Goal: Transaction & Acquisition: Book appointment/travel/reservation

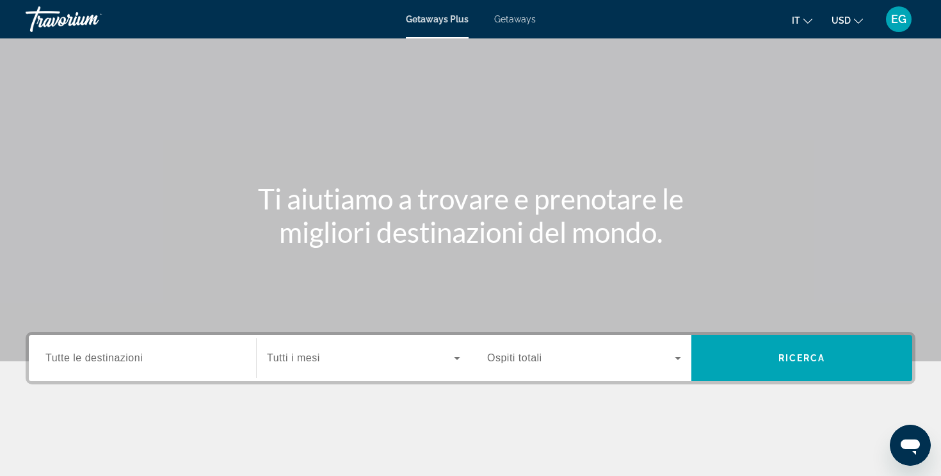
scroll to position [45, 0]
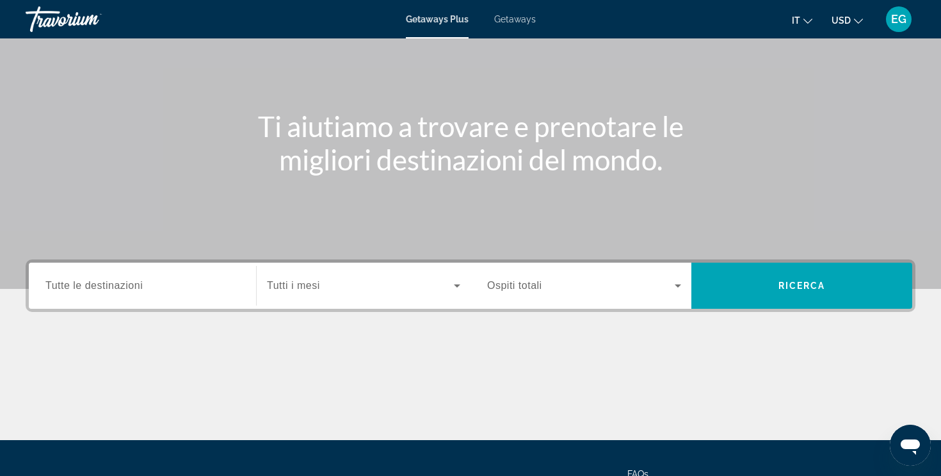
click at [132, 285] on span "Tutte le destinazioni" at bounding box center [93, 285] width 97 height 11
click at [132, 285] on input "Destination Tutte le destinazioni" at bounding box center [142, 286] width 194 height 15
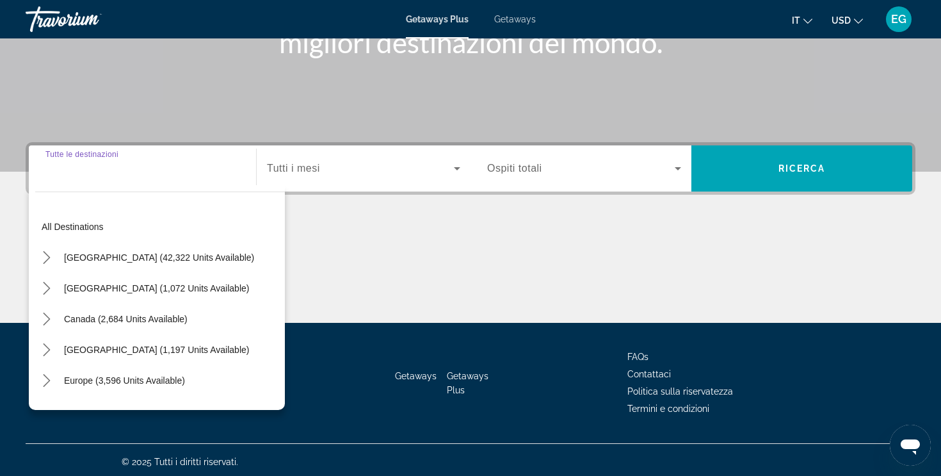
scroll to position [216, 0]
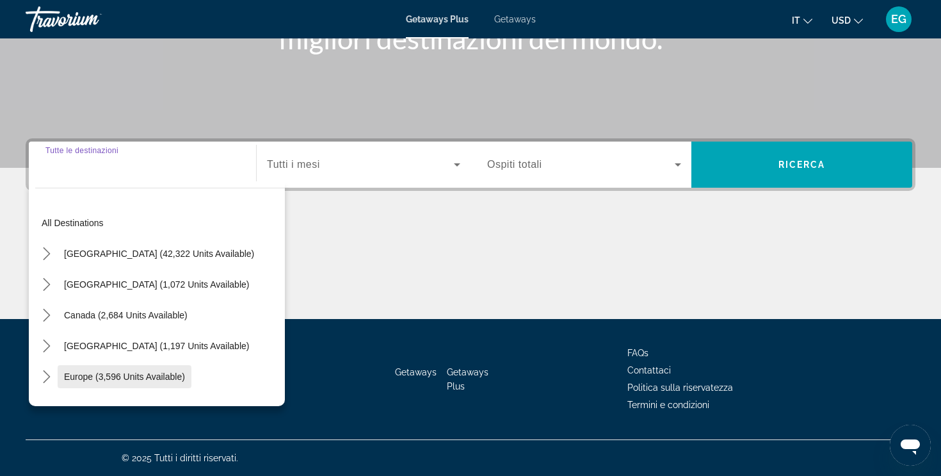
click at [97, 369] on span "Select destination: Europe (3,596 units available)" at bounding box center [125, 376] width 134 height 31
type input "**********"
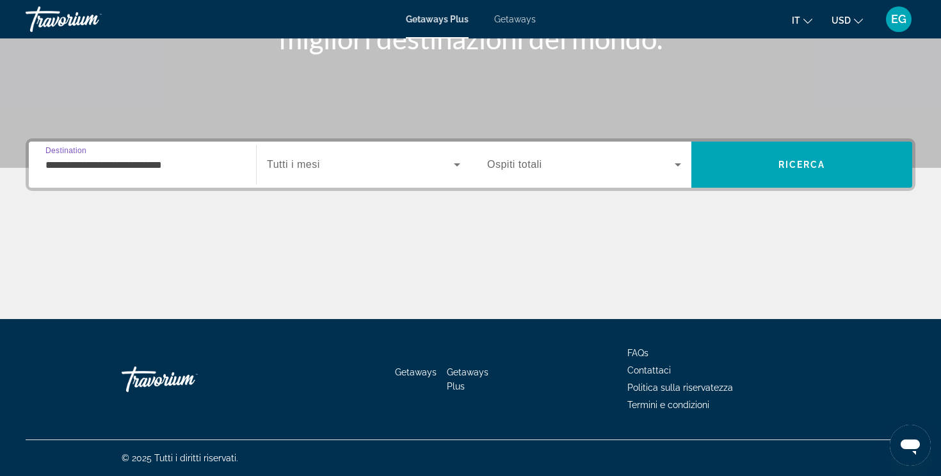
click at [351, 152] on div "Search widget" at bounding box center [363, 165] width 193 height 36
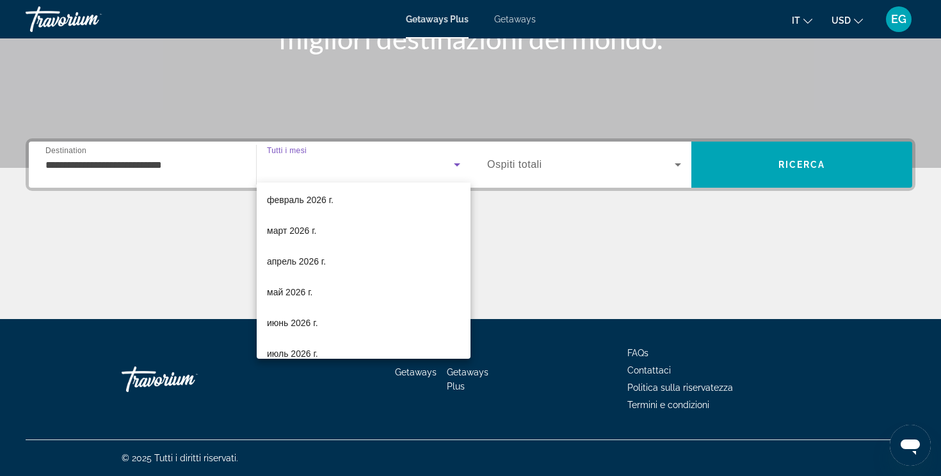
scroll to position [264, 0]
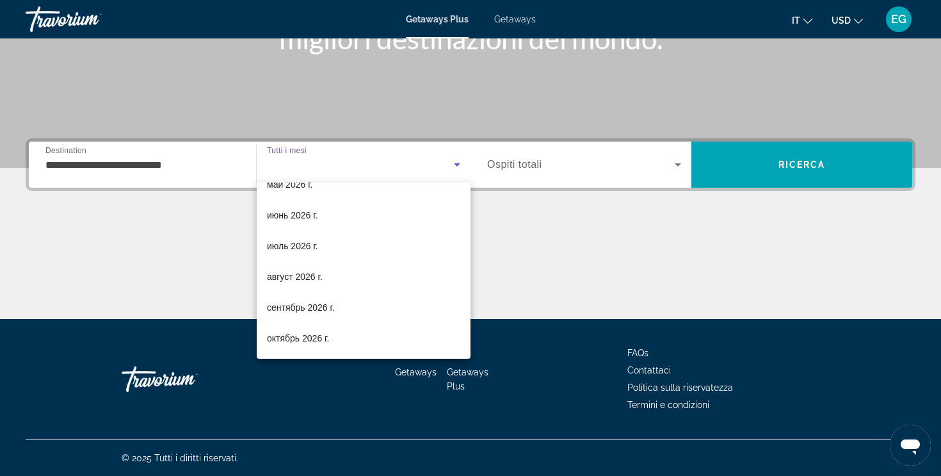
click at [353, 283] on mat-option "август 2026 г." at bounding box center [364, 276] width 214 height 31
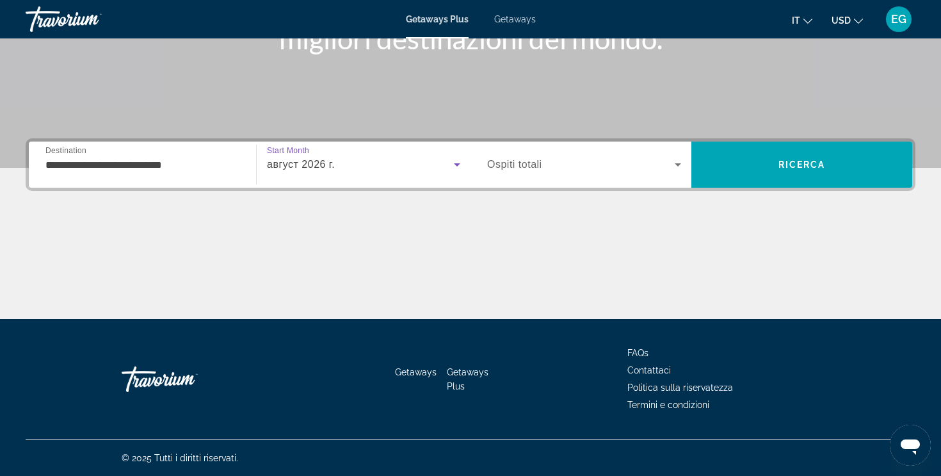
click at [558, 165] on span "Search widget" at bounding box center [581, 164] width 188 height 15
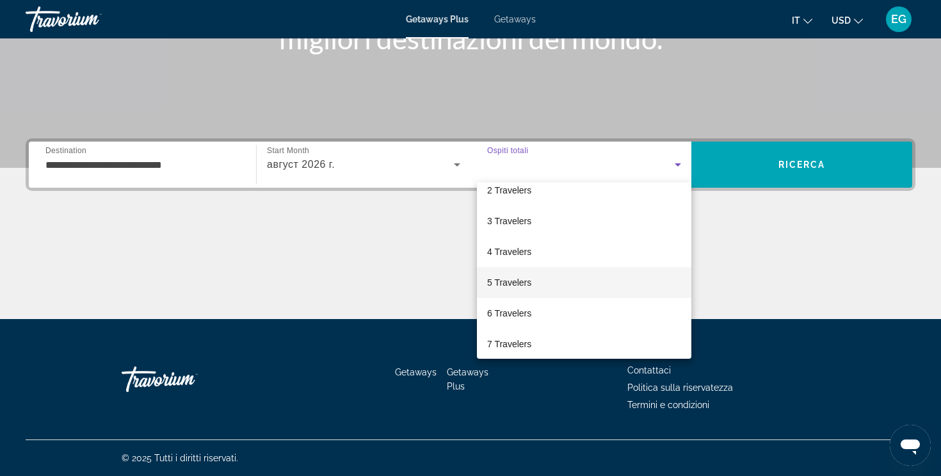
scroll to position [52, 0]
click at [536, 282] on mat-option "5 Travelers" at bounding box center [584, 274] width 214 height 31
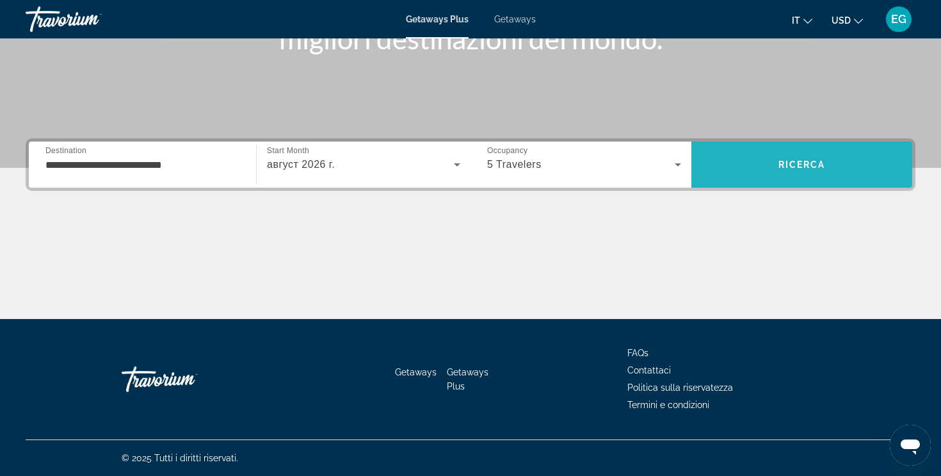
click at [765, 158] on span "Search" at bounding box center [801, 164] width 221 height 31
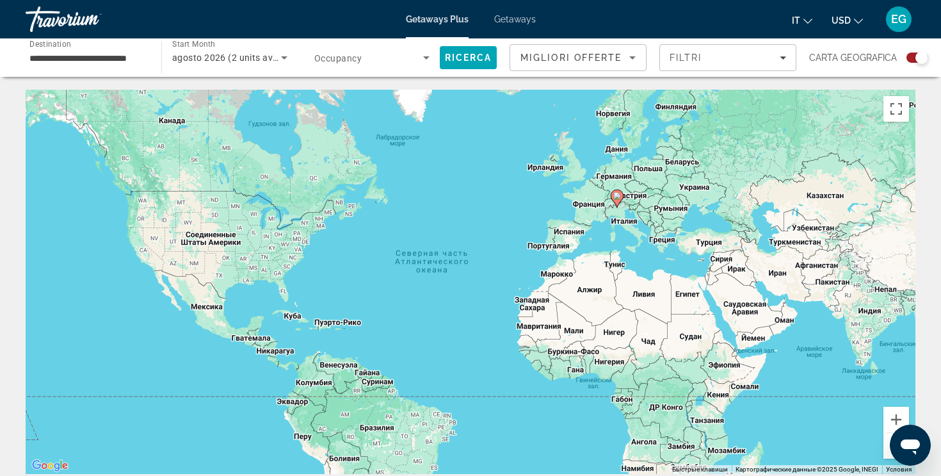
click at [620, 198] on image "Main content" at bounding box center [617, 196] width 8 height 8
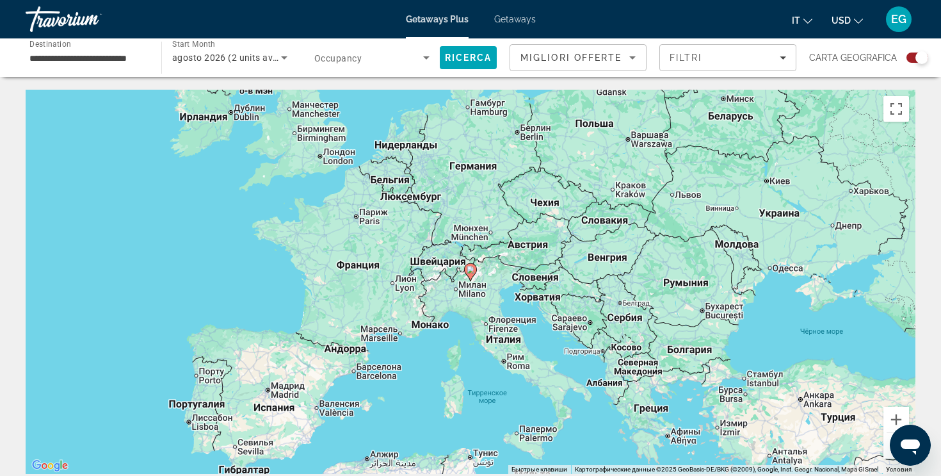
click at [473, 275] on icon "Main content" at bounding box center [470, 272] width 13 height 18
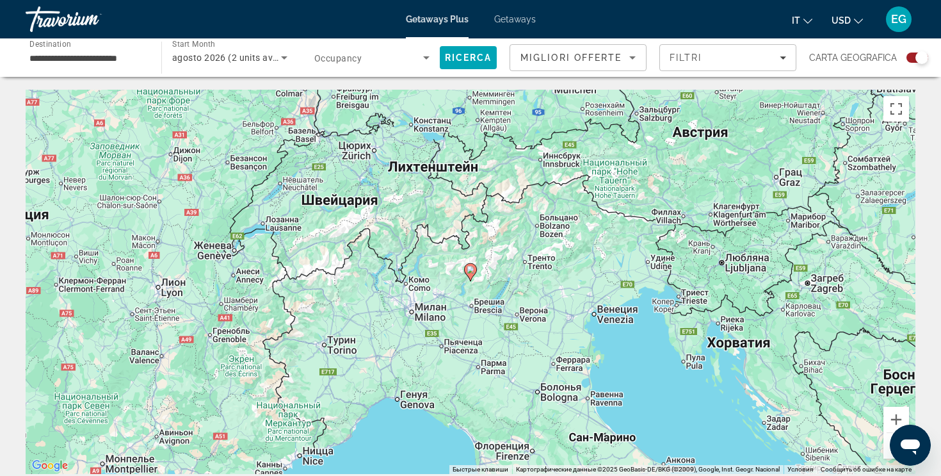
click at [469, 270] on image "Main content" at bounding box center [471, 270] width 8 height 8
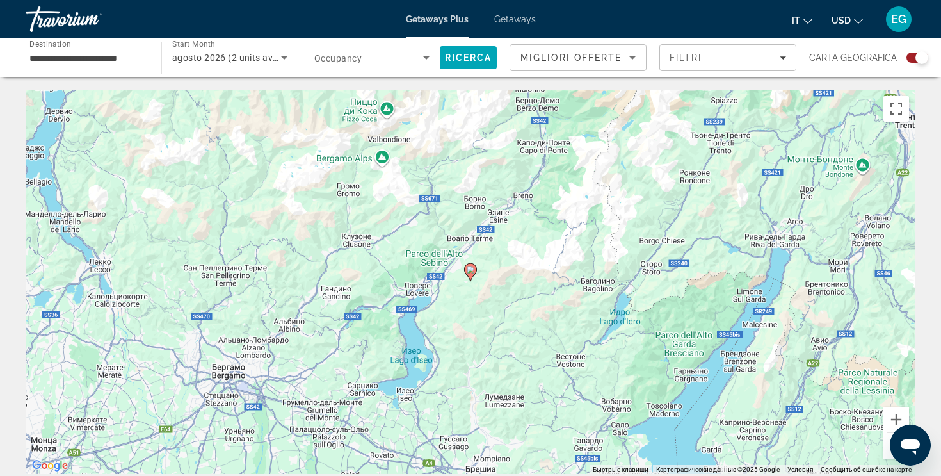
click at [473, 272] on image "Main content" at bounding box center [471, 270] width 8 height 8
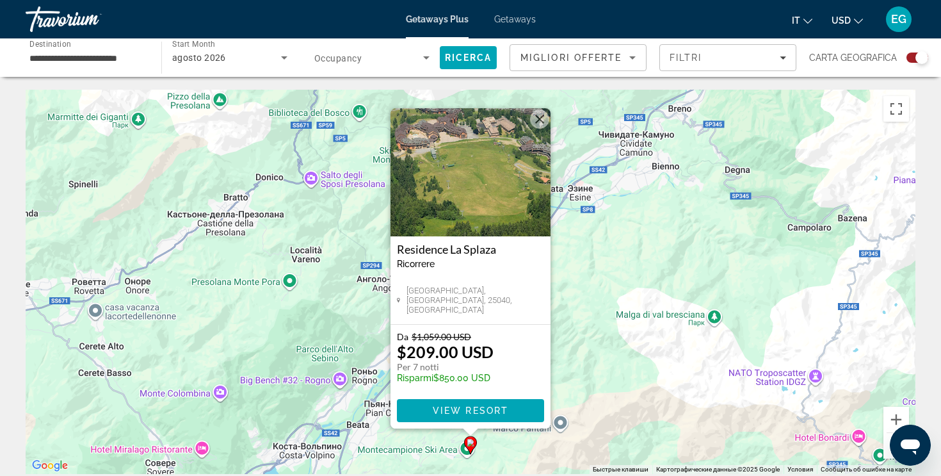
click at [538, 122] on button "Закрыть" at bounding box center [539, 118] width 19 height 19
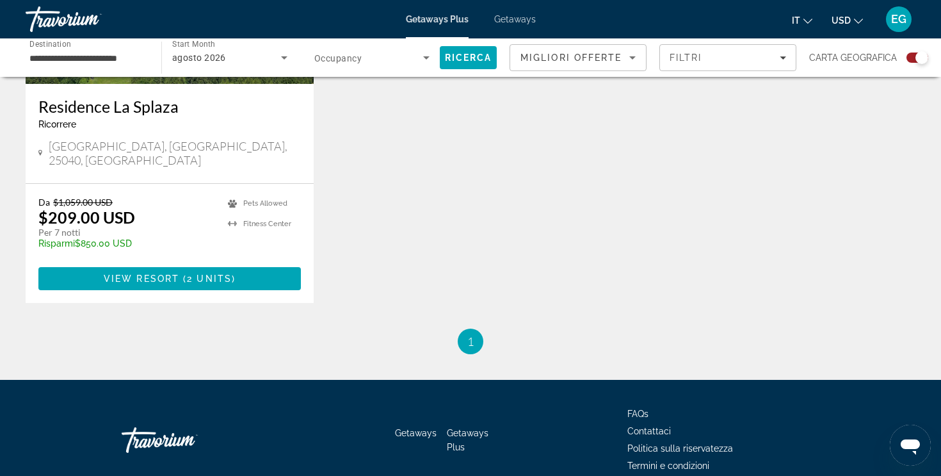
scroll to position [640, 0]
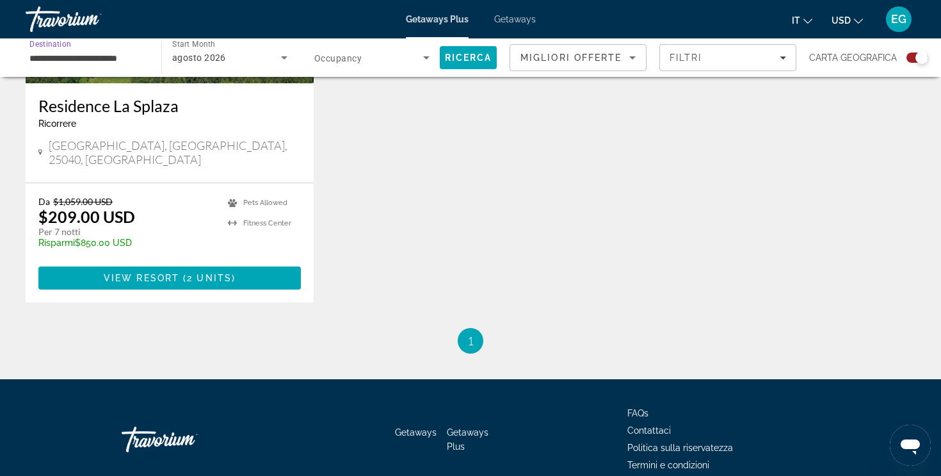
click at [118, 60] on input "**********" at bounding box center [86, 58] width 115 height 15
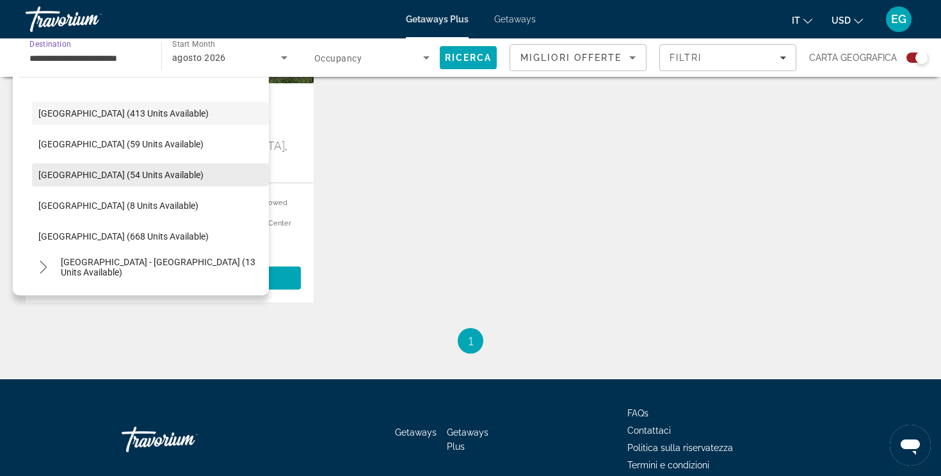
scroll to position [462, 0]
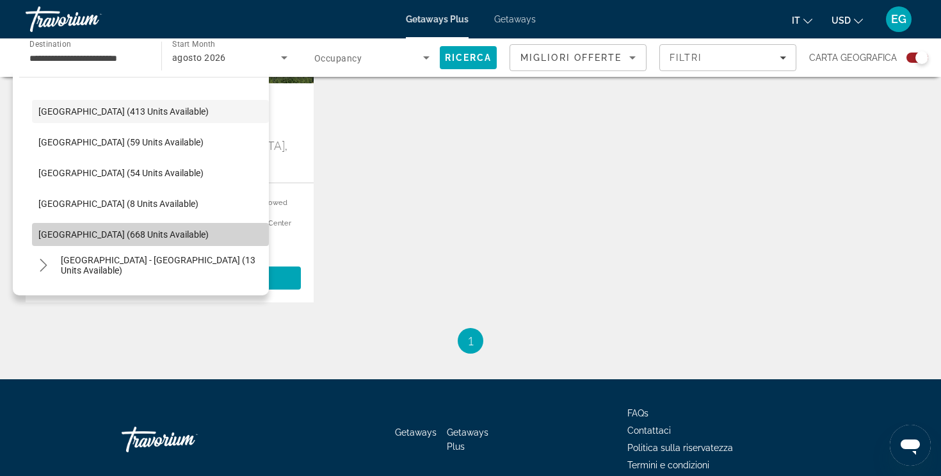
click at [76, 239] on span "Spain (668 units available)" at bounding box center [123, 234] width 170 height 10
type input "**********"
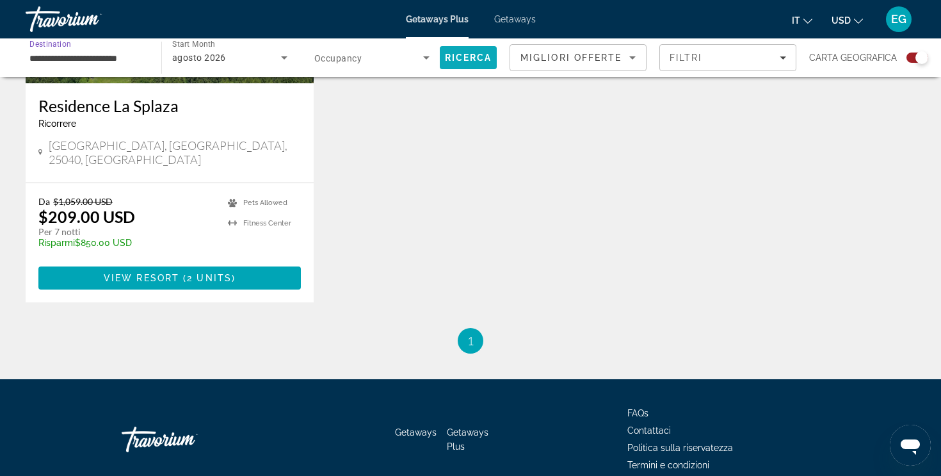
click at [477, 53] on span "Ricerca" at bounding box center [468, 58] width 47 height 10
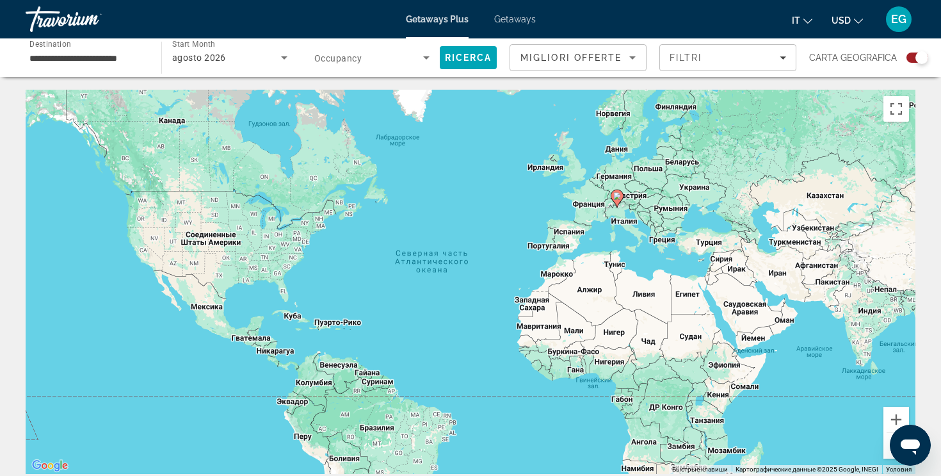
click at [522, 20] on span "Getaways" at bounding box center [515, 19] width 42 height 10
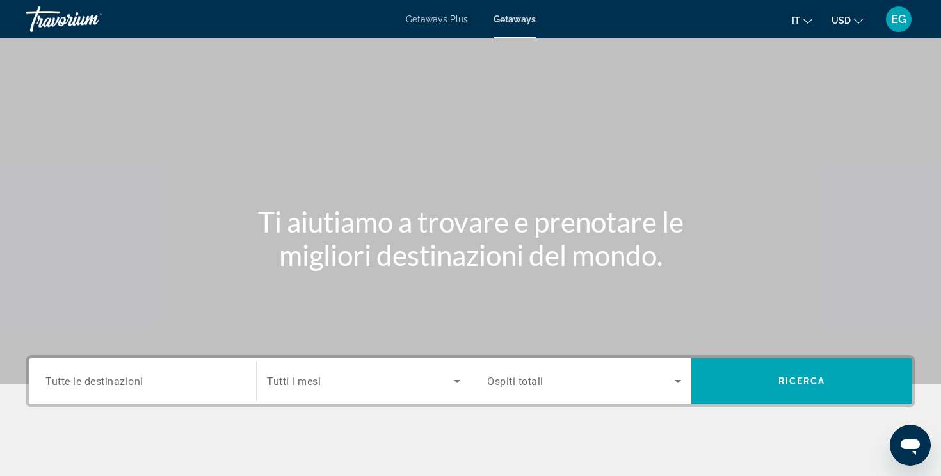
click at [86, 368] on div "Search widget" at bounding box center [142, 381] width 194 height 36
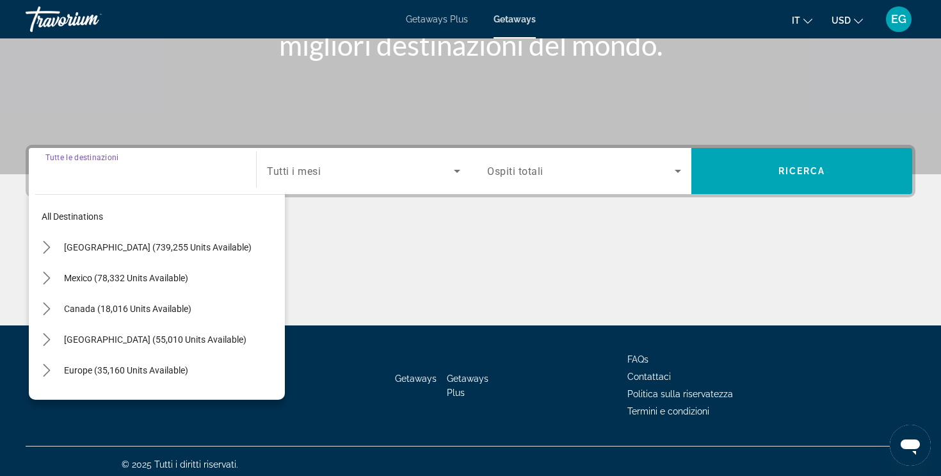
scroll to position [216, 0]
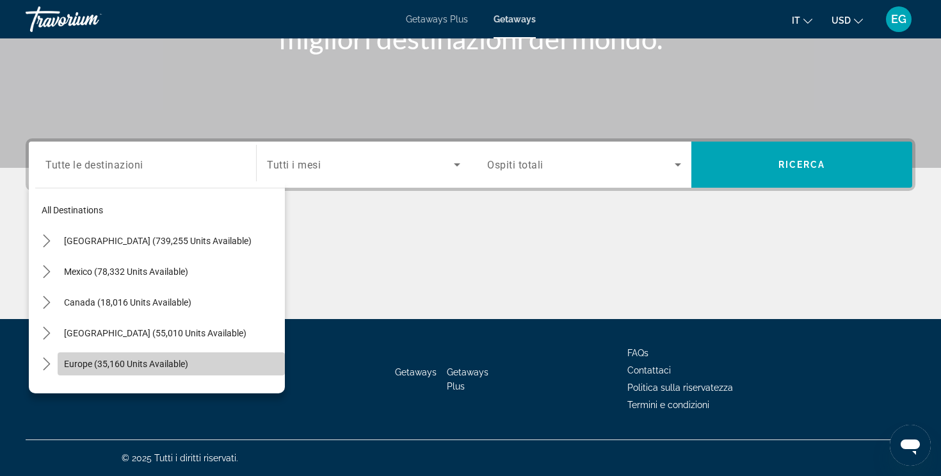
click at [87, 364] on span "Europe (35,160 units available)" at bounding box center [126, 364] width 124 height 10
type input "**********"
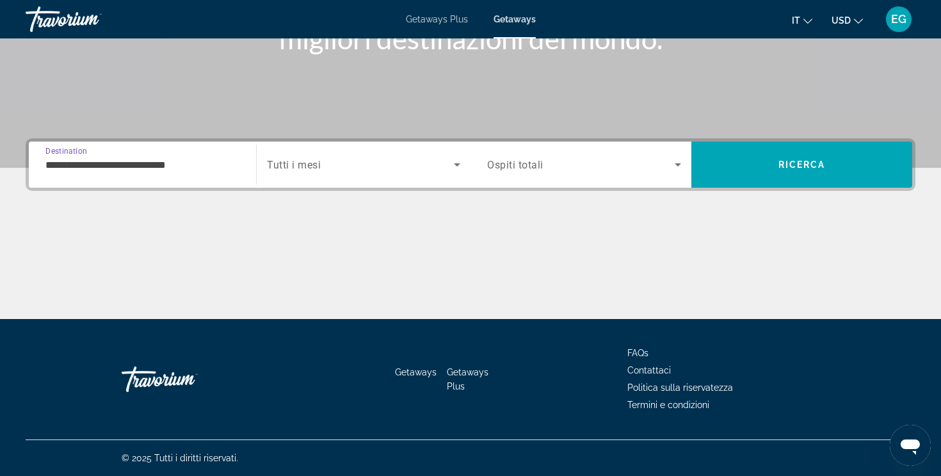
click at [350, 166] on span "Search widget" at bounding box center [360, 164] width 187 height 15
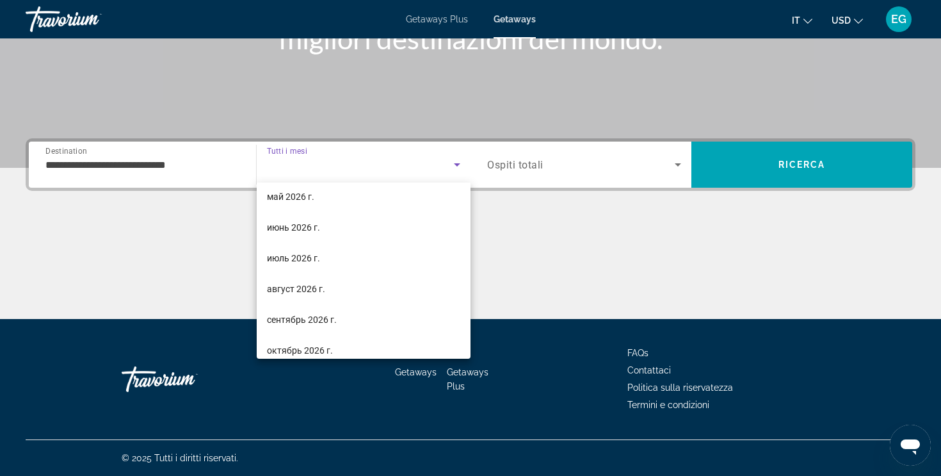
scroll to position [260, 0]
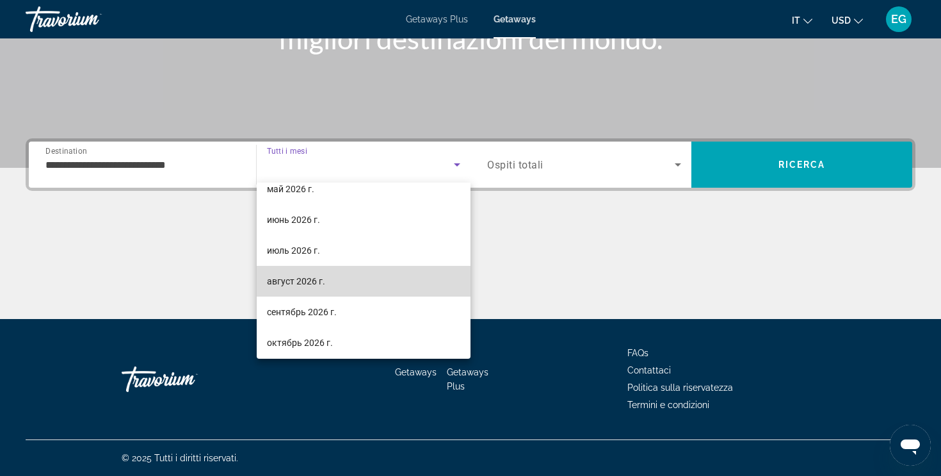
click at [335, 293] on mat-option "август 2026 г." at bounding box center [364, 281] width 214 height 31
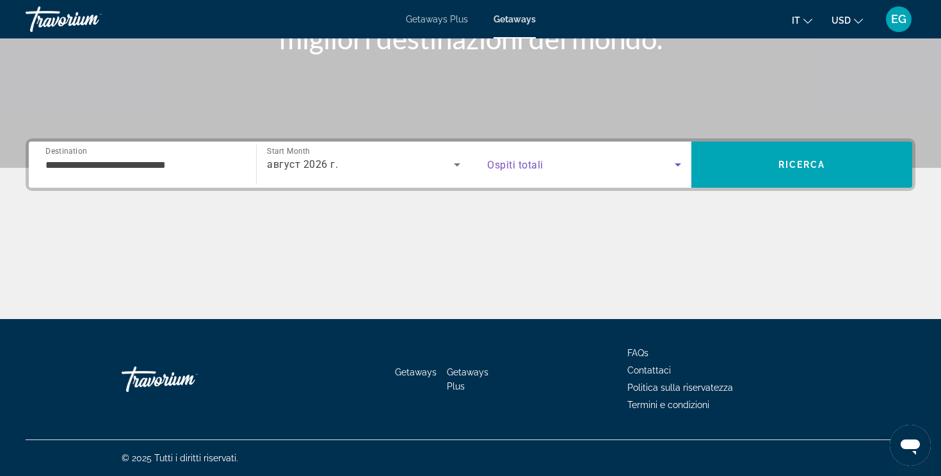
click at [634, 169] on span "Search widget" at bounding box center [581, 164] width 188 height 15
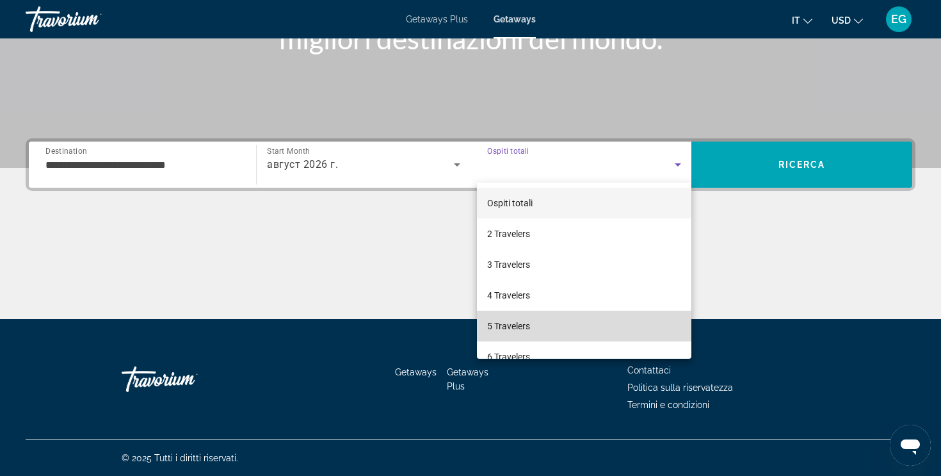
click at [551, 326] on mat-option "5 Travelers" at bounding box center [584, 326] width 214 height 31
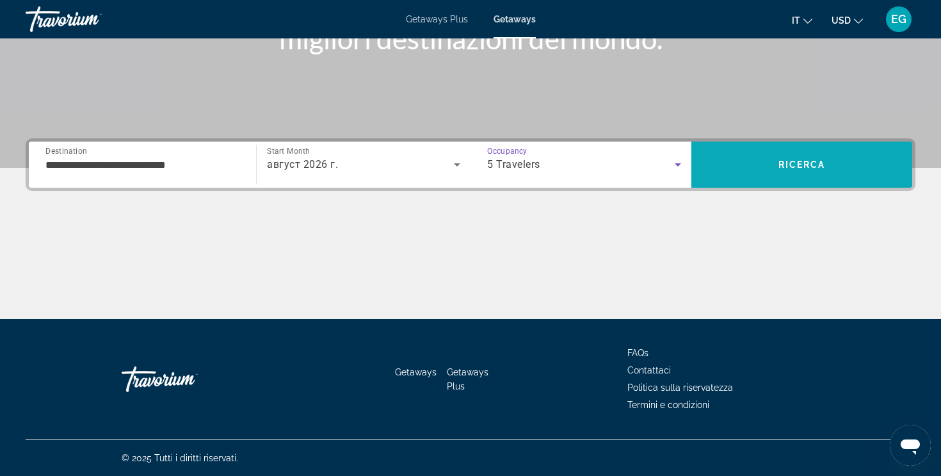
click at [750, 168] on span "Search" at bounding box center [801, 164] width 221 height 31
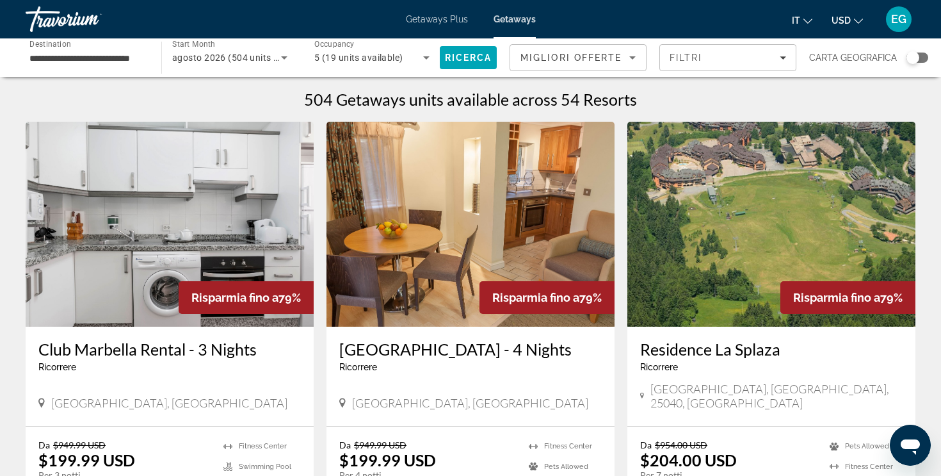
click at [919, 61] on div "Search widget" at bounding box center [918, 58] width 22 height 10
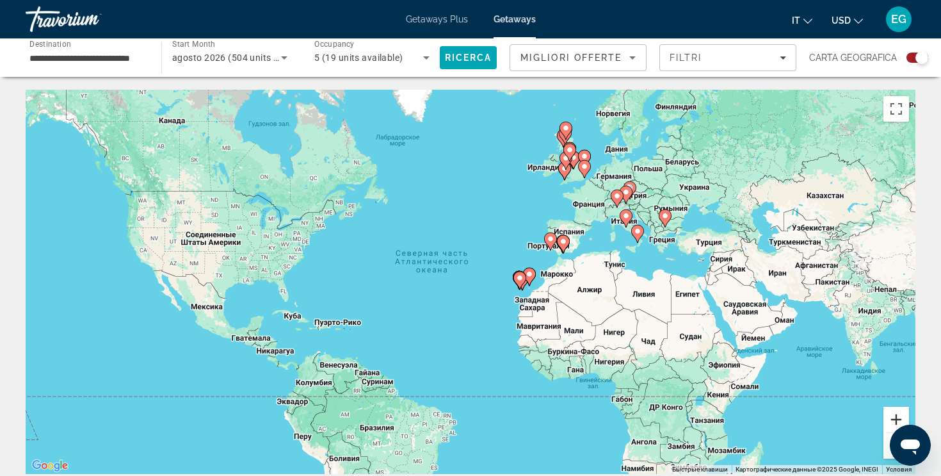
click at [891, 422] on button "Увеличить" at bounding box center [897, 420] width 26 height 26
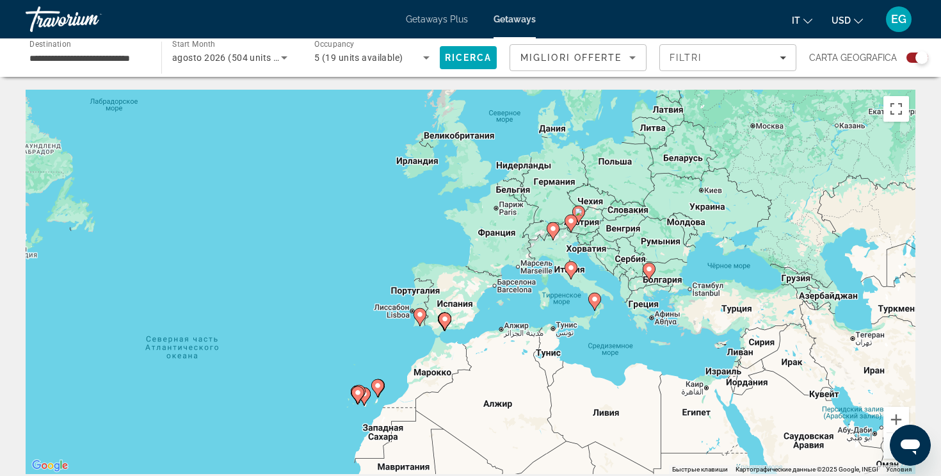
drag, startPoint x: 854, startPoint y: 299, endPoint x: 643, endPoint y: 405, distance: 236.5
click at [643, 405] on div "Чтобы активировать перетаскивание с помощью клавиатуры, нажмите Alt + Ввод. Пос…" at bounding box center [471, 282] width 890 height 384
click at [890, 420] on button "Увеличить" at bounding box center [897, 420] width 26 height 26
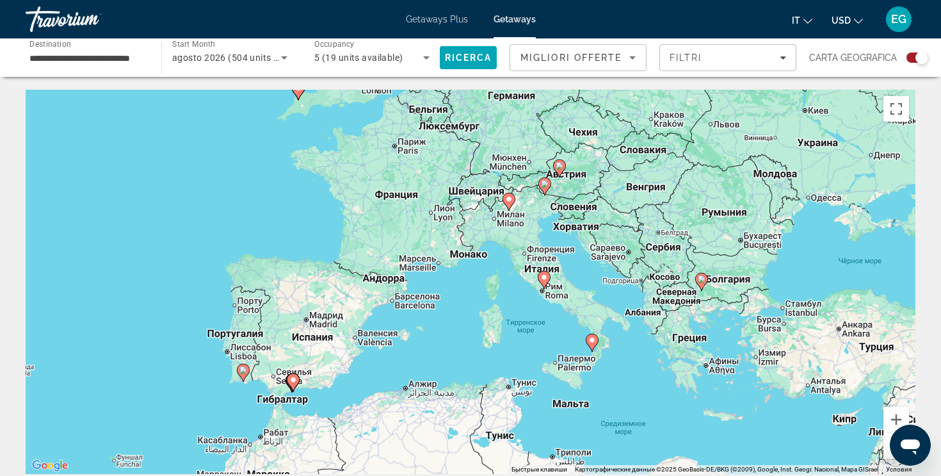
drag, startPoint x: 786, startPoint y: 398, endPoint x: 658, endPoint y: 410, distance: 129.2
click at [658, 410] on div "Чтобы активировать перетаскивание с помощью клавиатуры, нажмите Alt + Ввод. Пос…" at bounding box center [471, 282] width 890 height 384
click at [894, 418] on button "Увеличить" at bounding box center [897, 420] width 26 height 26
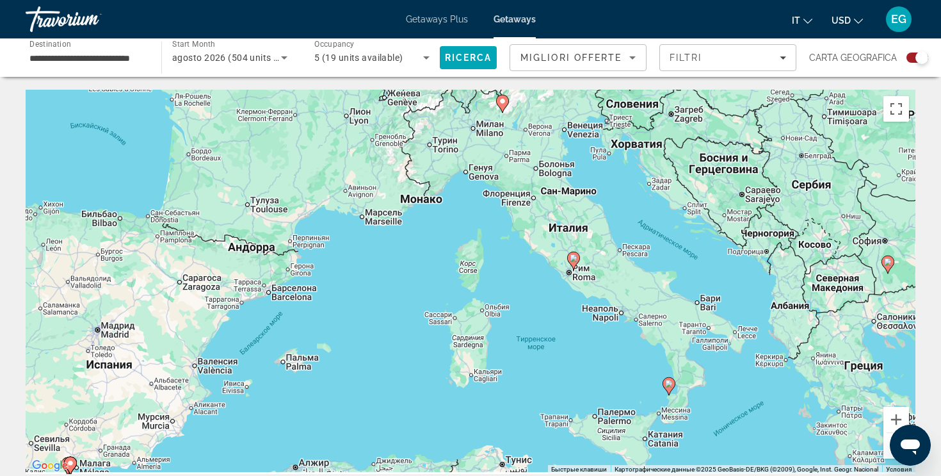
drag, startPoint x: 786, startPoint y: 329, endPoint x: 742, endPoint y: 302, distance: 51.7
click at [742, 302] on div "Чтобы активировать перетаскивание с помощью клавиатуры, нажмите Alt + Ввод. Пос…" at bounding box center [471, 282] width 890 height 384
click at [671, 384] on image "Main content" at bounding box center [669, 383] width 8 height 8
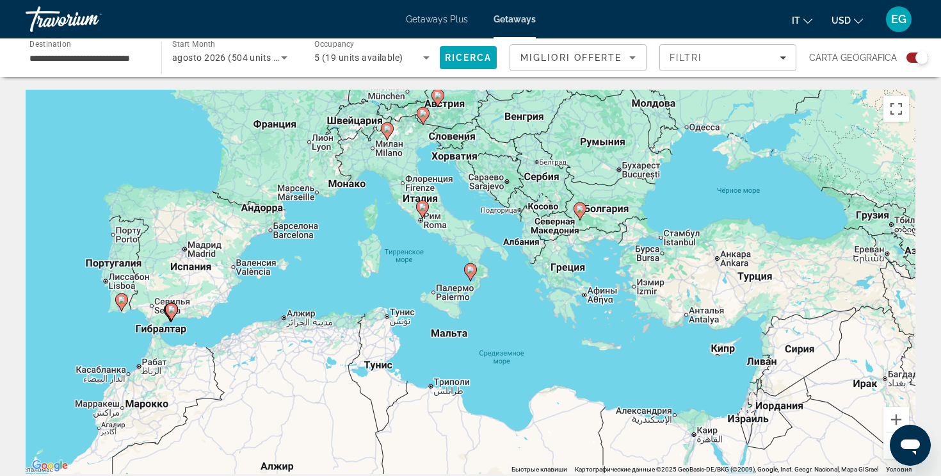
click at [472, 273] on icon "Main content" at bounding box center [471, 272] width 12 height 17
type input "**********"
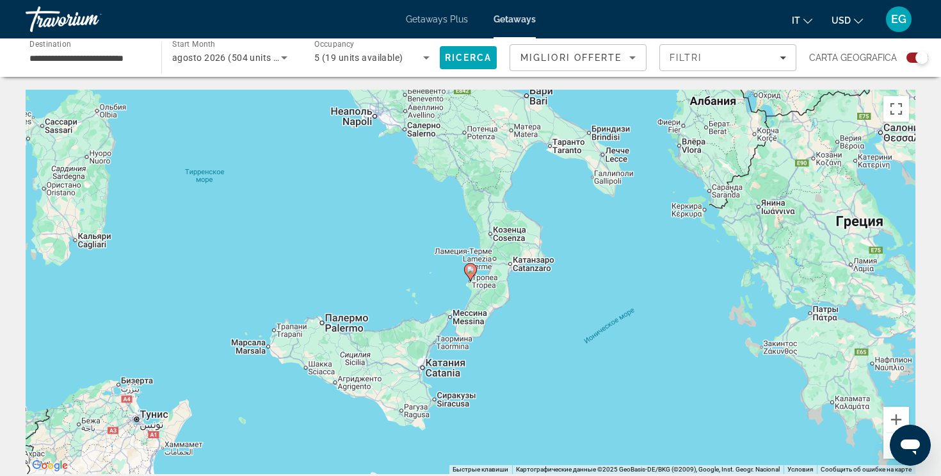
click at [472, 273] on icon "Main content" at bounding box center [471, 272] width 12 height 17
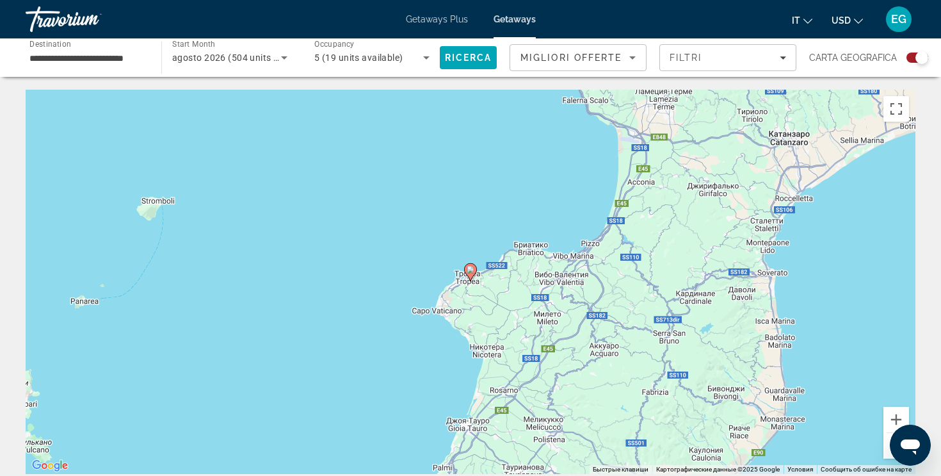
click at [472, 273] on icon "Main content" at bounding box center [471, 272] width 12 height 17
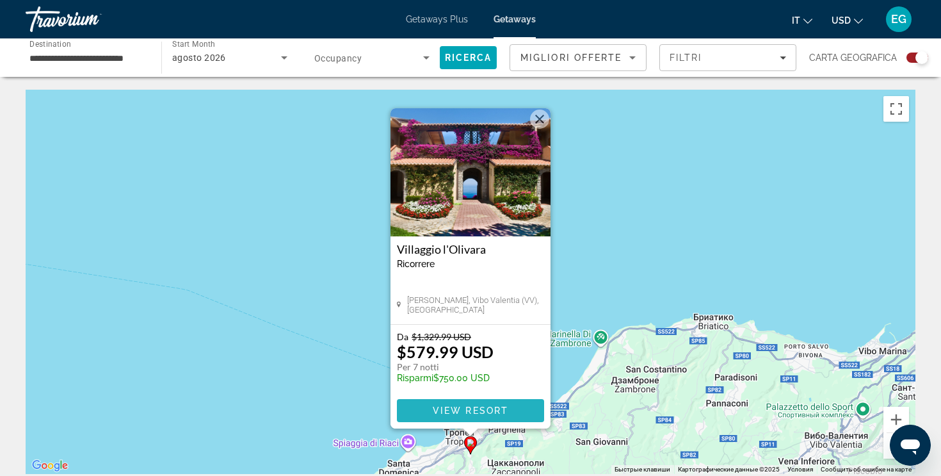
click at [455, 407] on span "View Resort" at bounding box center [471, 410] width 76 height 10
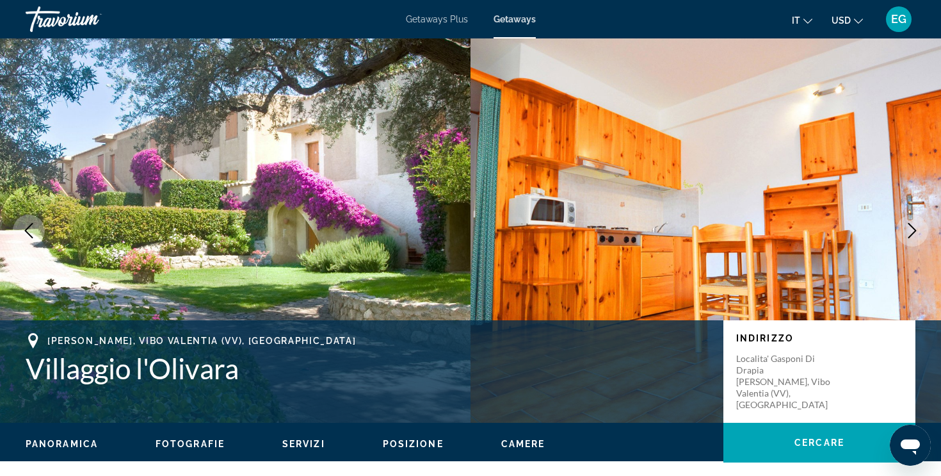
click at [909, 236] on icon "Next image" at bounding box center [913, 230] width 8 height 15
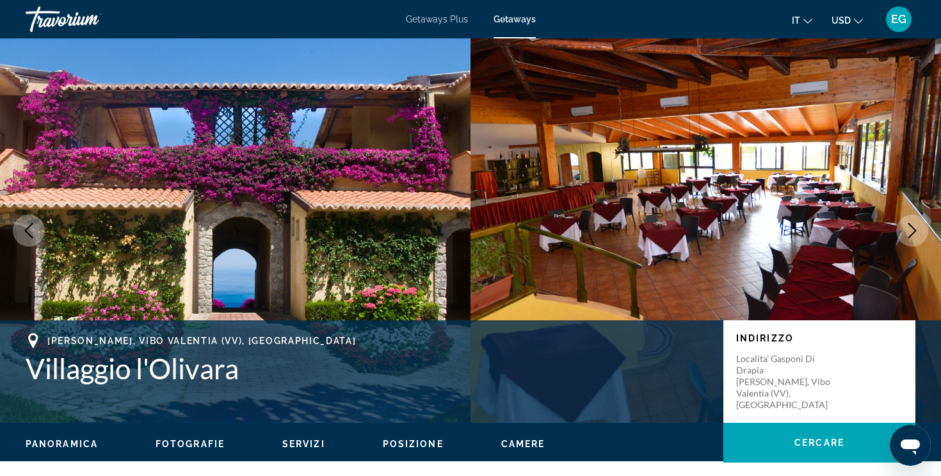
click at [909, 236] on icon "Next image" at bounding box center [913, 230] width 8 height 15
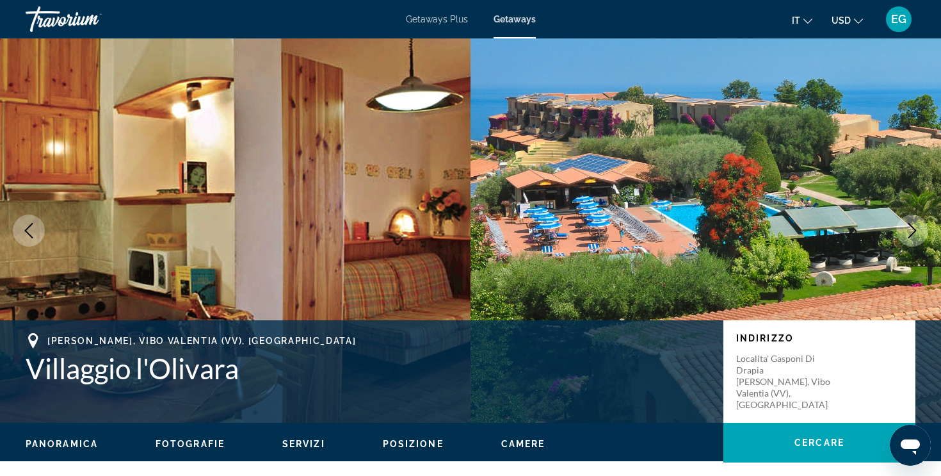
click at [909, 236] on icon "Next image" at bounding box center [913, 230] width 8 height 15
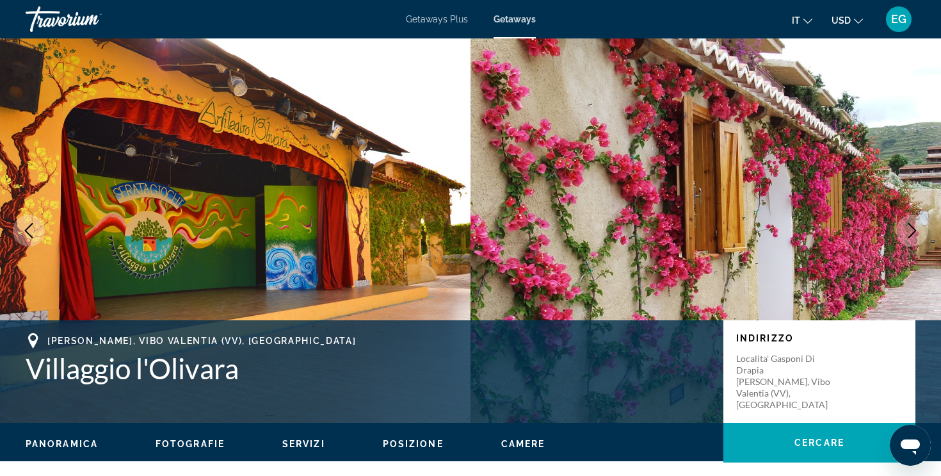
click at [909, 236] on icon "Next image" at bounding box center [913, 230] width 8 height 15
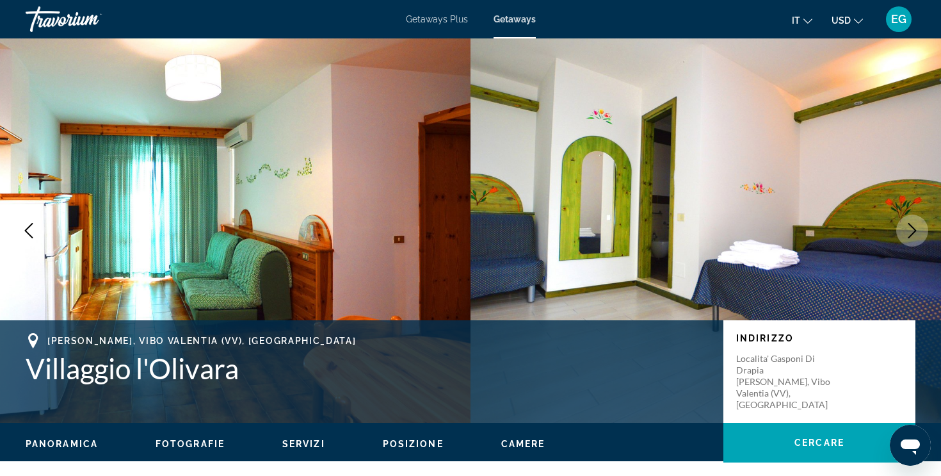
click at [909, 236] on icon "Next image" at bounding box center [913, 230] width 8 height 15
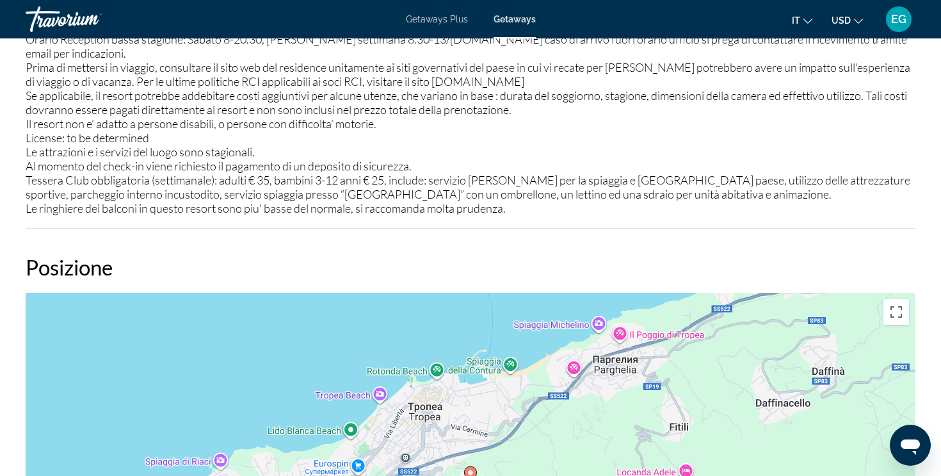
scroll to position [1712, 0]
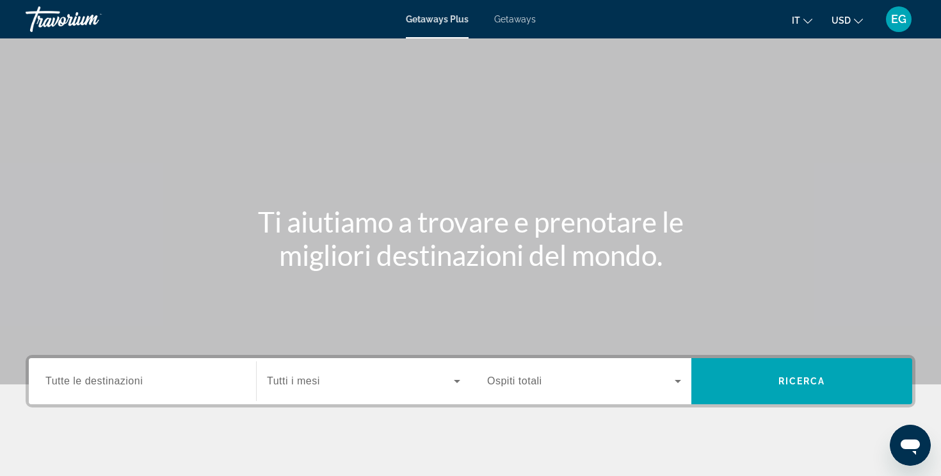
click at [157, 394] on div "Search widget" at bounding box center [142, 381] width 194 height 36
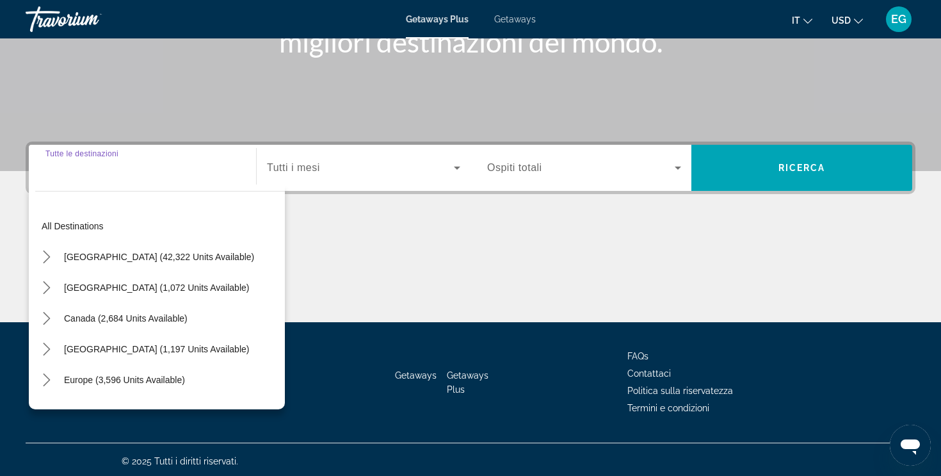
scroll to position [216, 0]
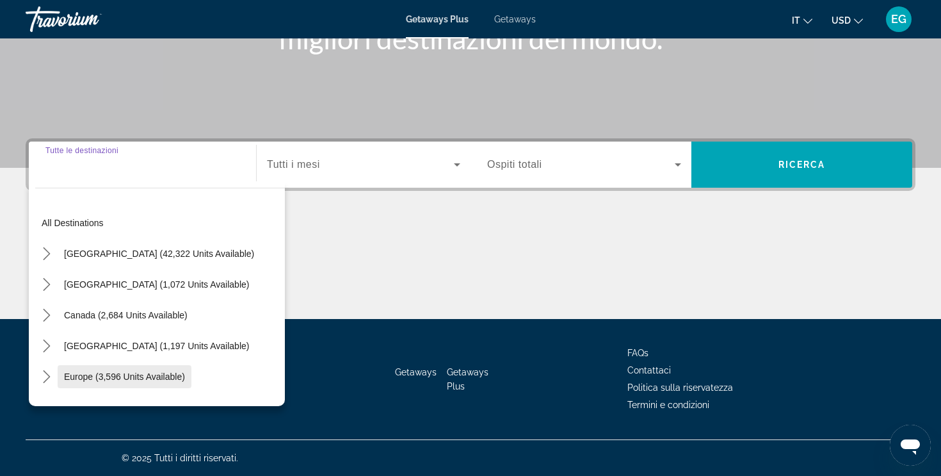
click at [126, 376] on span "Europe (3,596 units available)" at bounding box center [124, 376] width 121 height 10
type input "**********"
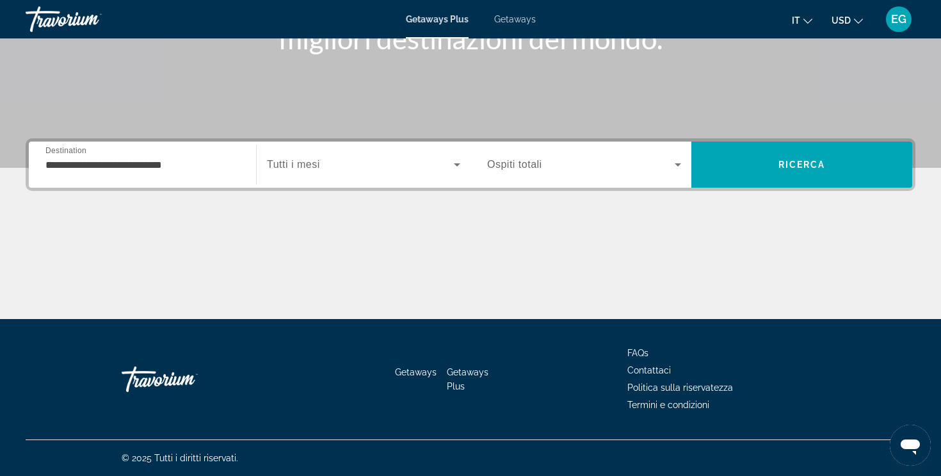
click at [316, 161] on span "Tutti i mesi" at bounding box center [293, 164] width 53 height 11
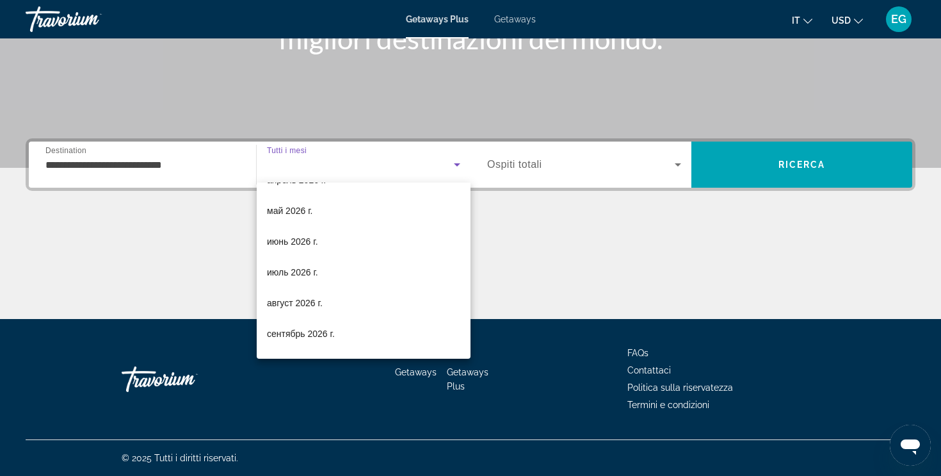
scroll to position [264, 0]
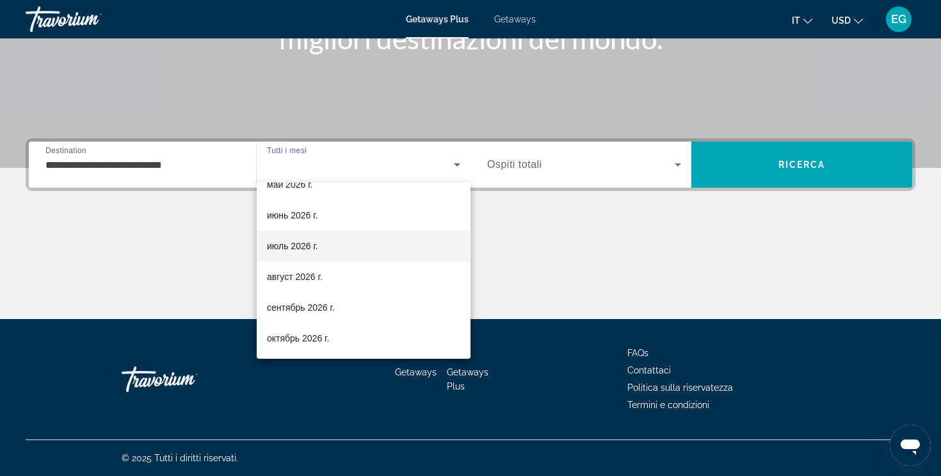
click at [314, 257] on mat-option "июль 2026 г." at bounding box center [364, 245] width 214 height 31
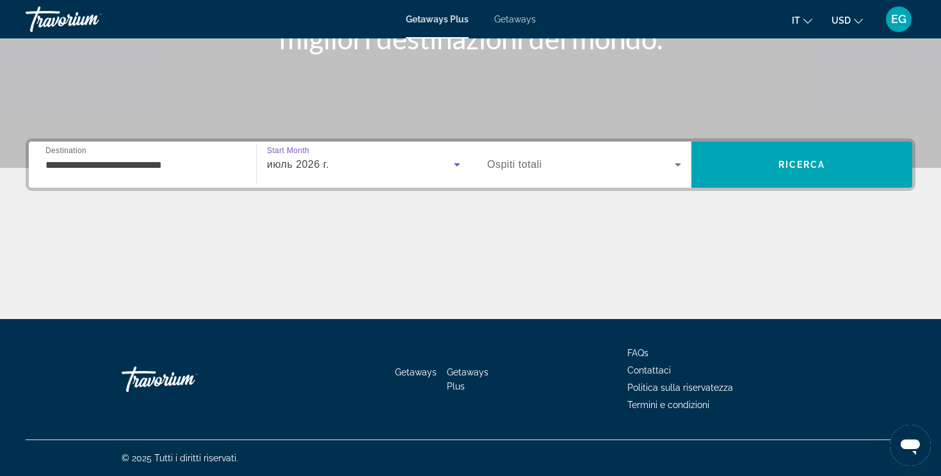
click at [514, 166] on span "Ospiti totali" at bounding box center [514, 164] width 55 height 11
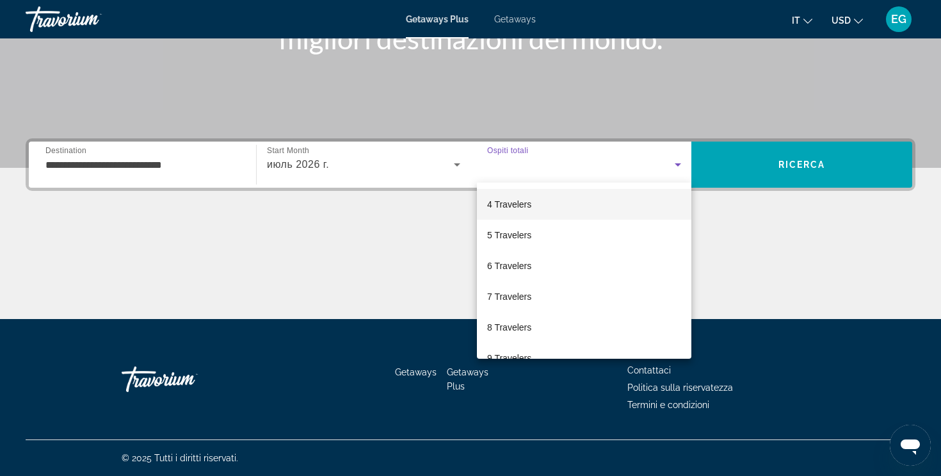
scroll to position [141, 0]
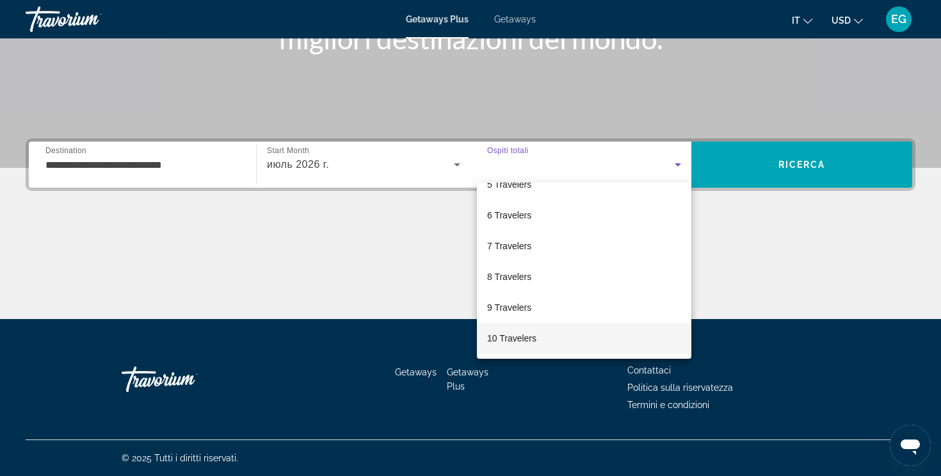
click at [521, 341] on span "10 Travelers" at bounding box center [511, 337] width 49 height 15
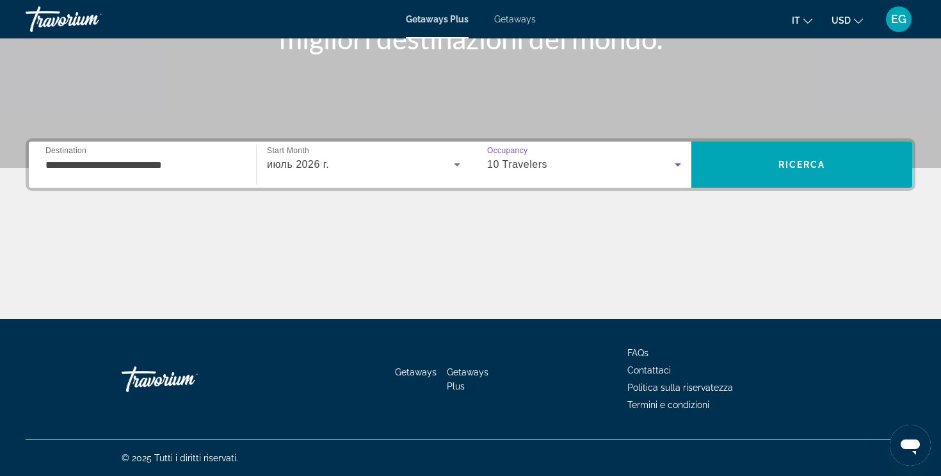
click at [592, 163] on div "10 Travelers" at bounding box center [581, 164] width 188 height 15
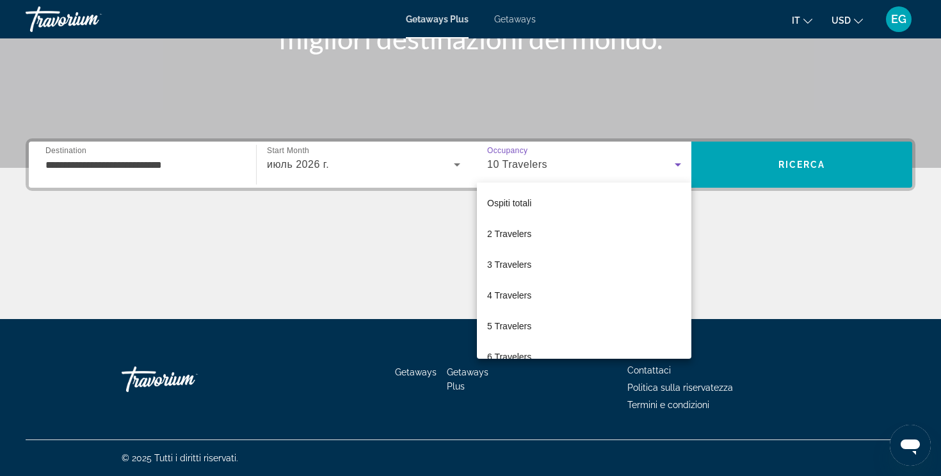
scroll to position [136, 0]
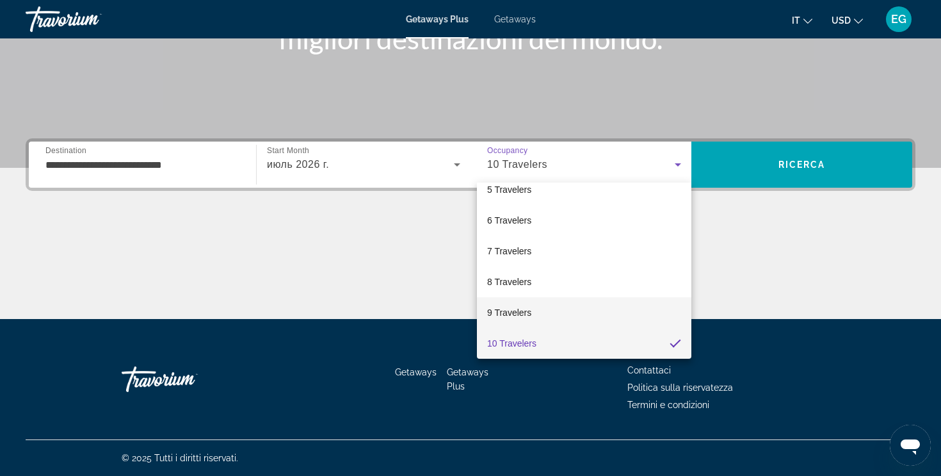
click at [546, 319] on mat-option "9 Travelers" at bounding box center [584, 312] width 214 height 31
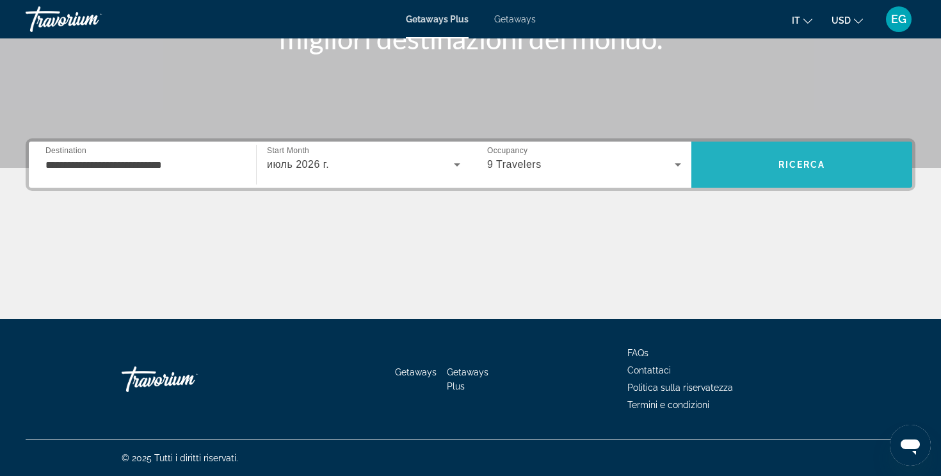
click at [815, 159] on span "Ricerca" at bounding box center [802, 164] width 47 height 10
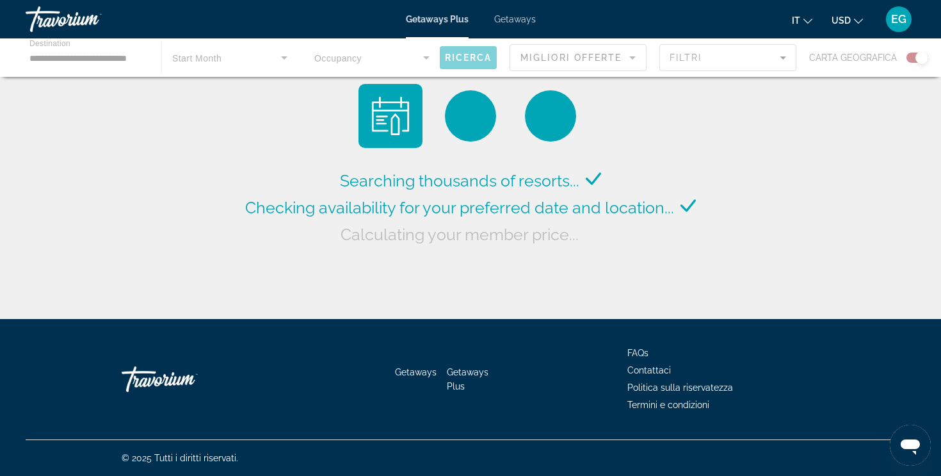
click at [492, 29] on div "Getaways Plus Getaways it English Español Français Italiano Português русский U…" at bounding box center [470, 19] width 941 height 33
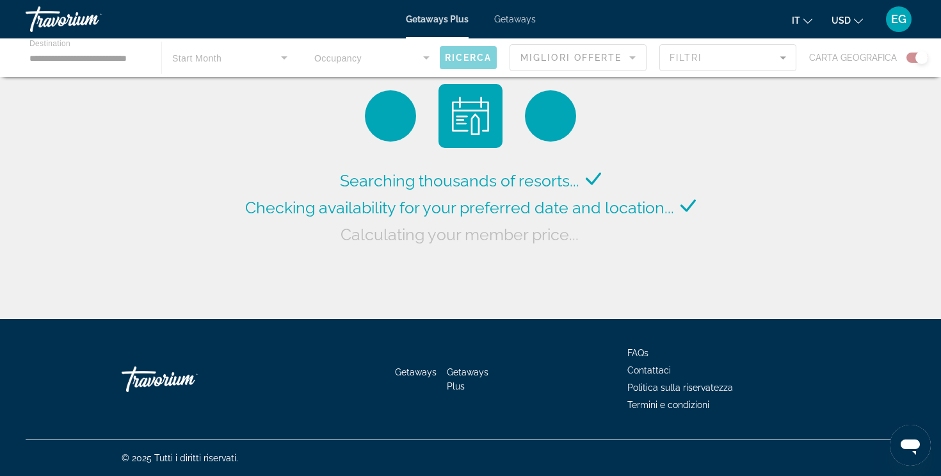
click at [505, 24] on span "Getaways" at bounding box center [515, 19] width 42 height 10
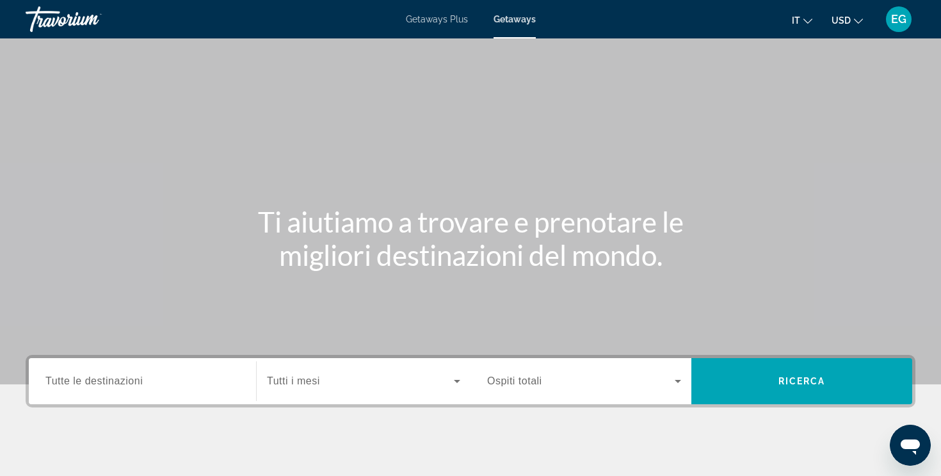
click at [77, 389] on div "Search widget" at bounding box center [142, 381] width 194 height 36
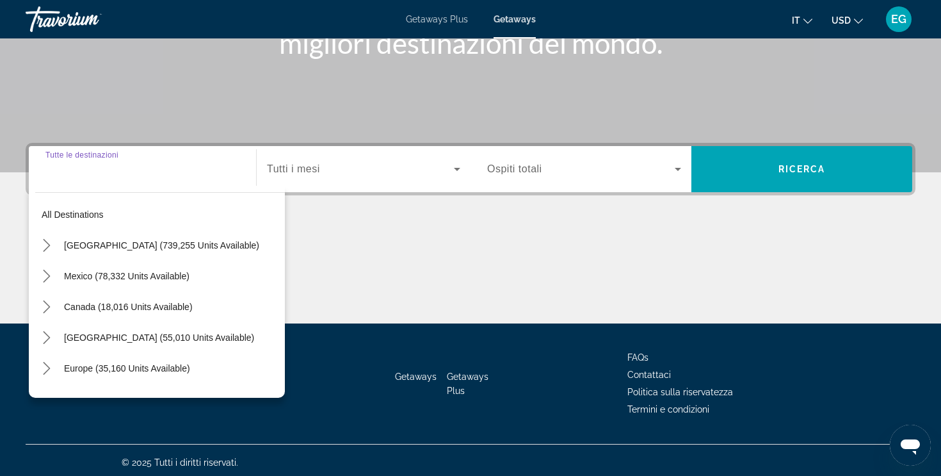
scroll to position [216, 0]
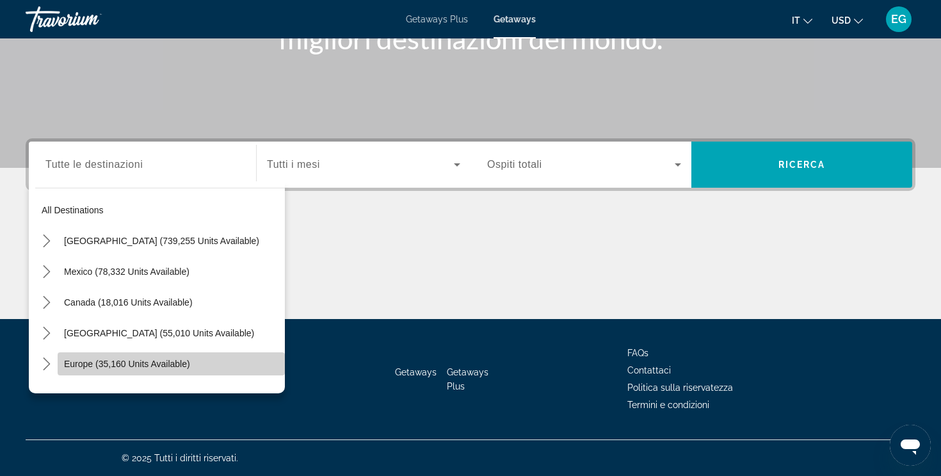
click at [77, 373] on span "Select destination: Europe (35,160 units available)" at bounding box center [171, 363] width 227 height 31
type input "**********"
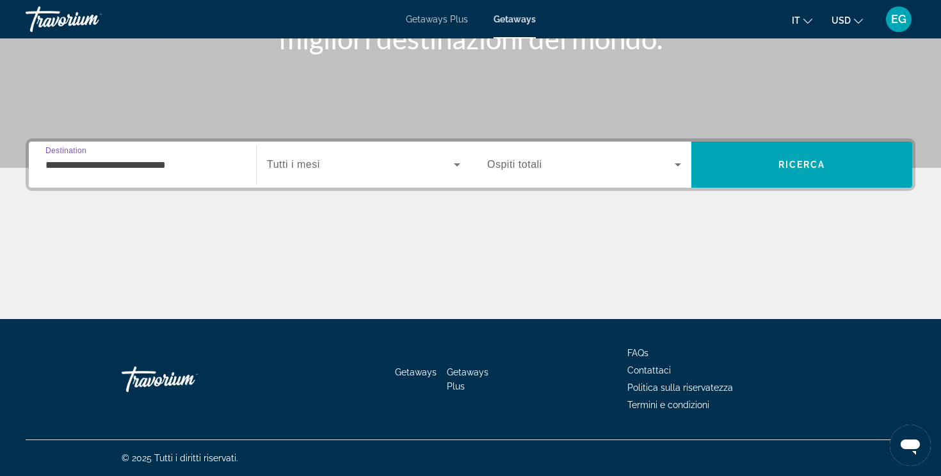
click at [280, 174] on div "Search widget" at bounding box center [363, 165] width 193 height 36
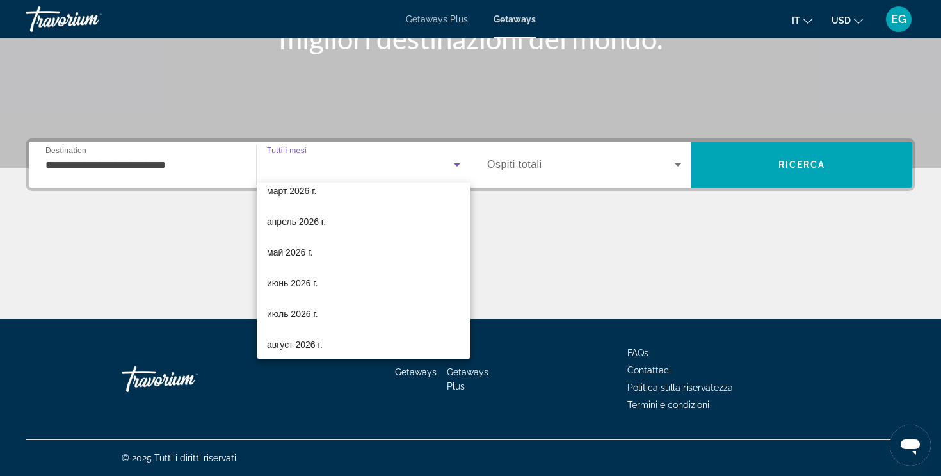
scroll to position [197, 0]
click at [300, 305] on mat-option "июль 2026 г." at bounding box center [364, 313] width 214 height 31
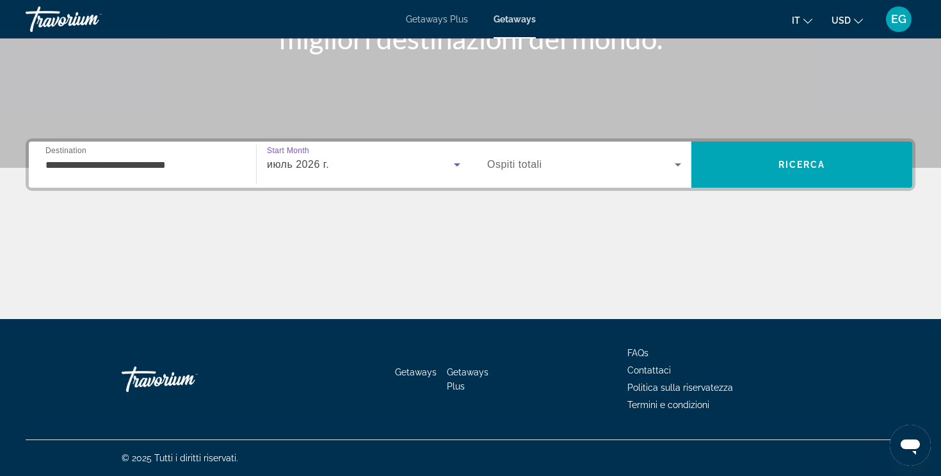
click at [515, 182] on div "Search widget" at bounding box center [584, 165] width 194 height 36
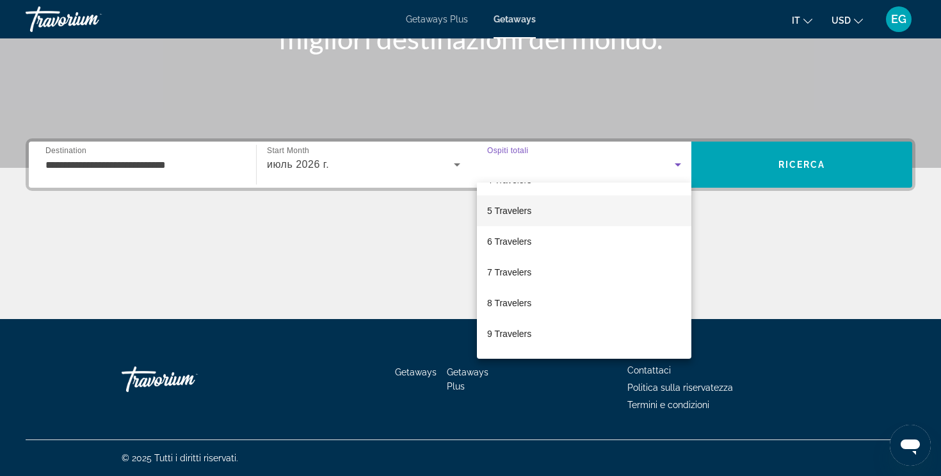
scroll to position [141, 0]
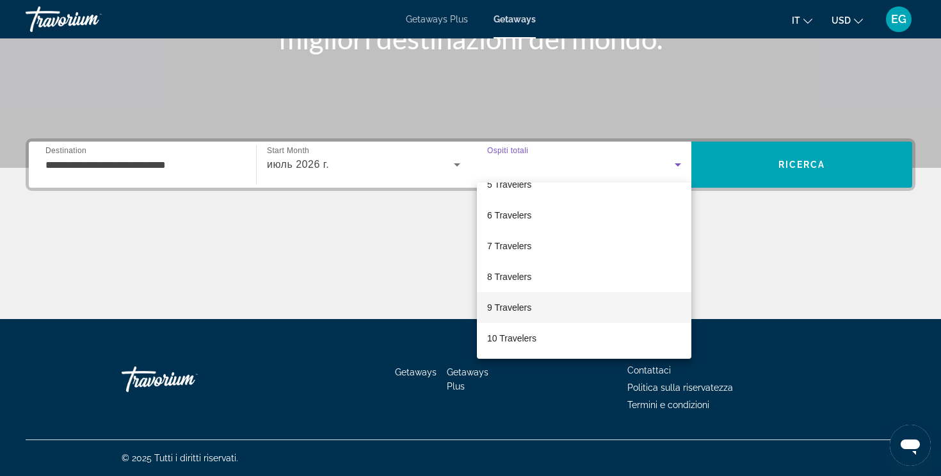
click at [526, 311] on span "9 Travelers" at bounding box center [509, 307] width 44 height 15
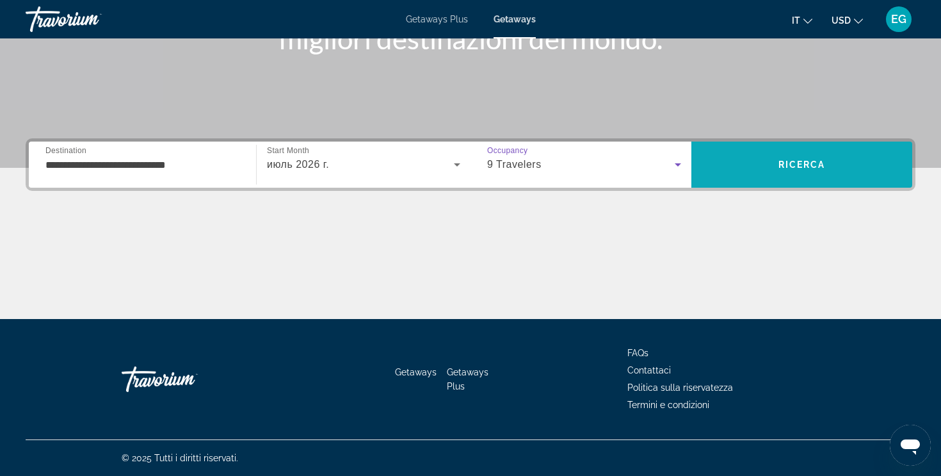
click at [742, 174] on span "Search" at bounding box center [801, 164] width 221 height 31
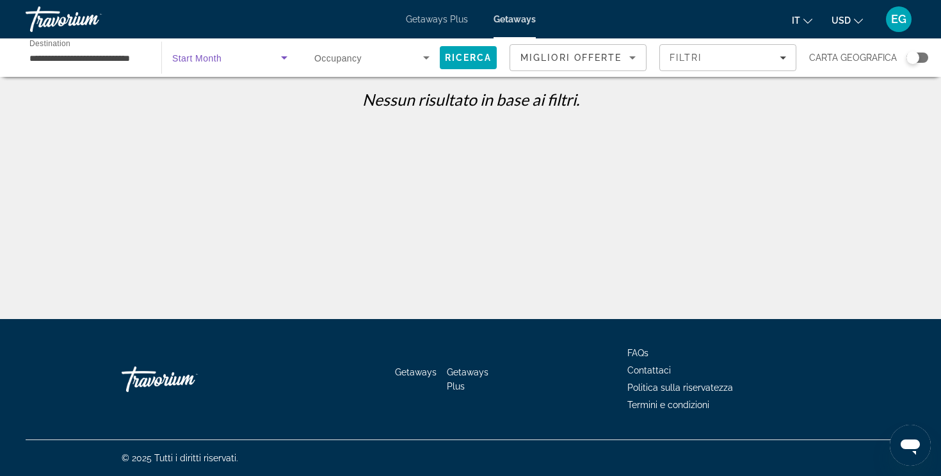
click at [258, 53] on span "Search widget" at bounding box center [226, 57] width 109 height 15
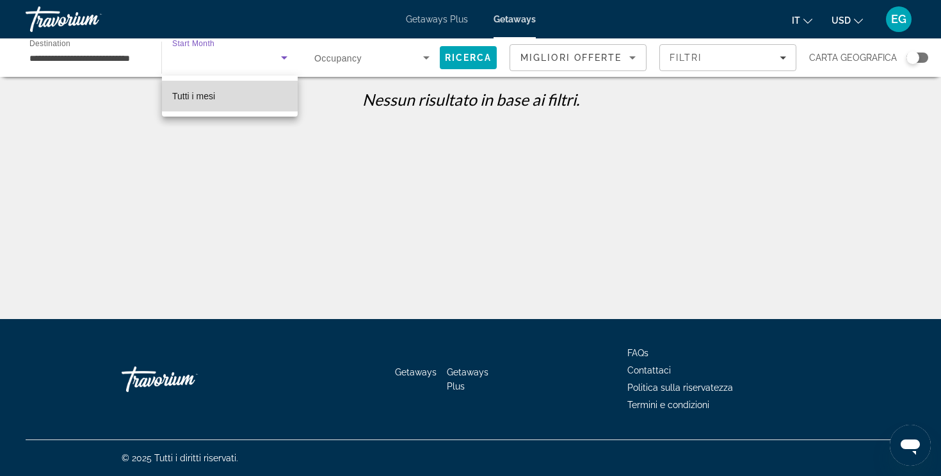
click at [278, 87] on mat-option "Tutti i mesi" at bounding box center [230, 96] width 136 height 31
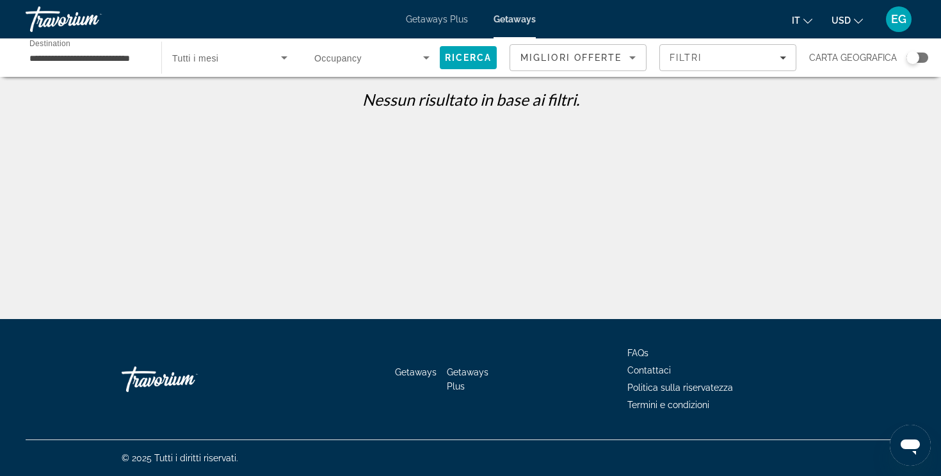
click at [348, 59] on span "Occupancy" at bounding box center [337, 58] width 47 height 10
click at [355, 94] on span "Ospiti totali" at bounding box center [336, 96] width 44 height 10
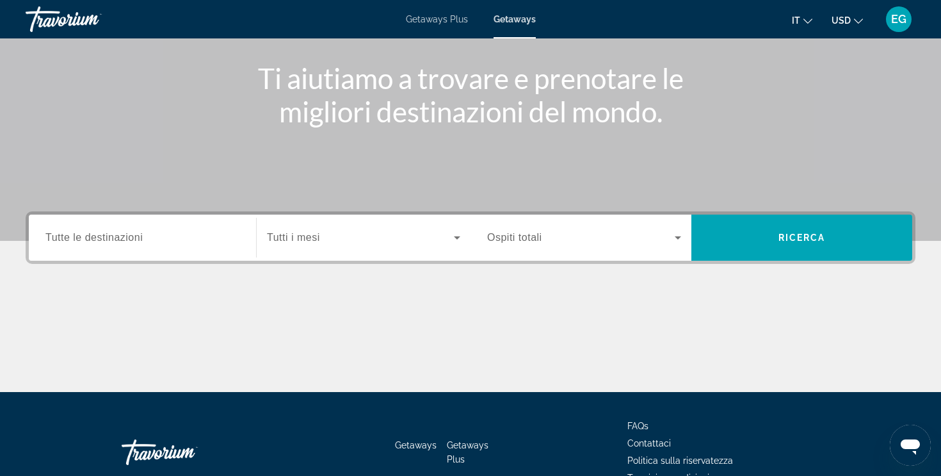
click at [166, 252] on div "Search widget" at bounding box center [142, 238] width 194 height 36
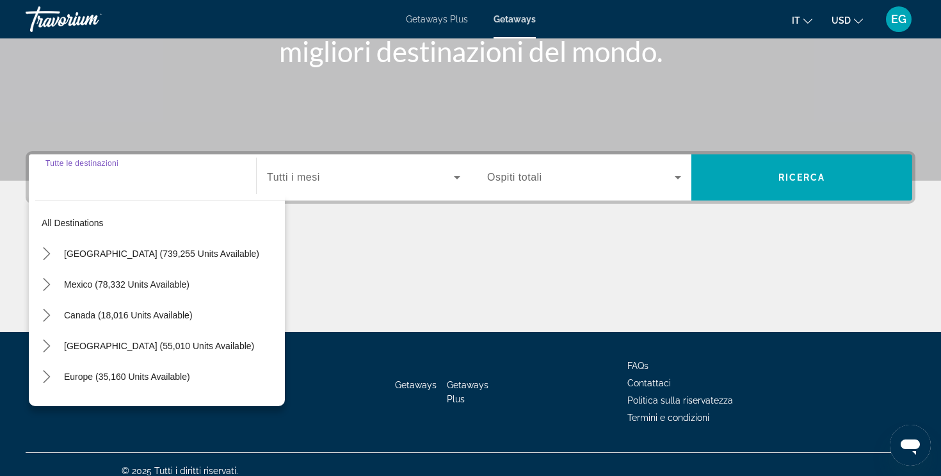
scroll to position [216, 0]
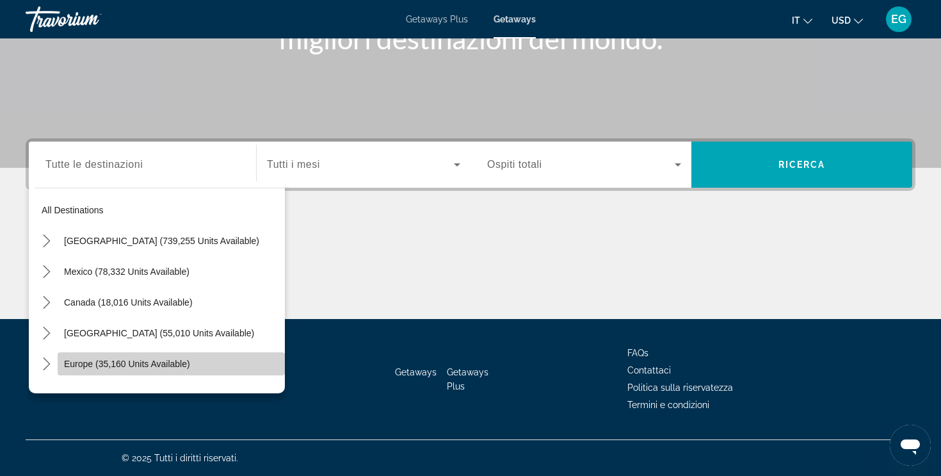
click at [172, 353] on span "Select destination: Europe (35,160 units available)" at bounding box center [171, 363] width 227 height 31
type input "**********"
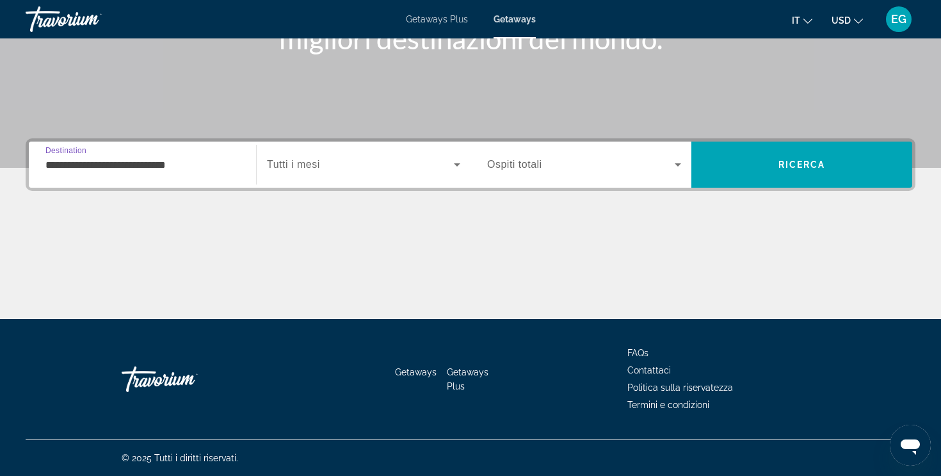
click at [318, 176] on div "Search widget" at bounding box center [363, 165] width 193 height 36
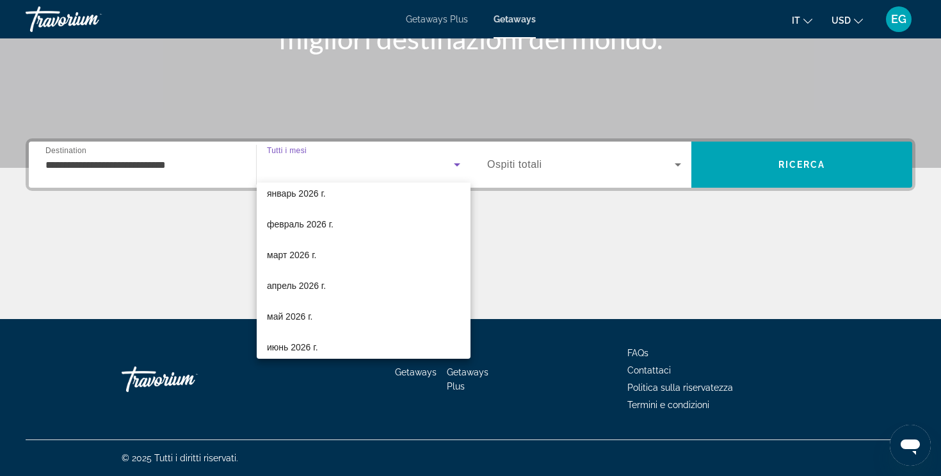
scroll to position [264, 0]
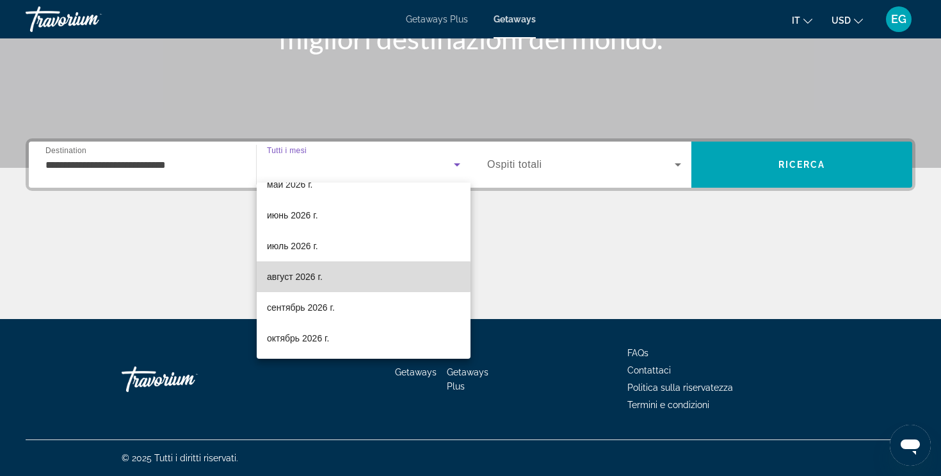
click at [330, 277] on mat-option "август 2026 г." at bounding box center [364, 276] width 214 height 31
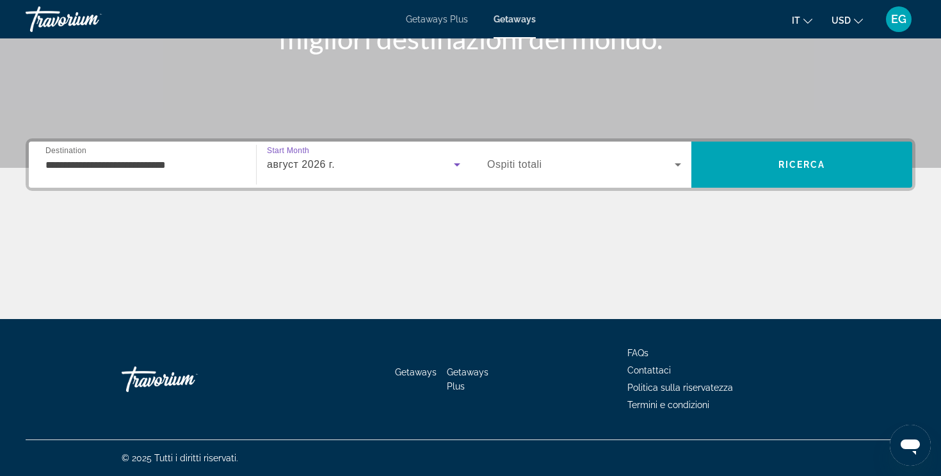
click at [556, 158] on span "Search widget" at bounding box center [581, 164] width 188 height 15
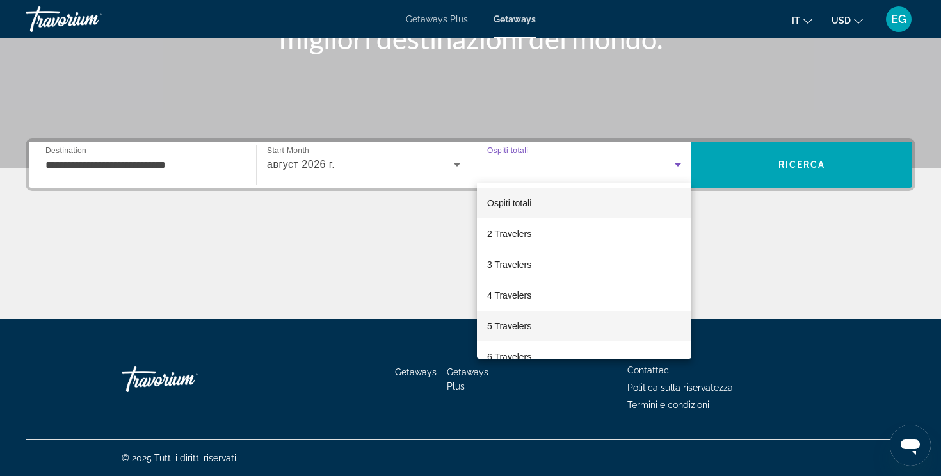
click at [503, 327] on span "5 Travelers" at bounding box center [509, 325] width 44 height 15
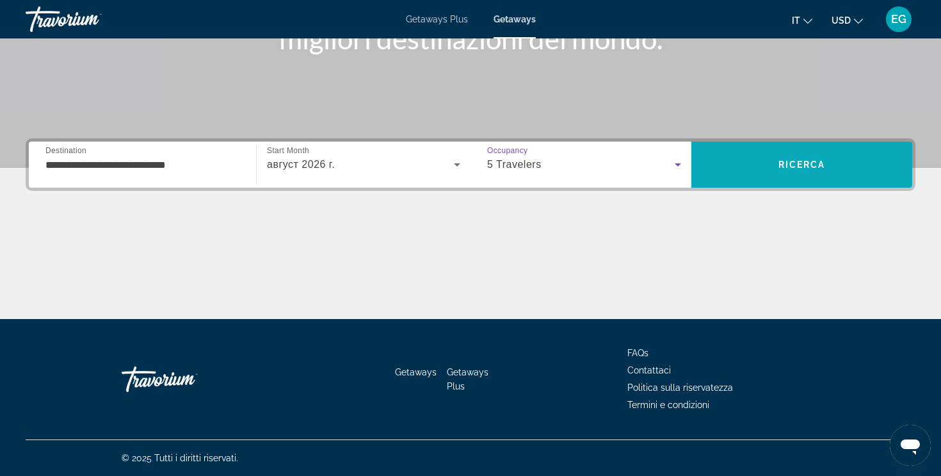
click at [789, 166] on span "Ricerca" at bounding box center [802, 164] width 47 height 10
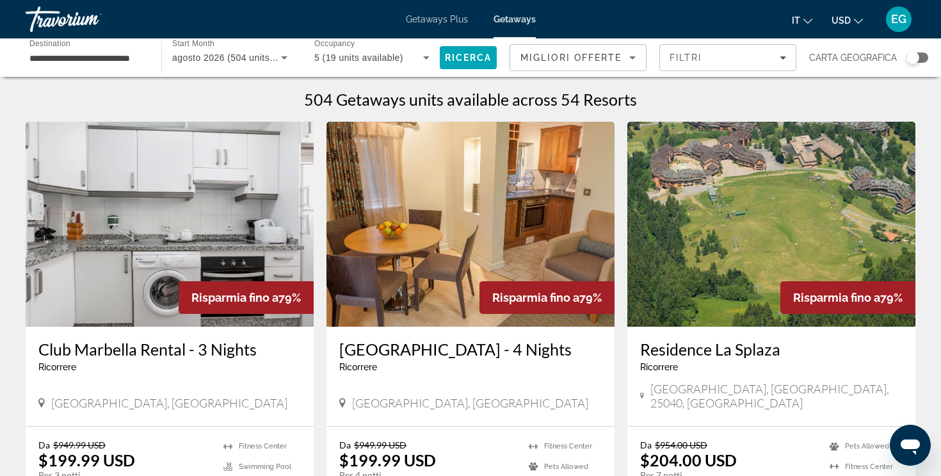
click at [923, 56] on div "Search widget" at bounding box center [918, 58] width 22 height 10
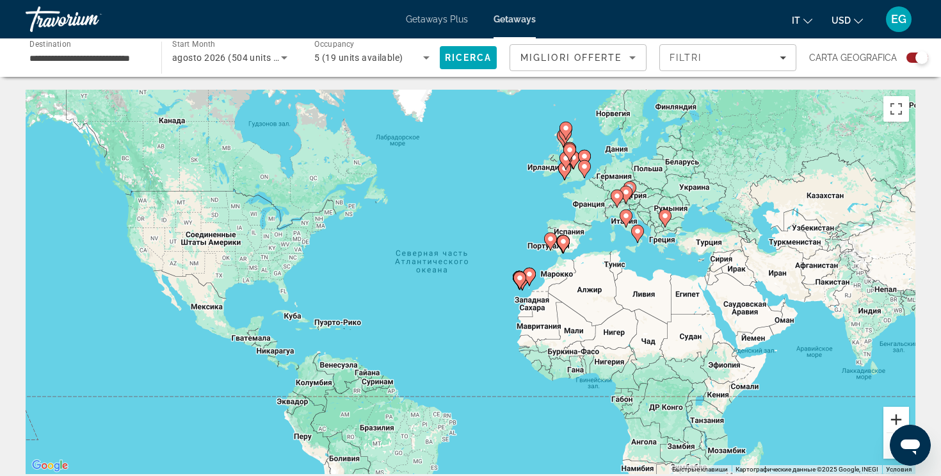
click at [893, 417] on button "Увеличить" at bounding box center [897, 420] width 26 height 26
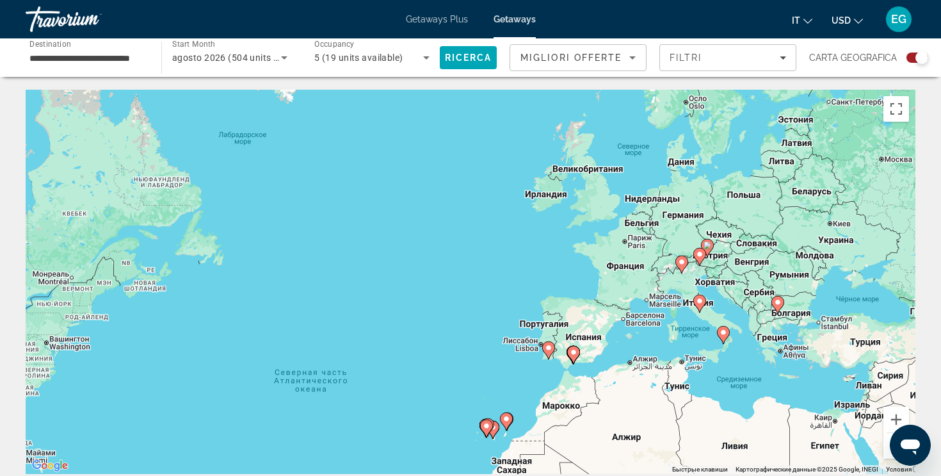
drag, startPoint x: 838, startPoint y: 233, endPoint x: 757, endPoint y: 375, distance: 163.2
click at [757, 375] on div "Чтобы активировать перетаскивание с помощью клавиатуры, нажмите Alt + Ввод. Пос…" at bounding box center [471, 282] width 890 height 384
click at [888, 419] on button "Увеличить" at bounding box center [897, 420] width 26 height 26
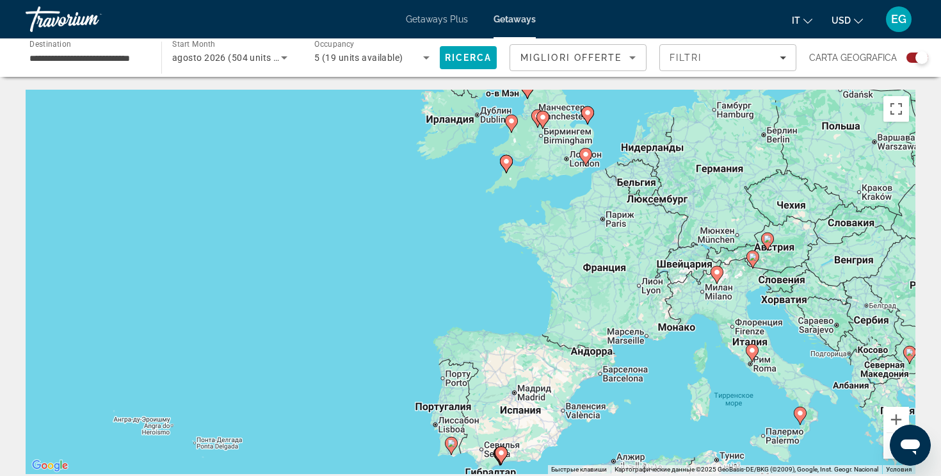
drag, startPoint x: 812, startPoint y: 352, endPoint x: 631, endPoint y: 373, distance: 181.7
click at [631, 371] on div "Чтобы активировать перетаскивание с помощью клавиатуры, нажмите Alt + Ввод. Пос…" at bounding box center [471, 282] width 890 height 384
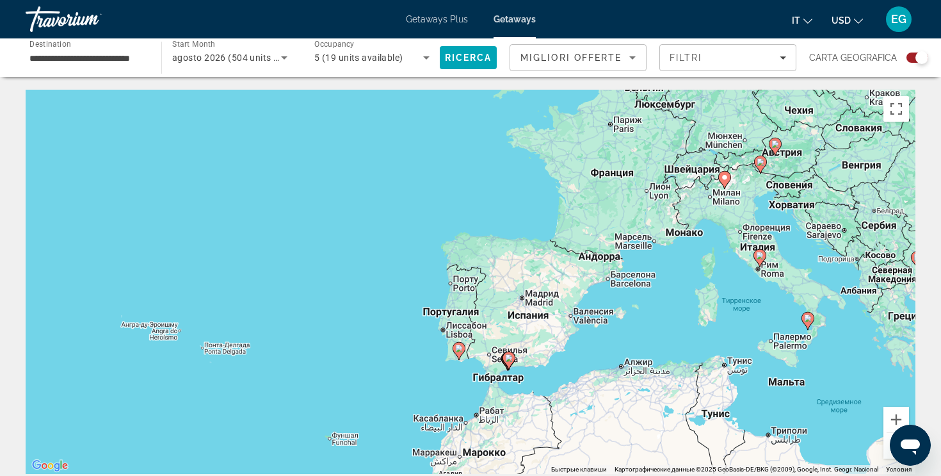
drag, startPoint x: 754, startPoint y: 410, endPoint x: 763, endPoint y: 312, distance: 98.4
click at [762, 312] on div "Чтобы активировать перетаскивание с помощью клавиатуры, нажмите Alt + Ввод. Пос…" at bounding box center [471, 282] width 890 height 384
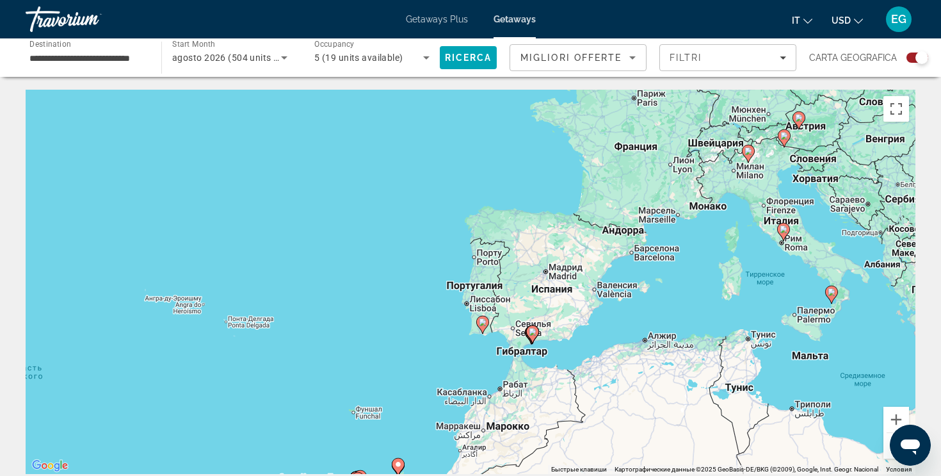
drag, startPoint x: 606, startPoint y: 432, endPoint x: 668, endPoint y: 353, distance: 100.2
click at [668, 353] on div "Чтобы активировать перетаскивание с помощью клавиатуры, нажмите Alt + Ввод. Пос…" at bounding box center [471, 282] width 890 height 384
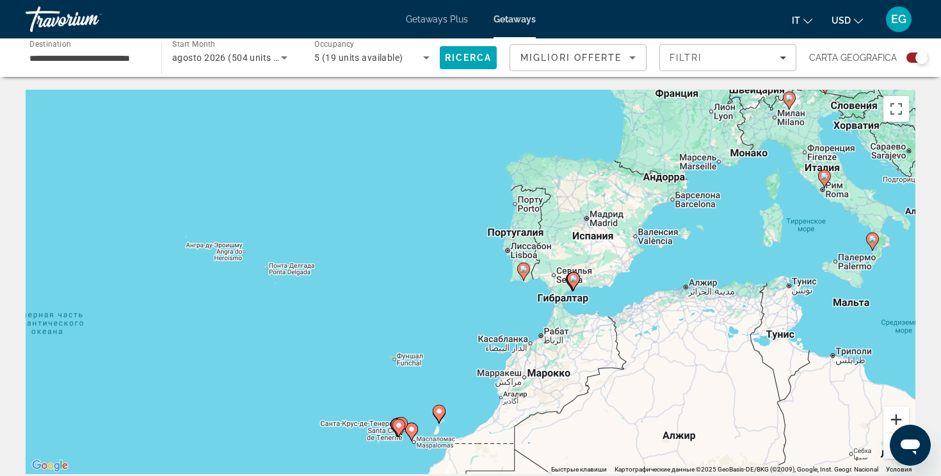
click at [893, 415] on button "Увеличить" at bounding box center [897, 420] width 26 height 26
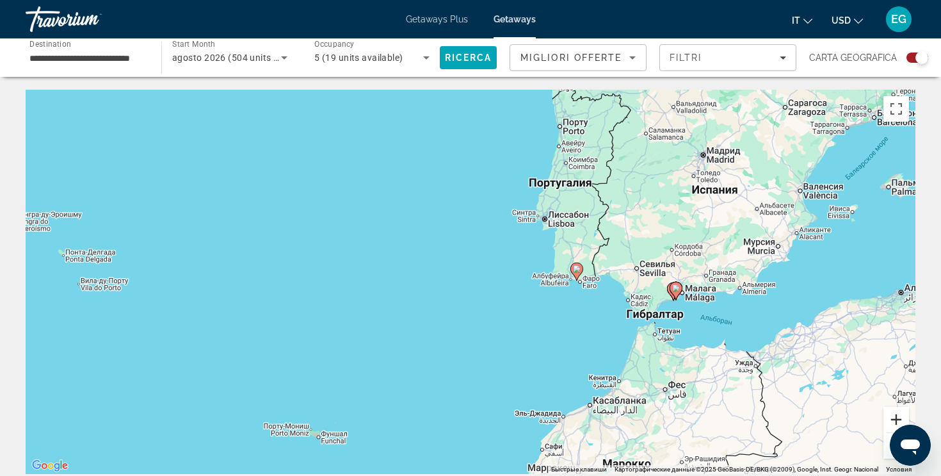
click at [893, 415] on button "Увеличить" at bounding box center [897, 420] width 26 height 26
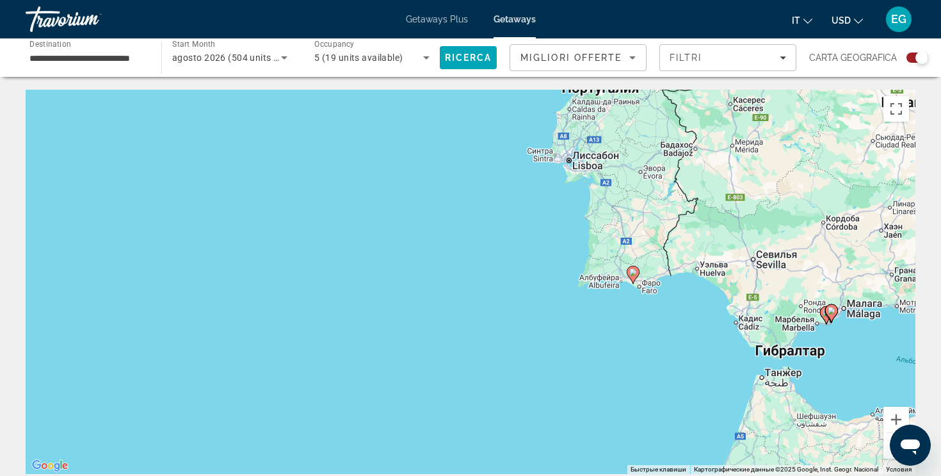
drag, startPoint x: 841, startPoint y: 303, endPoint x: 784, endPoint y: 307, distance: 57.2
click at [784, 307] on div "Чтобы активировать перетаскивание с помощью клавиатуры, нажмите Alt + Ввод. Пос…" at bounding box center [471, 282] width 890 height 384
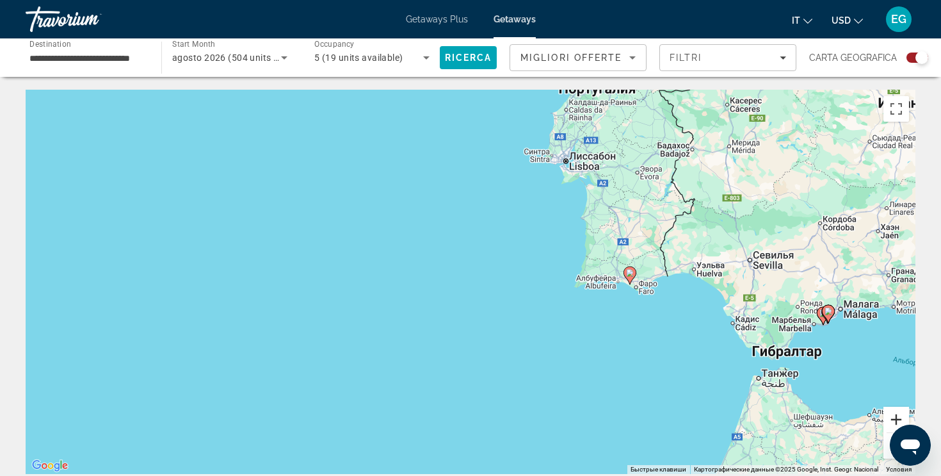
click at [893, 414] on button "Увеличить" at bounding box center [897, 420] width 26 height 26
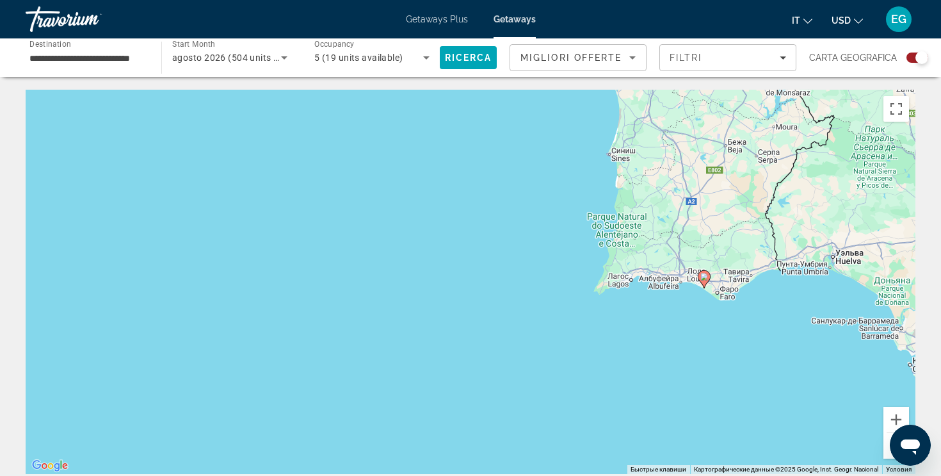
drag, startPoint x: 834, startPoint y: 305, endPoint x: 739, endPoint y: 305, distance: 94.8
click at [739, 305] on div "Чтобы активировать перетаскивание с помощью клавиатуры, нажмите Alt + Ввод. Пос…" at bounding box center [471, 282] width 890 height 384
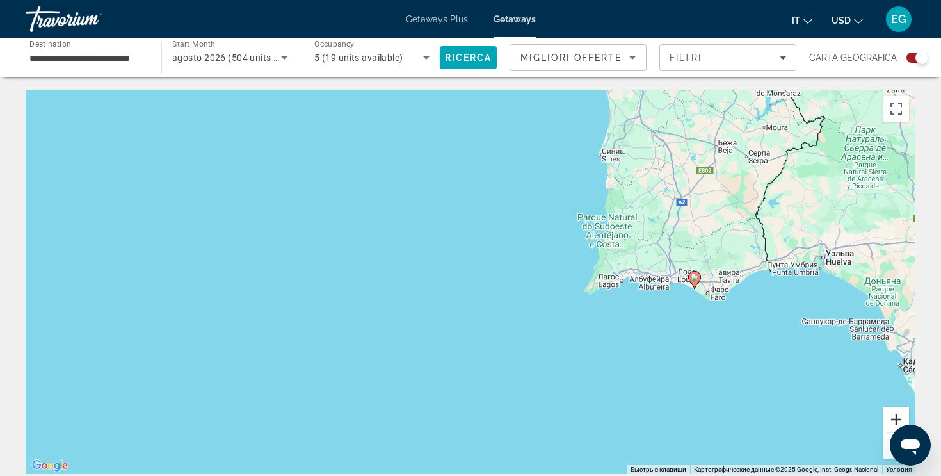
click at [890, 413] on button "Увеличить" at bounding box center [897, 420] width 26 height 26
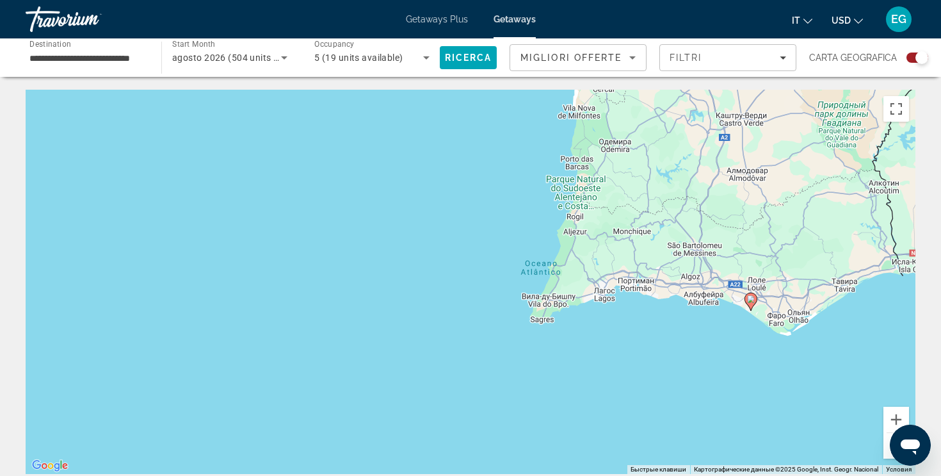
drag, startPoint x: 834, startPoint y: 350, endPoint x: 656, endPoint y: 366, distance: 178.8
click at [656, 366] on div "Чтобы активировать перетаскивание с помощью клавиатуры, нажмите Alt + Ввод. Пос…" at bounding box center [471, 282] width 890 height 384
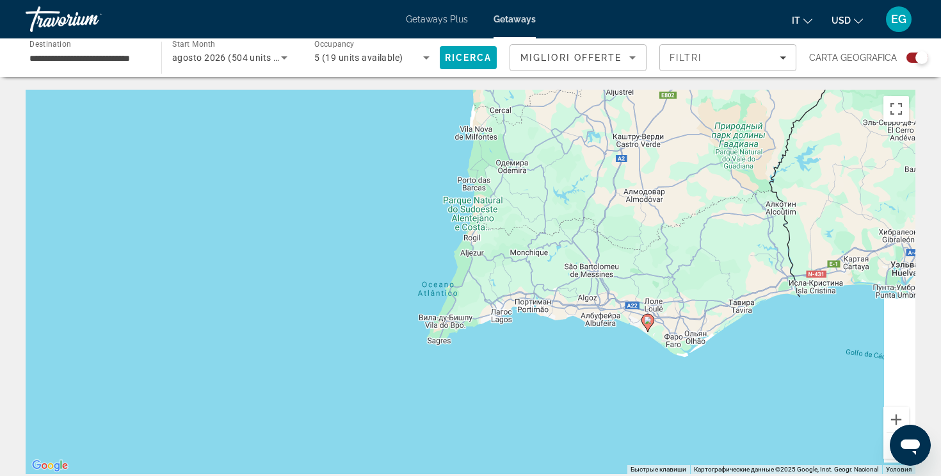
drag, startPoint x: 753, startPoint y: 344, endPoint x: 644, endPoint y: 367, distance: 111.3
click at [643, 367] on div "Чтобы активировать перетаскивание с помощью клавиатуры, нажмите Alt + Ввод. Пос…" at bounding box center [471, 282] width 890 height 384
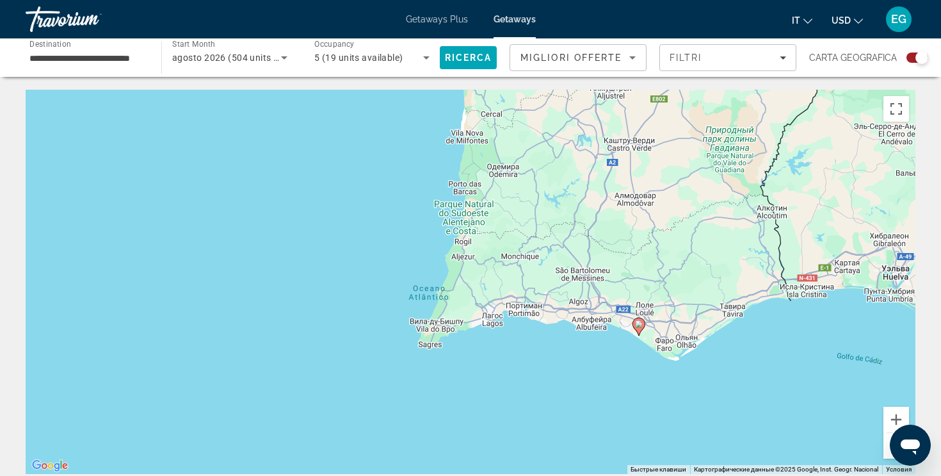
click at [640, 325] on image "Main content" at bounding box center [639, 324] width 8 height 8
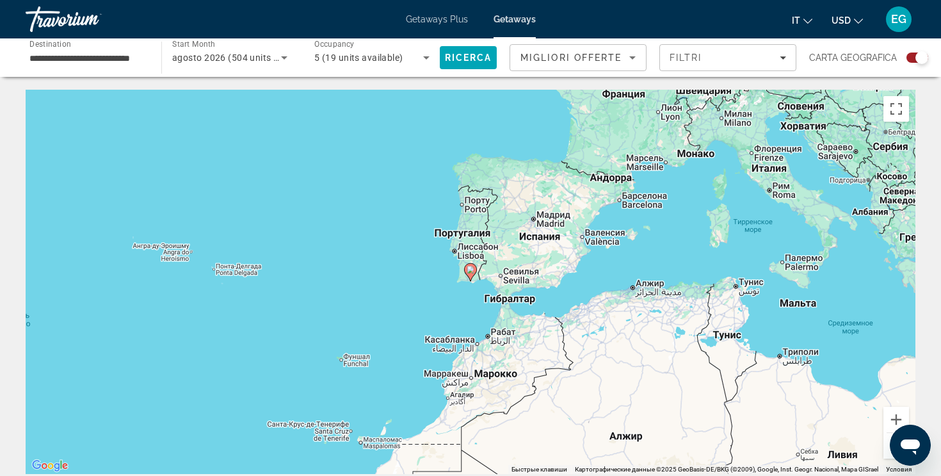
click at [473, 272] on image "Main content" at bounding box center [471, 270] width 8 height 8
type input "**********"
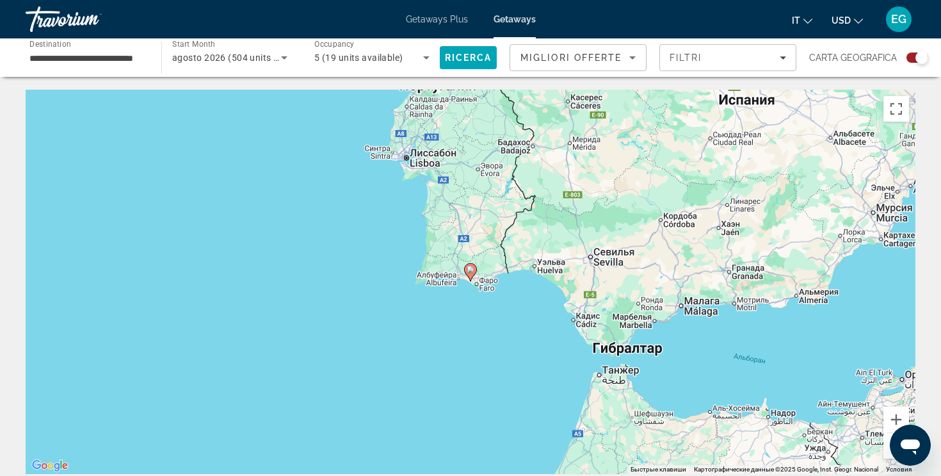
click at [473, 272] on image "Main content" at bounding box center [471, 270] width 8 height 8
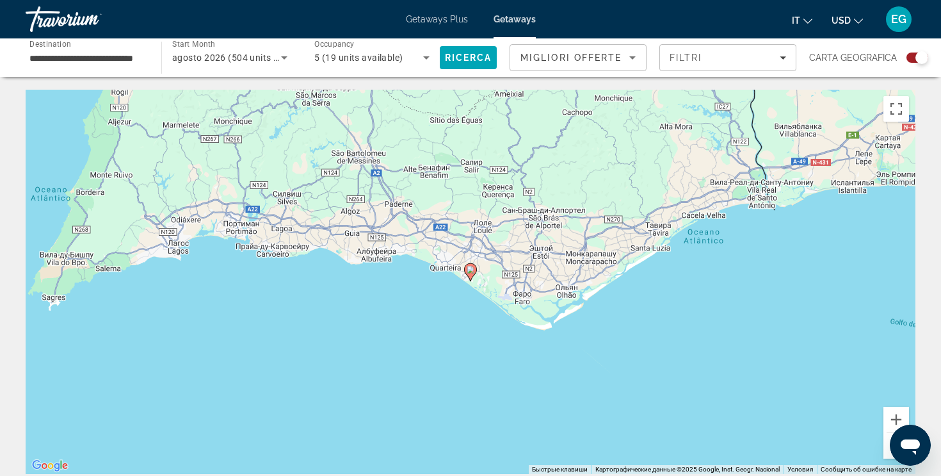
click at [473, 272] on image "Main content" at bounding box center [471, 270] width 8 height 8
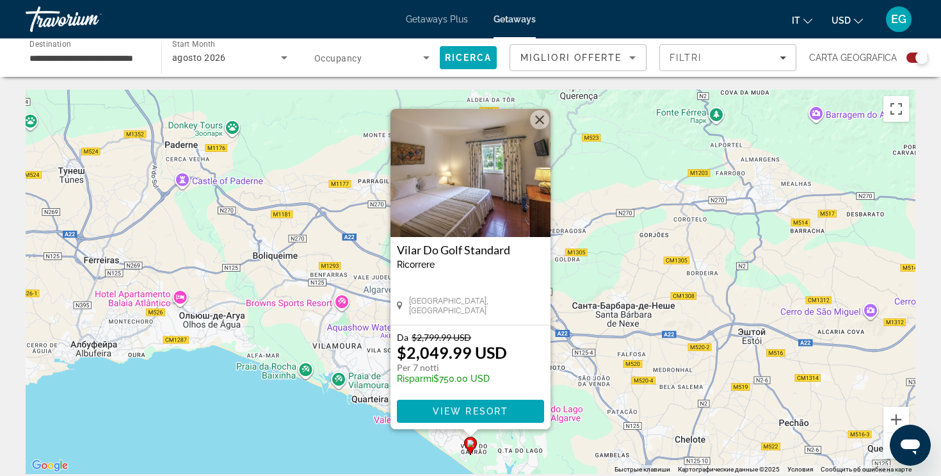
click at [539, 116] on button "Закрыть" at bounding box center [539, 119] width 19 height 19
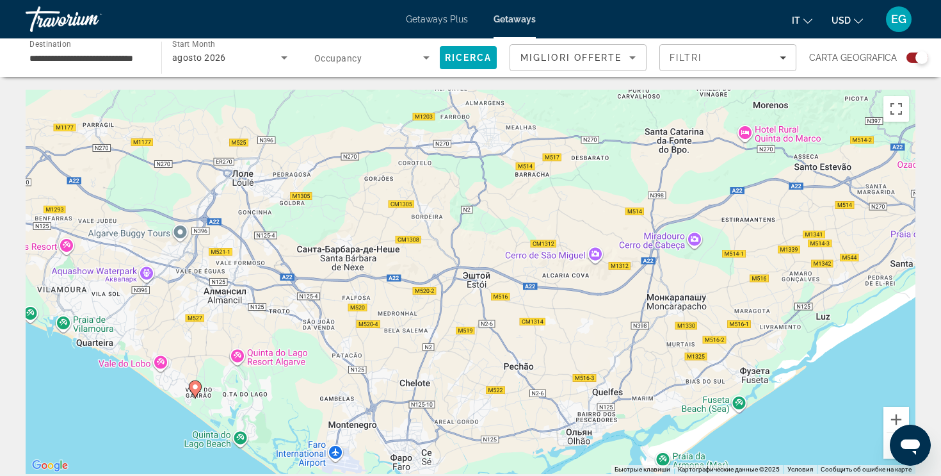
drag, startPoint x: 640, startPoint y: 247, endPoint x: 357, endPoint y: 189, distance: 289.6
click at [357, 189] on div "Чтобы активировать перетаскивание с помощью клавиатуры, нажмите Alt + Ввод. Пос…" at bounding box center [471, 282] width 890 height 384
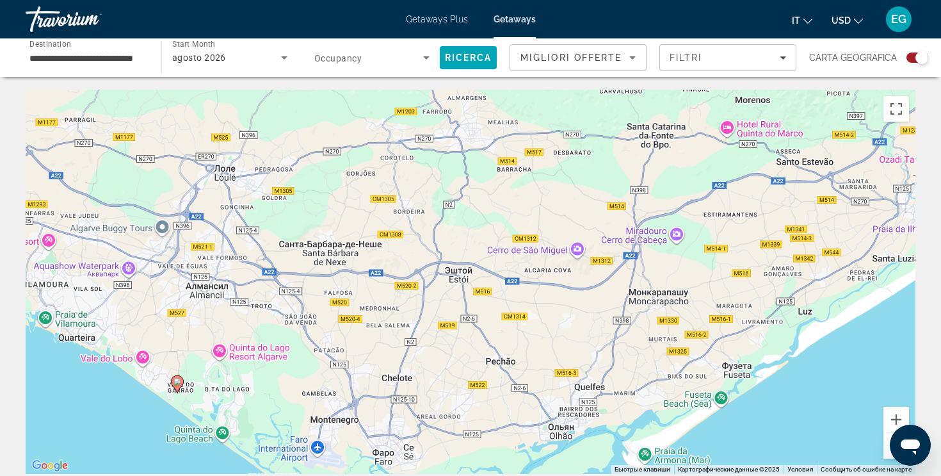
click at [887, 458] on button "Уменьшить" at bounding box center [897, 446] width 26 height 26
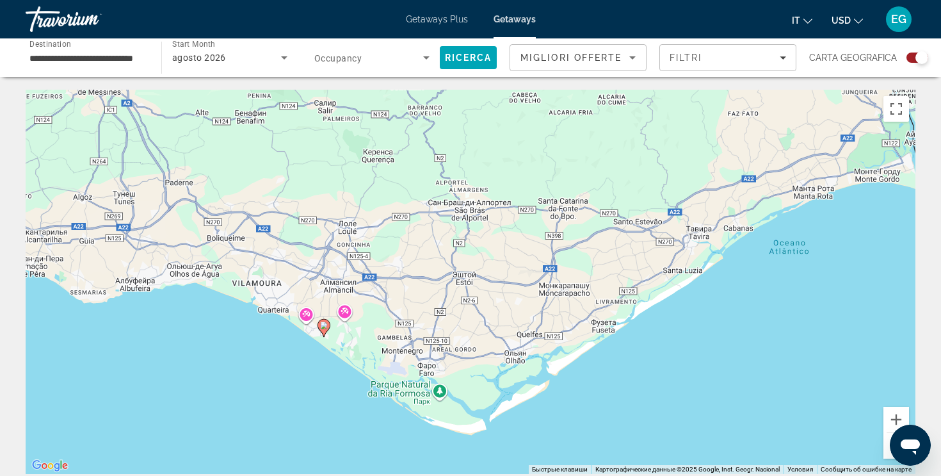
click at [887, 458] on button "Уменьшить" at bounding box center [897, 446] width 26 height 26
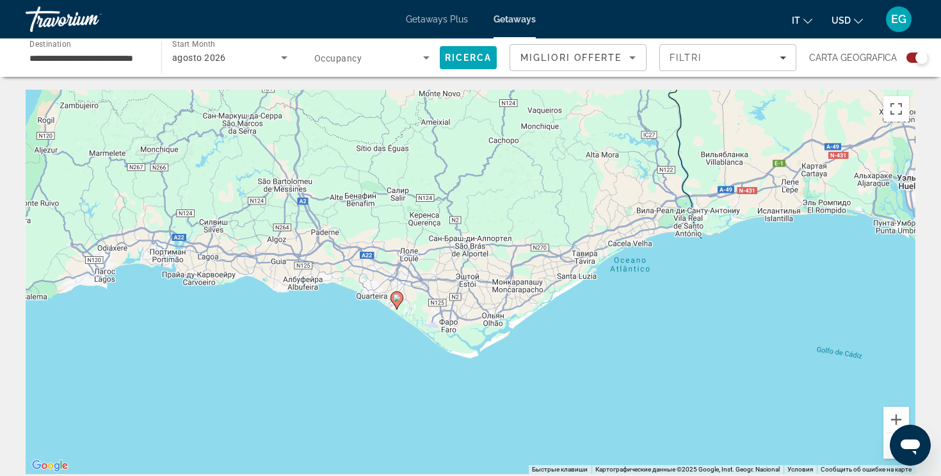
click at [887, 458] on button "Уменьшить" at bounding box center [897, 446] width 26 height 26
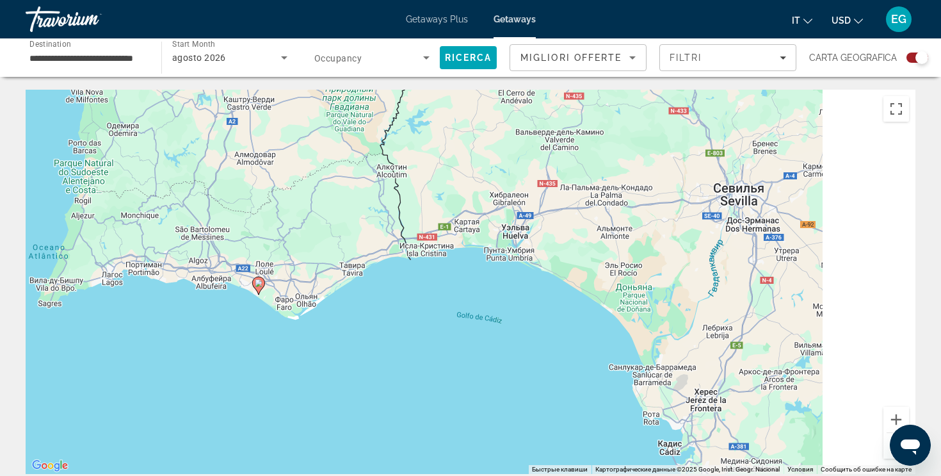
drag, startPoint x: 857, startPoint y: 424, endPoint x: 533, endPoint y: 401, distance: 324.2
click at [533, 401] on div "Чтобы активировать перетаскивание с помощью клавиатуры, нажмите Alt + Ввод. Пос…" at bounding box center [471, 282] width 890 height 384
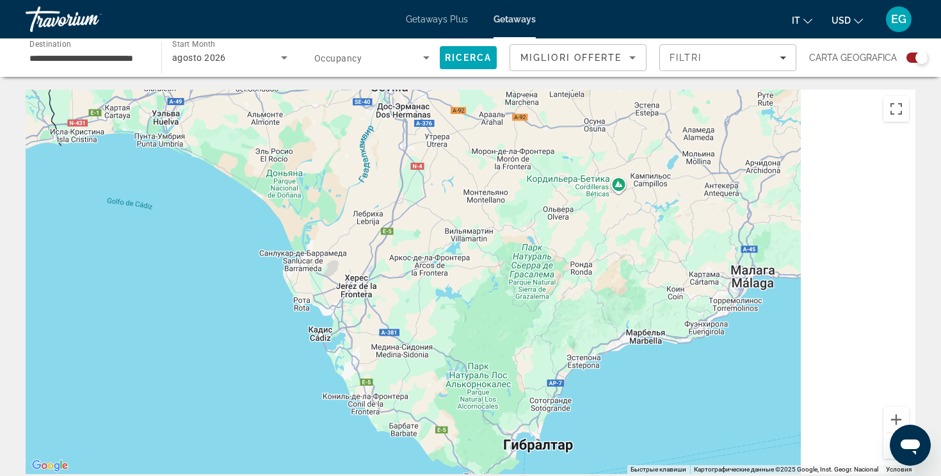
drag, startPoint x: 676, startPoint y: 438, endPoint x: 396, endPoint y: 321, distance: 303.9
click at [396, 321] on div "Чтобы активировать перетаскивание с помощью клавиатуры, нажмите Alt + Ввод. Пос…" at bounding box center [471, 282] width 890 height 384
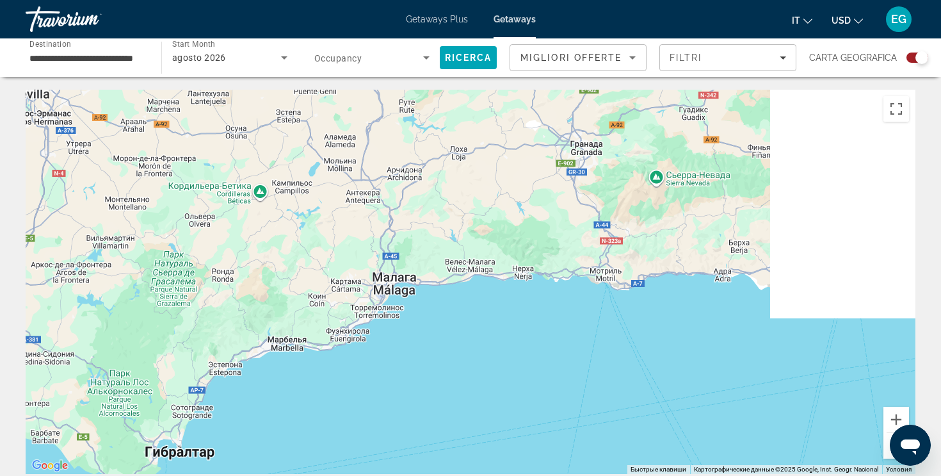
drag, startPoint x: 532, startPoint y: 329, endPoint x: 284, endPoint y: 394, distance: 256.2
click at [284, 394] on div "Main content" at bounding box center [471, 282] width 890 height 384
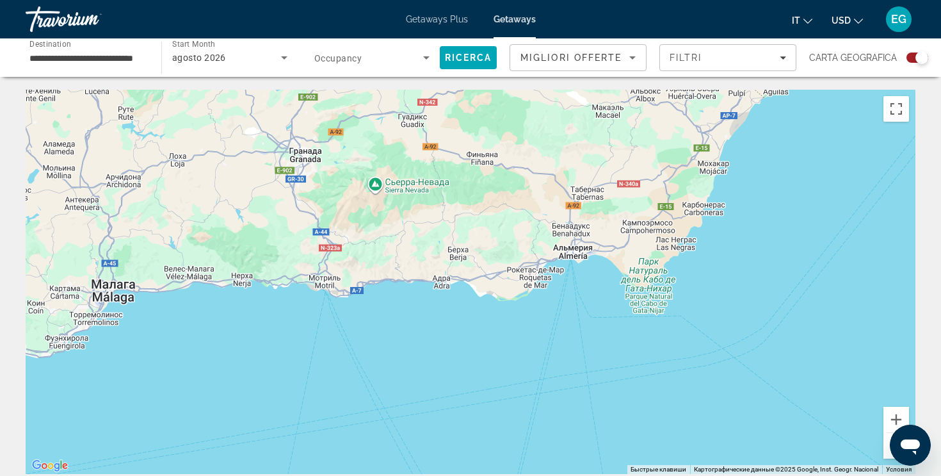
drag, startPoint x: 556, startPoint y: 373, endPoint x: 326, endPoint y: 371, distance: 230.5
click at [326, 371] on div "Main content" at bounding box center [471, 282] width 890 height 384
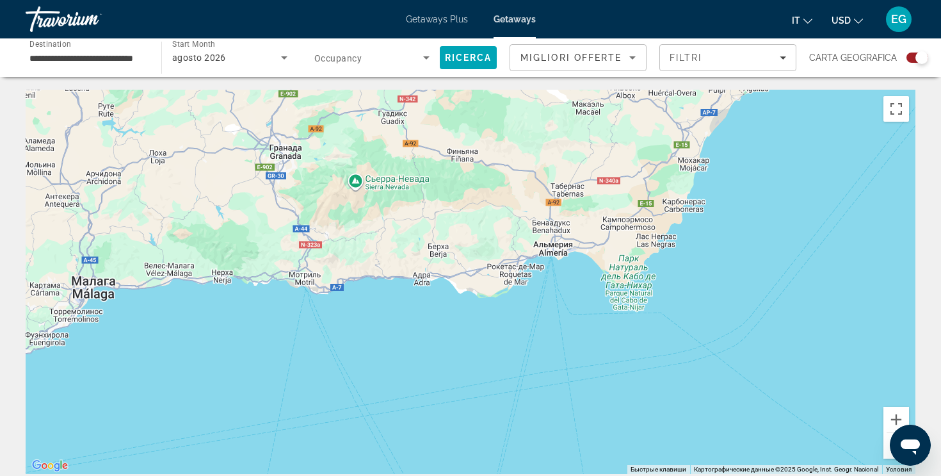
click at [889, 452] on button "Уменьшить" at bounding box center [897, 446] width 26 height 26
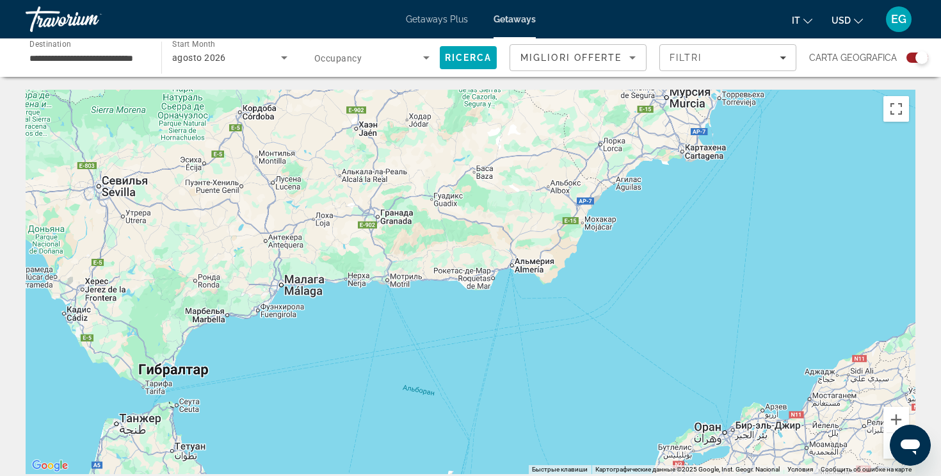
click at [889, 452] on button "Уменьшить" at bounding box center [897, 446] width 26 height 26
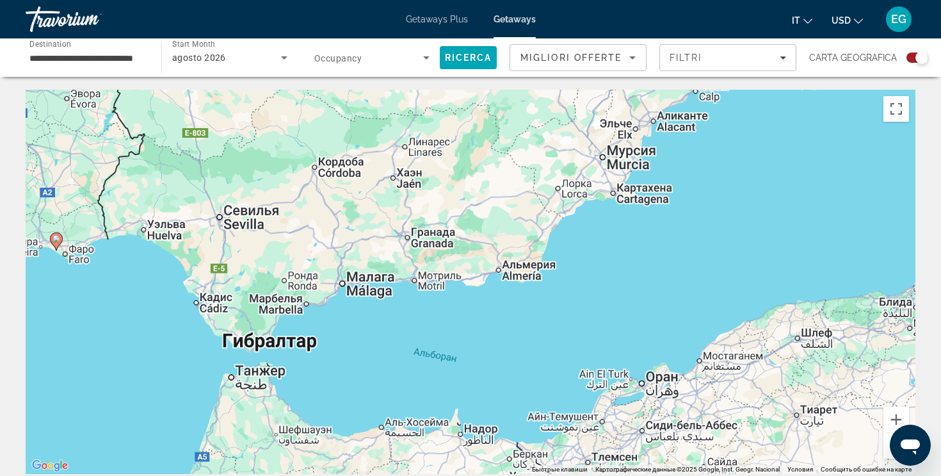
click at [889, 452] on button "Уменьшить" at bounding box center [897, 446] width 26 height 26
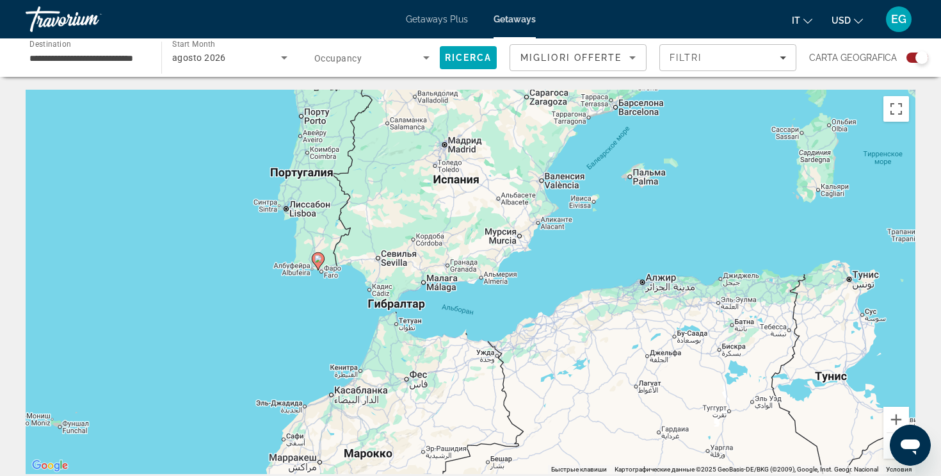
click at [889, 452] on button "Уменьшить" at bounding box center [897, 446] width 26 height 26
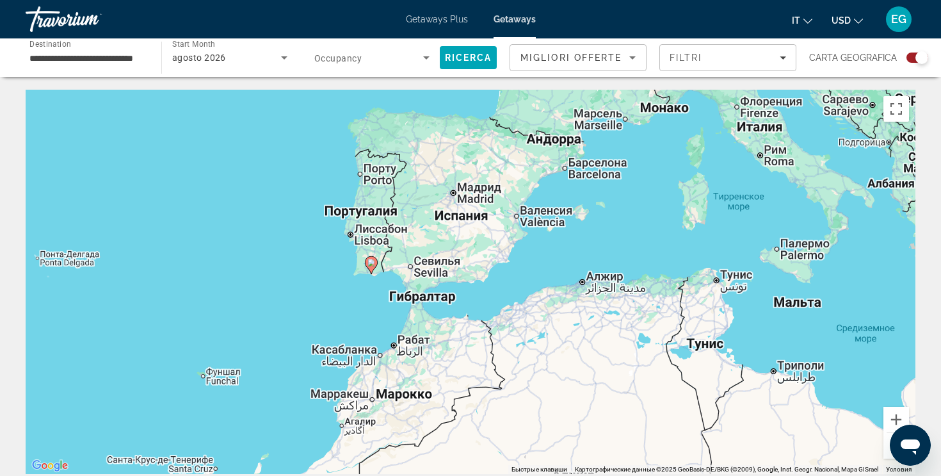
click at [889, 452] on button "Уменьшить" at bounding box center [897, 446] width 26 height 26
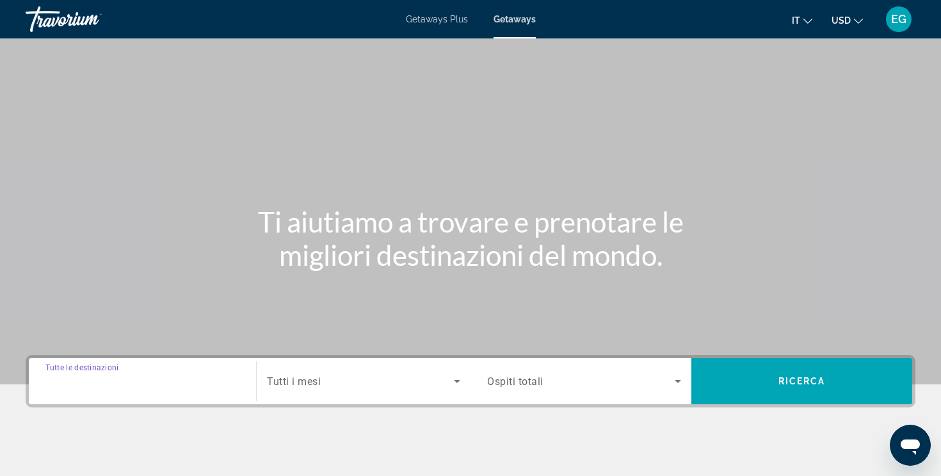
click at [81, 387] on input "Destination Tutte le destinazioni" at bounding box center [142, 381] width 194 height 15
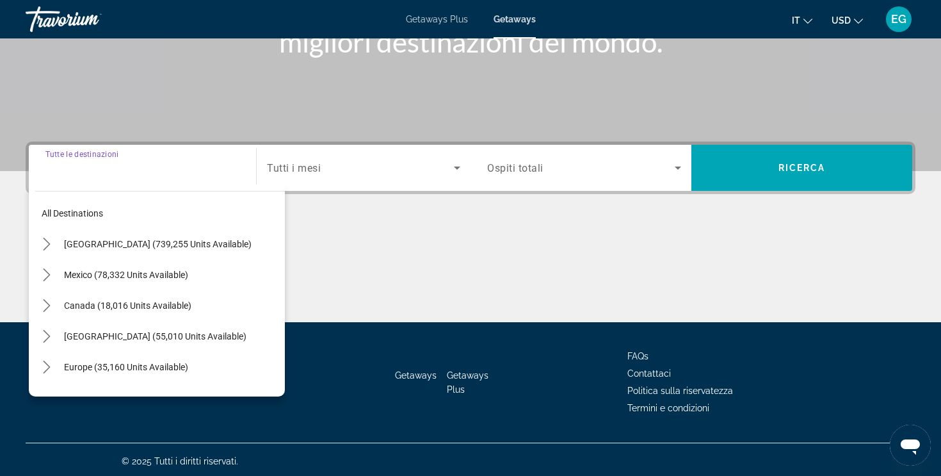
scroll to position [216, 0]
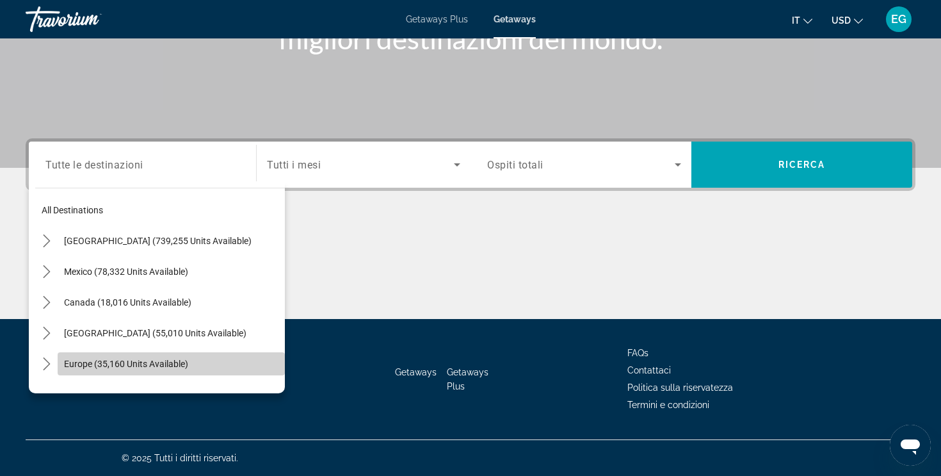
click at [83, 375] on span "Select destination: Europe (35,160 units available)" at bounding box center [171, 363] width 227 height 31
type input "**********"
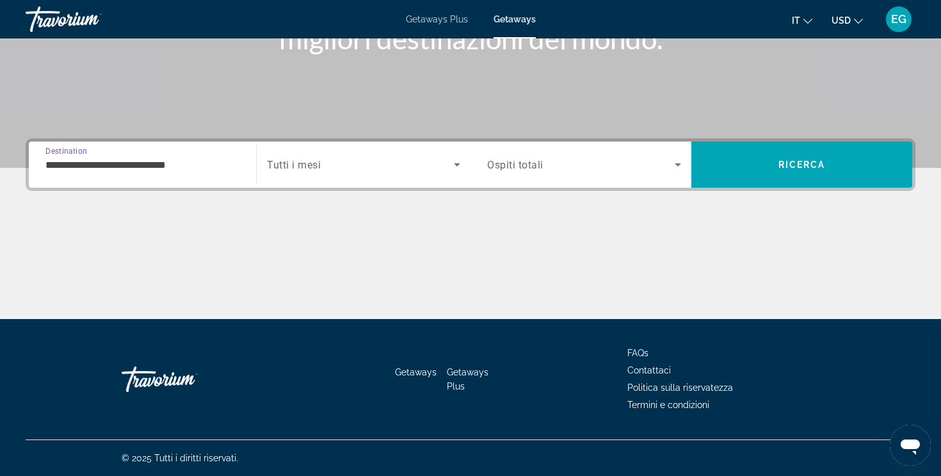
click at [332, 163] on span "Search widget" at bounding box center [360, 164] width 187 height 15
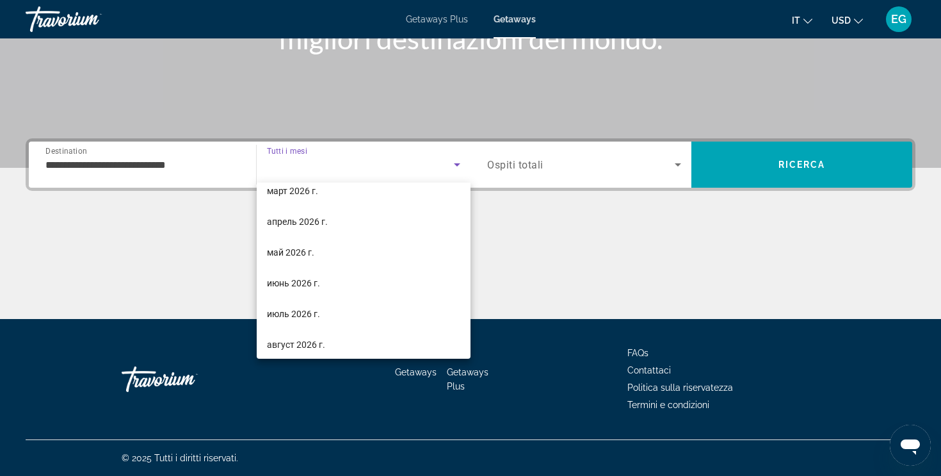
scroll to position [198, 0]
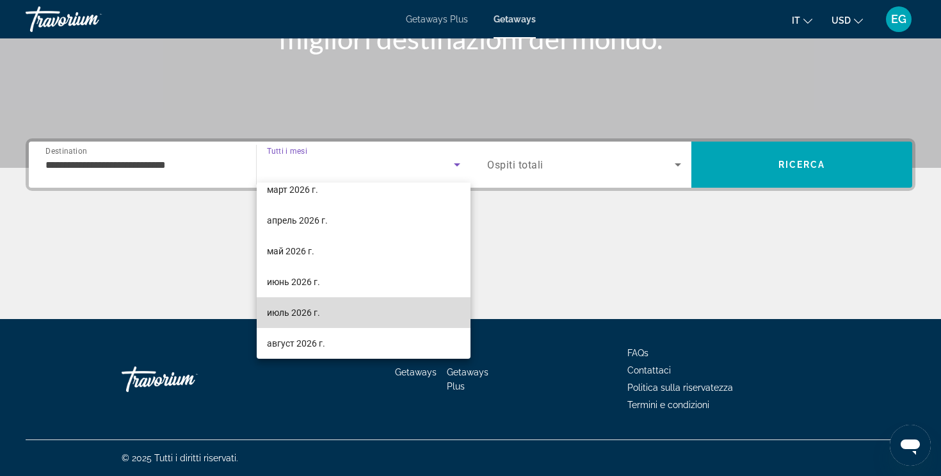
click at [329, 314] on mat-option "июль 2026 г." at bounding box center [364, 312] width 214 height 31
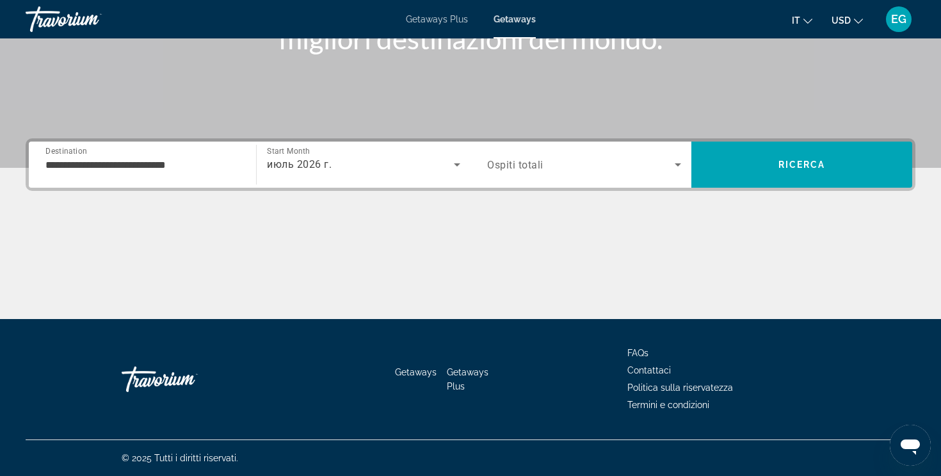
click at [501, 175] on div "Search widget" at bounding box center [584, 165] width 194 height 36
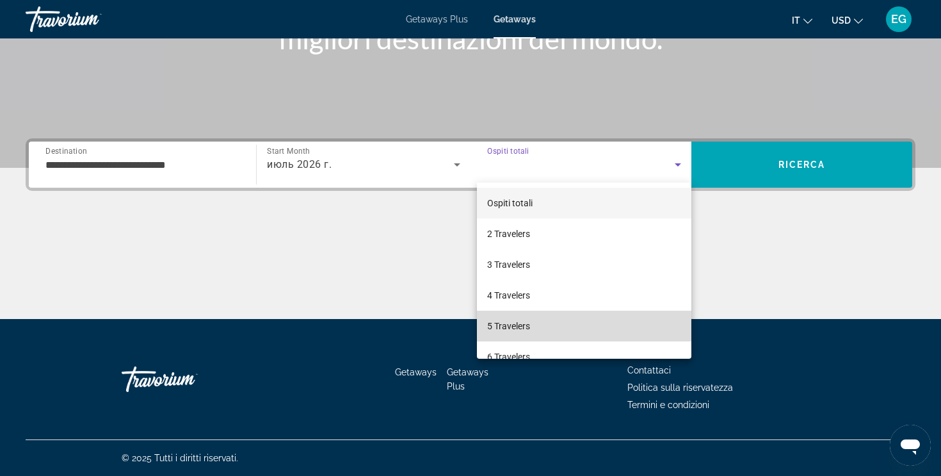
click at [516, 314] on mat-option "5 Travelers" at bounding box center [584, 326] width 214 height 31
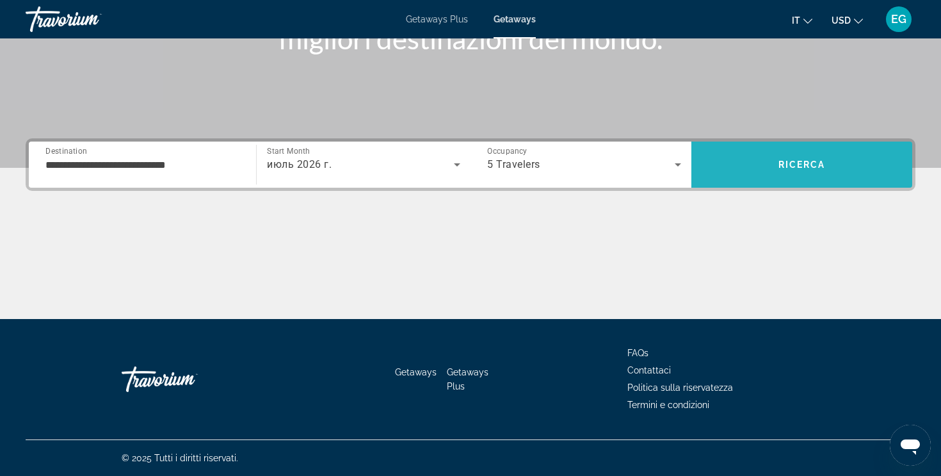
click at [770, 182] on span "Search" at bounding box center [801, 164] width 221 height 46
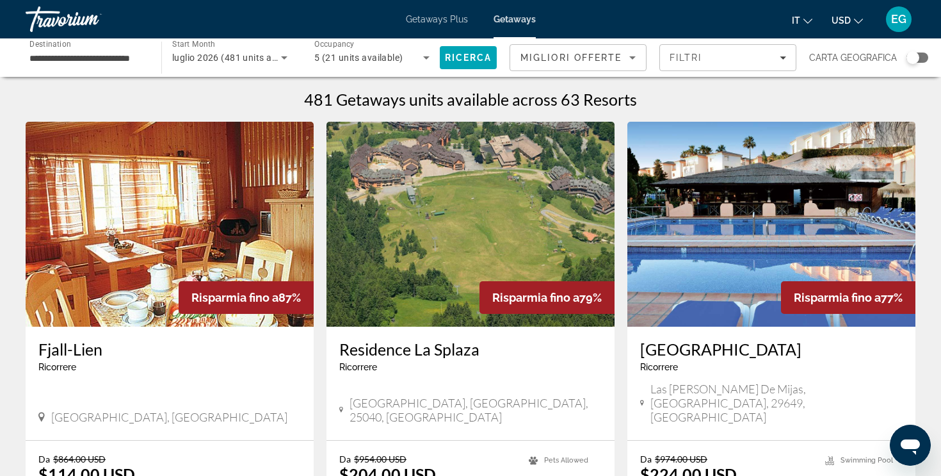
click at [922, 58] on div "Search widget" at bounding box center [918, 58] width 22 height 10
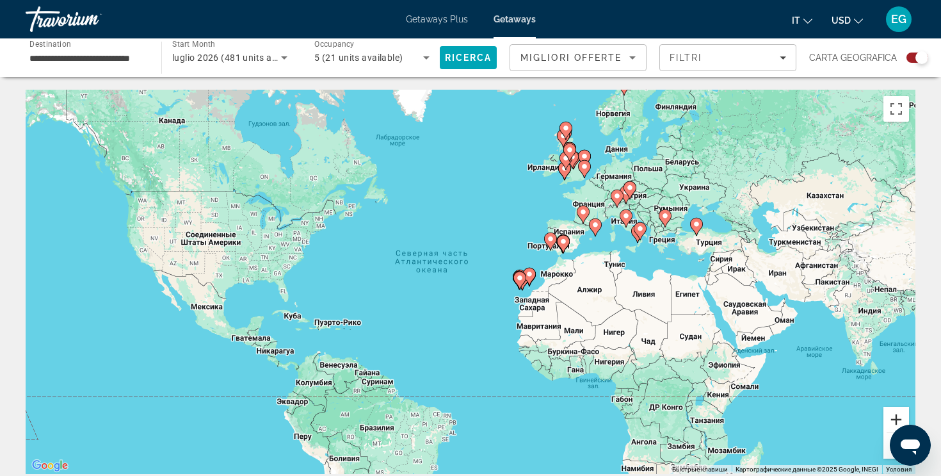
click at [894, 419] on button "Увеличить" at bounding box center [897, 420] width 26 height 26
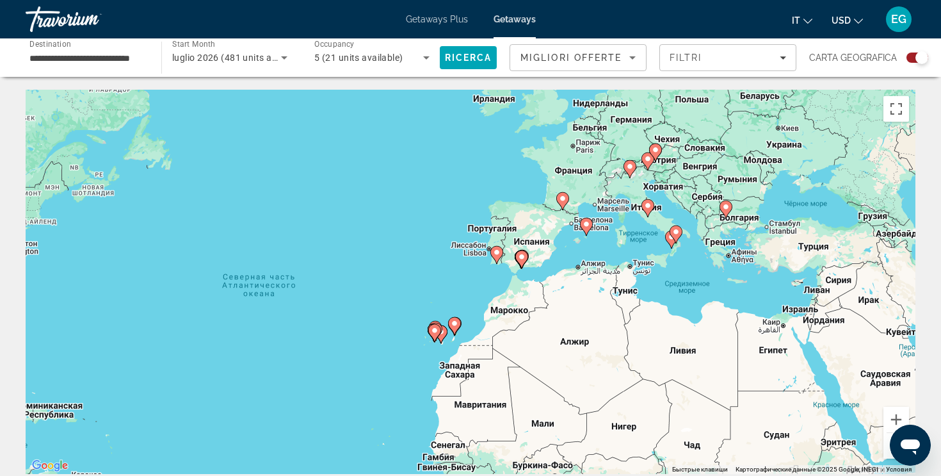
drag, startPoint x: 861, startPoint y: 311, endPoint x: 720, endPoint y: 356, distance: 147.4
click at [720, 357] on div "Чтобы активировать перетаскивание с помощью клавиатуры, нажмите Alt + Ввод. Пос…" at bounding box center [471, 282] width 890 height 384
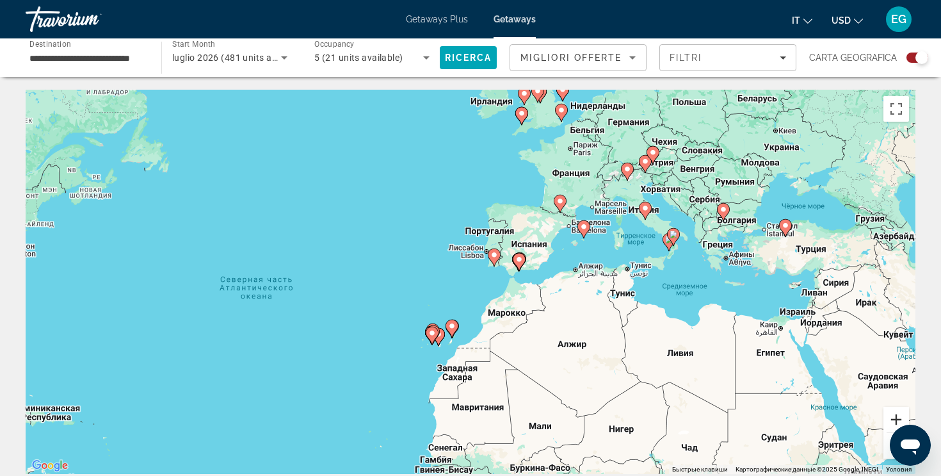
click at [888, 414] on button "Увеличить" at bounding box center [897, 420] width 26 height 26
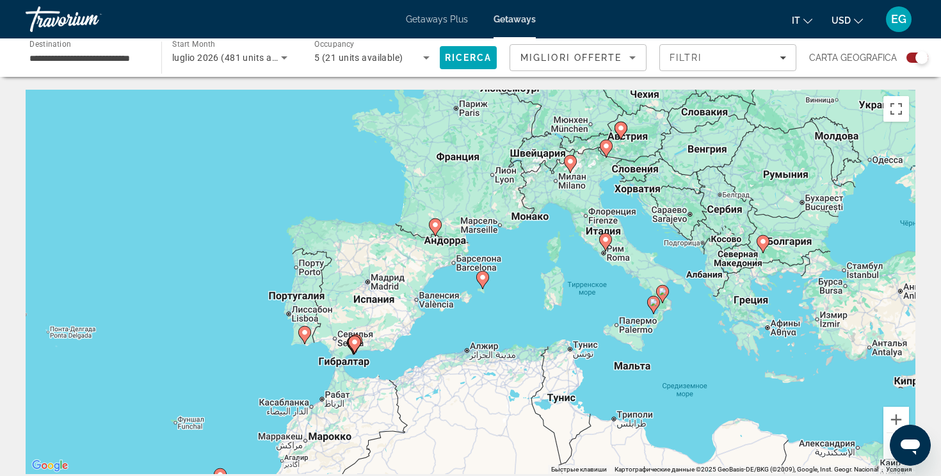
drag, startPoint x: 841, startPoint y: 263, endPoint x: 623, endPoint y: 355, distance: 236.7
click at [623, 356] on div "Чтобы активировать перетаскивание с помощью клавиатуры, нажмите Alt + Ввод. Пос…" at bounding box center [471, 282] width 890 height 384
click at [650, 306] on image "Main content" at bounding box center [653, 303] width 8 height 8
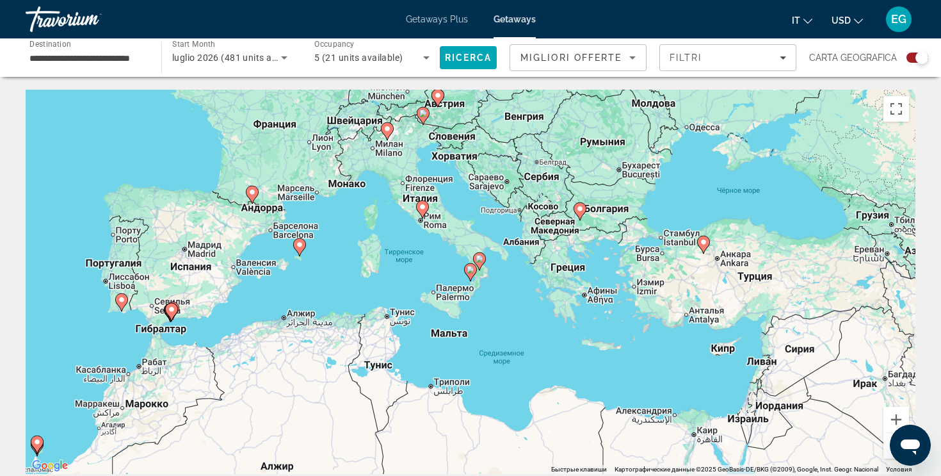
click at [470, 273] on icon "Main content" at bounding box center [471, 272] width 12 height 17
type input "**********"
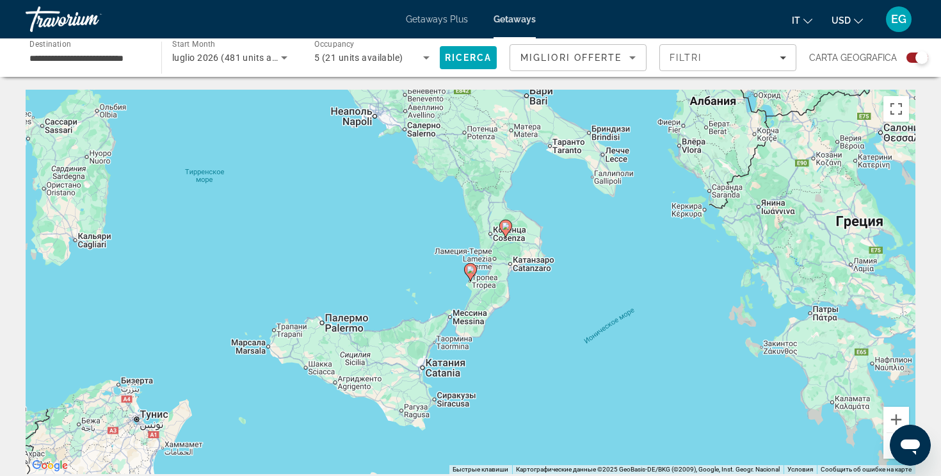
click at [470, 273] on icon "Main content" at bounding box center [471, 272] width 12 height 17
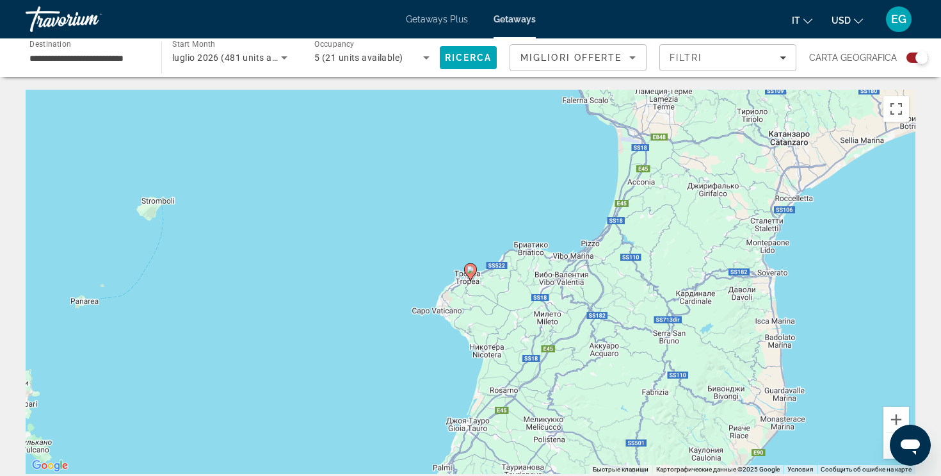
click at [470, 273] on image "Main content" at bounding box center [471, 270] width 8 height 8
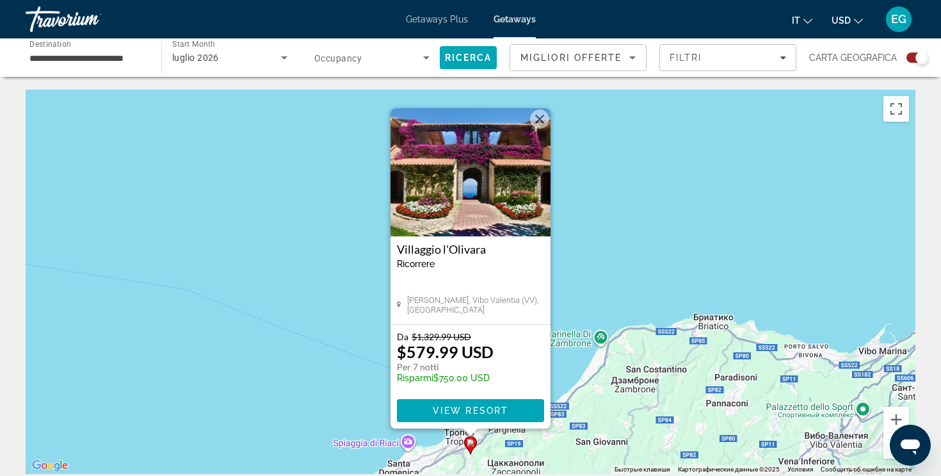
click at [542, 124] on button "Закрыть" at bounding box center [539, 118] width 19 height 19
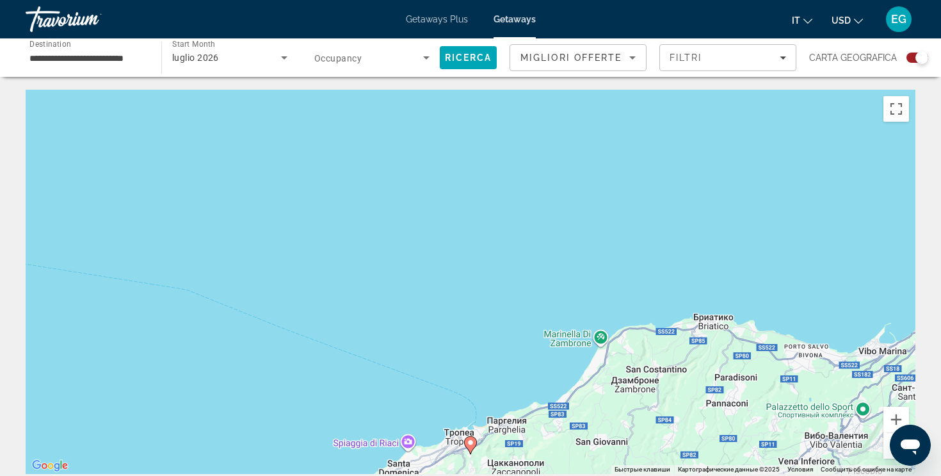
click at [887, 454] on button "Уменьшить" at bounding box center [897, 446] width 26 height 26
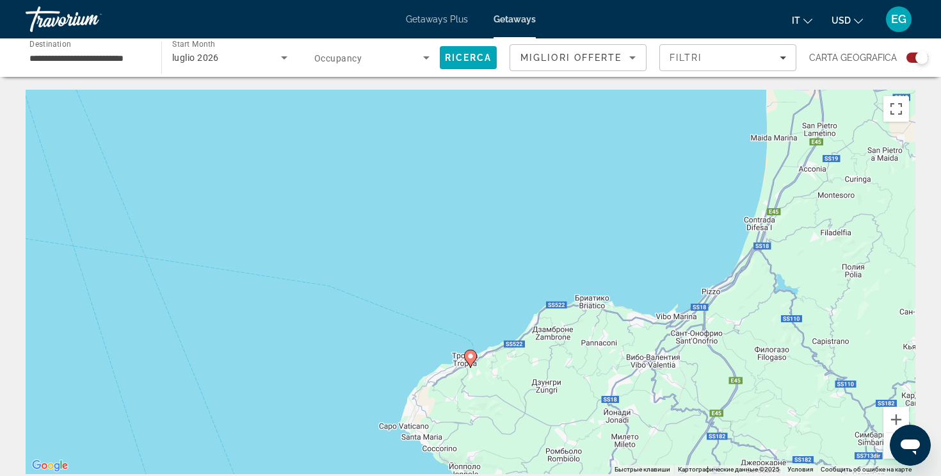
click at [887, 454] on button "Уменьшить" at bounding box center [897, 446] width 26 height 26
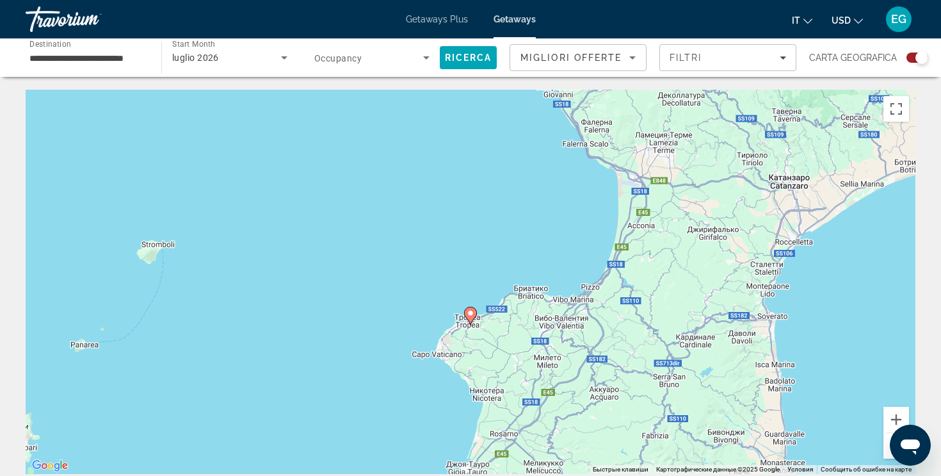
click at [887, 454] on button "Уменьшить" at bounding box center [897, 446] width 26 height 26
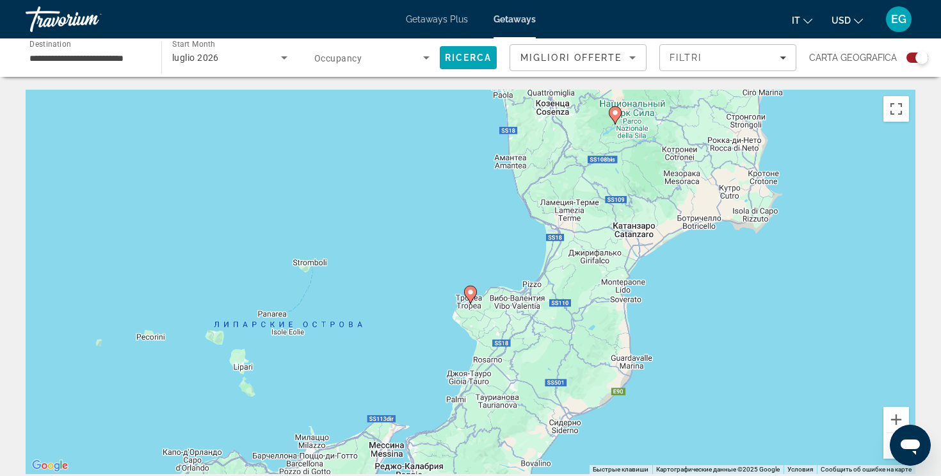
click at [887, 454] on button "Уменьшить" at bounding box center [897, 446] width 26 height 26
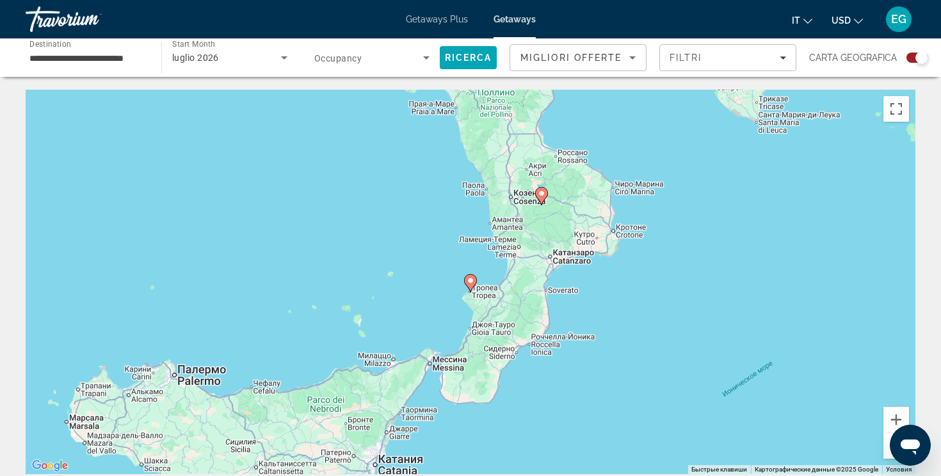
click at [544, 196] on image "Main content" at bounding box center [542, 194] width 8 height 8
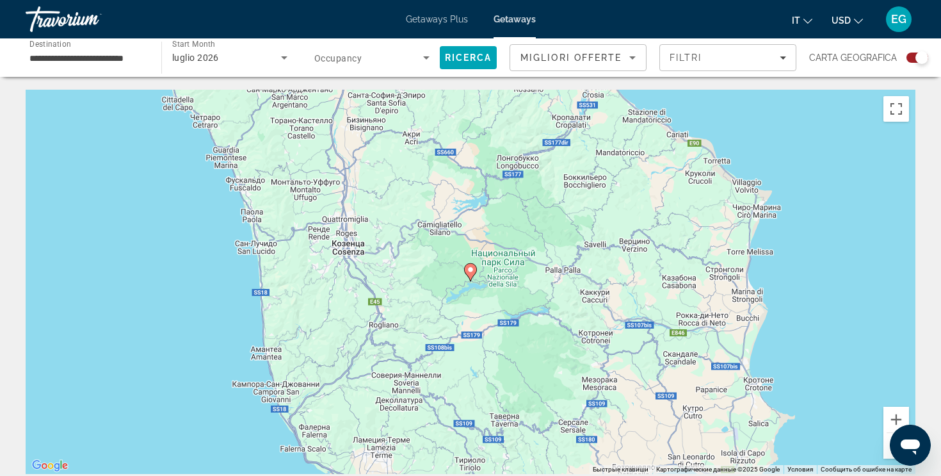
click at [472, 275] on icon "Main content" at bounding box center [471, 272] width 12 height 17
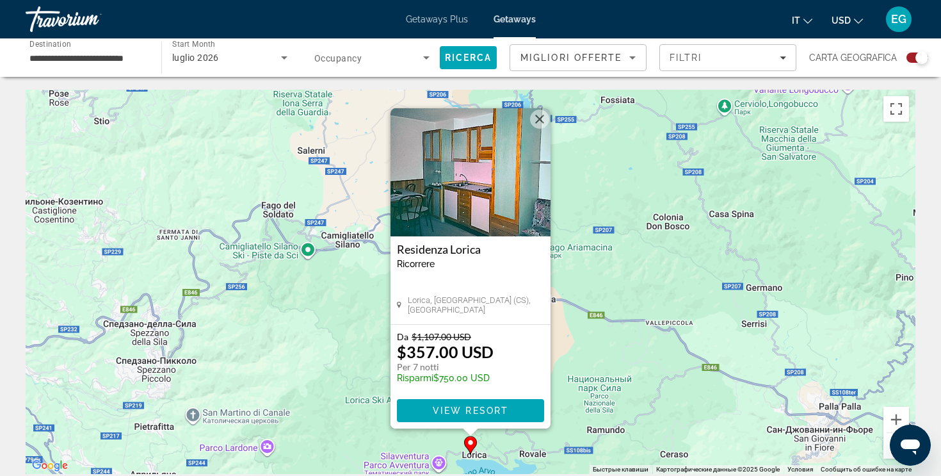
click at [538, 115] on button "Закрыть" at bounding box center [539, 118] width 19 height 19
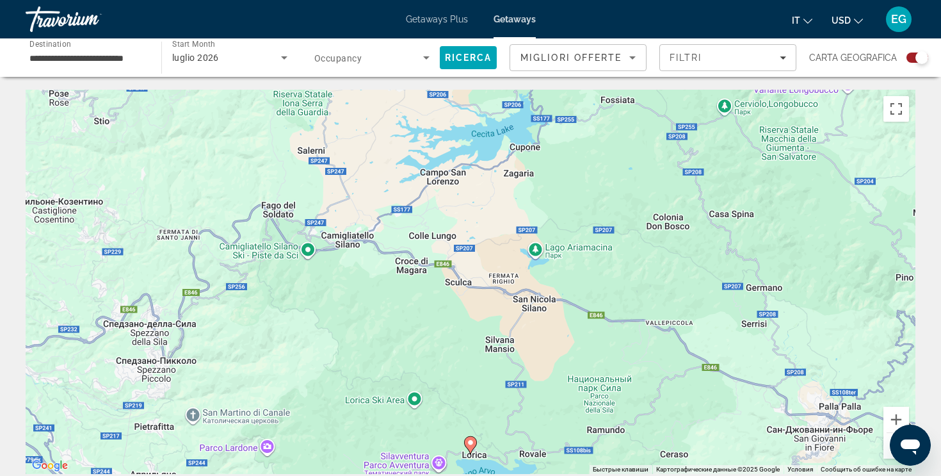
click at [885, 458] on button "Уменьшить" at bounding box center [897, 446] width 26 height 26
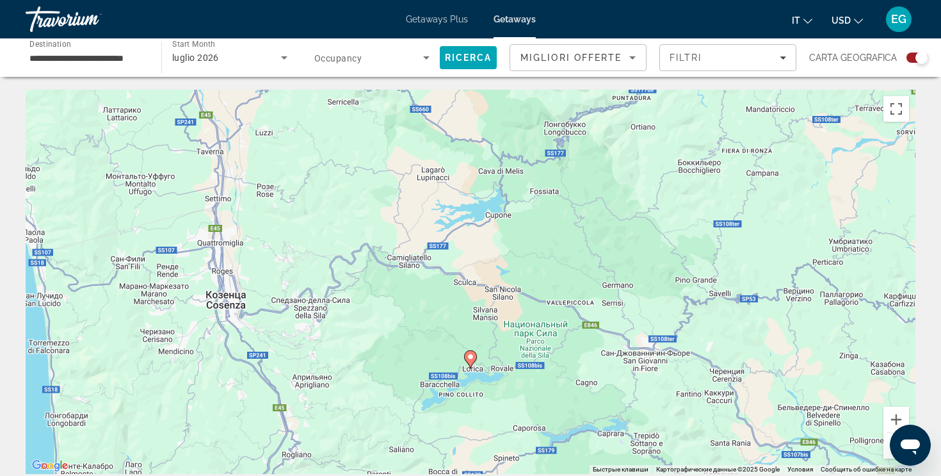
click at [885, 457] on button "Уменьшить" at bounding box center [897, 446] width 26 height 26
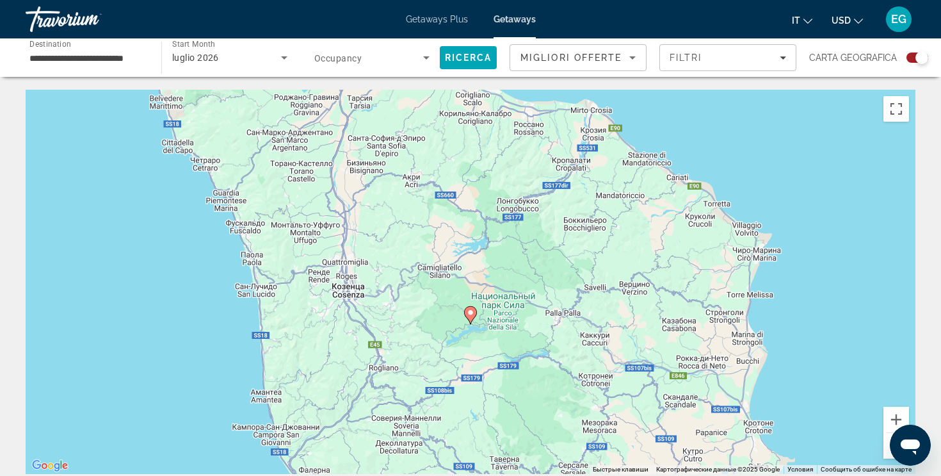
click at [885, 457] on button "Уменьшить" at bounding box center [897, 446] width 26 height 26
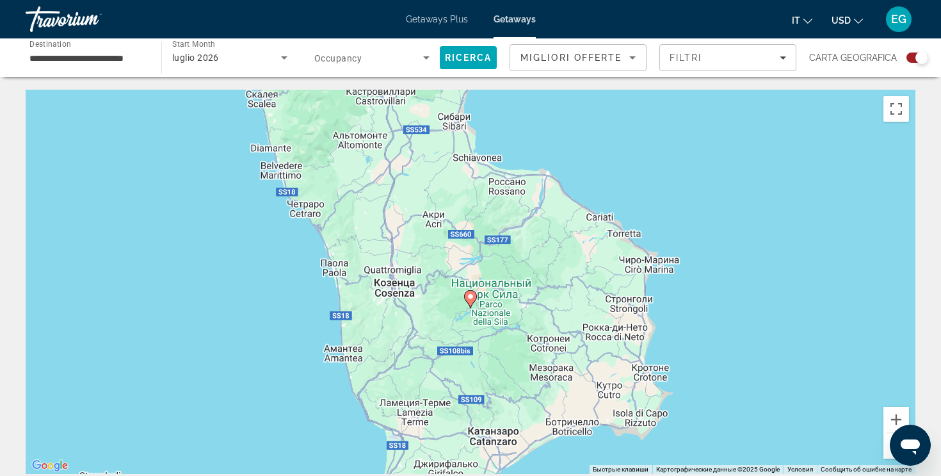
click at [885, 457] on button "Уменьшить" at bounding box center [897, 446] width 26 height 26
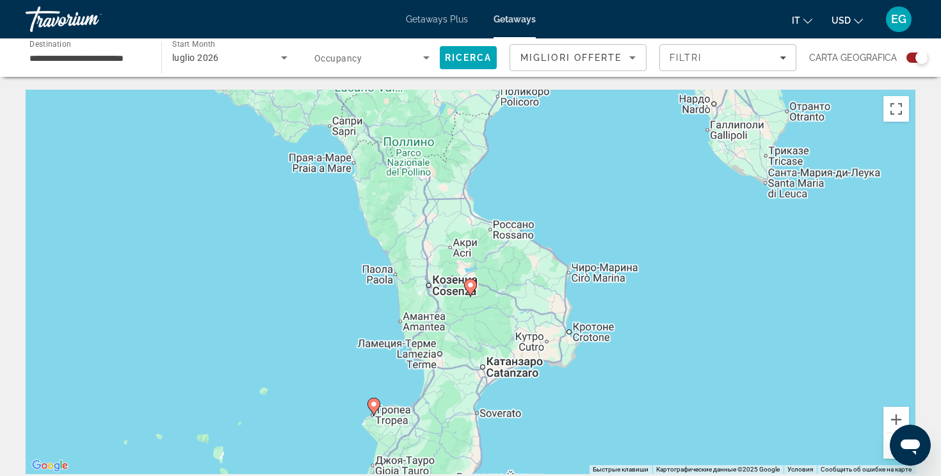
click at [885, 457] on button "Уменьшить" at bounding box center [897, 446] width 26 height 26
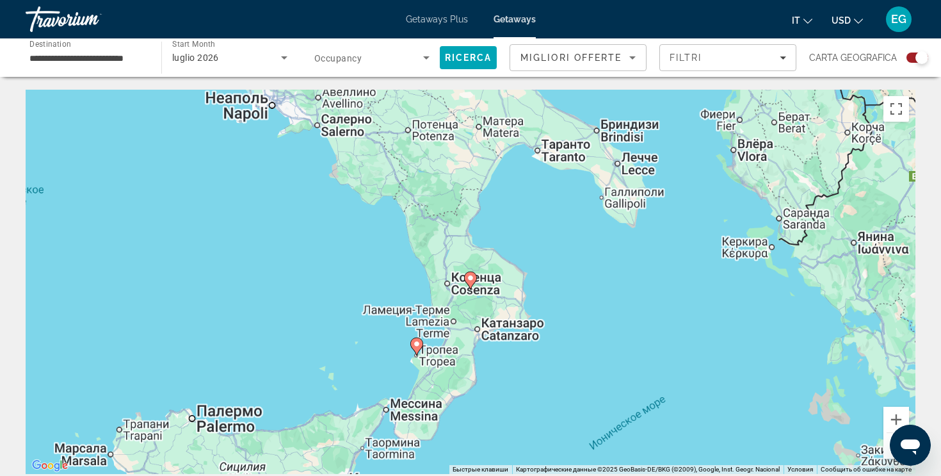
click at [885, 457] on button "Уменьшить" at bounding box center [897, 446] width 26 height 26
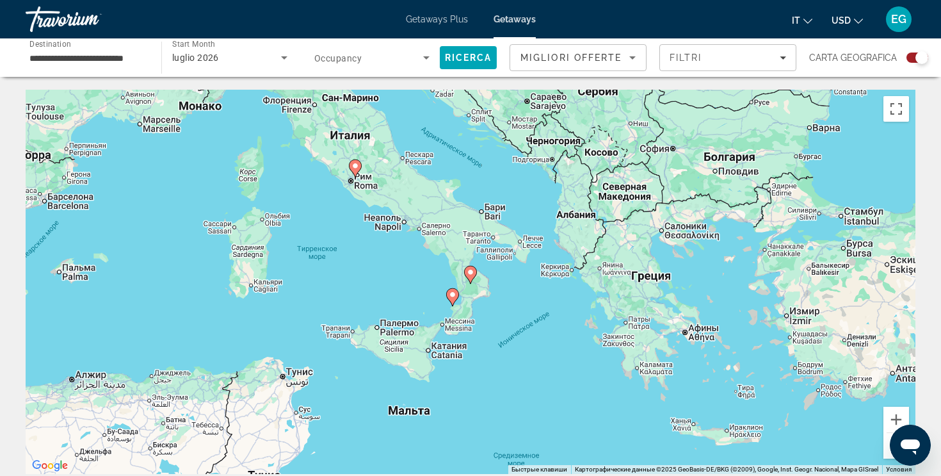
click at [885, 457] on button "Уменьшить" at bounding box center [897, 446] width 26 height 26
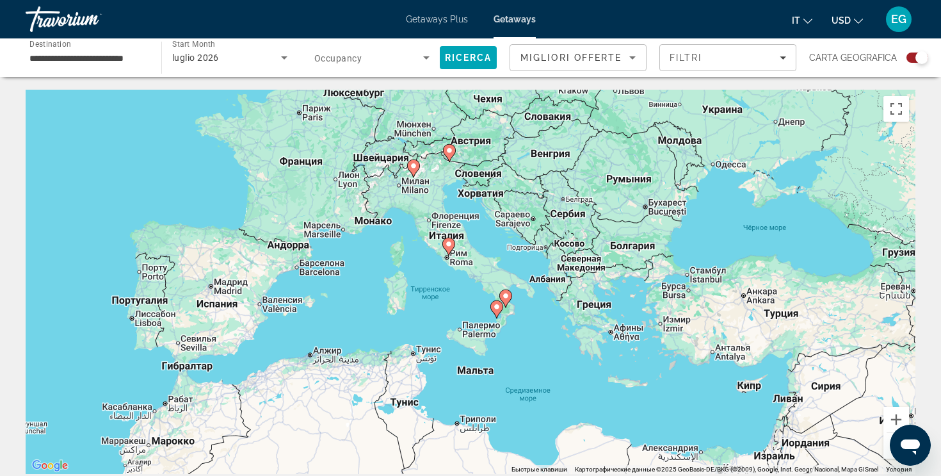
drag, startPoint x: 706, startPoint y: 346, endPoint x: 814, endPoint y: 398, distance: 119.7
click at [814, 398] on div "Чтобы активировать перетаскивание с помощью клавиатуры, нажмите Alt + Ввод. Пос…" at bounding box center [471, 282] width 890 height 384
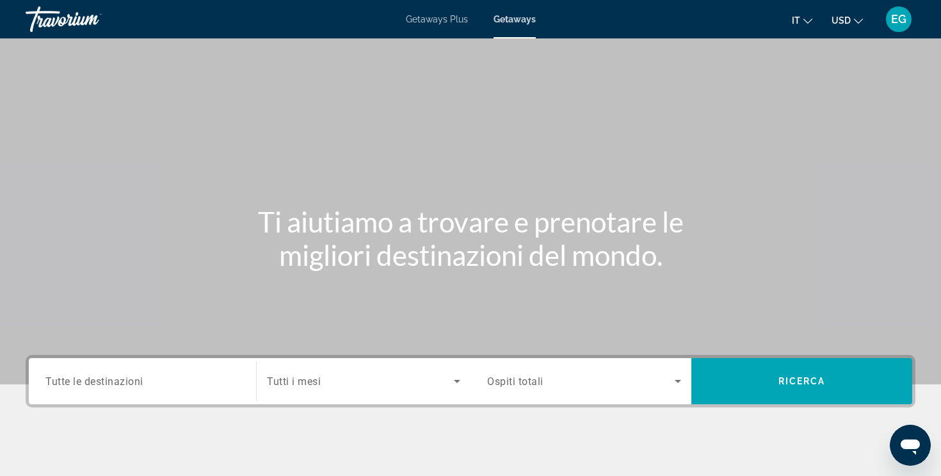
click at [112, 385] on span "Tutte le destinazioni" at bounding box center [94, 381] width 98 height 12
click at [112, 385] on input "Destination Tutte le destinazioni" at bounding box center [142, 381] width 194 height 15
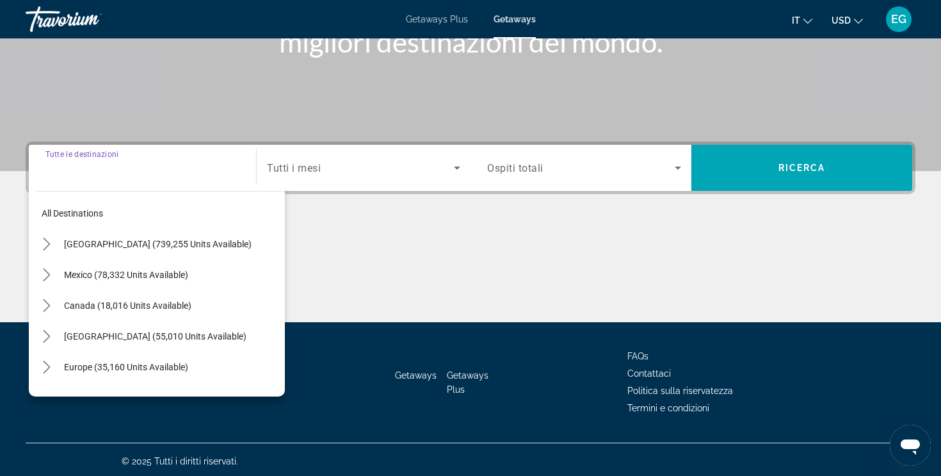
scroll to position [216, 0]
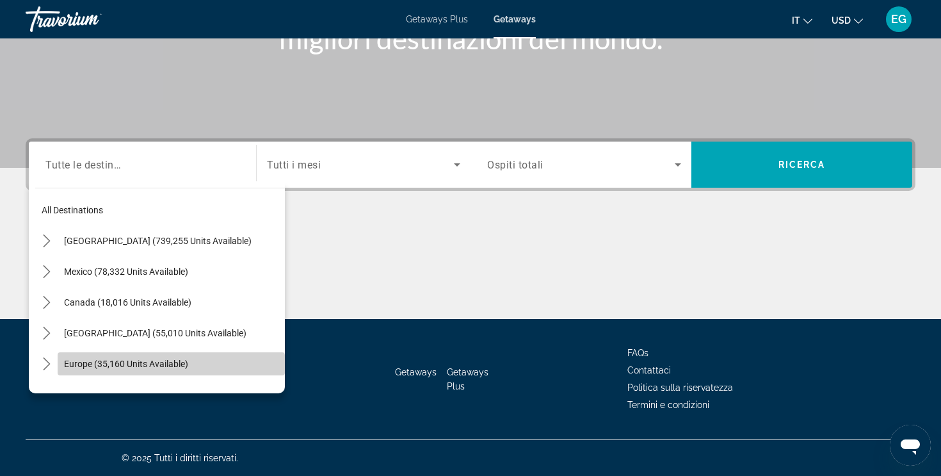
click at [110, 370] on span "Select destination: Europe (35,160 units available)" at bounding box center [171, 363] width 227 height 31
type input "**********"
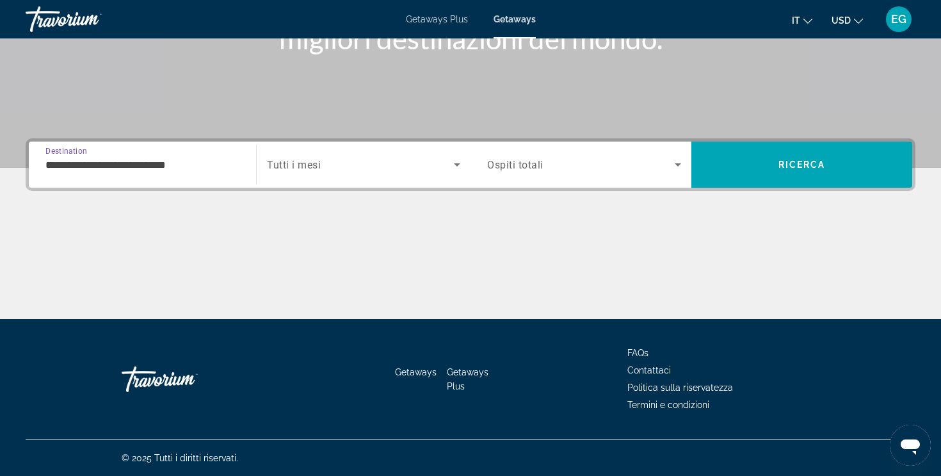
click at [298, 168] on span "Tutti i mesi" at bounding box center [294, 165] width 54 height 12
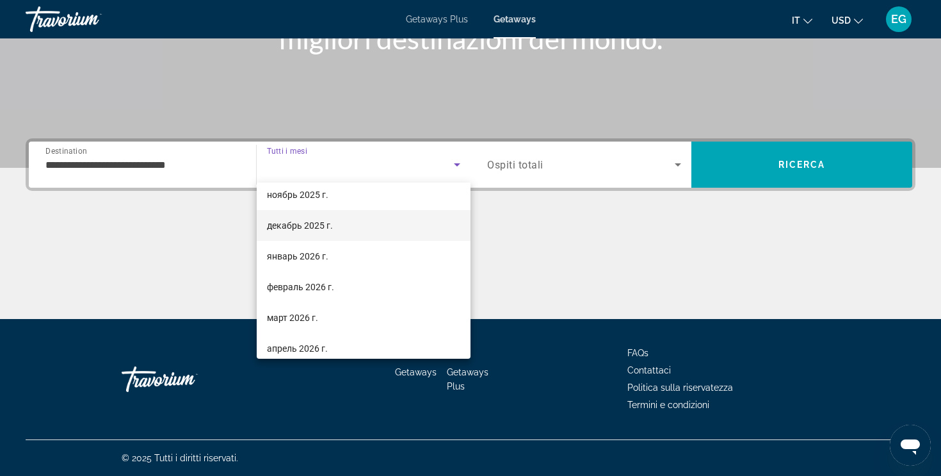
scroll to position [264, 0]
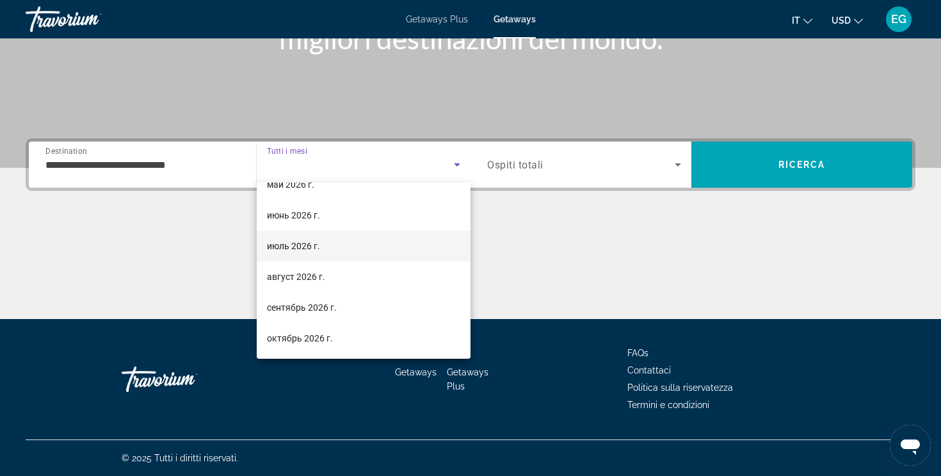
click at [296, 240] on span "июль 2026 г." at bounding box center [293, 245] width 53 height 15
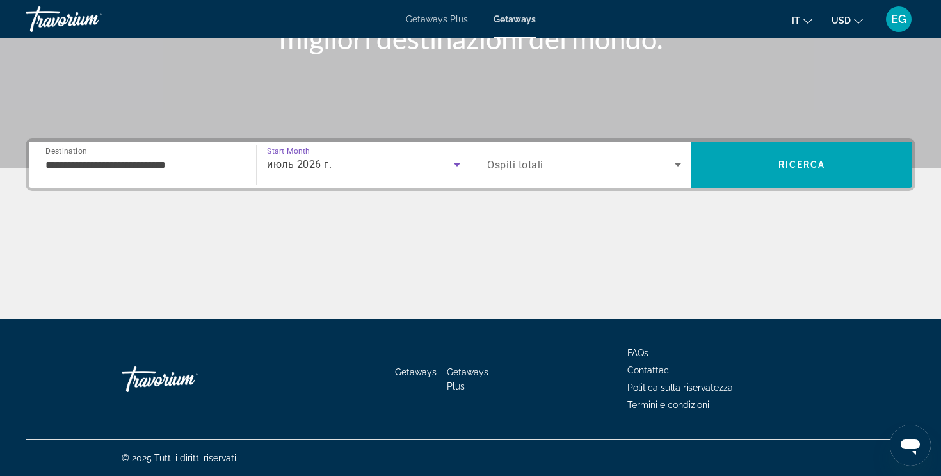
click at [512, 163] on span "Ospiti totali" at bounding box center [515, 165] width 56 height 12
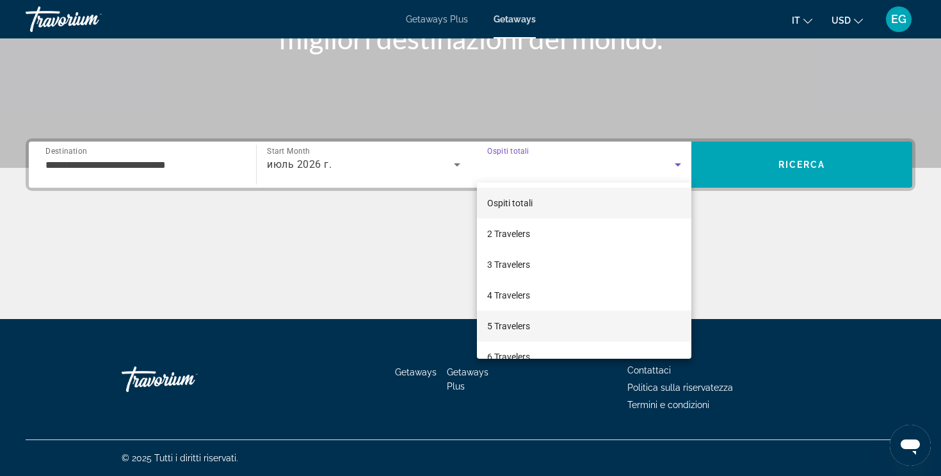
click at [491, 323] on span "5 Travelers" at bounding box center [508, 325] width 43 height 15
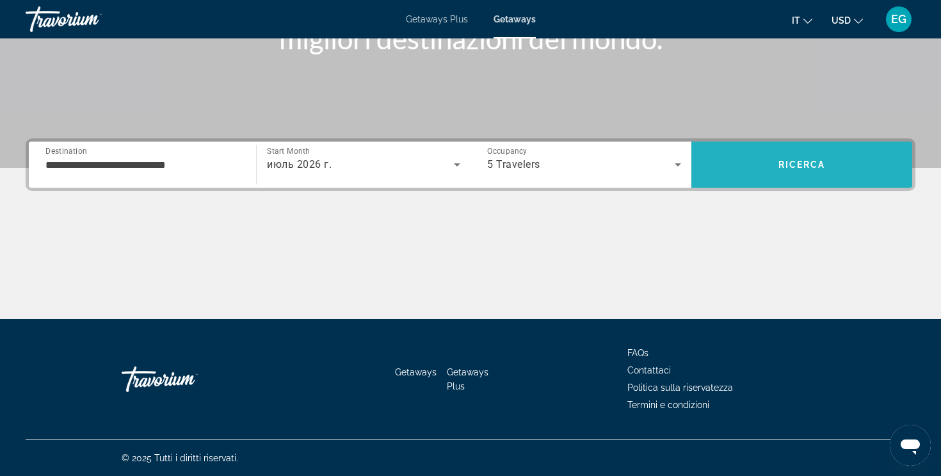
click at [746, 170] on span "Search" at bounding box center [801, 164] width 221 height 31
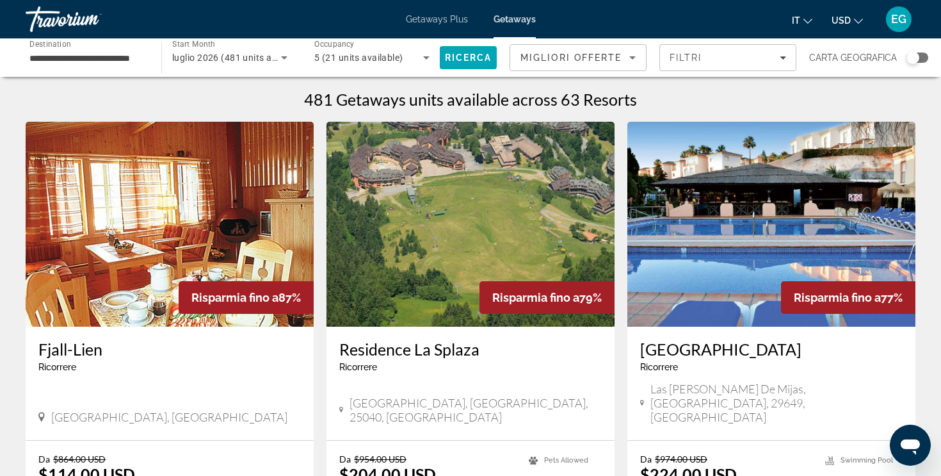
click at [919, 61] on div "Search widget" at bounding box center [918, 58] width 22 height 10
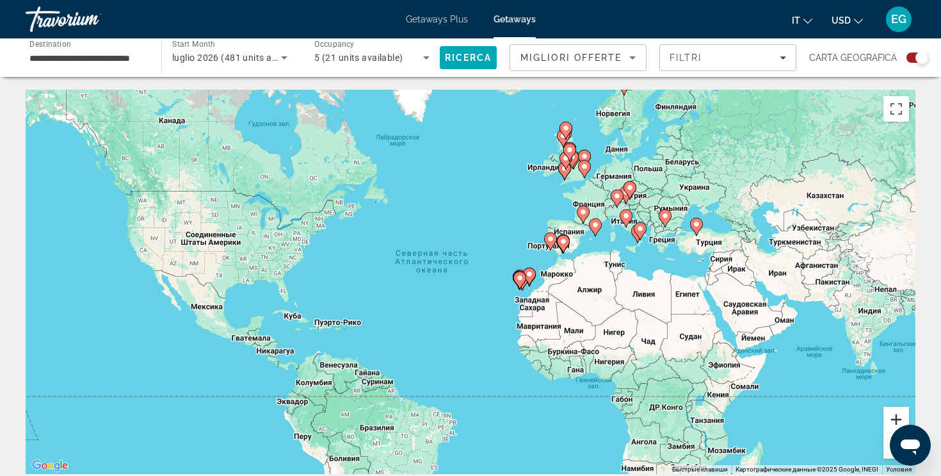
click at [893, 412] on button "Увеличить" at bounding box center [897, 420] width 26 height 26
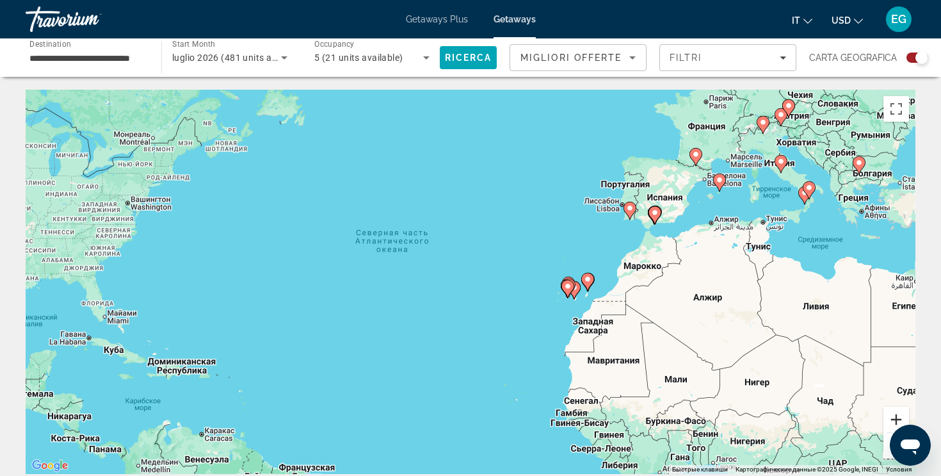
click at [893, 412] on button "Увеличить" at bounding box center [897, 420] width 26 height 26
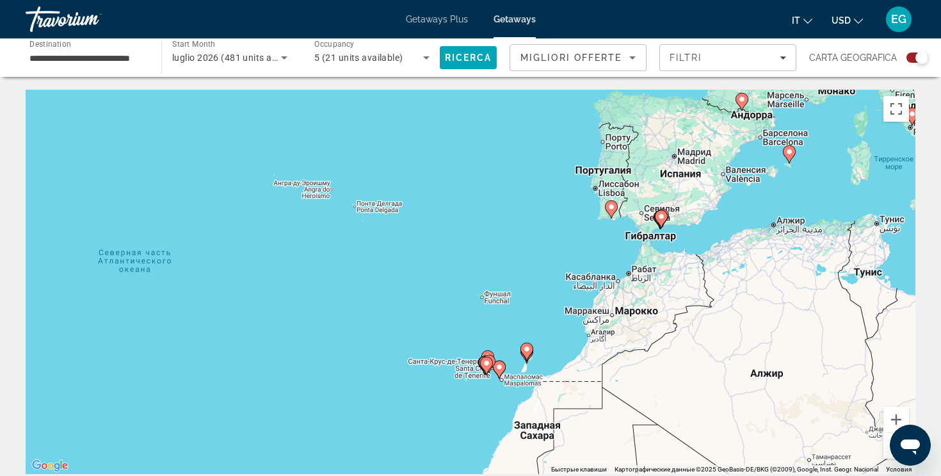
drag, startPoint x: 842, startPoint y: 319, endPoint x: 651, endPoint y: 387, distance: 202.3
click at [651, 387] on div "Чтобы активировать перетаскивание с помощью клавиатуры, нажмите Alt + Ввод. Пос…" at bounding box center [471, 282] width 890 height 384
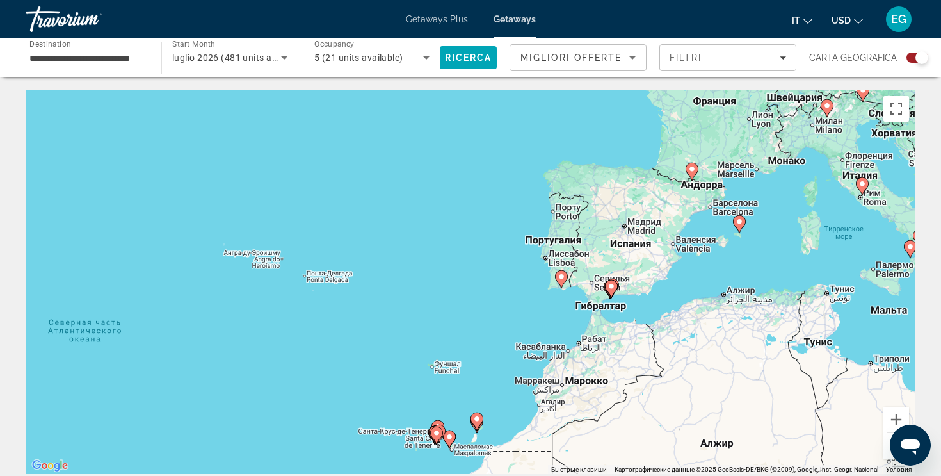
drag, startPoint x: 706, startPoint y: 319, endPoint x: 657, endPoint y: 406, distance: 99.2
click at [656, 407] on div "Чтобы активировать перетаскивание с помощью клавиатуры, нажмите Alt + Ввод. Пос…" at bounding box center [471, 282] width 890 height 384
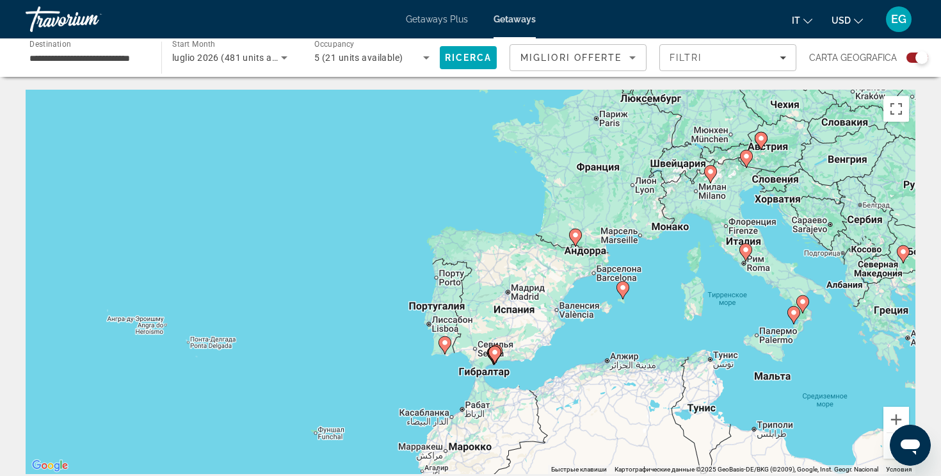
drag, startPoint x: 833, startPoint y: 337, endPoint x: 724, endPoint y: 383, distance: 118.0
click at [724, 383] on div "Чтобы активировать перетаскивание с помощью клавиатуры, нажмите Alt + Ввод. Пос…" at bounding box center [471, 282] width 890 height 384
click at [624, 290] on image "Main content" at bounding box center [623, 288] width 8 height 8
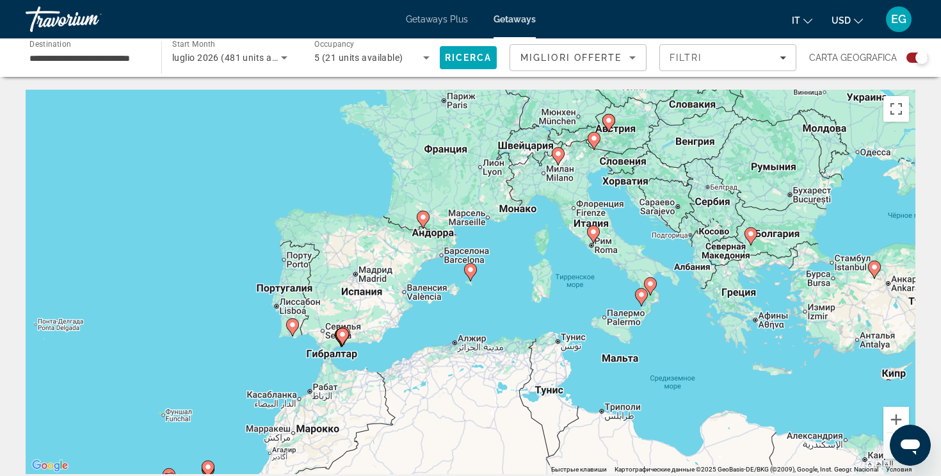
click at [471, 270] on image "Main content" at bounding box center [471, 270] width 8 height 8
type input "**********"
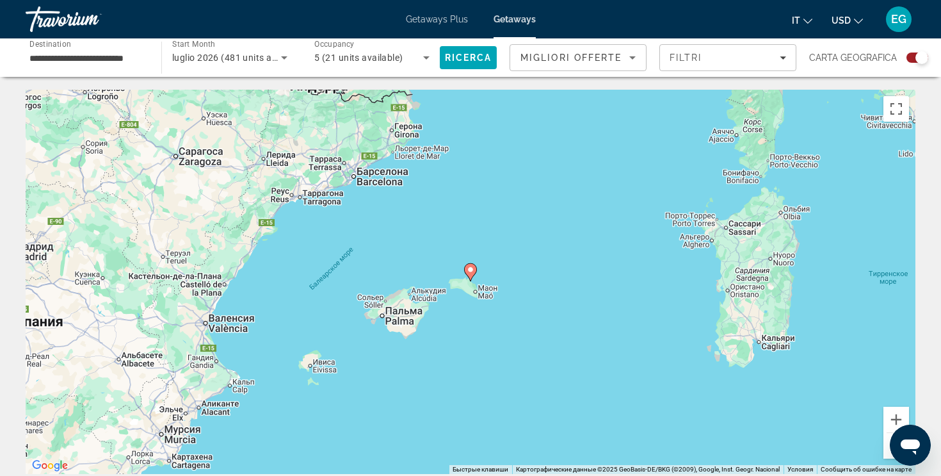
click at [471, 270] on image "Main content" at bounding box center [471, 270] width 8 height 8
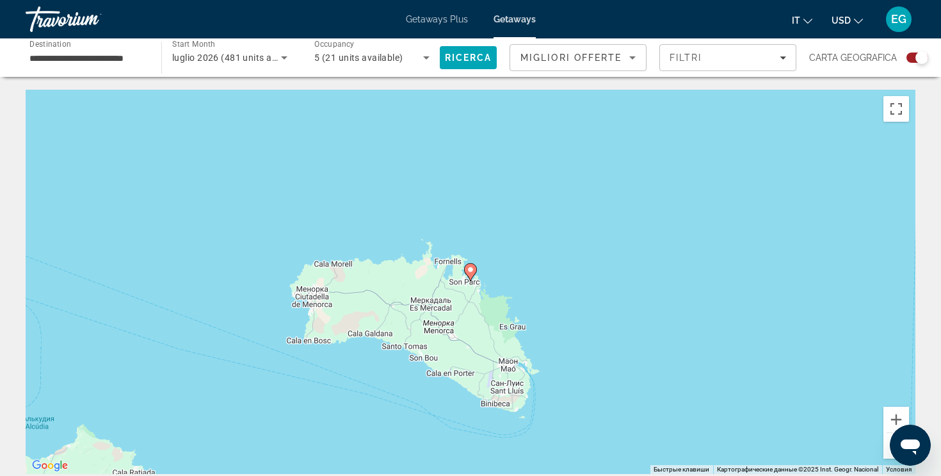
click at [471, 270] on image "Main content" at bounding box center [471, 270] width 8 height 8
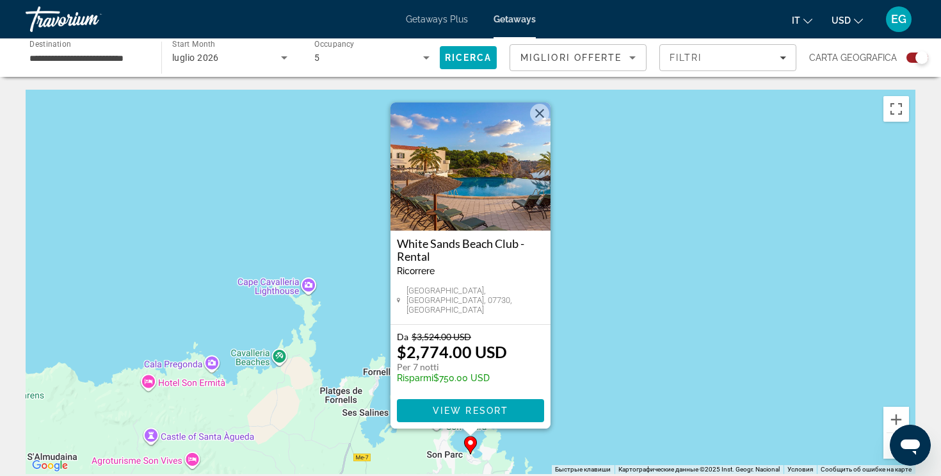
click at [889, 452] on button "Уменьшить" at bounding box center [897, 446] width 26 height 26
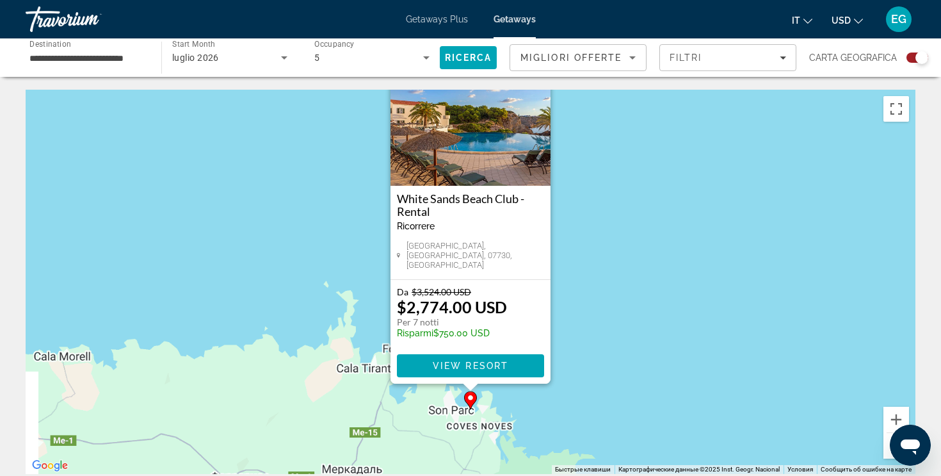
click at [889, 452] on button "Уменьшить" at bounding box center [897, 446] width 26 height 26
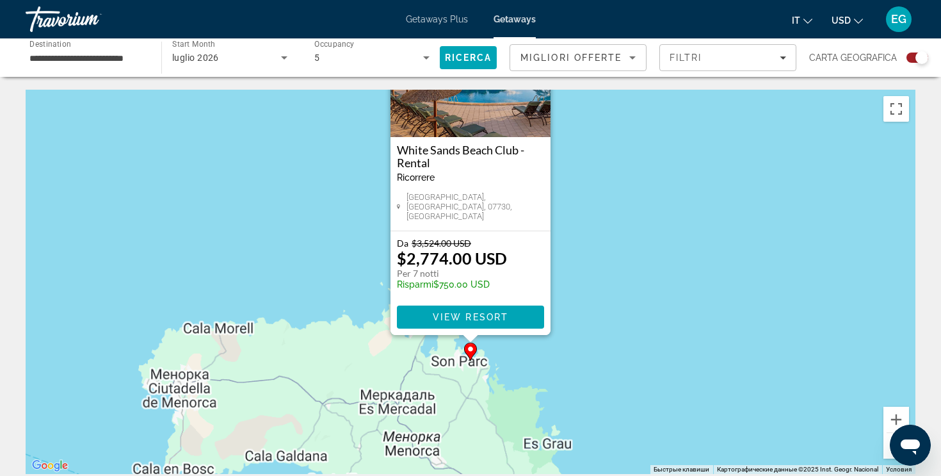
click at [889, 452] on button "Уменьшить" at bounding box center [897, 446] width 26 height 26
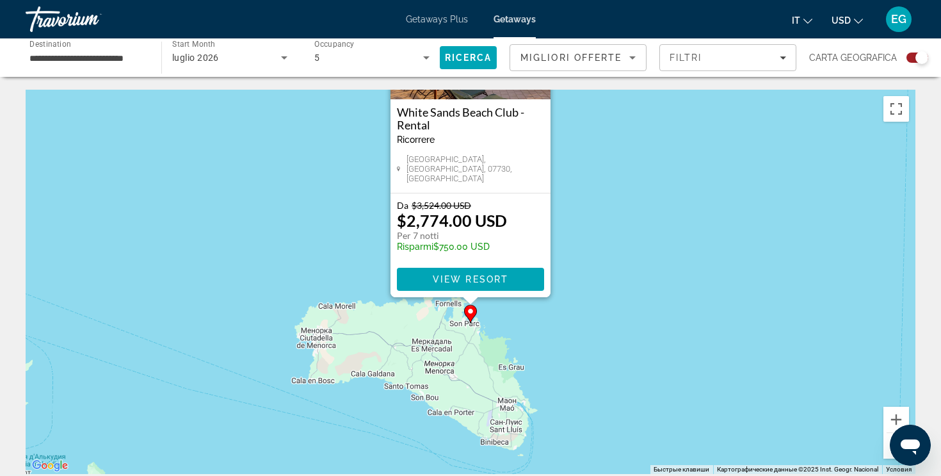
click at [889, 452] on button "Уменьшить" at bounding box center [897, 446] width 26 height 26
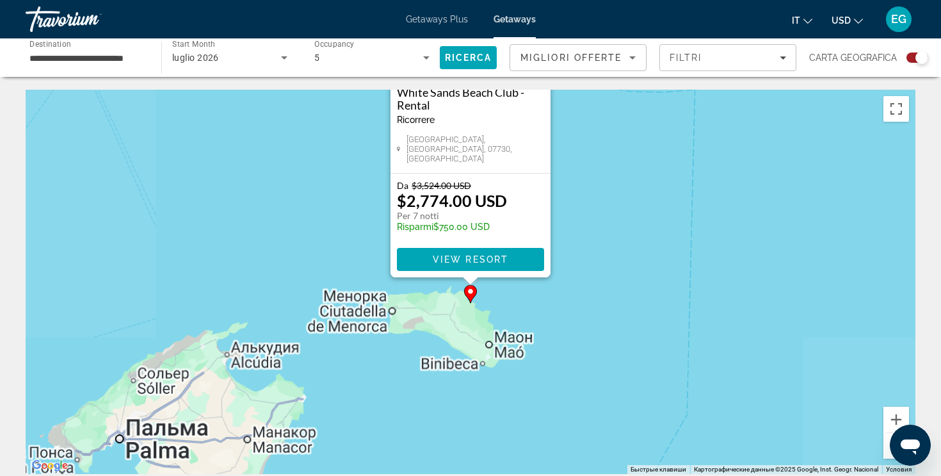
click at [889, 452] on button "Уменьшить" at bounding box center [897, 446] width 26 height 26
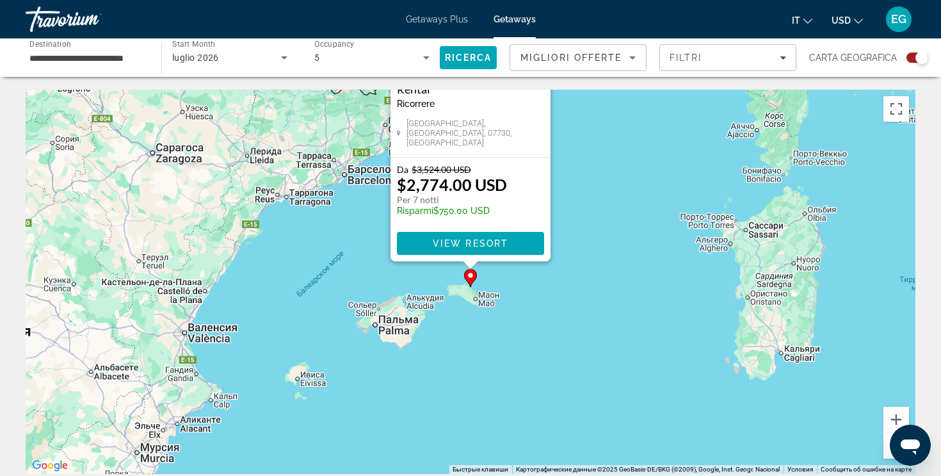
click at [889, 452] on button "Уменьшить" at bounding box center [897, 446] width 26 height 26
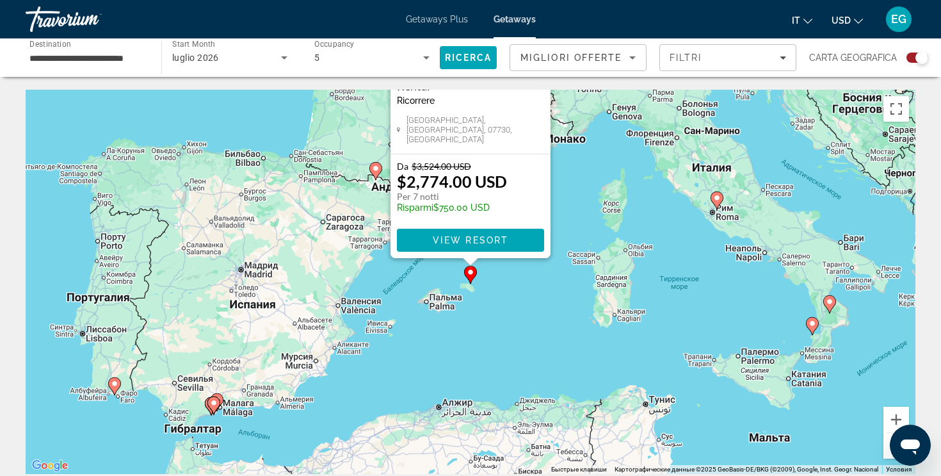
click at [889, 452] on button "Уменьшить" at bounding box center [897, 446] width 26 height 26
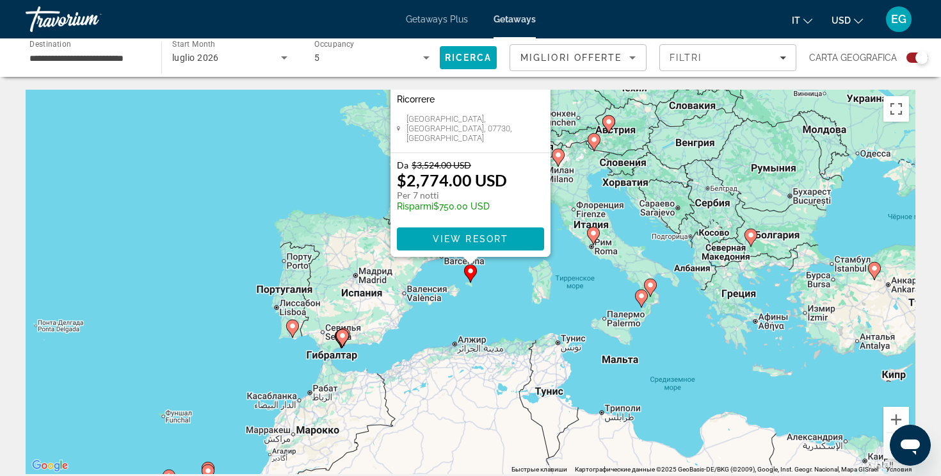
click at [343, 338] on image "Main content" at bounding box center [343, 336] width 8 height 8
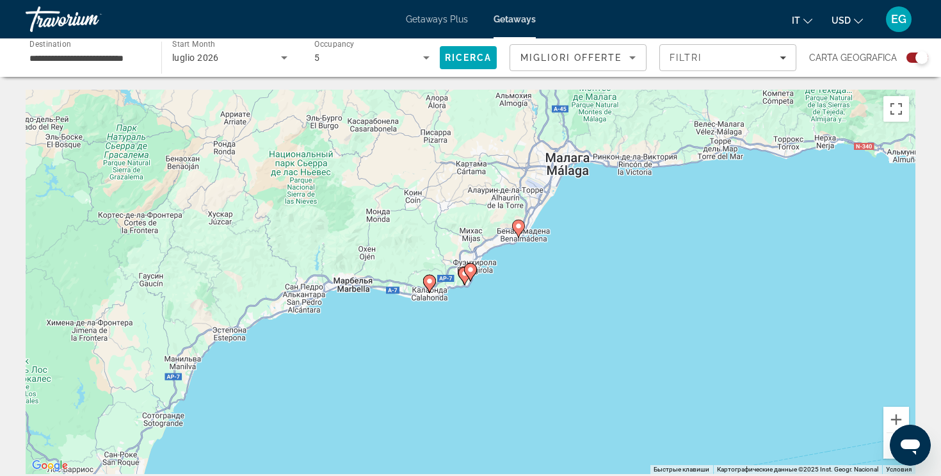
click at [432, 284] on image "Main content" at bounding box center [430, 281] width 8 height 8
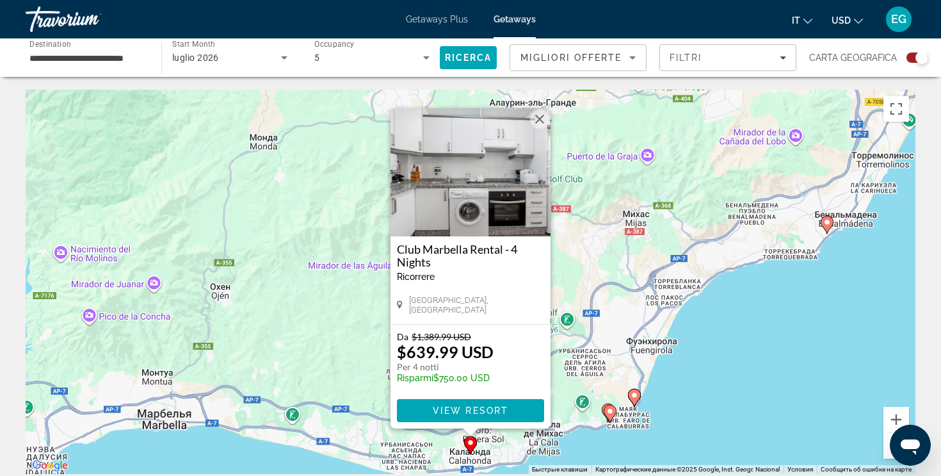
click at [609, 410] on image "Main content" at bounding box center [610, 411] width 8 height 8
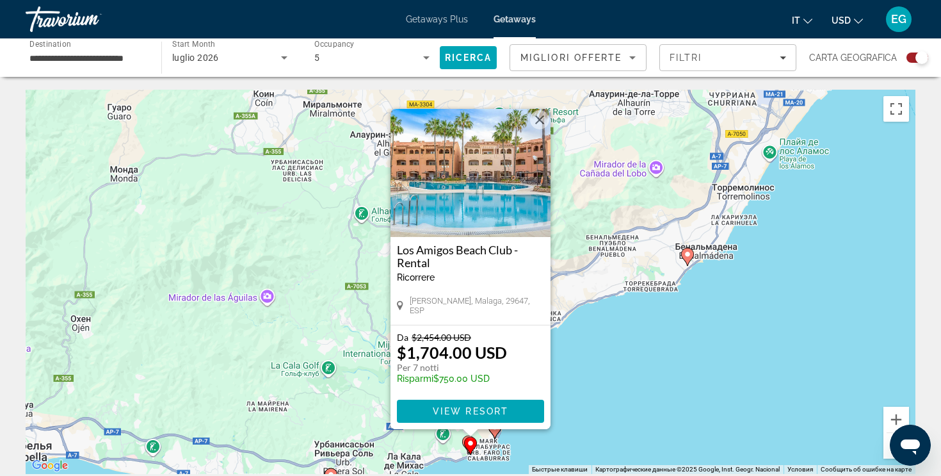
click at [496, 434] on icon "Main content" at bounding box center [495, 429] width 12 height 17
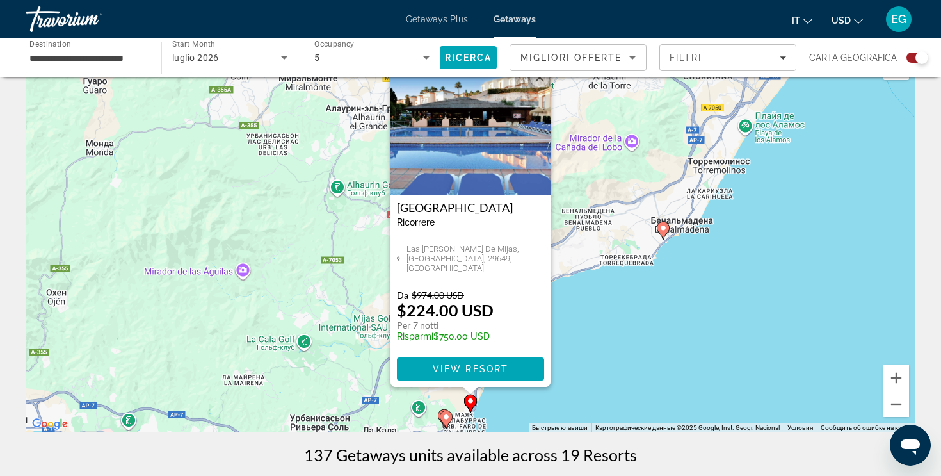
scroll to position [54, 0]
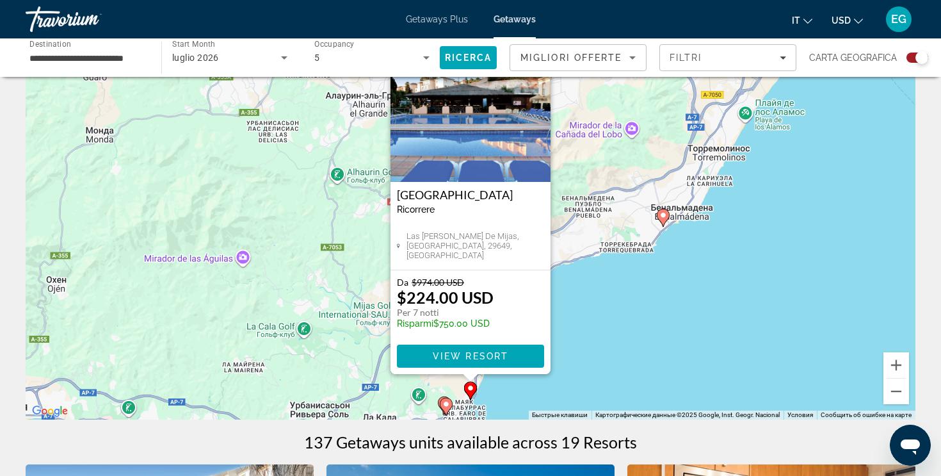
click at [441, 400] on gmp-advanced-marker "Main content" at bounding box center [446, 406] width 13 height 19
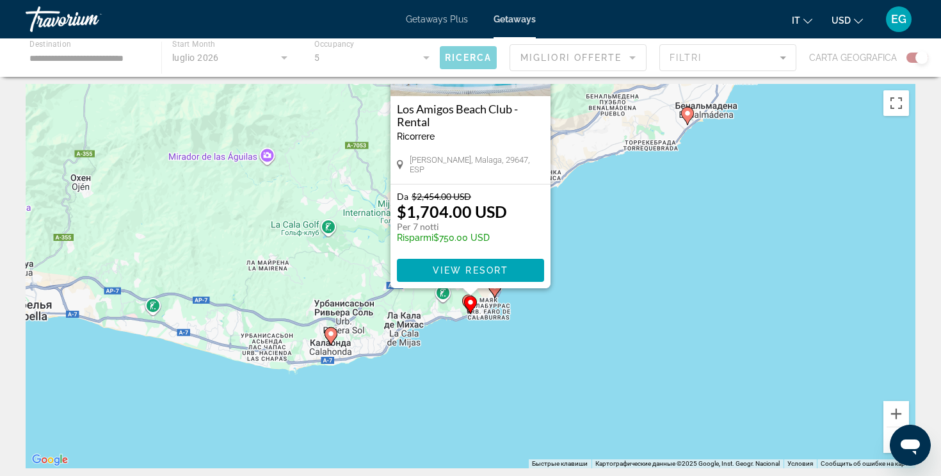
scroll to position [0, 0]
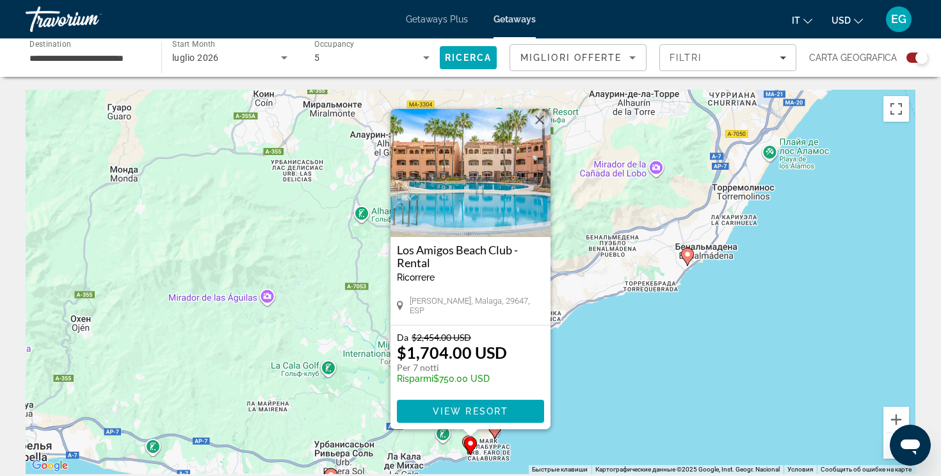
click at [465, 439] on gmp-advanced-marker "Main content" at bounding box center [470, 445] width 13 height 19
click at [884, 422] on button "Увеличить" at bounding box center [897, 420] width 26 height 26
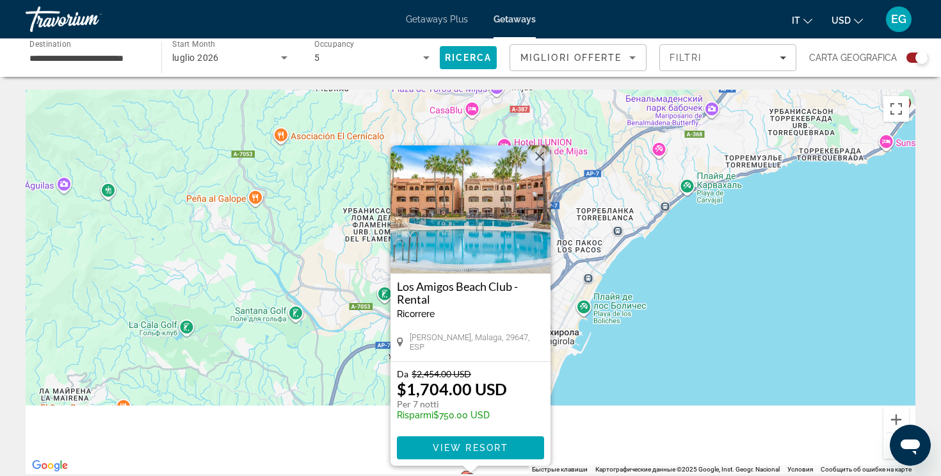
drag, startPoint x: 718, startPoint y: 450, endPoint x: 718, endPoint y: 300, distance: 150.5
click at [718, 300] on div "Чтобы активировать перетаскивание с помощью клавиатуры, нажмите Alt + Ввод. Пос…" at bounding box center [471, 282] width 890 height 384
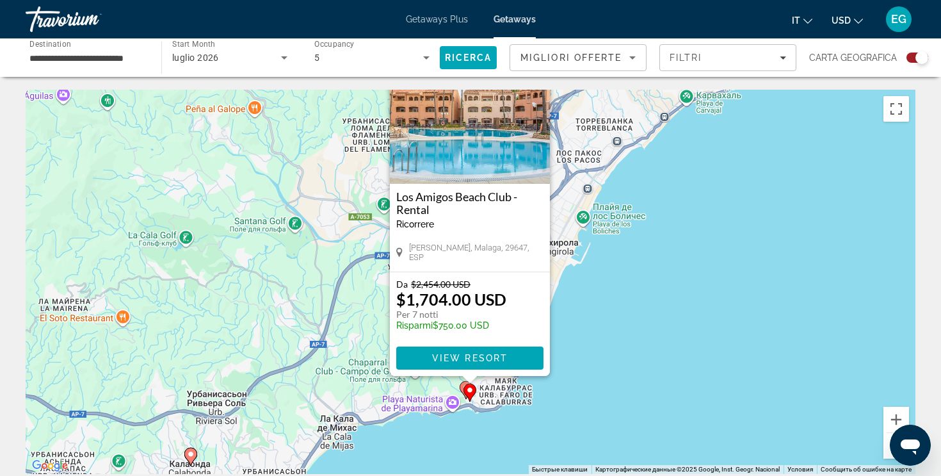
drag, startPoint x: 718, startPoint y: 300, endPoint x: 717, endPoint y: 222, distance: 78.1
click at [717, 222] on div "Чтобы активировать перетаскивание с помощью клавиатуры, нажмите Alt + Ввод. Пос…" at bounding box center [471, 282] width 890 height 384
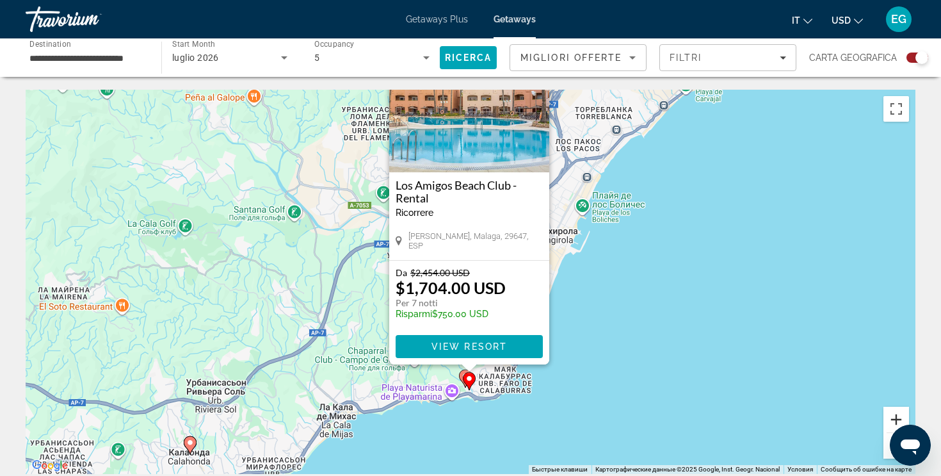
click at [887, 416] on button "Увеличить" at bounding box center [897, 420] width 26 height 26
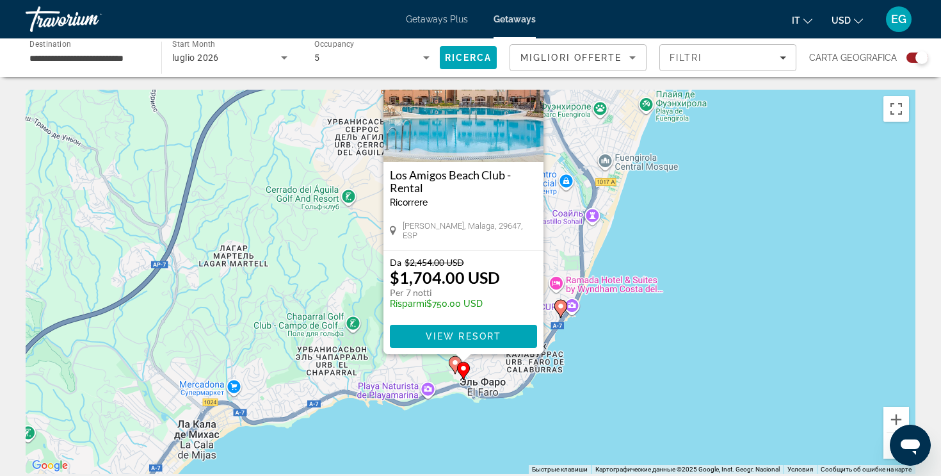
drag, startPoint x: 744, startPoint y: 435, endPoint x: 739, endPoint y: 314, distance: 121.8
click at [739, 314] on div "Чтобы активировать перетаскивание с помощью клавиатуры, нажмите Alt + Ввод. Пос…" at bounding box center [471, 282] width 890 height 384
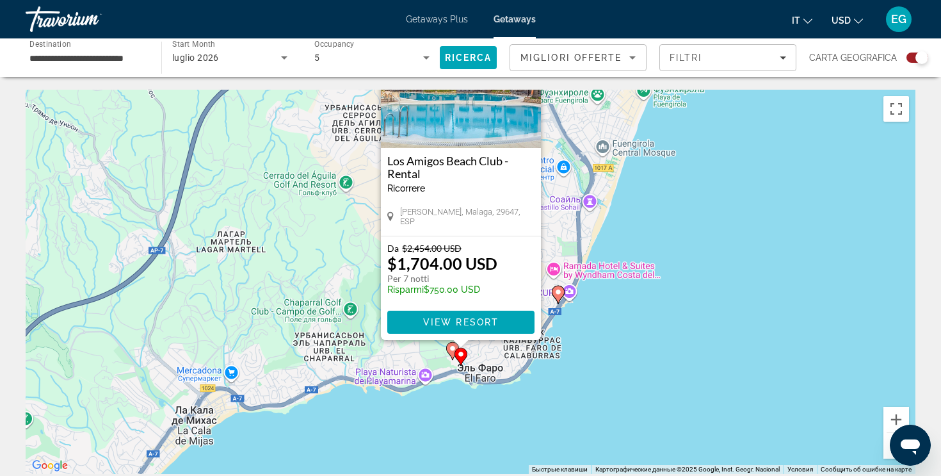
click at [451, 352] on icon "Main content" at bounding box center [453, 351] width 12 height 17
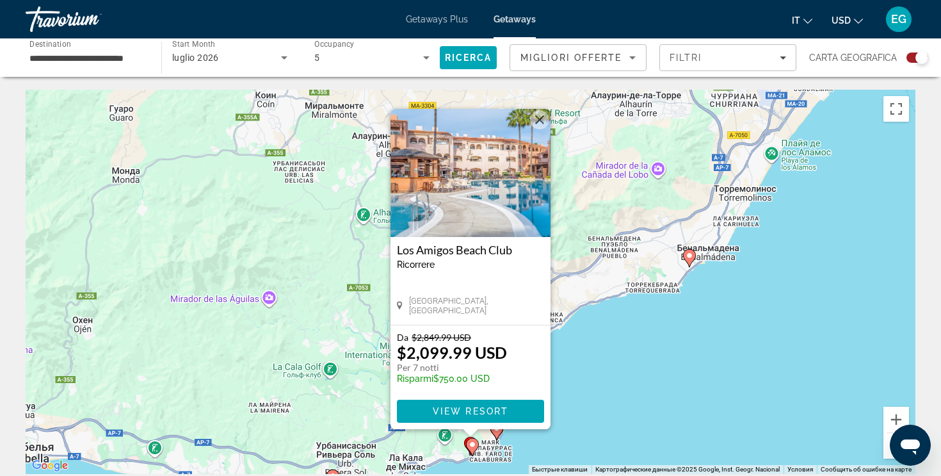
click at [542, 117] on button "Закрыть" at bounding box center [539, 119] width 19 height 19
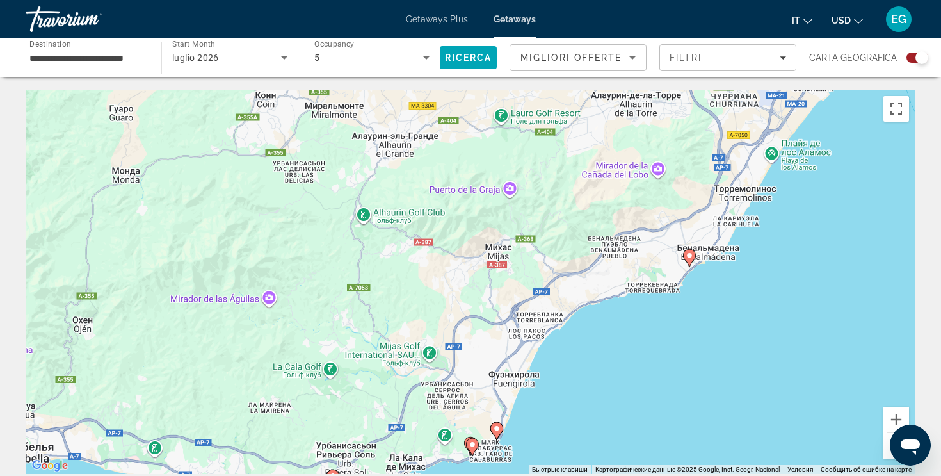
click at [690, 259] on icon "Main content" at bounding box center [690, 258] width 12 height 17
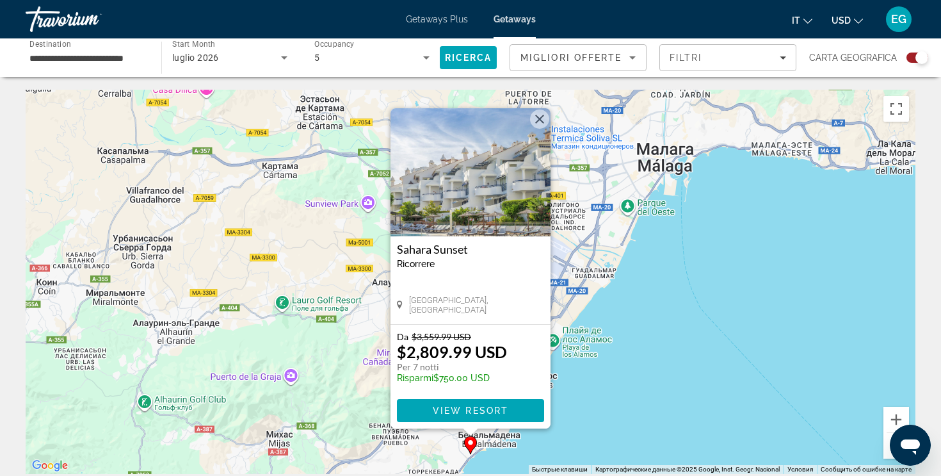
click at [545, 119] on button "Закрыть" at bounding box center [539, 118] width 19 height 19
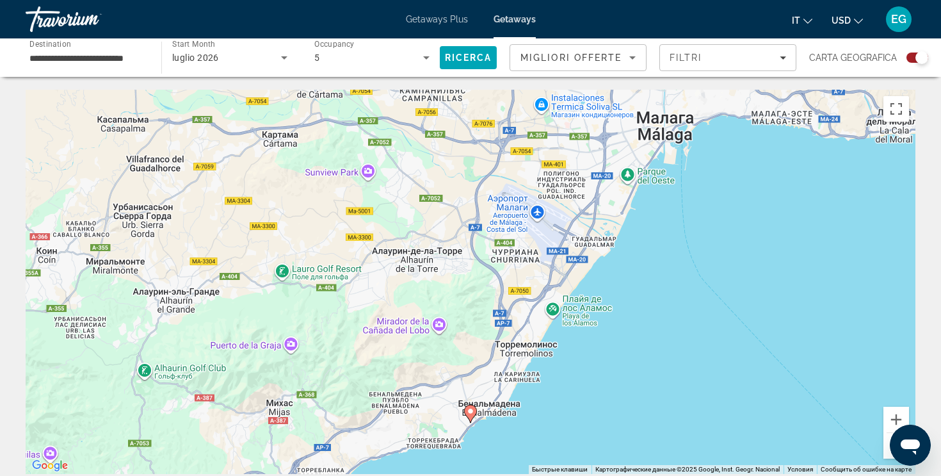
drag, startPoint x: 593, startPoint y: 292, endPoint x: 593, endPoint y: 167, distance: 124.9
click at [593, 167] on div "Чтобы активировать перетаскивание с помощью клавиатуры, нажмите Alt + Ввод. Пос…" at bounding box center [471, 282] width 890 height 384
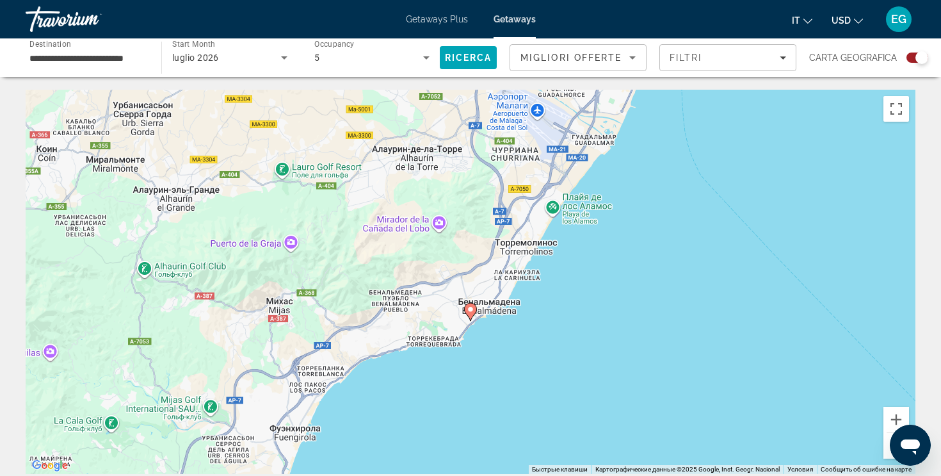
click at [474, 305] on image "Main content" at bounding box center [471, 309] width 8 height 8
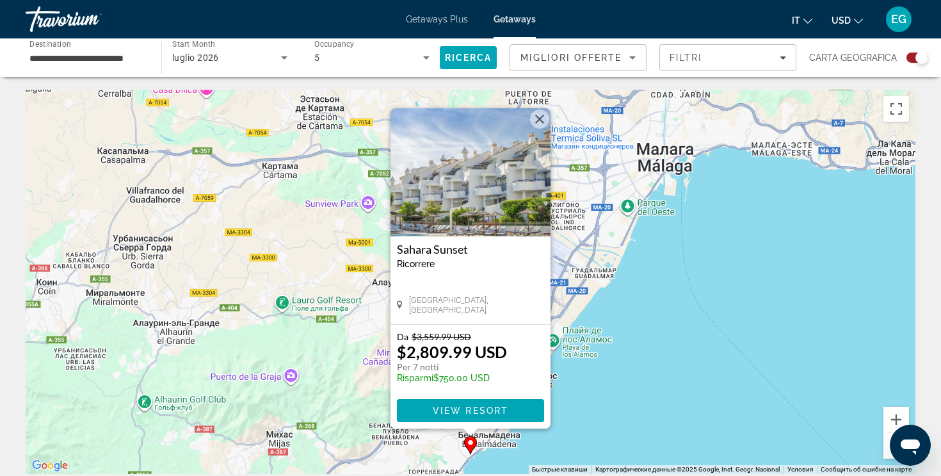
click at [539, 118] on button "Закрыть" at bounding box center [539, 118] width 19 height 19
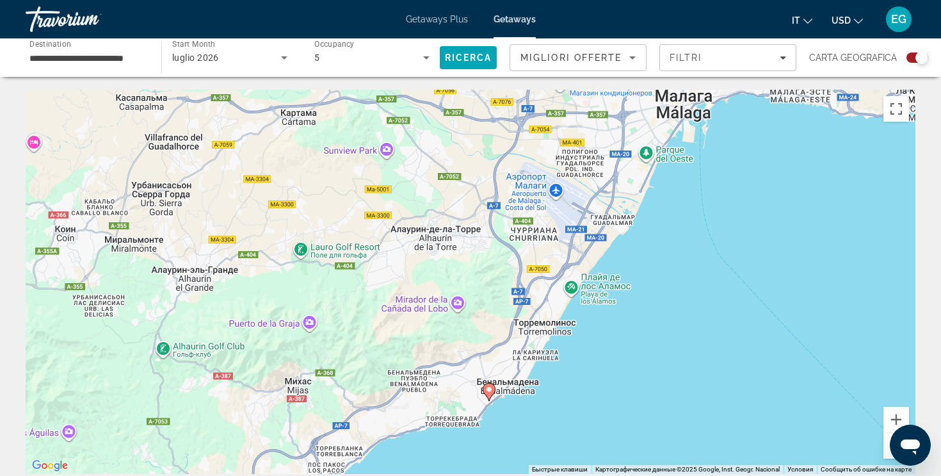
drag, startPoint x: 473, startPoint y: 301, endPoint x: 492, endPoint y: 246, distance: 58.1
click at [492, 246] on div "Чтобы активировать перетаскивание с помощью клавиатуры, нажмите Alt + Ввод. Пос…" at bounding box center [471, 282] width 890 height 384
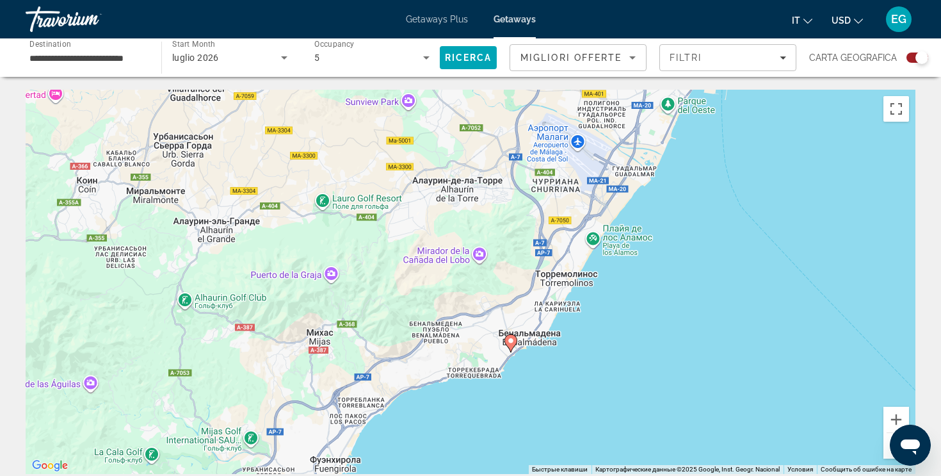
drag, startPoint x: 492, startPoint y: 246, endPoint x: 508, endPoint y: 211, distance: 38.4
click at [508, 212] on div "Чтобы активировать перетаскивание с помощью клавиатуры, нажмите Alt + Ввод. Пос…" at bounding box center [471, 282] width 890 height 384
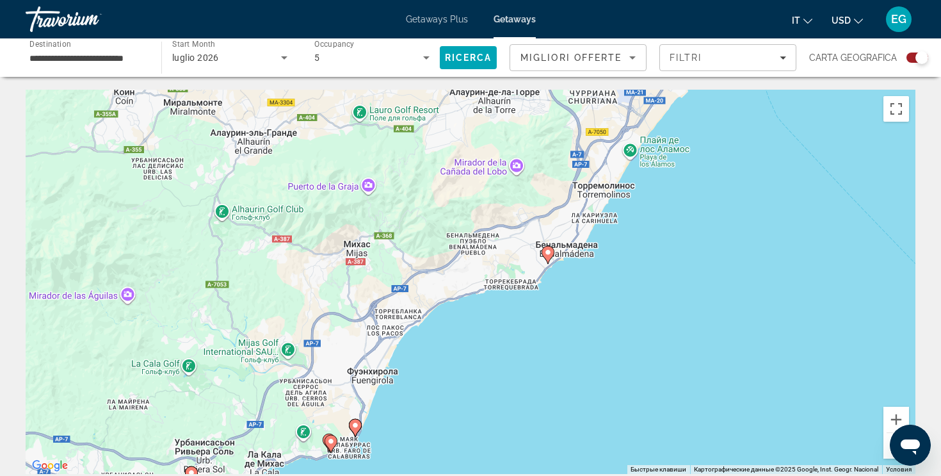
drag, startPoint x: 404, startPoint y: 351, endPoint x: 437, endPoint y: 269, distance: 88.5
click at [437, 269] on div "Чтобы активировать перетаскивание с помощью клавиатуры, нажмите Alt + Ввод. Пос…" at bounding box center [471, 282] width 890 height 384
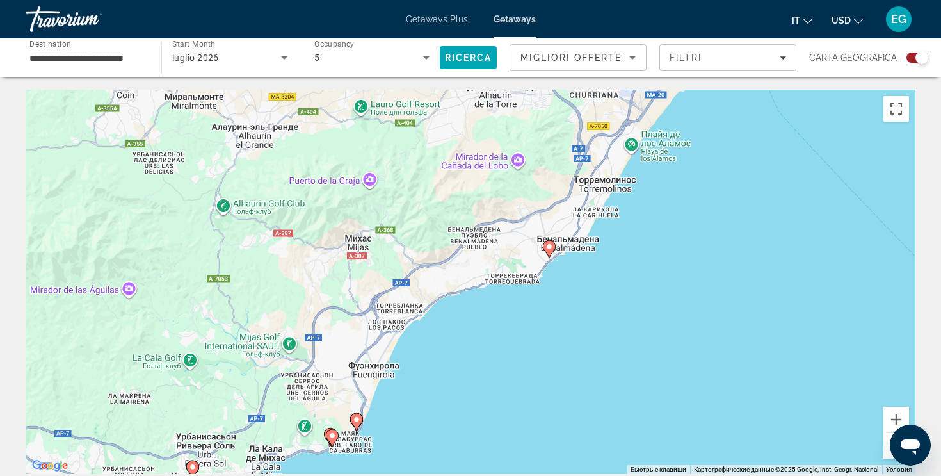
click at [357, 421] on image "Main content" at bounding box center [357, 420] width 8 height 8
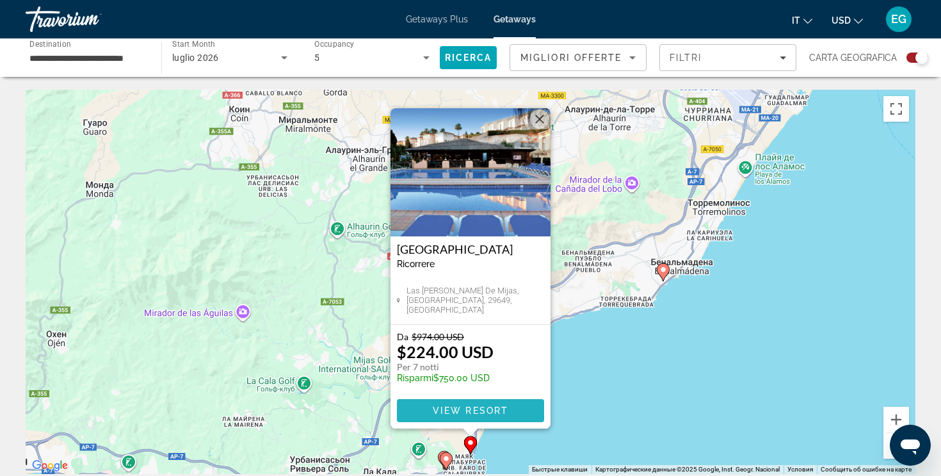
click at [435, 410] on span "View Resort" at bounding box center [471, 410] width 76 height 10
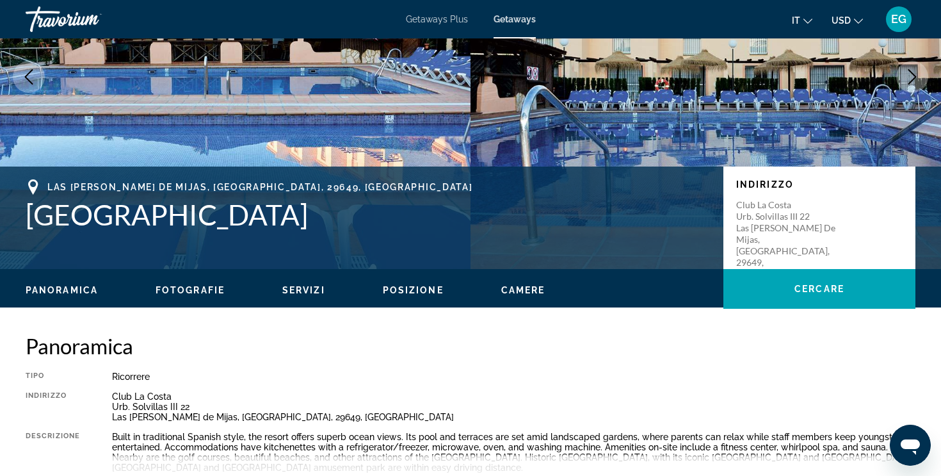
scroll to position [152, 0]
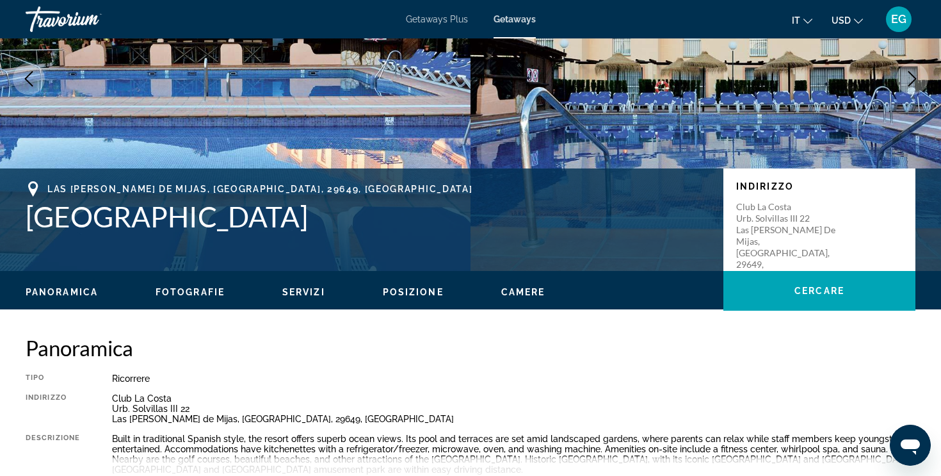
drag, startPoint x: 31, startPoint y: 216, endPoint x: 473, endPoint y: 229, distance: 442.6
click at [473, 229] on h1 "[GEOGRAPHIC_DATA][PERSON_NAME]" at bounding box center [368, 216] width 685 height 33
copy h1 "[GEOGRAPHIC_DATA][PERSON_NAME]"
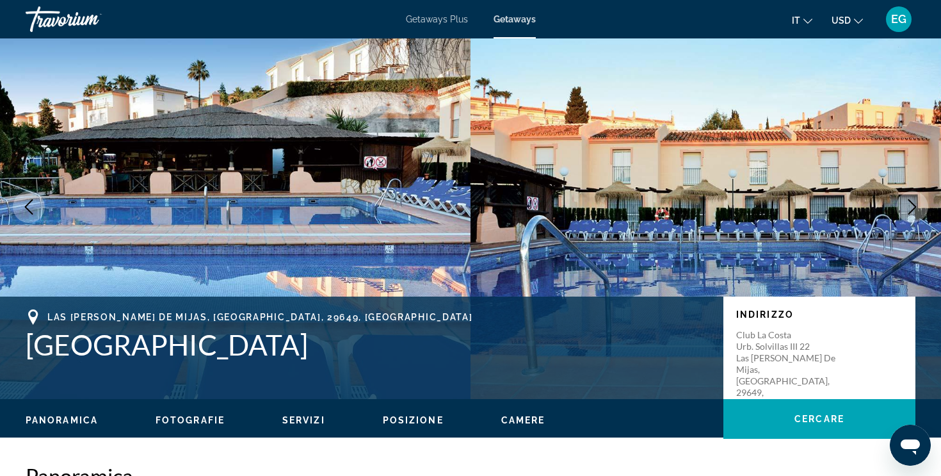
scroll to position [0, 0]
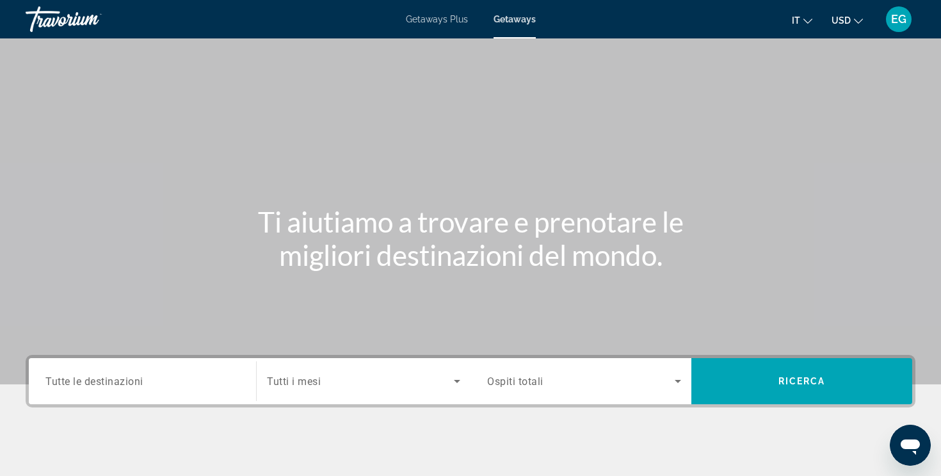
click at [123, 378] on span "Tutte le destinazioni" at bounding box center [94, 381] width 98 height 12
click at [123, 378] on input "Destination Tutte le destinazioni" at bounding box center [142, 381] width 194 height 15
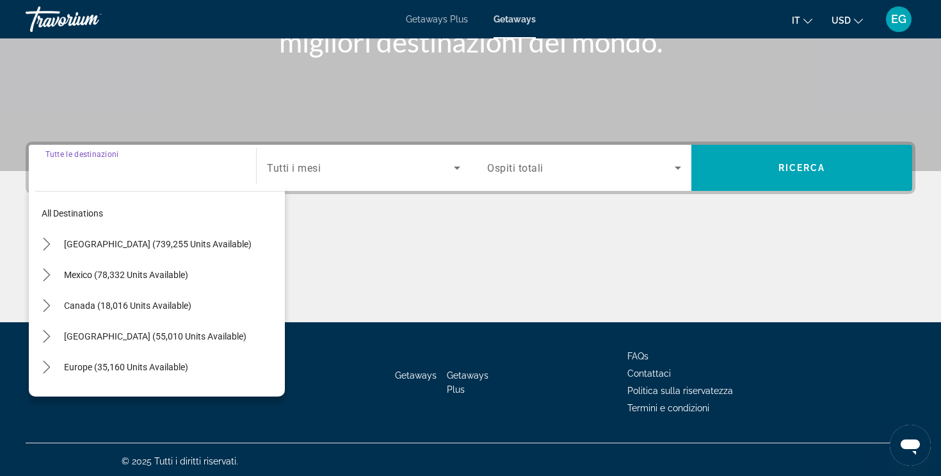
scroll to position [216, 0]
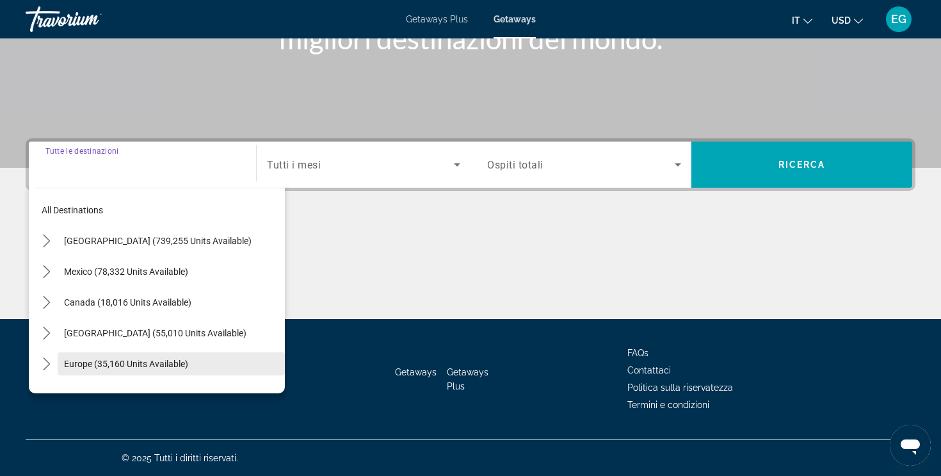
click at [123, 375] on span "Select destination: Europe (35,160 units available)" at bounding box center [171, 363] width 227 height 31
type input "**********"
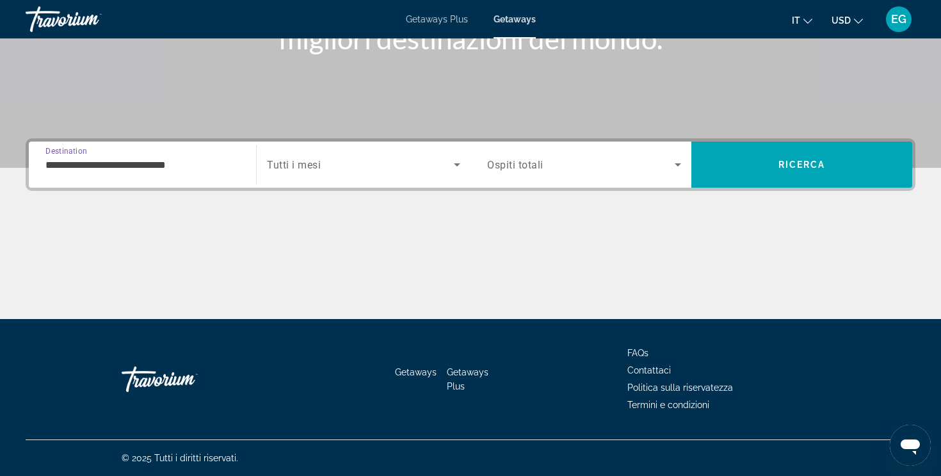
click at [312, 170] on span "Tutti i mesi" at bounding box center [294, 165] width 54 height 12
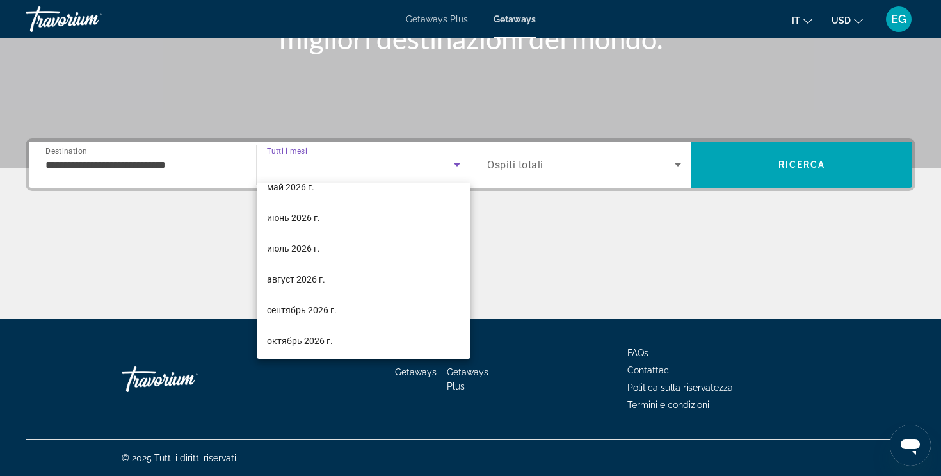
scroll to position [264, 0]
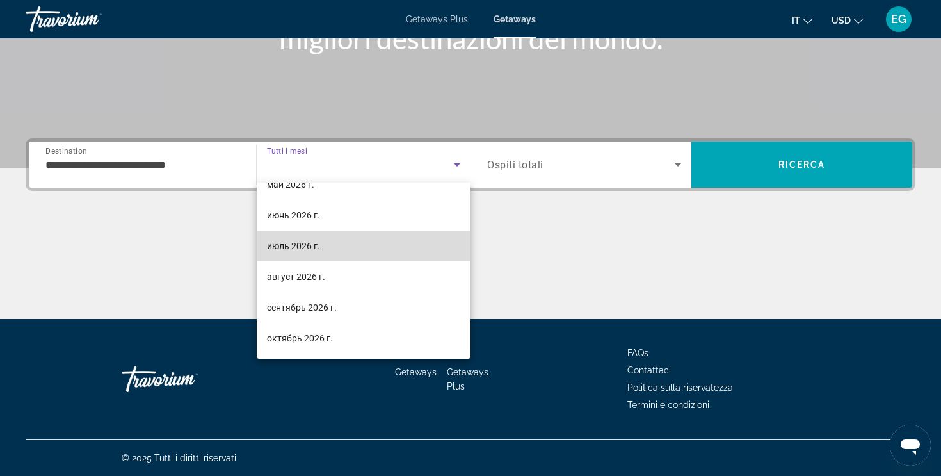
click at [307, 258] on mat-option "июль 2026 г." at bounding box center [364, 245] width 214 height 31
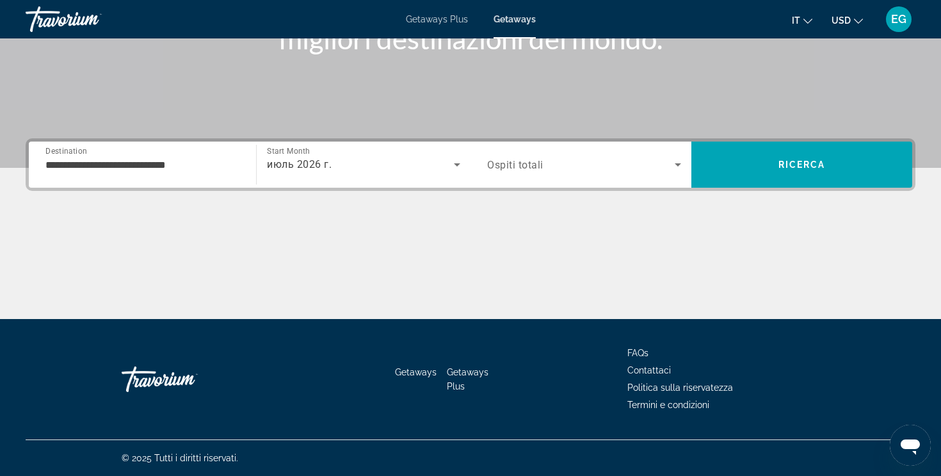
click at [547, 173] on div "Search widget" at bounding box center [584, 165] width 194 height 36
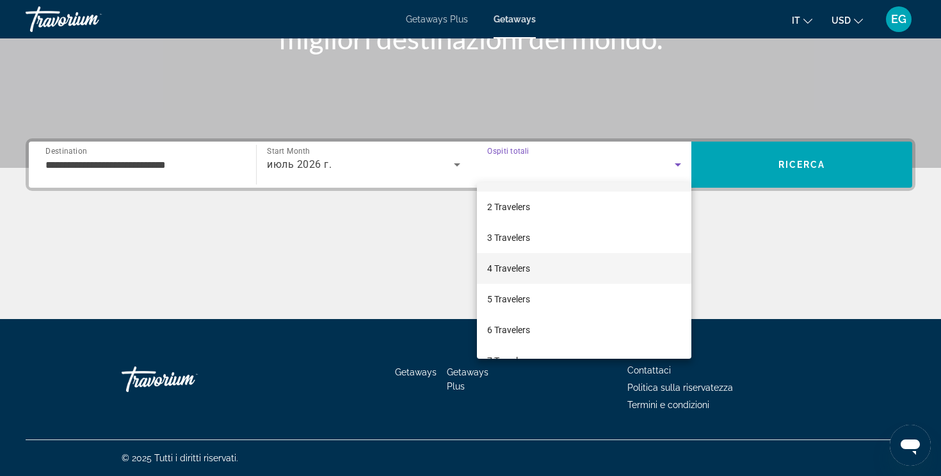
scroll to position [32, 0]
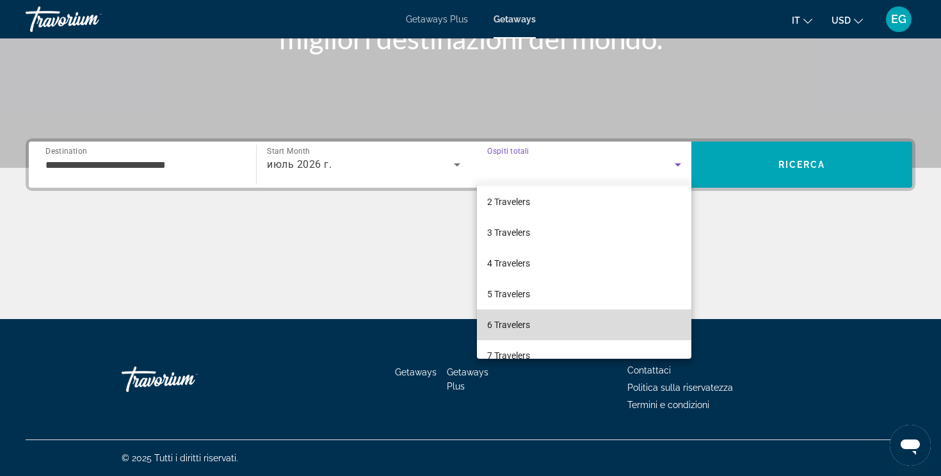
click at [511, 321] on span "6 Travelers" at bounding box center [508, 324] width 43 height 15
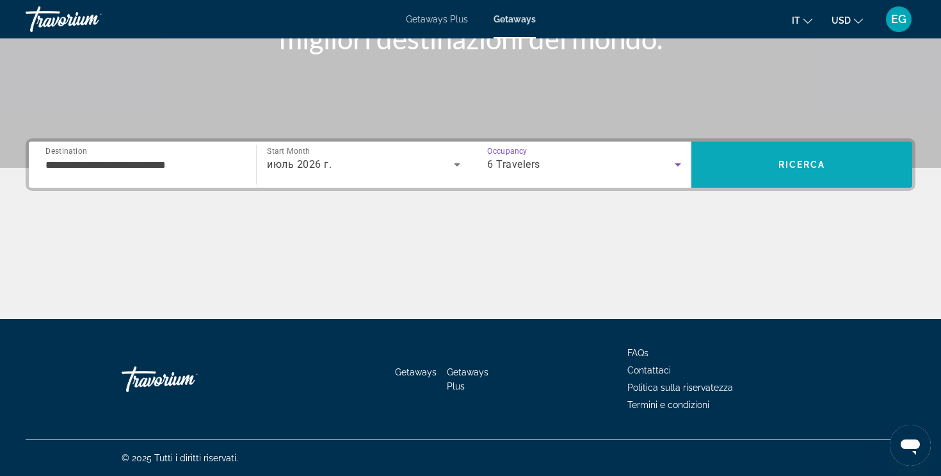
click at [752, 172] on span "Search" at bounding box center [801, 164] width 221 height 31
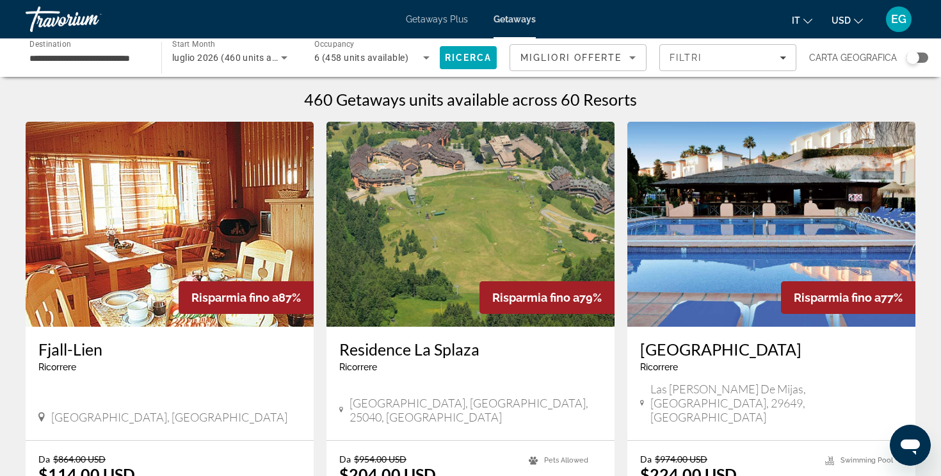
click at [919, 60] on div "Search widget" at bounding box center [918, 58] width 22 height 10
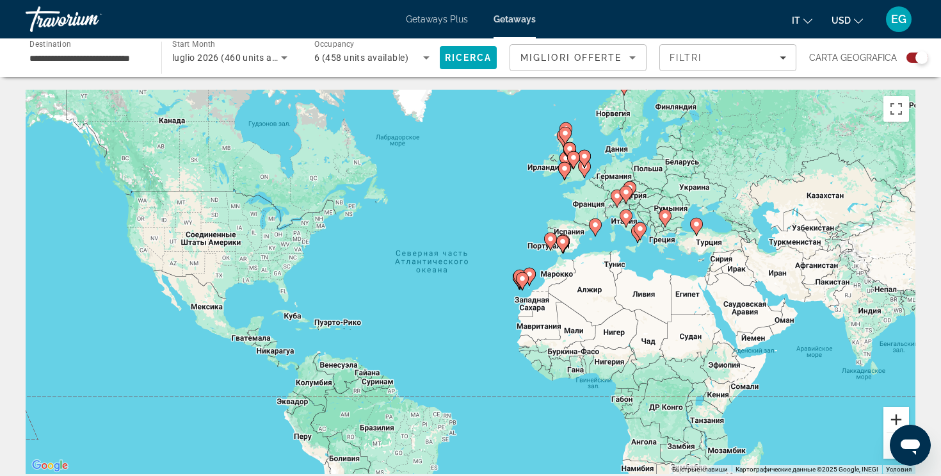
click at [892, 421] on button "Увеличить" at bounding box center [897, 420] width 26 height 26
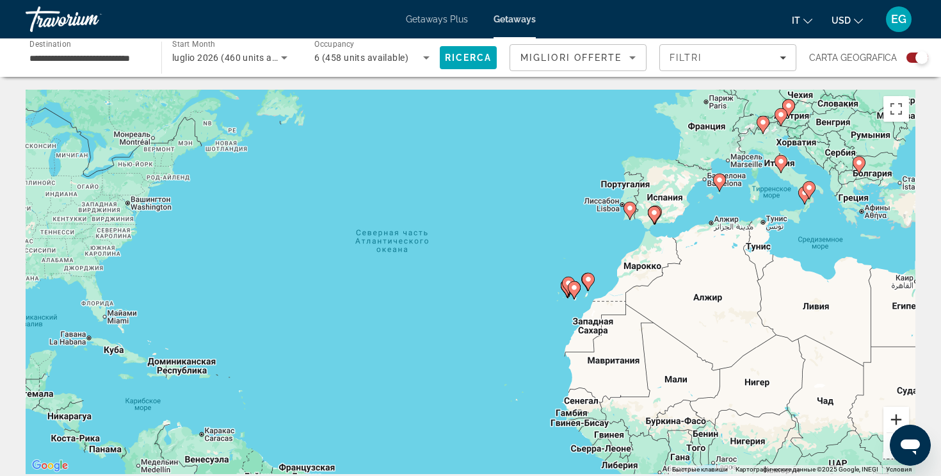
click at [892, 421] on button "Увеличить" at bounding box center [897, 420] width 26 height 26
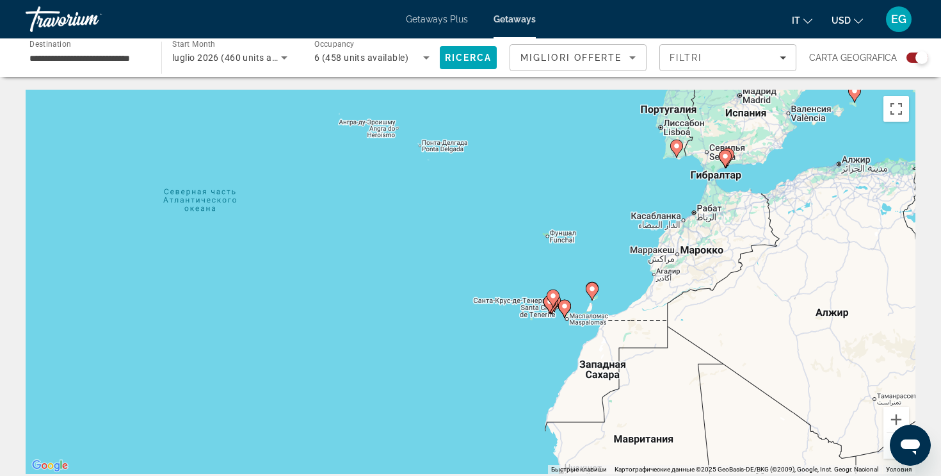
drag, startPoint x: 814, startPoint y: 295, endPoint x: 586, endPoint y: 308, distance: 227.7
click at [586, 308] on div "Чтобы активировать перетаскивание с помощью клавиатуры, нажмите Alt + Ввод. Пос…" at bounding box center [471, 282] width 890 height 384
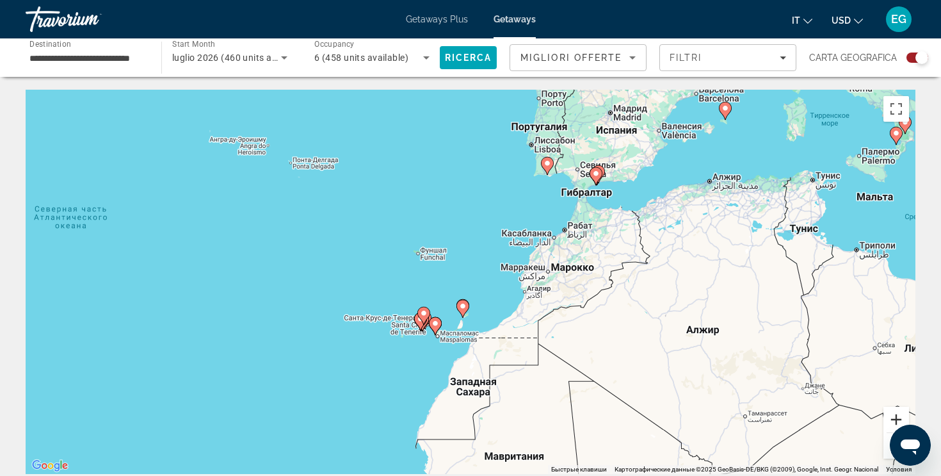
click at [900, 414] on button "Увеличить" at bounding box center [897, 420] width 26 height 26
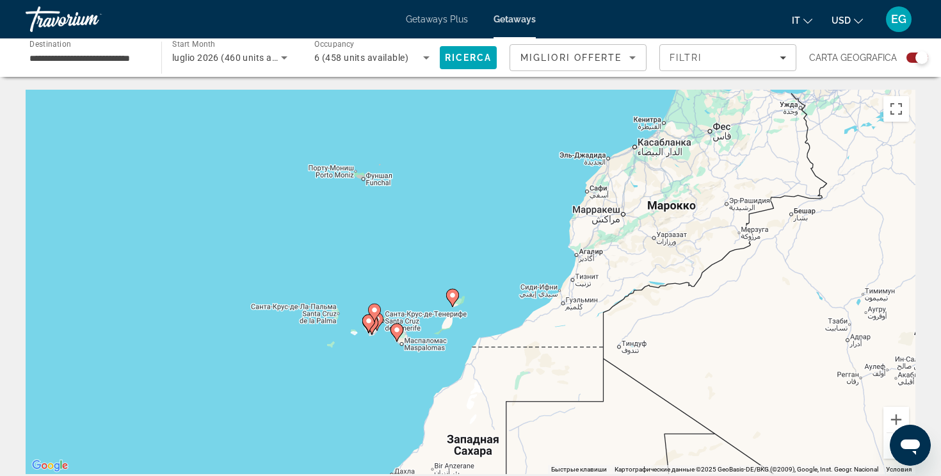
drag, startPoint x: 497, startPoint y: 263, endPoint x: 490, endPoint y: 207, distance: 56.1
click at [490, 207] on div "Чтобы активировать перетаскивание с помощью клавиатуры, нажмите Alt + Ввод. Пос…" at bounding box center [471, 282] width 890 height 384
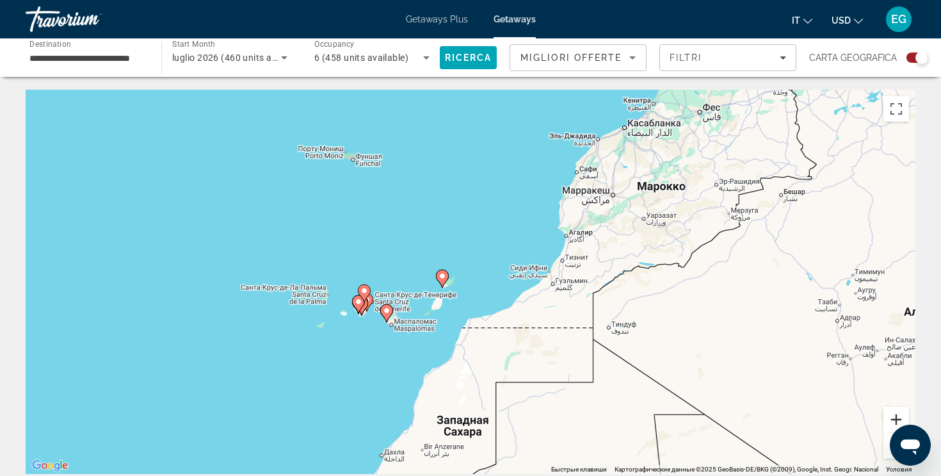
click at [889, 417] on button "Увеличить" at bounding box center [897, 420] width 26 height 26
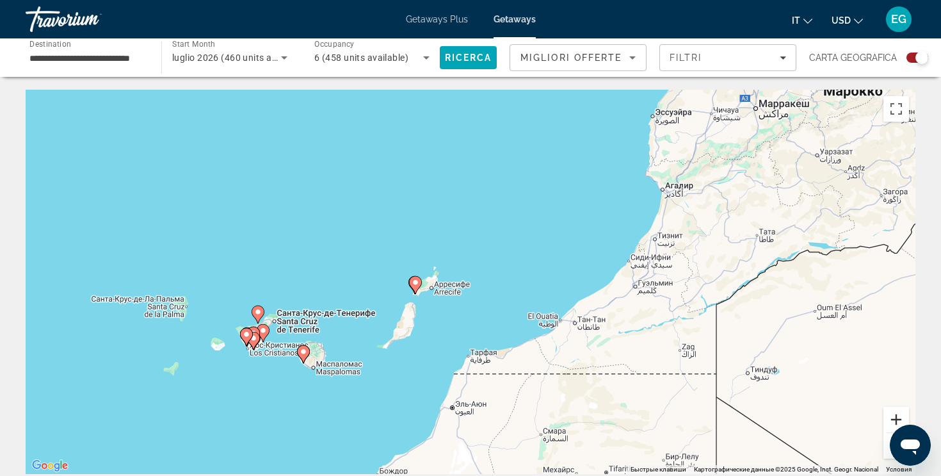
click at [893, 416] on button "Увеличить" at bounding box center [897, 420] width 26 height 26
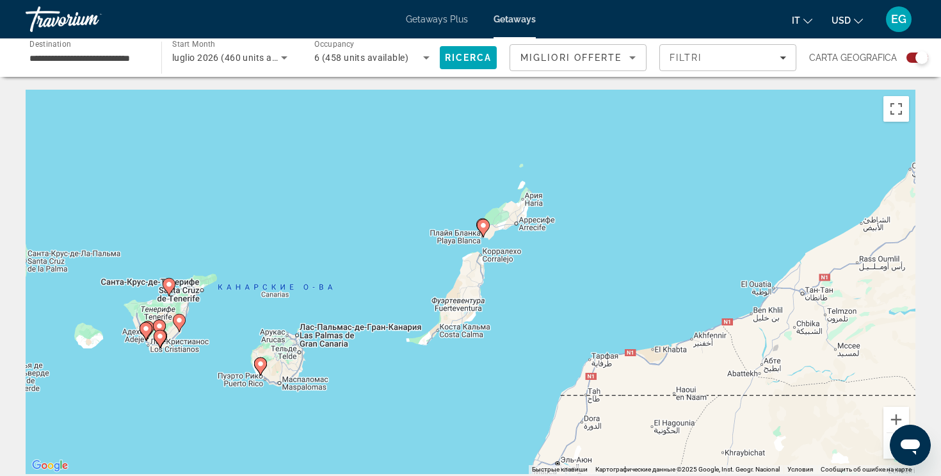
drag, startPoint x: 480, startPoint y: 321, endPoint x: 607, endPoint y: 248, distance: 146.0
click at [608, 248] on div "Чтобы активировать перетаскивание с помощью клавиатуры, нажмите Alt + Ввод. Пос…" at bounding box center [471, 282] width 890 height 384
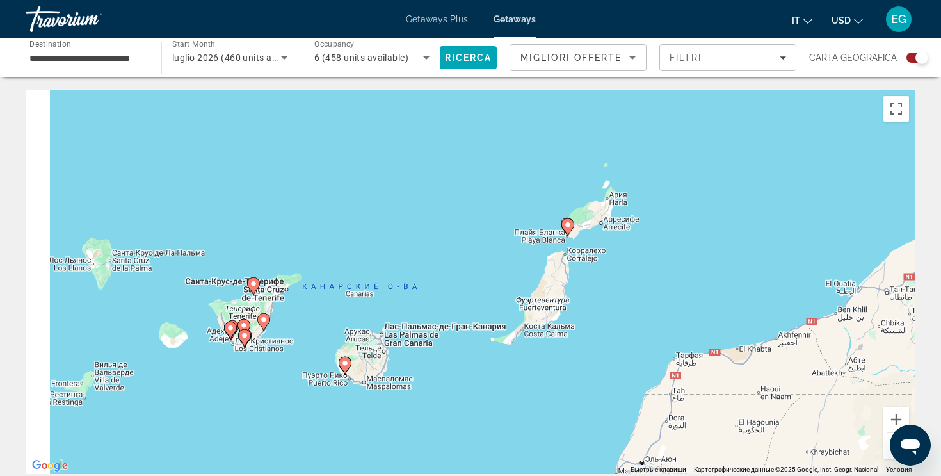
drag, startPoint x: 488, startPoint y: 248, endPoint x: 578, endPoint y: 247, distance: 89.6
click at [578, 247] on div "Чтобы активировать перетаскивание с помощью клавиатуры, нажмите Alt + Ввод. Пос…" at bounding box center [471, 282] width 890 height 384
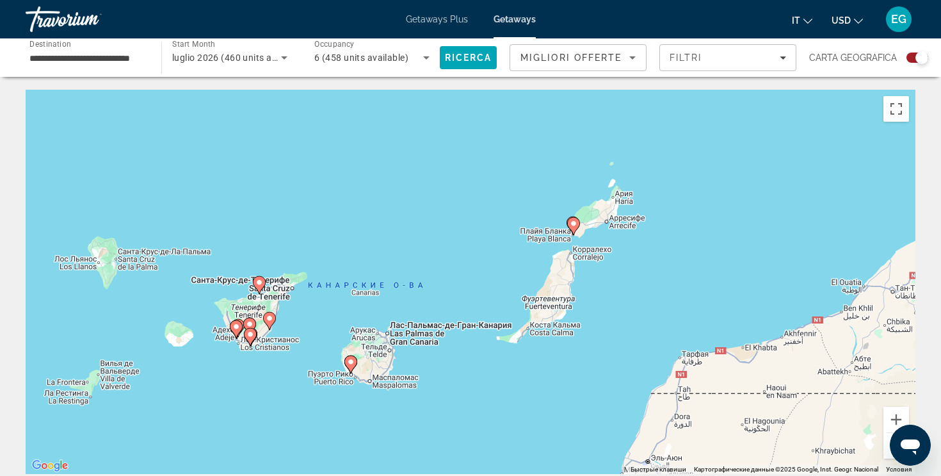
click at [572, 226] on image "Main content" at bounding box center [574, 224] width 8 height 8
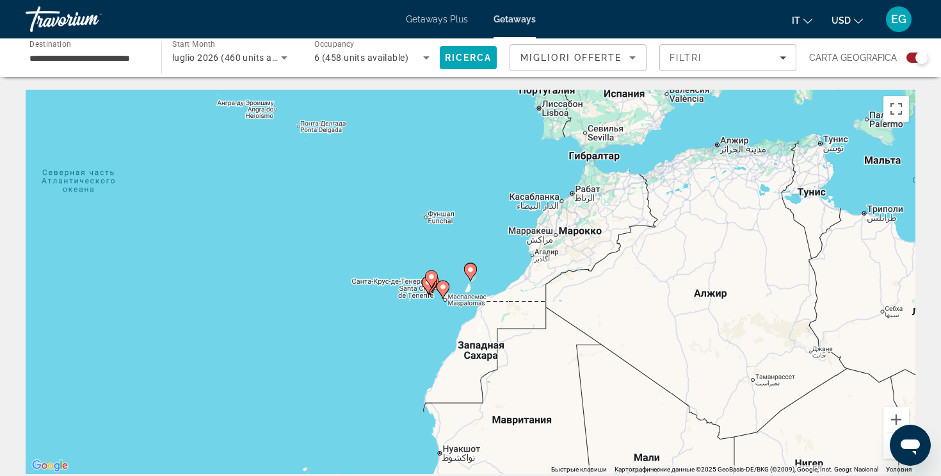
click at [471, 273] on icon "Main content" at bounding box center [471, 272] width 12 height 17
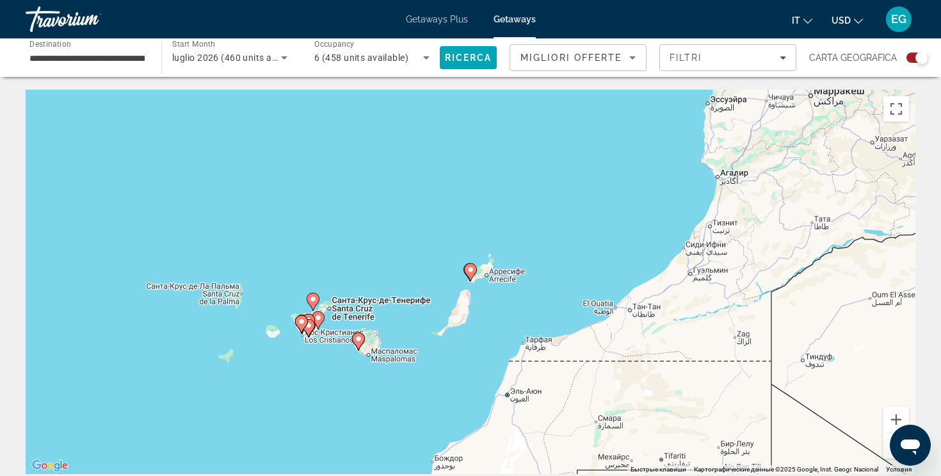
click at [471, 273] on icon "Main content" at bounding box center [471, 272] width 12 height 17
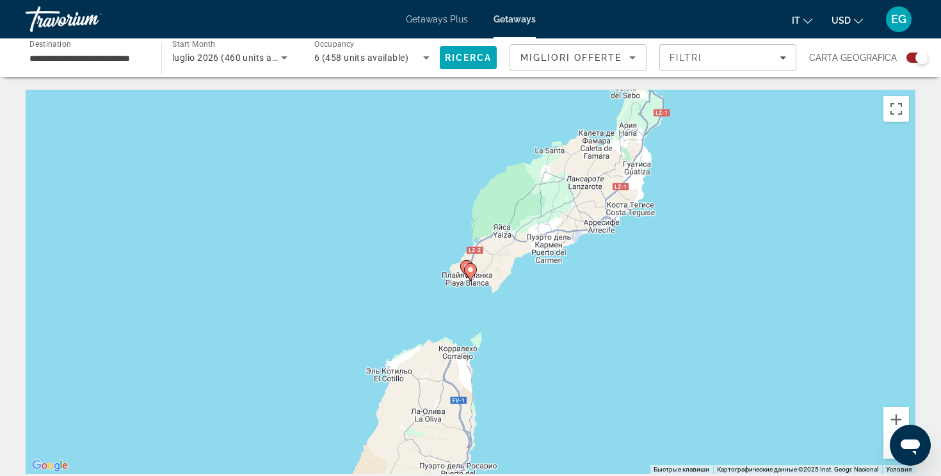
click at [471, 272] on image "Main content" at bounding box center [471, 270] width 8 height 8
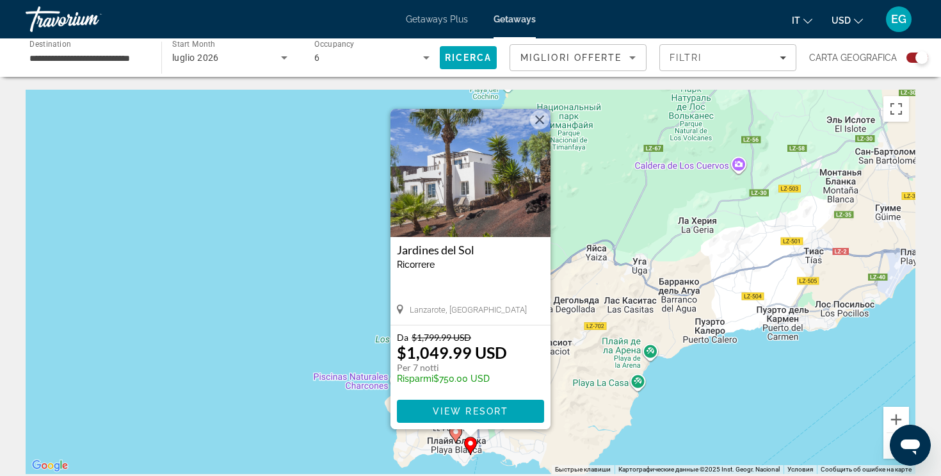
click at [455, 431] on image "Main content" at bounding box center [456, 432] width 8 height 8
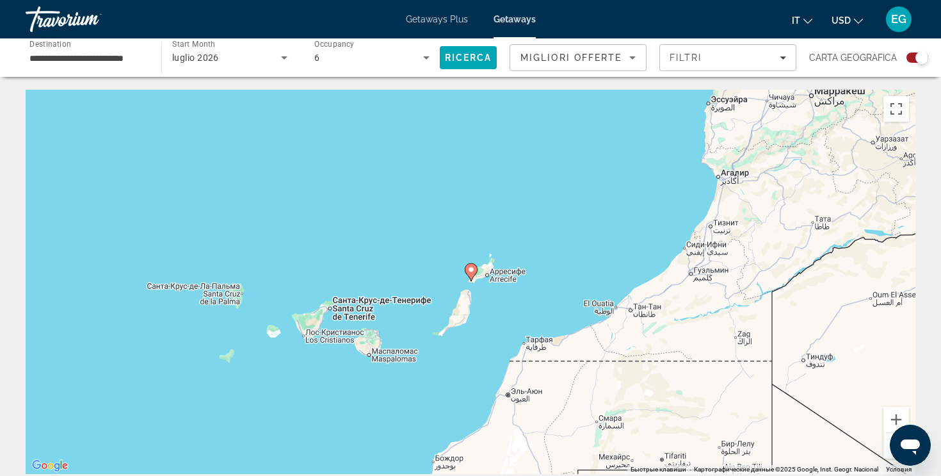
click at [478, 268] on div "Чтобы активировать перетаскивание с помощью клавиатуры, нажмите Alt + Ввод. Пос…" at bounding box center [471, 282] width 890 height 384
click at [473, 269] on image "Main content" at bounding box center [471, 270] width 8 height 8
type input "**********"
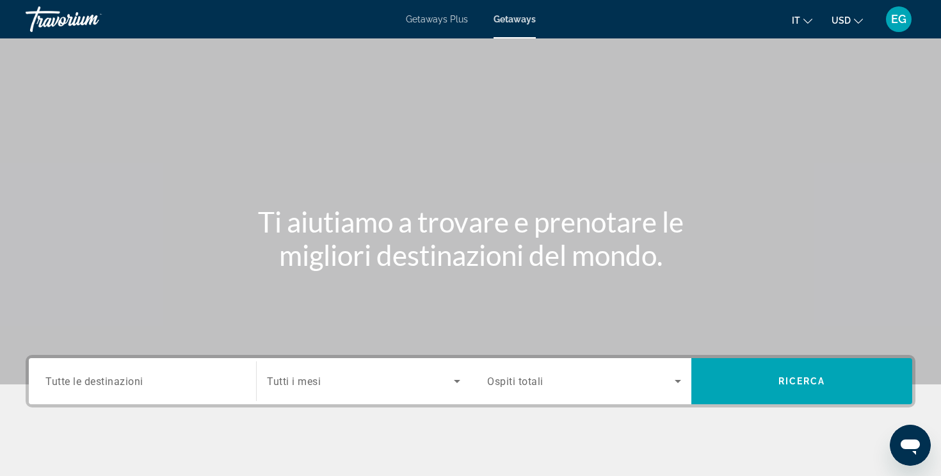
click at [113, 390] on div "Search widget" at bounding box center [142, 381] width 194 height 36
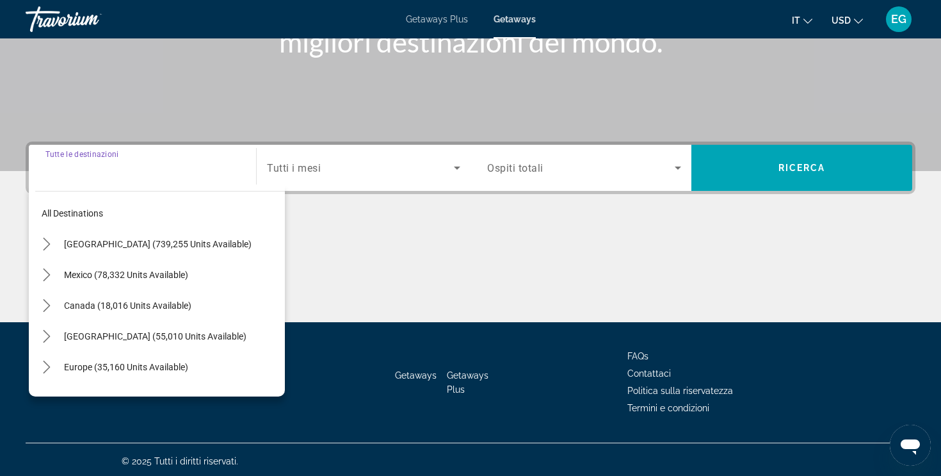
scroll to position [216, 0]
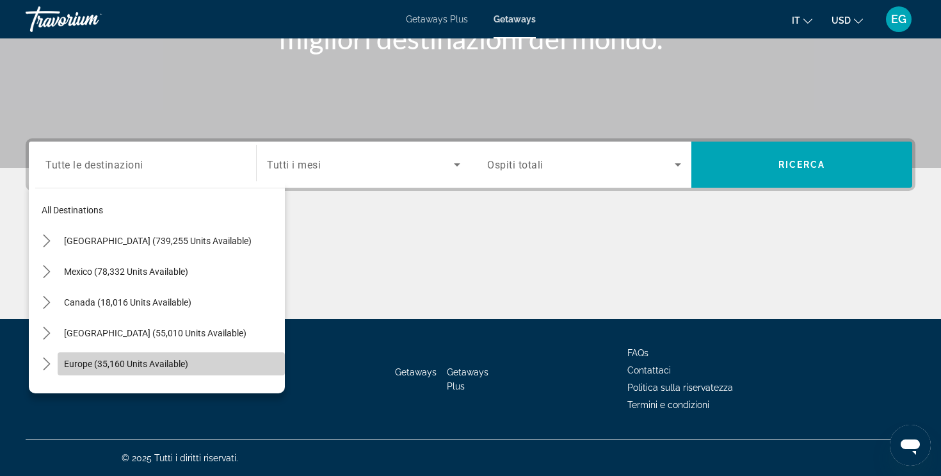
click at [109, 369] on span "Select destination: Europe (35,160 units available)" at bounding box center [171, 363] width 227 height 31
type input "**********"
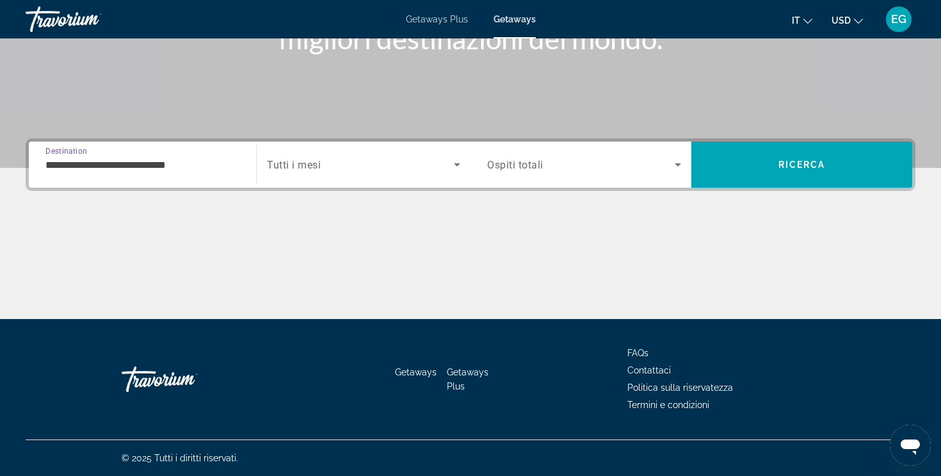
click at [290, 177] on div "Search widget" at bounding box center [363, 165] width 193 height 36
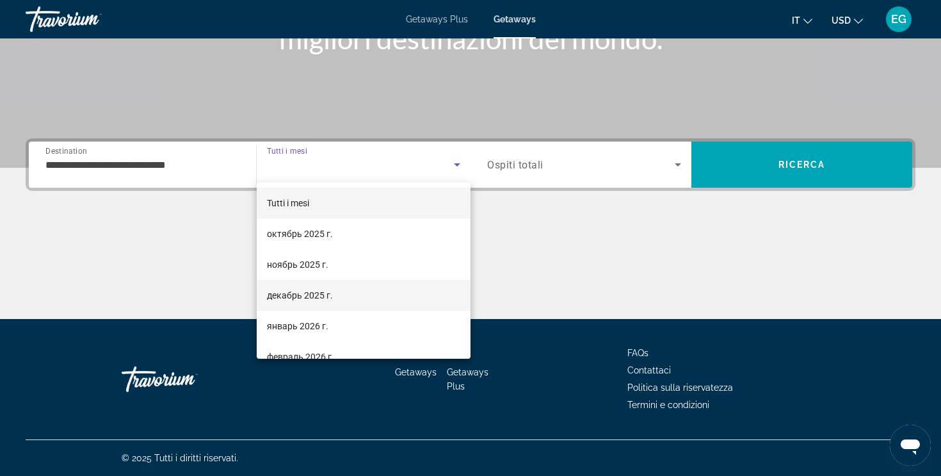
scroll to position [264, 0]
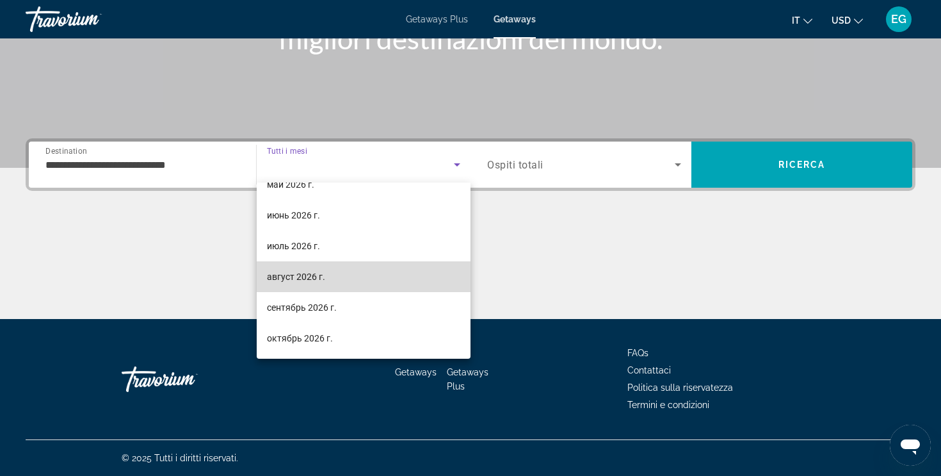
click at [291, 272] on span "август 2026 г." at bounding box center [296, 276] width 58 height 15
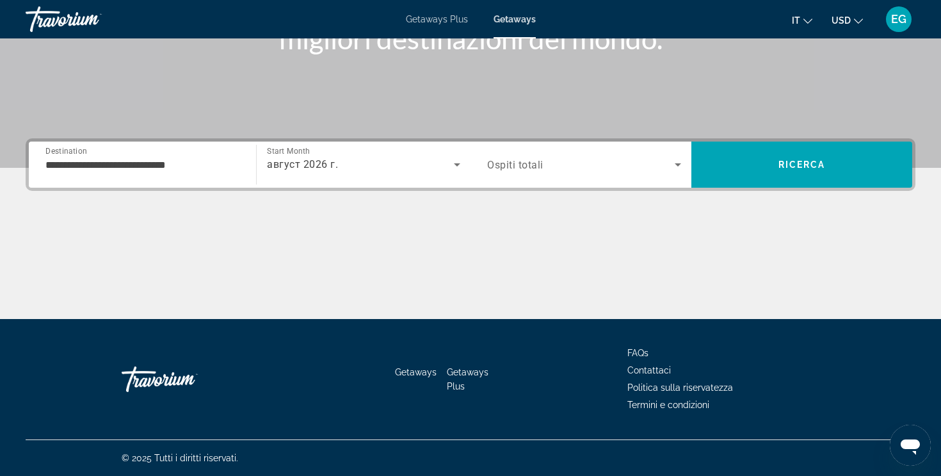
click at [509, 164] on span "Ospiti totali" at bounding box center [515, 165] width 56 height 12
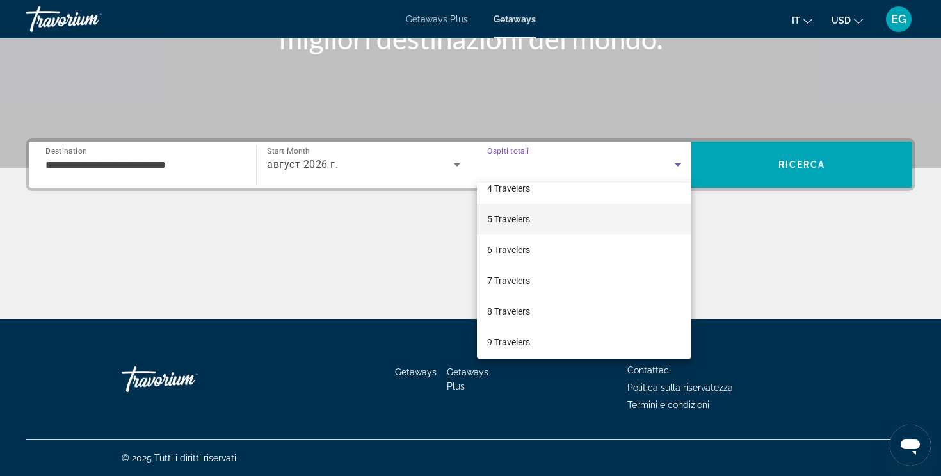
scroll to position [122, 0]
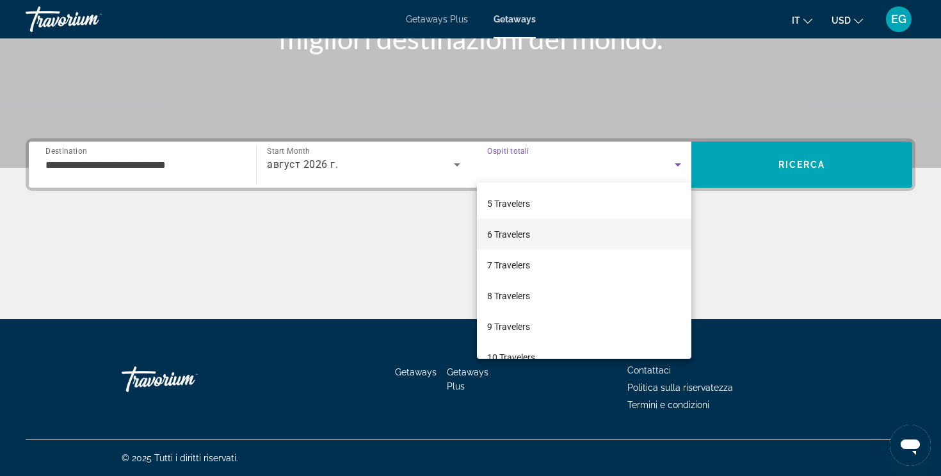
click at [527, 245] on mat-option "6 Travelers" at bounding box center [584, 234] width 214 height 31
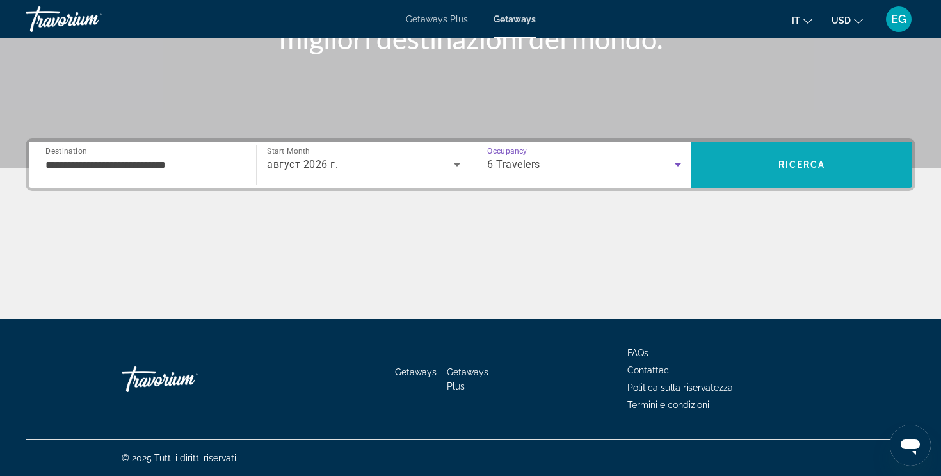
click at [749, 152] on span "Search" at bounding box center [801, 164] width 221 height 31
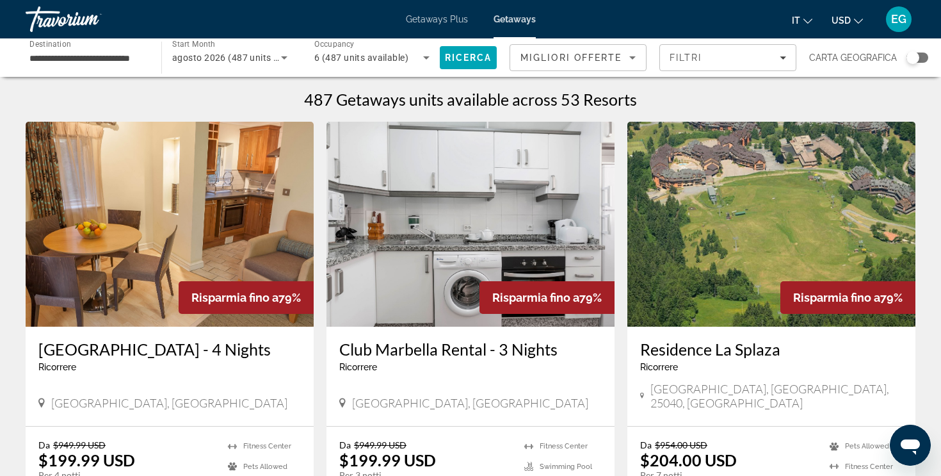
click at [919, 61] on div "Search widget" at bounding box center [918, 58] width 22 height 10
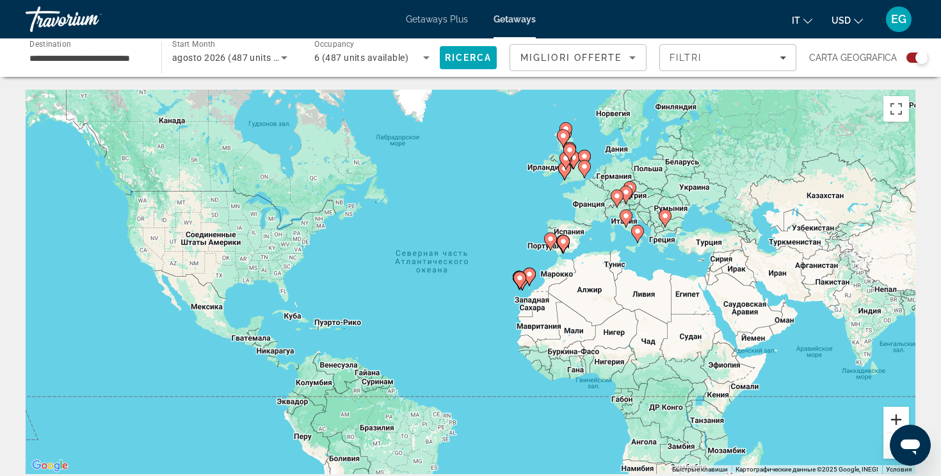
click at [903, 414] on button "Увеличить" at bounding box center [897, 420] width 26 height 26
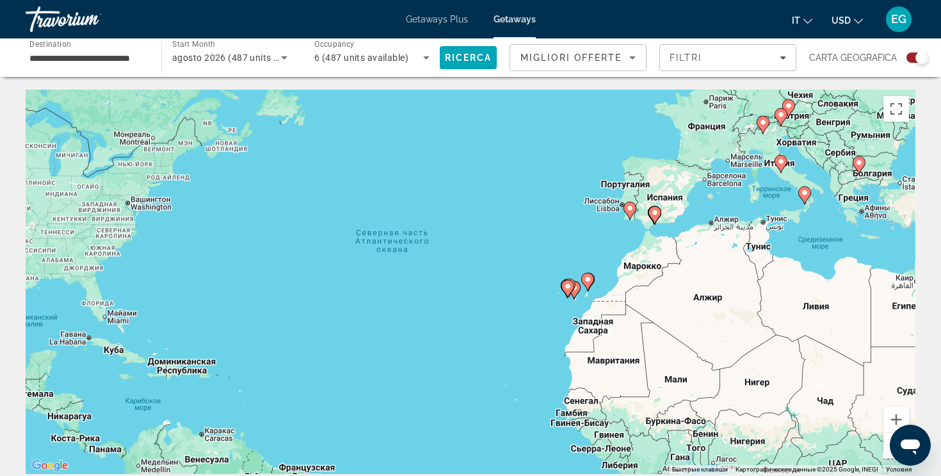
click at [567, 283] on image "Main content" at bounding box center [568, 286] width 8 height 8
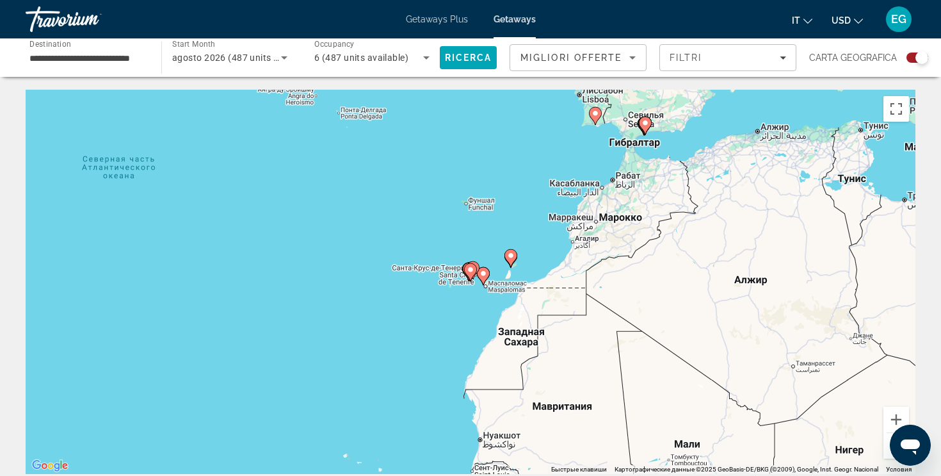
click at [465, 270] on icon "Main content" at bounding box center [471, 272] width 12 height 17
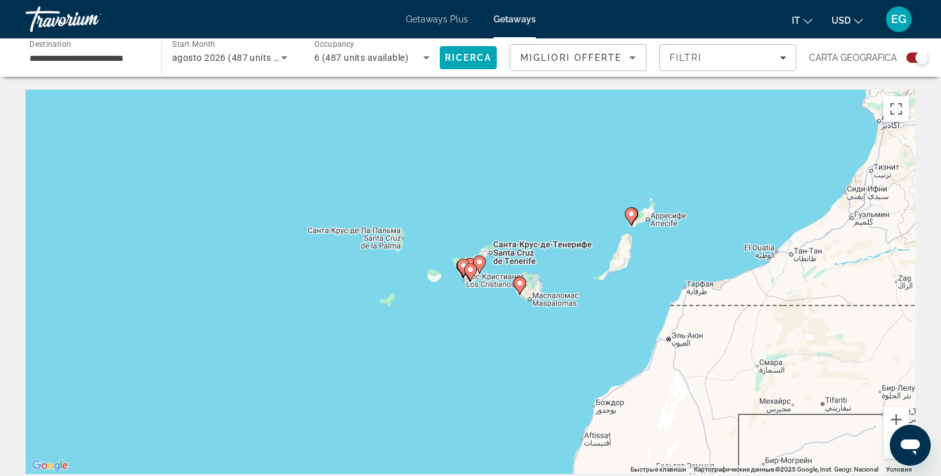
click at [467, 273] on image "Main content" at bounding box center [471, 270] width 8 height 8
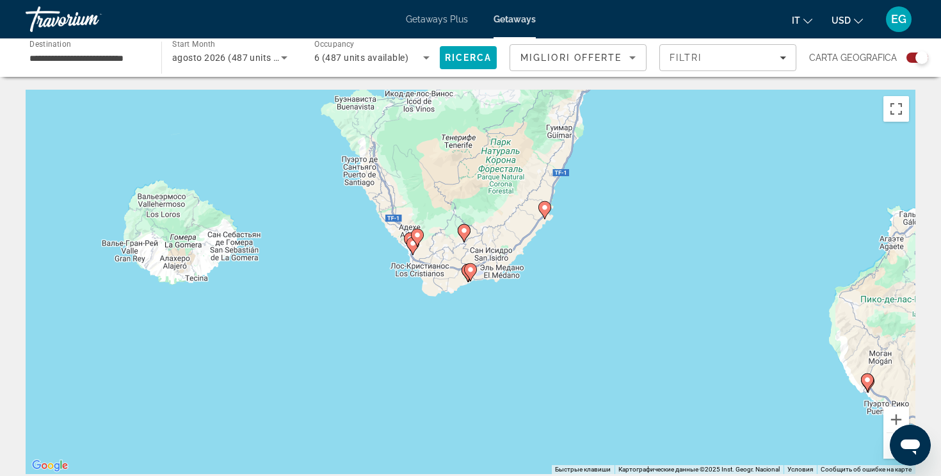
click at [470, 270] on image "Main content" at bounding box center [471, 270] width 8 height 8
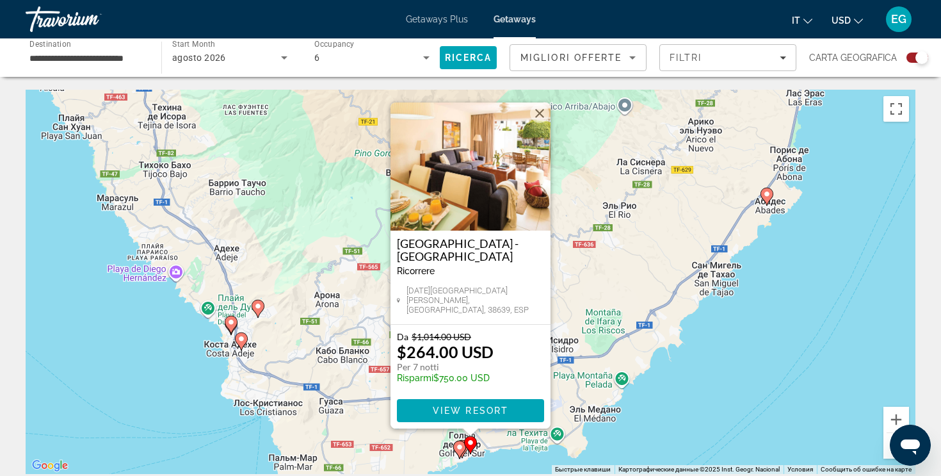
click at [457, 448] on image "Main content" at bounding box center [460, 447] width 8 height 8
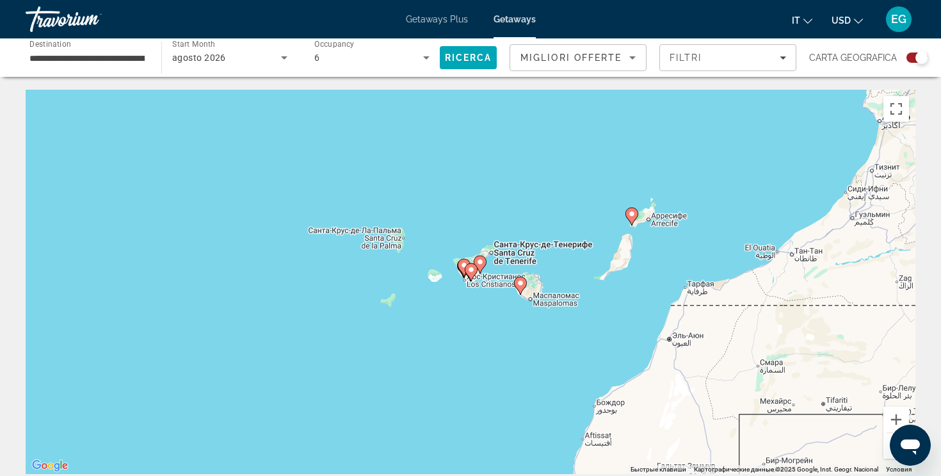
click at [521, 285] on image "Main content" at bounding box center [521, 283] width 8 height 8
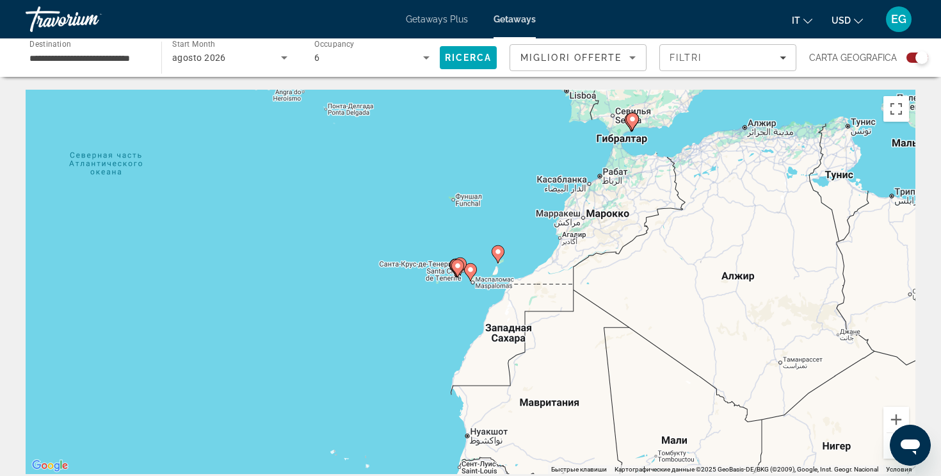
click at [472, 272] on image "Main content" at bounding box center [471, 270] width 8 height 8
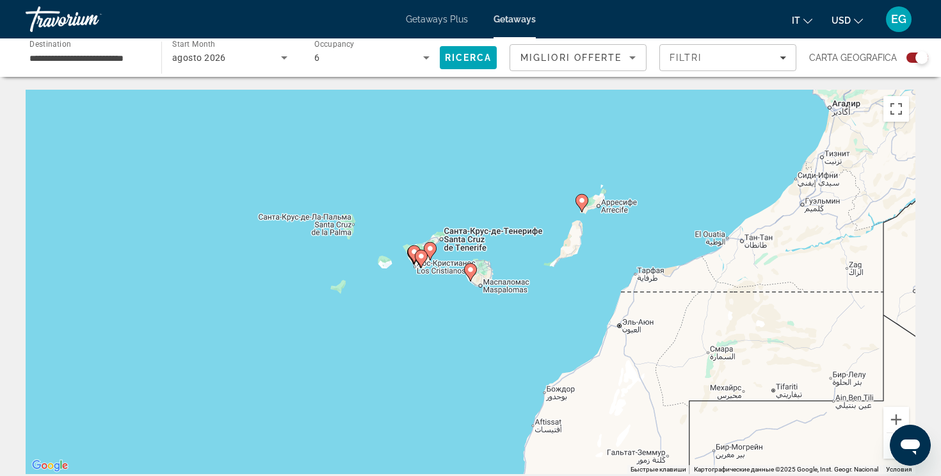
click at [472, 272] on image "Main content" at bounding box center [471, 270] width 8 height 8
type input "**********"
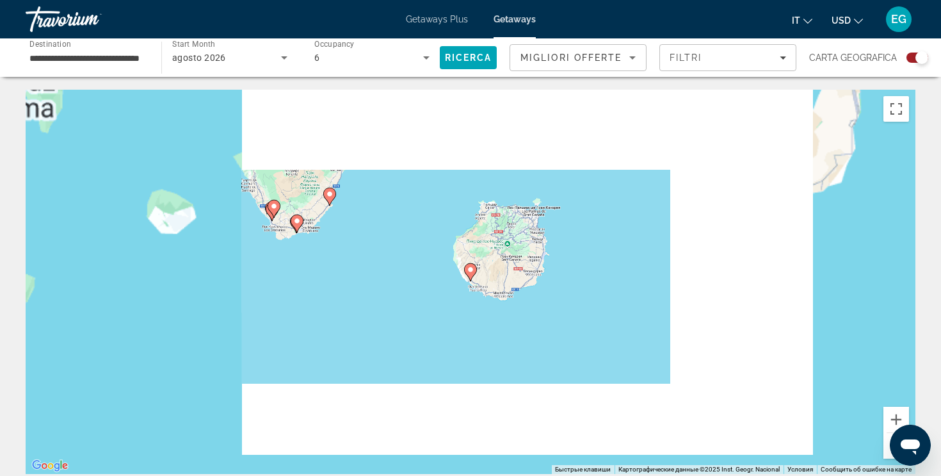
click at [472, 272] on image "Main content" at bounding box center [471, 270] width 8 height 8
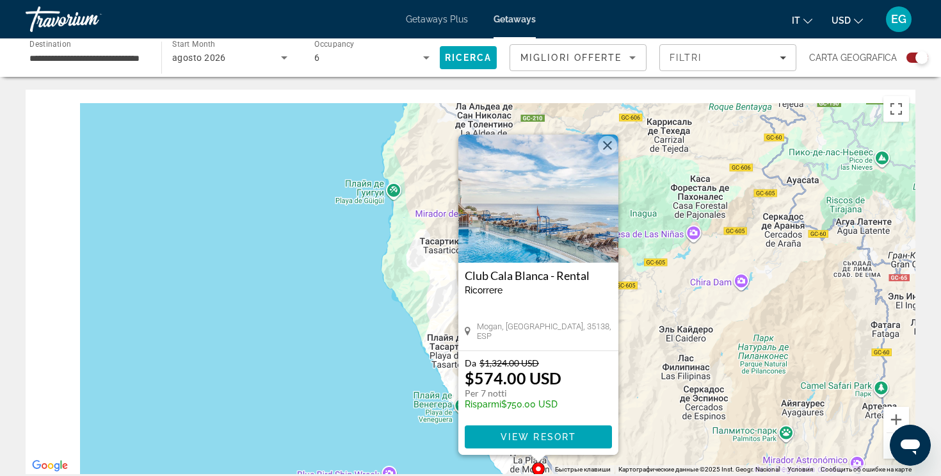
drag, startPoint x: 182, startPoint y: 257, endPoint x: 460, endPoint y: 350, distance: 292.6
click at [460, 350] on div "Чтобы активировать перетаскивание с помощью клавиатуры, нажмите Alt + Ввод. Пос…" at bounding box center [471, 282] width 890 height 384
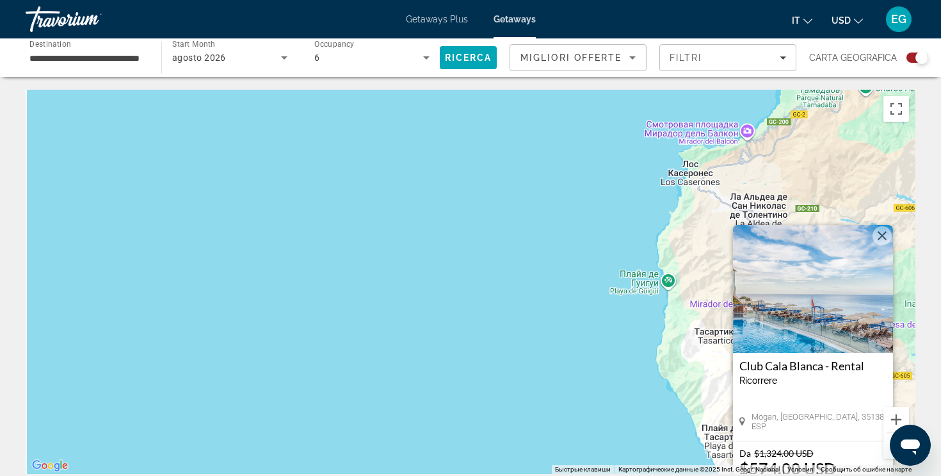
drag, startPoint x: 339, startPoint y: 255, endPoint x: 453, endPoint y: 325, distance: 133.9
click at [453, 325] on div "Чтобы активировать перетаскивание с помощью клавиатуры, нажмите Alt + Ввод. Пос…" at bounding box center [471, 282] width 890 height 384
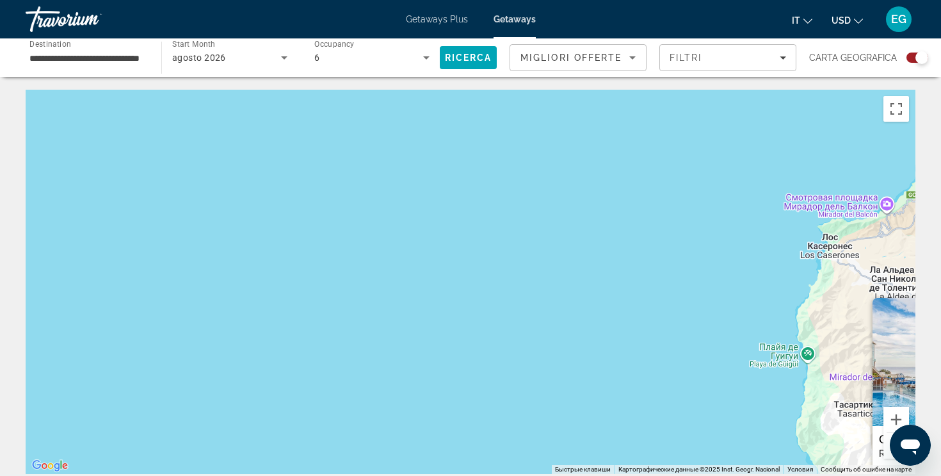
click at [584, 390] on div "Чтобы активировать перетаскивание с помощью клавиатуры, нажмите Alt + Ввод. Пос…" at bounding box center [471, 282] width 890 height 384
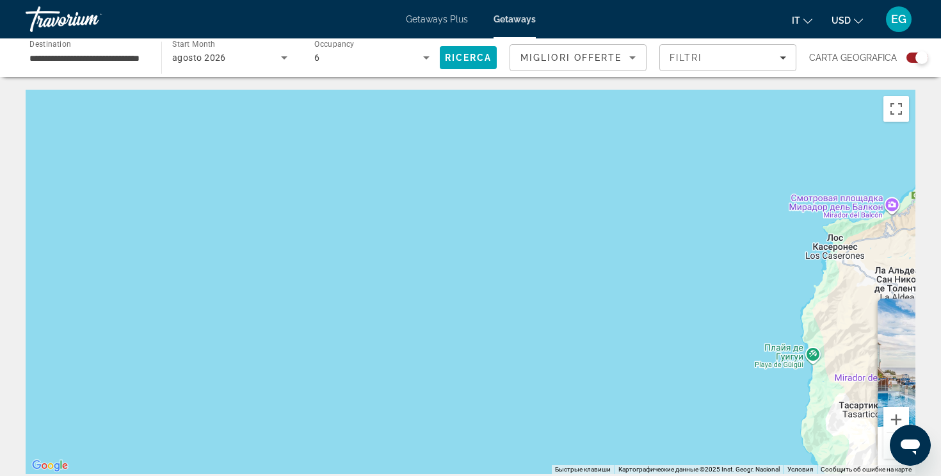
click at [889, 455] on button "Уменьшить" at bounding box center [897, 446] width 26 height 26
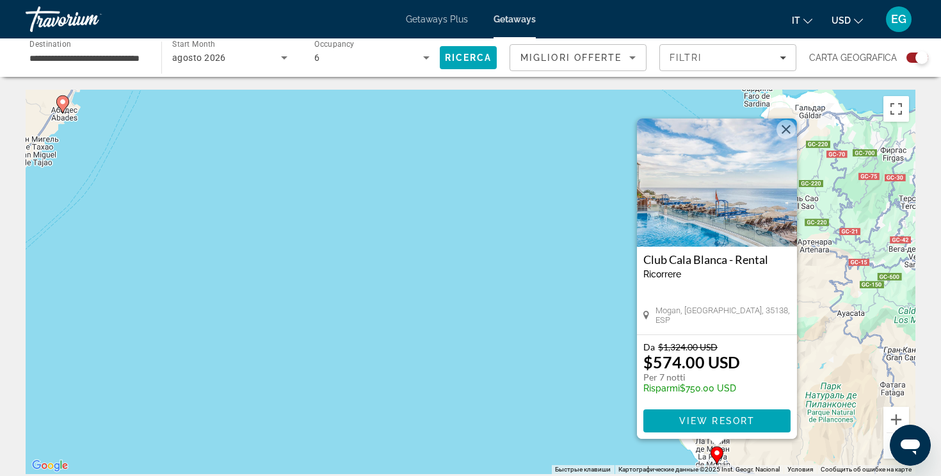
click at [889, 455] on button "Уменьшить" at bounding box center [897, 446] width 26 height 26
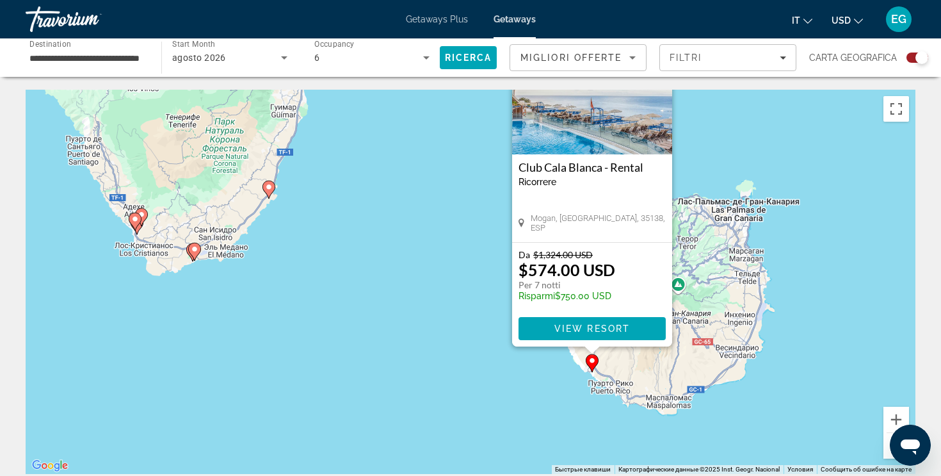
click at [272, 187] on image "Main content" at bounding box center [269, 187] width 8 height 8
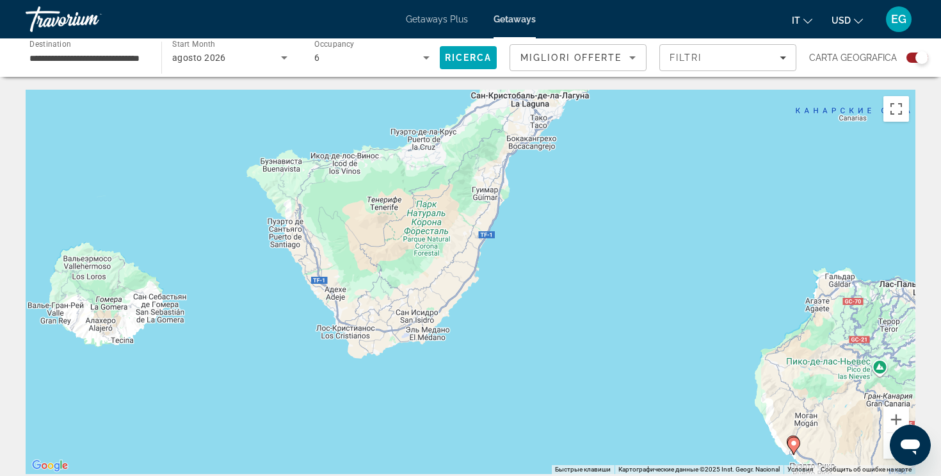
drag, startPoint x: 613, startPoint y: 394, endPoint x: 390, endPoint y: 320, distance: 235.3
click at [390, 320] on div "Для навигации используйте клавиши со стрелками. Чтобы активировать перетаскиван…" at bounding box center [471, 282] width 890 height 384
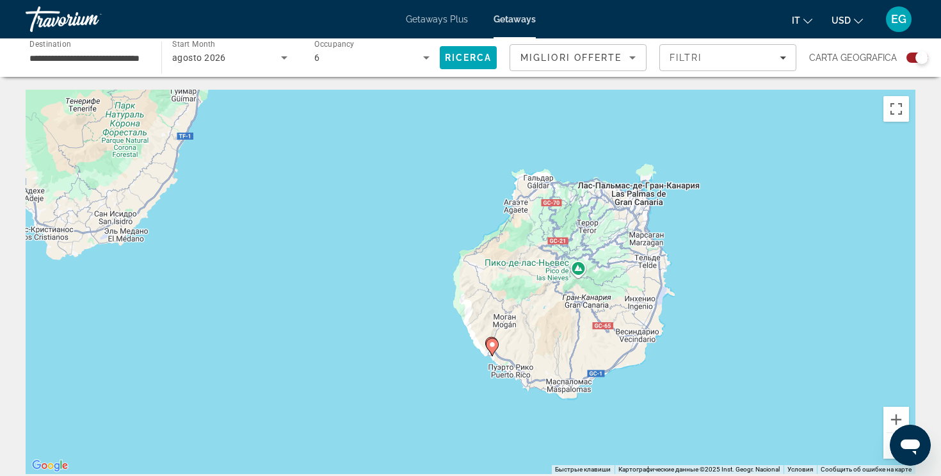
click at [491, 346] on image "Main content" at bounding box center [493, 345] width 8 height 8
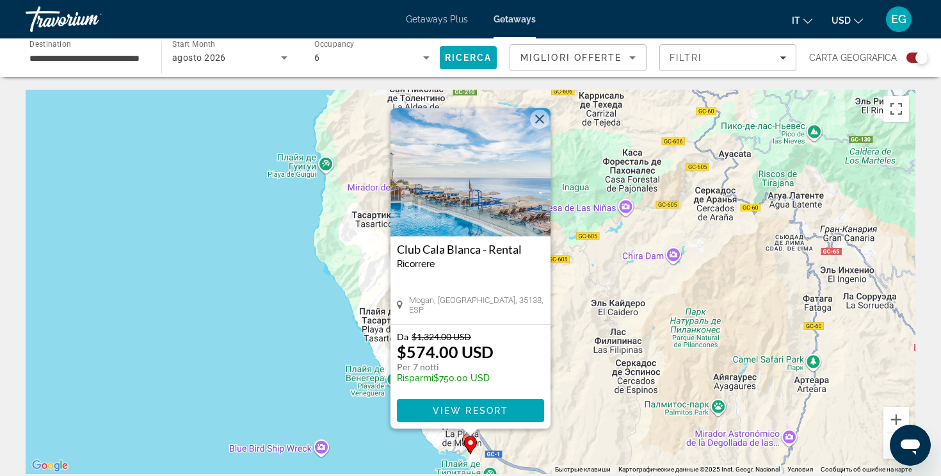
click at [465, 439] on icon "Main content" at bounding box center [470, 445] width 13 height 18
click at [464, 437] on gmp-advanced-marker "Main content" at bounding box center [470, 444] width 13 height 19
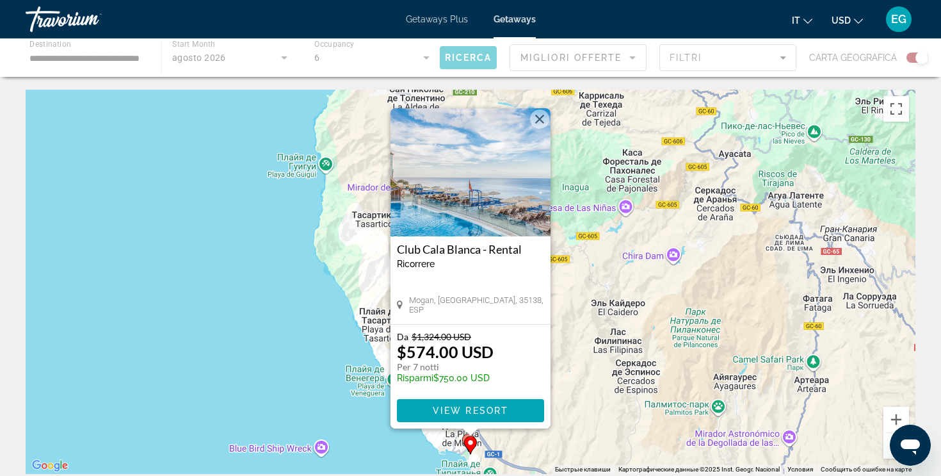
click at [465, 435] on div "Main content" at bounding box center [471, 432] width 16 height 8
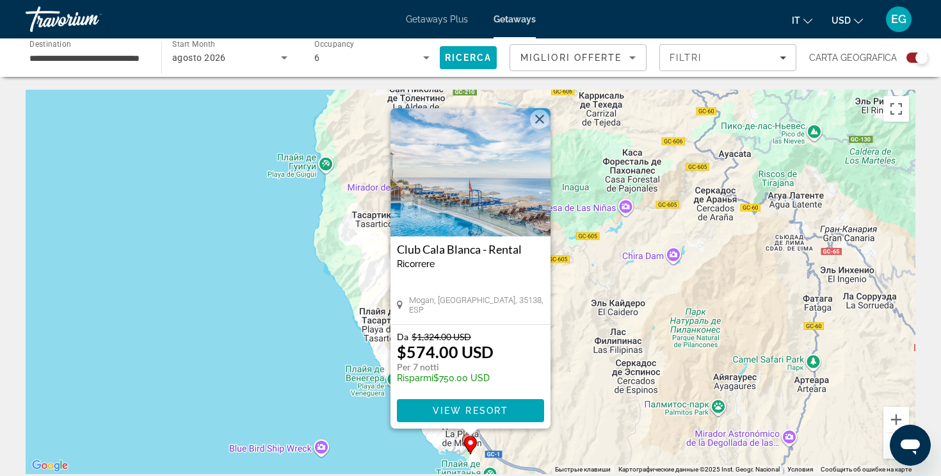
click at [161, 271] on div "Чтобы активировать перетаскивание с помощью клавиатуры, нажмите Alt + Ввод. Пос…" at bounding box center [471, 282] width 890 height 384
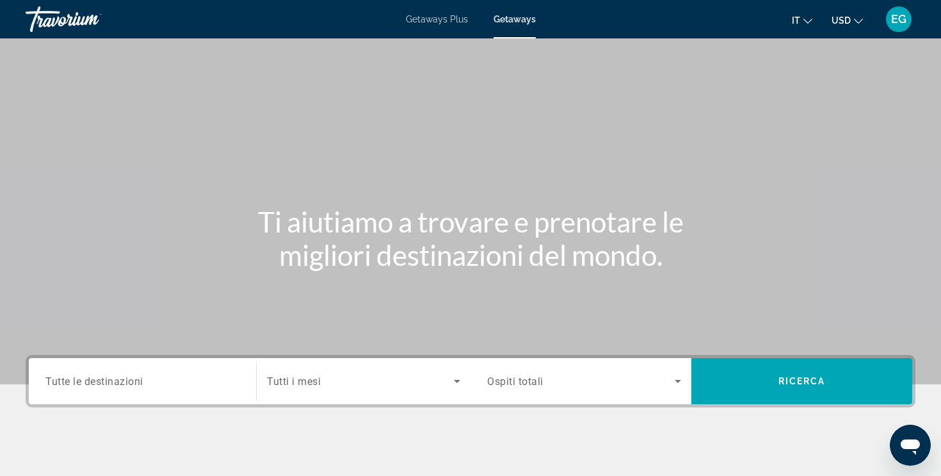
click at [142, 391] on div "Search widget" at bounding box center [142, 381] width 194 height 36
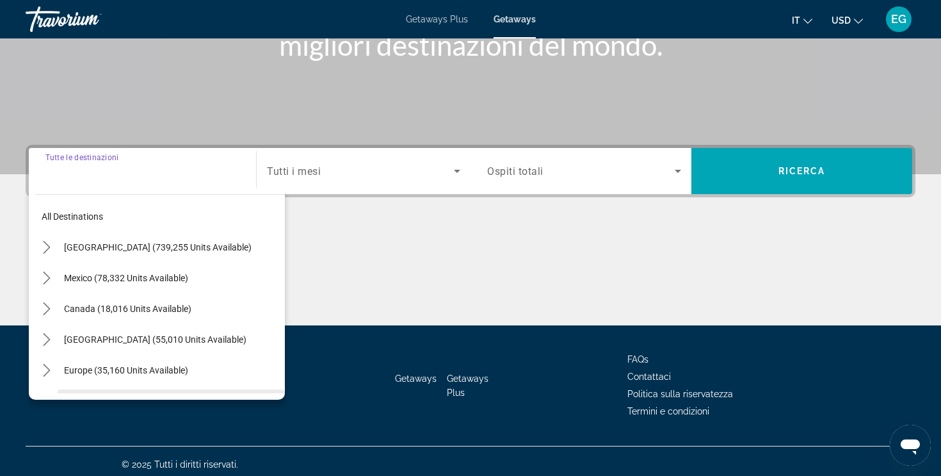
scroll to position [216, 0]
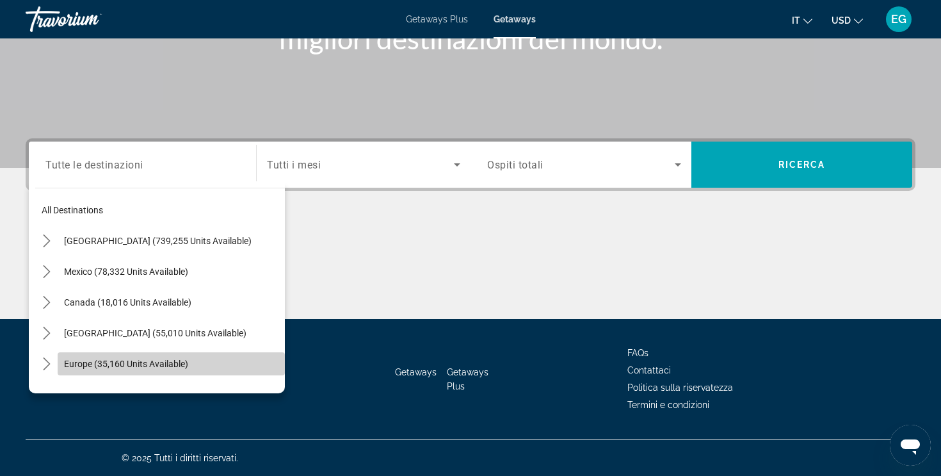
click at [113, 368] on span "Europe (35,160 units available)" at bounding box center [126, 364] width 124 height 10
type input "**********"
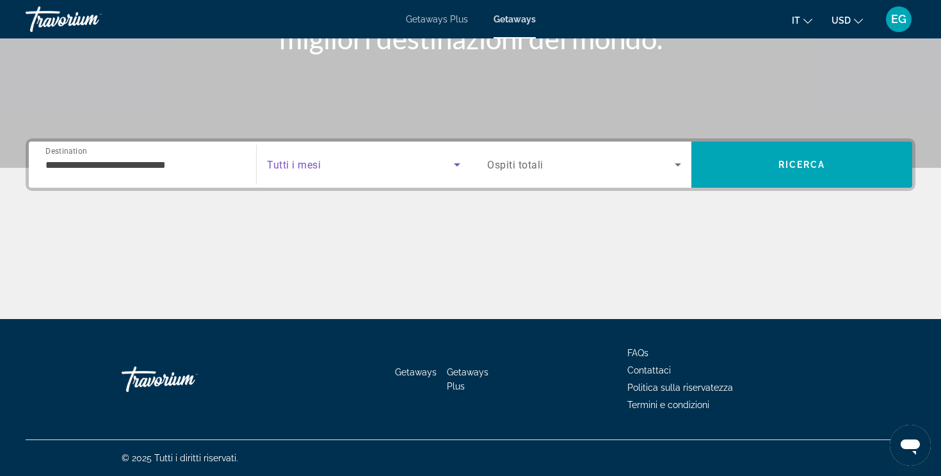
click at [321, 170] on span "Search widget" at bounding box center [360, 164] width 187 height 15
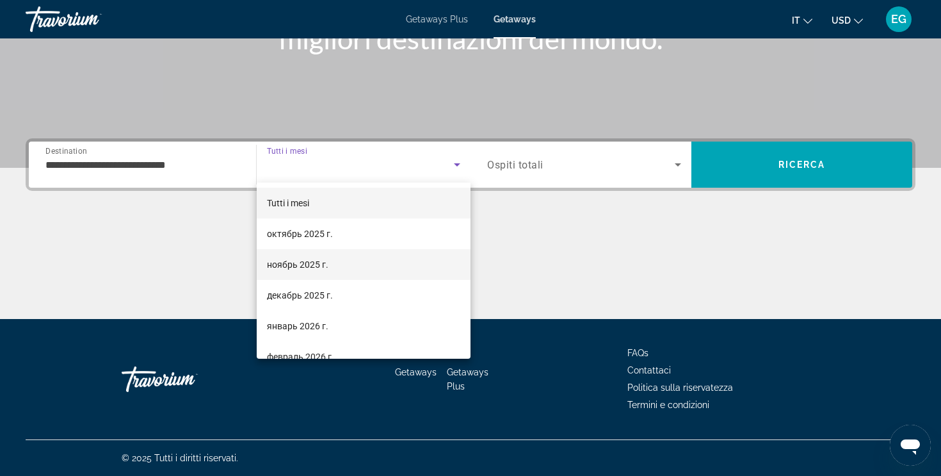
scroll to position [264, 0]
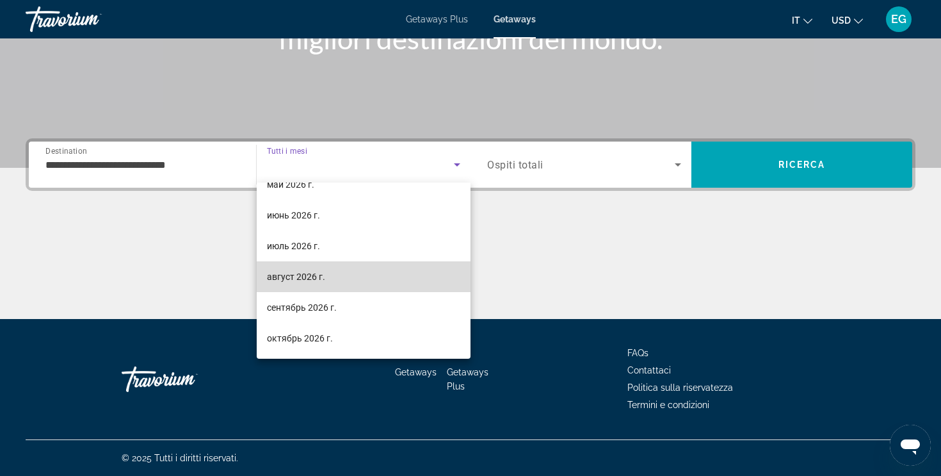
click at [300, 271] on span "август 2026 г." at bounding box center [296, 276] width 58 height 15
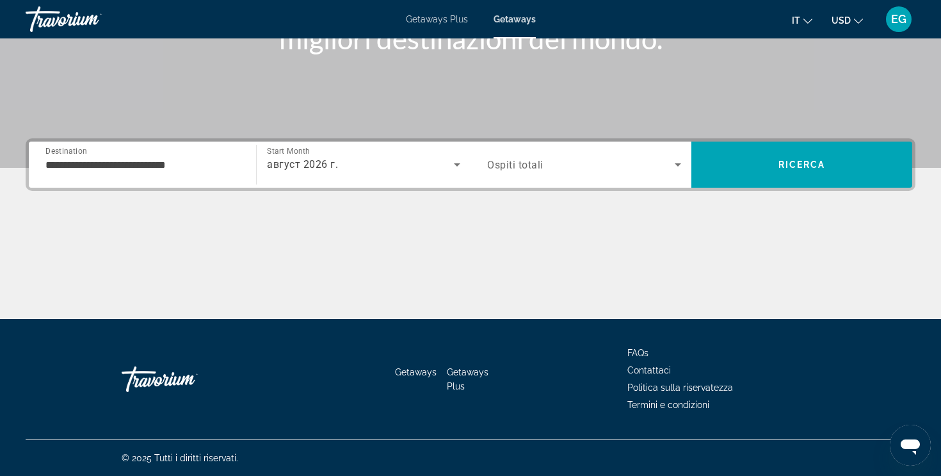
click at [587, 155] on div "Search widget" at bounding box center [584, 165] width 194 height 36
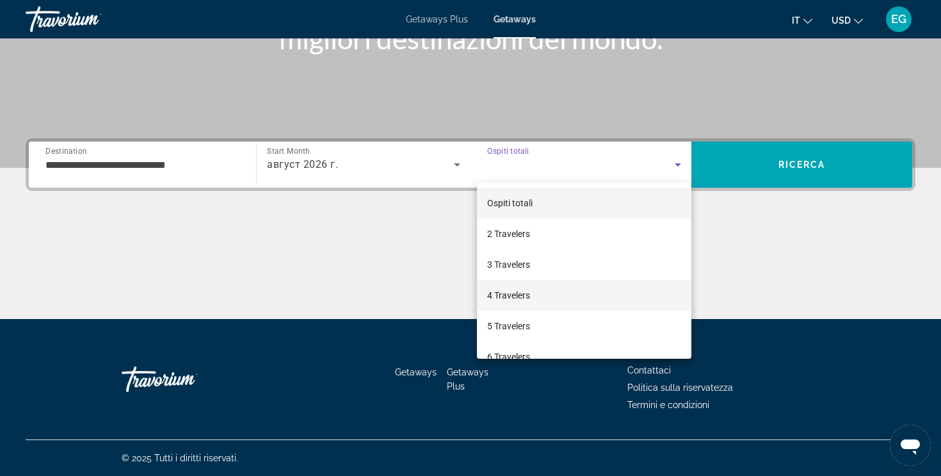
scroll to position [40, 0]
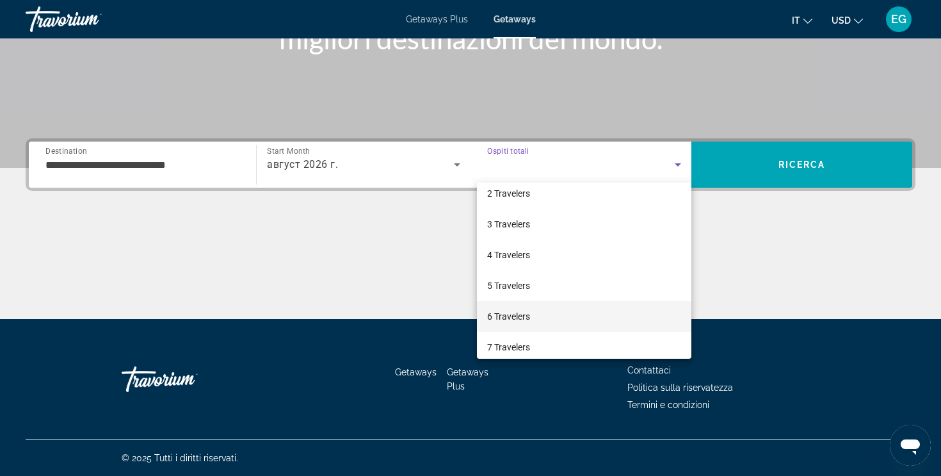
click at [526, 314] on span "6 Travelers" at bounding box center [508, 316] width 43 height 15
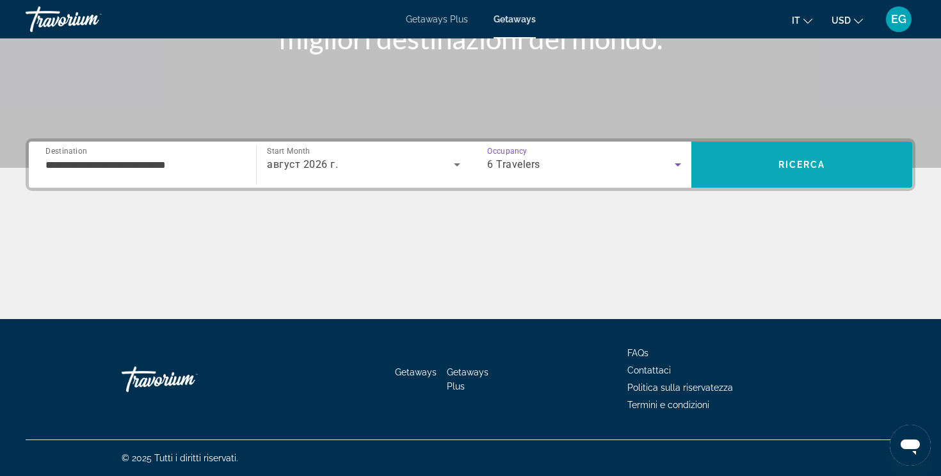
click at [767, 174] on span "Search" at bounding box center [801, 164] width 221 height 31
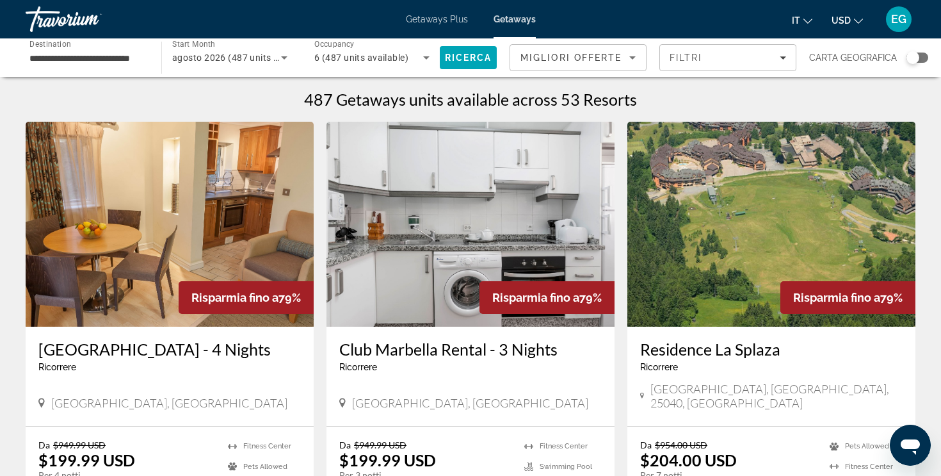
click at [919, 61] on div "Search widget" at bounding box center [918, 58] width 22 height 10
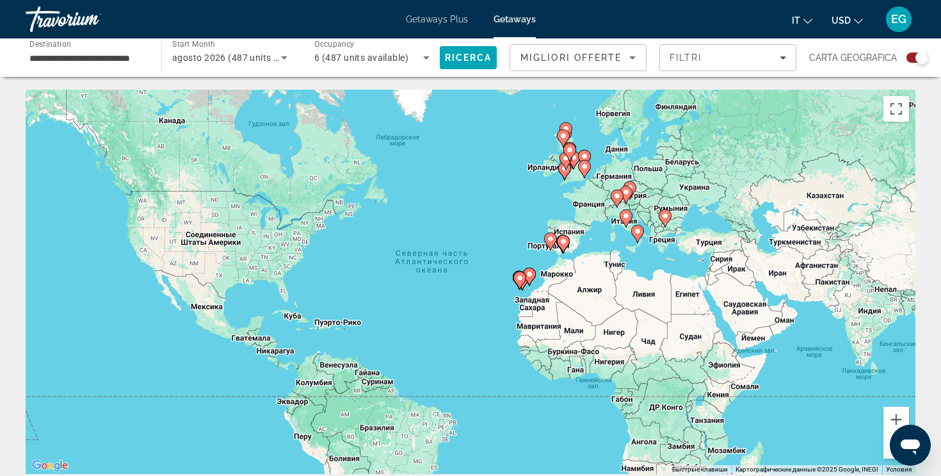
click at [519, 282] on icon "Main content" at bounding box center [520, 280] width 12 height 17
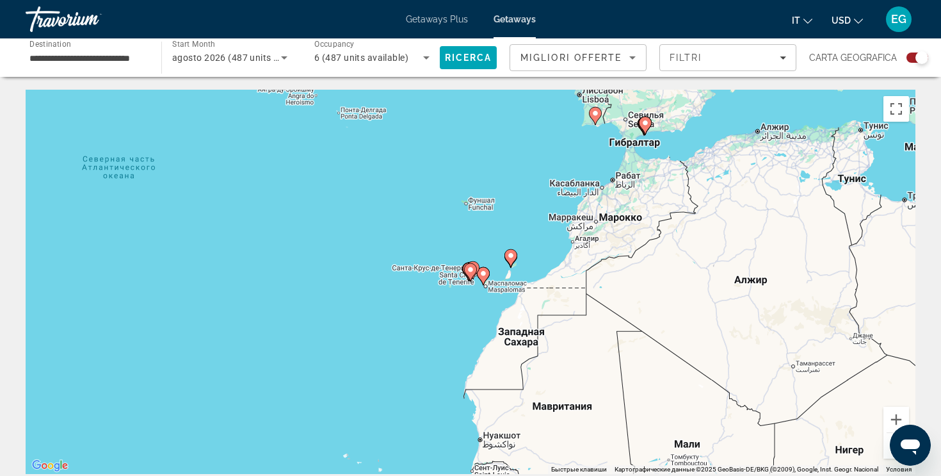
click at [472, 272] on image "Main content" at bounding box center [471, 270] width 8 height 8
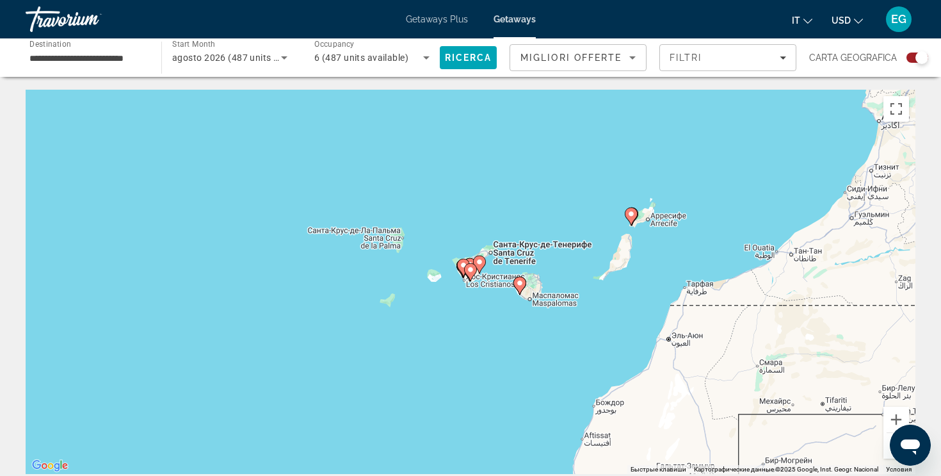
click at [470, 271] on image "Main content" at bounding box center [471, 270] width 8 height 8
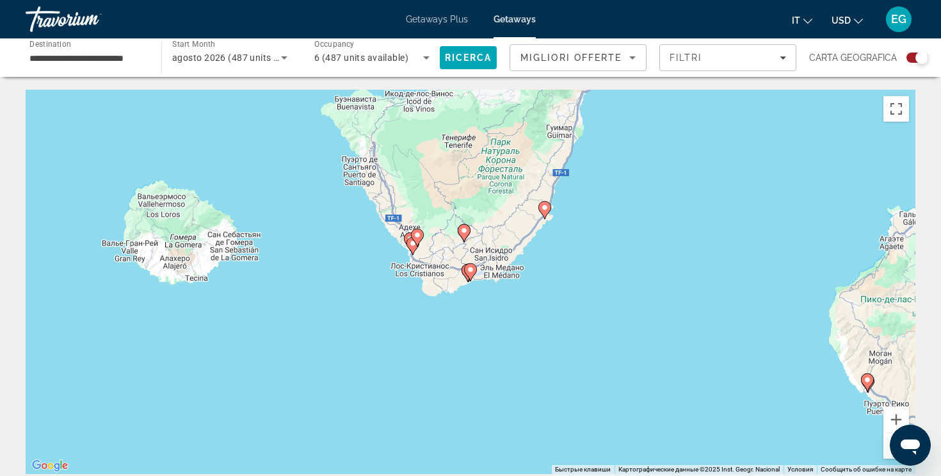
click at [407, 237] on gmp-advanced-marker "Main content" at bounding box center [413, 245] width 13 height 19
type input "**********"
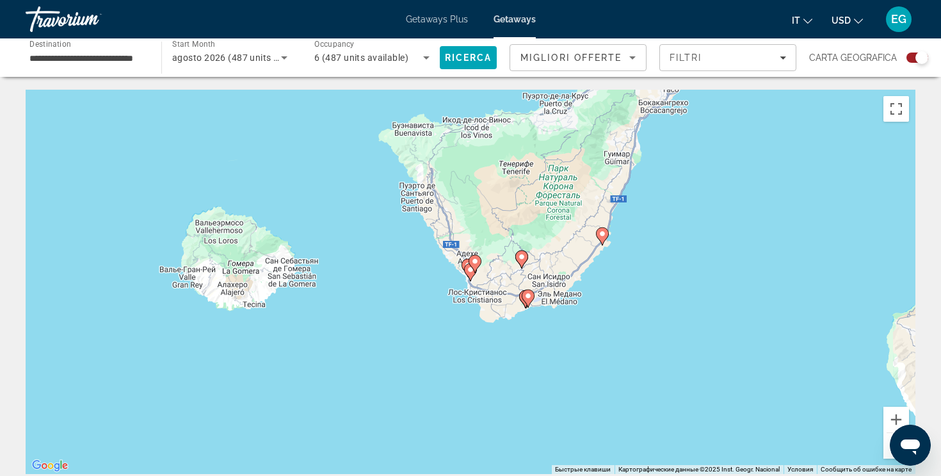
click at [465, 263] on gmp-advanced-marker "Main content" at bounding box center [470, 272] width 13 height 19
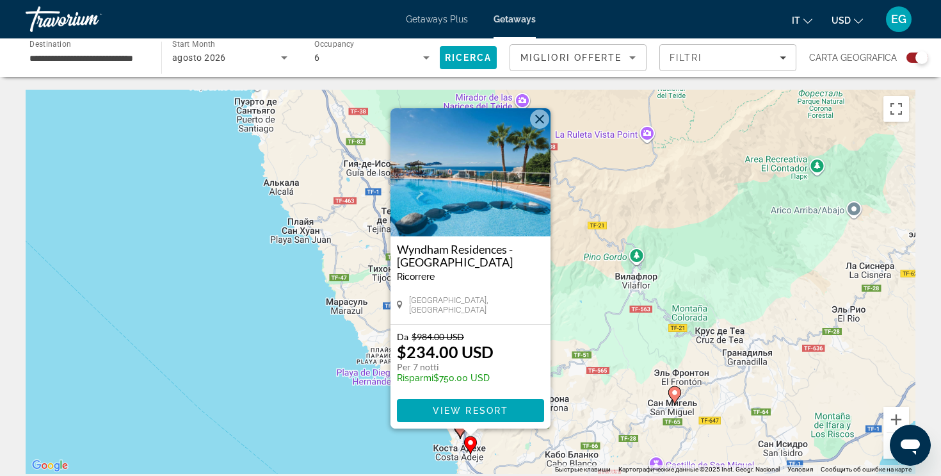
click at [472, 440] on image "Main content" at bounding box center [471, 443] width 8 height 8
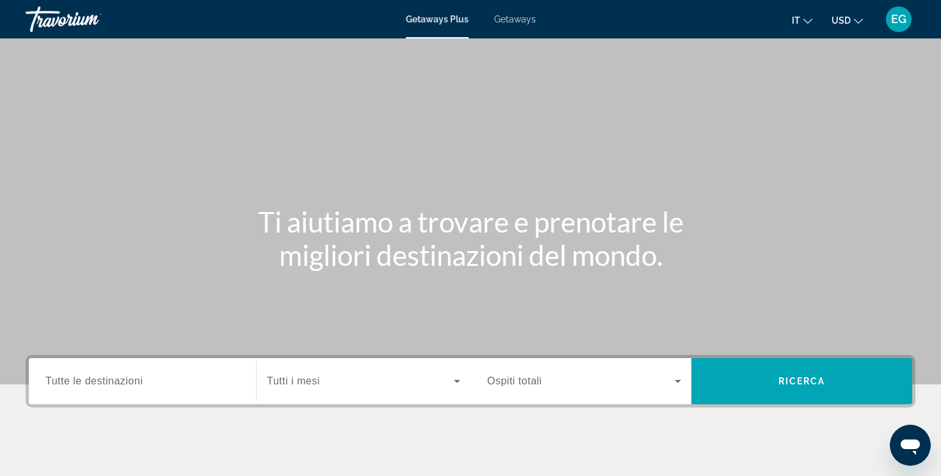
click at [497, 22] on span "Getaways" at bounding box center [515, 19] width 42 height 10
click at [120, 386] on span "Tutte le destinazioni" at bounding box center [93, 380] width 97 height 11
click at [120, 386] on input "Destination Tutte le destinazioni" at bounding box center [142, 381] width 194 height 15
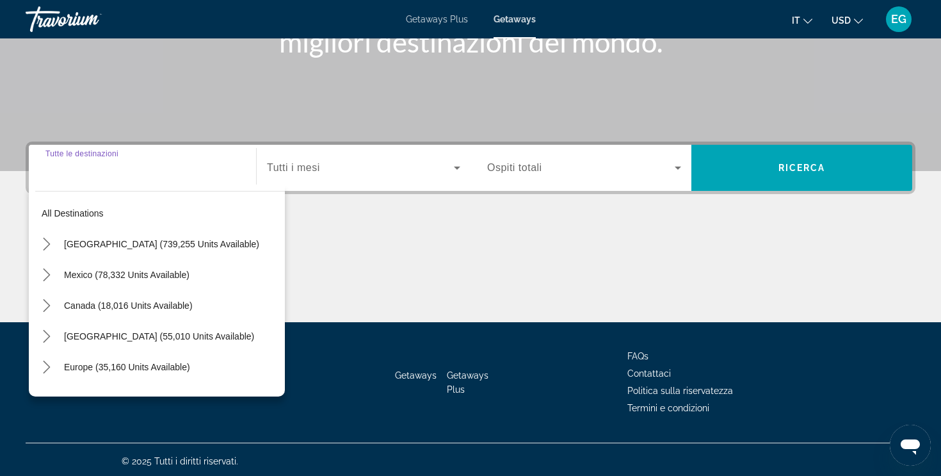
scroll to position [216, 0]
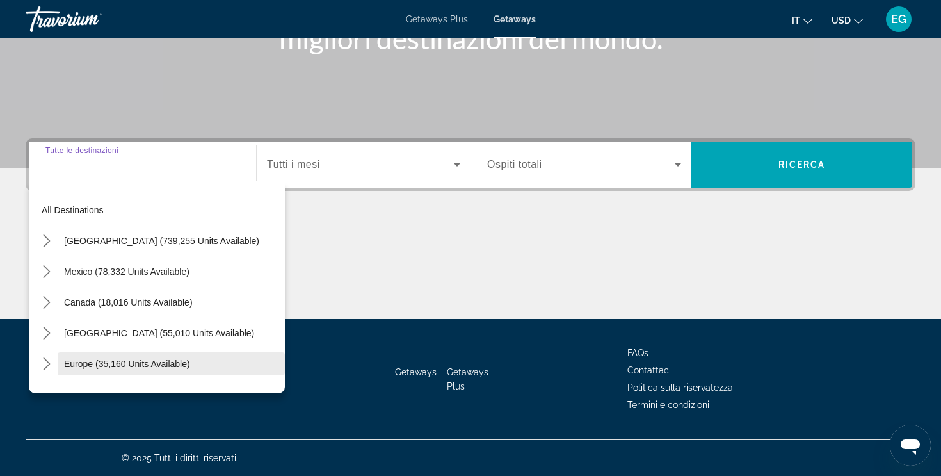
click at [116, 368] on span "Europe (35,160 units available)" at bounding box center [127, 364] width 126 height 10
type input "**********"
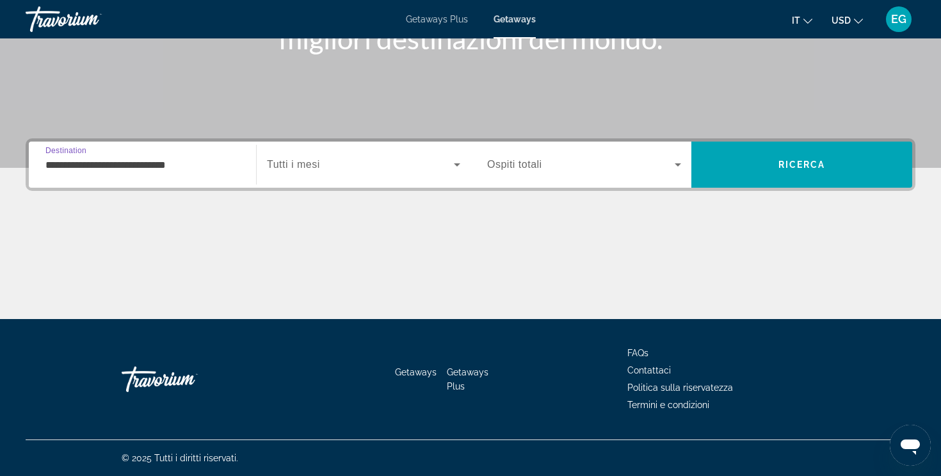
click at [288, 170] on span "Search widget" at bounding box center [360, 164] width 187 height 15
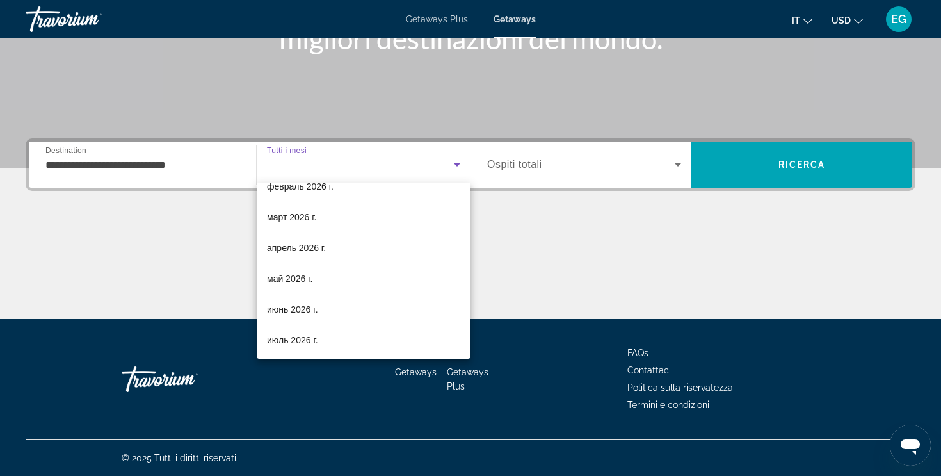
scroll to position [264, 0]
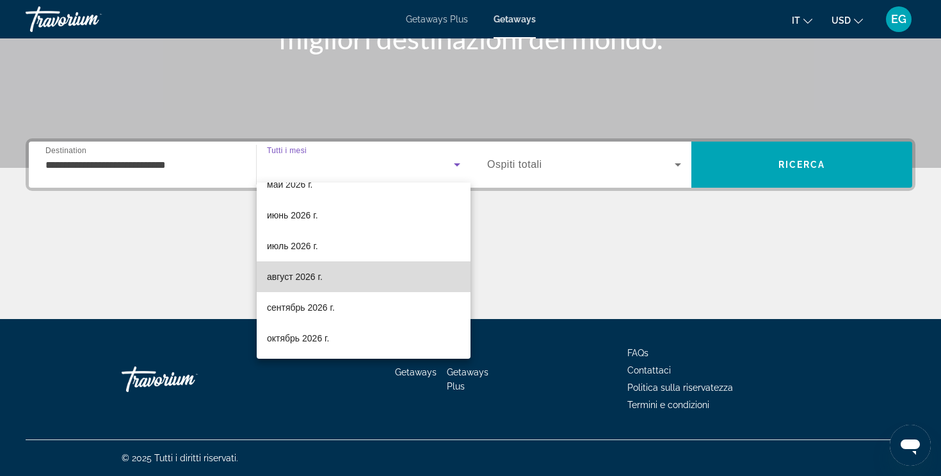
click at [295, 280] on span "август 2026 г." at bounding box center [295, 276] width 56 height 15
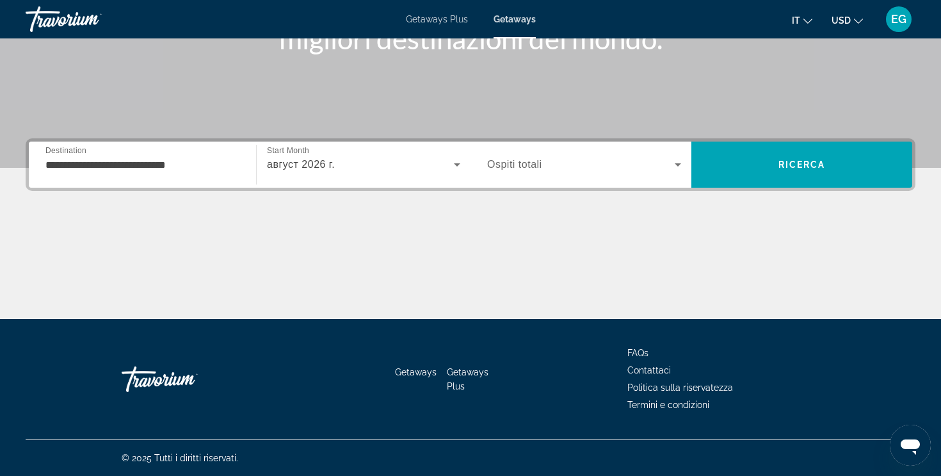
click at [516, 150] on div "Search widget" at bounding box center [584, 165] width 194 height 36
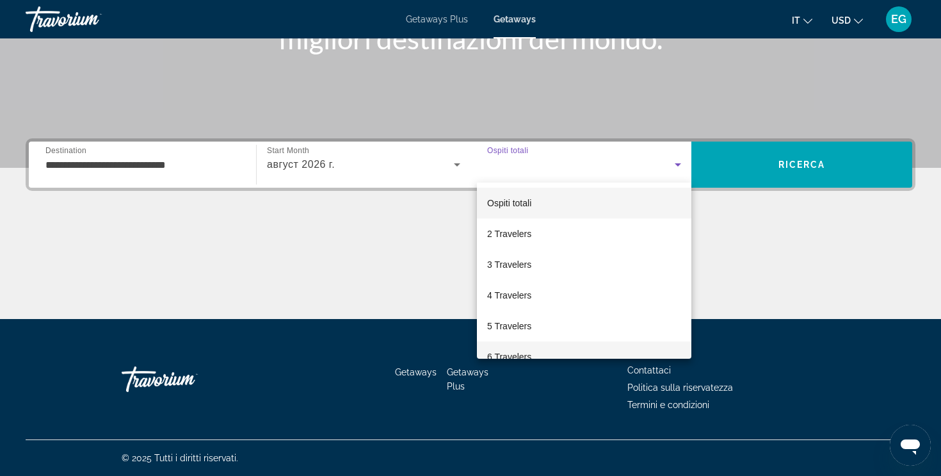
click at [513, 353] on span "6 Travelers" at bounding box center [509, 356] width 44 height 15
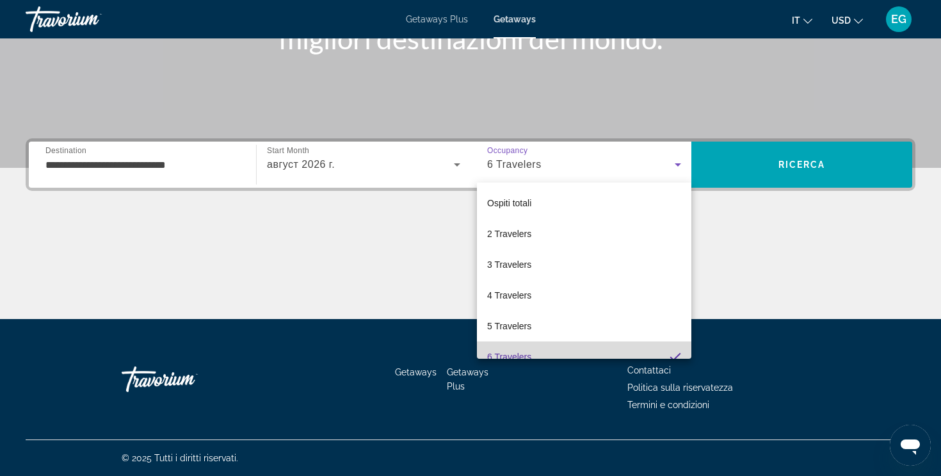
scroll to position [0, 0]
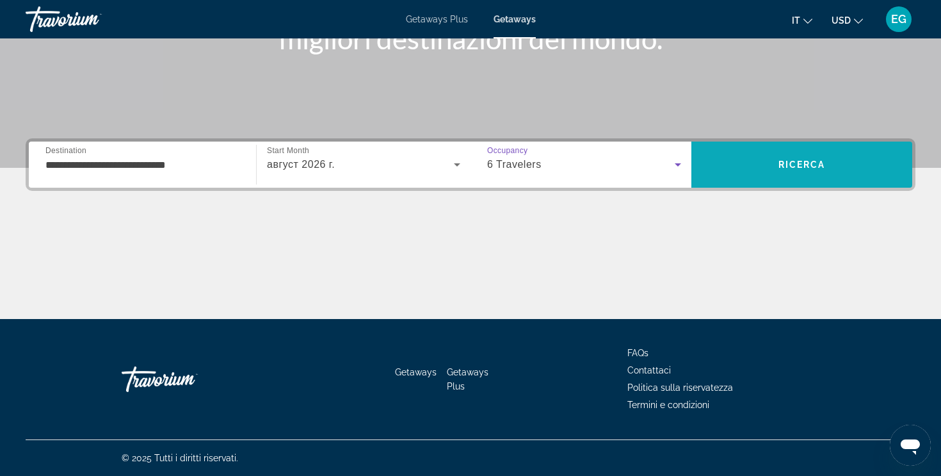
click at [748, 179] on span "Search" at bounding box center [801, 164] width 221 height 31
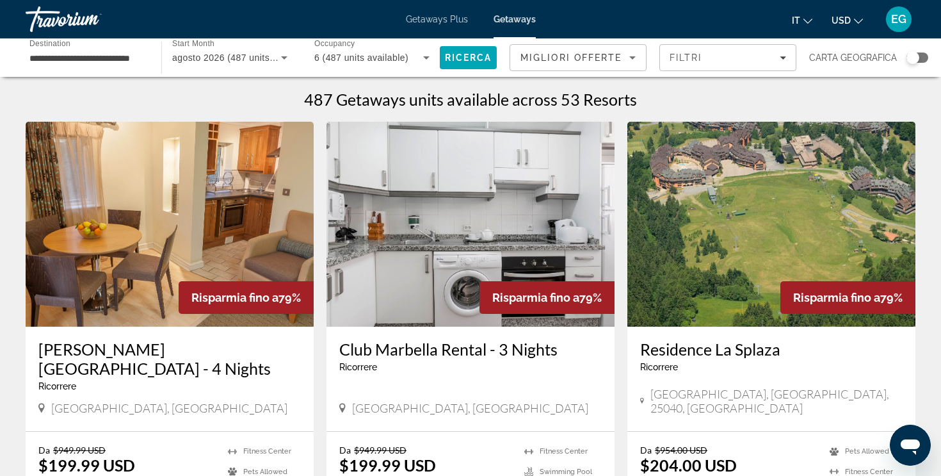
click at [919, 56] on div "Search widget" at bounding box center [918, 58] width 22 height 10
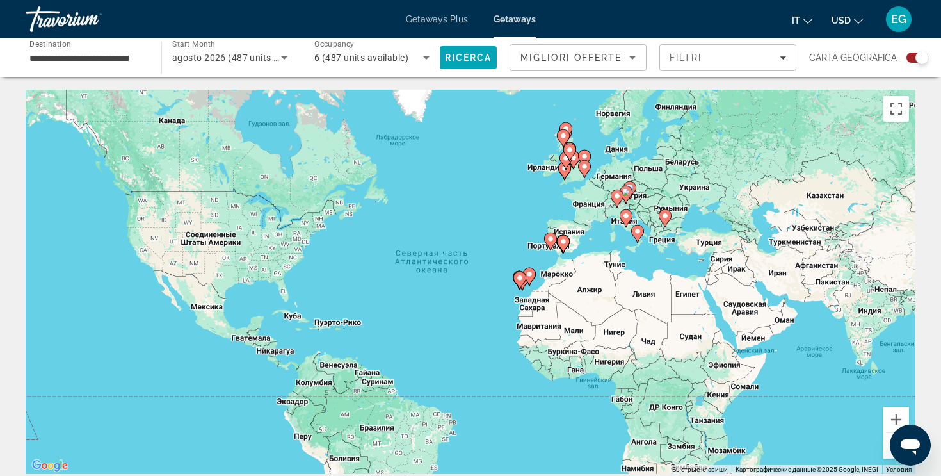
click at [519, 276] on image "Main content" at bounding box center [520, 278] width 8 height 8
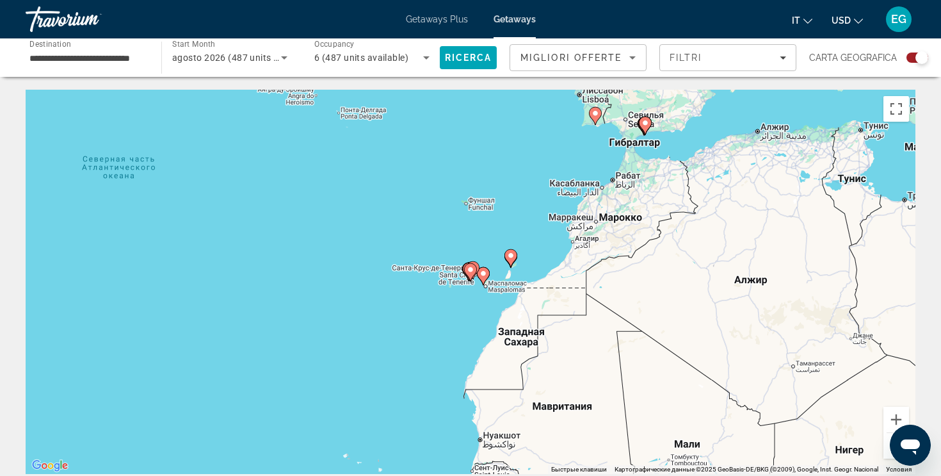
click at [471, 270] on image "Main content" at bounding box center [471, 270] width 8 height 8
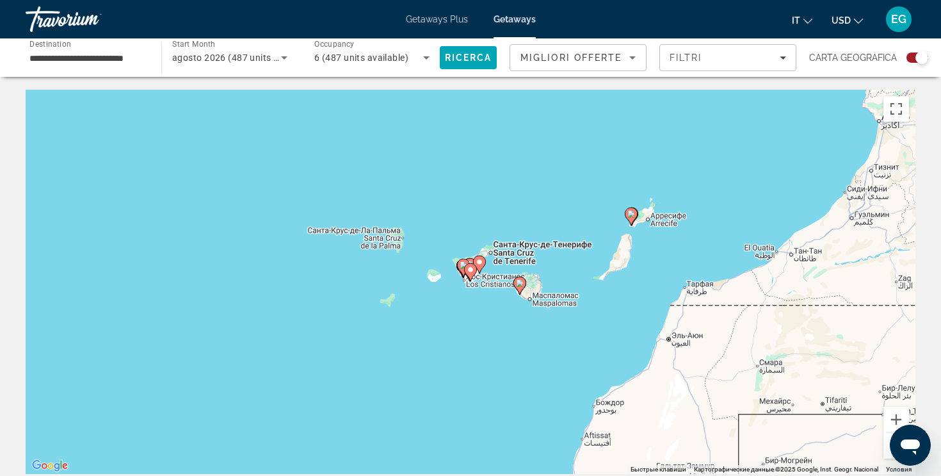
click at [471, 270] on image "Main content" at bounding box center [471, 270] width 8 height 8
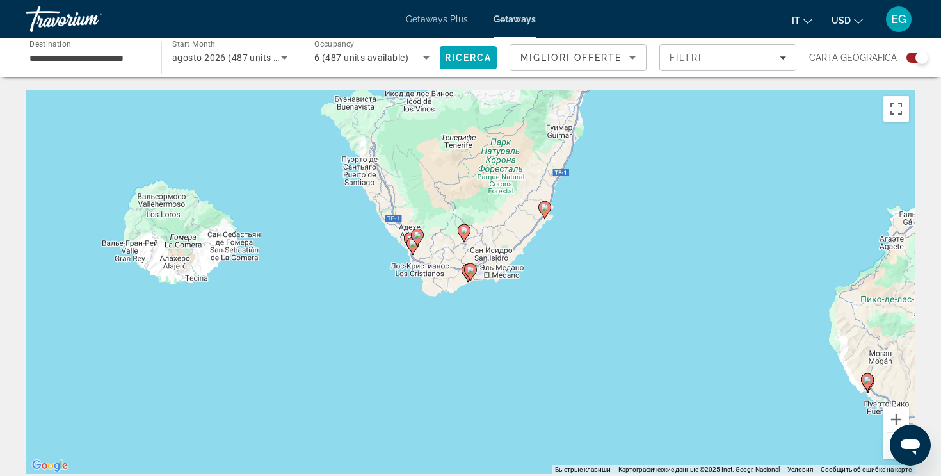
click at [408, 237] on gmp-advanced-marker "Main content" at bounding box center [413, 245] width 13 height 19
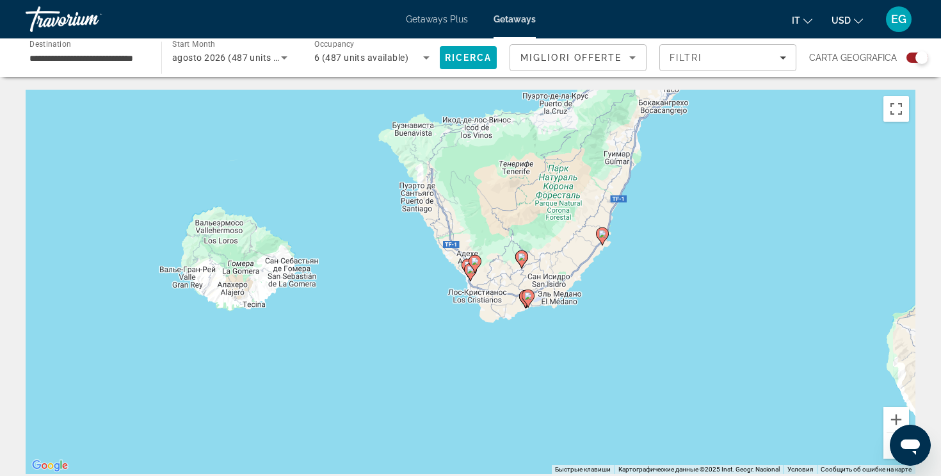
click at [465, 259] on icon "Main content" at bounding box center [468, 268] width 13 height 18
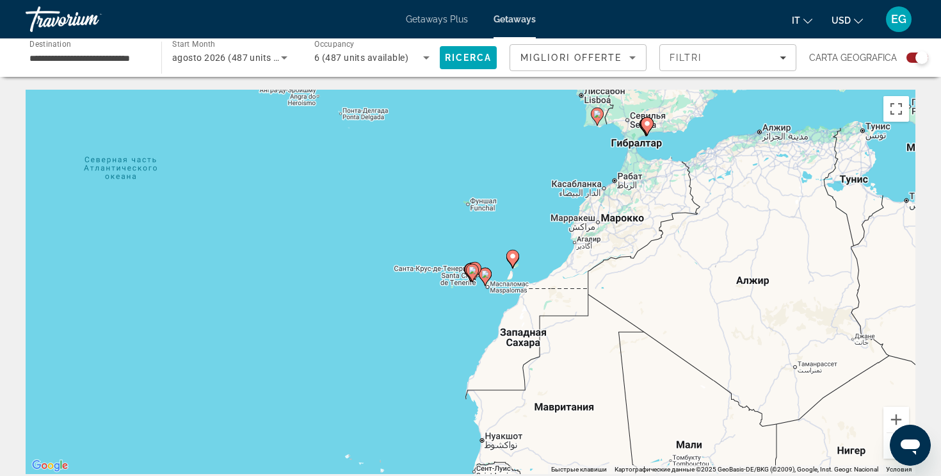
click at [473, 270] on image "Main content" at bounding box center [473, 270] width 8 height 8
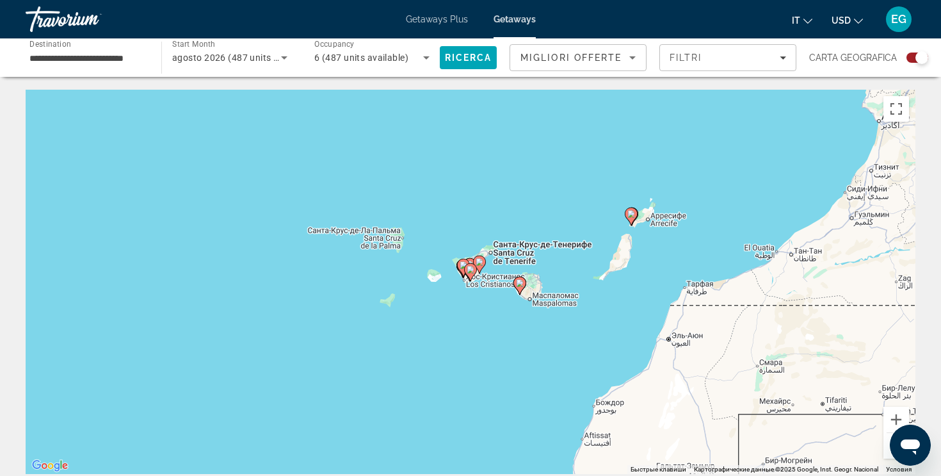
click at [473, 270] on image "Main content" at bounding box center [471, 270] width 8 height 8
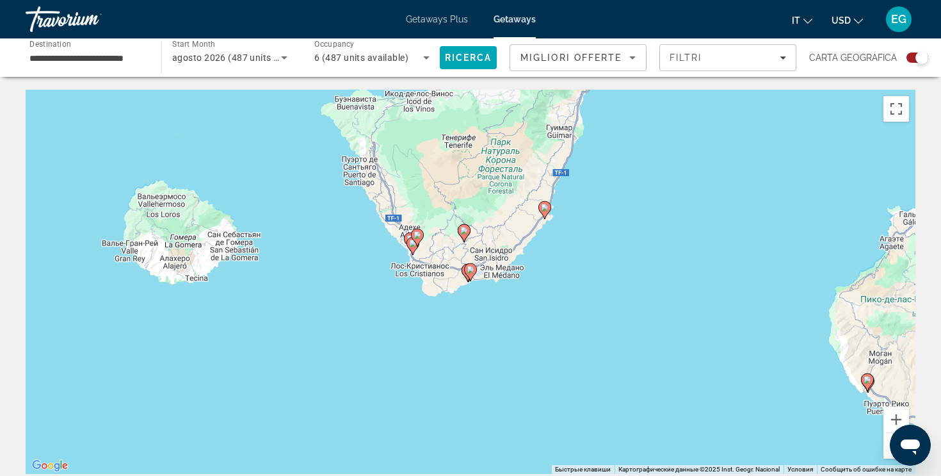
click at [418, 233] on image "Main content" at bounding box center [418, 235] width 8 height 8
type input "**********"
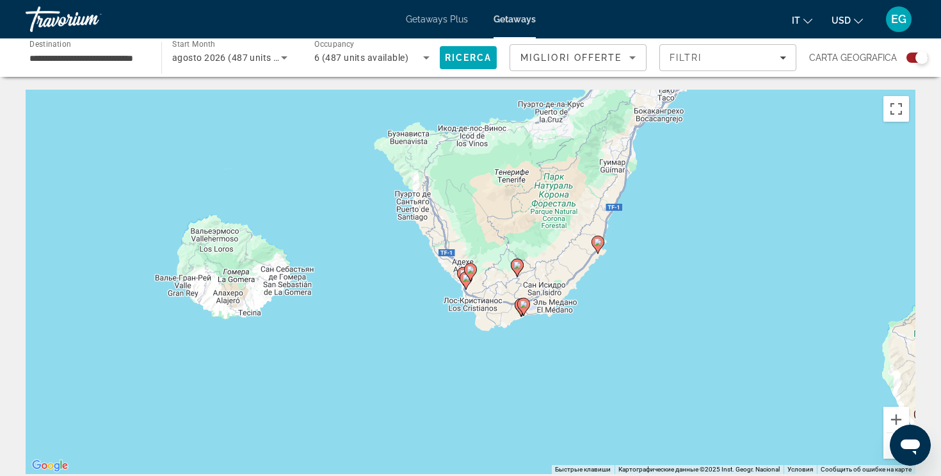
click at [470, 270] on image "Main content" at bounding box center [471, 270] width 8 height 8
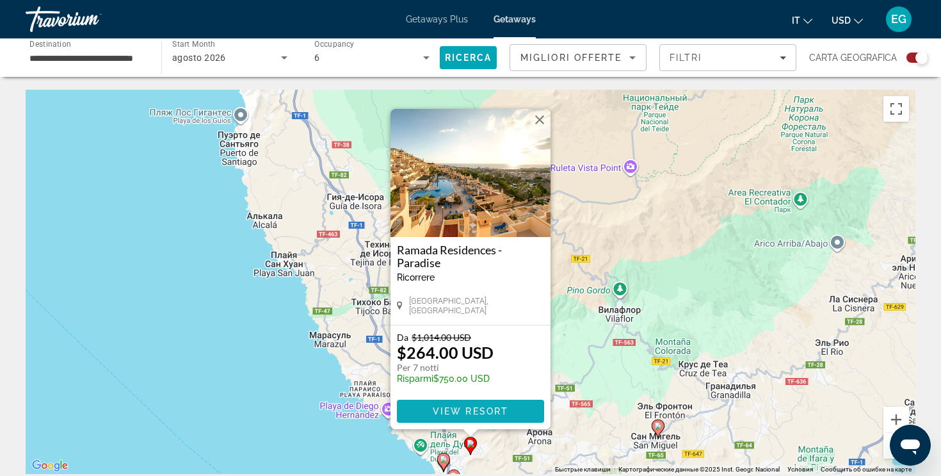
click at [456, 411] on span "View Resort" at bounding box center [471, 411] width 76 height 10
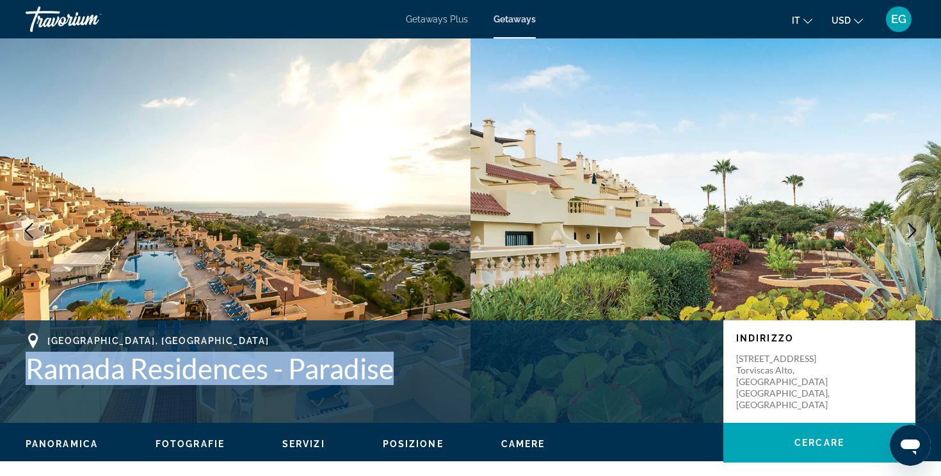
drag, startPoint x: 31, startPoint y: 368, endPoint x: 398, endPoint y: 380, distance: 367.1
click at [398, 380] on h1 "Ramada Residences - Paradise" at bounding box center [368, 368] width 685 height 33
copy h1 "Ramada Residences - Paradise"
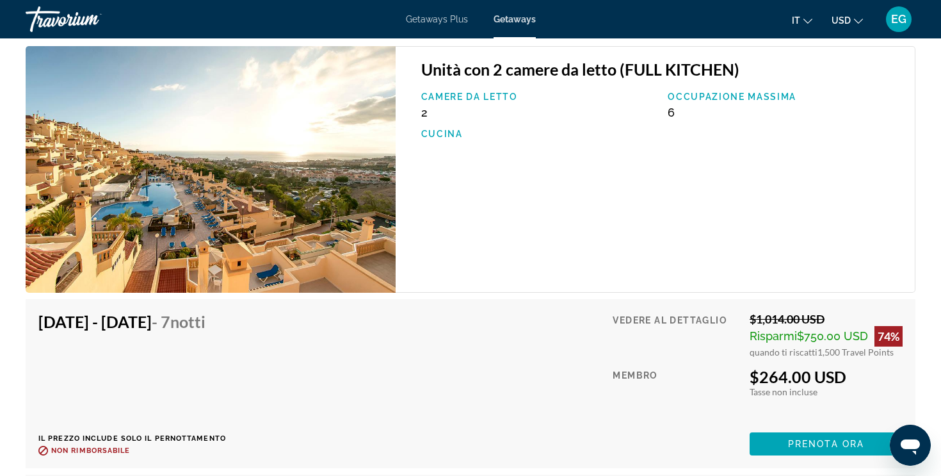
scroll to position [1818, 0]
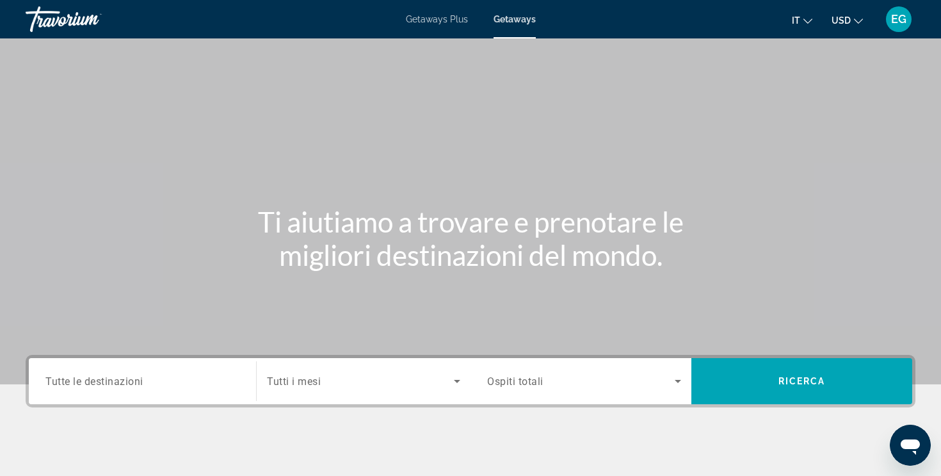
click at [133, 380] on span "Tutte le destinazioni" at bounding box center [94, 381] width 98 height 12
click at [133, 380] on input "Destination Tutte le destinazioni" at bounding box center [142, 381] width 194 height 15
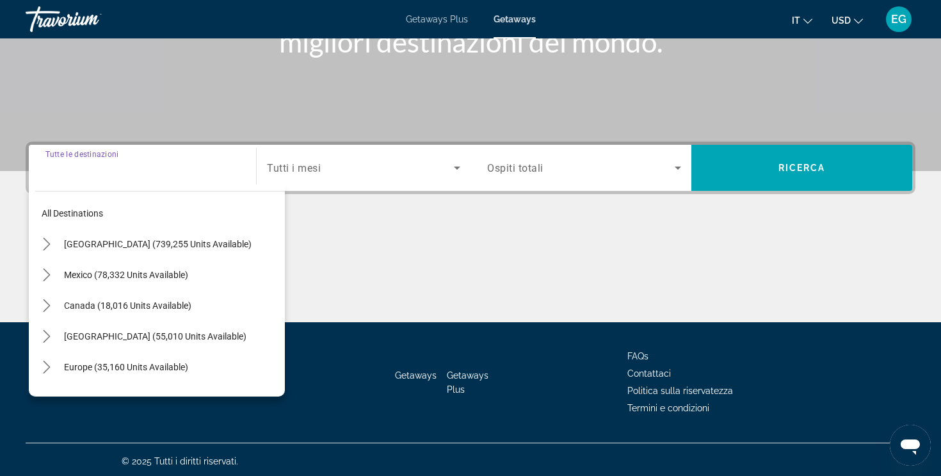
scroll to position [216, 0]
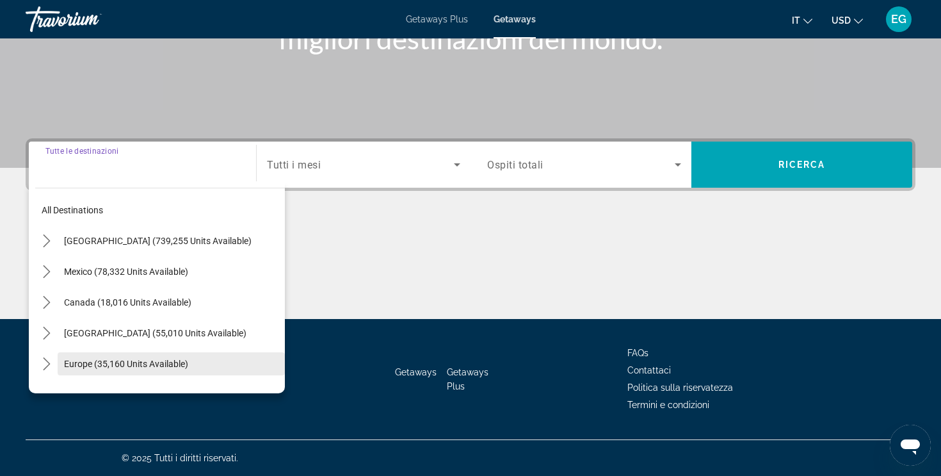
click at [129, 373] on span "Select destination: Europe (35,160 units available)" at bounding box center [171, 363] width 227 height 31
type input "**********"
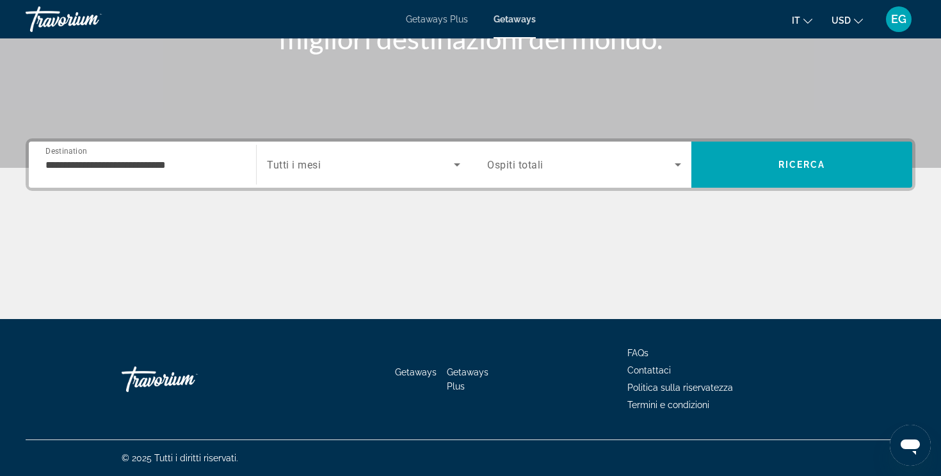
click at [298, 175] on div "Search widget" at bounding box center [363, 165] width 193 height 36
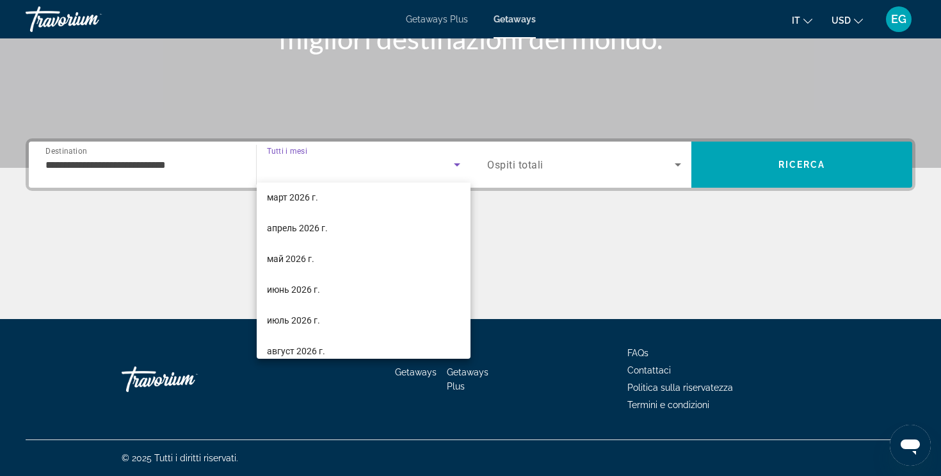
scroll to position [264, 0]
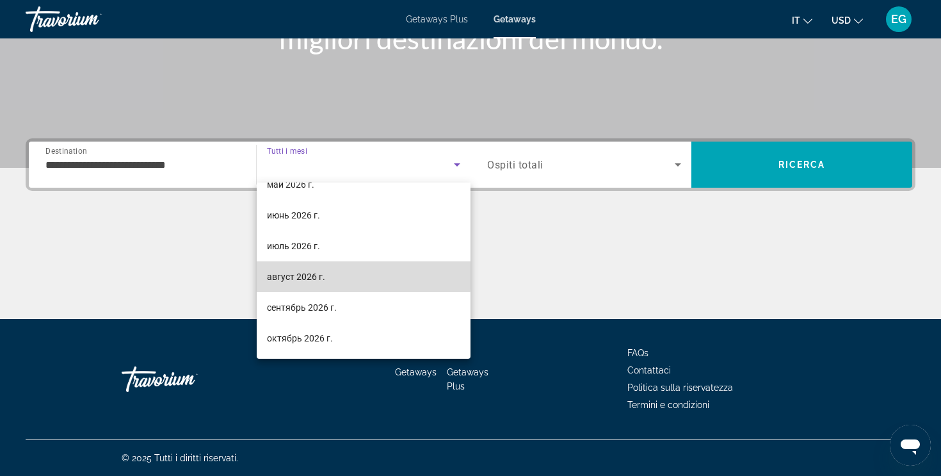
click at [291, 274] on span "август 2026 г." at bounding box center [296, 276] width 58 height 15
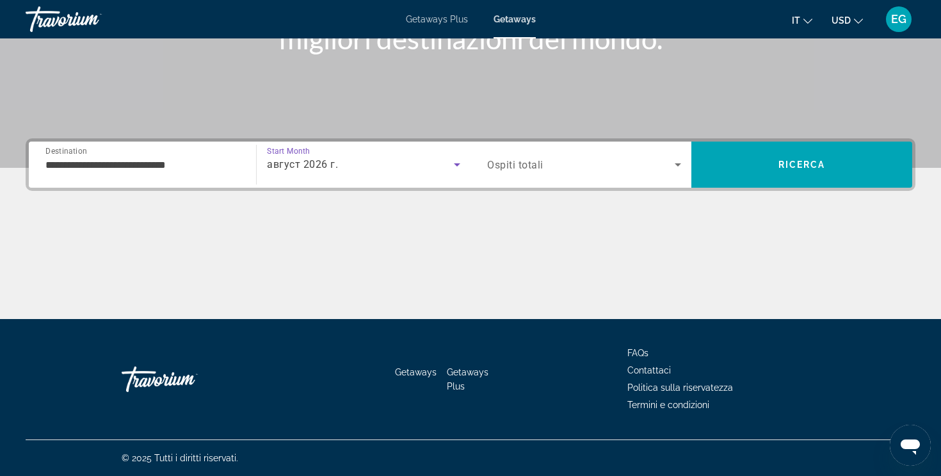
click at [569, 145] on div "Occupancy Ospiti totali" at bounding box center [584, 164] width 214 height 46
click at [563, 160] on span "Search widget" at bounding box center [581, 164] width 188 height 15
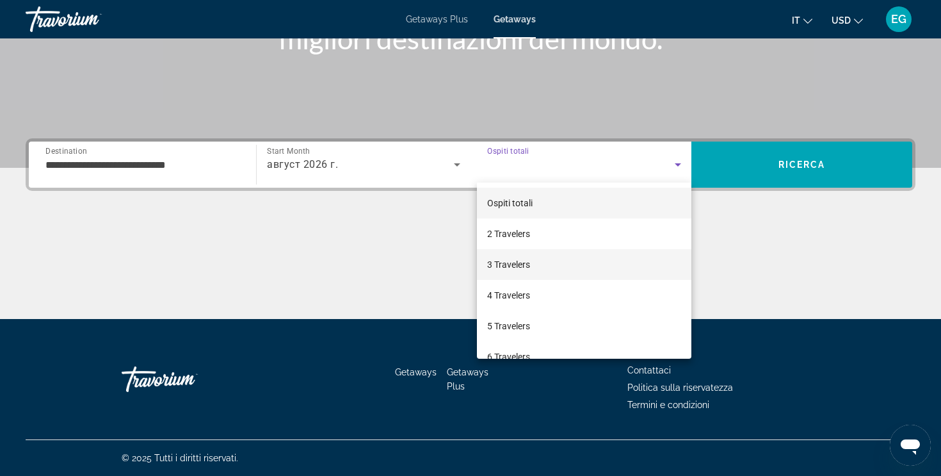
scroll to position [46, 0]
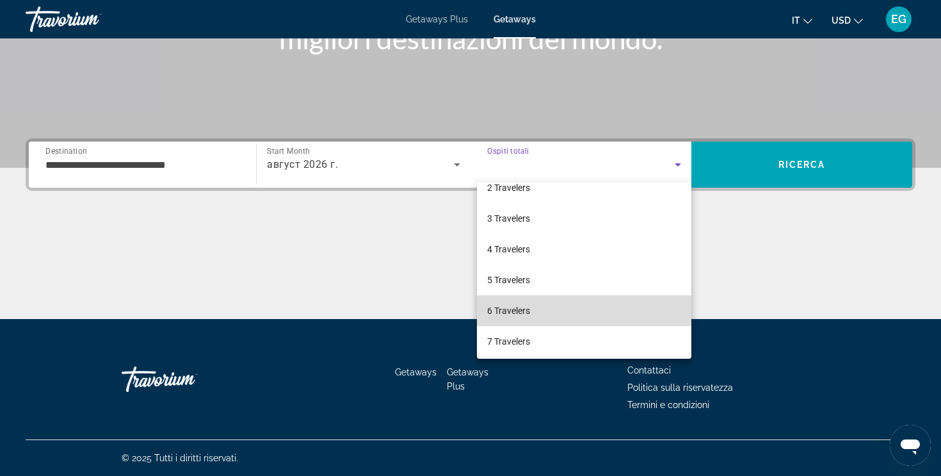
click at [524, 311] on span "6 Travelers" at bounding box center [508, 310] width 43 height 15
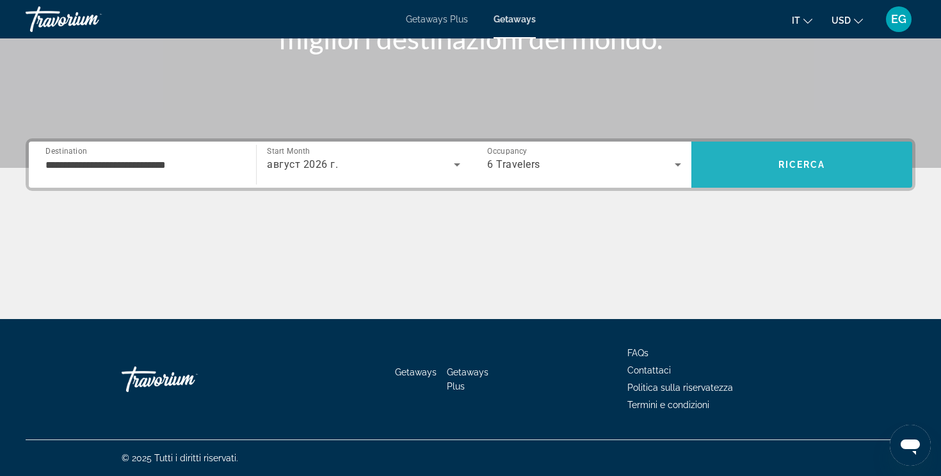
click at [752, 181] on span "Search" at bounding box center [801, 164] width 221 height 46
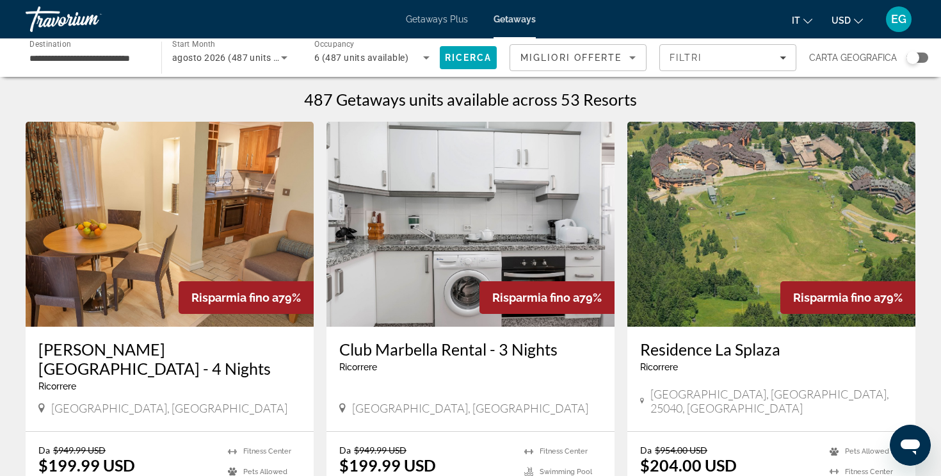
scroll to position [8, 0]
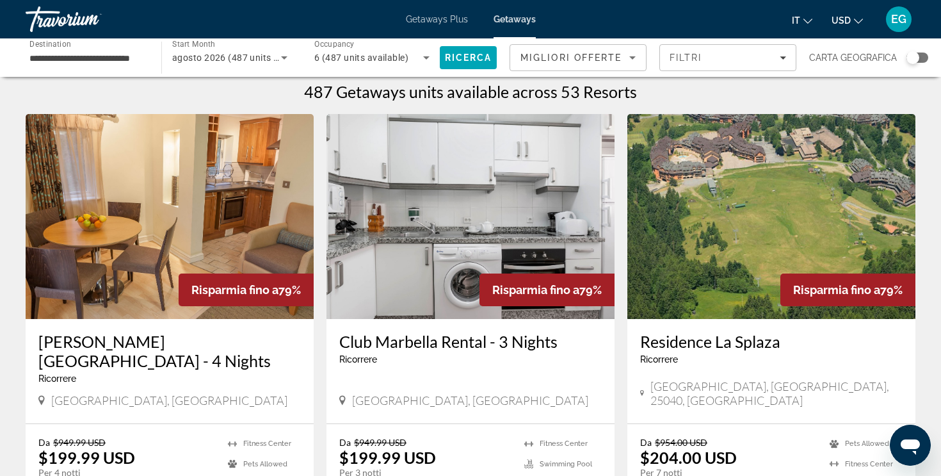
click at [923, 54] on div "Search widget" at bounding box center [918, 58] width 22 height 10
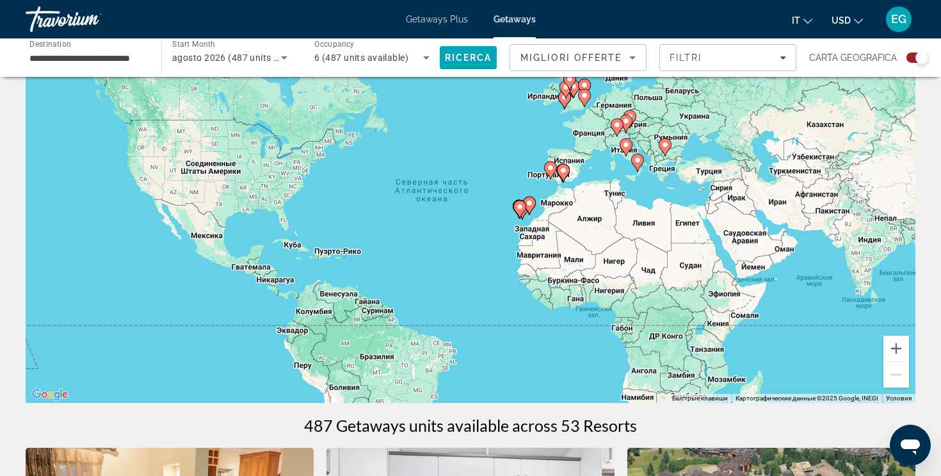
scroll to position [69, 0]
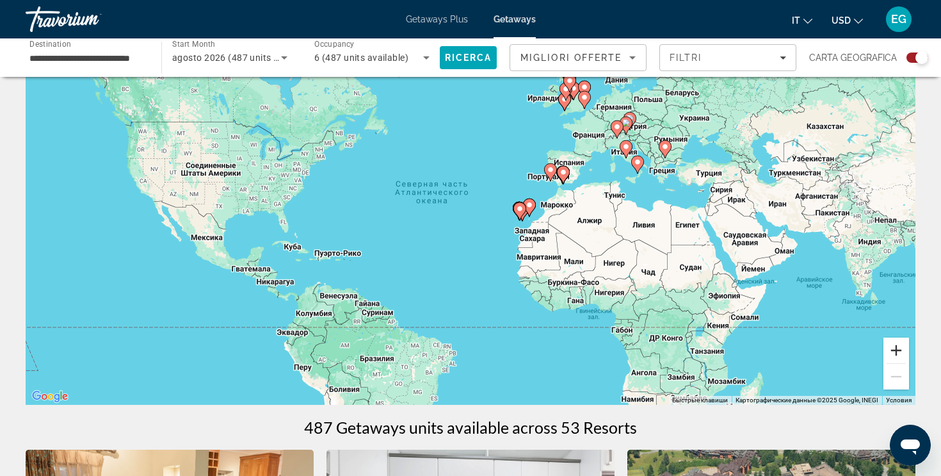
click at [903, 350] on button "Увеличить" at bounding box center [897, 350] width 26 height 26
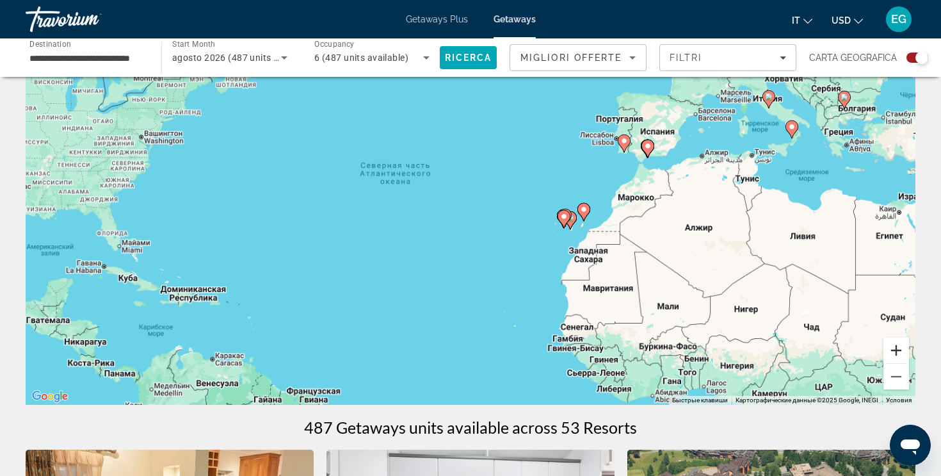
click at [902, 350] on button "Увеличить" at bounding box center [897, 350] width 26 height 26
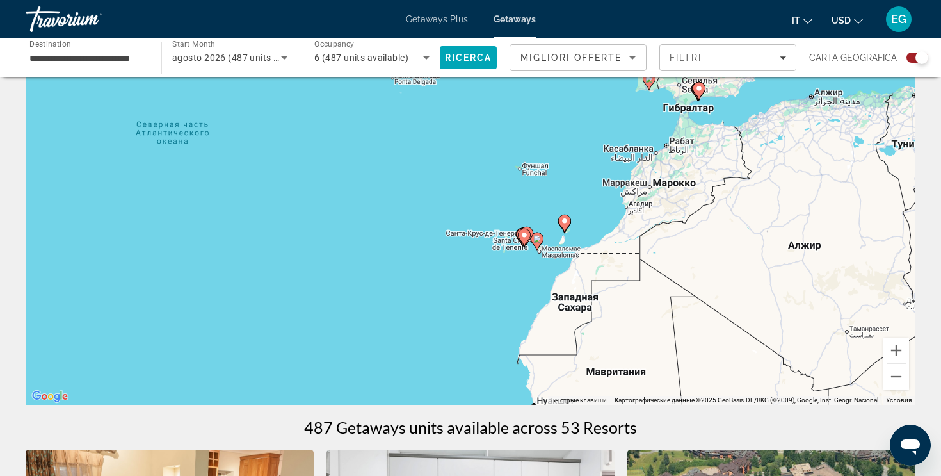
drag, startPoint x: 800, startPoint y: 279, endPoint x: 654, endPoint y: 281, distance: 145.4
click at [654, 281] on div "Чтобы активировать перетаскивание с помощью клавиатуры, нажмите Alt + Ввод. Пос…" at bounding box center [471, 212] width 890 height 384
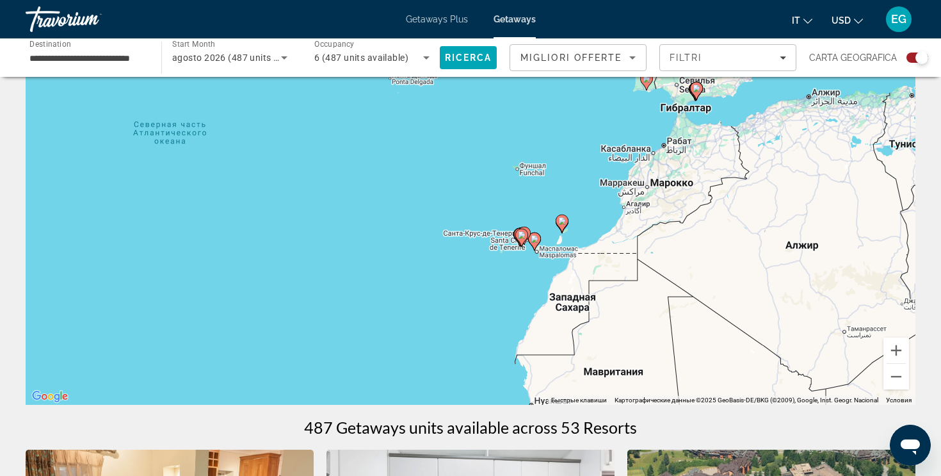
click at [522, 237] on image "Main content" at bounding box center [522, 235] width 8 height 8
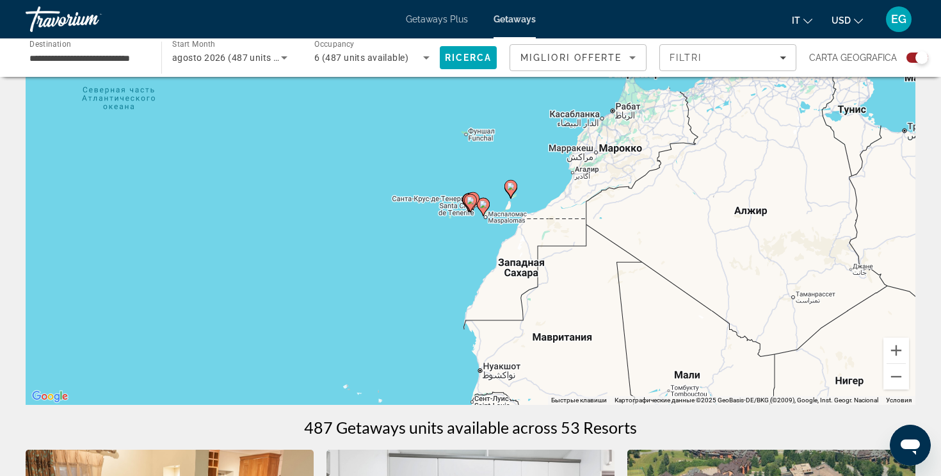
click at [469, 197] on image "Main content" at bounding box center [471, 201] width 8 height 8
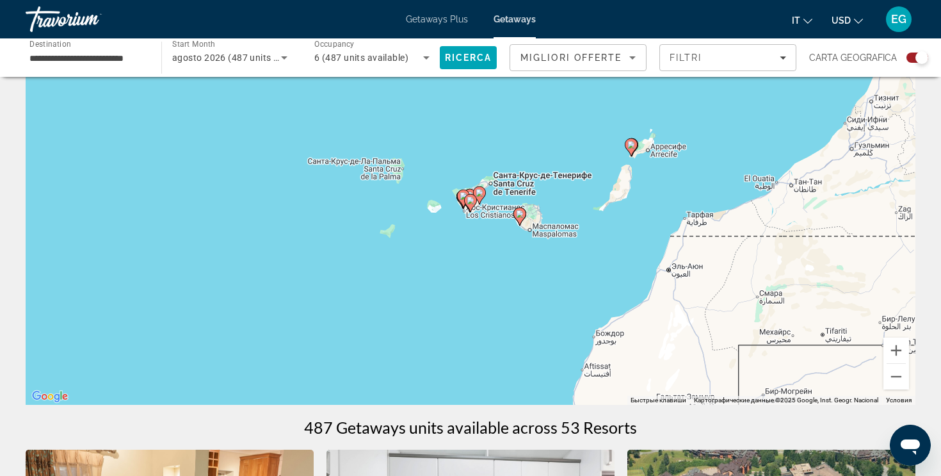
click at [469, 198] on image "Main content" at bounding box center [471, 201] width 8 height 8
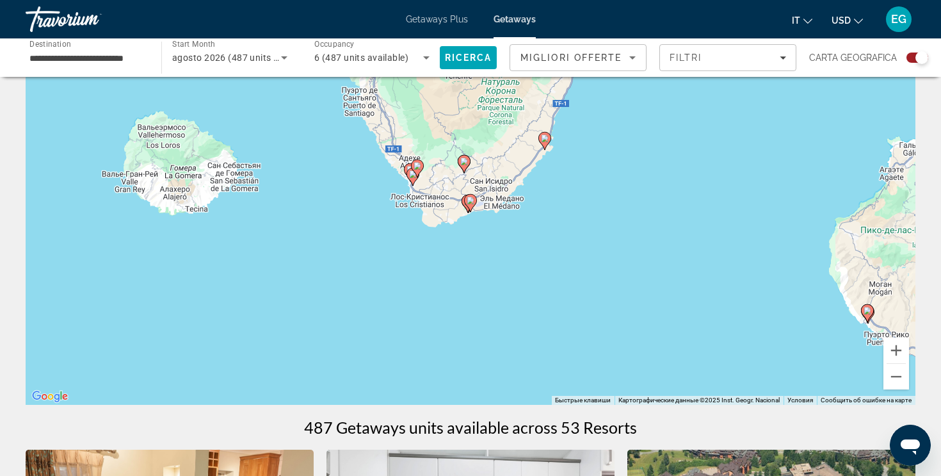
click at [417, 169] on image "Main content" at bounding box center [418, 166] width 8 height 8
type input "**********"
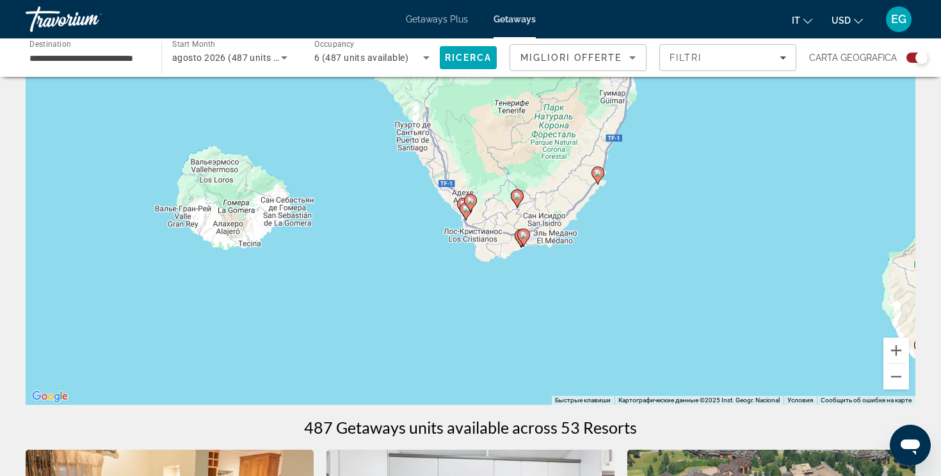
click at [465, 212] on gmp-advanced-marker "Main content" at bounding box center [470, 202] width 13 height 19
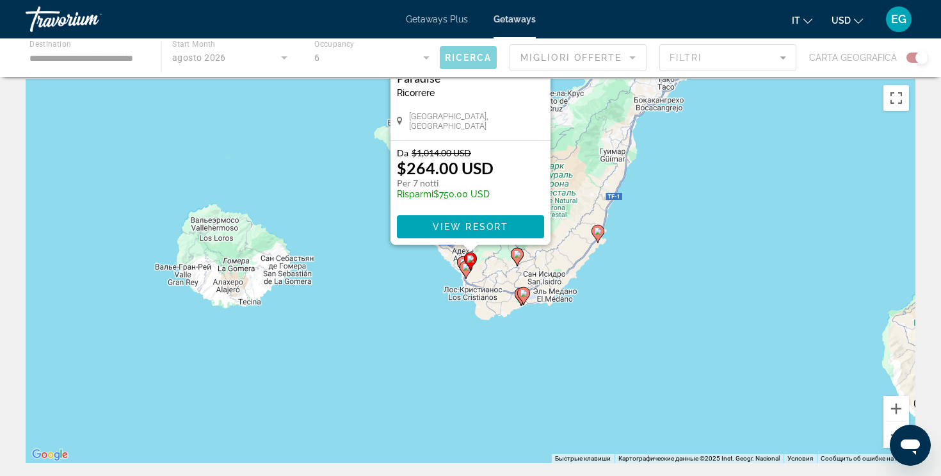
scroll to position [0, 0]
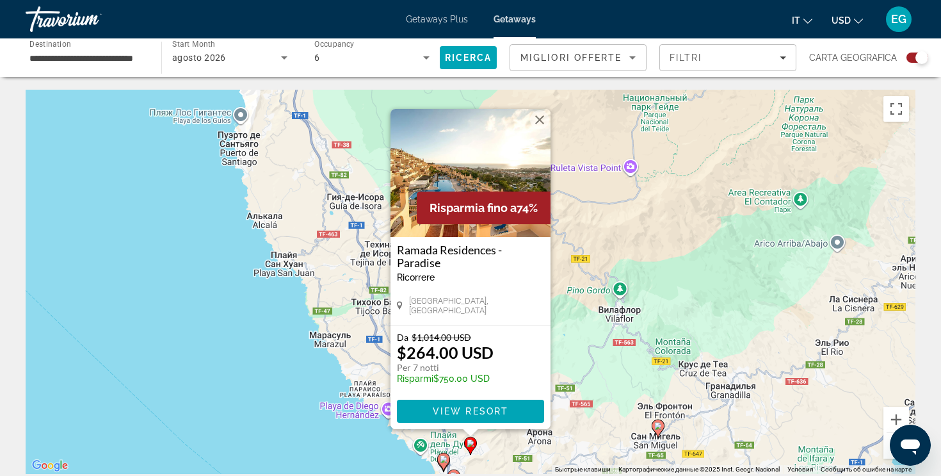
click at [455, 471] on icon "Main content" at bounding box center [454, 478] width 12 height 17
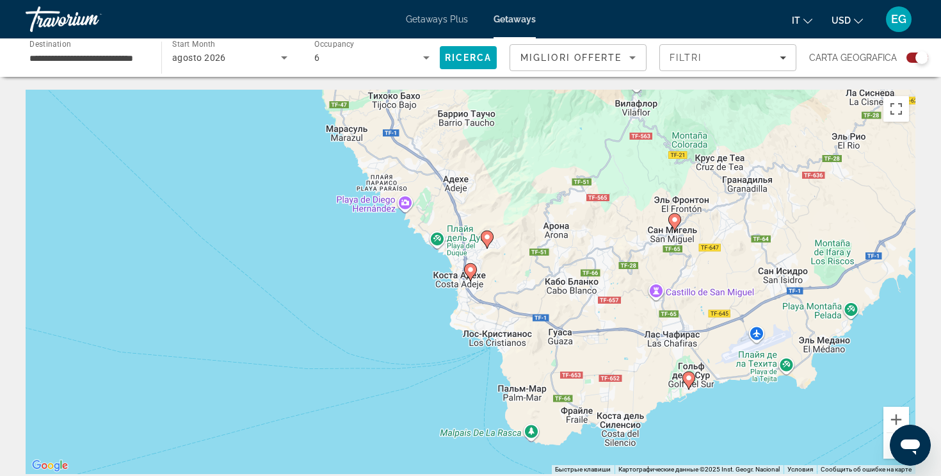
click at [471, 269] on image "Main content" at bounding box center [471, 270] width 8 height 8
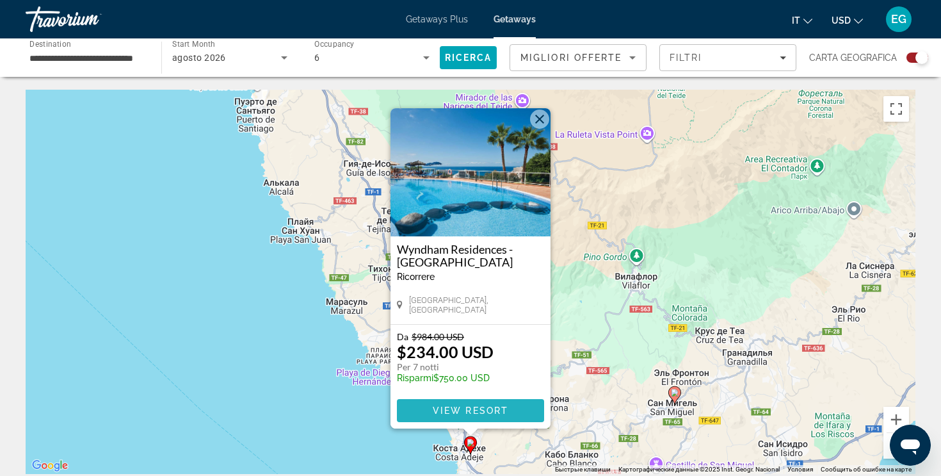
click at [473, 405] on span "View Resort" at bounding box center [471, 410] width 76 height 10
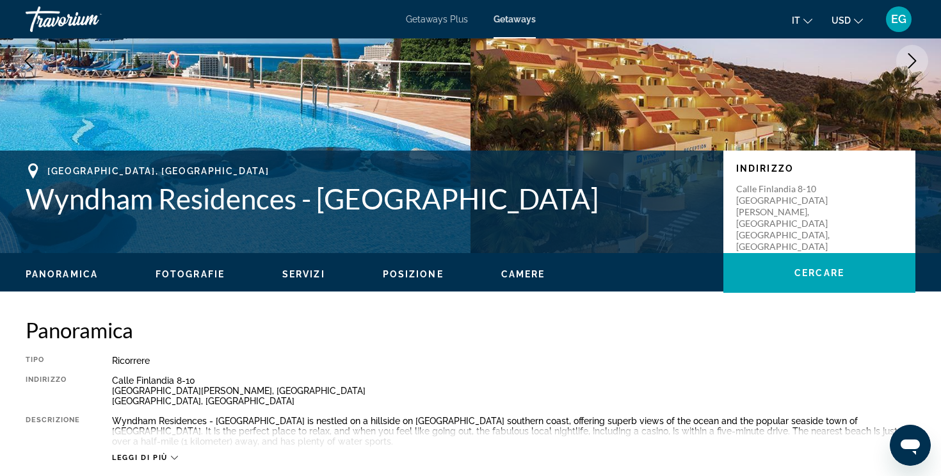
scroll to position [197, 0]
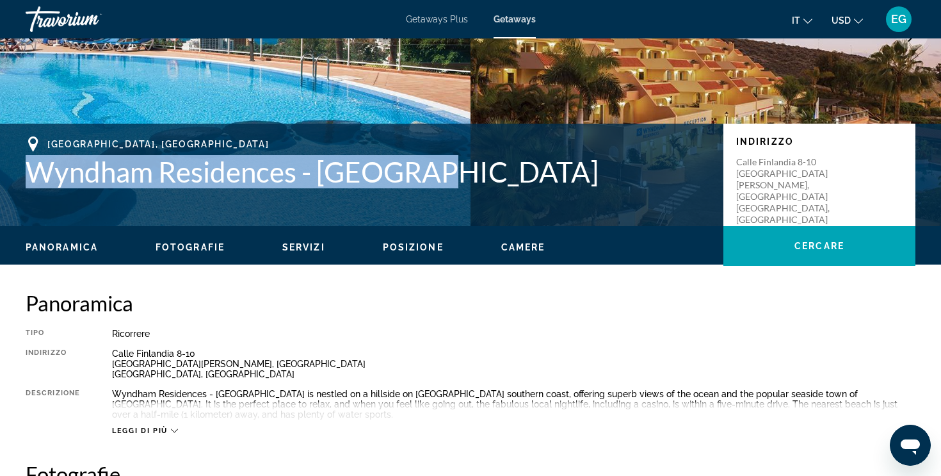
drag, startPoint x: 33, startPoint y: 178, endPoint x: 407, endPoint y: 200, distance: 375.2
click at [407, 200] on div "[GEOGRAPHIC_DATA], [GEOGRAPHIC_DATA] - [GEOGRAPHIC_DATA] [STREET_ADDRESS][PERSO…" at bounding box center [470, 174] width 941 height 77
copy h1 "Wyndham Residences - [GEOGRAPHIC_DATA]"
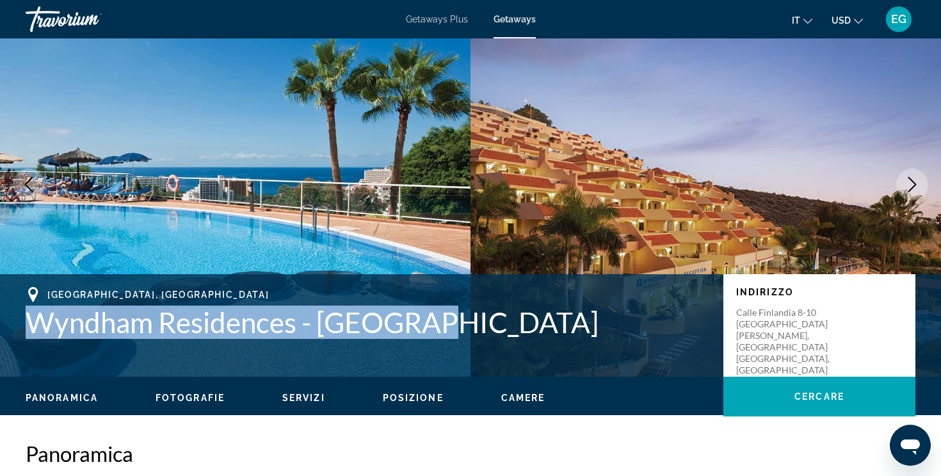
scroll to position [0, 0]
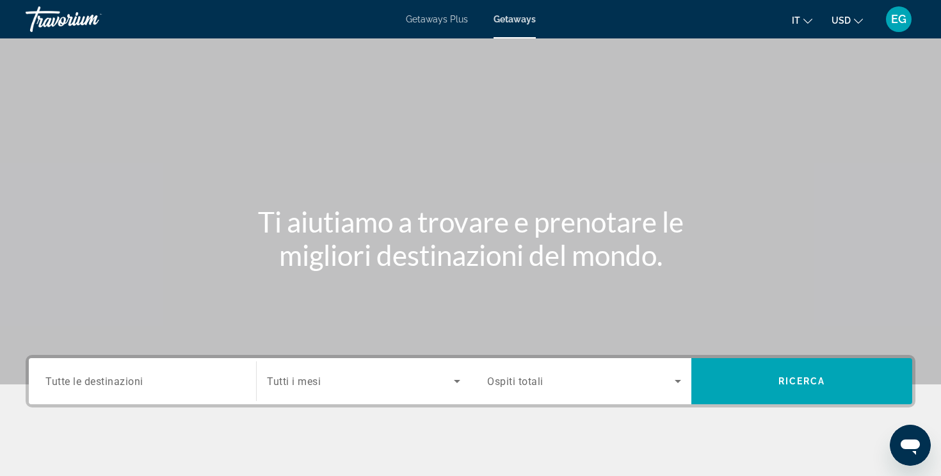
click at [90, 378] on span "Tutte le destinazioni" at bounding box center [94, 381] width 98 height 12
click at [90, 378] on input "Destination Tutte le destinazioni" at bounding box center [142, 381] width 194 height 15
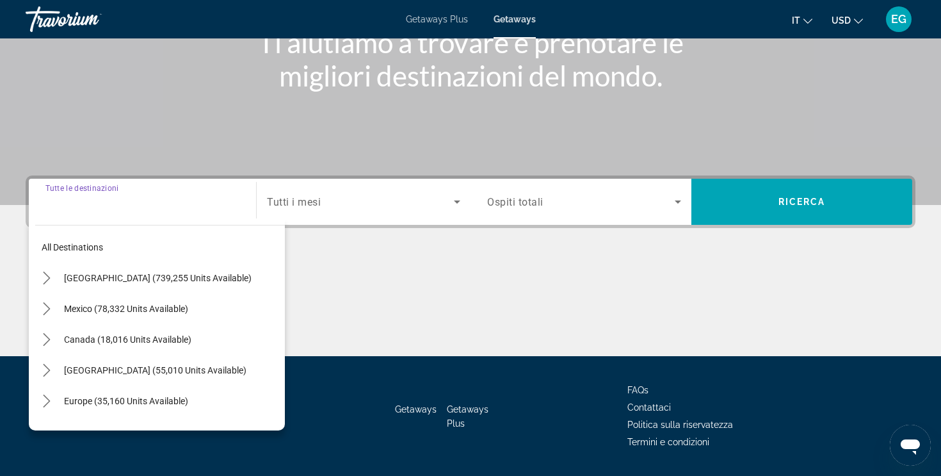
scroll to position [216, 0]
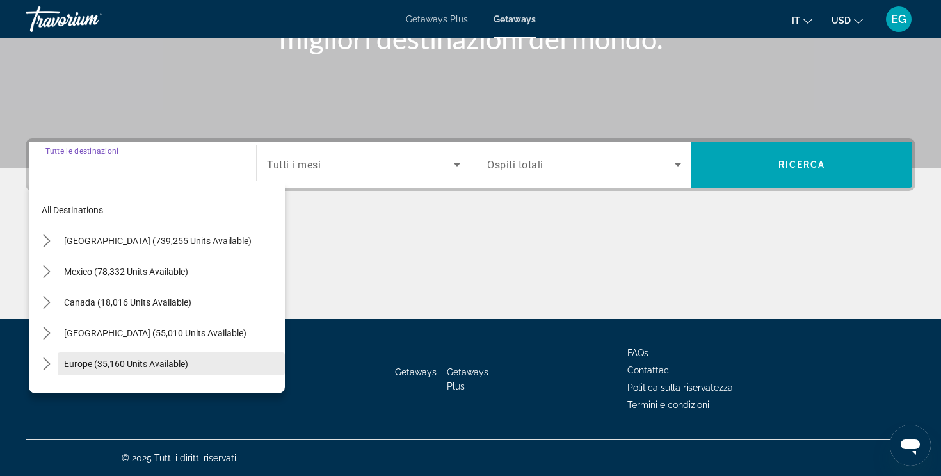
click at [90, 370] on span "Select destination: Europe (35,160 units available)" at bounding box center [171, 363] width 227 height 31
type input "**********"
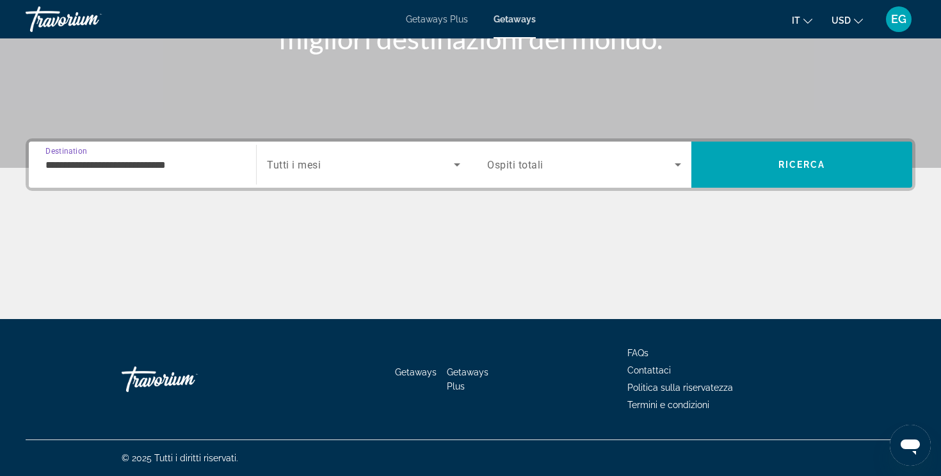
click at [285, 164] on span "Tutti i mesi" at bounding box center [294, 165] width 54 height 12
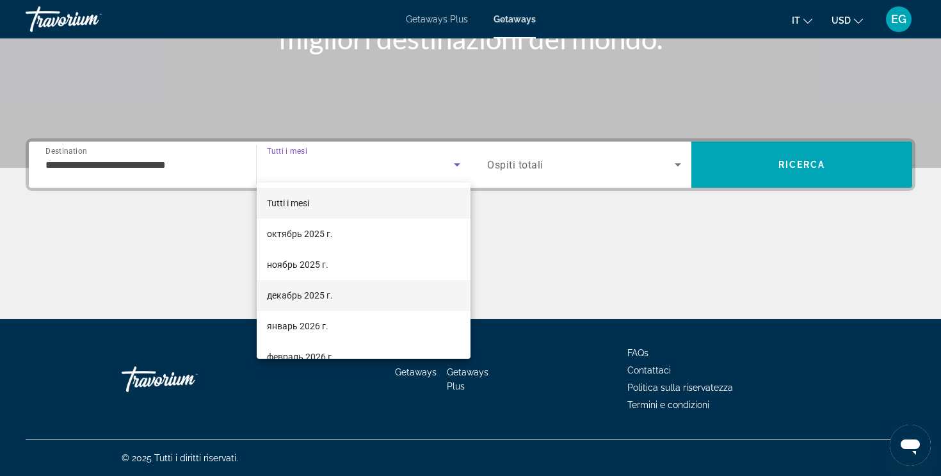
scroll to position [264, 0]
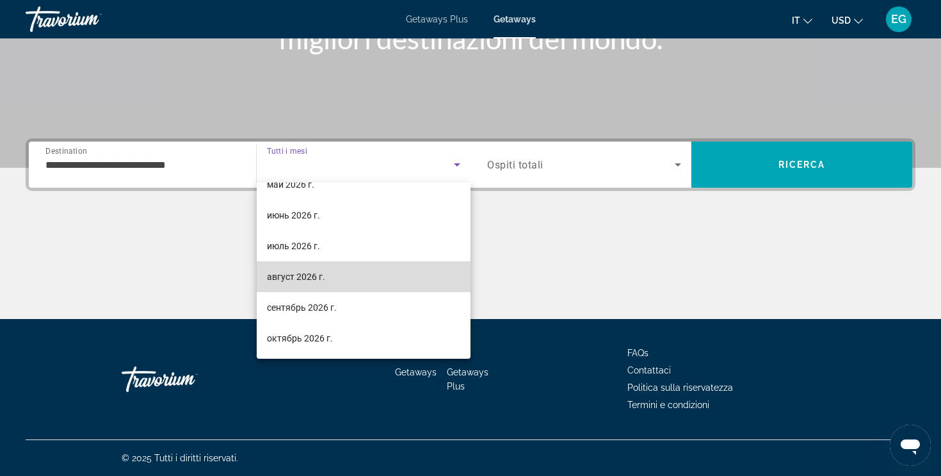
click at [292, 289] on mat-option "август 2026 г." at bounding box center [364, 276] width 214 height 31
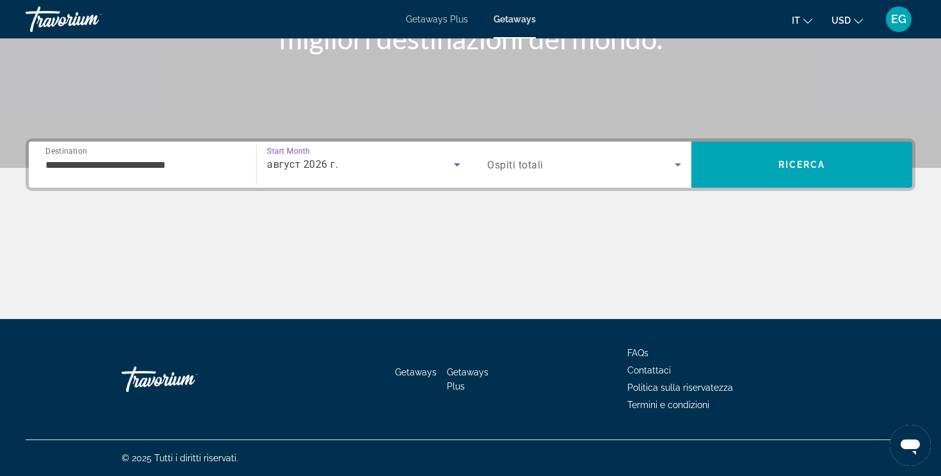
click at [513, 175] on div "Search widget" at bounding box center [584, 165] width 194 height 36
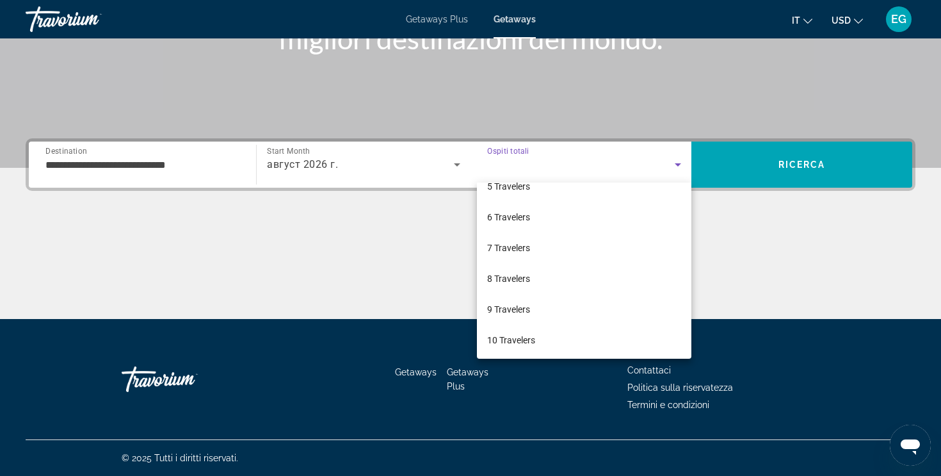
scroll to position [141, 0]
click at [524, 224] on mat-option "6 Travelers" at bounding box center [584, 215] width 214 height 31
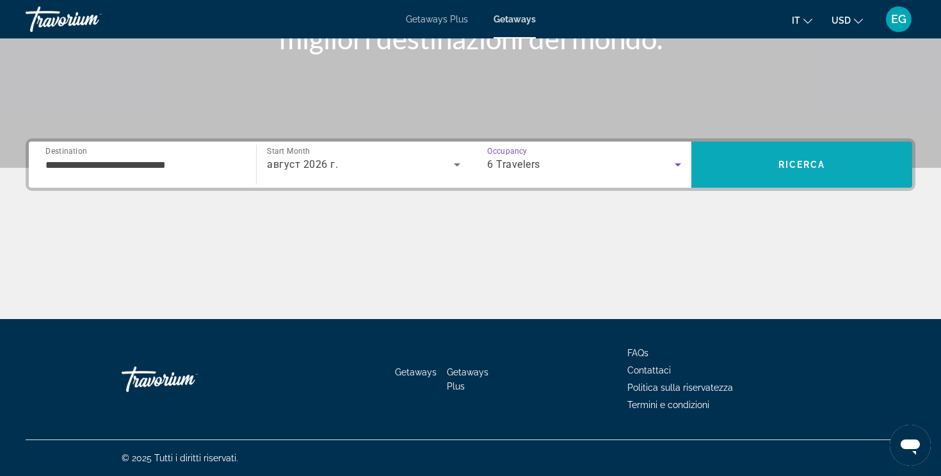
click at [725, 169] on span "Search" at bounding box center [801, 164] width 221 height 31
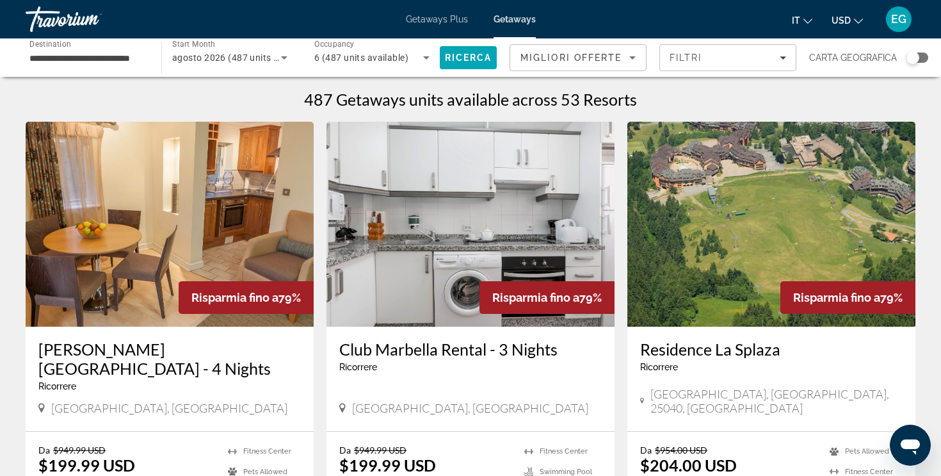
click at [919, 55] on div "Search widget" at bounding box center [913, 57] width 13 height 13
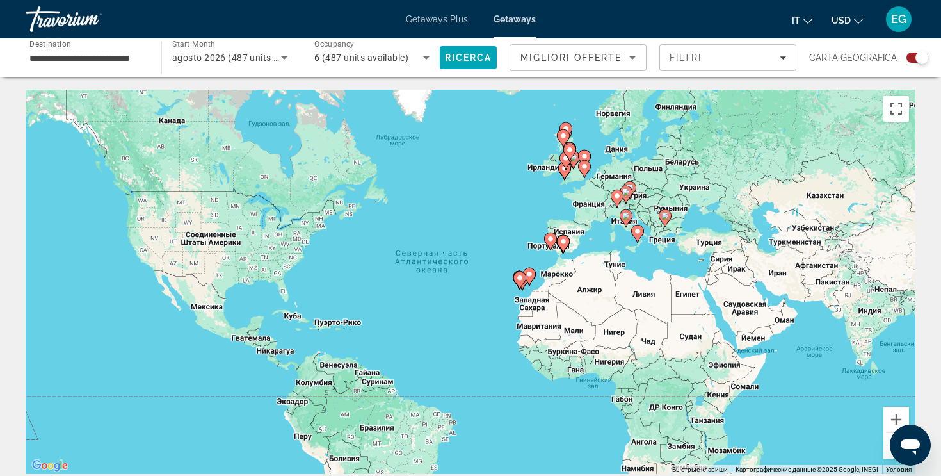
click at [520, 282] on icon "Main content" at bounding box center [520, 280] width 12 height 17
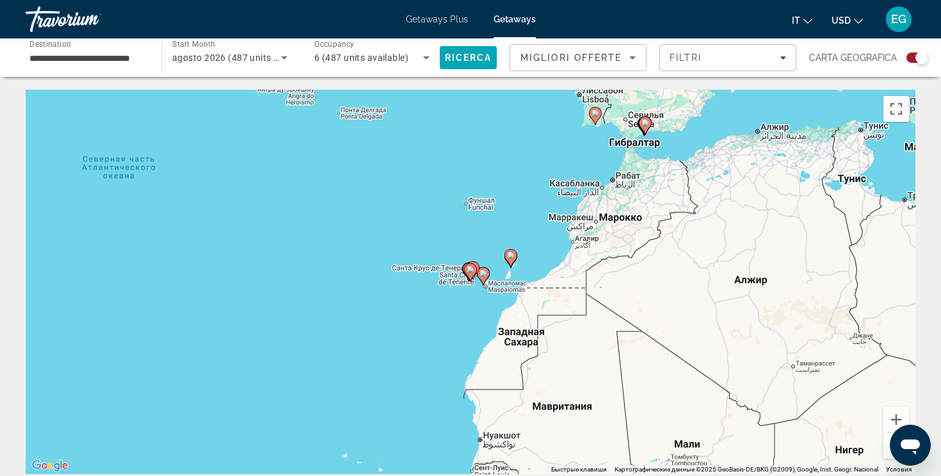
click at [469, 273] on image "Main content" at bounding box center [471, 270] width 8 height 8
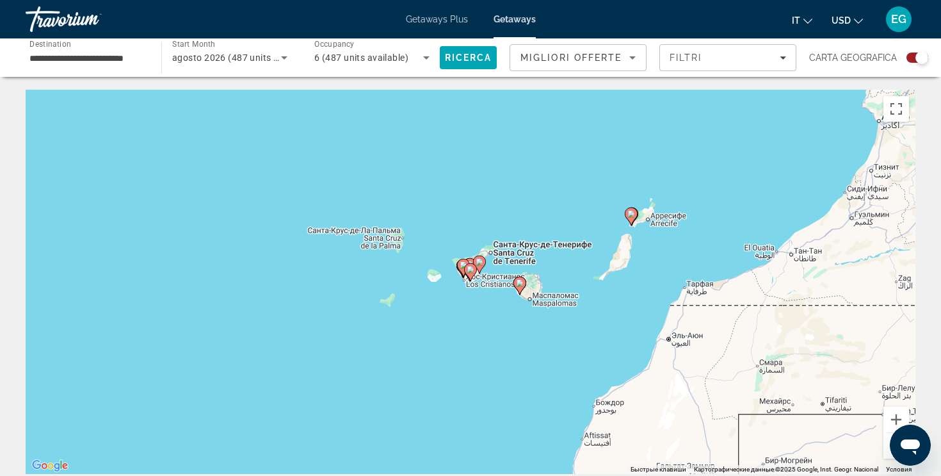
click at [469, 273] on image "Main content" at bounding box center [471, 270] width 8 height 8
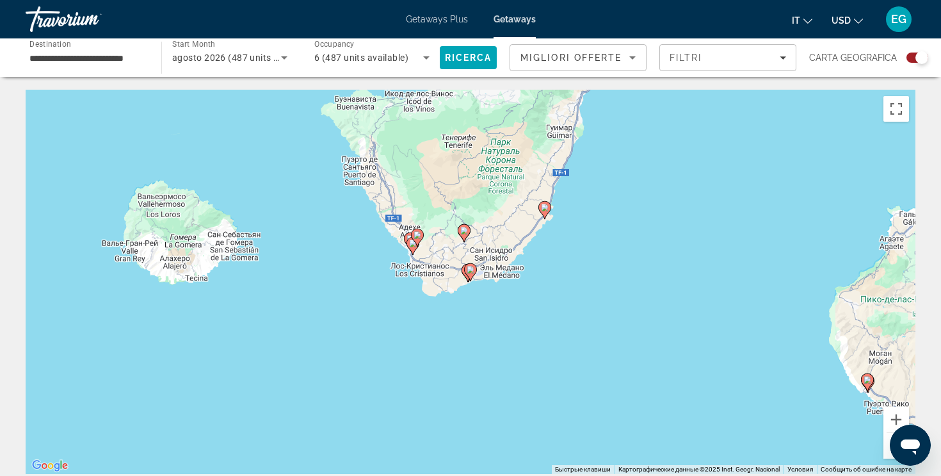
click at [410, 239] on g "Main content" at bounding box center [413, 246] width 13 height 18
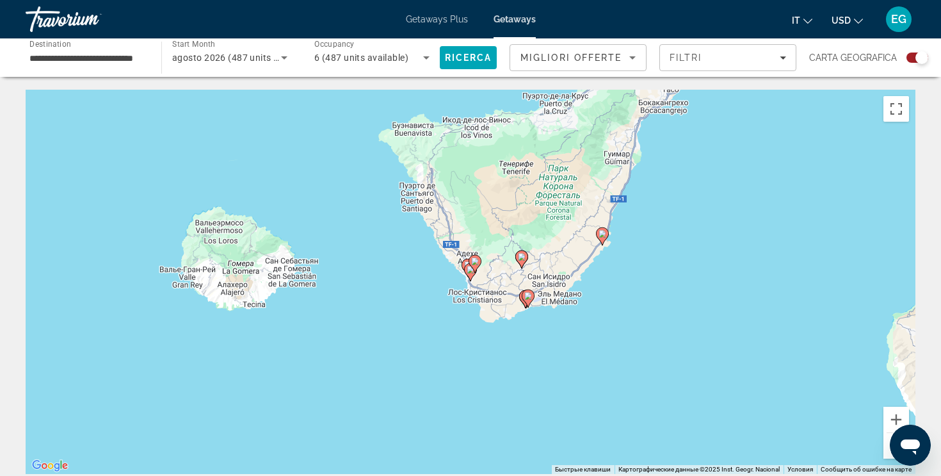
click at [465, 264] on gmp-advanced-marker "Main content" at bounding box center [470, 272] width 13 height 19
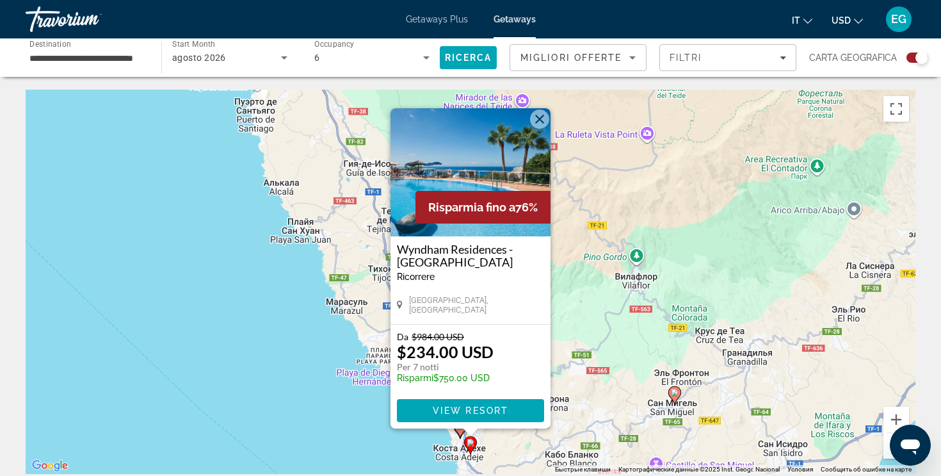
click at [461, 431] on icon "Main content" at bounding box center [461, 428] width 12 height 17
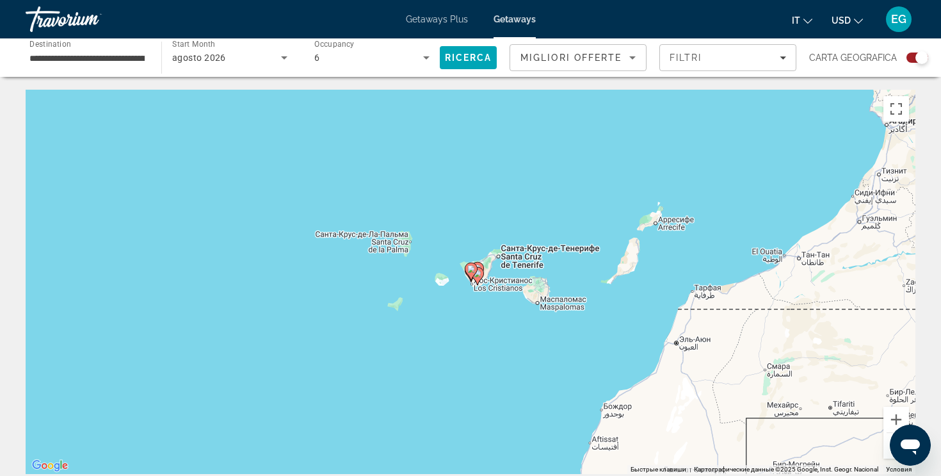
click at [474, 271] on image "Main content" at bounding box center [471, 269] width 8 height 8
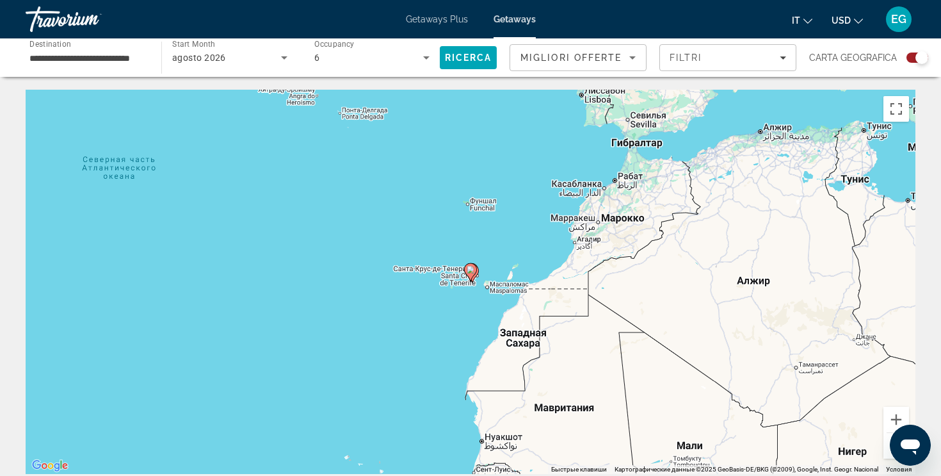
click at [473, 270] on image "Main content" at bounding box center [471, 270] width 8 height 8
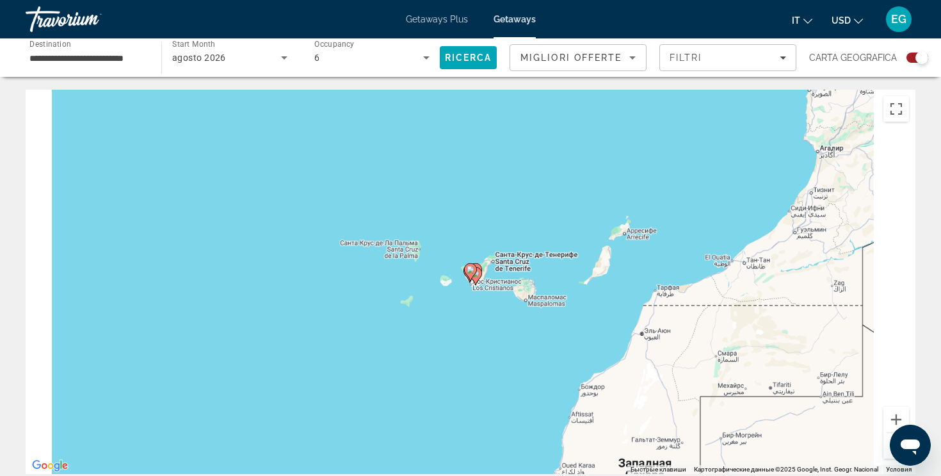
click at [473, 270] on image "Main content" at bounding box center [471, 270] width 8 height 8
type input "**********"
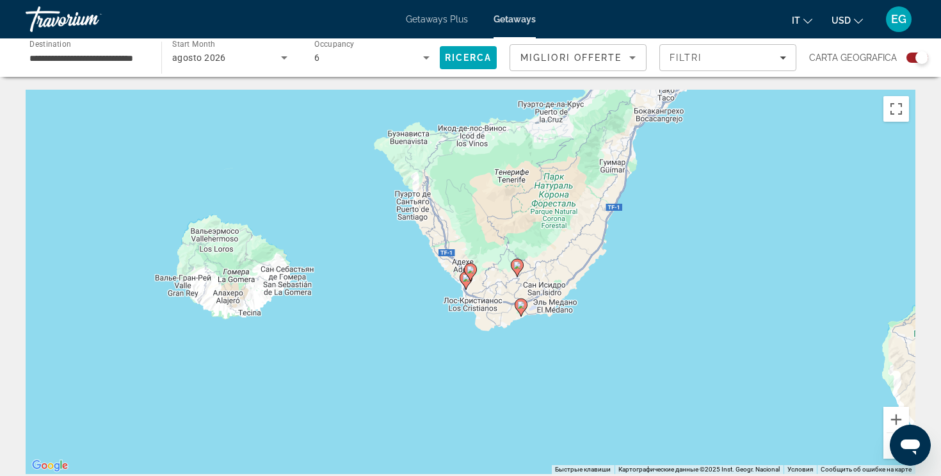
click at [471, 272] on image "Main content" at bounding box center [471, 270] width 8 height 8
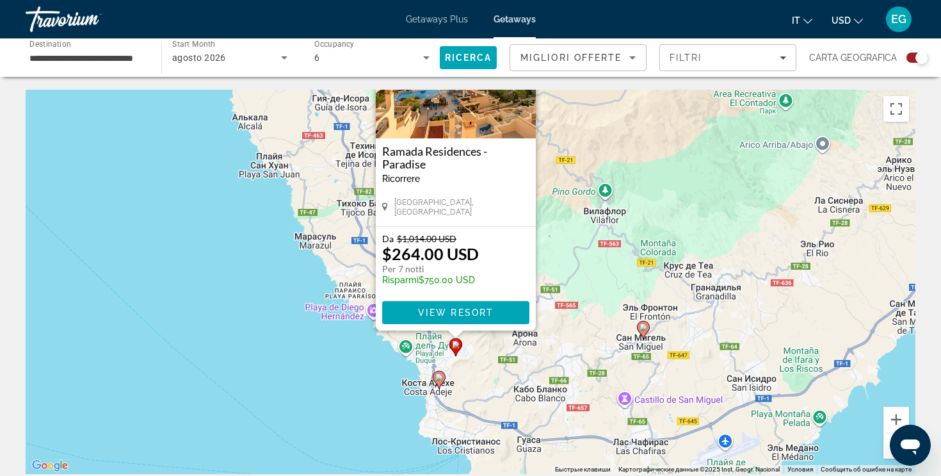
drag, startPoint x: 751, startPoint y: 393, endPoint x: 734, endPoint y: 287, distance: 107.6
click at [734, 287] on div "Чтобы активировать перетаскивание с помощью клавиатуры, нажмите Alt + Ввод. Пос…" at bounding box center [471, 282] width 890 height 384
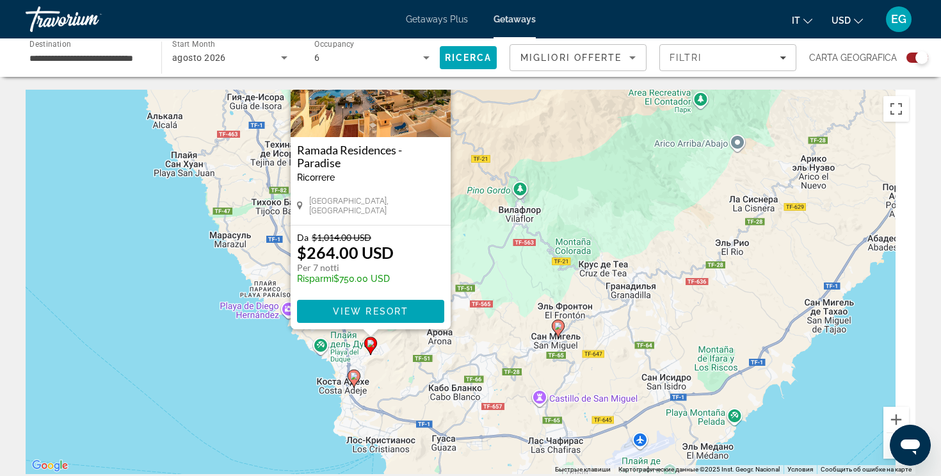
drag, startPoint x: 714, startPoint y: 344, endPoint x: 579, endPoint y: 343, distance: 135.1
click at [579, 343] on div "Чтобы активировать перетаскивание с помощью клавиатуры, нажмите Alt + Ввод. Пос…" at bounding box center [471, 282] width 890 height 384
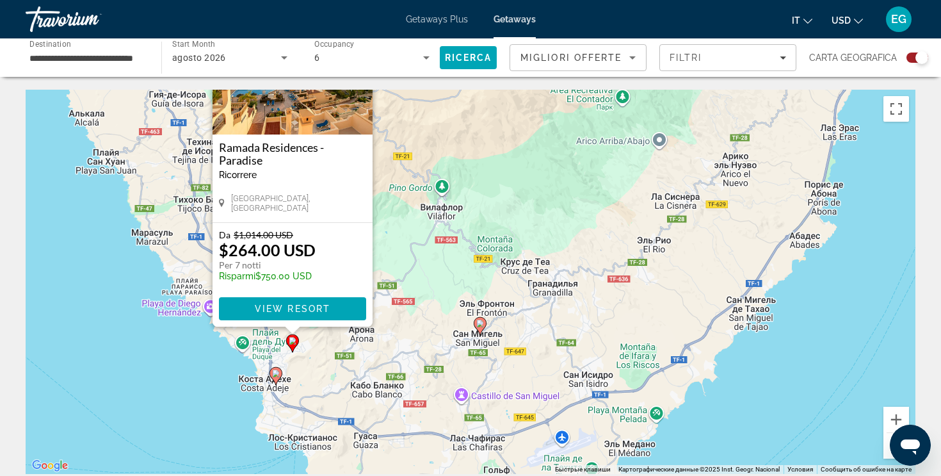
click at [889, 448] on button "Уменьшить" at bounding box center [897, 446] width 26 height 26
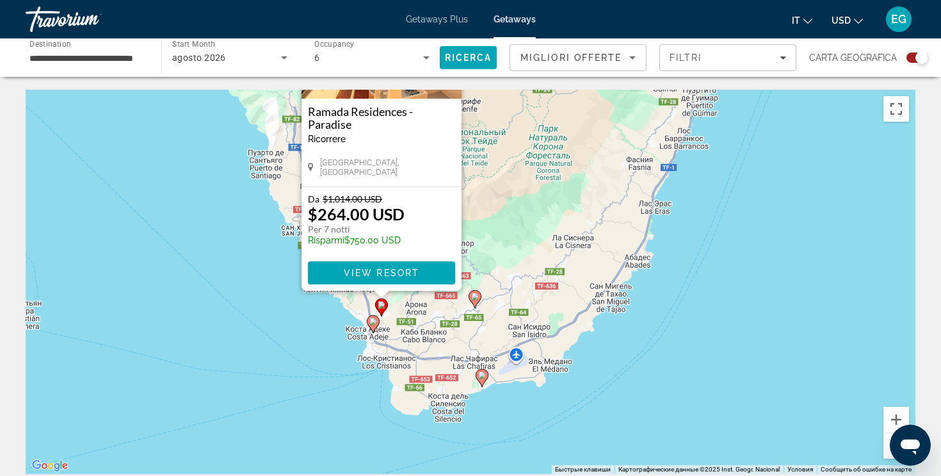
click at [889, 448] on button "Уменьшить" at bounding box center [897, 446] width 26 height 26
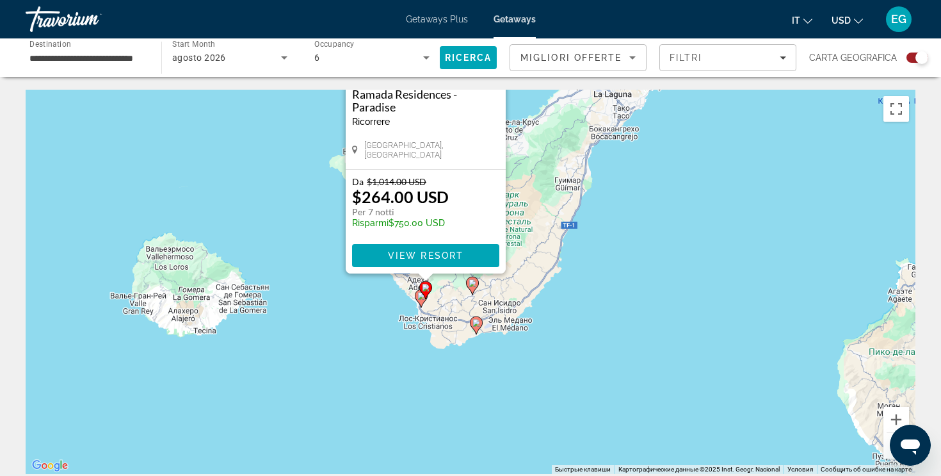
click at [889, 448] on button "Уменьшить" at bounding box center [897, 446] width 26 height 26
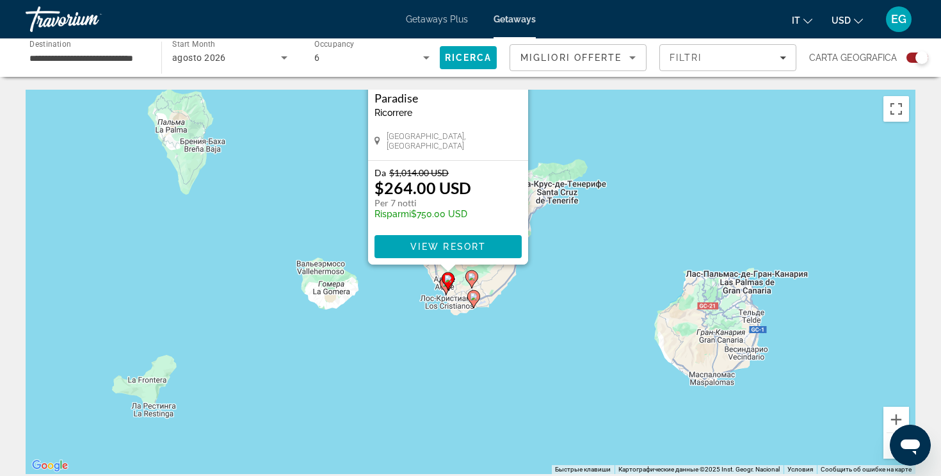
click at [889, 448] on button "Уменьшить" at bounding box center [897, 446] width 26 height 26
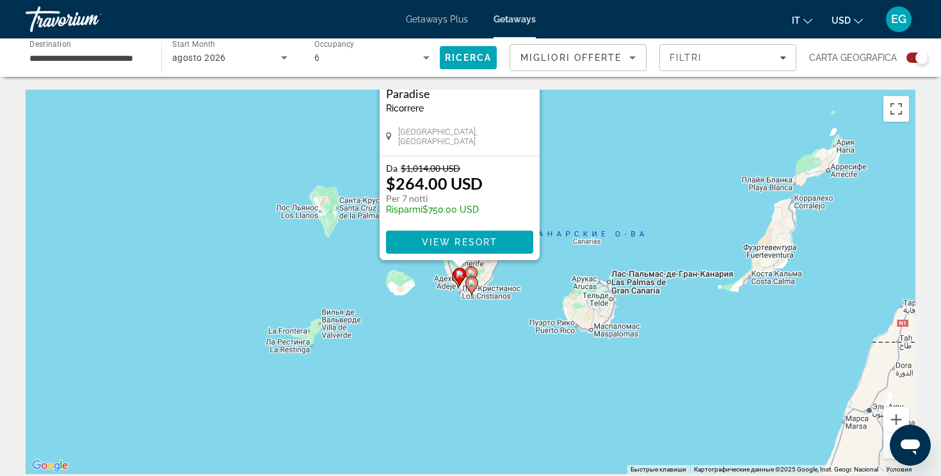
click at [473, 281] on image "Main content" at bounding box center [472, 283] width 8 height 8
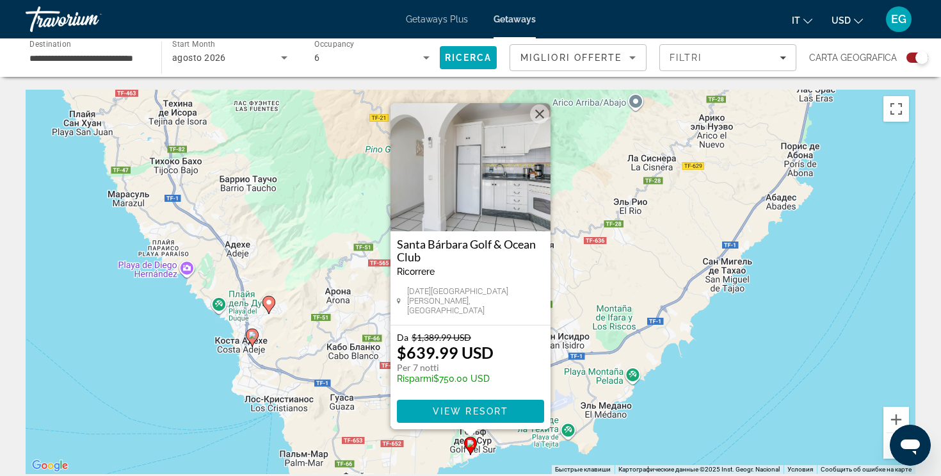
click at [541, 124] on button "Закрыть" at bounding box center [539, 113] width 19 height 19
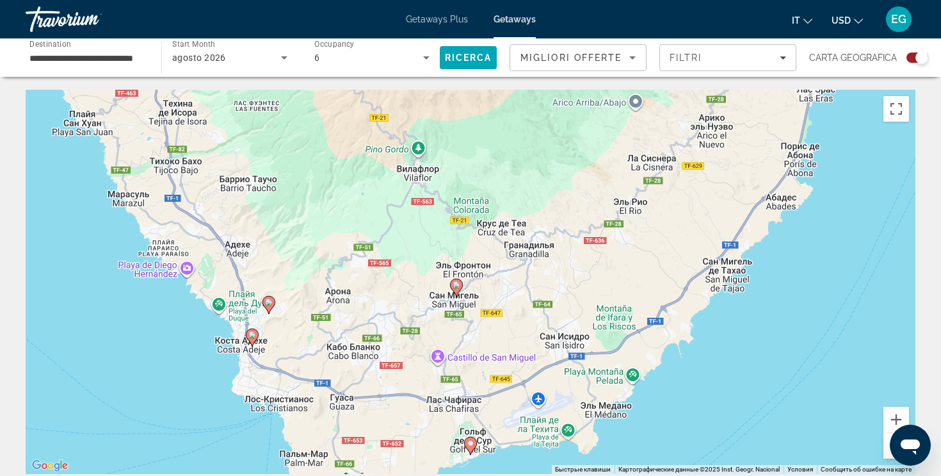
click at [460, 284] on image "Main content" at bounding box center [457, 285] width 8 height 8
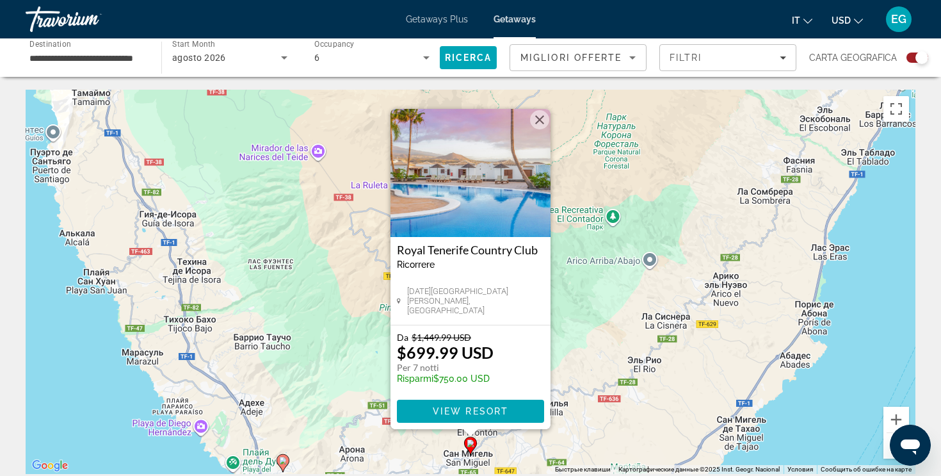
click at [284, 462] on image "Main content" at bounding box center [283, 461] width 8 height 8
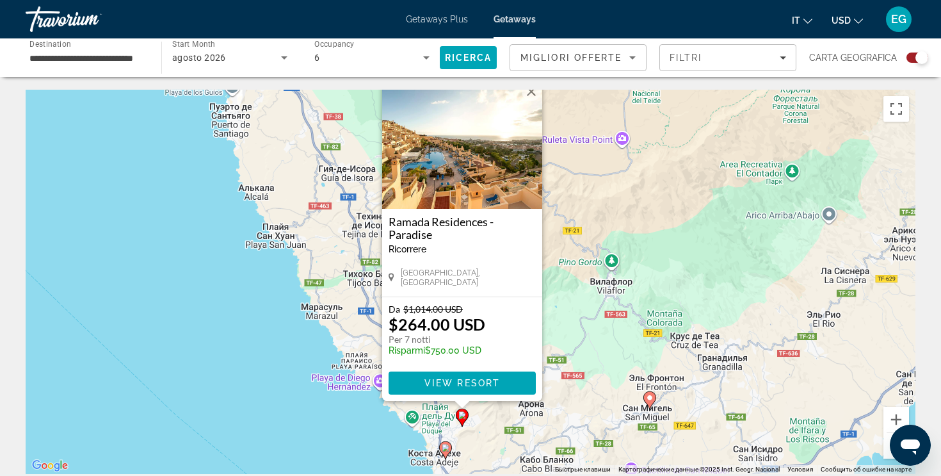
drag, startPoint x: 439, startPoint y: 451, endPoint x: 412, endPoint y: 369, distance: 86.1
click at [412, 369] on div "Чтобы активировать перетаскивание с помощью клавиатуры, нажмите Alt + Ввод. Пос…" at bounding box center [471, 282] width 890 height 384
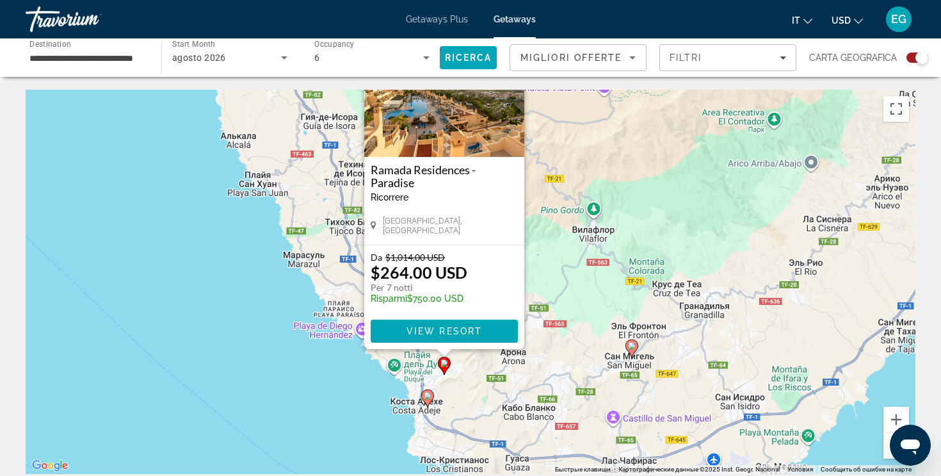
click at [426, 396] on image "Main content" at bounding box center [428, 396] width 8 height 8
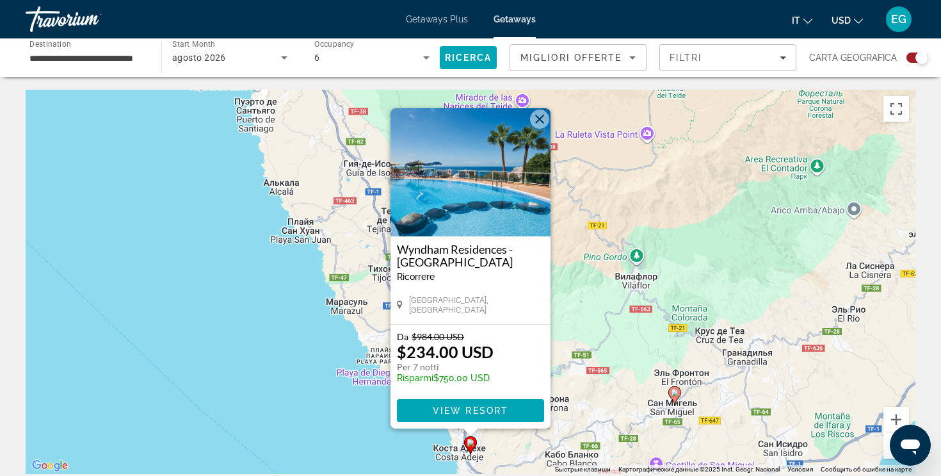
click at [546, 118] on button "Закрыть" at bounding box center [539, 118] width 19 height 19
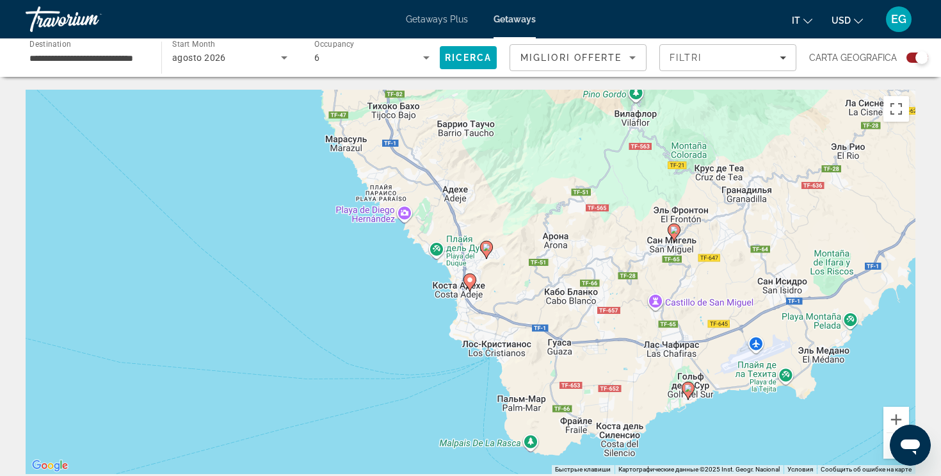
drag, startPoint x: 553, startPoint y: 231, endPoint x: 550, endPoint y: 57, distance: 174.2
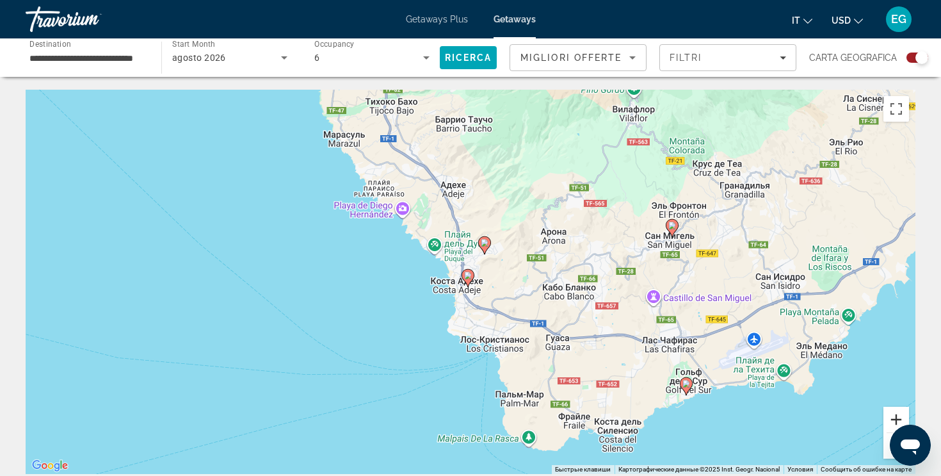
click at [893, 424] on button "Увеличить" at bounding box center [897, 420] width 26 height 26
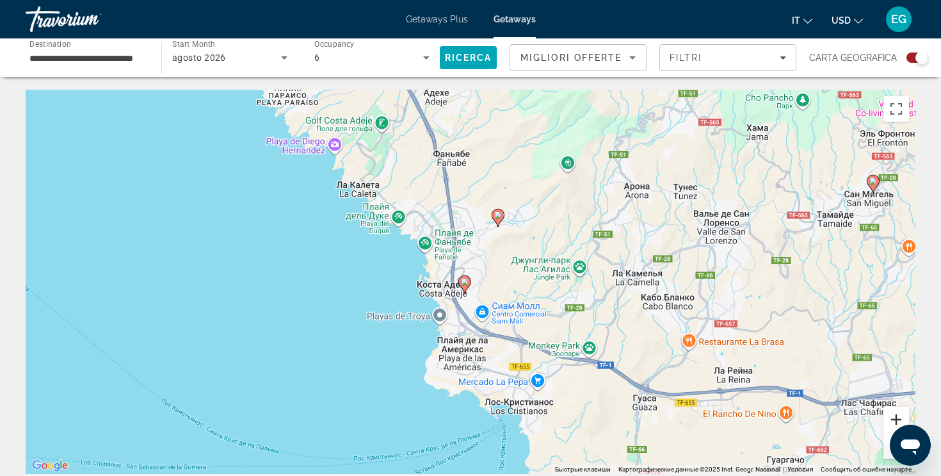
click at [893, 424] on button "Увеличить" at bounding box center [897, 420] width 26 height 26
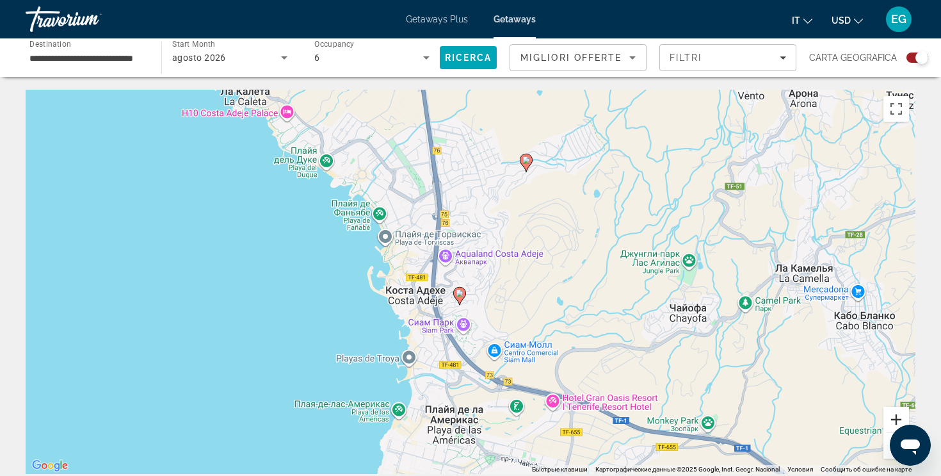
click at [893, 424] on button "Увеличить" at bounding box center [897, 420] width 26 height 26
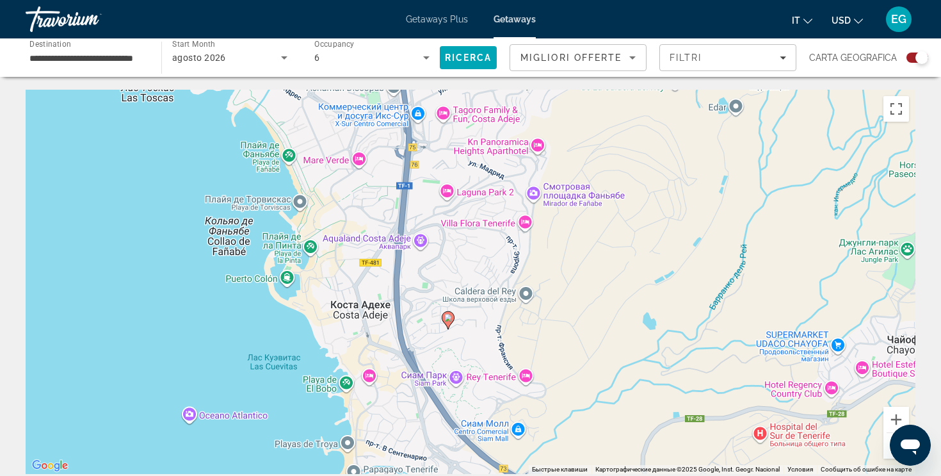
click at [448, 319] on image "Main content" at bounding box center [448, 318] width 8 height 8
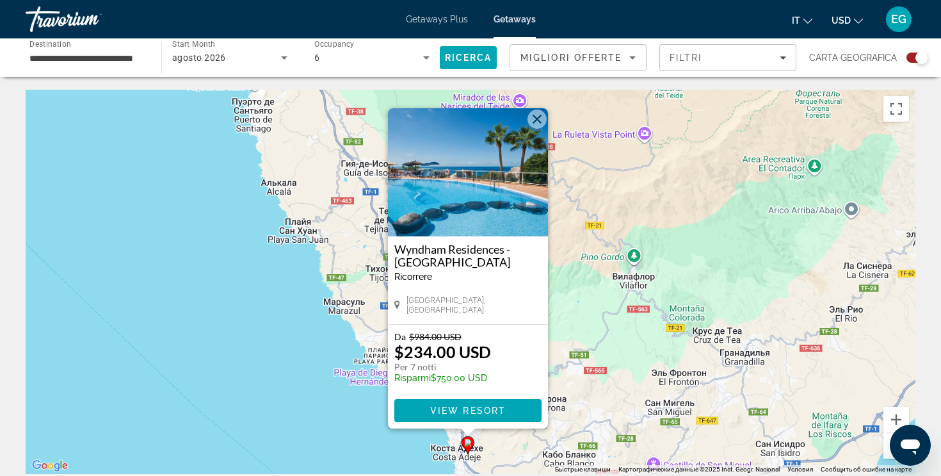
click at [533, 122] on button "Закрыть" at bounding box center [537, 118] width 19 height 19
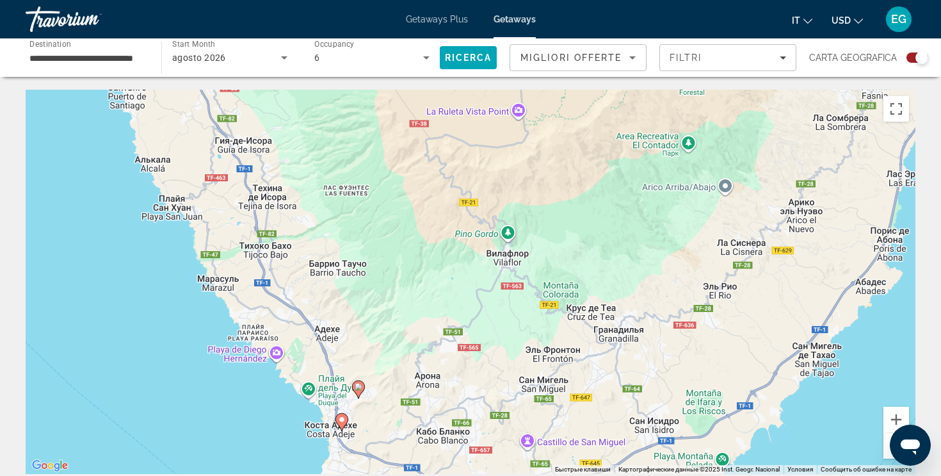
drag, startPoint x: 553, startPoint y: 258, endPoint x: 423, endPoint y: 232, distance: 132.5
click at [423, 232] on div "Чтобы активировать перетаскивание с помощью клавиатуры, нажмите Alt + Ввод. Пос…" at bounding box center [471, 282] width 890 height 384
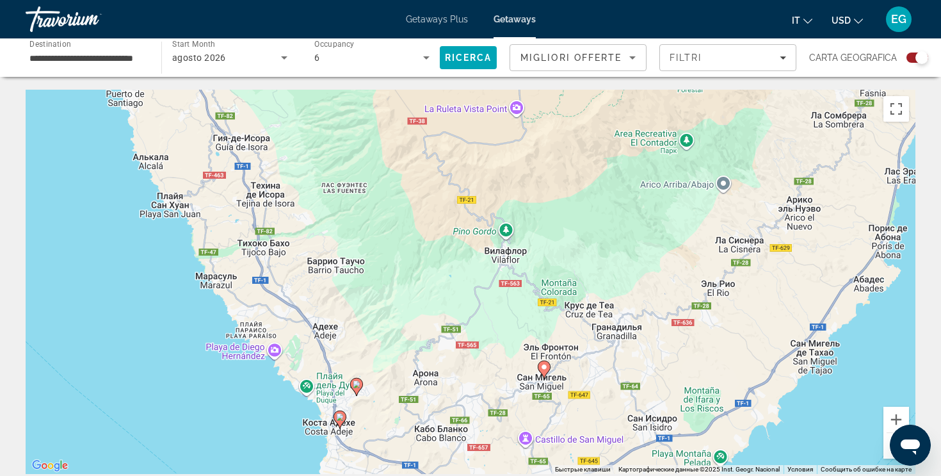
click at [887, 449] on button "Уменьшить" at bounding box center [897, 446] width 26 height 26
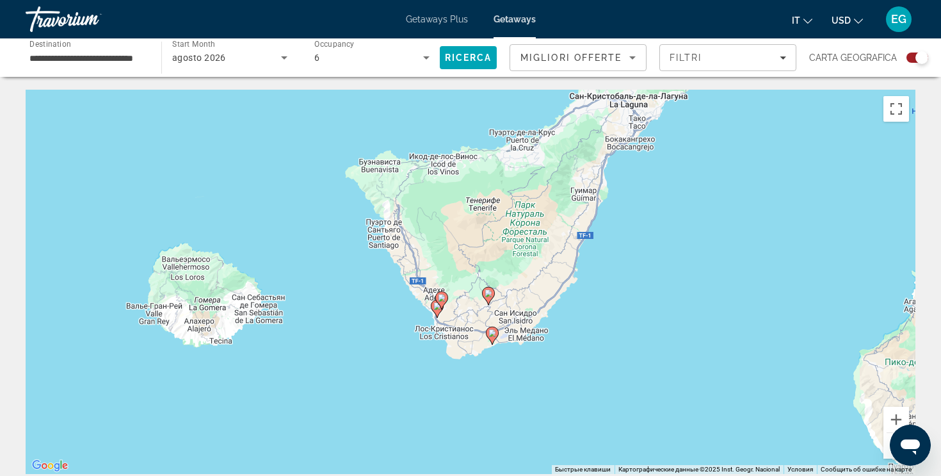
click at [887, 449] on button "Уменьшить" at bounding box center [897, 446] width 26 height 26
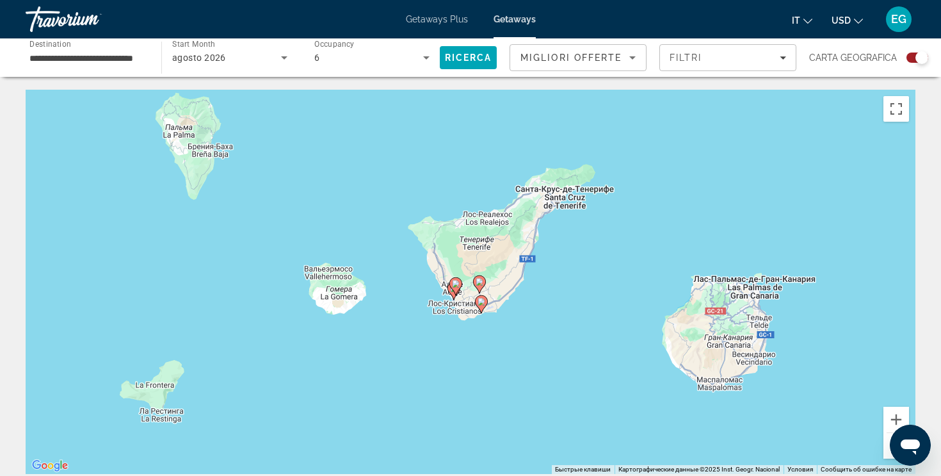
click at [887, 449] on button "Уменьшить" at bounding box center [897, 446] width 26 height 26
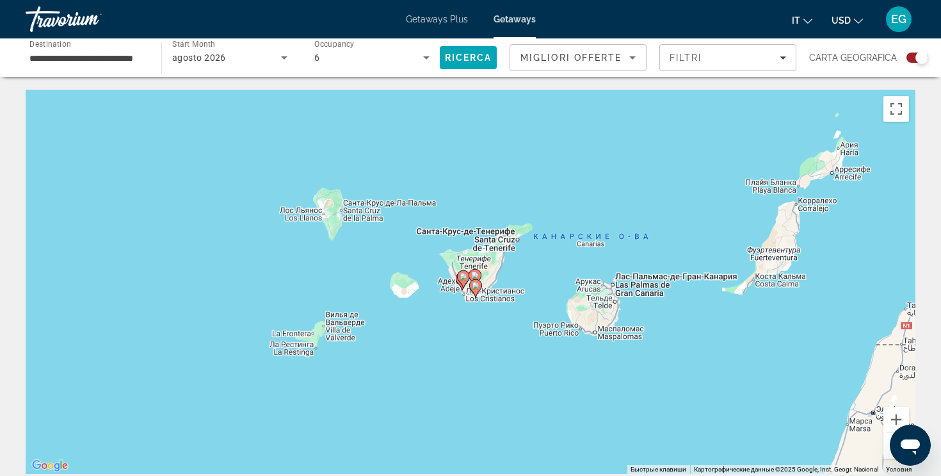
click at [887, 449] on button "Уменьшить" at bounding box center [897, 446] width 26 height 26
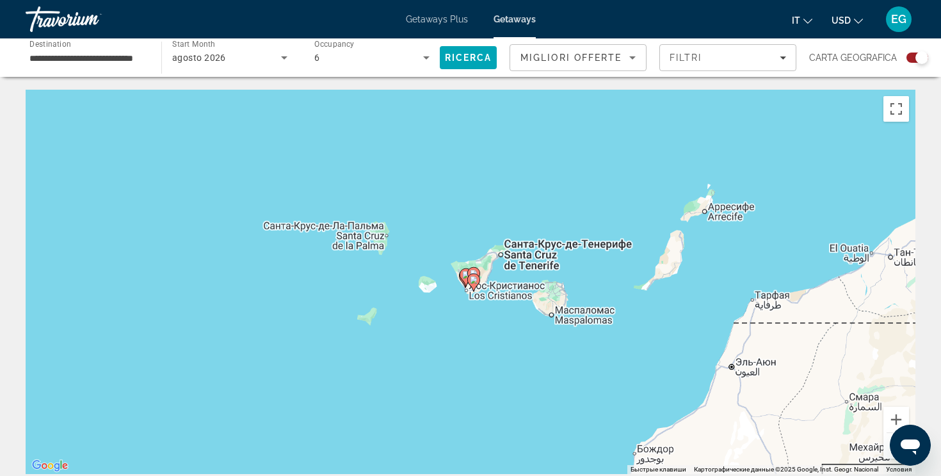
click at [887, 449] on button "Уменьшить" at bounding box center [897, 446] width 26 height 26
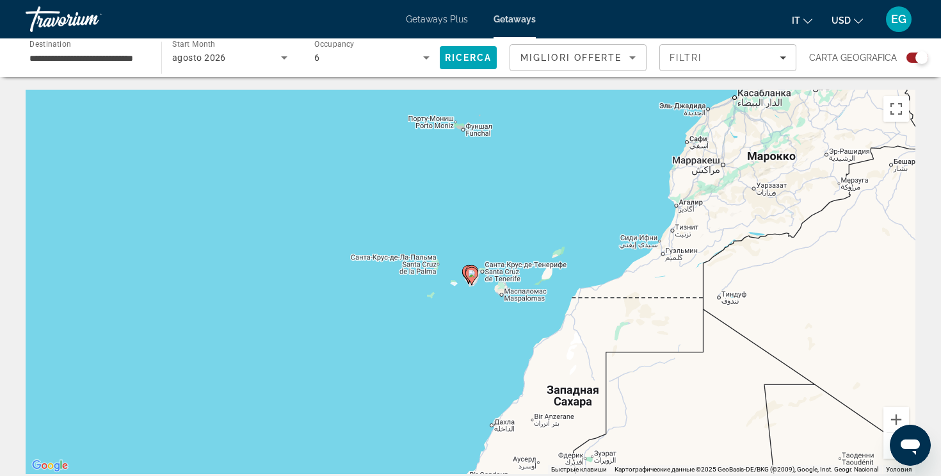
click at [887, 449] on button "Уменьшить" at bounding box center [897, 446] width 26 height 26
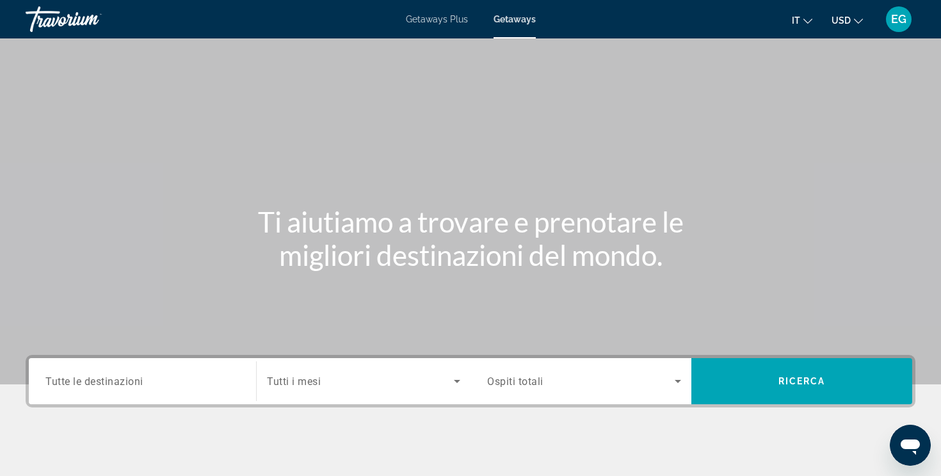
click at [164, 389] on div "Search widget" at bounding box center [142, 381] width 194 height 36
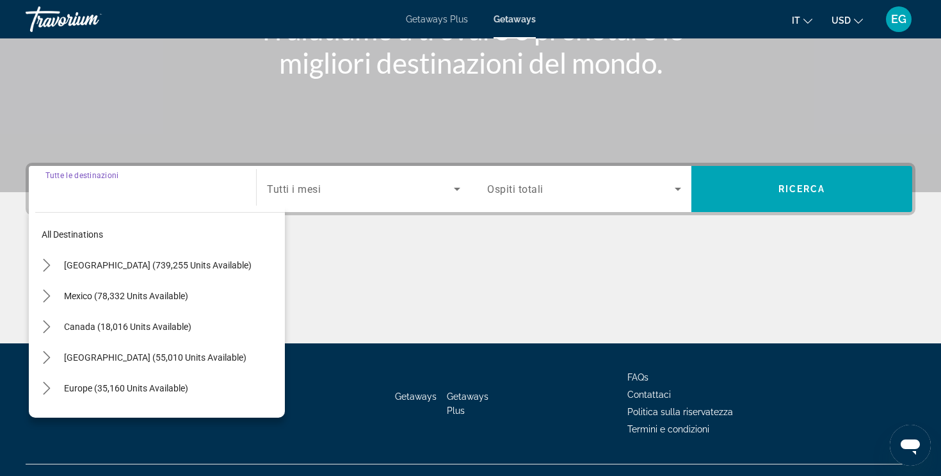
scroll to position [216, 0]
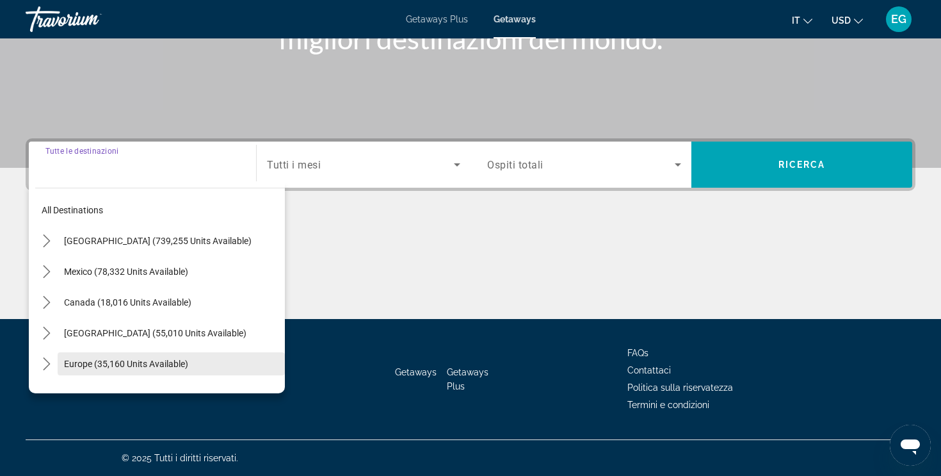
click at [150, 366] on span "Europe (35,160 units available)" at bounding box center [126, 364] width 124 height 10
type input "**********"
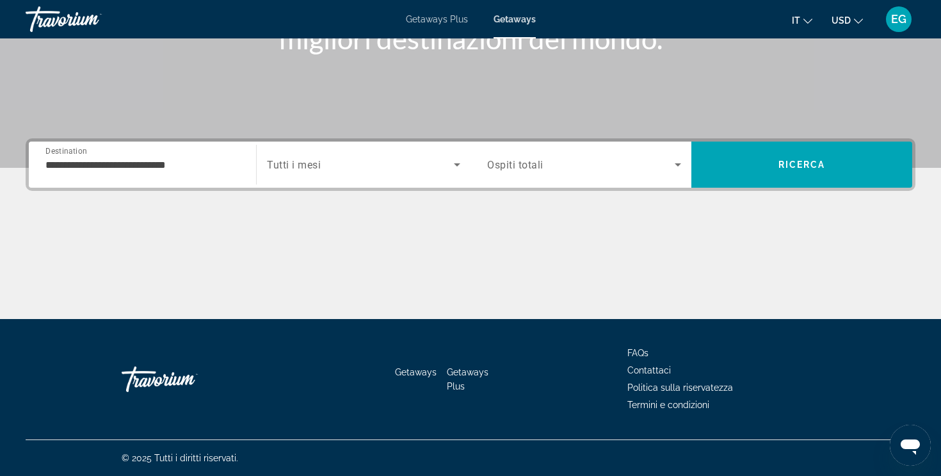
click at [289, 168] on span "Tutti i mesi" at bounding box center [294, 165] width 54 height 12
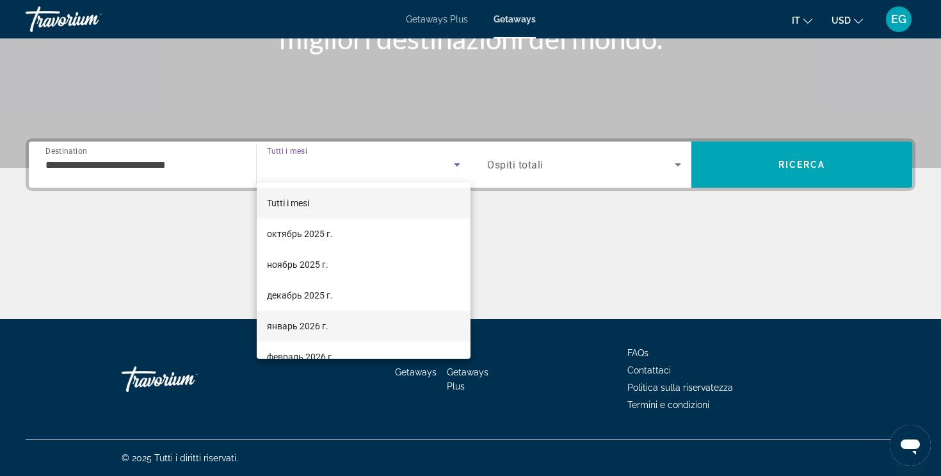
scroll to position [264, 0]
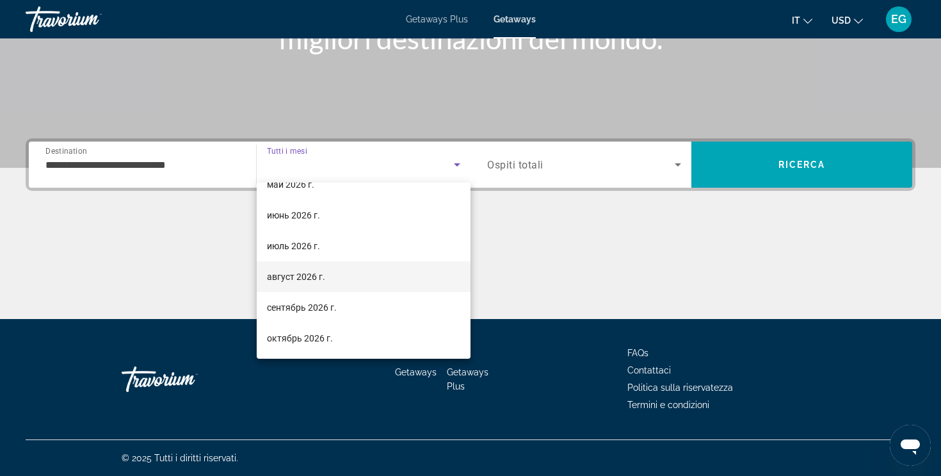
click at [291, 284] on mat-option "август 2026 г." at bounding box center [364, 276] width 214 height 31
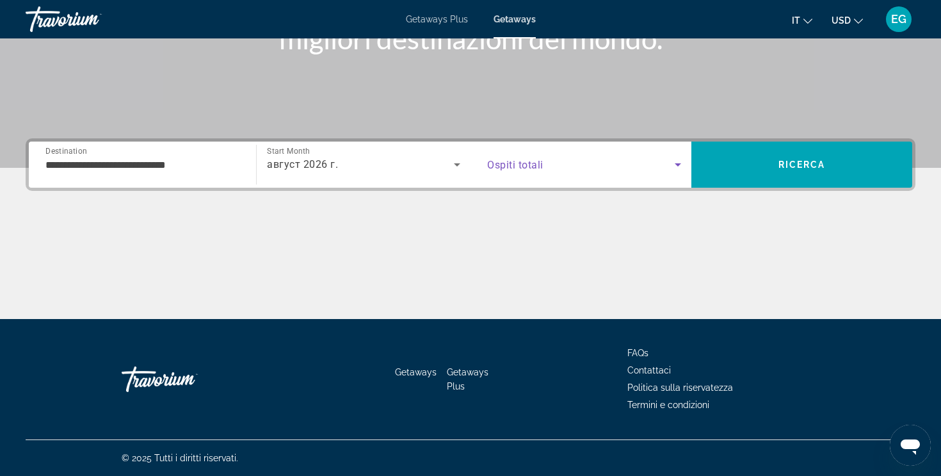
click at [492, 171] on span "Search widget" at bounding box center [581, 164] width 188 height 15
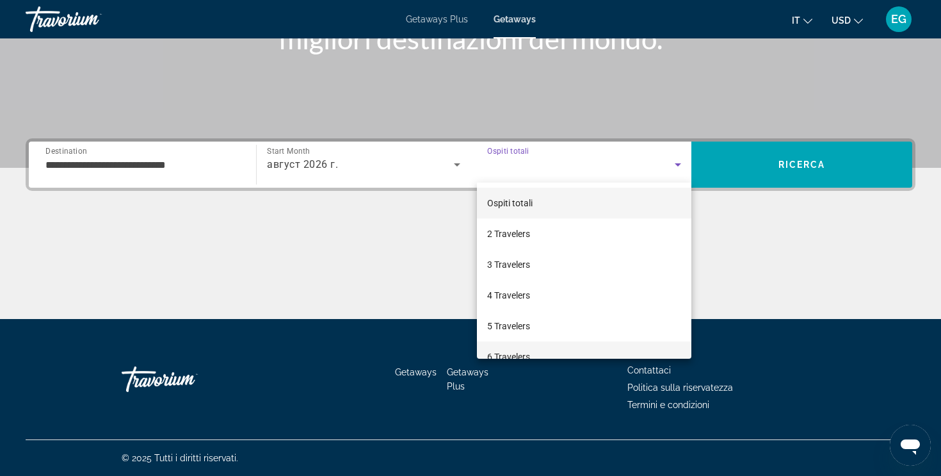
scroll to position [8, 0]
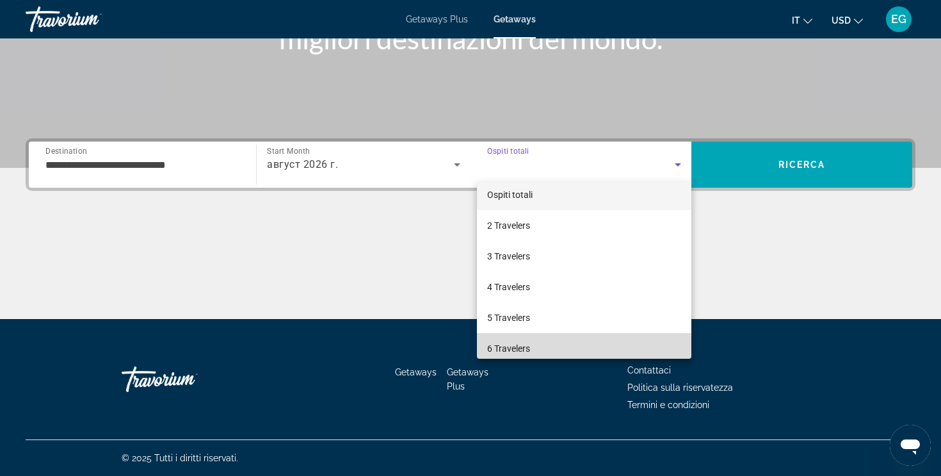
click at [517, 343] on span "6 Travelers" at bounding box center [508, 348] width 43 height 15
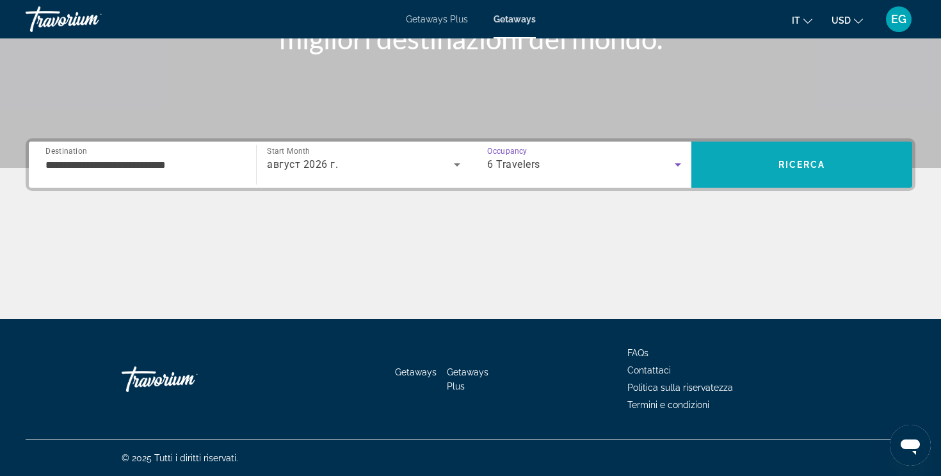
click at [762, 168] on span "Search" at bounding box center [801, 164] width 221 height 31
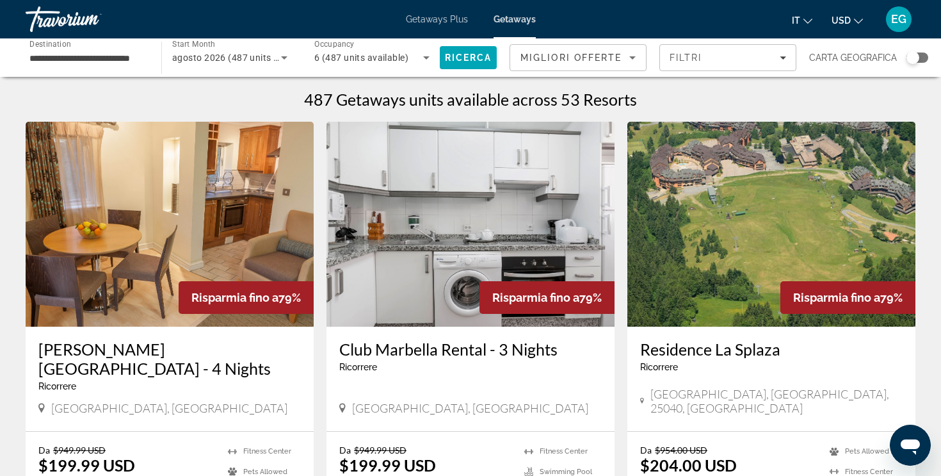
click at [925, 57] on div "Search widget" at bounding box center [918, 58] width 22 height 10
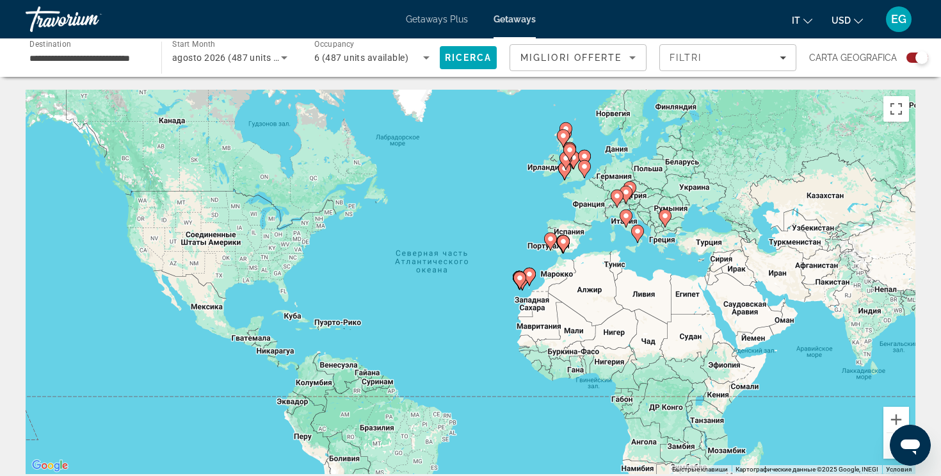
click at [535, 271] on icon "Main content" at bounding box center [529, 277] width 13 height 18
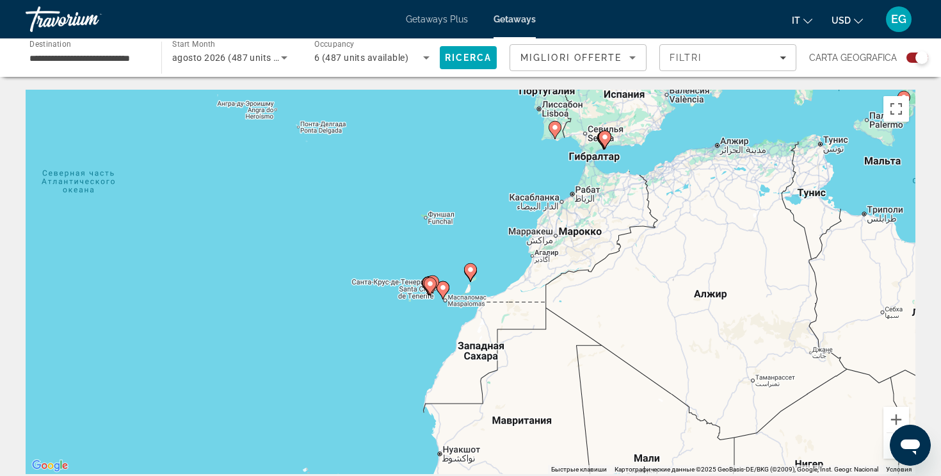
click at [471, 274] on icon "Main content" at bounding box center [471, 272] width 12 height 17
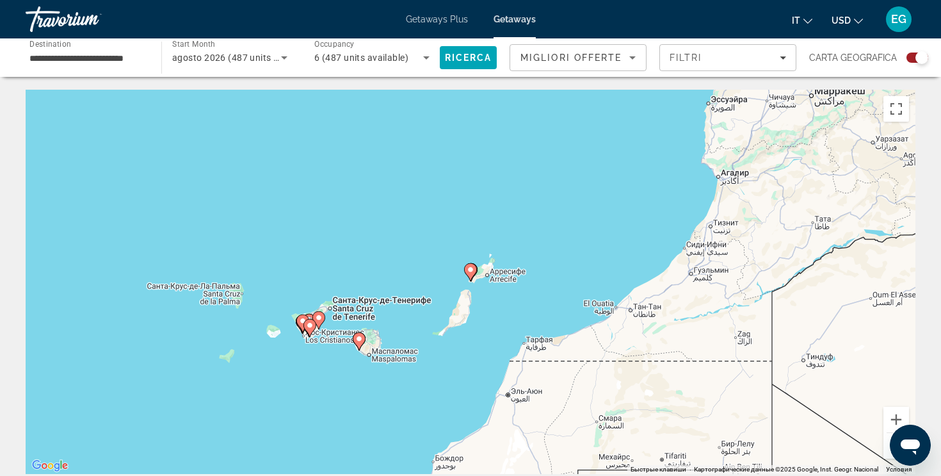
click at [360, 350] on gmp-advanced-marker "Main content" at bounding box center [359, 341] width 13 height 19
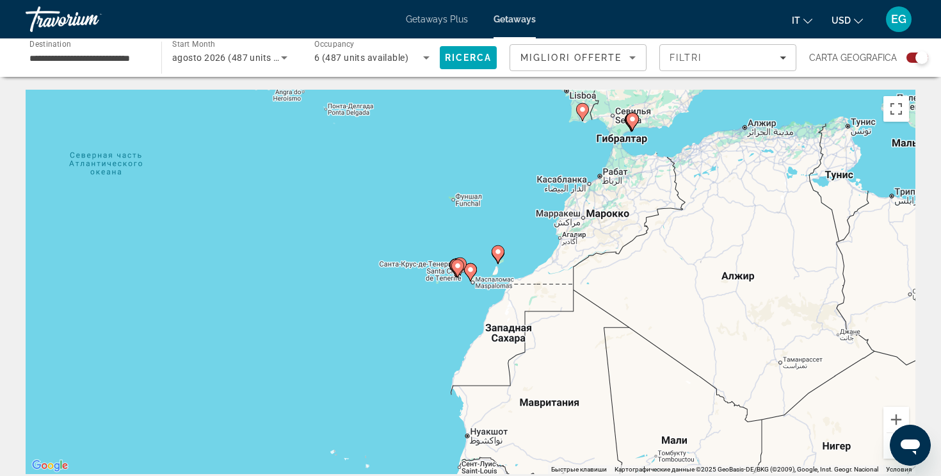
click at [468, 273] on icon "Main content" at bounding box center [471, 272] width 12 height 17
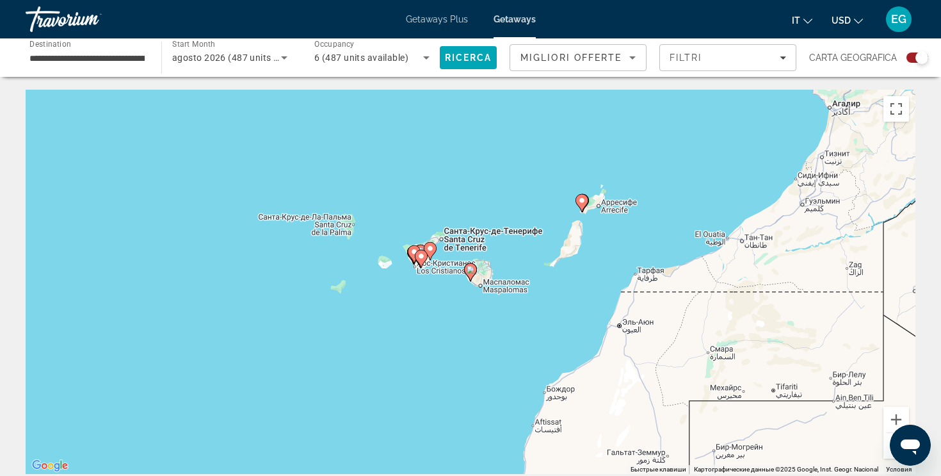
click at [471, 272] on image "Main content" at bounding box center [471, 270] width 8 height 8
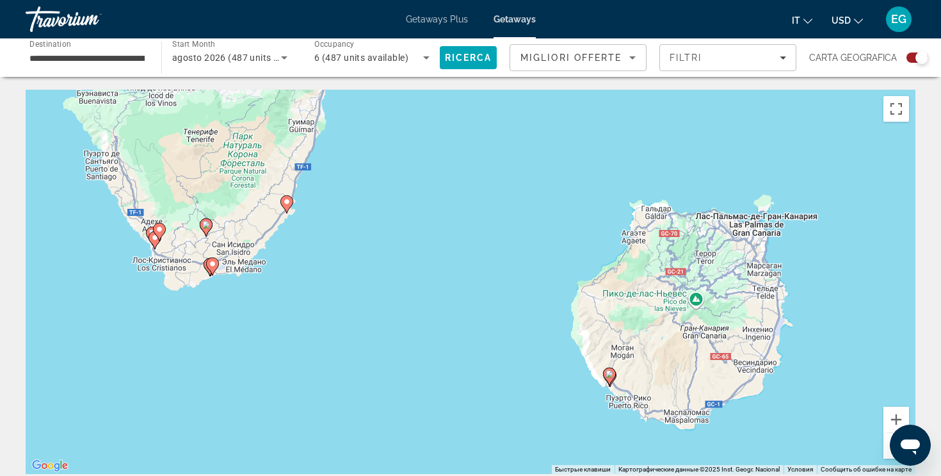
drag, startPoint x: 339, startPoint y: 276, endPoint x: 485, endPoint y: 384, distance: 181.3
click at [485, 384] on div "Чтобы активировать перетаскивание с помощью клавиатуры, нажмите Alt + Ввод. Пос…" at bounding box center [471, 282] width 890 height 384
click at [286, 203] on image "Main content" at bounding box center [287, 200] width 8 height 8
type input "**********"
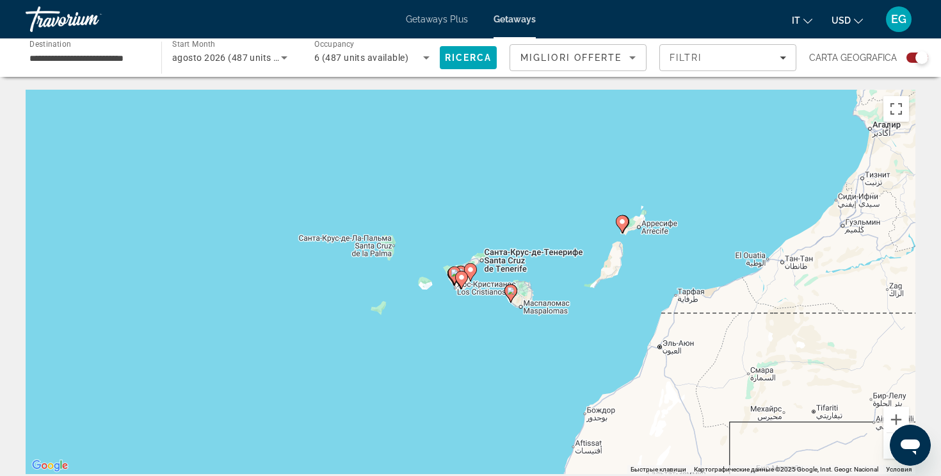
click at [470, 270] on image "Main content" at bounding box center [471, 270] width 8 height 8
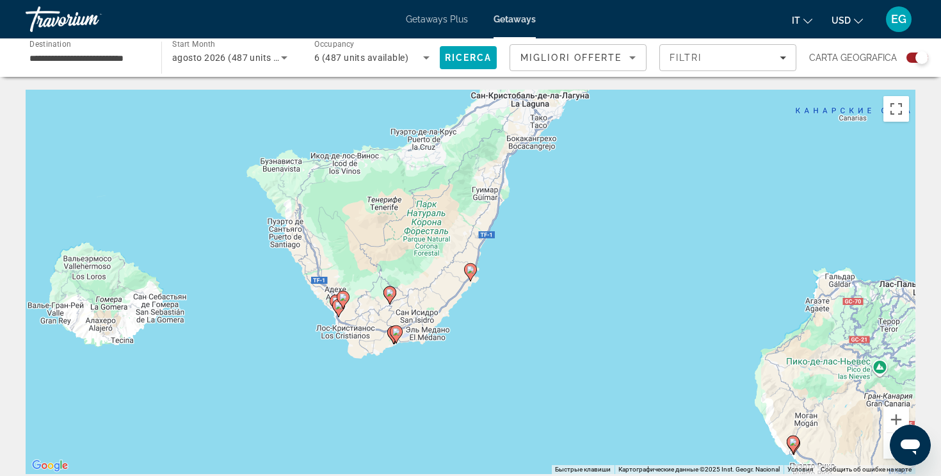
click at [472, 270] on image "Main content" at bounding box center [471, 270] width 8 height 8
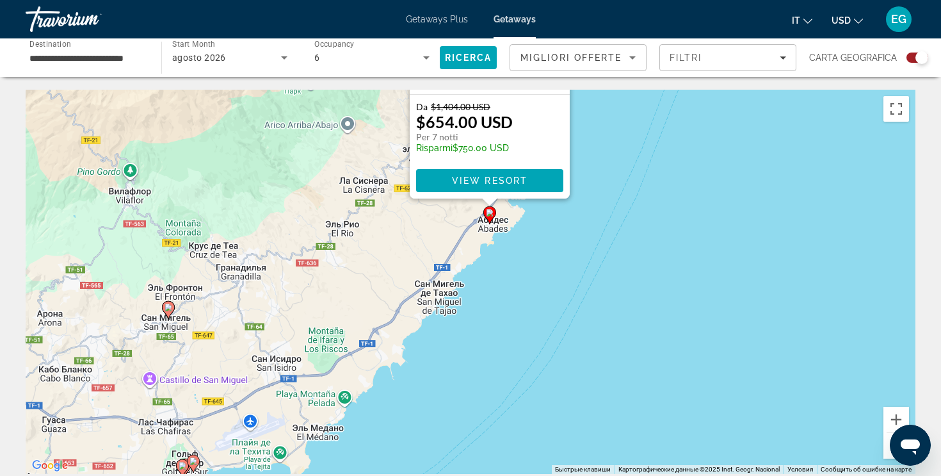
drag, startPoint x: 579, startPoint y: 416, endPoint x: 595, endPoint y: 181, distance: 235.6
click at [597, 181] on div "Чтобы активировать перетаскивание с помощью клавиатуры, нажмите Alt + Ввод. Пос…" at bounding box center [471, 282] width 890 height 384
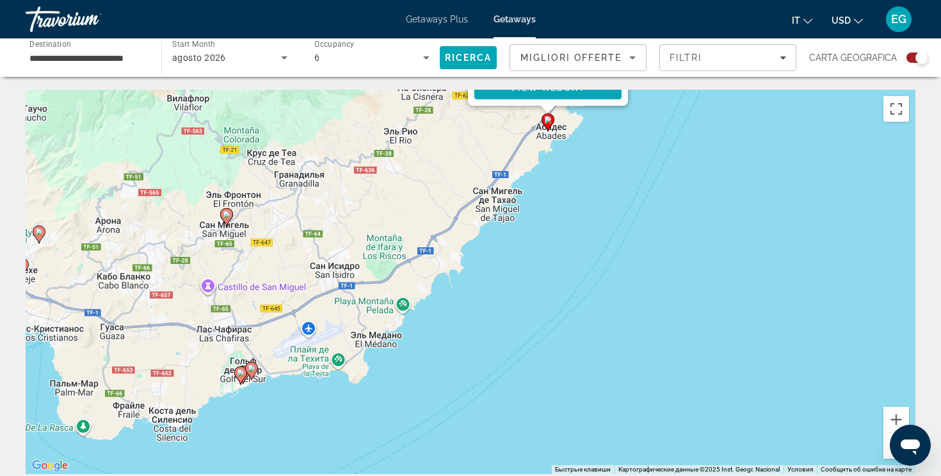
drag, startPoint x: 542, startPoint y: 277, endPoint x: 606, endPoint y: 191, distance: 106.2
click at [606, 191] on div "Чтобы активировать перетаскивание с помощью клавиатуры, нажмите Alt + Ввод. Пос…" at bounding box center [471, 282] width 890 height 384
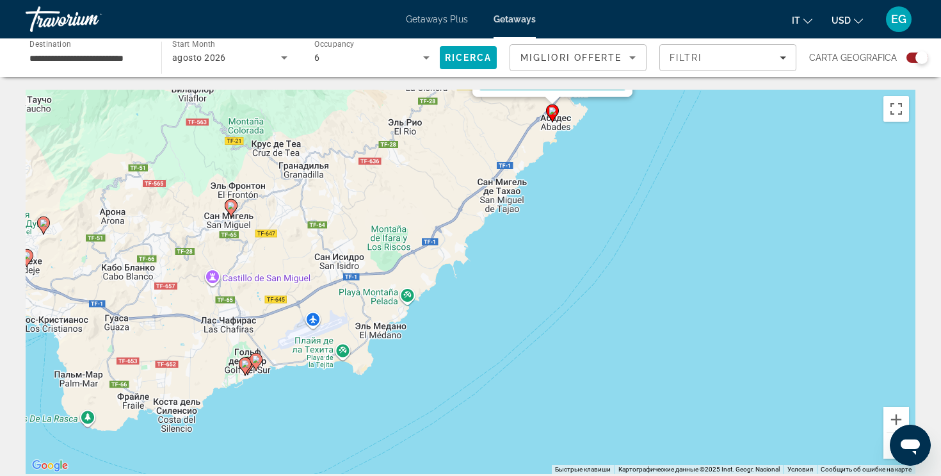
click at [257, 358] on image "Main content" at bounding box center [256, 359] width 8 height 8
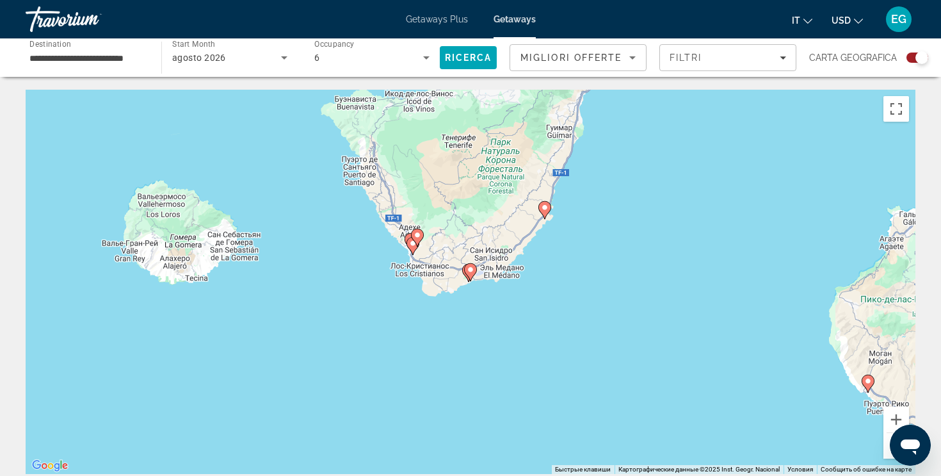
click at [466, 274] on icon "Main content" at bounding box center [470, 272] width 13 height 18
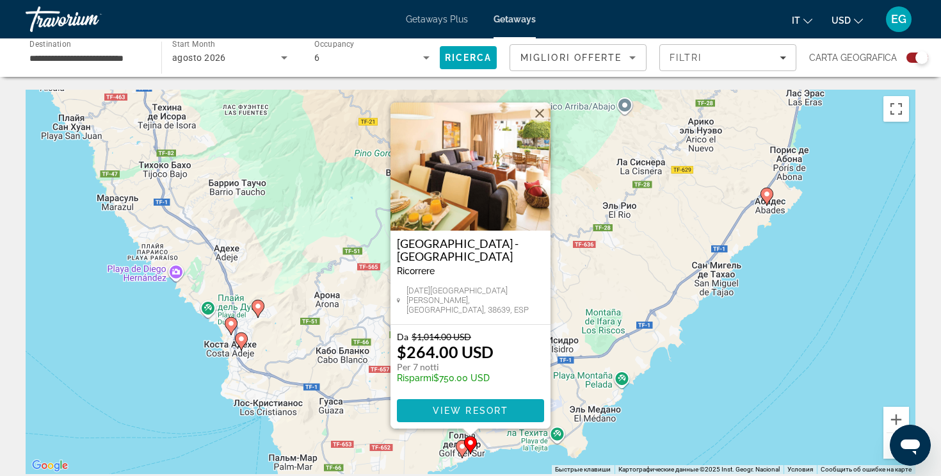
click at [460, 408] on span "View Resort" at bounding box center [471, 410] width 76 height 10
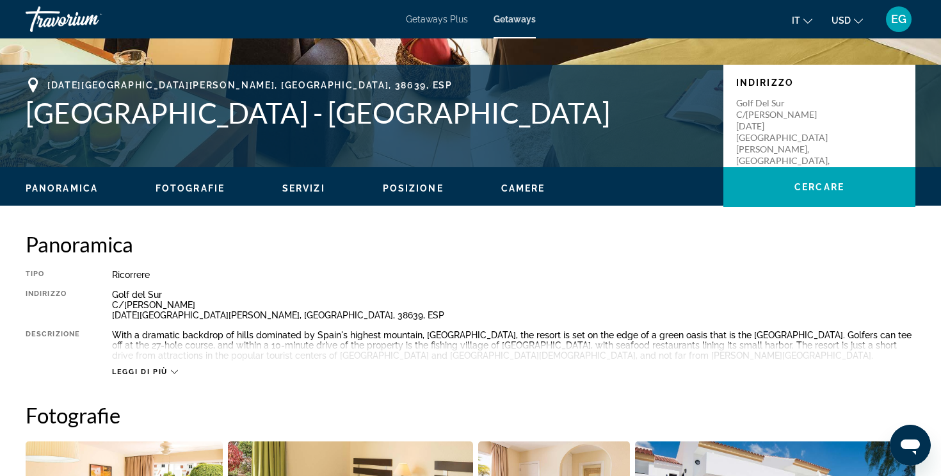
scroll to position [45, 0]
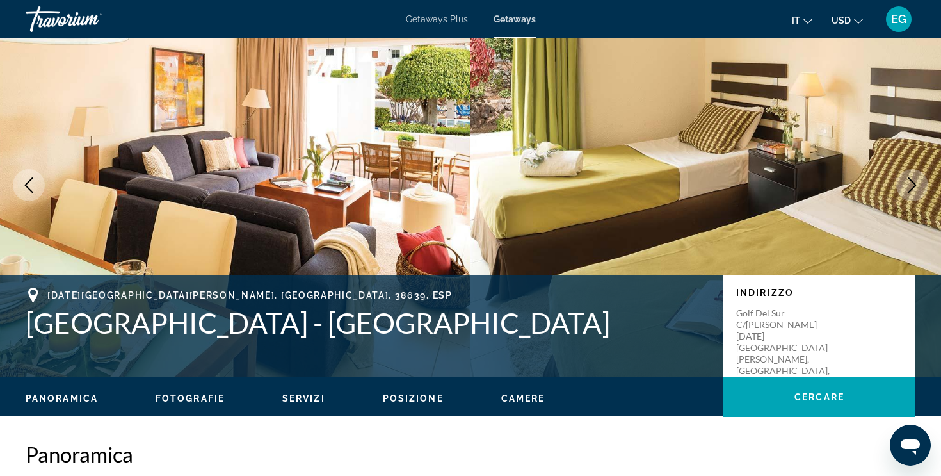
drag, startPoint x: 30, startPoint y: 323, endPoint x: 552, endPoint y: 328, distance: 521.8
click at [552, 328] on h1 "[GEOGRAPHIC_DATA] - [GEOGRAPHIC_DATA]" at bounding box center [368, 322] width 685 height 33
copy h1 "[GEOGRAPHIC_DATA] - [GEOGRAPHIC_DATA]"
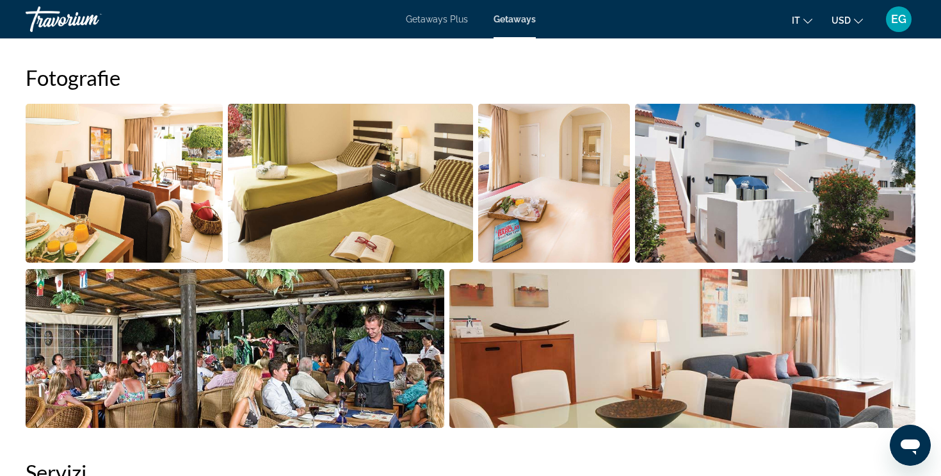
scroll to position [576, 0]
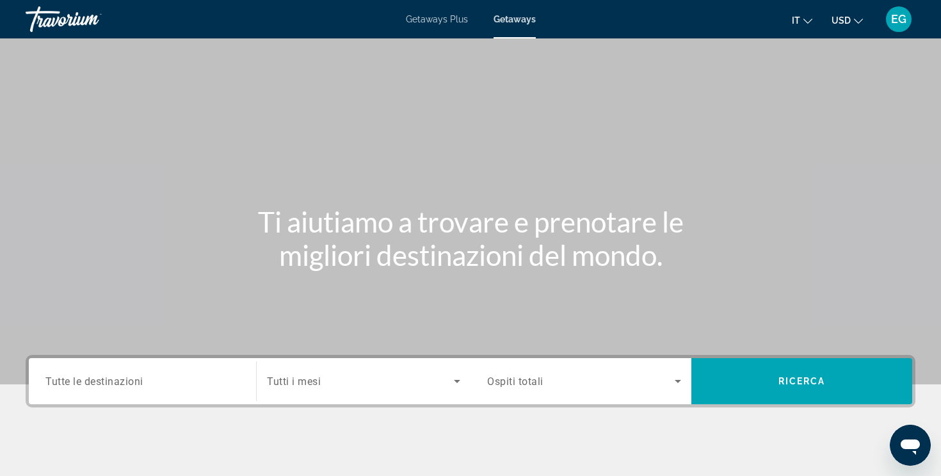
click at [174, 385] on input "Destination Tutte le destinazioni" at bounding box center [142, 381] width 194 height 15
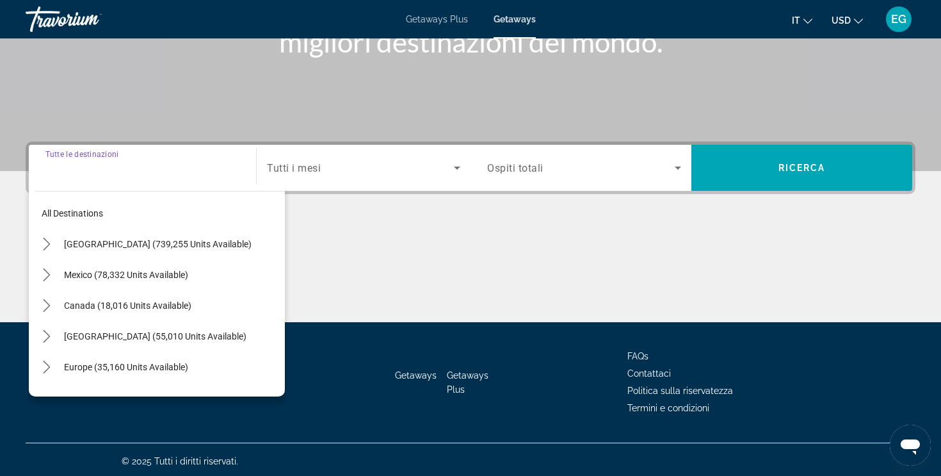
scroll to position [216, 0]
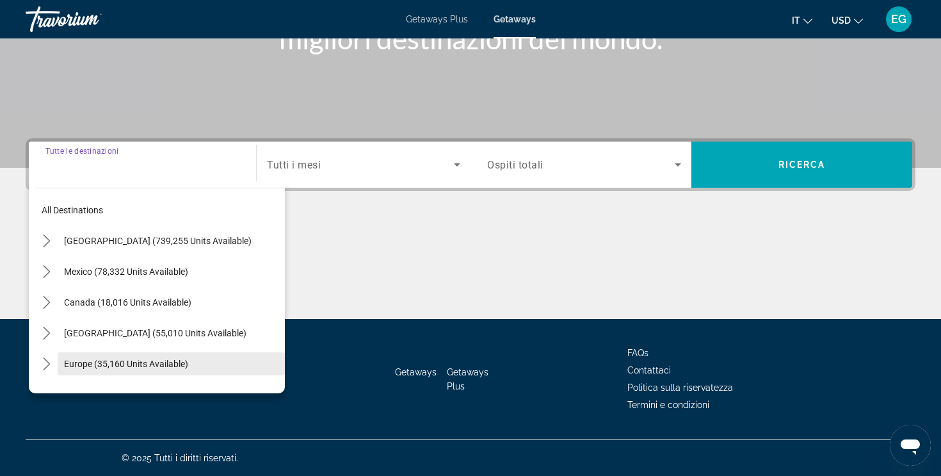
click at [165, 369] on span "Select destination: Europe (35,160 units available)" at bounding box center [171, 363] width 227 height 31
type input "**********"
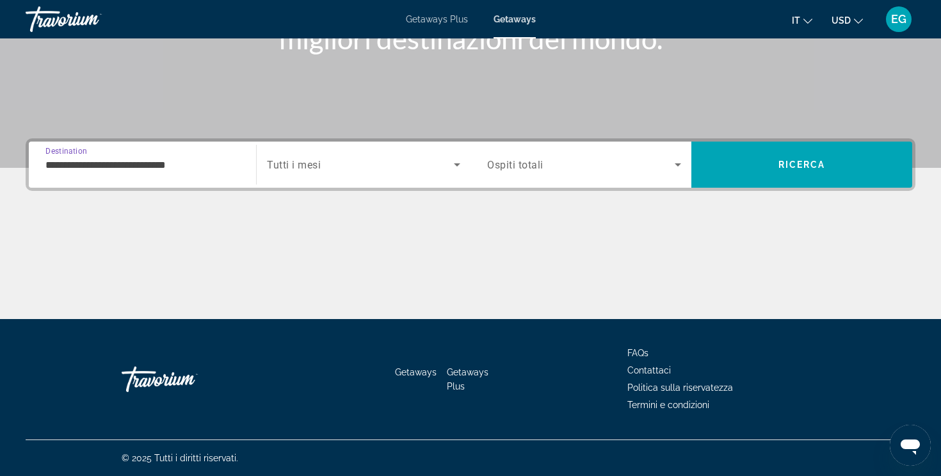
click at [311, 172] on span "Search widget" at bounding box center [360, 164] width 187 height 15
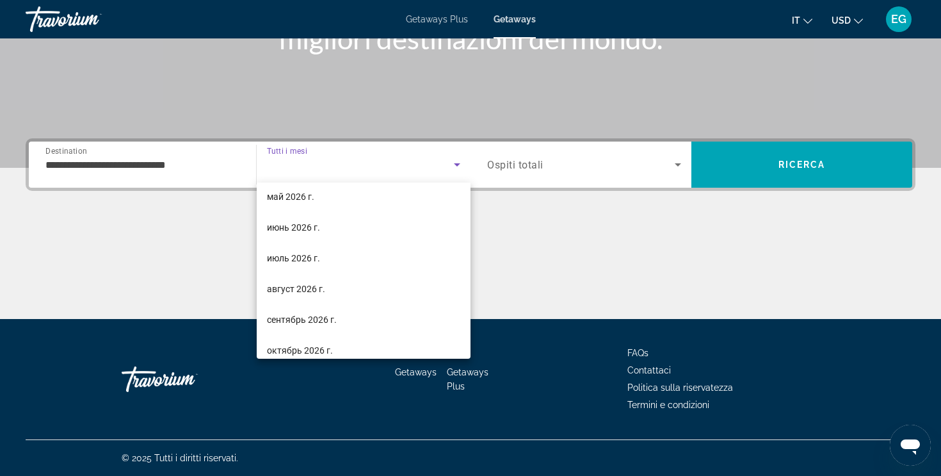
scroll to position [264, 0]
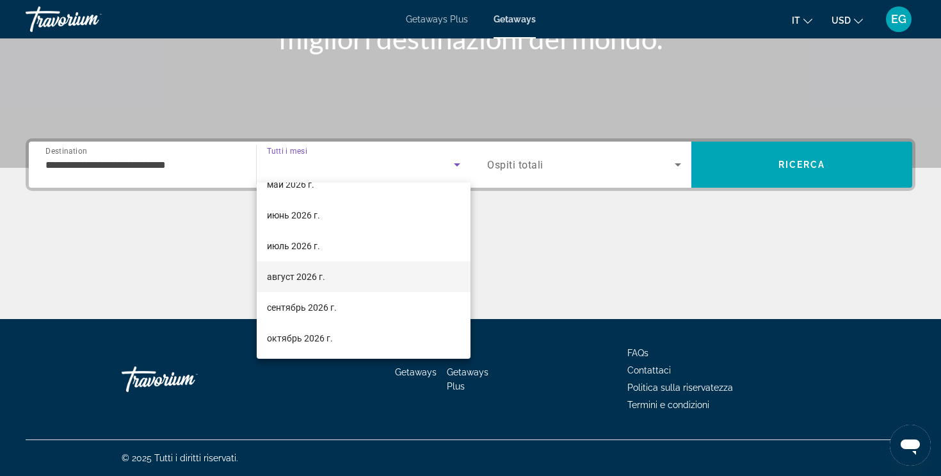
click at [319, 286] on mat-option "август 2026 г." at bounding box center [364, 276] width 214 height 31
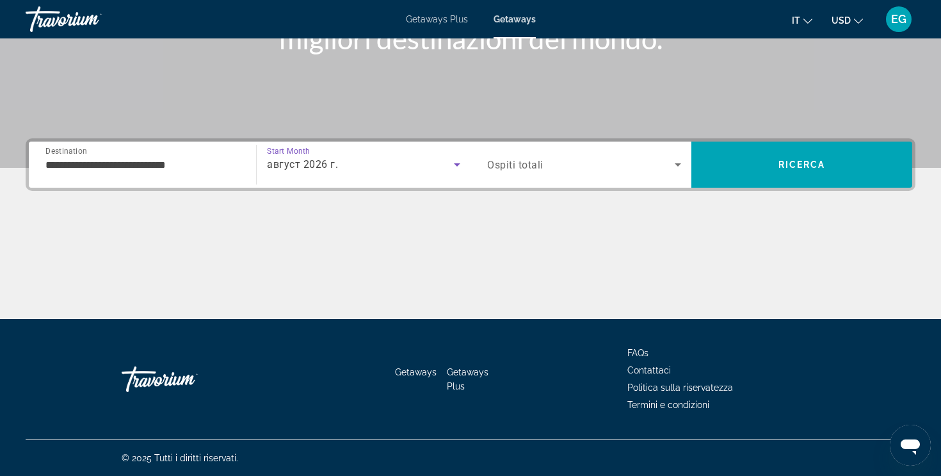
click at [535, 170] on span "Ospiti totali" at bounding box center [515, 165] width 56 height 12
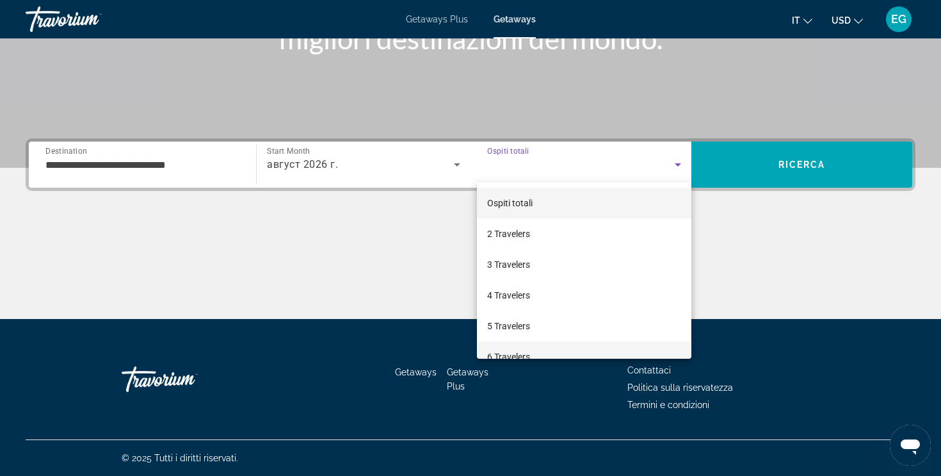
click at [519, 351] on span "6 Travelers" at bounding box center [508, 356] width 43 height 15
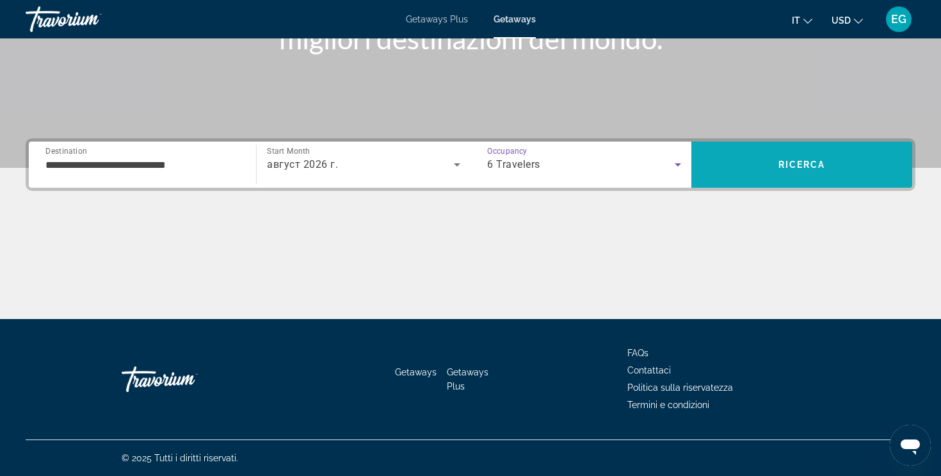
click at [756, 168] on span "Search" at bounding box center [801, 164] width 221 height 31
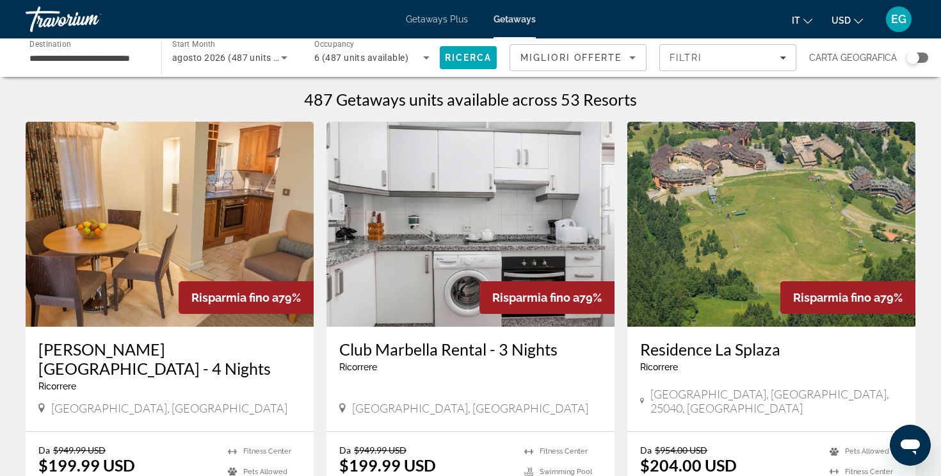
click at [924, 60] on div "Search widget" at bounding box center [918, 58] width 22 height 10
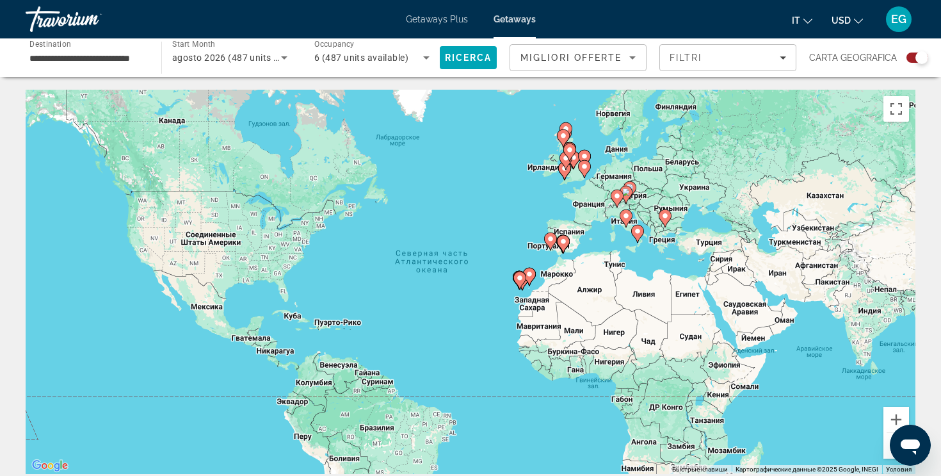
click at [531, 286] on div "Чтобы активировать перетаскивание с помощью клавиатуры, нажмите Alt + Ввод. Пос…" at bounding box center [471, 282] width 890 height 384
click at [530, 280] on icon "Main content" at bounding box center [530, 276] width 12 height 17
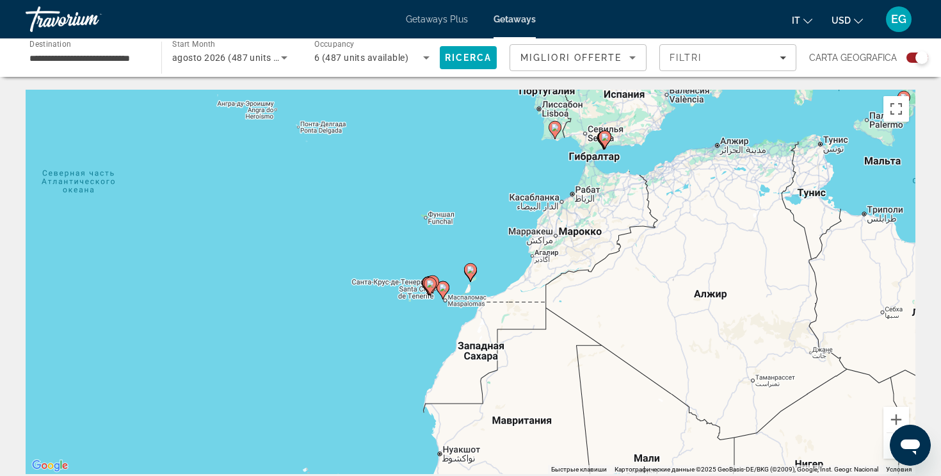
click at [449, 290] on gmp-advanced-marker "Main content" at bounding box center [443, 289] width 13 height 19
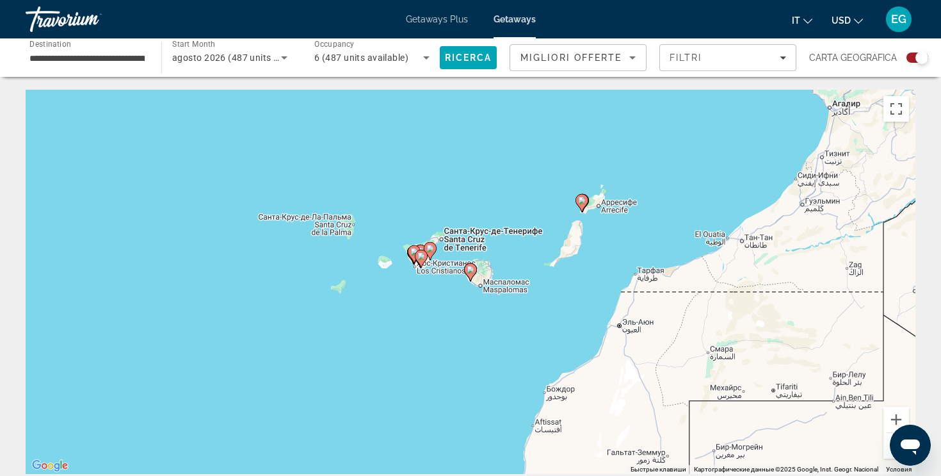
click at [421, 255] on image "Main content" at bounding box center [421, 256] width 8 height 8
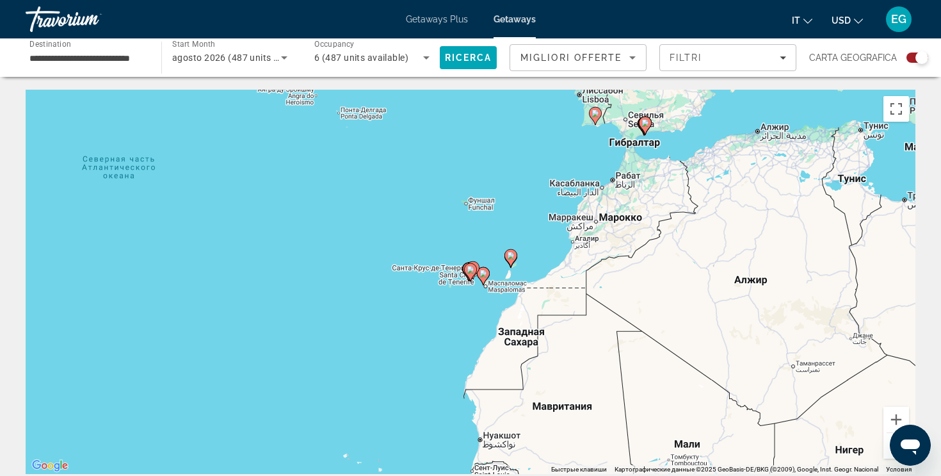
click at [468, 270] on image "Main content" at bounding box center [471, 270] width 8 height 8
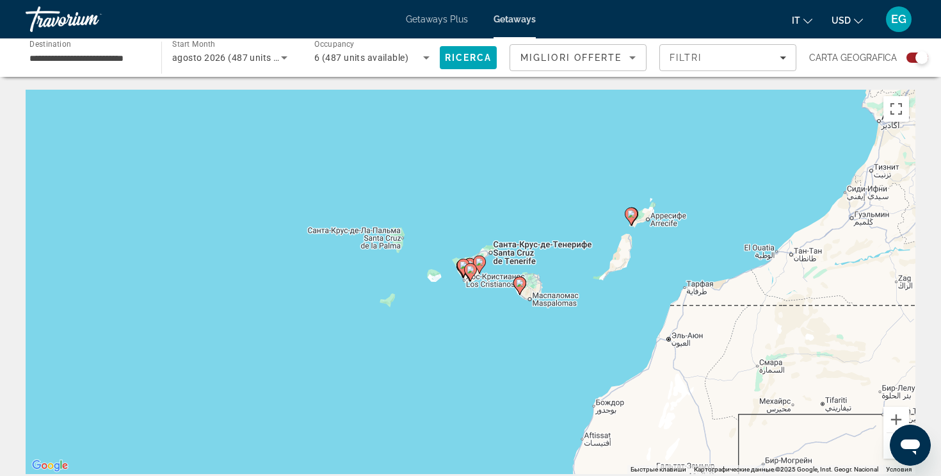
click at [468, 271] on image "Main content" at bounding box center [471, 270] width 8 height 8
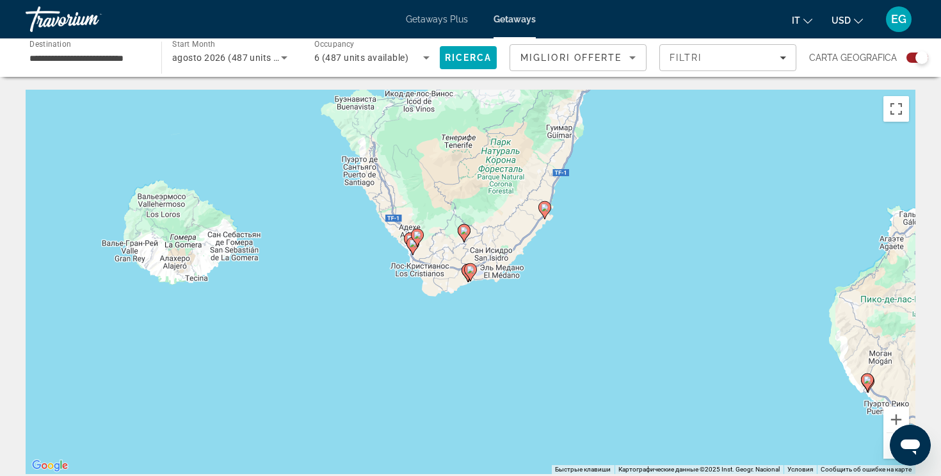
click at [468, 273] on image "Main content" at bounding box center [471, 270] width 8 height 8
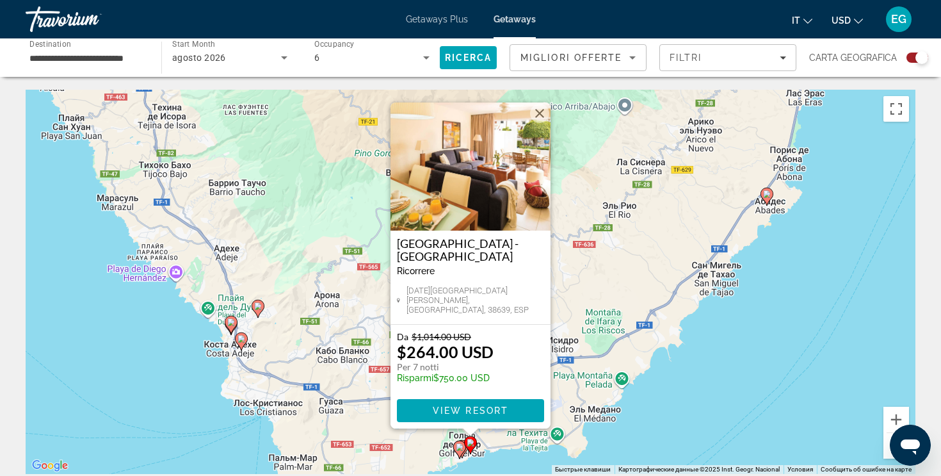
click at [458, 448] on image "Main content" at bounding box center [460, 447] width 8 height 8
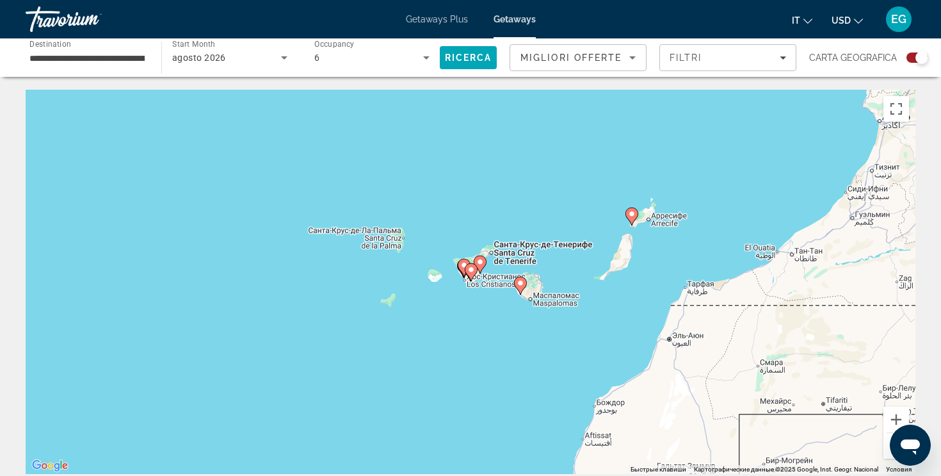
click at [520, 278] on icon "Main content" at bounding box center [521, 285] width 12 height 17
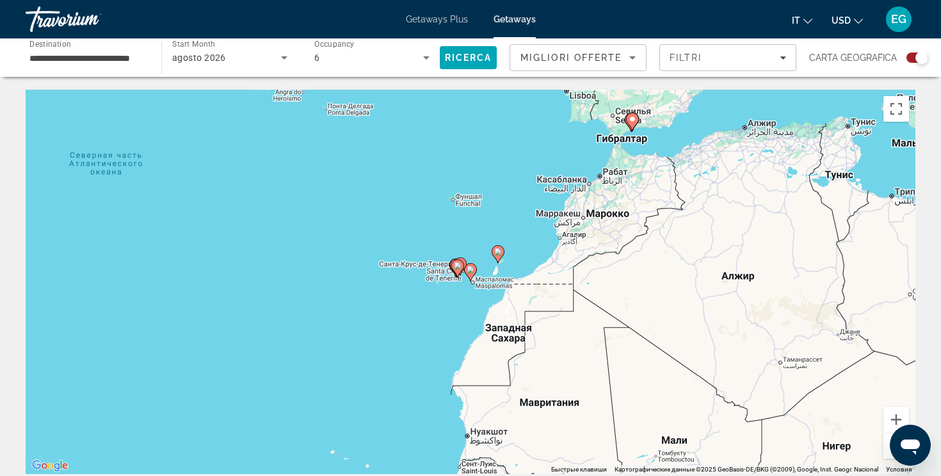
click at [457, 270] on icon "Main content" at bounding box center [458, 268] width 12 height 17
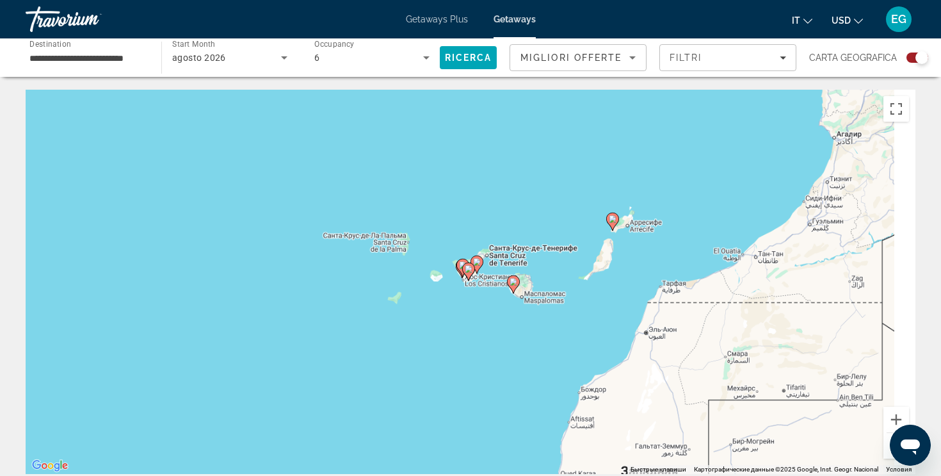
click at [460, 273] on gmp-advanced-marker "Main content" at bounding box center [463, 267] width 13 height 19
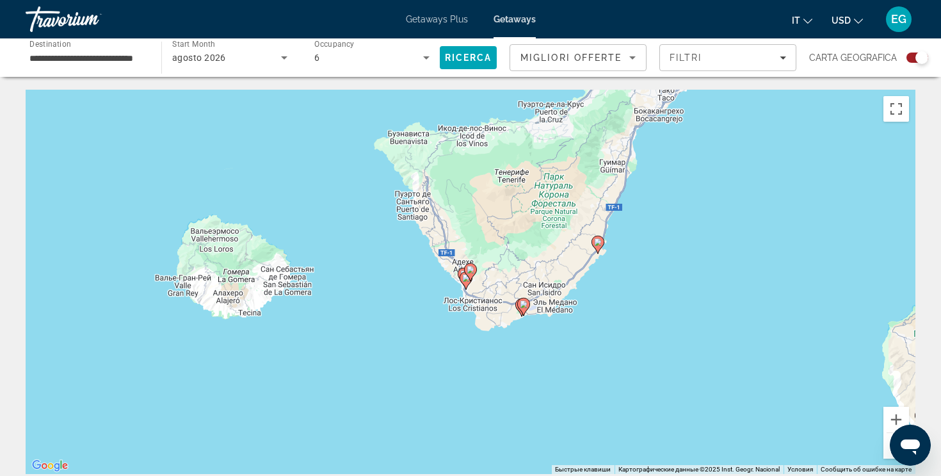
click at [521, 305] on image "Main content" at bounding box center [524, 304] width 8 height 8
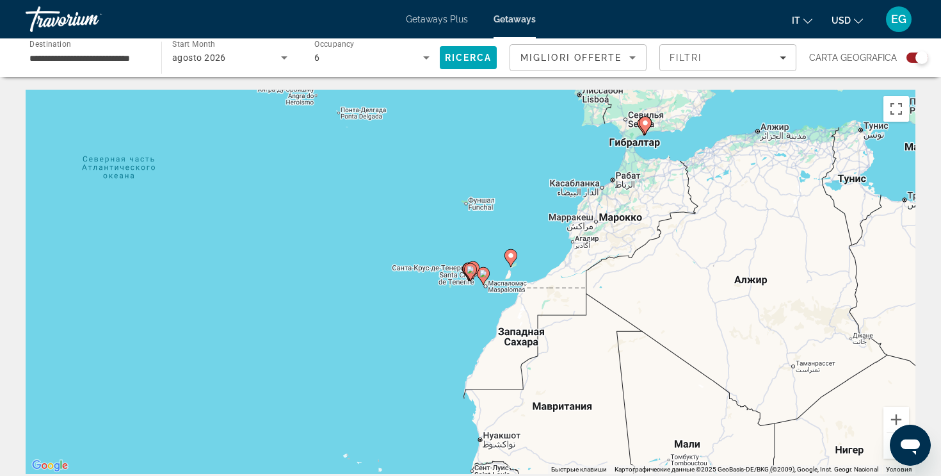
click at [473, 274] on icon "Main content" at bounding box center [471, 272] width 12 height 17
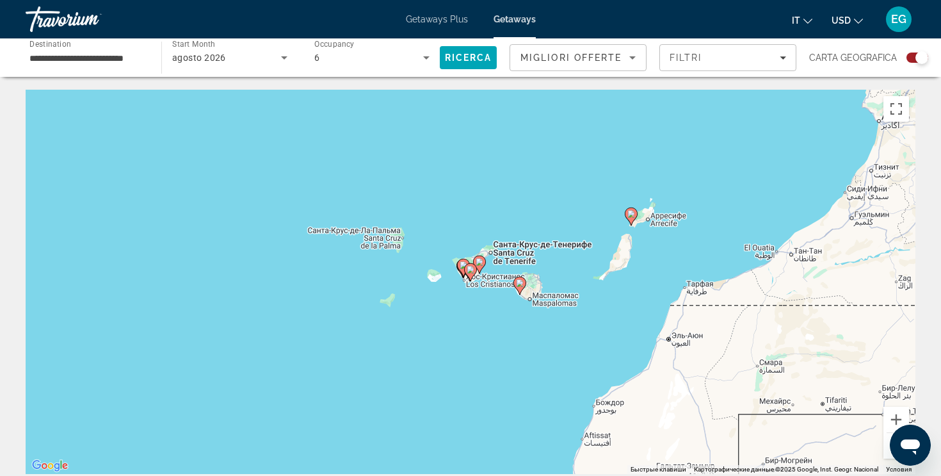
click at [472, 273] on image "Main content" at bounding box center [471, 270] width 8 height 8
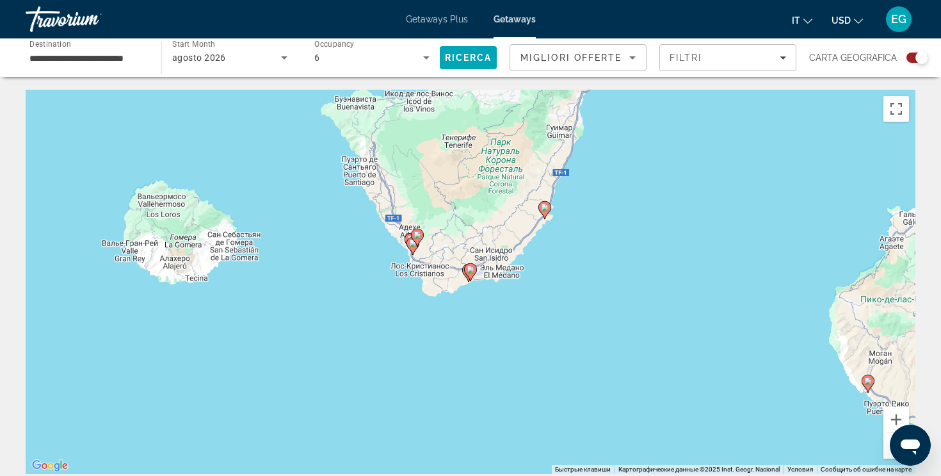
click at [469, 271] on image "Main content" at bounding box center [471, 270] width 8 height 8
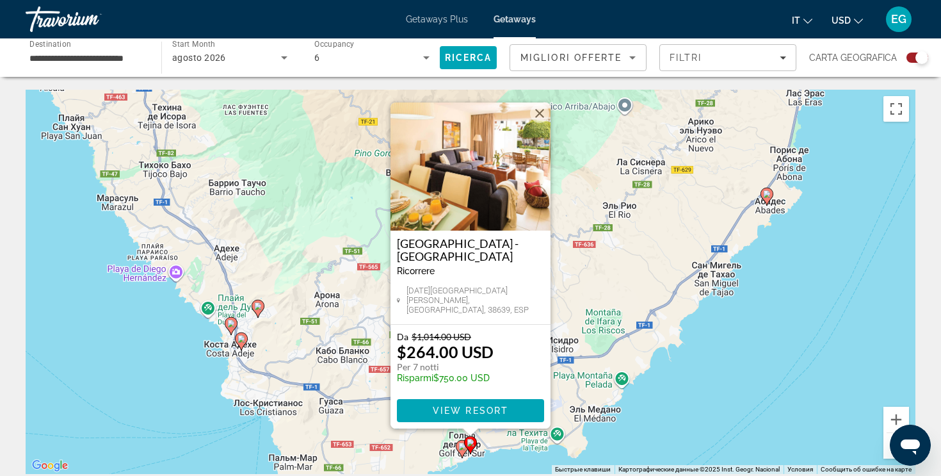
click at [459, 448] on image "Main content" at bounding box center [462, 446] width 8 height 8
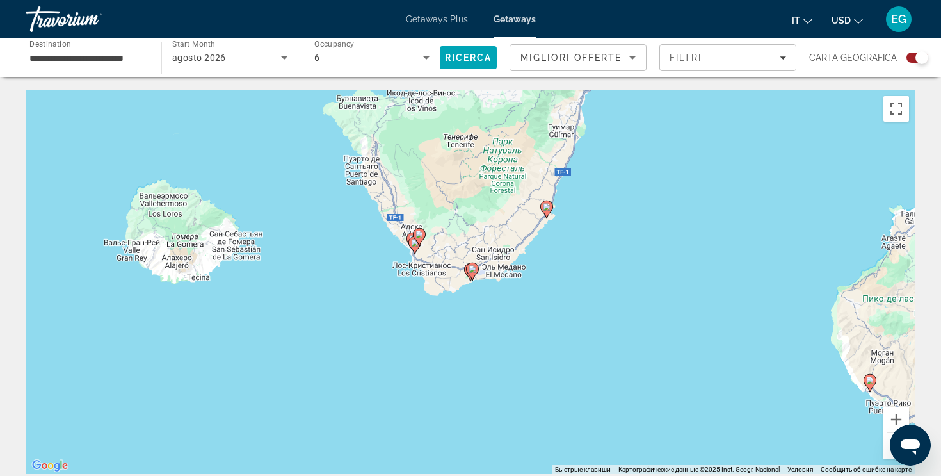
click at [469, 269] on image "Main content" at bounding box center [473, 269] width 8 height 8
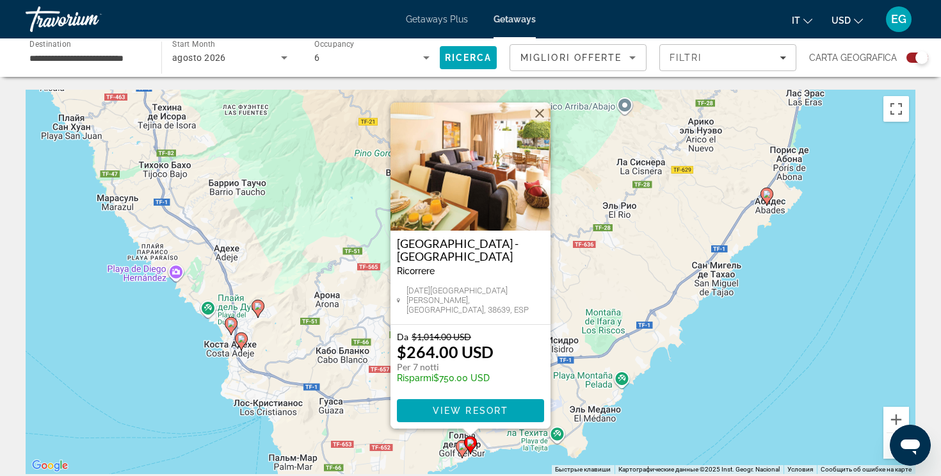
click at [461, 449] on image "Main content" at bounding box center [462, 446] width 8 height 8
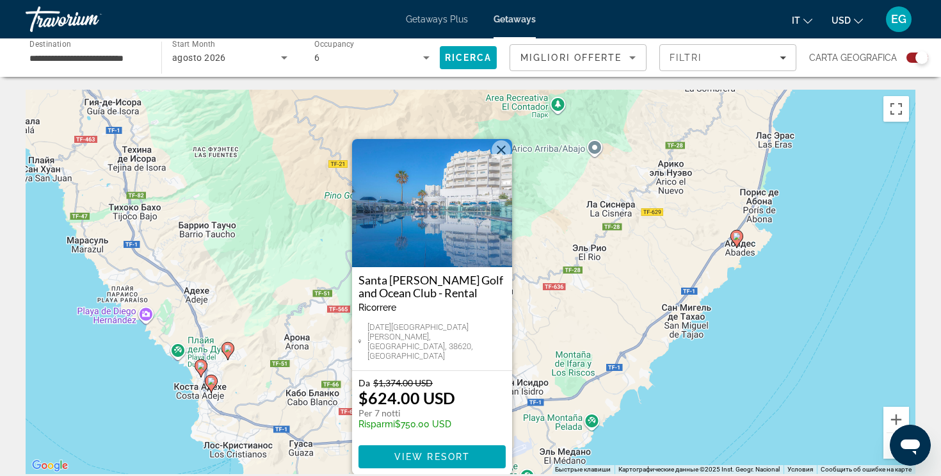
drag, startPoint x: 602, startPoint y: 300, endPoint x: 560, endPoint y: 352, distance: 66.9
click at [561, 352] on div "Чтобы активировать перетаскивание с помощью клавиатуры, нажмите Alt + Ввод. Пос…" at bounding box center [471, 282] width 890 height 384
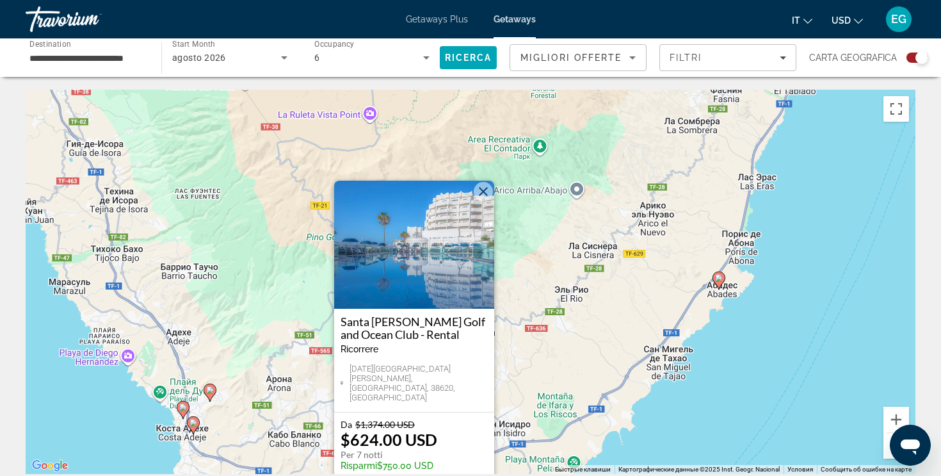
drag, startPoint x: 560, startPoint y: 352, endPoint x: 543, endPoint y: 392, distance: 43.9
click at [543, 392] on div "Чтобы активировать перетаскивание с помощью клавиатуры, нажмите Alt + Ввод. Пос…" at bounding box center [471, 282] width 890 height 384
click at [722, 282] on image "Main content" at bounding box center [719, 279] width 8 height 8
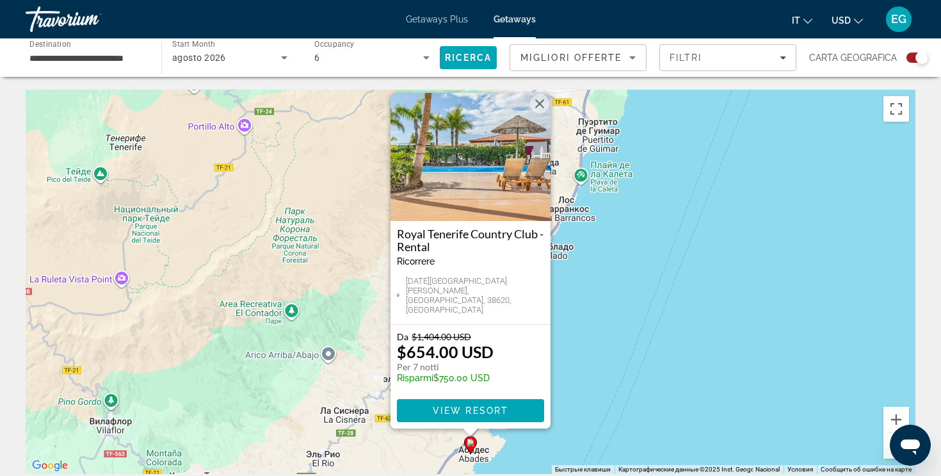
click at [887, 453] on button "Уменьшить" at bounding box center [897, 446] width 26 height 26
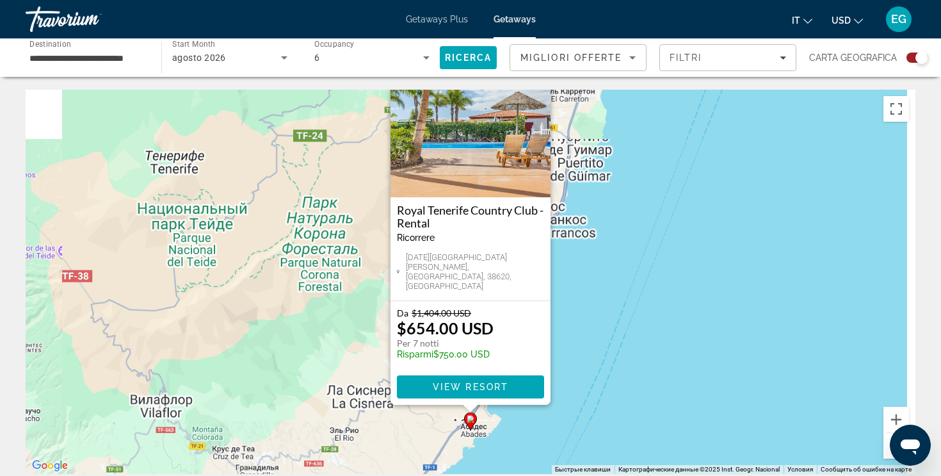
click at [887, 453] on button "Уменьшить" at bounding box center [897, 446] width 26 height 26
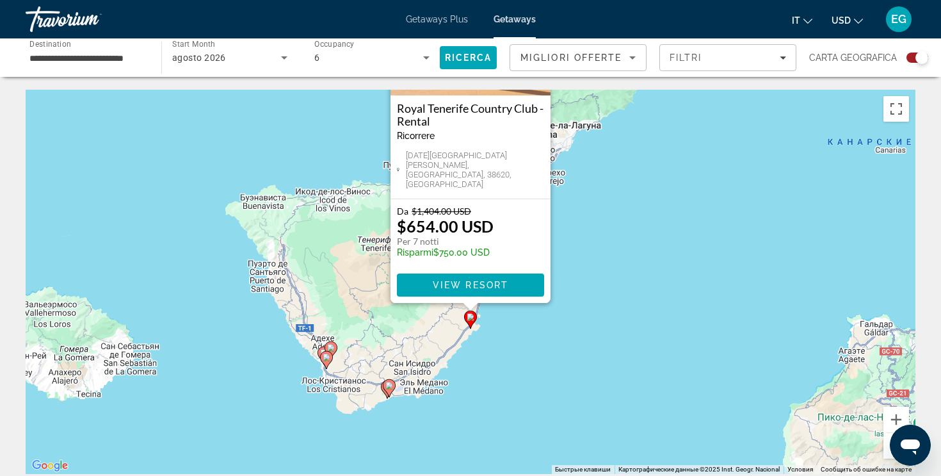
click at [887, 453] on button "Уменьшить" at bounding box center [897, 446] width 26 height 26
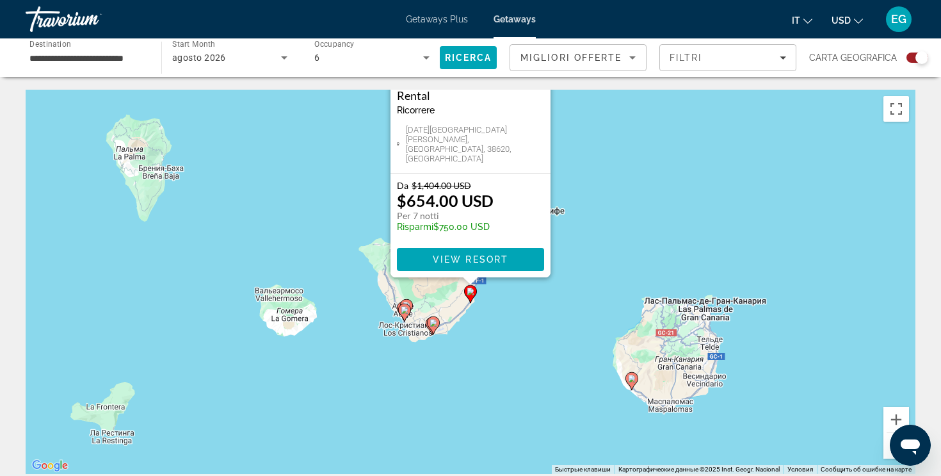
click at [633, 376] on image "Main content" at bounding box center [632, 379] width 8 height 8
type input "**********"
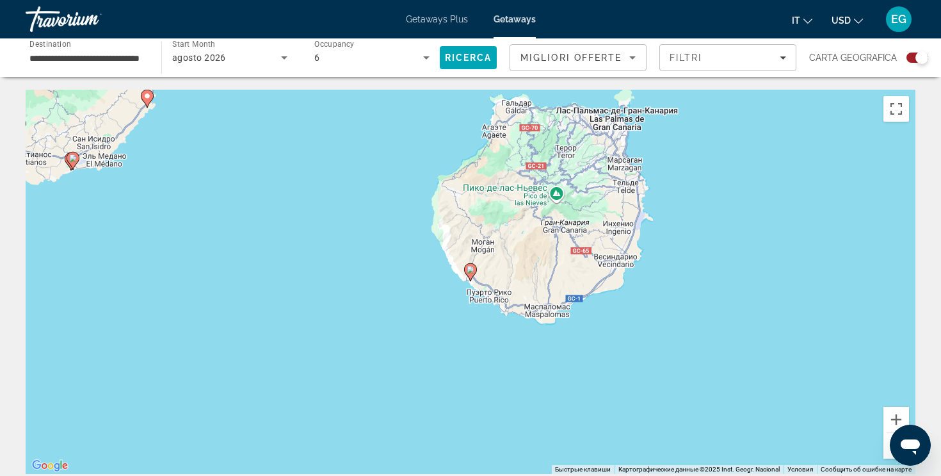
click at [474, 274] on icon "Main content" at bounding box center [471, 272] width 12 height 17
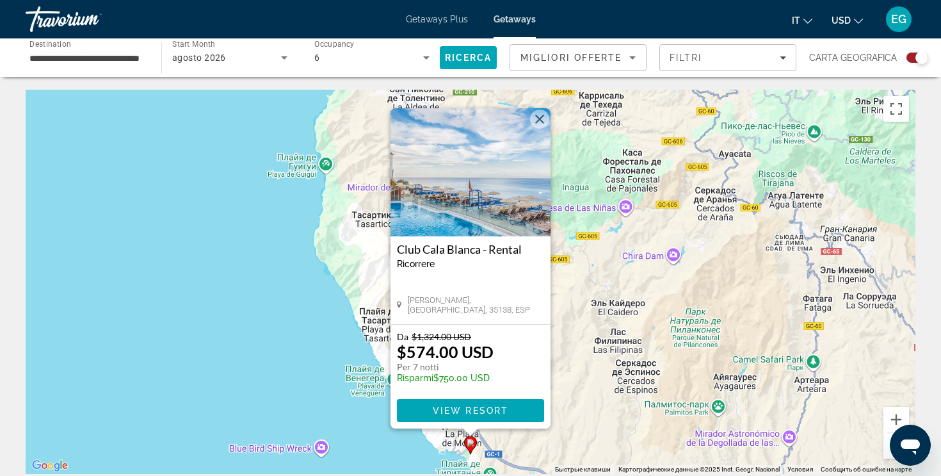
click at [887, 457] on button "Уменьшить" at bounding box center [897, 446] width 26 height 26
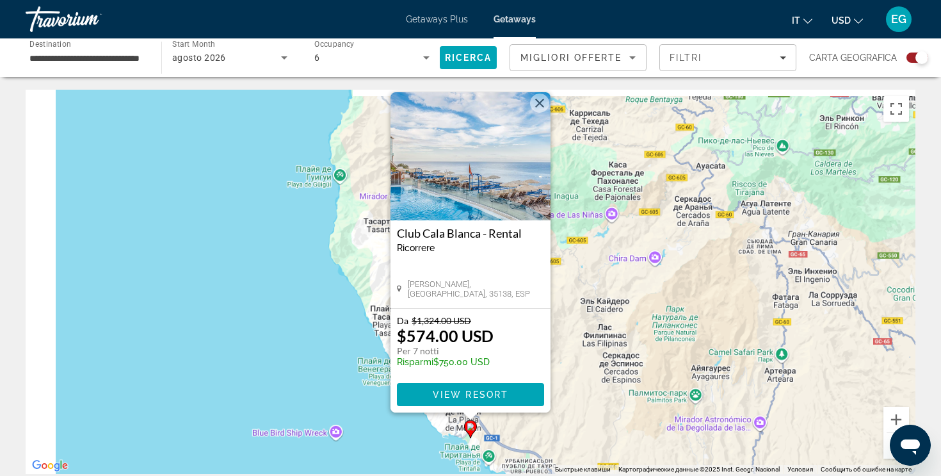
click at [887, 457] on button "Уменьшить" at bounding box center [897, 446] width 26 height 26
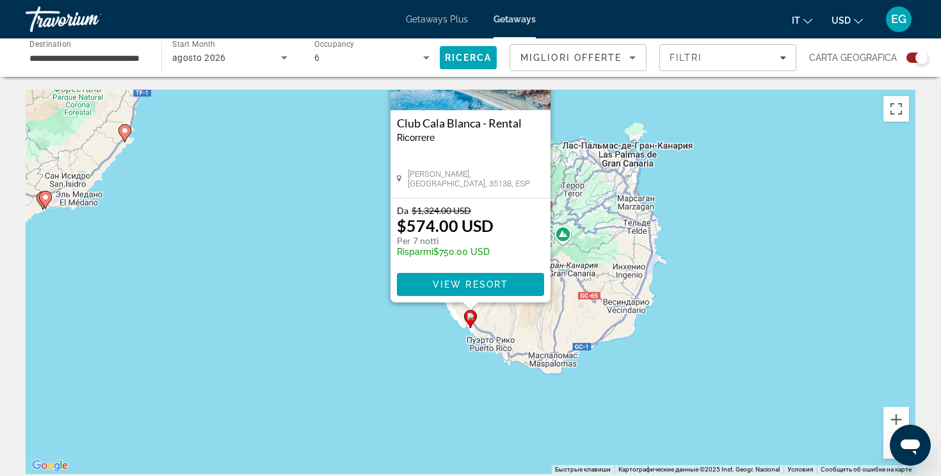
click at [887, 457] on button "Уменьшить" at bounding box center [897, 446] width 26 height 26
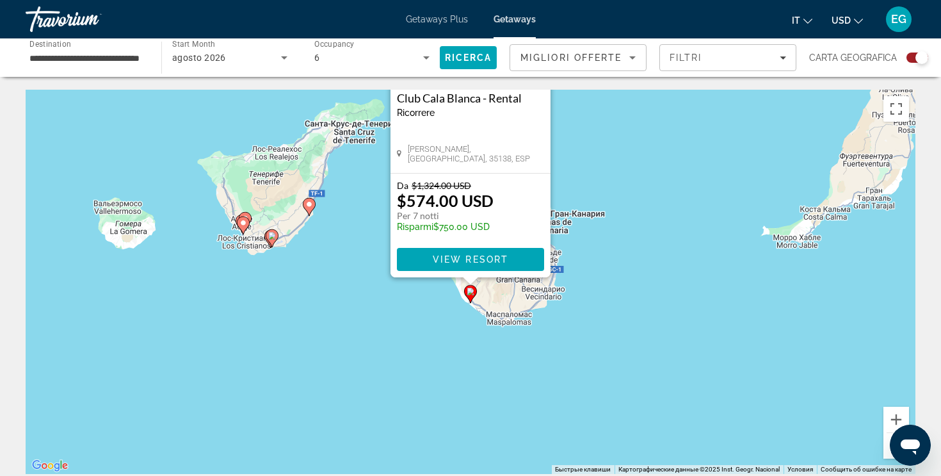
click at [887, 457] on button "Уменьшить" at bounding box center [897, 446] width 26 height 26
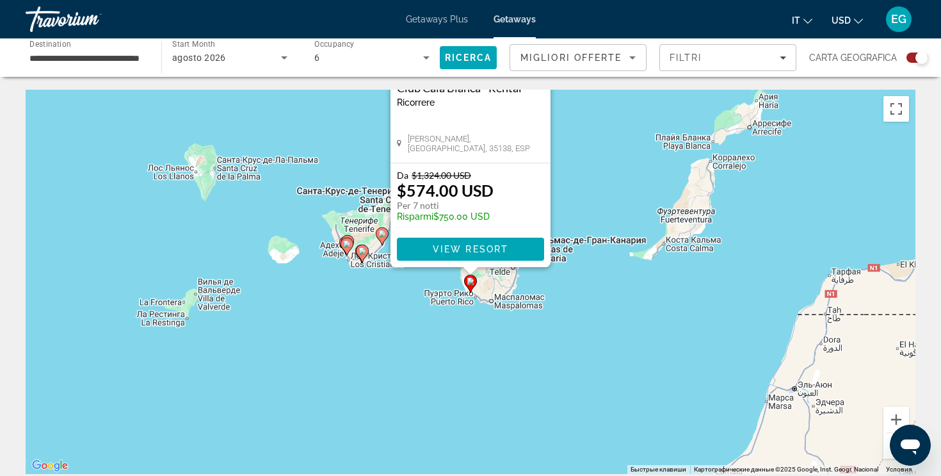
click at [887, 457] on button "Уменьшить" at bounding box center [897, 446] width 26 height 26
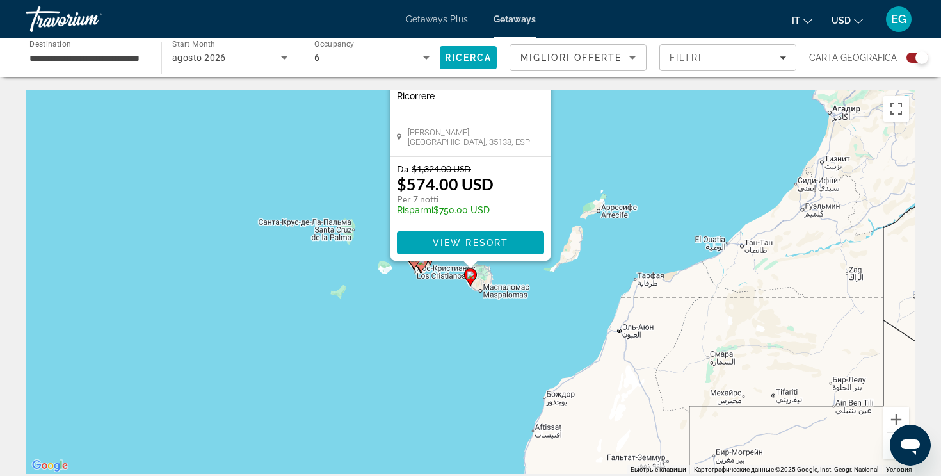
click at [887, 457] on button "Уменьшить" at bounding box center [897, 446] width 26 height 26
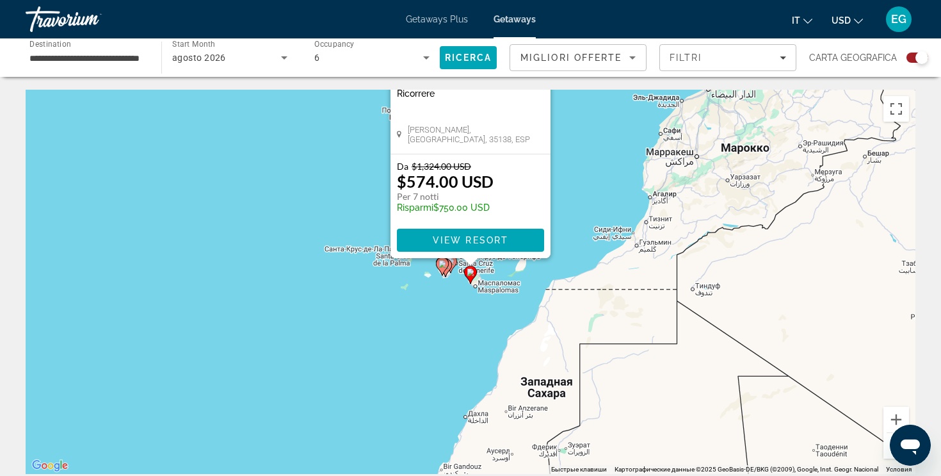
click at [594, 139] on div "Чтобы активировать перетаскивание с помощью клавиатуры, нажмите Alt + Ввод. Пос…" at bounding box center [471, 282] width 890 height 384
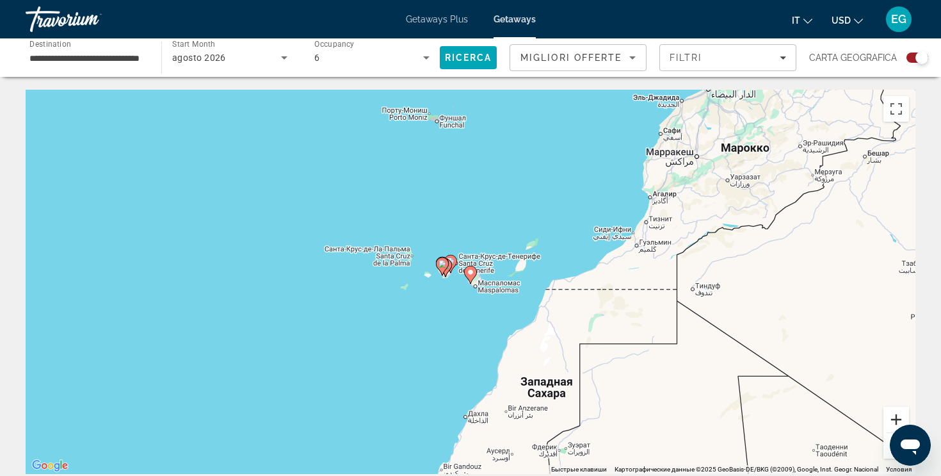
click at [891, 419] on button "Увеличить" at bounding box center [897, 420] width 26 height 26
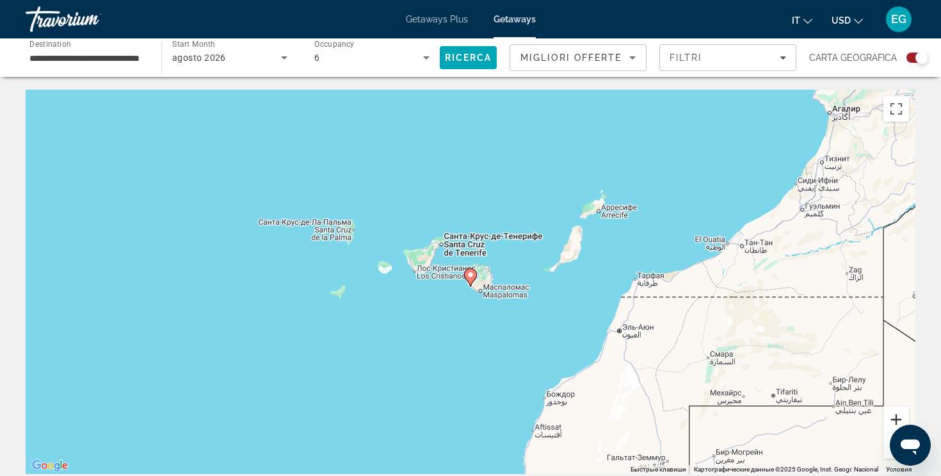
click at [891, 419] on button "Увеличить" at bounding box center [897, 420] width 26 height 26
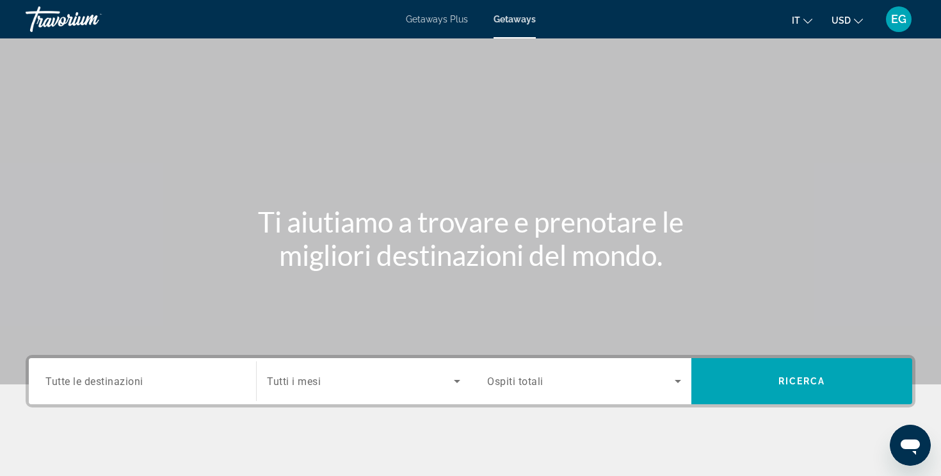
click at [129, 367] on div "Search widget" at bounding box center [142, 381] width 194 height 36
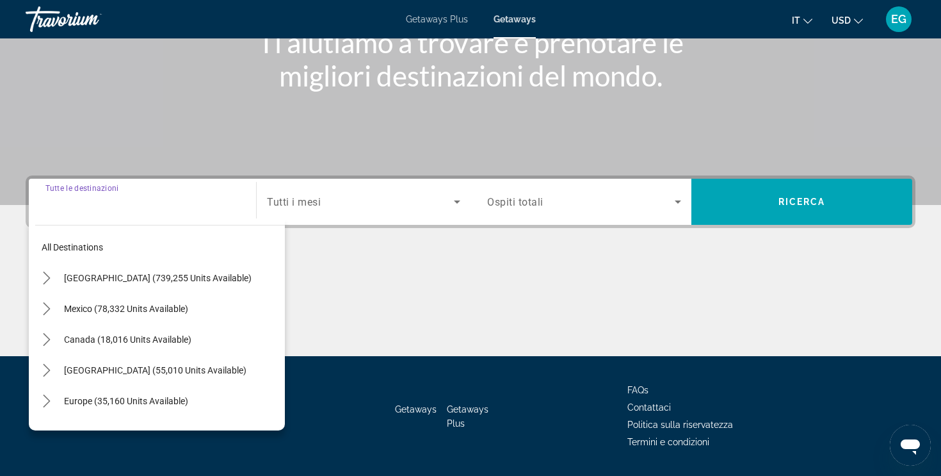
scroll to position [216, 0]
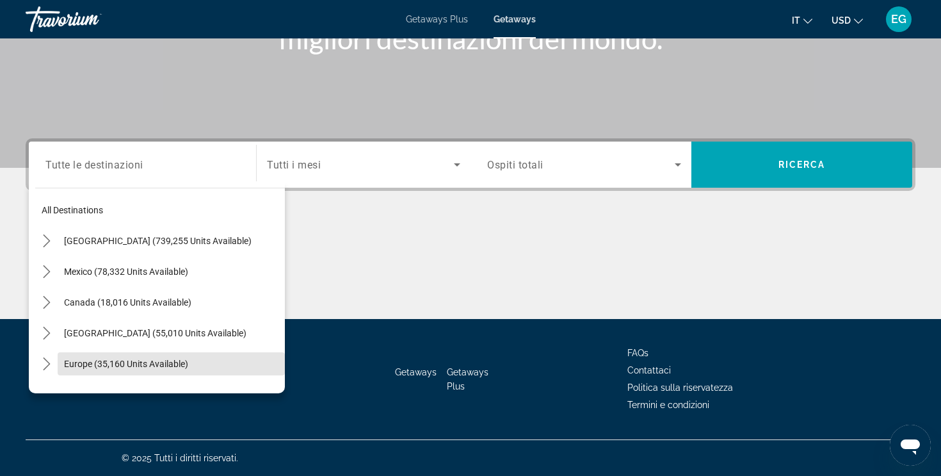
click at [129, 367] on span "Europe (35,160 units available)" at bounding box center [126, 364] width 124 height 10
type input "**********"
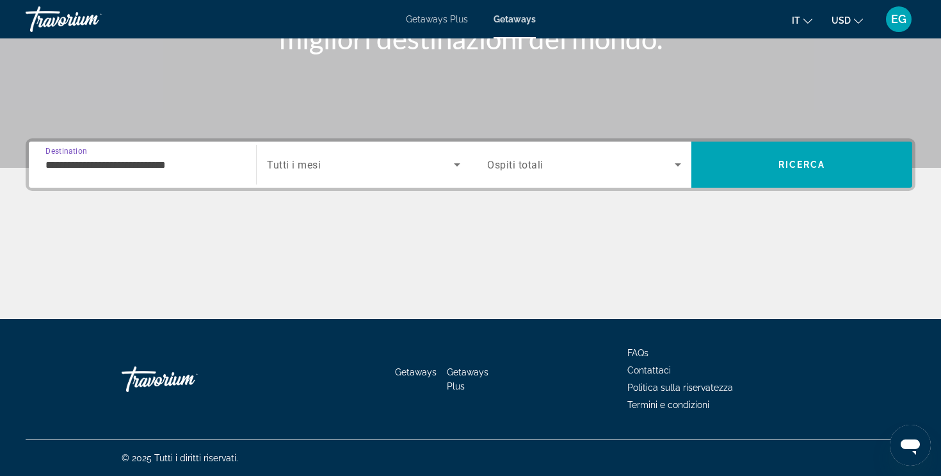
click at [303, 178] on div "Search widget" at bounding box center [363, 165] width 193 height 36
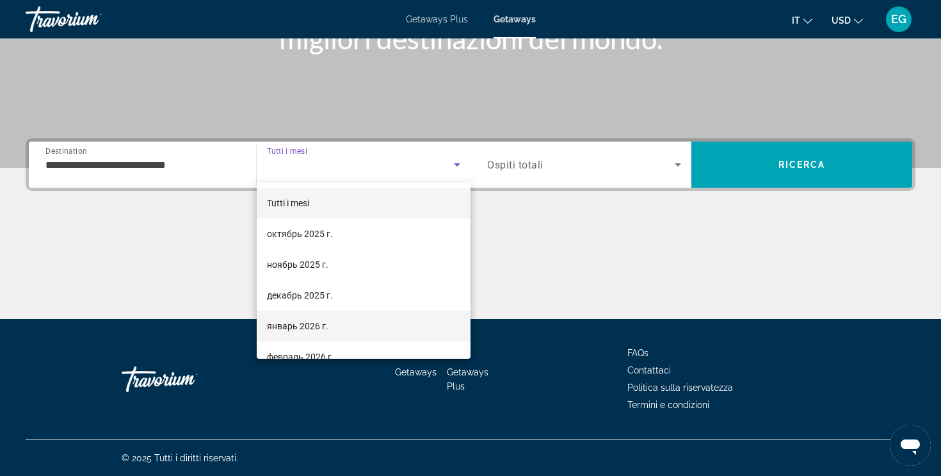
scroll to position [264, 0]
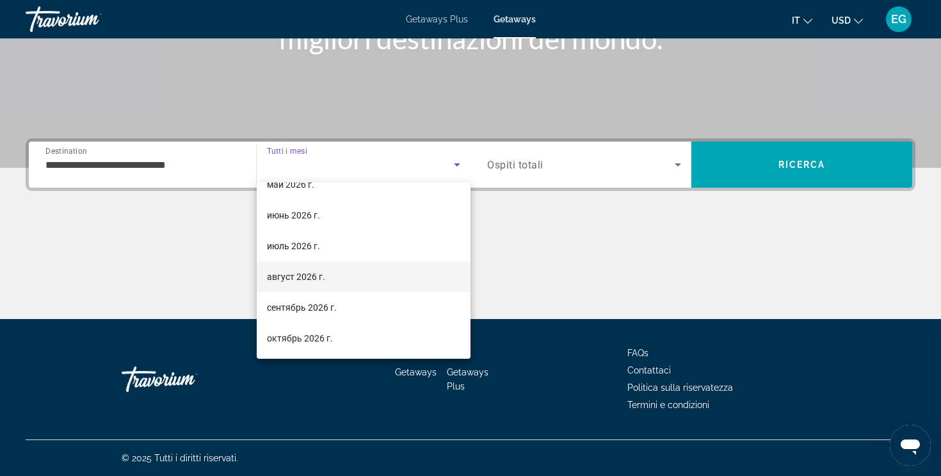
click at [296, 278] on span "август 2026 г." at bounding box center [296, 276] width 58 height 15
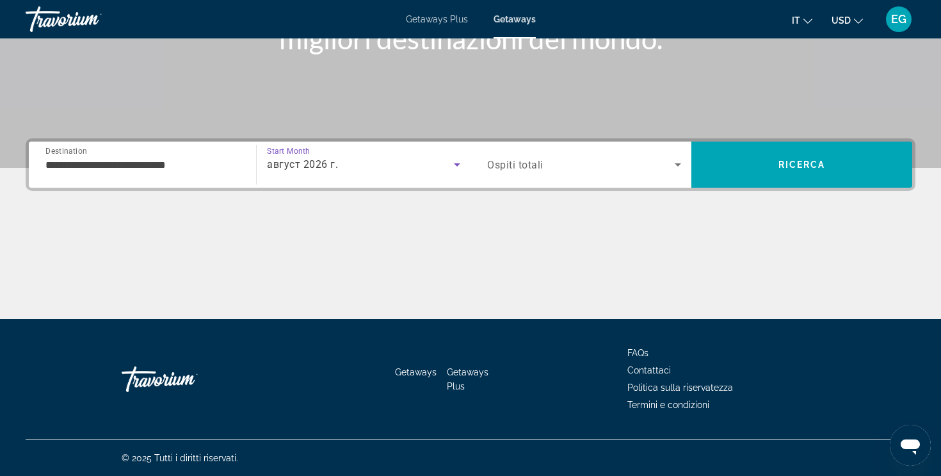
click at [541, 168] on span "Ospiti totali" at bounding box center [515, 165] width 56 height 12
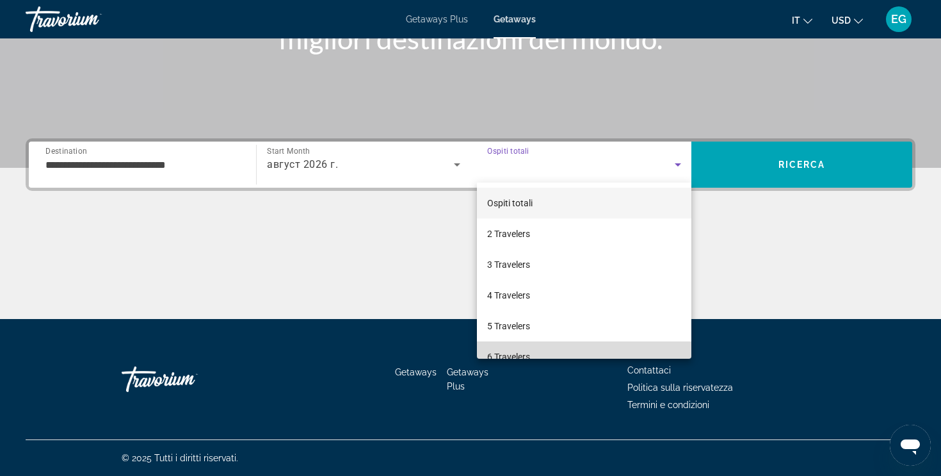
click at [514, 348] on mat-option "6 Travelers" at bounding box center [584, 356] width 214 height 31
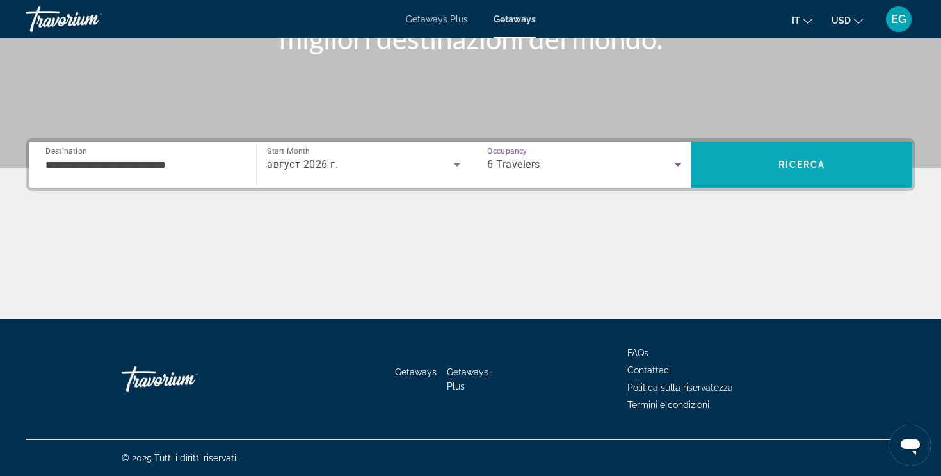
click at [722, 177] on span "Search" at bounding box center [801, 164] width 221 height 31
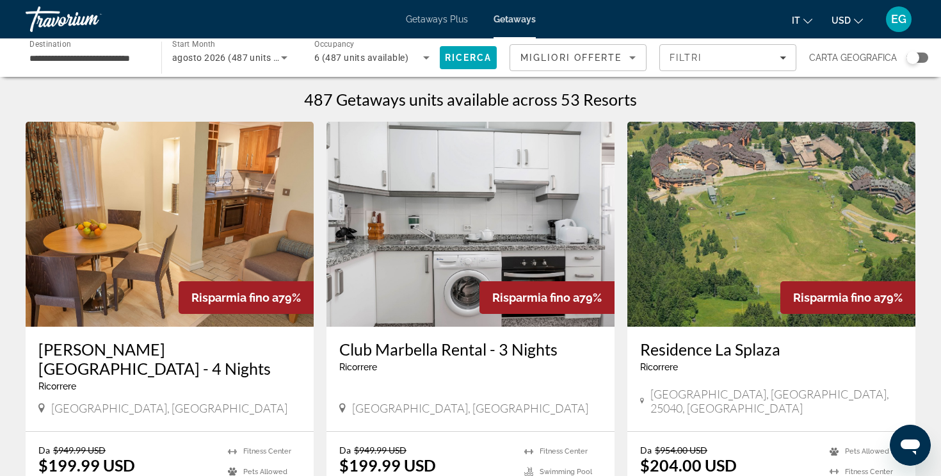
click at [918, 56] on div "Search widget" at bounding box center [913, 57] width 13 height 13
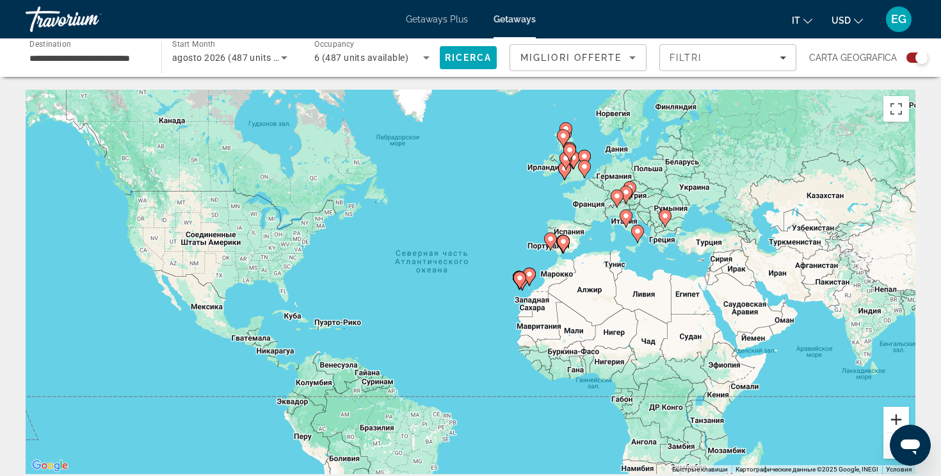
click at [888, 418] on button "Увеличить" at bounding box center [897, 420] width 26 height 26
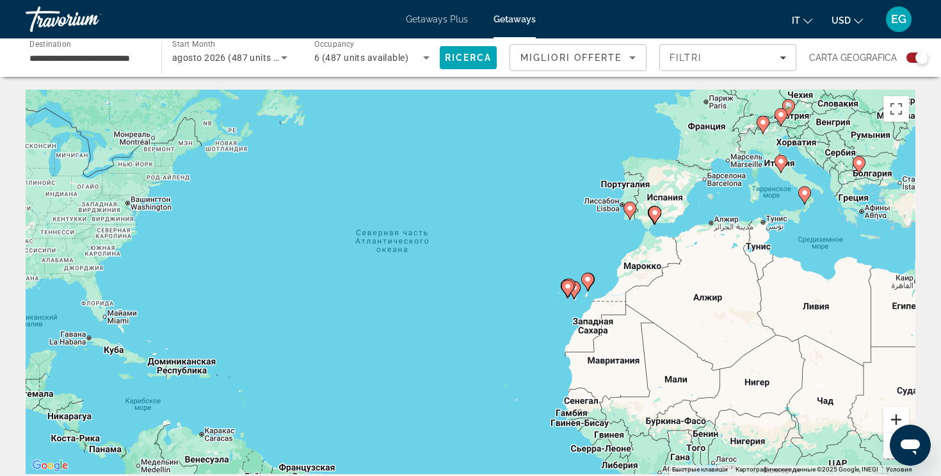
click at [888, 418] on button "Увеличить" at bounding box center [897, 420] width 26 height 26
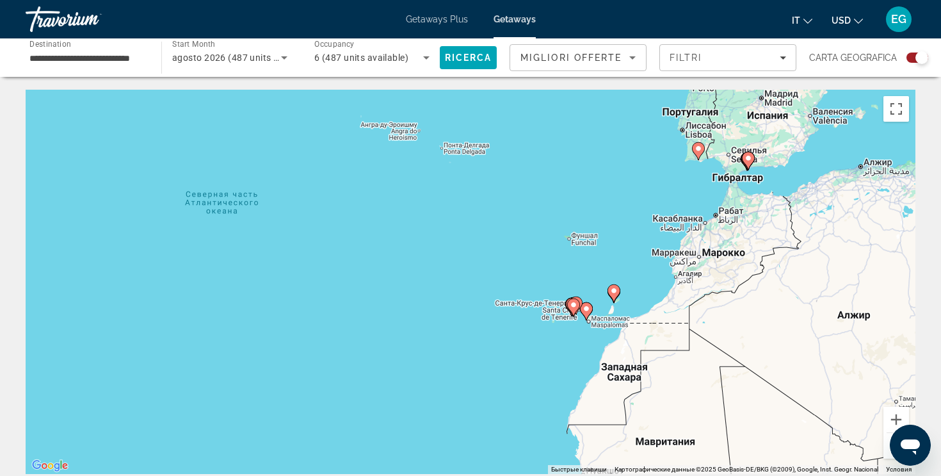
drag, startPoint x: 851, startPoint y: 348, endPoint x: 706, endPoint y: 362, distance: 145.4
click at [706, 362] on div "Чтобы активировать перетаскивание с помощью клавиатуры, нажмите Alt + Ввод. Пос…" at bounding box center [471, 282] width 890 height 384
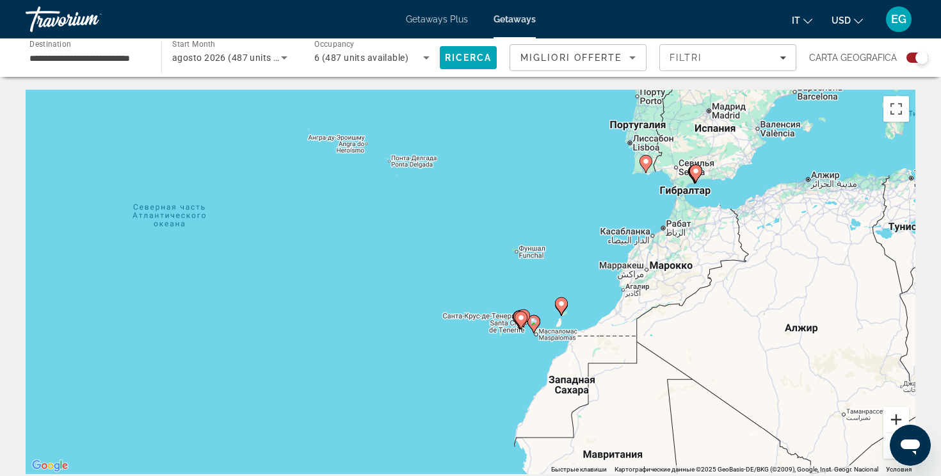
click at [900, 416] on button "Увеличить" at bounding box center [897, 420] width 26 height 26
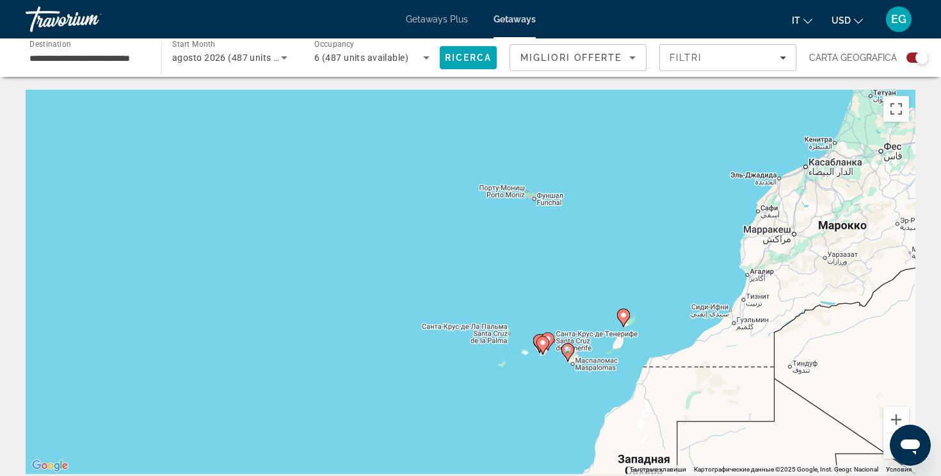
drag, startPoint x: 741, startPoint y: 392, endPoint x: 697, endPoint y: 353, distance: 58.5
click at [697, 353] on div "Чтобы активировать перетаскивание с помощью клавиатуры, нажмите Alt + Ввод. Пос…" at bounding box center [471, 282] width 890 height 384
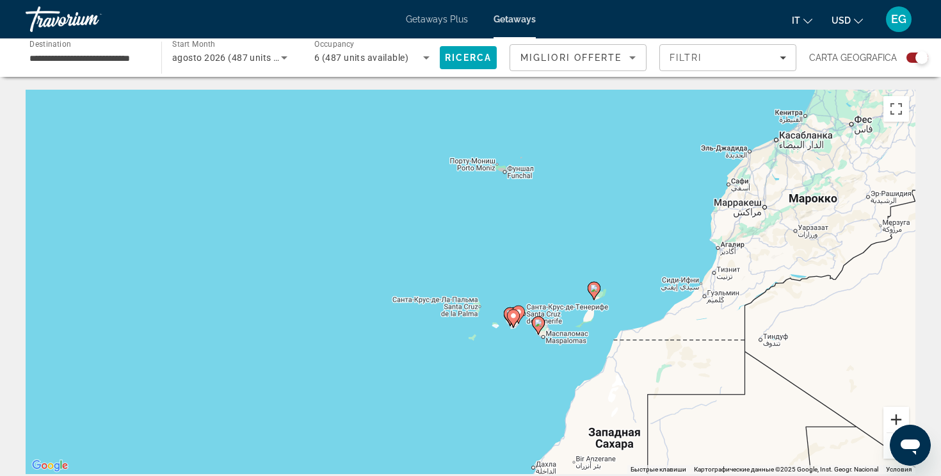
click at [890, 422] on button "Увеличить" at bounding box center [897, 420] width 26 height 26
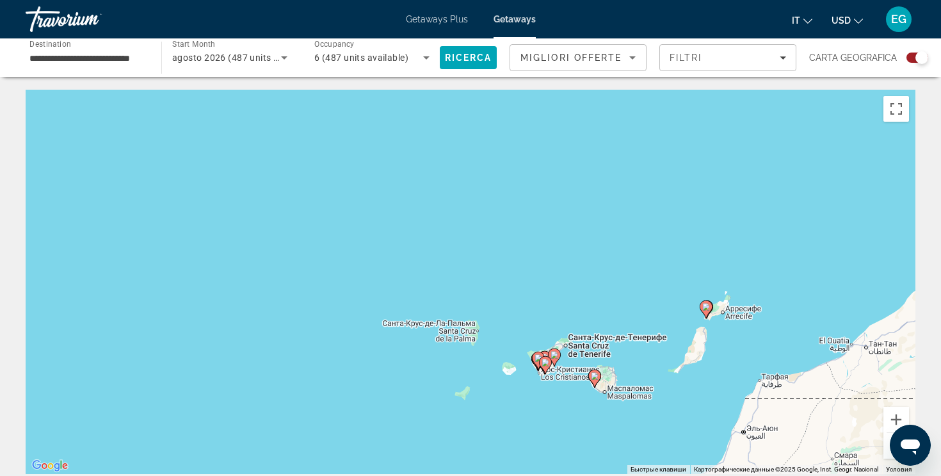
drag, startPoint x: 812, startPoint y: 388, endPoint x: 679, endPoint y: 366, distance: 134.3
click at [679, 366] on div "Чтобы активировать перетаскивание с помощью клавиатуры, нажмите Alt + Ввод. Пос…" at bounding box center [471, 282] width 890 height 384
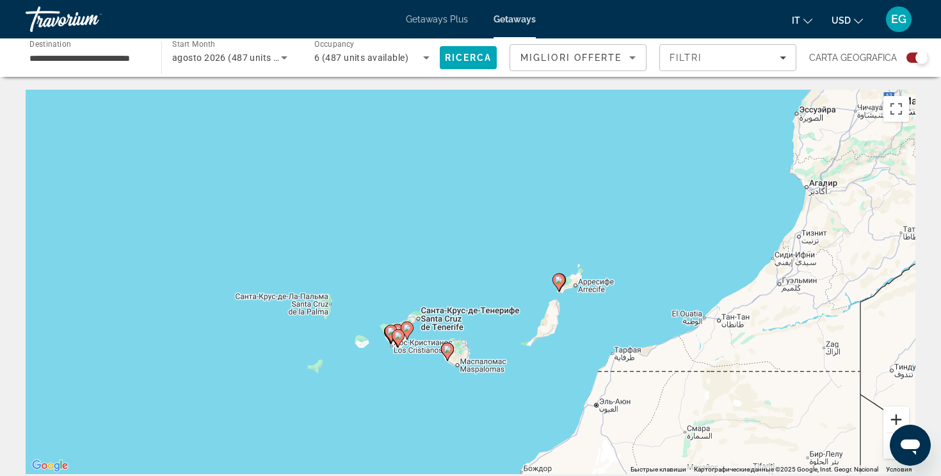
click at [896, 423] on button "Увеличить" at bounding box center [897, 420] width 26 height 26
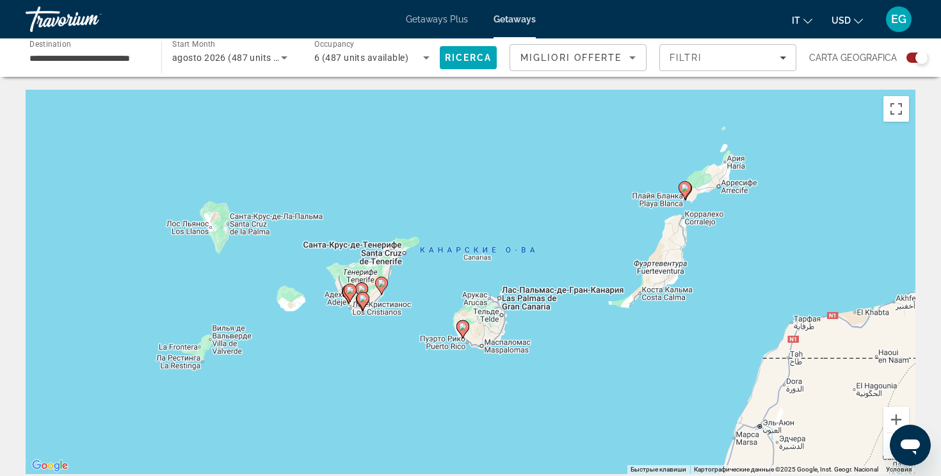
drag, startPoint x: 648, startPoint y: 412, endPoint x: 682, endPoint y: 302, distance: 114.6
click at [683, 302] on div "Чтобы активировать перетаскивание с помощью клавиатуры, нажмите Alt + Ввод. Пос…" at bounding box center [471, 282] width 890 height 384
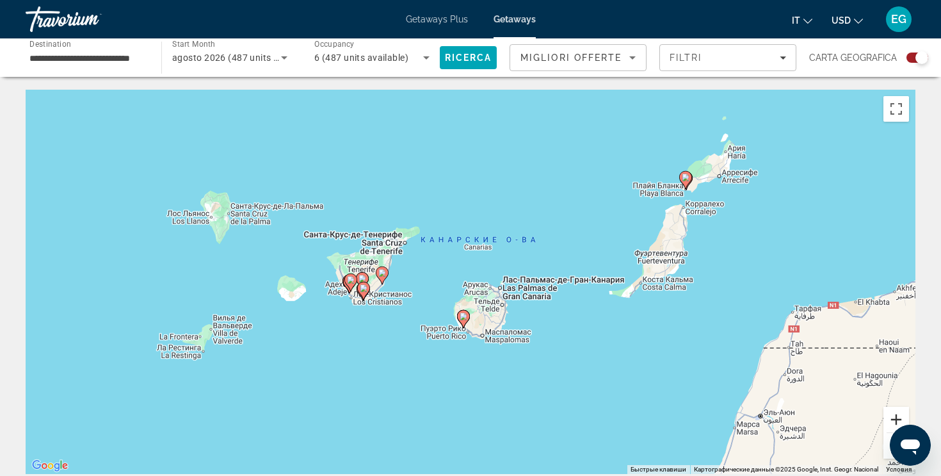
click at [899, 421] on button "Увеличить" at bounding box center [897, 420] width 26 height 26
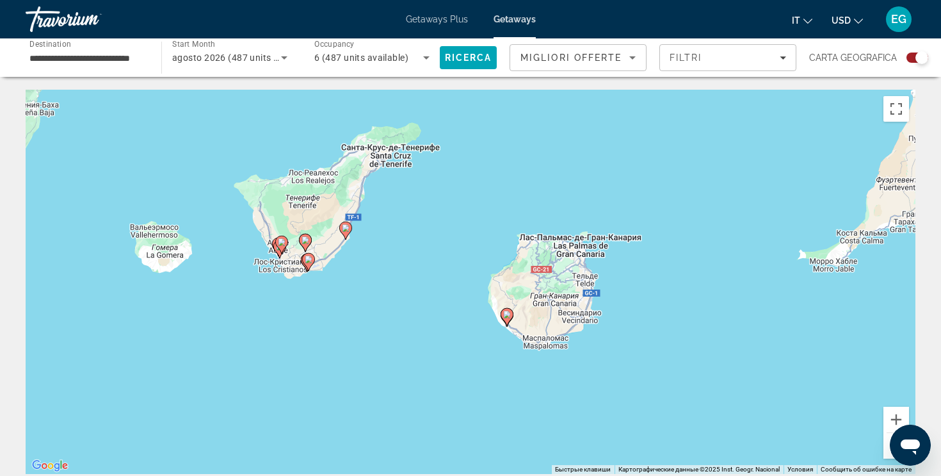
drag, startPoint x: 629, startPoint y: 378, endPoint x: 685, endPoint y: 327, distance: 76.6
click at [685, 327] on div "Чтобы активировать перетаскивание с помощью клавиатуры, нажмите Alt + Ввод. Пос…" at bounding box center [471, 282] width 890 height 384
click at [510, 318] on g "Main content" at bounding box center [507, 317] width 13 height 18
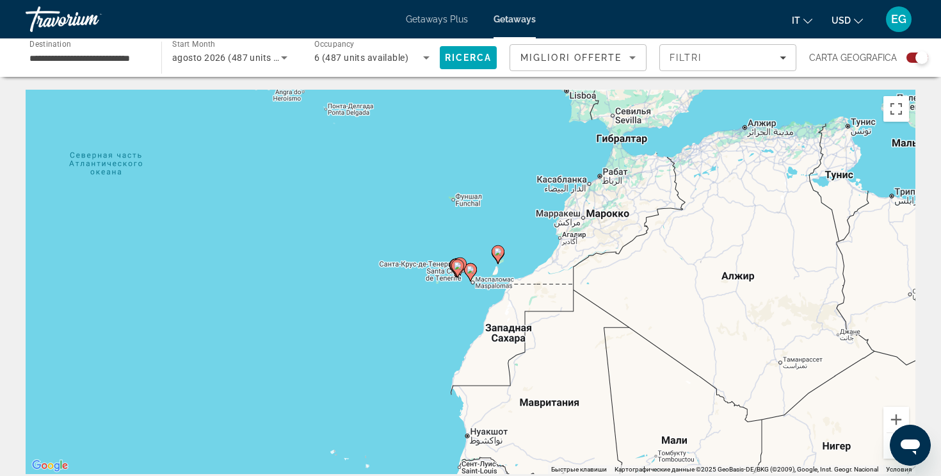
click at [471, 275] on icon "Main content" at bounding box center [471, 272] width 12 height 17
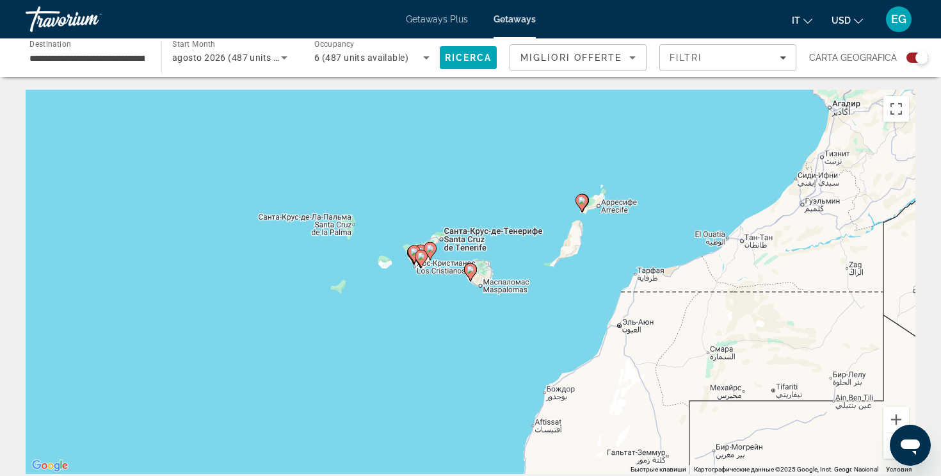
click at [472, 271] on image "Main content" at bounding box center [471, 270] width 8 height 8
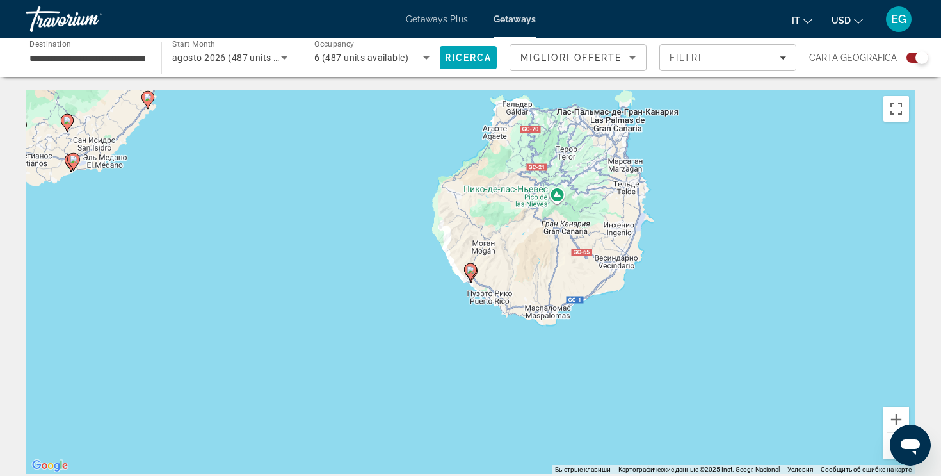
click at [472, 269] on image "Main content" at bounding box center [471, 270] width 8 height 8
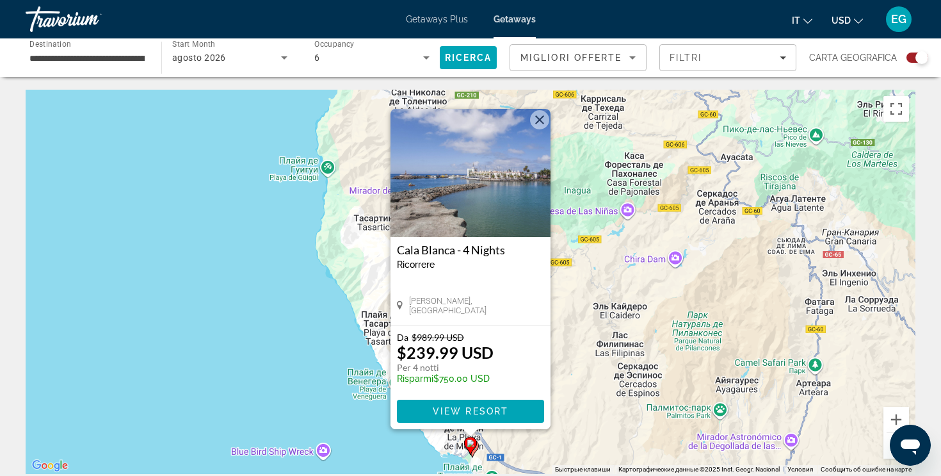
click at [475, 449] on gmp-advanced-marker "Main content" at bounding box center [470, 445] width 13 height 19
click at [478, 451] on gmp-advanced-marker "Main content" at bounding box center [472, 448] width 13 height 19
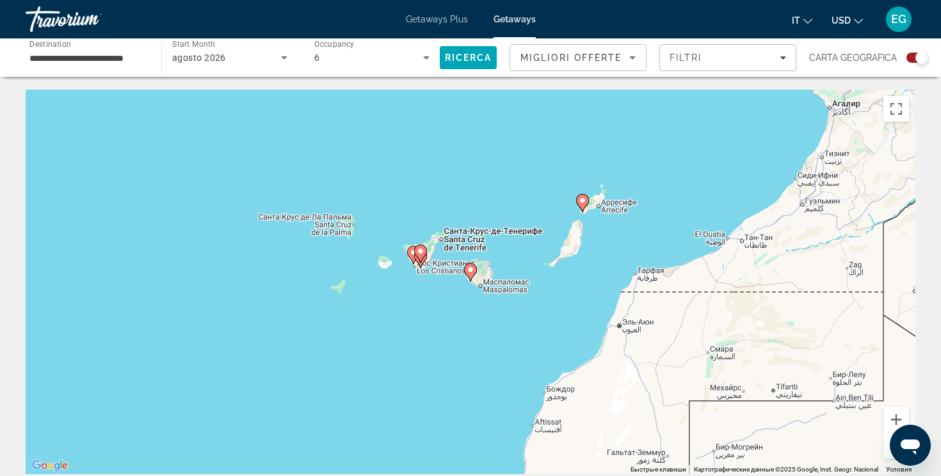
click at [474, 269] on icon "Main content" at bounding box center [471, 272] width 12 height 17
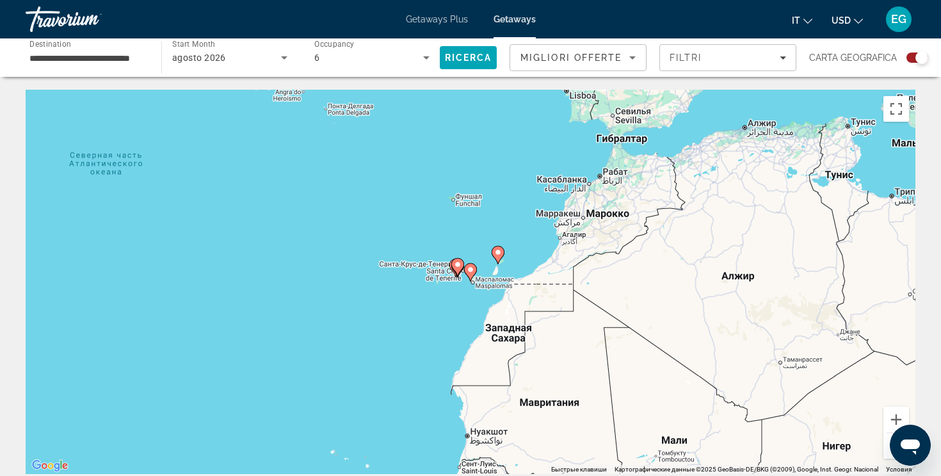
click at [471, 268] on image "Main content" at bounding box center [471, 270] width 8 height 8
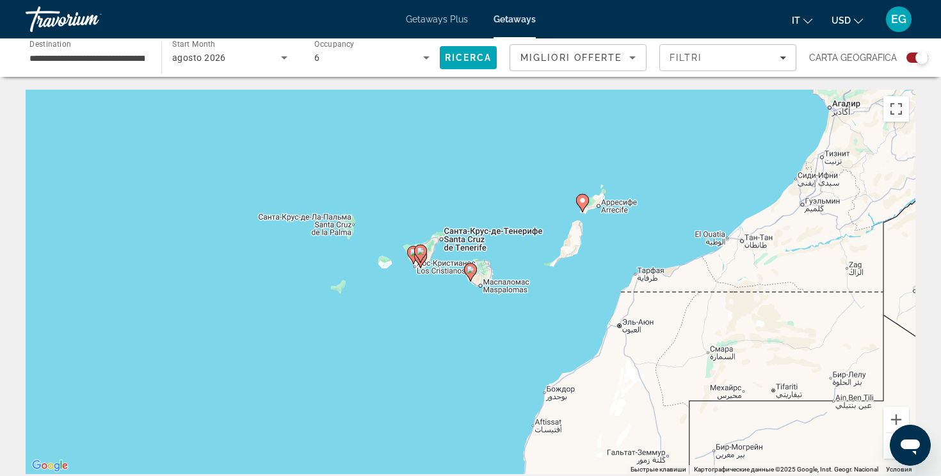
click at [471, 271] on image "Main content" at bounding box center [471, 270] width 8 height 8
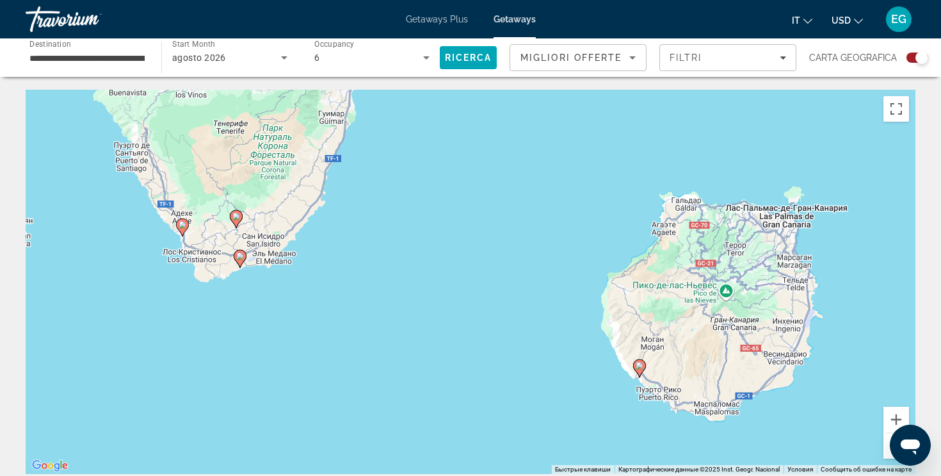
drag, startPoint x: 375, startPoint y: 309, endPoint x: 554, endPoint y: 408, distance: 204.0
click at [554, 408] on div "Чтобы активировать перетаскивание с помощью клавиатуры, нажмите Alt + Ввод. Пос…" at bounding box center [471, 282] width 890 height 384
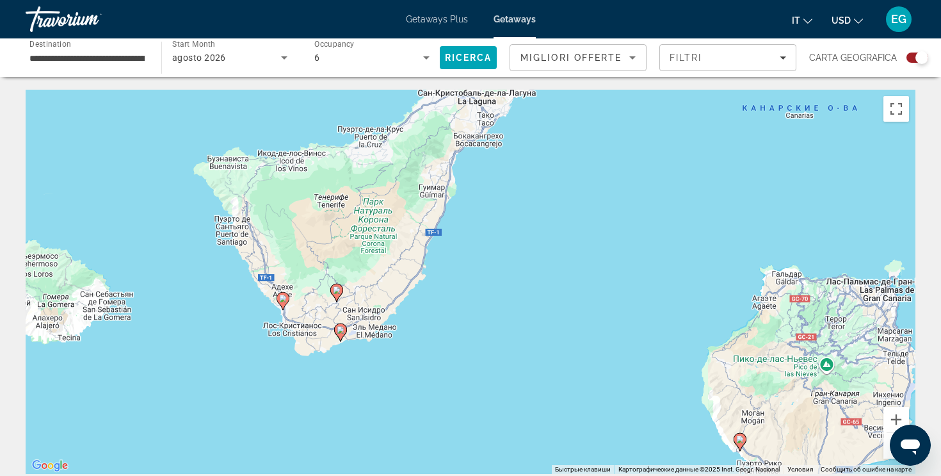
drag, startPoint x: 452, startPoint y: 371, endPoint x: 623, endPoint y: 370, distance: 171.0
click at [617, 375] on div "Чтобы активировать перетаскивание с помощью клавиатуры, нажмите Alt + Ввод. Пос…" at bounding box center [471, 282] width 890 height 384
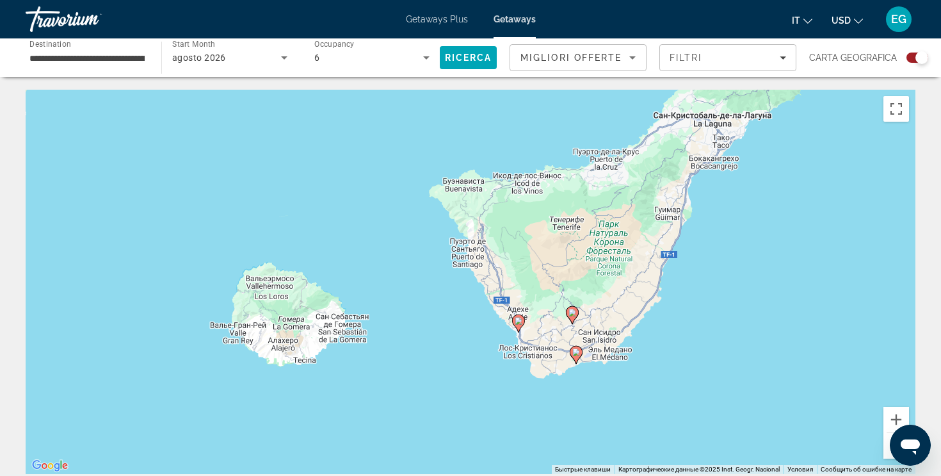
drag, startPoint x: 385, startPoint y: 295, endPoint x: 453, endPoint y: 353, distance: 89.0
click at [453, 353] on div "Чтобы активировать перетаскивание с помощью клавиатуры, нажмите Alt + Ввод. Пос…" at bounding box center [471, 282] width 890 height 384
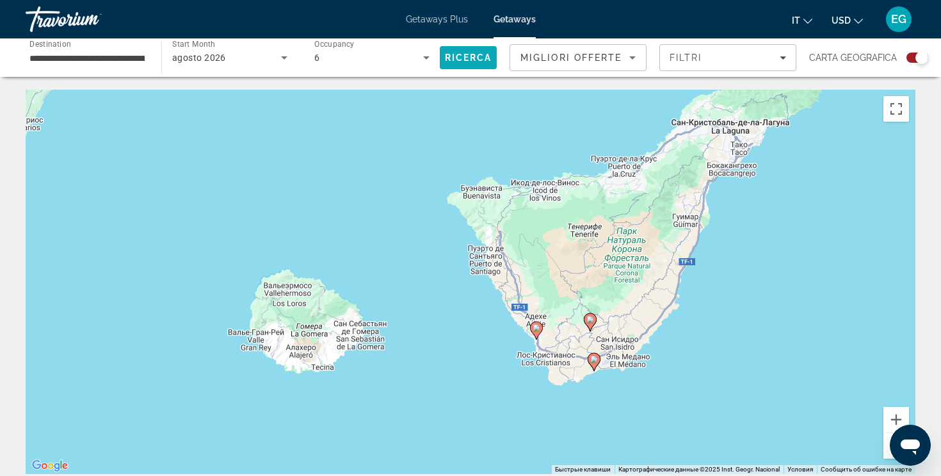
click at [453, 56] on span "Ricerca" at bounding box center [468, 58] width 47 height 10
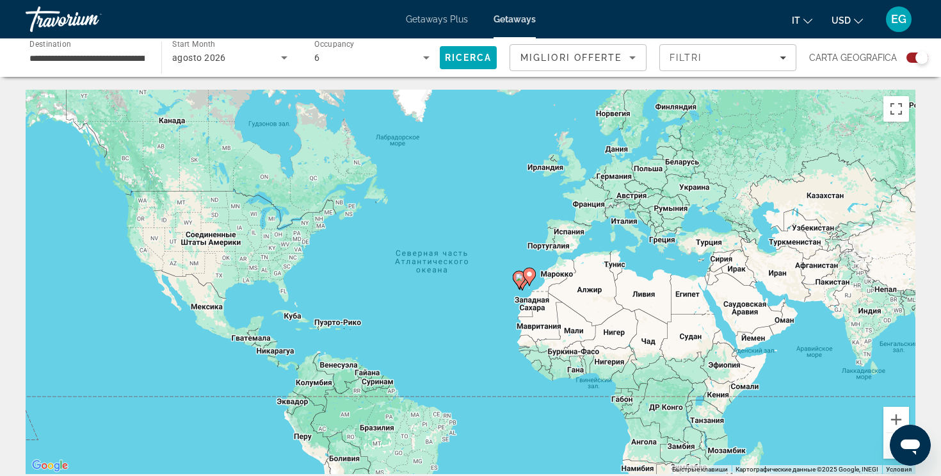
click at [530, 282] on icon "Main content" at bounding box center [530, 276] width 12 height 17
type input "**********"
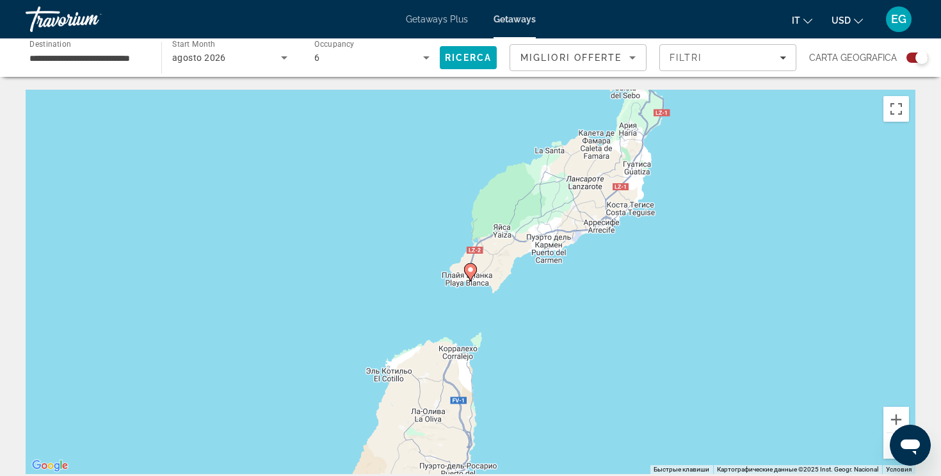
click at [891, 452] on button "Уменьшить" at bounding box center [897, 446] width 26 height 26
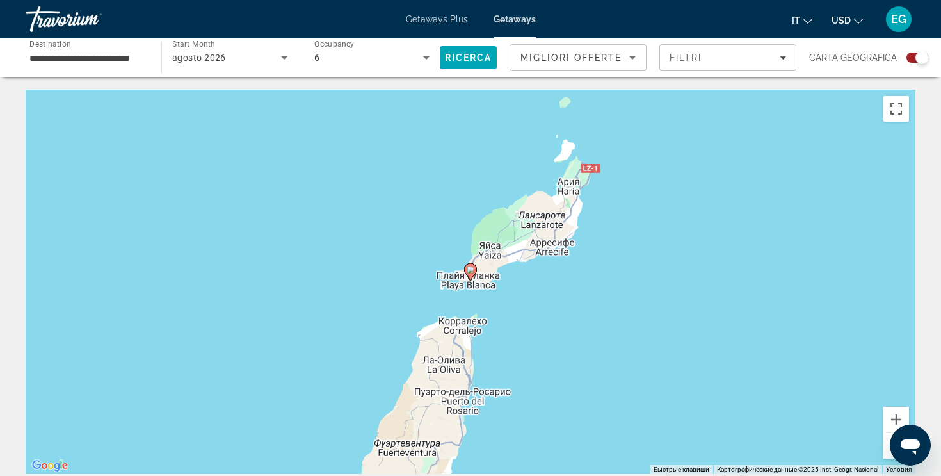
click at [891, 452] on button "Уменьшить" at bounding box center [897, 446] width 26 height 26
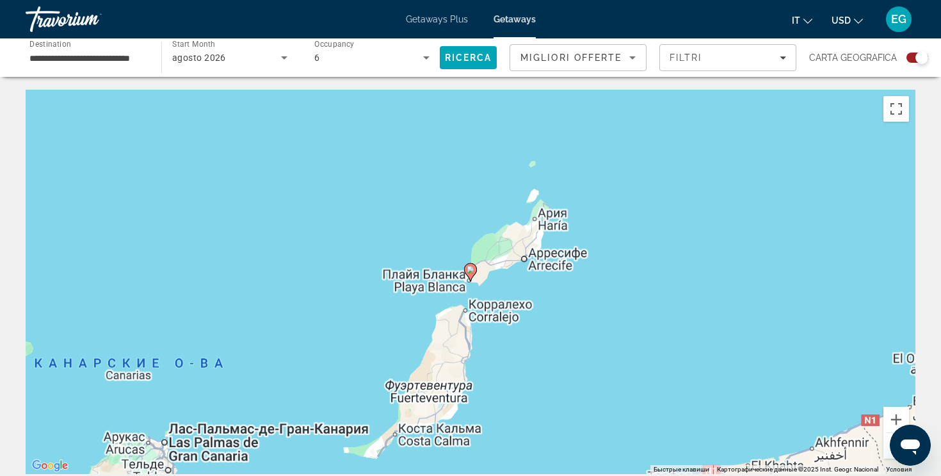
click at [891, 452] on button "Уменьшить" at bounding box center [897, 446] width 26 height 26
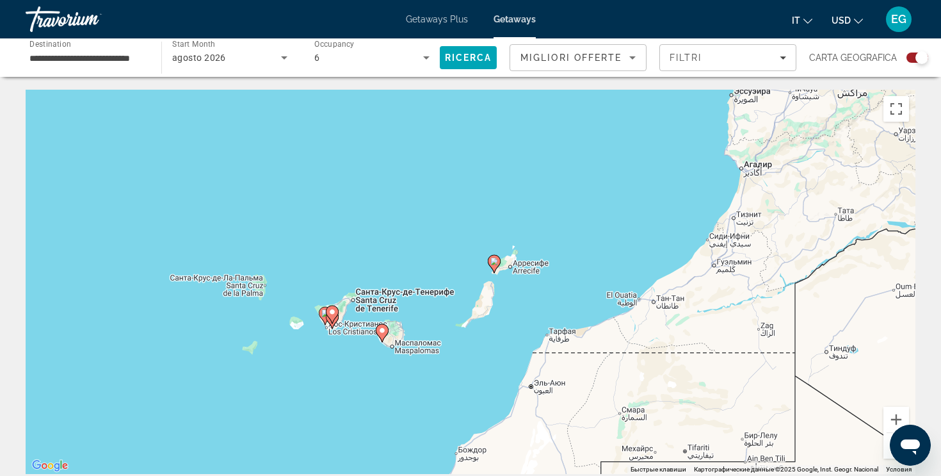
drag, startPoint x: 602, startPoint y: 374, endPoint x: 649, endPoint y: 362, distance: 48.8
click at [649, 361] on div "Чтобы активировать перетаскивание с помощью клавиатуры, нажмите Alt + Ввод. Пос…" at bounding box center [471, 282] width 890 height 384
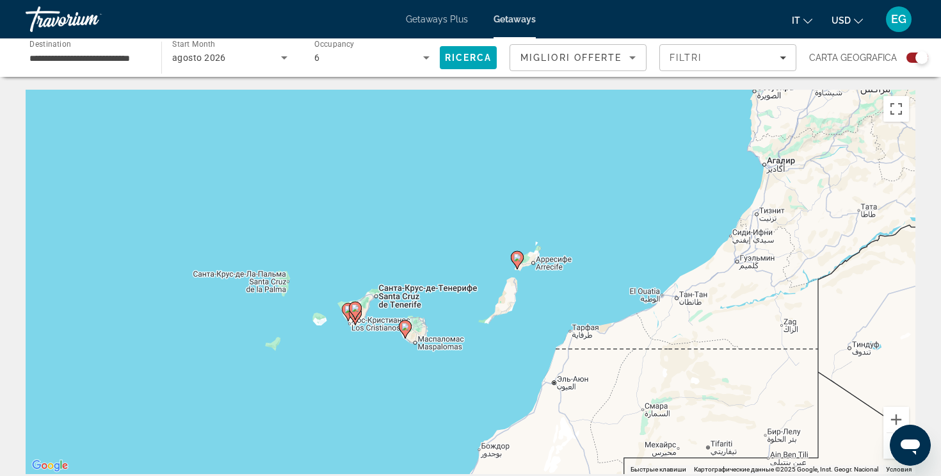
click at [515, 257] on image "Main content" at bounding box center [517, 258] width 8 height 8
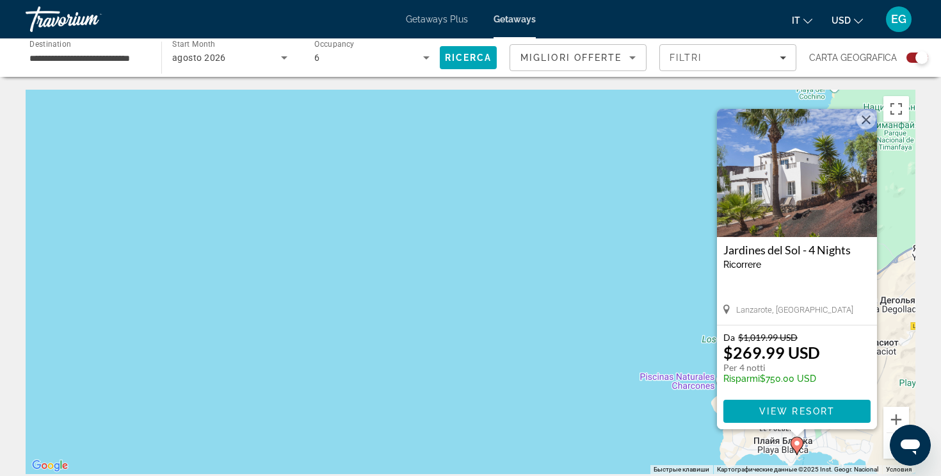
click at [865, 115] on button "Закрыть" at bounding box center [866, 119] width 19 height 19
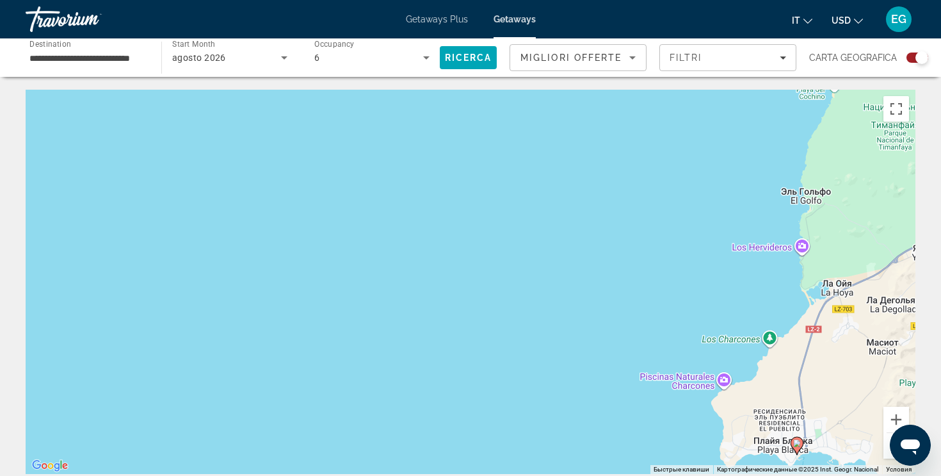
click at [885, 456] on button "Уменьшить" at bounding box center [897, 446] width 26 height 26
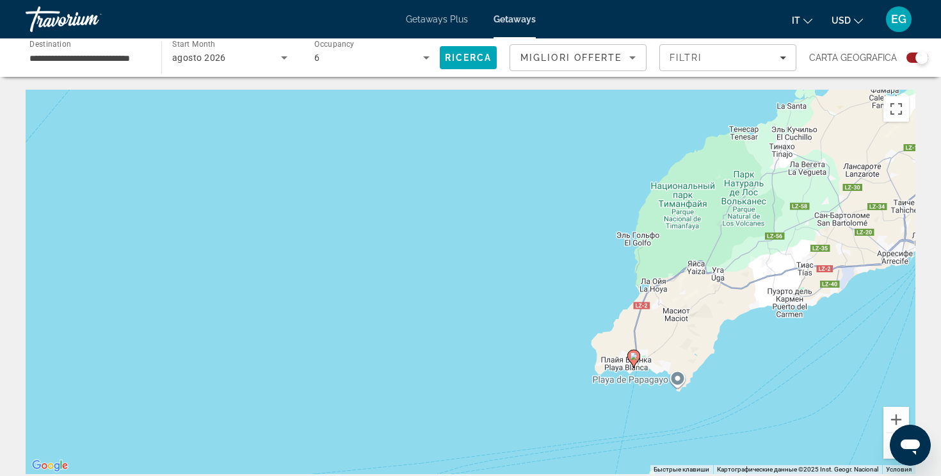
click at [885, 456] on button "Уменьшить" at bounding box center [897, 446] width 26 height 26
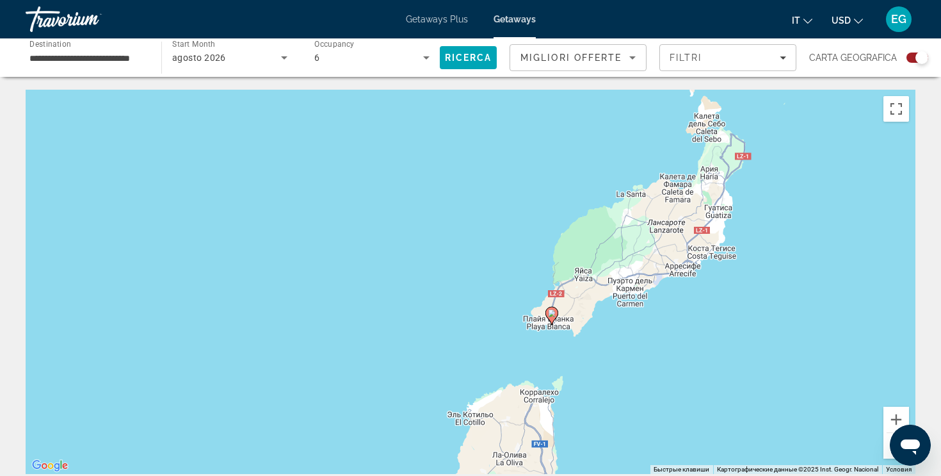
click at [885, 456] on button "Уменьшить" at bounding box center [897, 446] width 26 height 26
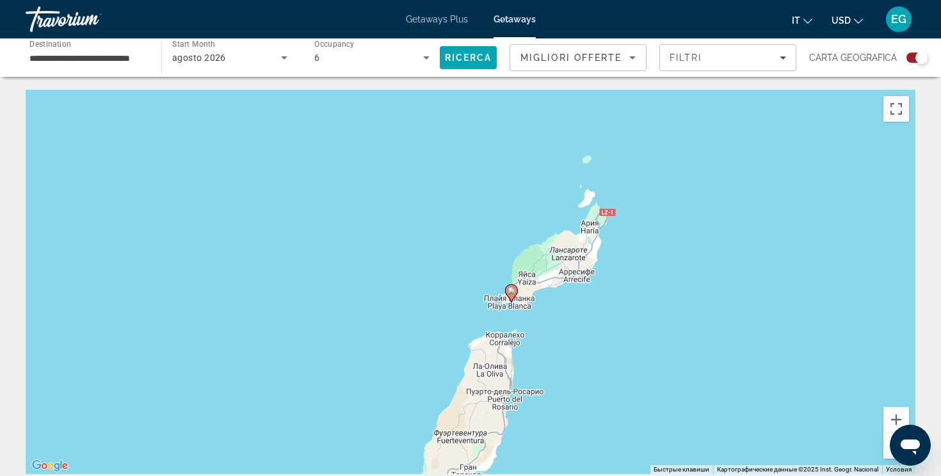
click at [885, 456] on button "Уменьшить" at bounding box center [897, 446] width 26 height 26
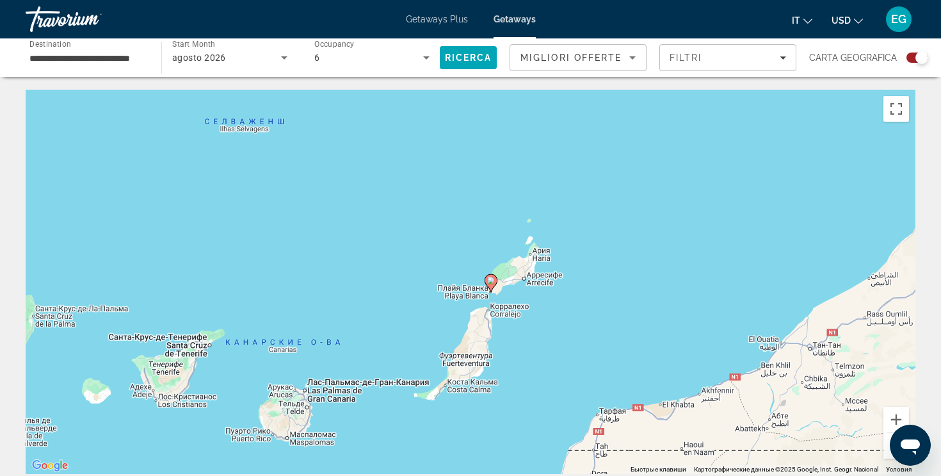
click at [885, 456] on button "Уменьшить" at bounding box center [897, 446] width 26 height 26
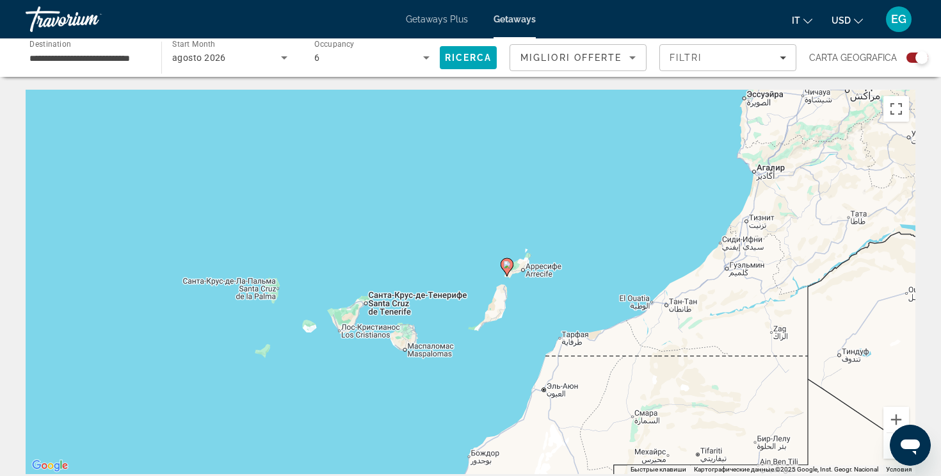
drag, startPoint x: 585, startPoint y: 392, endPoint x: 684, endPoint y: 354, distance: 107.0
click at [684, 353] on div "Чтобы активировать перетаскивание с помощью клавиатуры, нажмите Alt + Ввод. Пос…" at bounding box center [471, 282] width 890 height 384
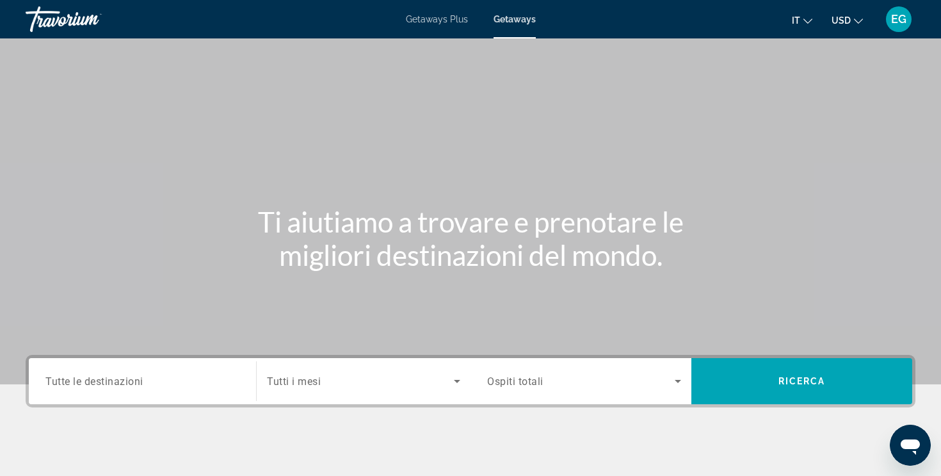
click at [158, 381] on input "Destination Tutte le destinazioni" at bounding box center [142, 381] width 194 height 15
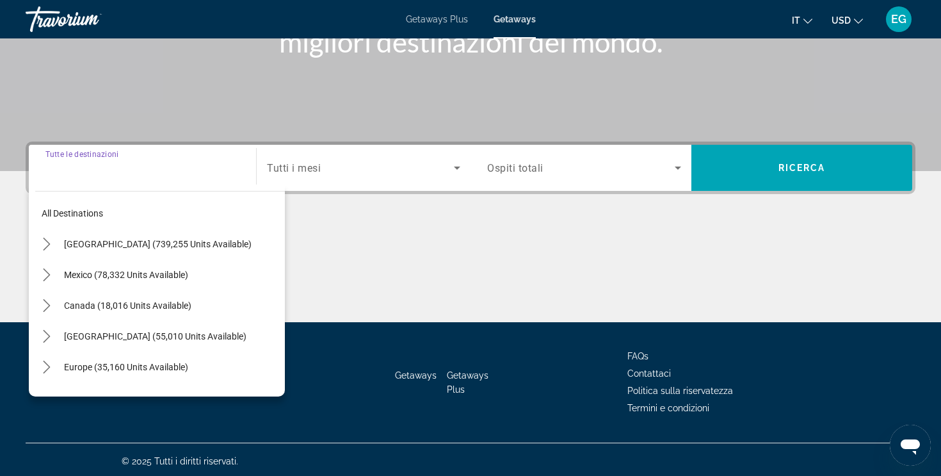
scroll to position [216, 0]
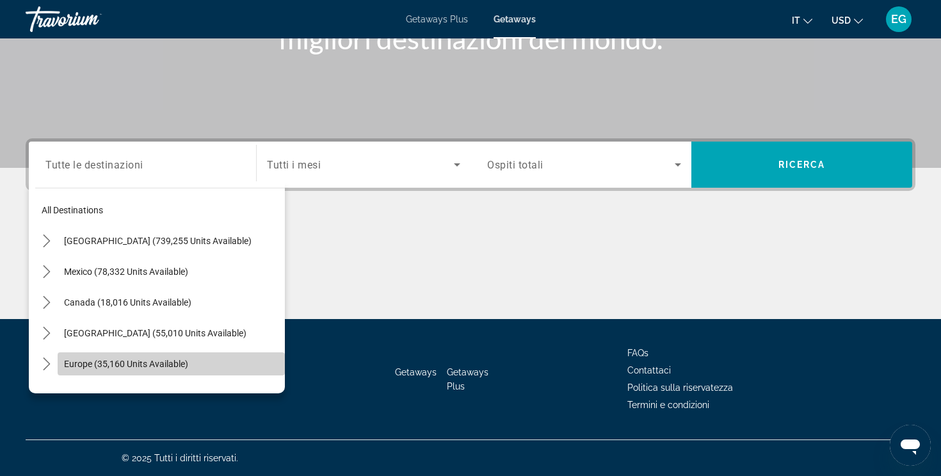
click at [149, 364] on span "Europe (35,160 units available)" at bounding box center [126, 364] width 124 height 10
type input "**********"
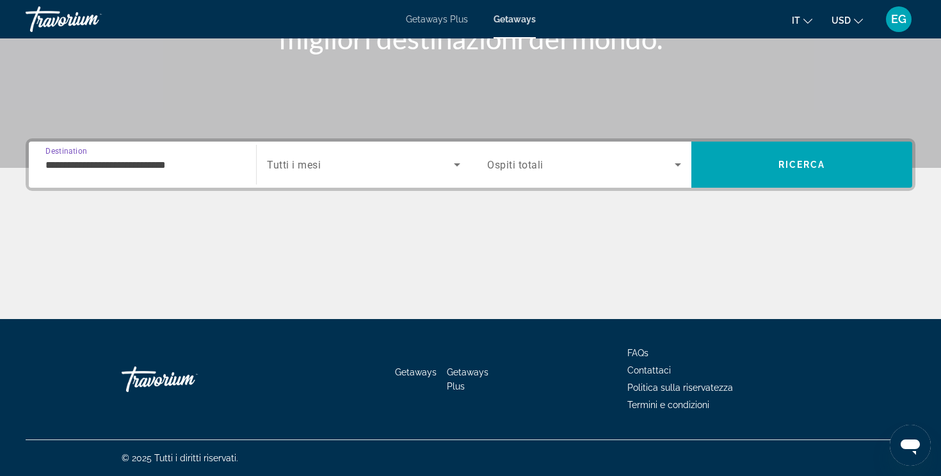
click at [270, 172] on span "Search widget" at bounding box center [360, 164] width 187 height 15
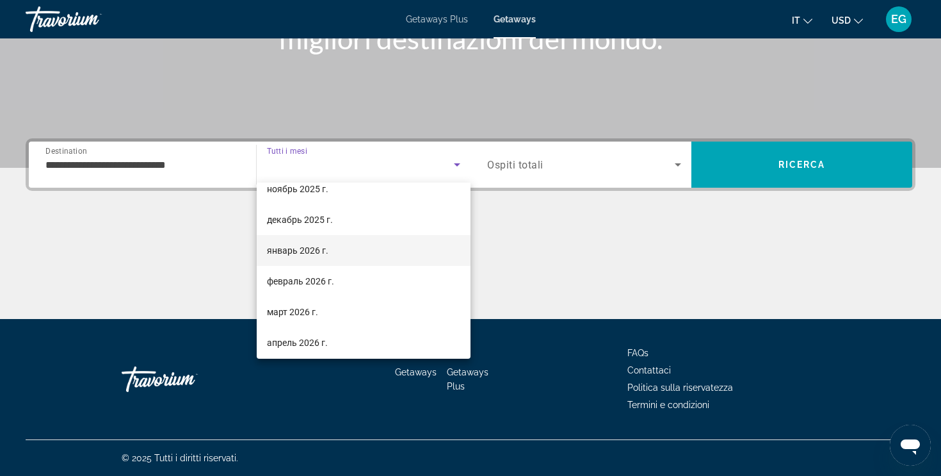
scroll to position [264, 0]
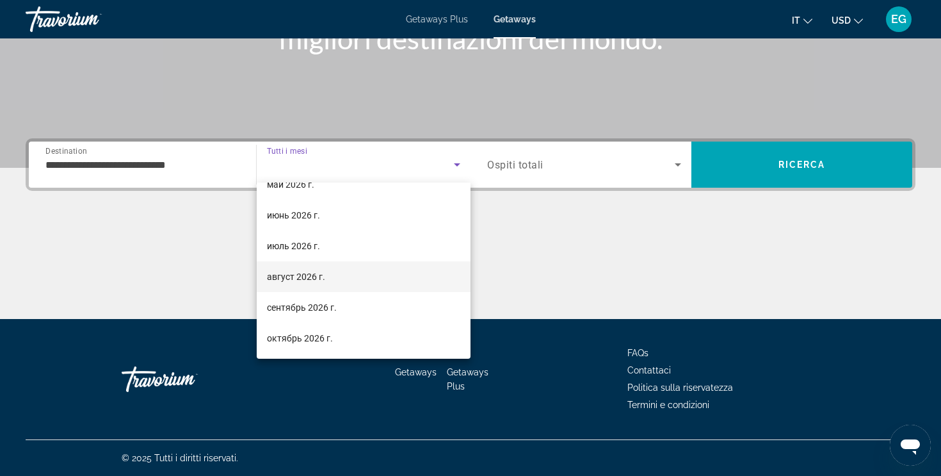
click at [284, 279] on span "август 2026 г." at bounding box center [296, 276] width 58 height 15
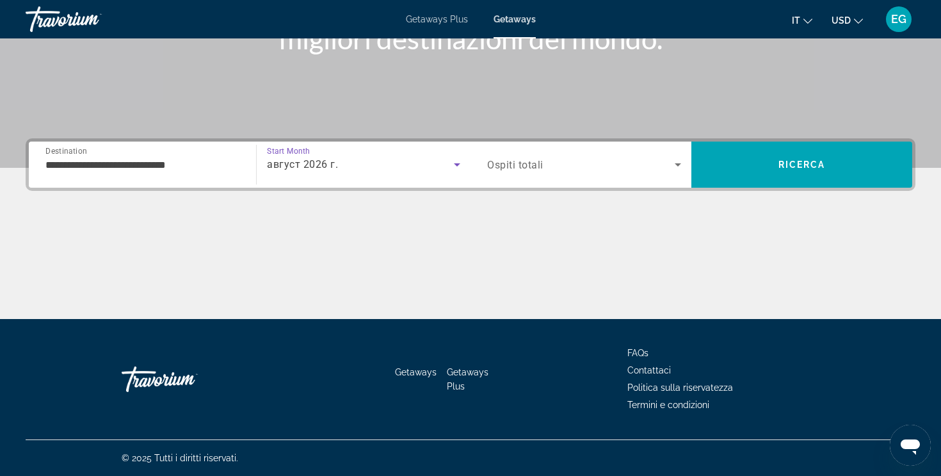
click at [518, 156] on div "Search widget" at bounding box center [584, 165] width 194 height 36
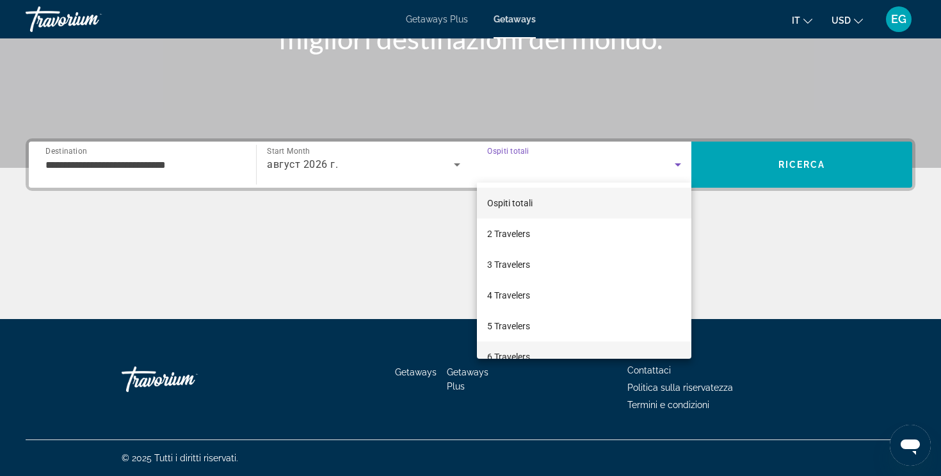
click at [512, 351] on span "6 Travelers" at bounding box center [508, 356] width 43 height 15
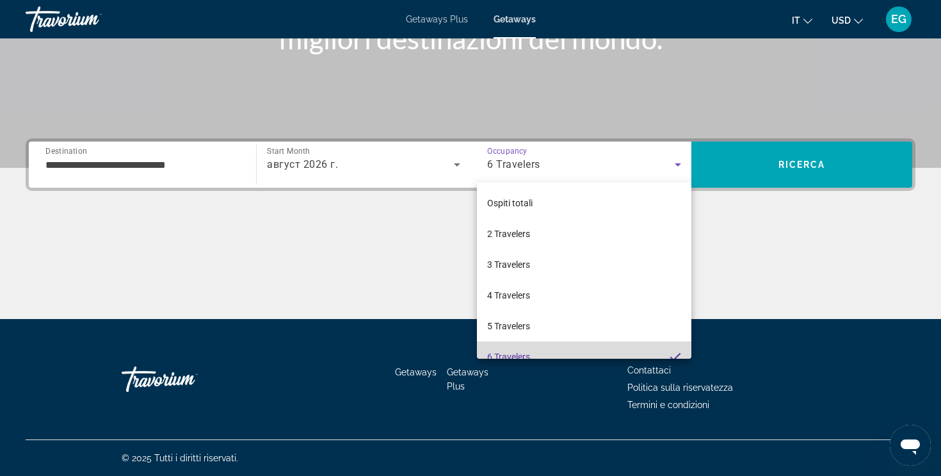
scroll to position [0, 0]
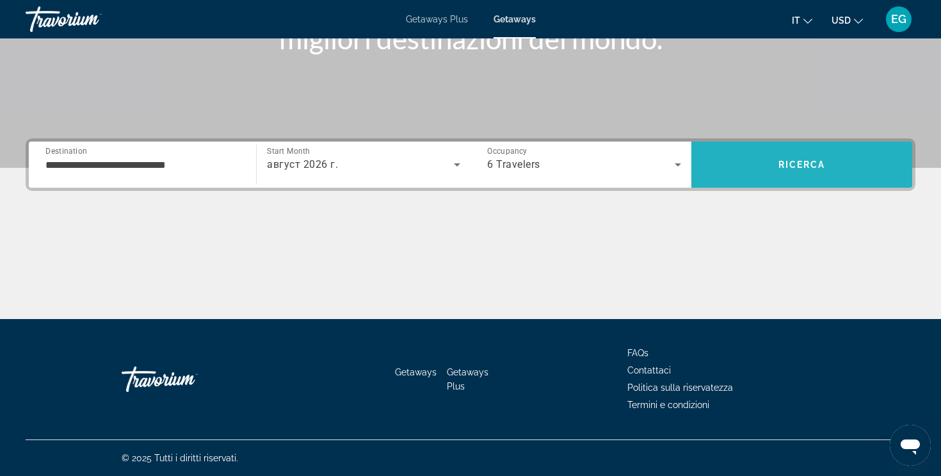
click at [745, 183] on span "Search" at bounding box center [801, 164] width 221 height 46
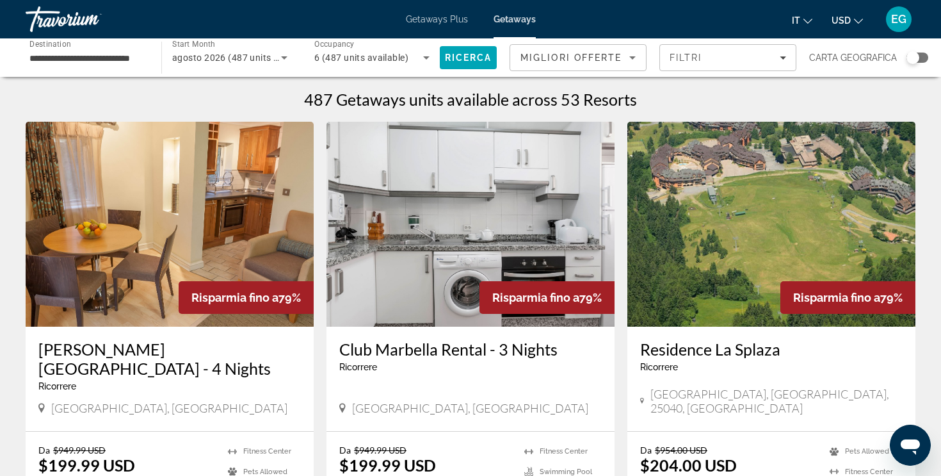
click at [919, 54] on div "Search widget" at bounding box center [918, 58] width 22 height 10
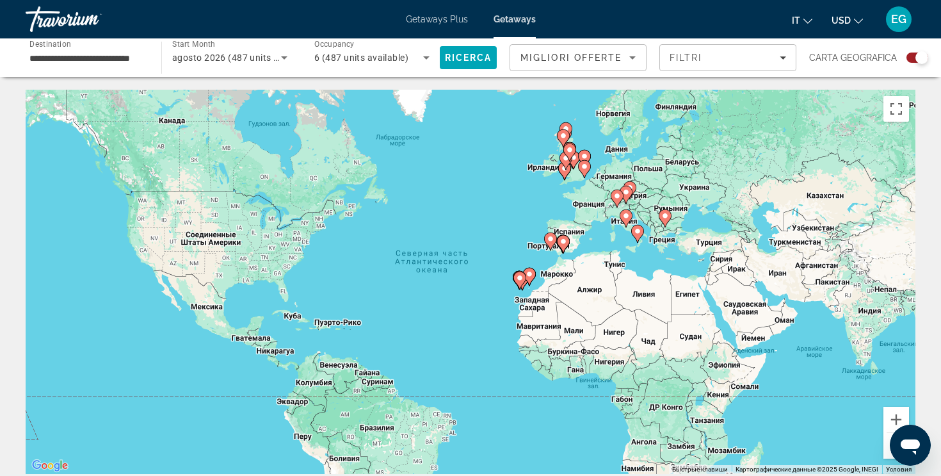
click at [533, 278] on icon "Main content" at bounding box center [530, 276] width 12 height 17
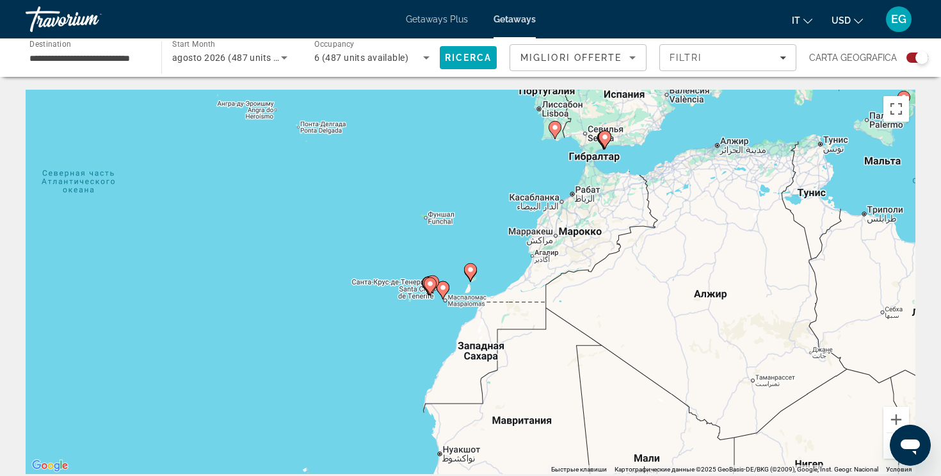
click at [445, 288] on image "Main content" at bounding box center [443, 288] width 8 height 8
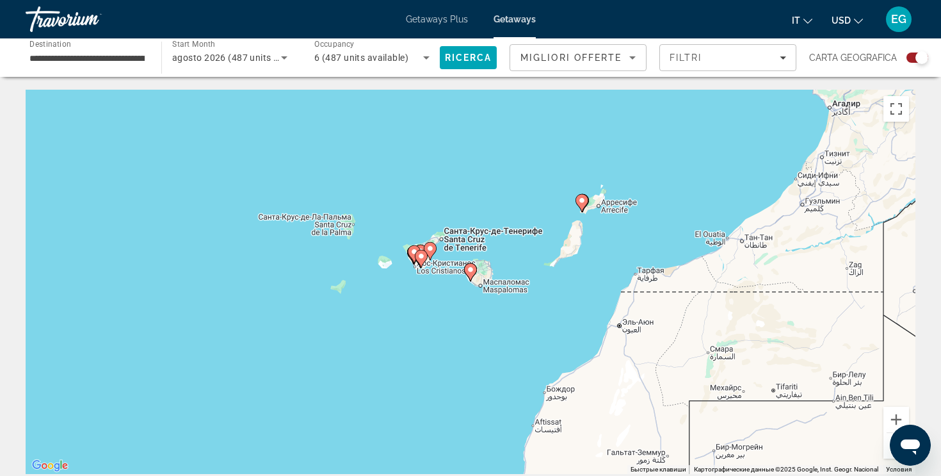
click at [468, 271] on image "Main content" at bounding box center [471, 270] width 8 height 8
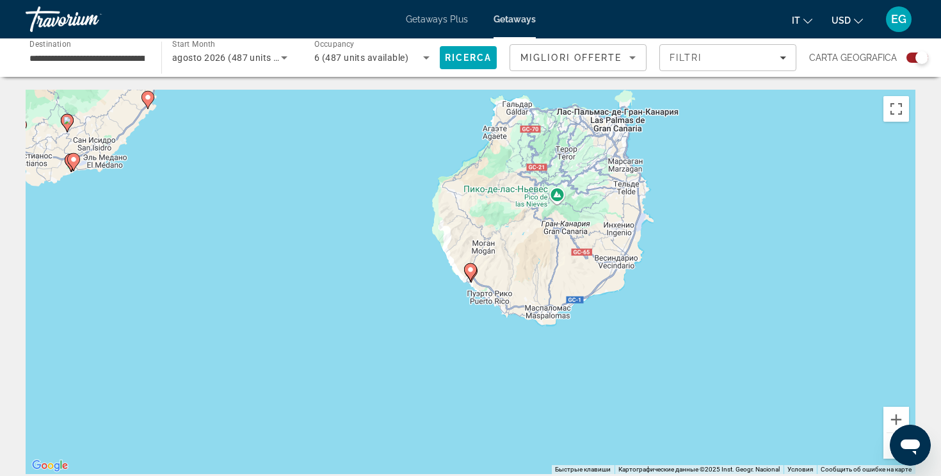
click at [469, 270] on image "Main content" at bounding box center [471, 270] width 8 height 8
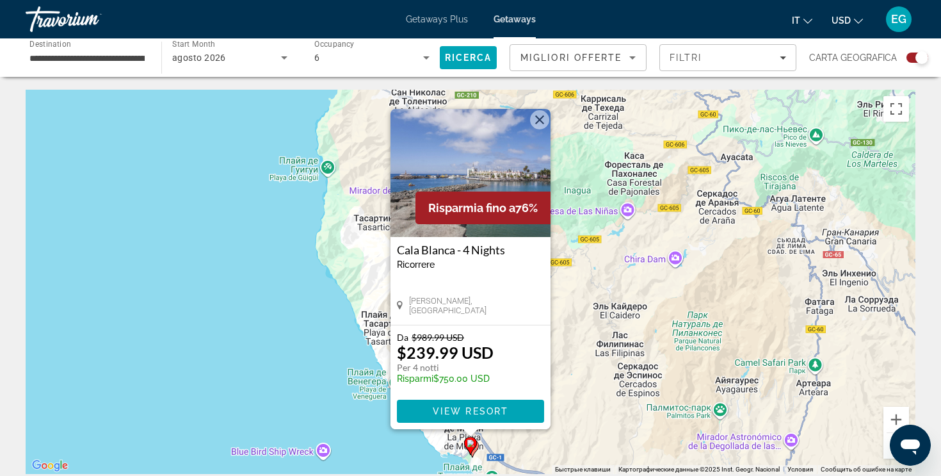
click at [476, 451] on gmp-advanced-marker "Main content" at bounding box center [470, 445] width 13 height 19
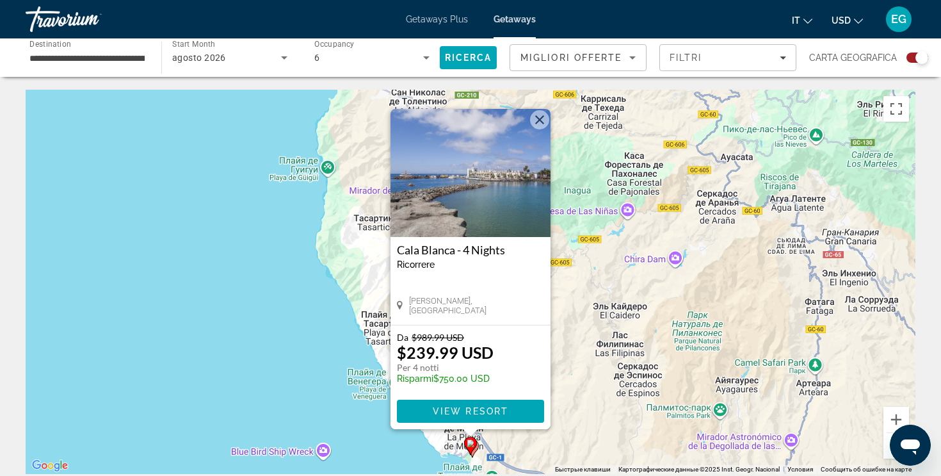
click at [476, 450] on gmp-advanced-marker "Main content" at bounding box center [470, 445] width 13 height 19
click at [884, 446] on button "Уменьшить" at bounding box center [897, 446] width 26 height 26
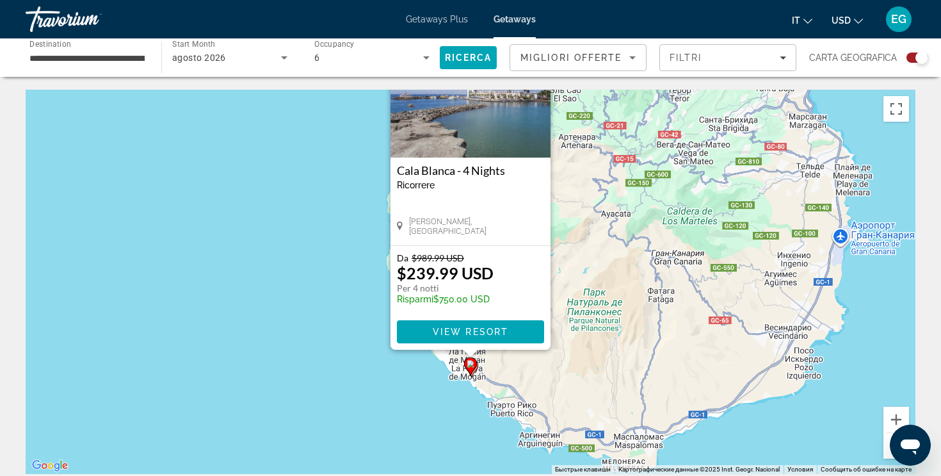
click at [884, 446] on button "Уменьшить" at bounding box center [897, 446] width 26 height 26
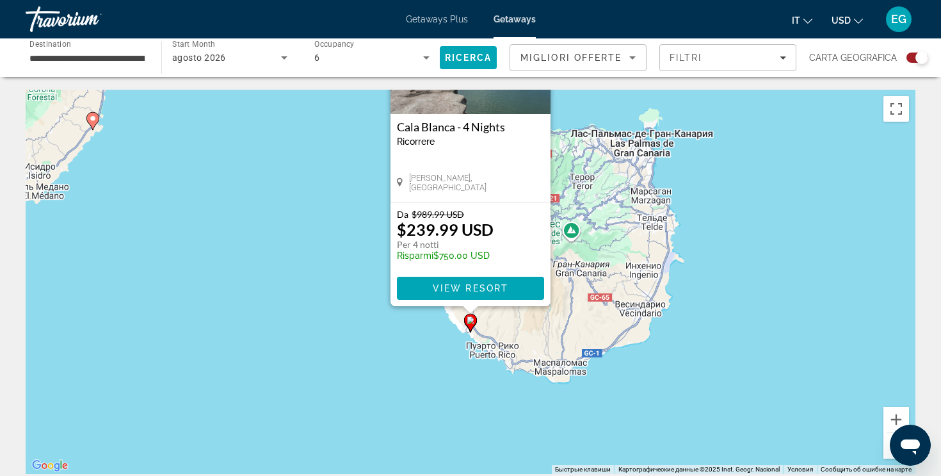
click at [884, 446] on button "Уменьшить" at bounding box center [897, 446] width 26 height 26
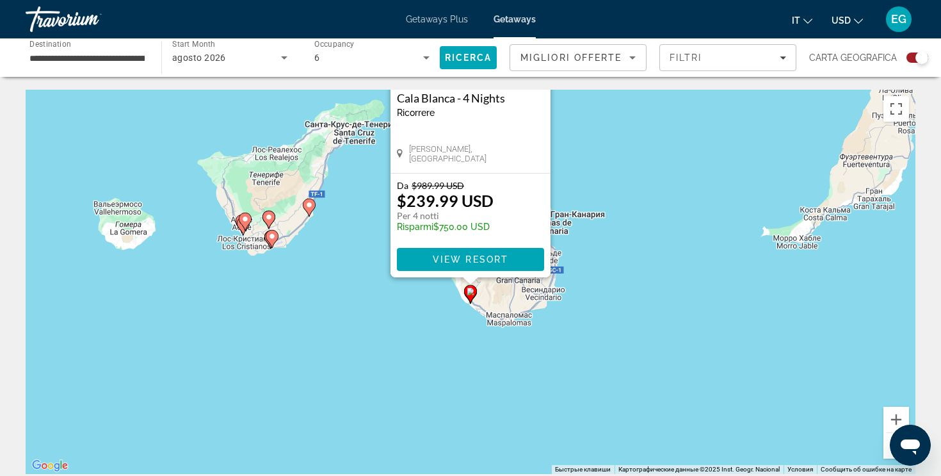
click at [884, 446] on button "Уменьшить" at bounding box center [897, 446] width 26 height 26
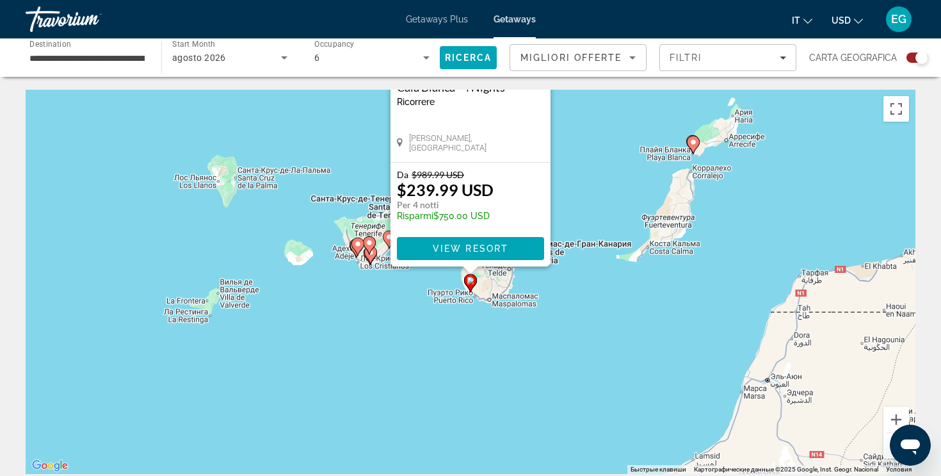
click at [693, 143] on image "Main content" at bounding box center [694, 142] width 8 height 8
type input "**********"
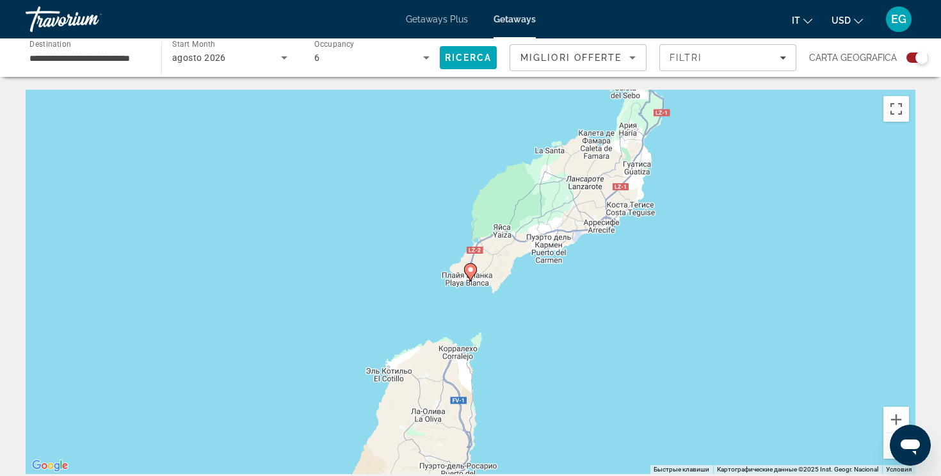
click at [473, 271] on image "Main content" at bounding box center [471, 270] width 8 height 8
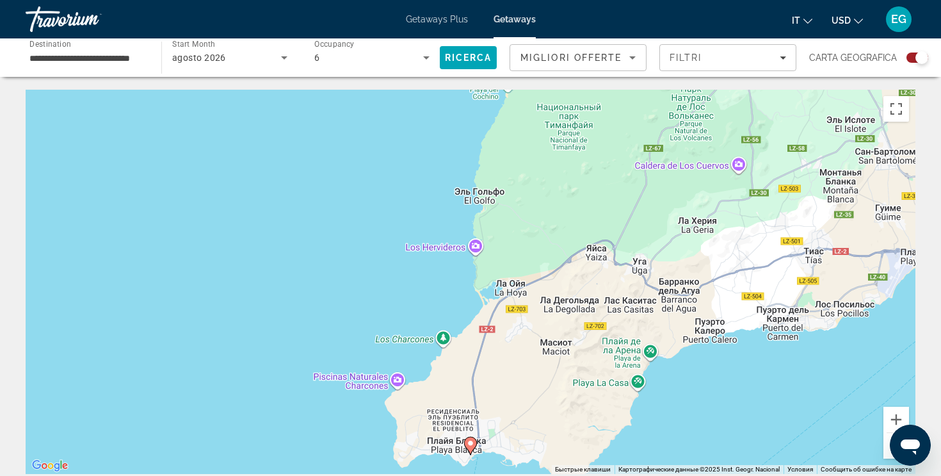
click at [887, 451] on button "Уменьшить" at bounding box center [897, 446] width 26 height 26
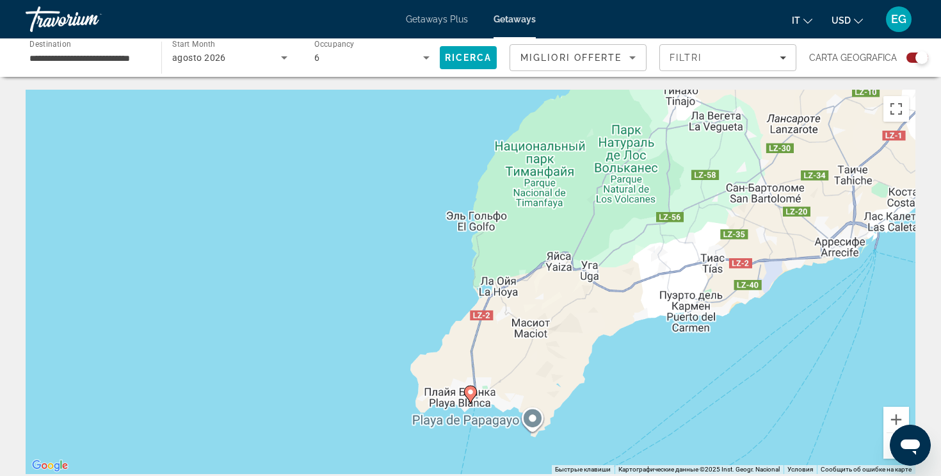
click at [887, 451] on button "Уменьшить" at bounding box center [897, 446] width 26 height 26
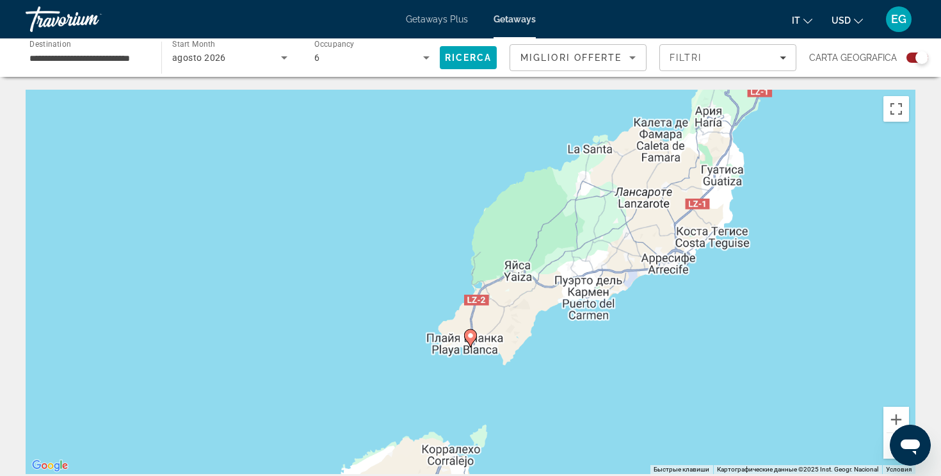
click at [887, 451] on button "Уменьшить" at bounding box center [897, 446] width 26 height 26
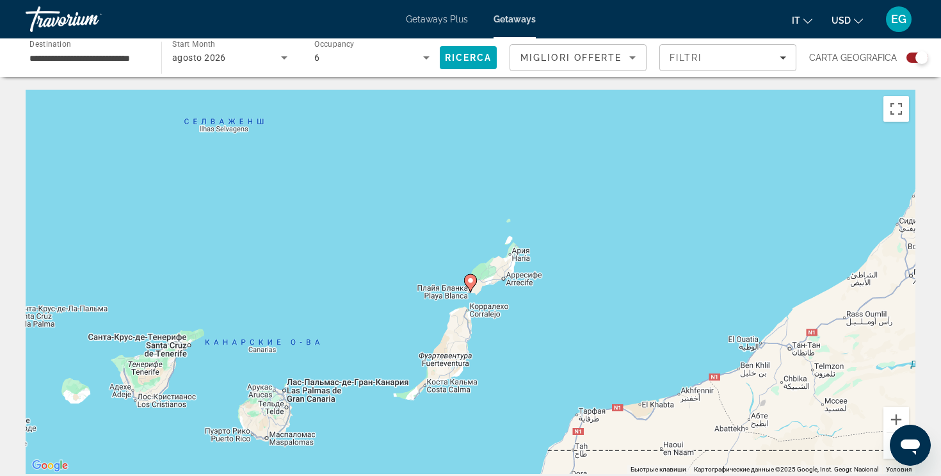
click at [887, 451] on button "Уменьшить" at bounding box center [897, 446] width 26 height 26
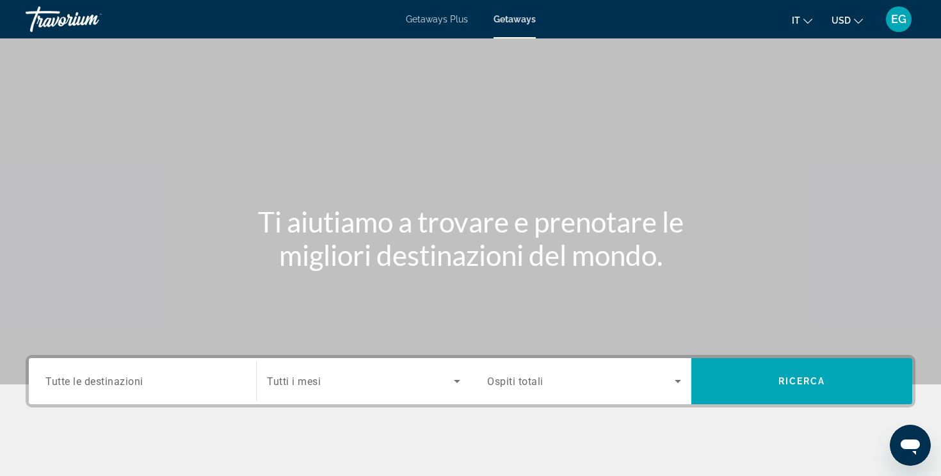
click at [117, 387] on input "Destination Tutte le destinazioni" at bounding box center [142, 381] width 194 height 15
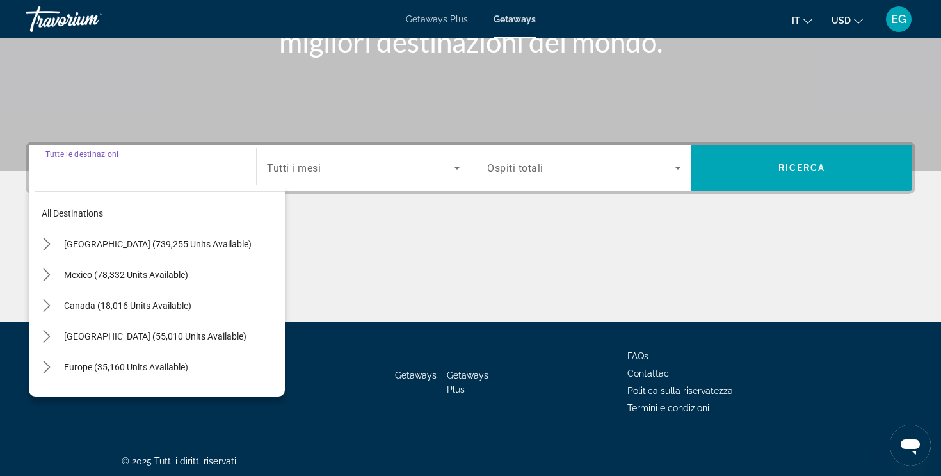
scroll to position [216, 0]
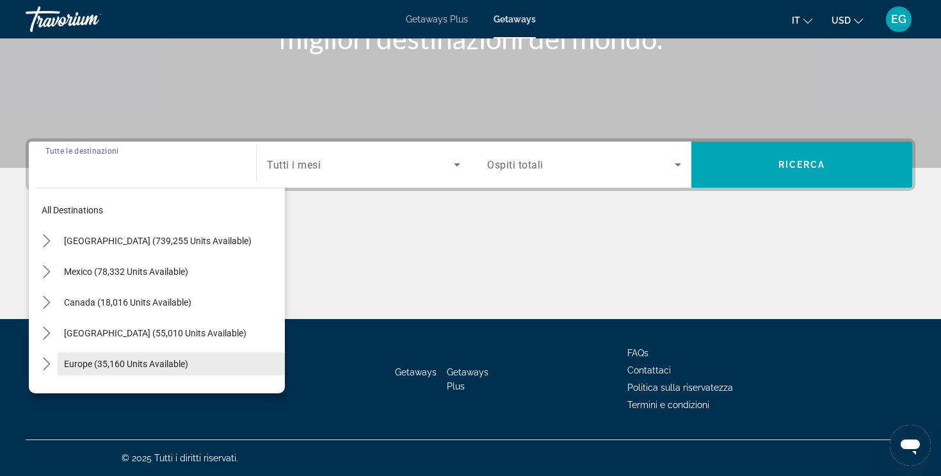
click at [114, 378] on span "Select destination: Europe (35,160 units available)" at bounding box center [171, 363] width 227 height 31
type input "**********"
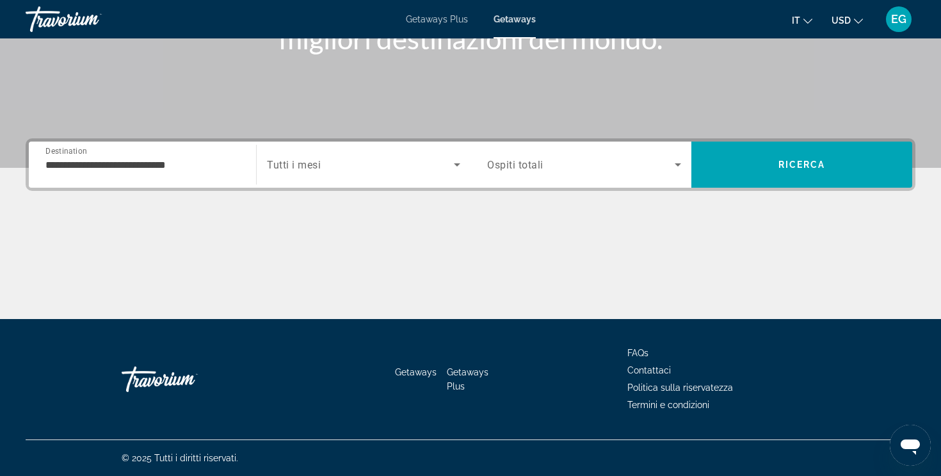
click at [299, 162] on span "Tutti i mesi" at bounding box center [294, 165] width 54 height 12
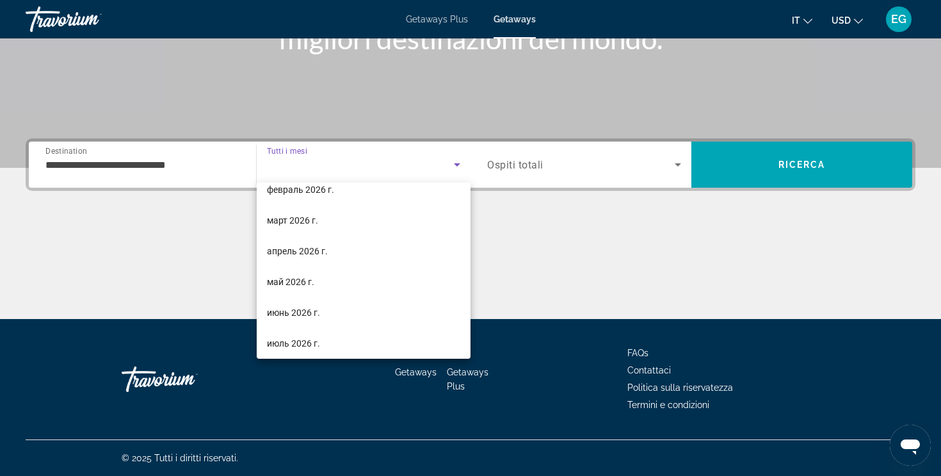
scroll to position [264, 0]
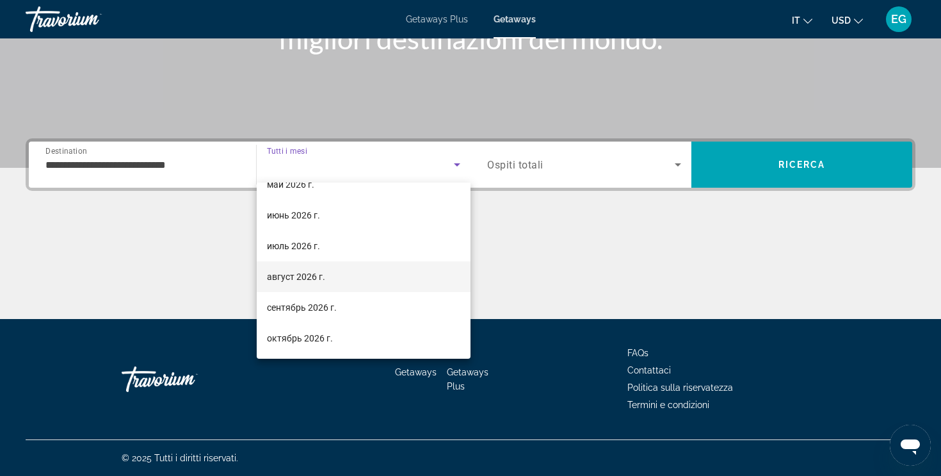
click at [297, 284] on mat-option "август 2026 г." at bounding box center [364, 276] width 214 height 31
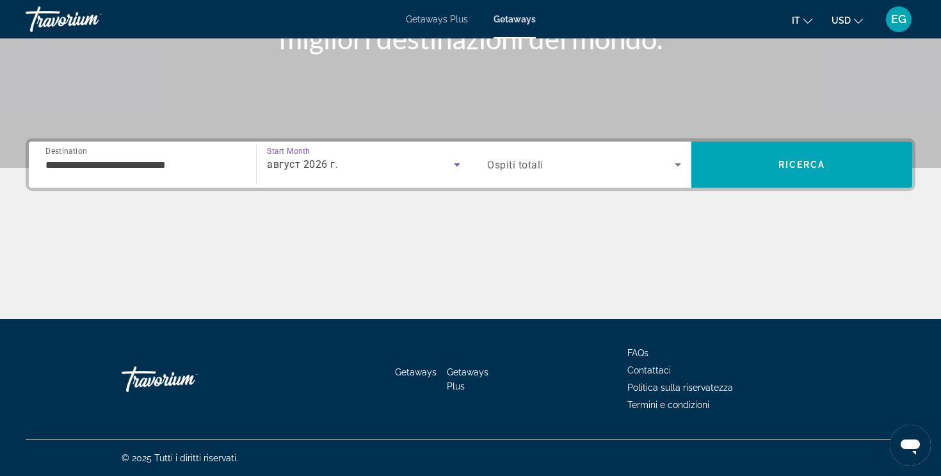
click at [519, 165] on span "Ospiti totali" at bounding box center [515, 165] width 56 height 12
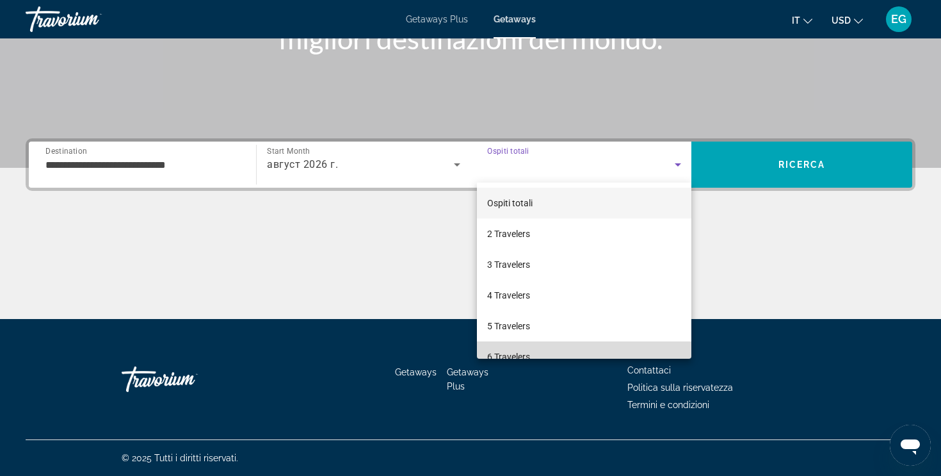
click at [516, 353] on span "6 Travelers" at bounding box center [508, 356] width 43 height 15
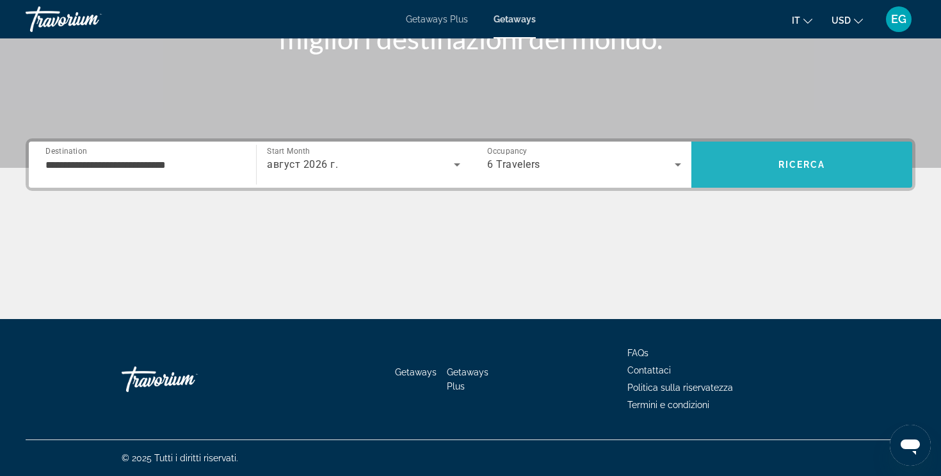
click at [736, 163] on span "Search" at bounding box center [801, 164] width 221 height 31
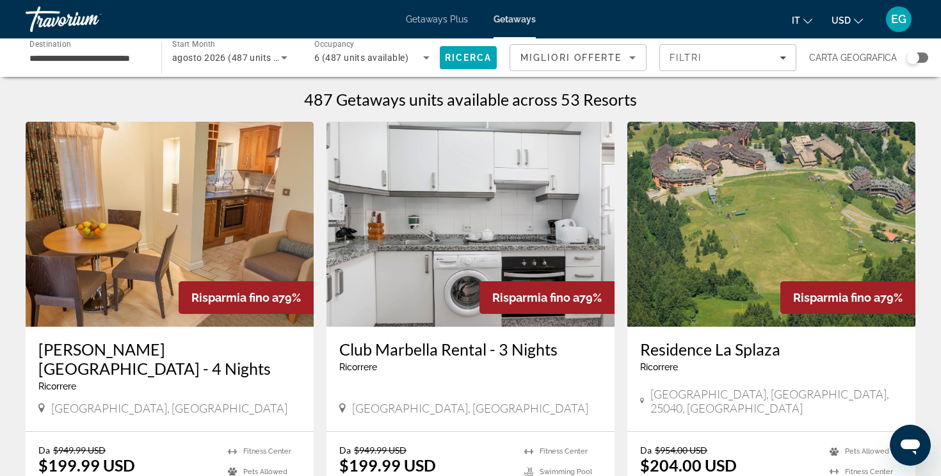
click at [919, 58] on div "Search widget" at bounding box center [918, 58] width 22 height 10
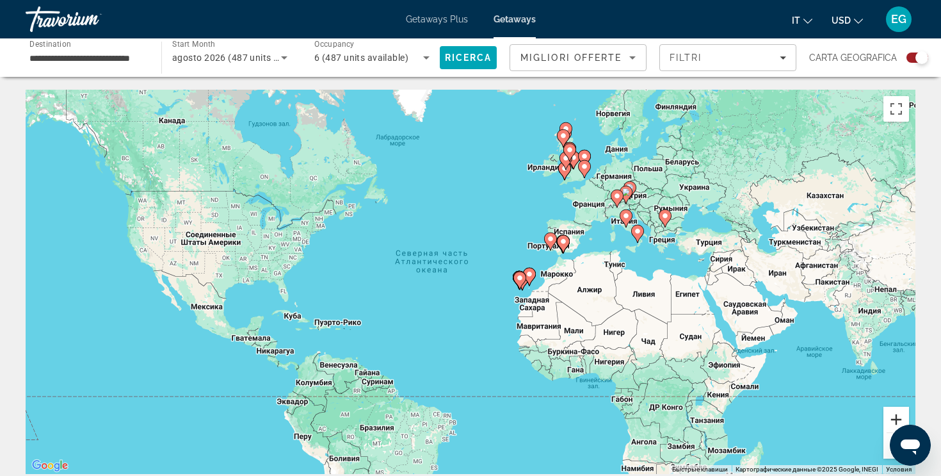
click at [884, 408] on button "Увеличить" at bounding box center [897, 420] width 26 height 26
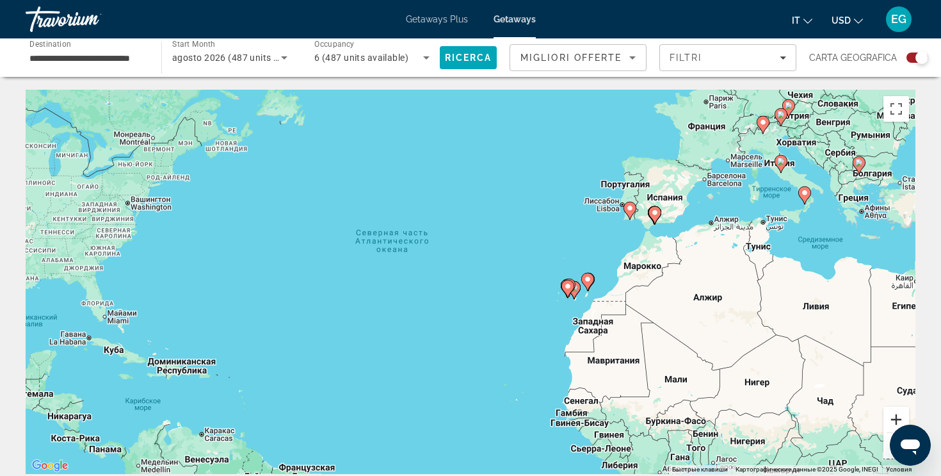
click at [884, 408] on button "Увеличить" at bounding box center [897, 420] width 26 height 26
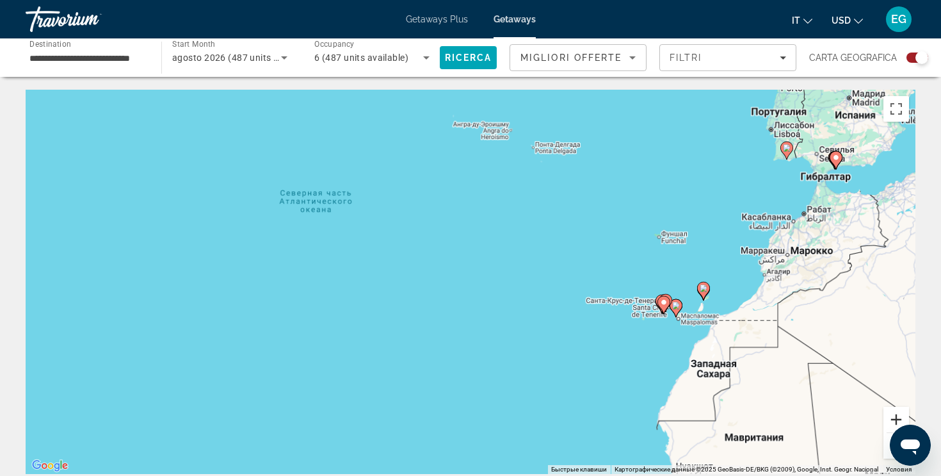
click at [884, 408] on button "Увеличить" at bounding box center [897, 420] width 26 height 26
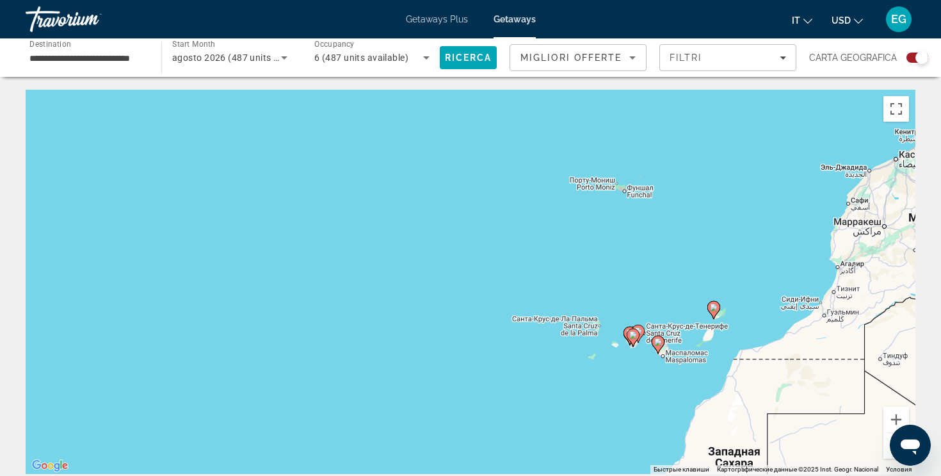
drag, startPoint x: 813, startPoint y: 358, endPoint x: 549, endPoint y: 356, distance: 263.8
click at [549, 356] on div "Чтобы активировать перетаскивание с помощью клавиатуры, нажмите Alt + Ввод. Пос…" at bounding box center [471, 282] width 890 height 384
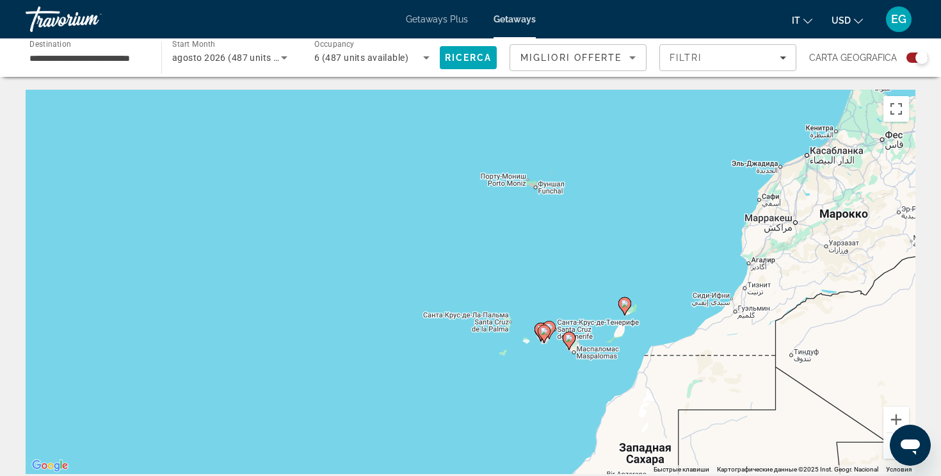
click at [545, 336] on icon "Main content" at bounding box center [544, 333] width 12 height 17
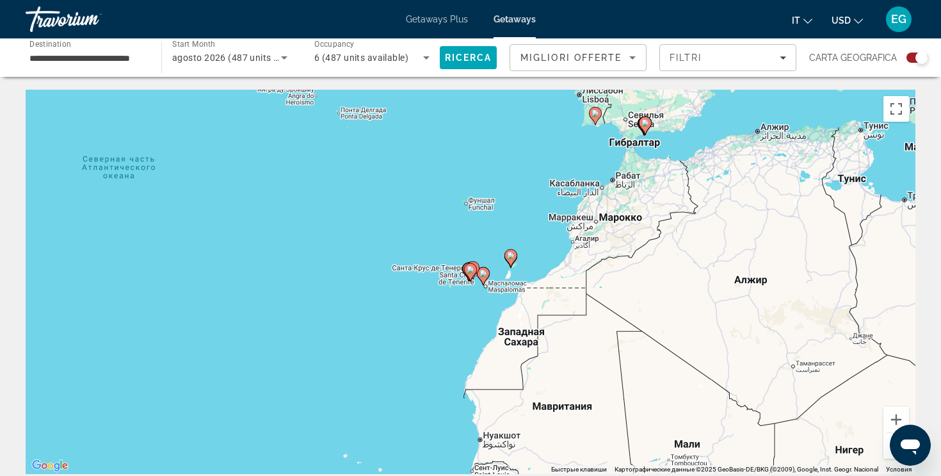
click at [469, 273] on image "Main content" at bounding box center [471, 270] width 8 height 8
type input "**********"
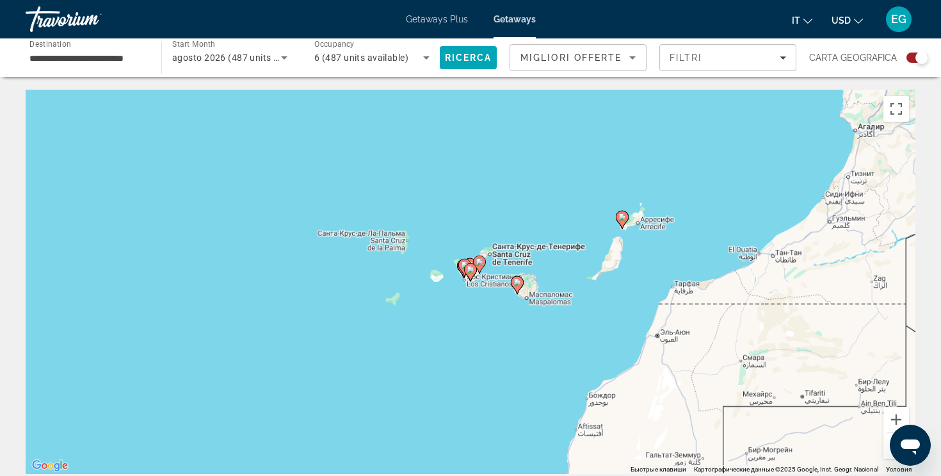
click at [469, 273] on image "Main content" at bounding box center [471, 270] width 8 height 8
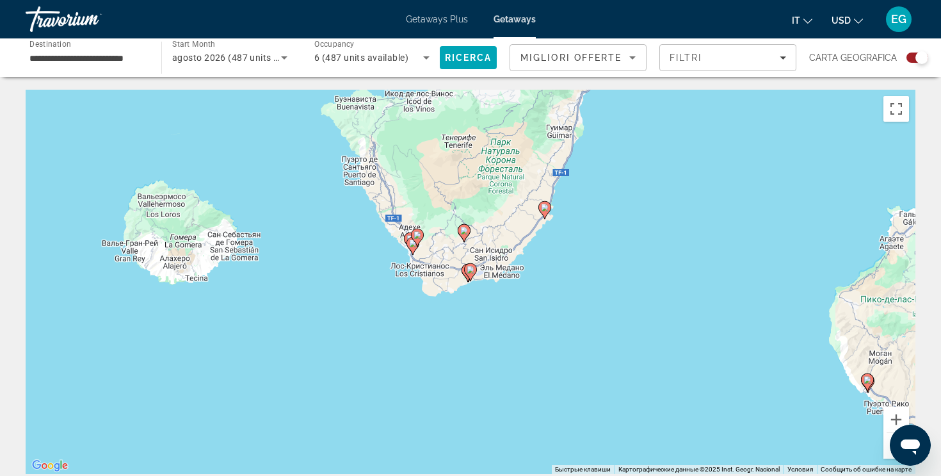
click at [469, 270] on image "Main content" at bounding box center [471, 270] width 8 height 8
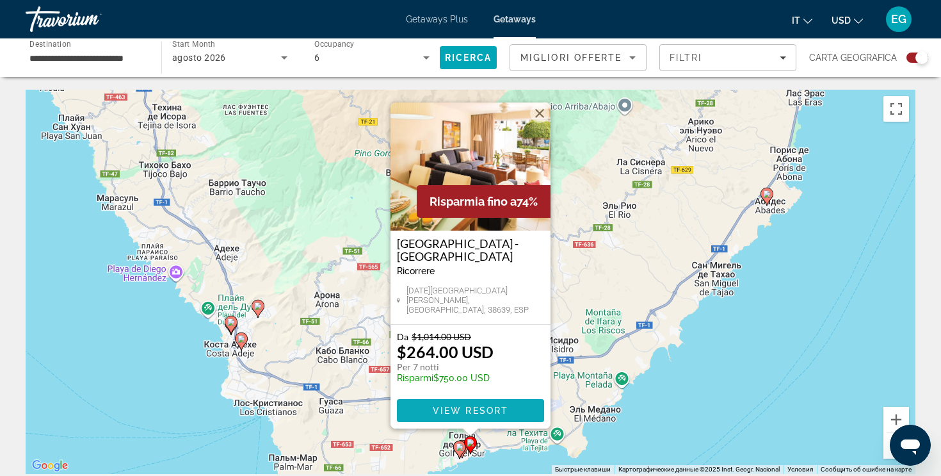
click at [433, 417] on span "Main content" at bounding box center [470, 410] width 147 height 31
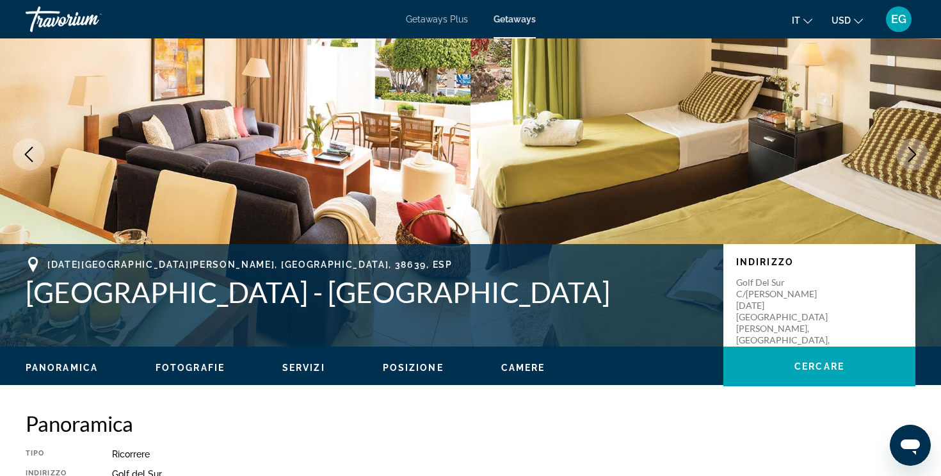
scroll to position [85, 0]
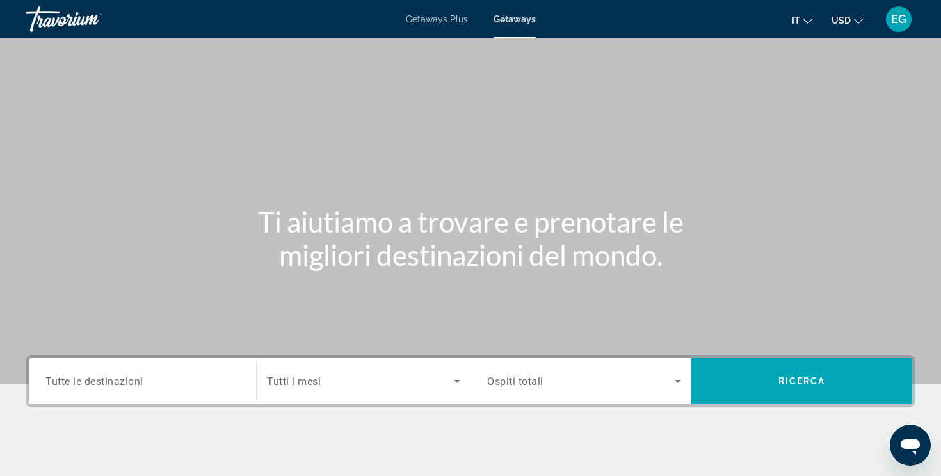
click at [138, 385] on span "Tutte le destinazioni" at bounding box center [94, 381] width 98 height 12
click at [138, 385] on input "Destination Tutte le destinazioni" at bounding box center [142, 381] width 194 height 15
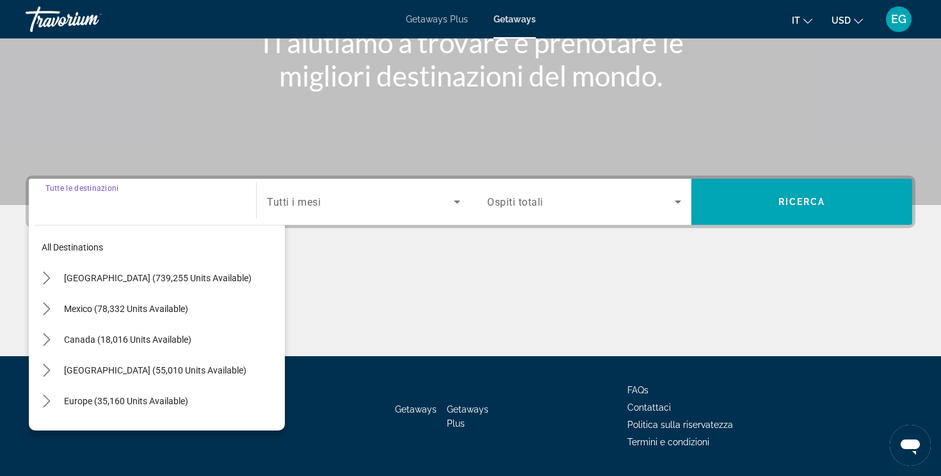
scroll to position [216, 0]
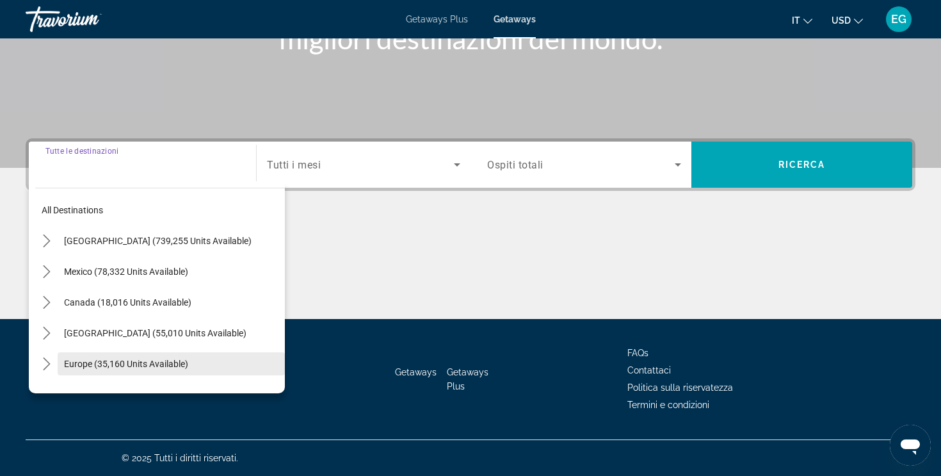
click at [129, 363] on span "Europe (35,160 units available)" at bounding box center [126, 364] width 124 height 10
type input "**********"
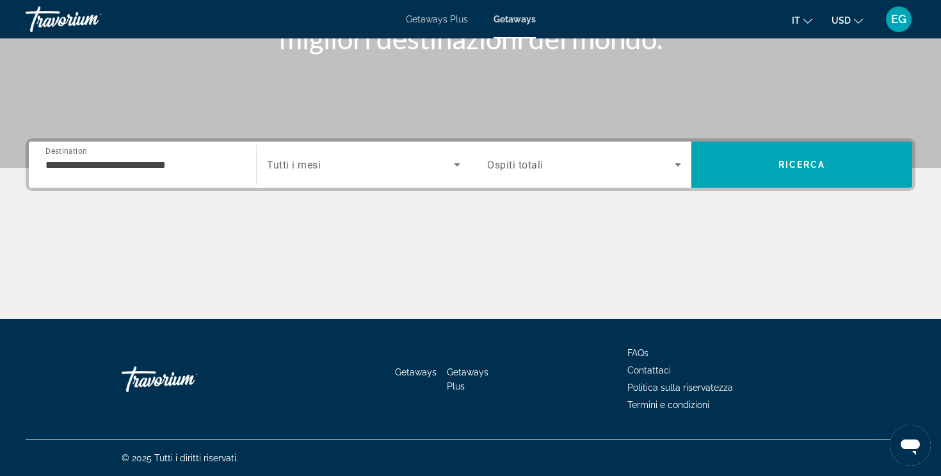
click at [306, 150] on div "Search widget" at bounding box center [363, 165] width 193 height 36
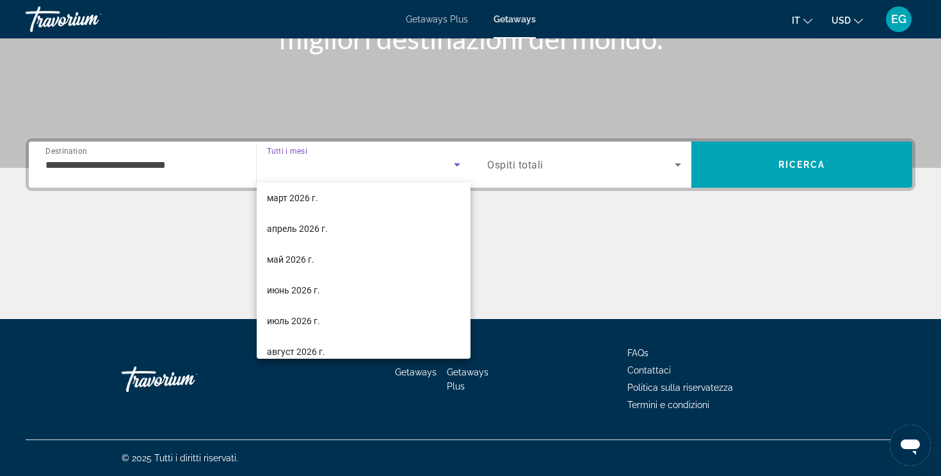
scroll to position [264, 0]
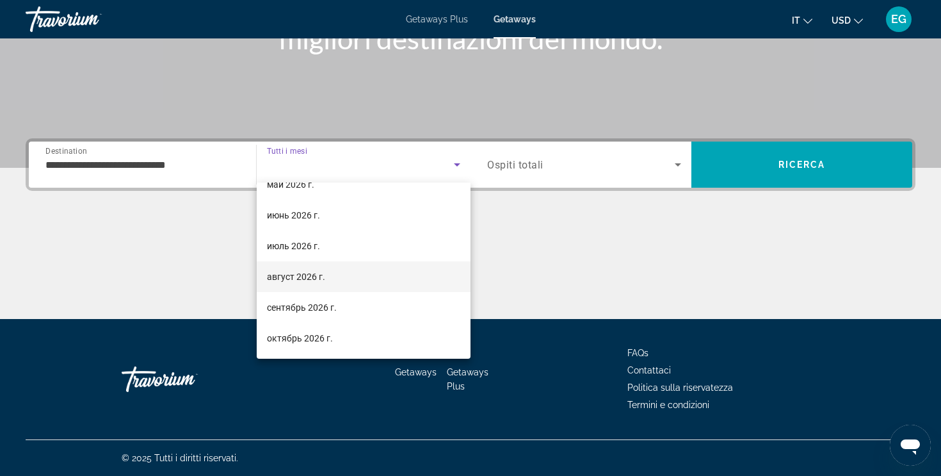
click at [285, 275] on span "август 2026 г." at bounding box center [296, 276] width 58 height 15
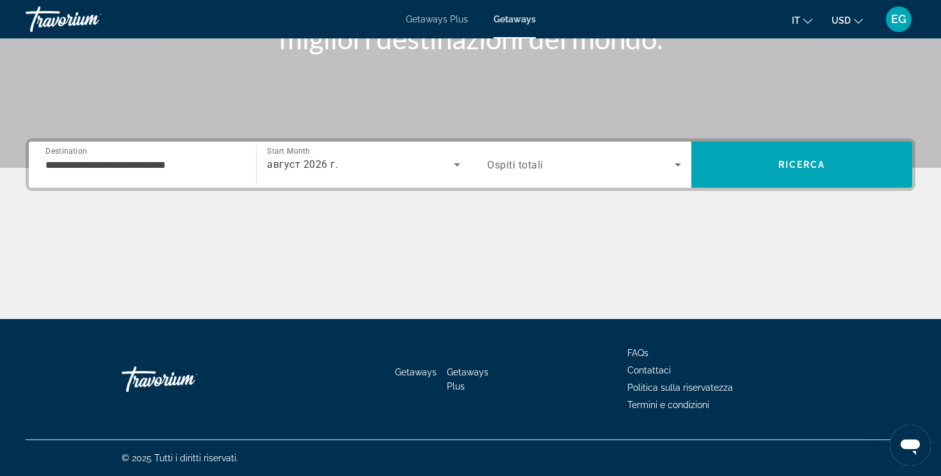
click at [510, 149] on div "Search widget" at bounding box center [584, 165] width 194 height 36
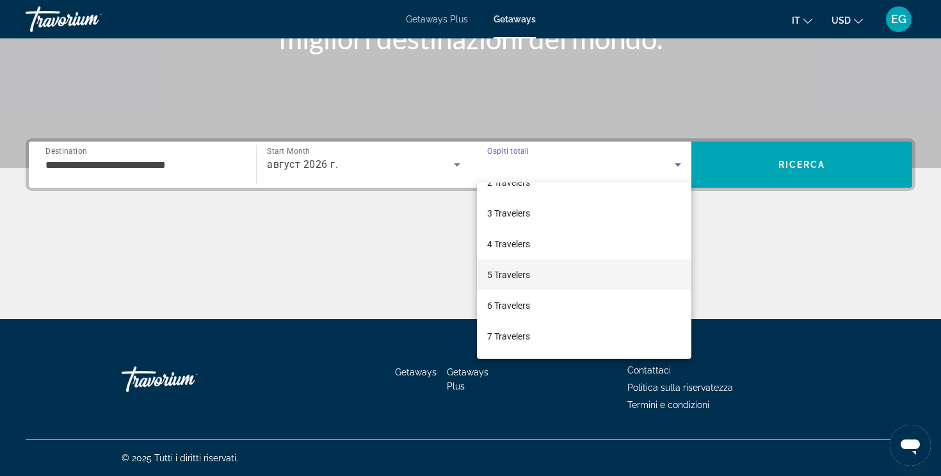
scroll to position [53, 0]
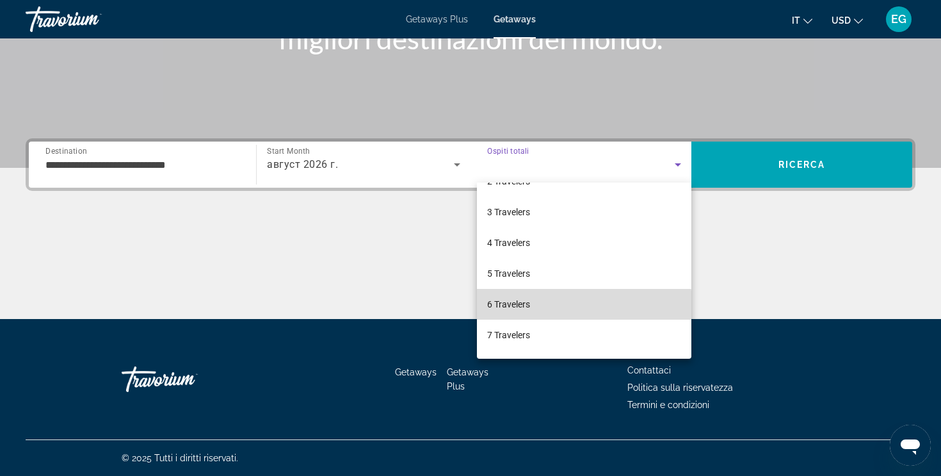
click at [527, 311] on span "6 Travelers" at bounding box center [508, 303] width 43 height 15
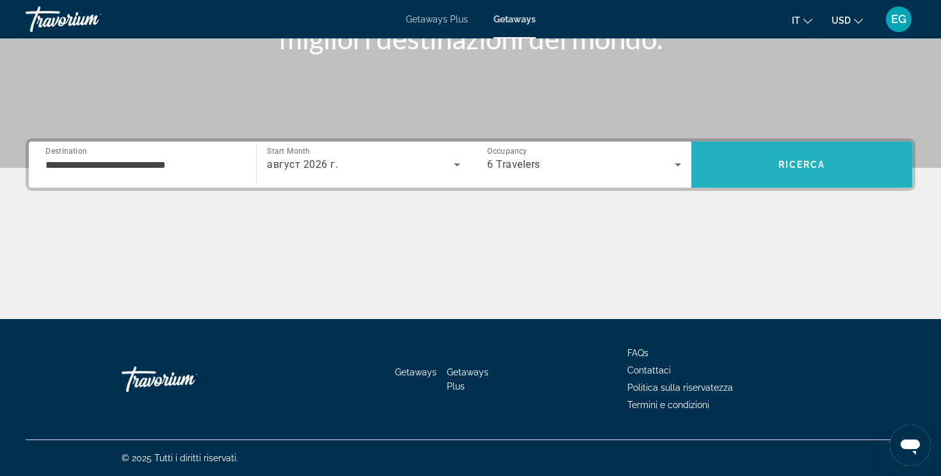
click at [772, 175] on span "Search" at bounding box center [801, 164] width 221 height 31
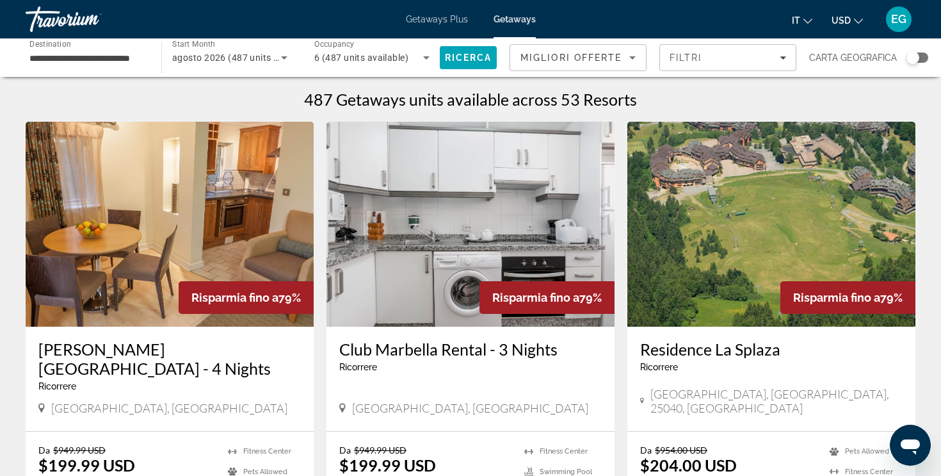
click at [921, 60] on div "Search widget" at bounding box center [918, 58] width 22 height 10
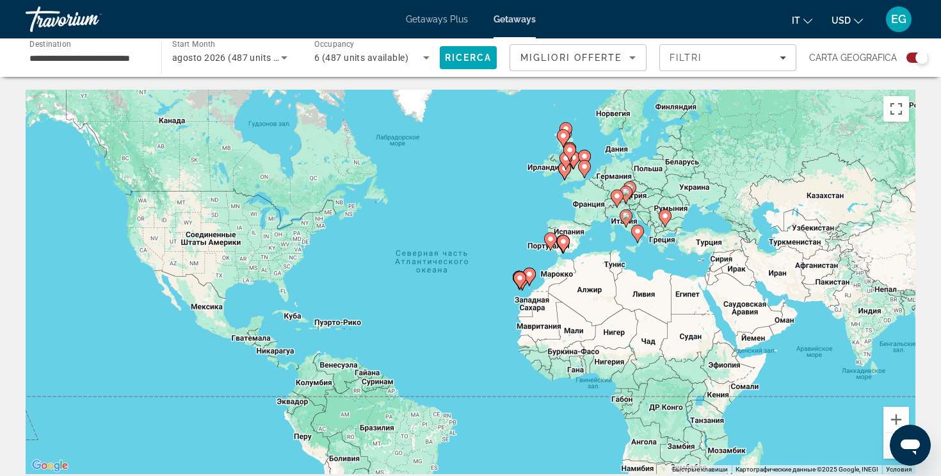
click at [527, 275] on image "Main content" at bounding box center [530, 274] width 8 height 8
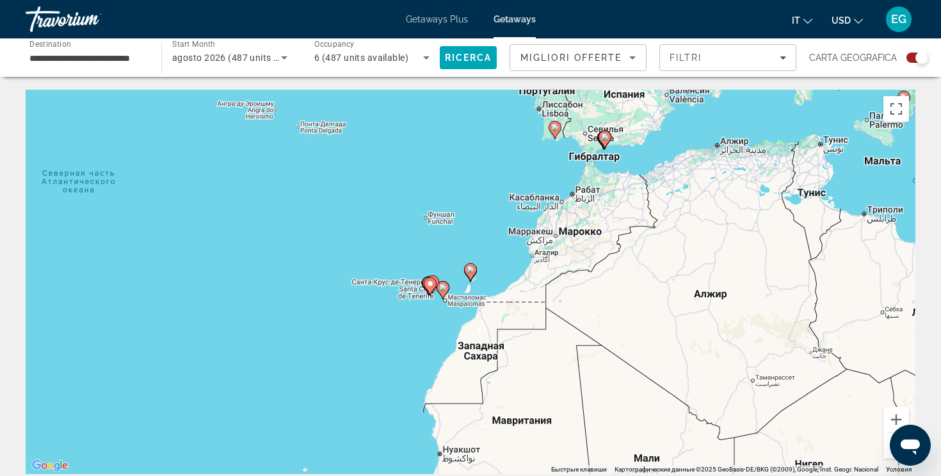
click at [435, 287] on gmp-advanced-marker "Main content" at bounding box center [430, 286] width 13 height 19
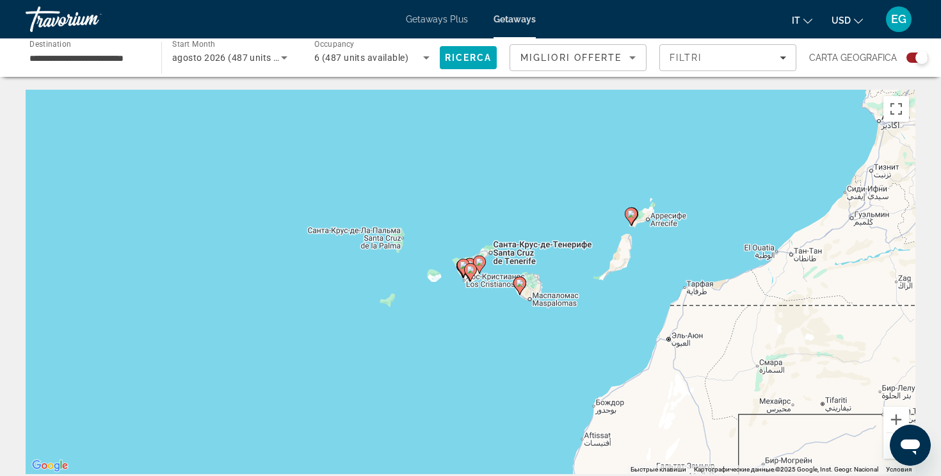
click at [467, 266] on icon "Main content" at bounding box center [471, 272] width 12 height 17
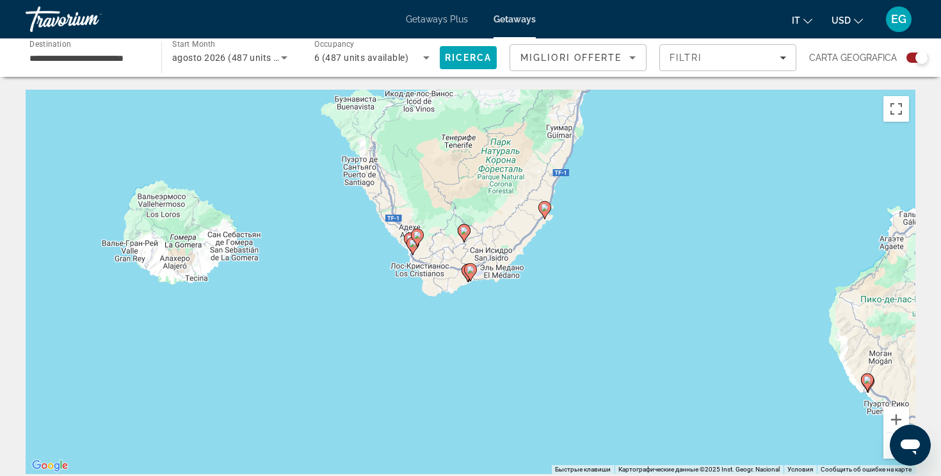
click at [416, 238] on image "Main content" at bounding box center [418, 235] width 8 height 8
type input "**********"
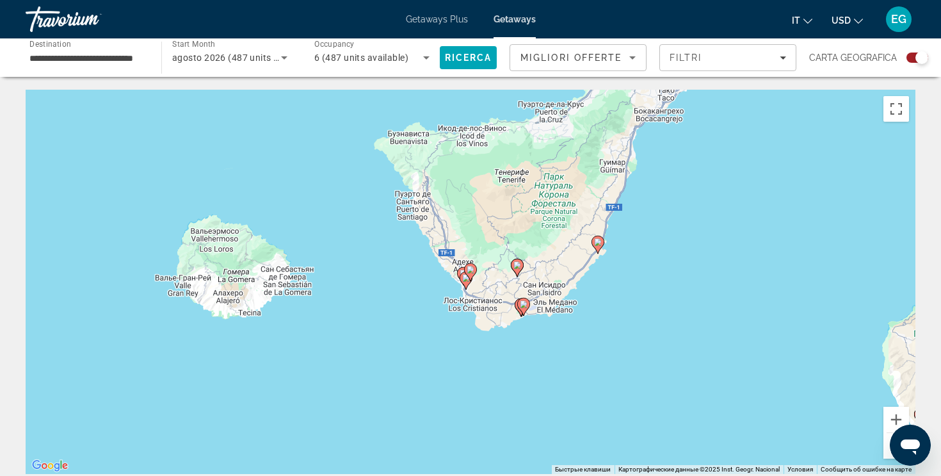
click at [473, 270] on image "Main content" at bounding box center [471, 270] width 8 height 8
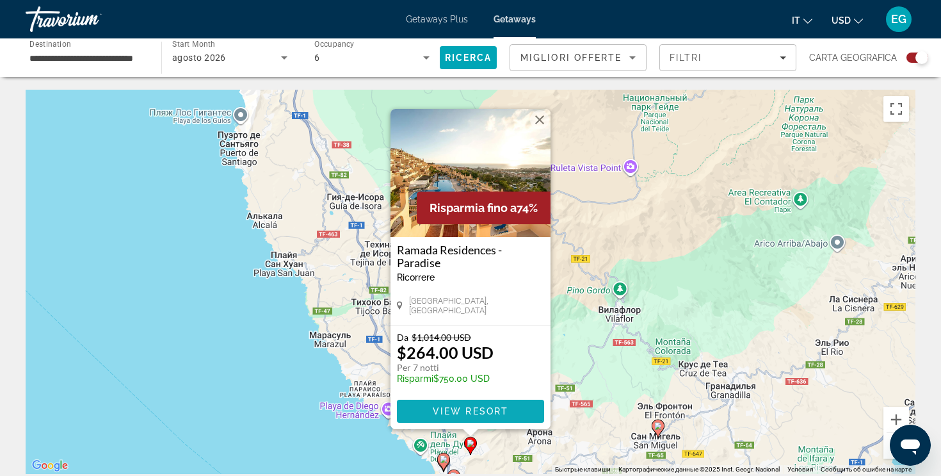
click at [439, 410] on span "View Resort" at bounding box center [471, 411] width 76 height 10
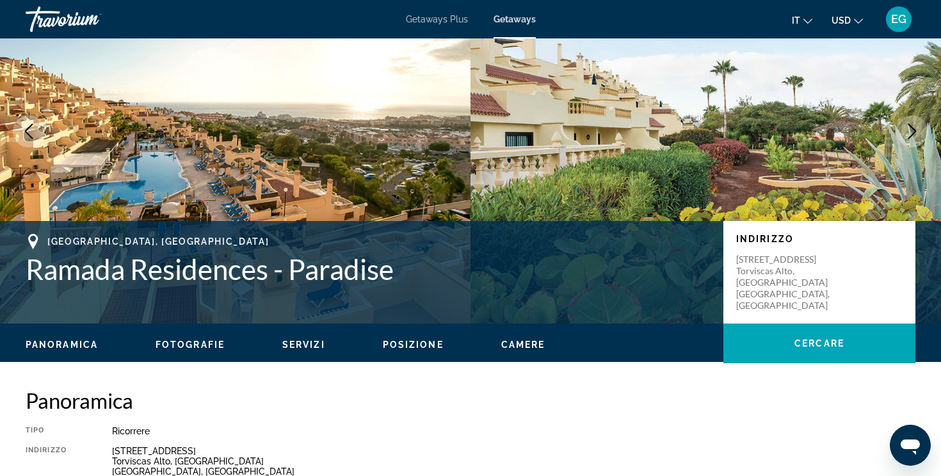
scroll to position [107, 0]
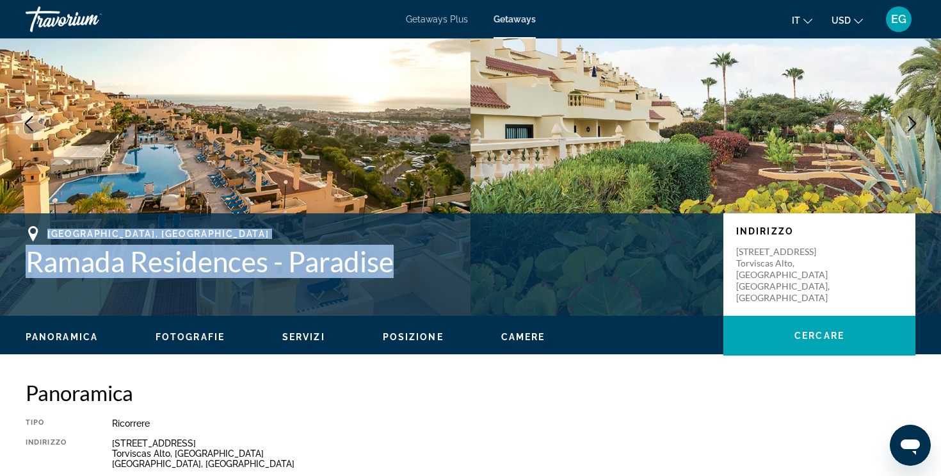
drag, startPoint x: 48, startPoint y: 236, endPoint x: 394, endPoint y: 263, distance: 347.4
click at [394, 263] on div "[GEOGRAPHIC_DATA], [GEOGRAPHIC_DATA] - [GEOGRAPHIC_DATA]" at bounding box center [368, 252] width 685 height 52
copy div "[GEOGRAPHIC_DATA], [GEOGRAPHIC_DATA] - [GEOGRAPHIC_DATA]"
click at [585, 167] on img "Main content" at bounding box center [706, 123] width 471 height 384
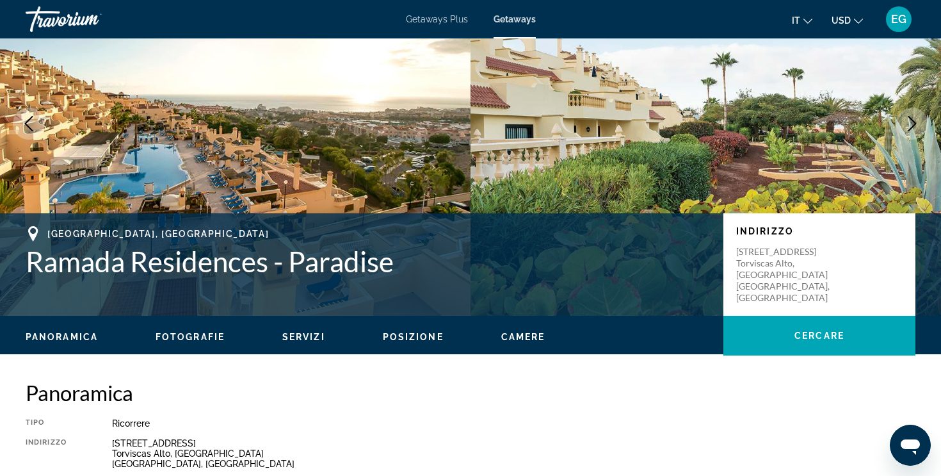
click at [530, 411] on div "Panoramica Tipo Ricorrere Tutto incluso Niente tutto compreso Indirizzo [STREET…" at bounding box center [471, 452] width 890 height 145
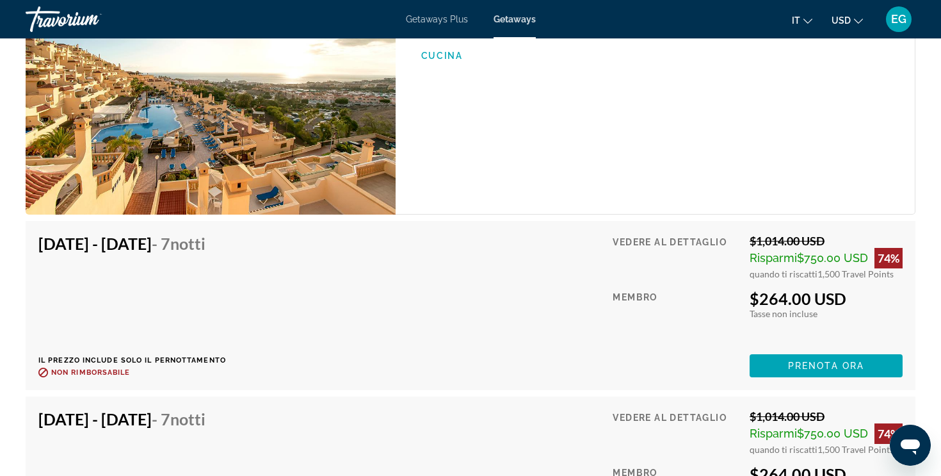
scroll to position [1901, 0]
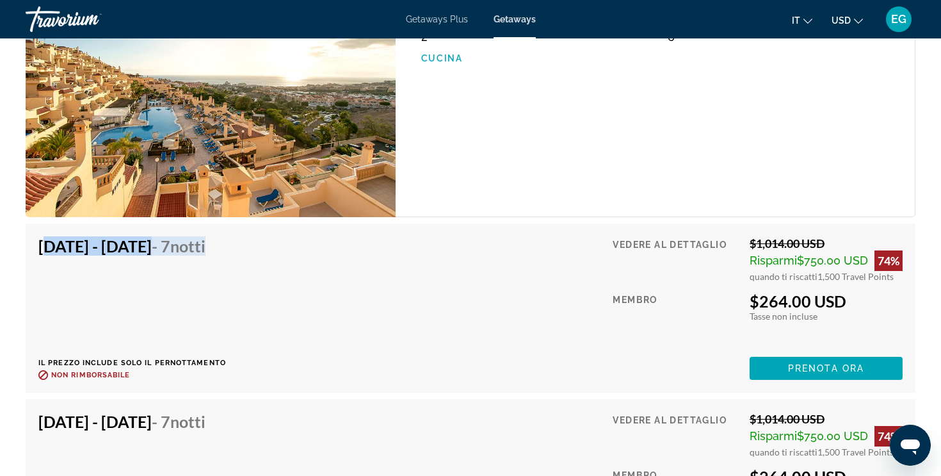
drag, startPoint x: 38, startPoint y: 227, endPoint x: 299, endPoint y: 228, distance: 261.2
click at [299, 236] on div "[DATE] - [DATE] - 7 notti Il prezzo include solo il pernottamento Rimborsabile …" at bounding box center [470, 307] width 864 height 143
copy h4 "[DATE] - [DATE] - 7 notti"
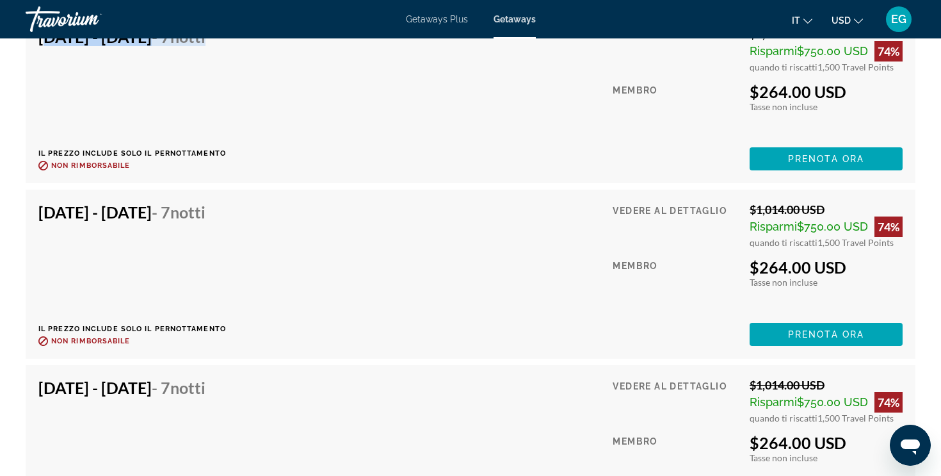
scroll to position [2120, 0]
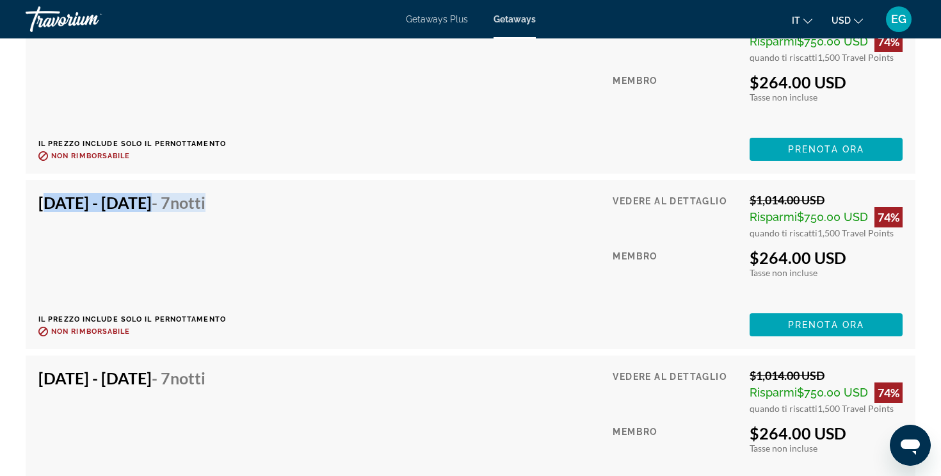
drag, startPoint x: 37, startPoint y: 185, endPoint x: 300, endPoint y: 193, distance: 263.3
click at [300, 193] on div "[DATE] - [DATE] - 7 notti Il prezzo include solo il pernottamento Rimborsabile …" at bounding box center [471, 264] width 890 height 169
copy h4 "[DATE] - [DATE] - 7 notti"
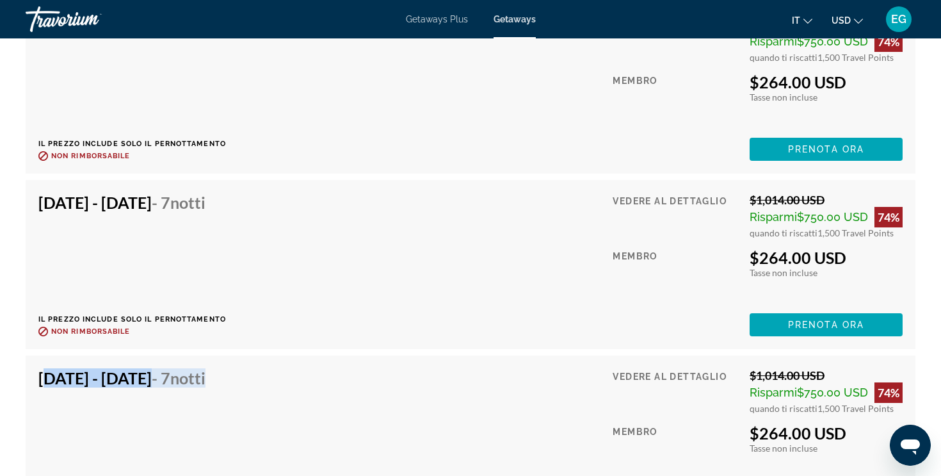
drag, startPoint x: 40, startPoint y: 359, endPoint x: 316, endPoint y: 357, distance: 276.6
click at [316, 368] on div "[DATE] - [DATE] - 7 notti Il prezzo include solo il pernottamento Rimborsabile …" at bounding box center [470, 439] width 864 height 143
copy h4 "[DATE] - [DATE] - 7 notti"
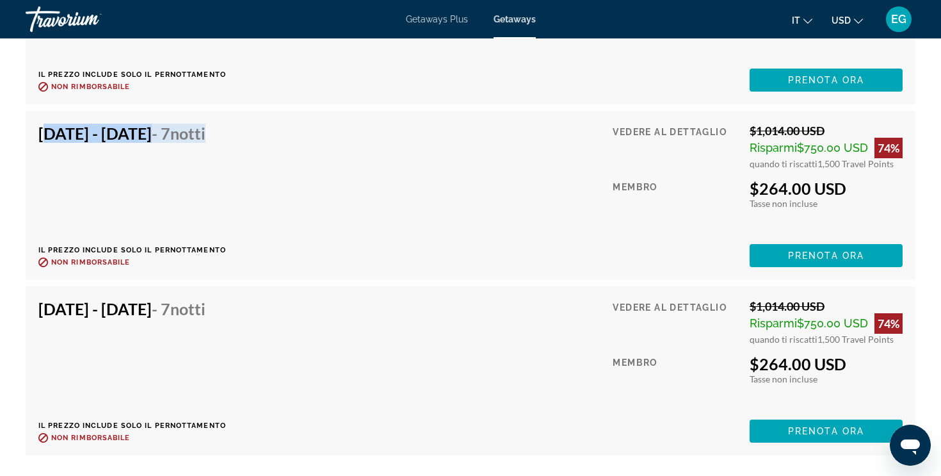
scroll to position [2373, 0]
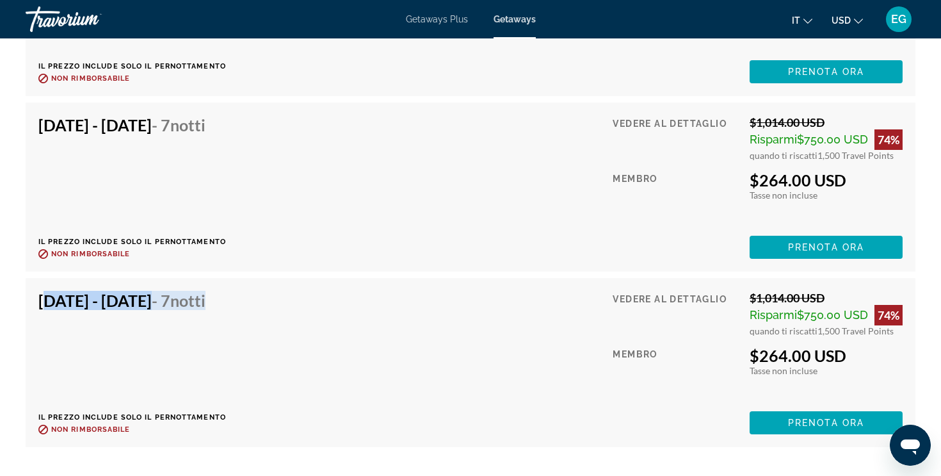
drag, startPoint x: 40, startPoint y: 283, endPoint x: 290, endPoint y: 295, distance: 250.0
click at [226, 295] on div "[DATE] - [DATE] - 7 notti Il prezzo include solo il pernottamento Rimborsabile …" at bounding box center [132, 362] width 188 height 143
copy h4 "[DATE] - [DATE] - 7 notti"
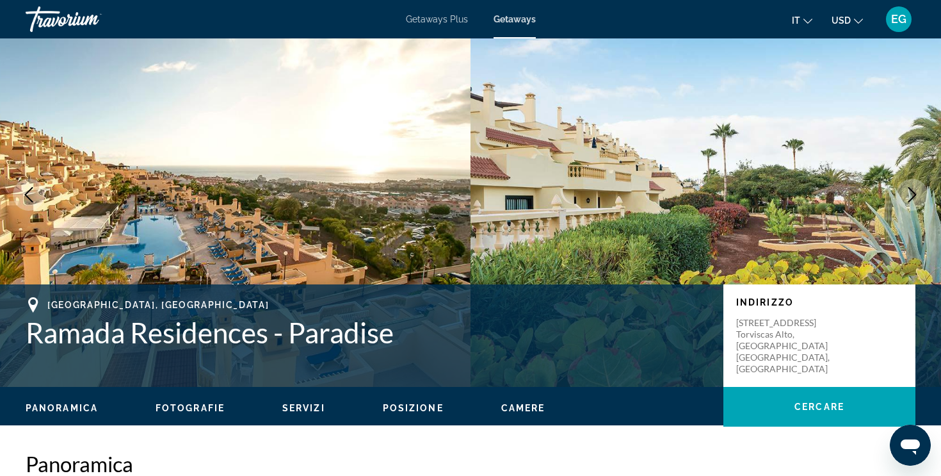
scroll to position [0, 0]
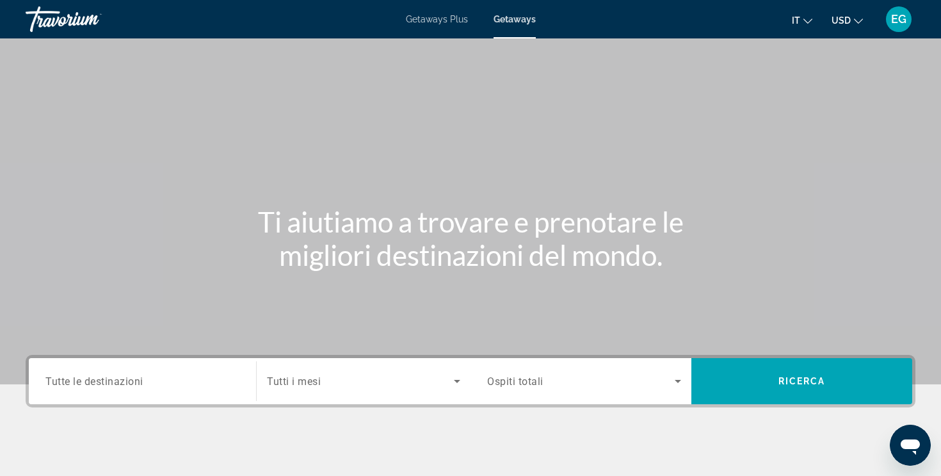
click at [104, 393] on div "Search widget" at bounding box center [142, 381] width 194 height 36
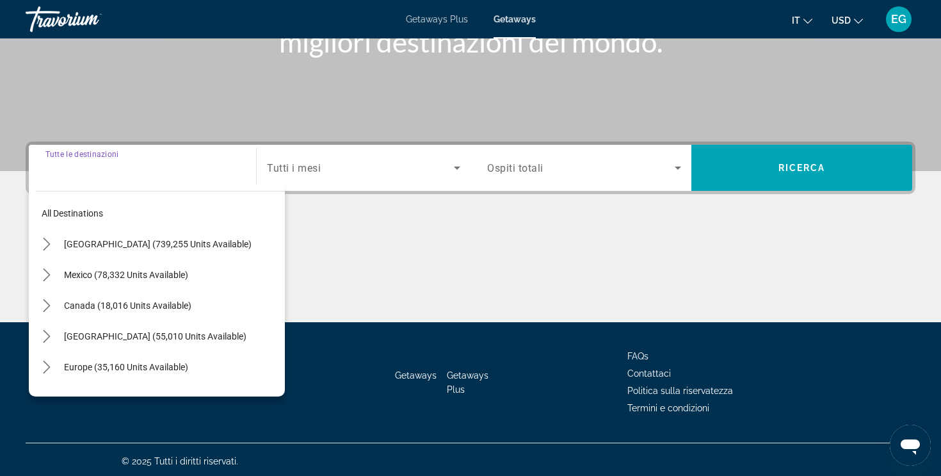
scroll to position [216, 0]
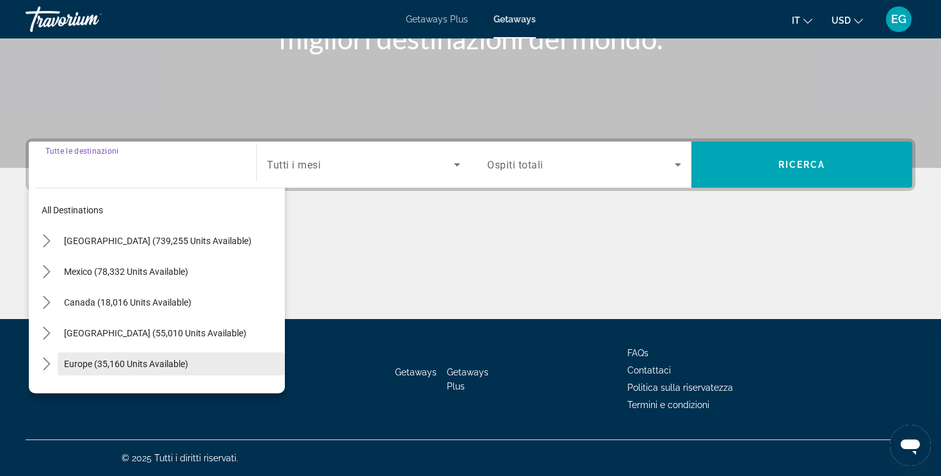
click at [100, 369] on span "Select destination: Europe (35,160 units available)" at bounding box center [171, 363] width 227 height 31
type input "**********"
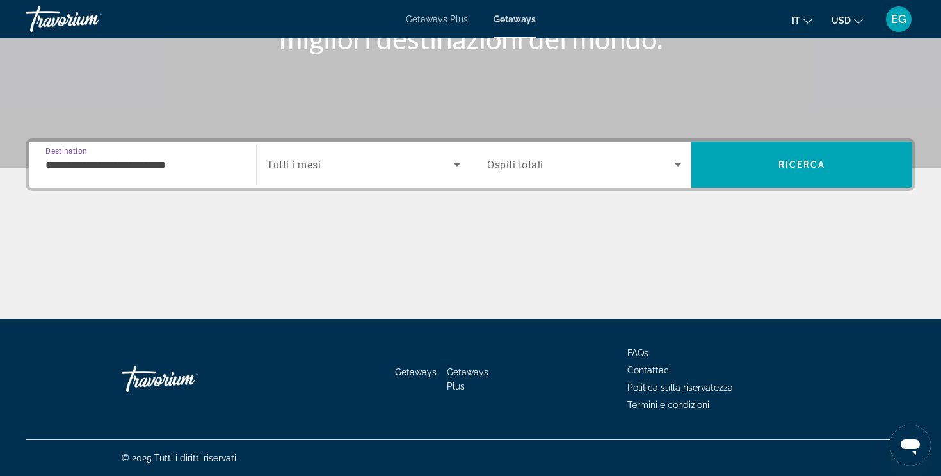
click at [277, 170] on span "Search widget" at bounding box center [360, 164] width 187 height 15
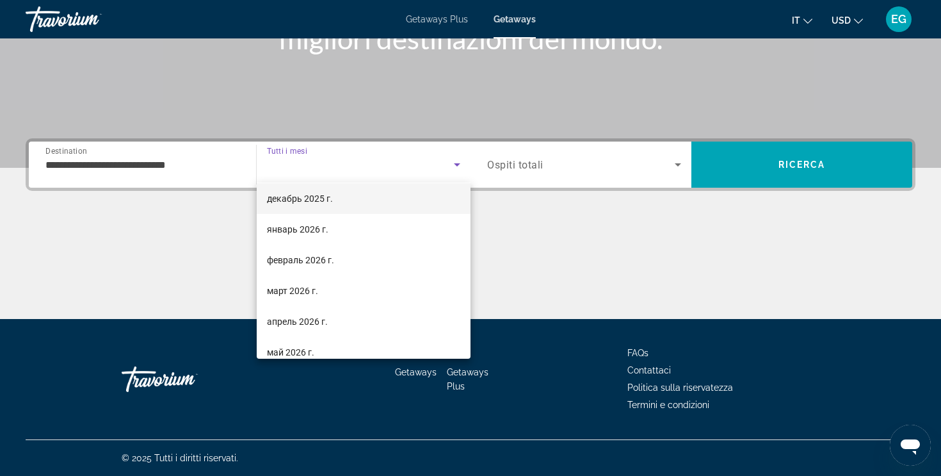
scroll to position [264, 0]
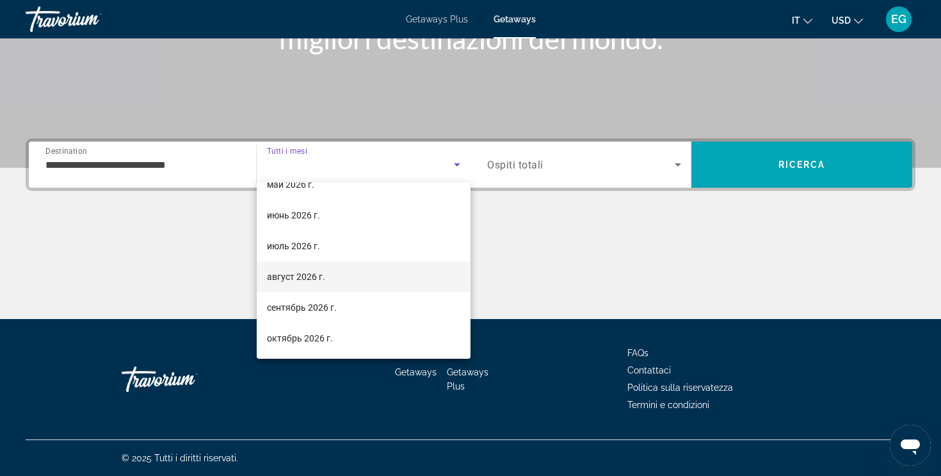
click at [301, 284] on span "август 2026 г." at bounding box center [296, 276] width 58 height 15
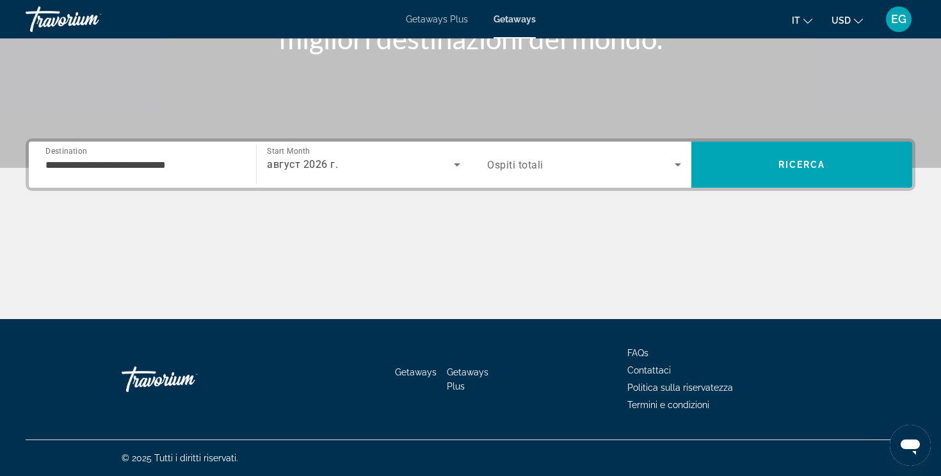
click at [534, 152] on div "Search widget" at bounding box center [584, 165] width 194 height 36
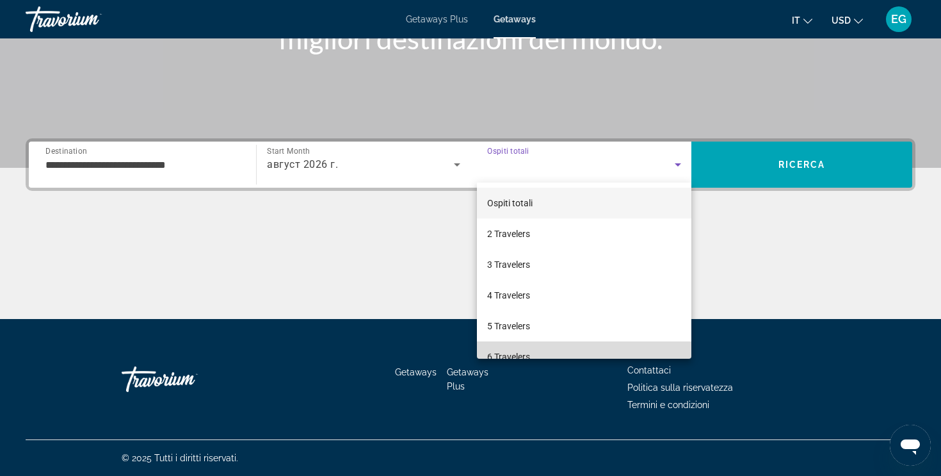
click at [503, 355] on span "6 Travelers" at bounding box center [508, 356] width 43 height 15
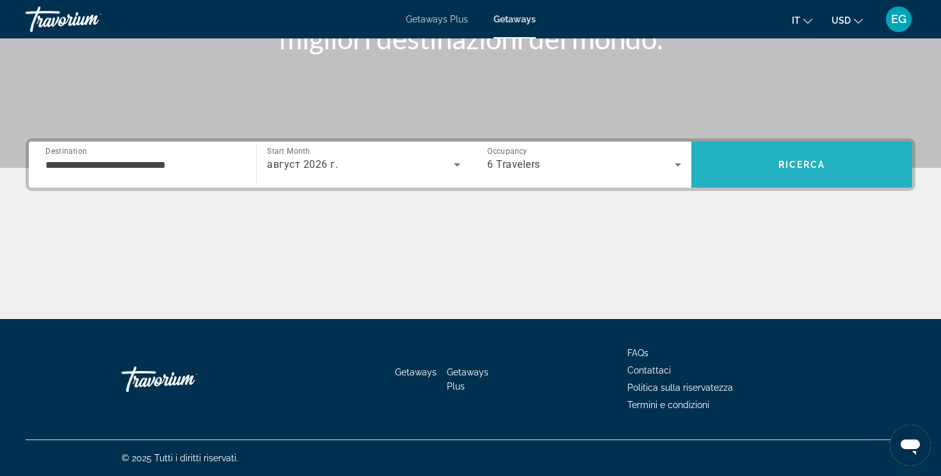
click at [736, 165] on span "Search" at bounding box center [801, 164] width 221 height 31
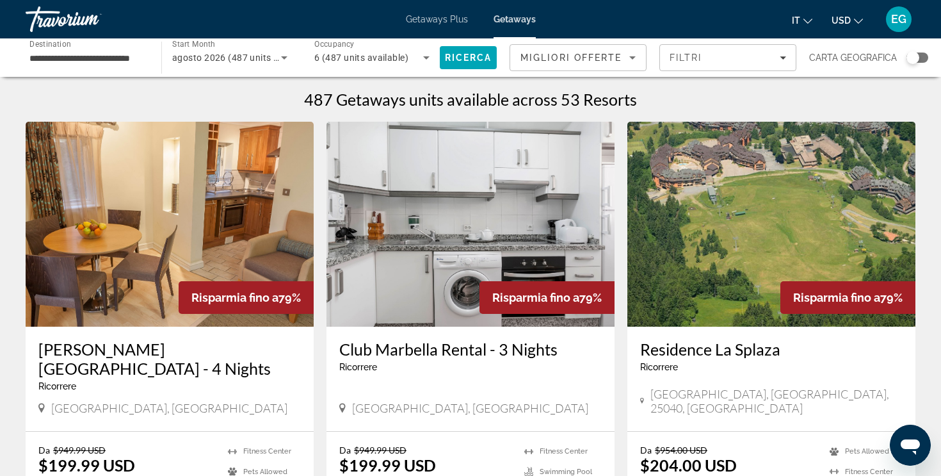
click at [921, 59] on div "Search widget" at bounding box center [918, 58] width 22 height 10
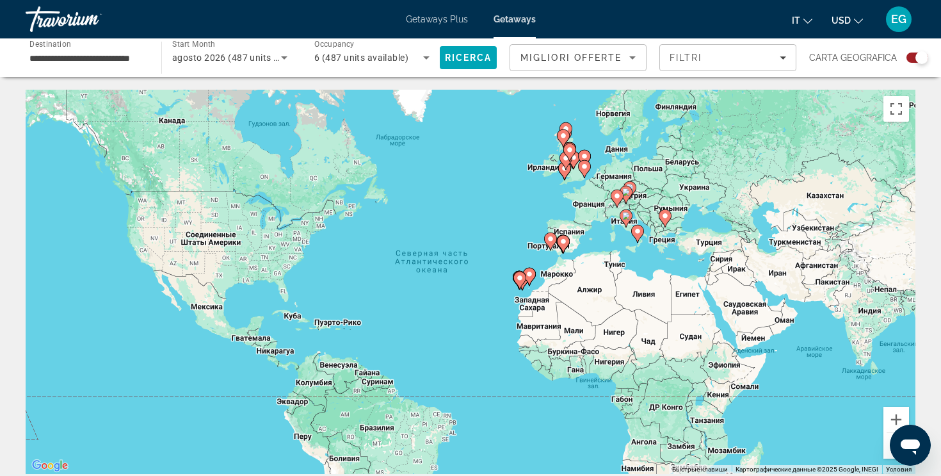
click at [520, 279] on image "Main content" at bounding box center [520, 278] width 8 height 8
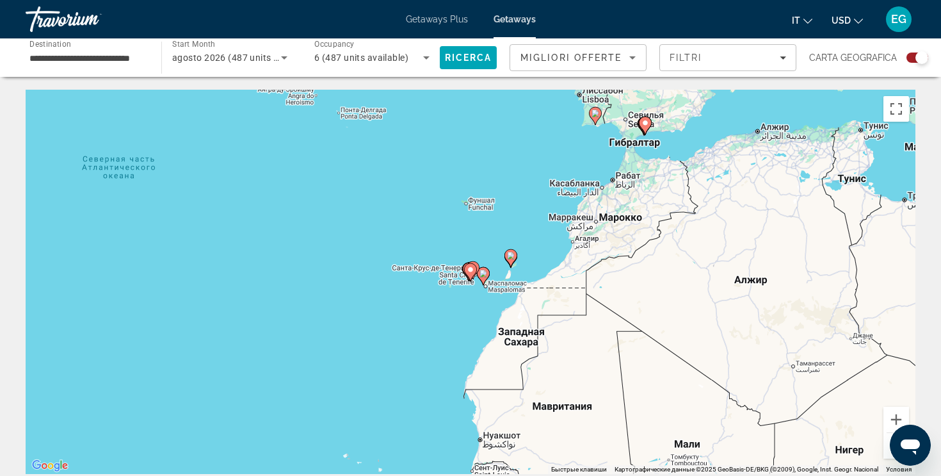
click at [466, 273] on icon "Main content" at bounding box center [471, 272] width 12 height 17
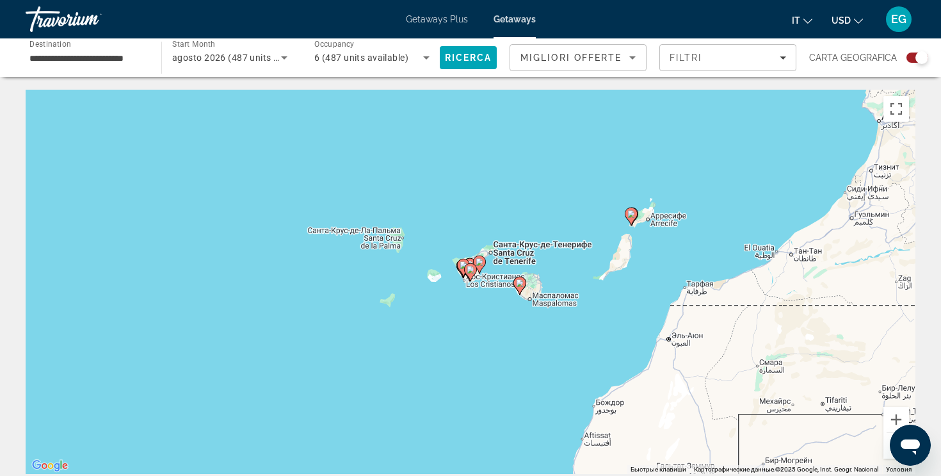
click at [467, 273] on icon "Main content" at bounding box center [471, 272] width 12 height 17
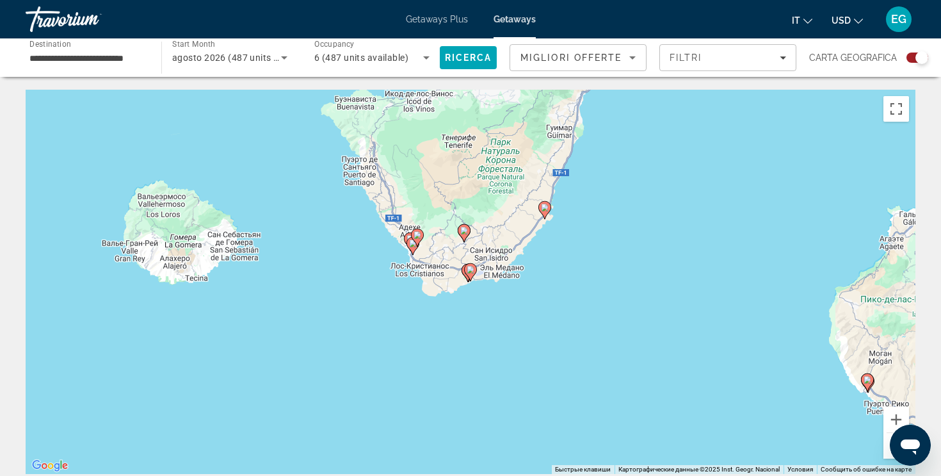
click at [417, 234] on image "Main content" at bounding box center [418, 235] width 8 height 8
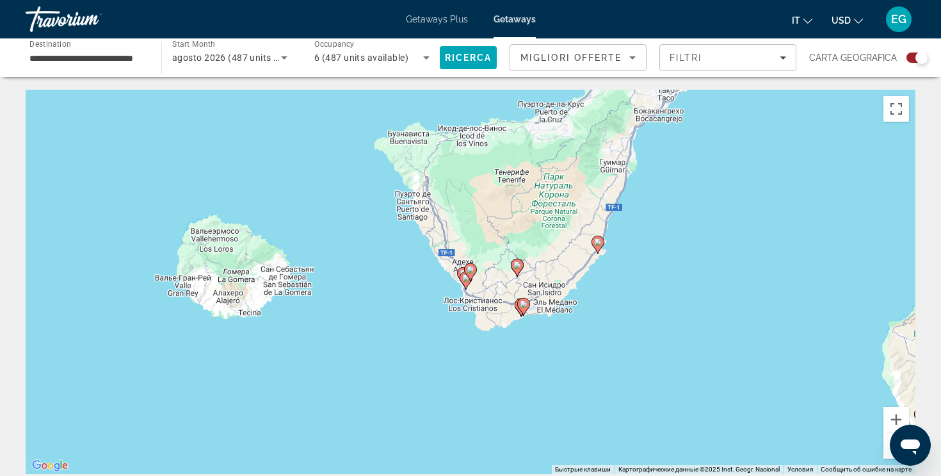
click at [471, 271] on image "Main content" at bounding box center [471, 270] width 8 height 8
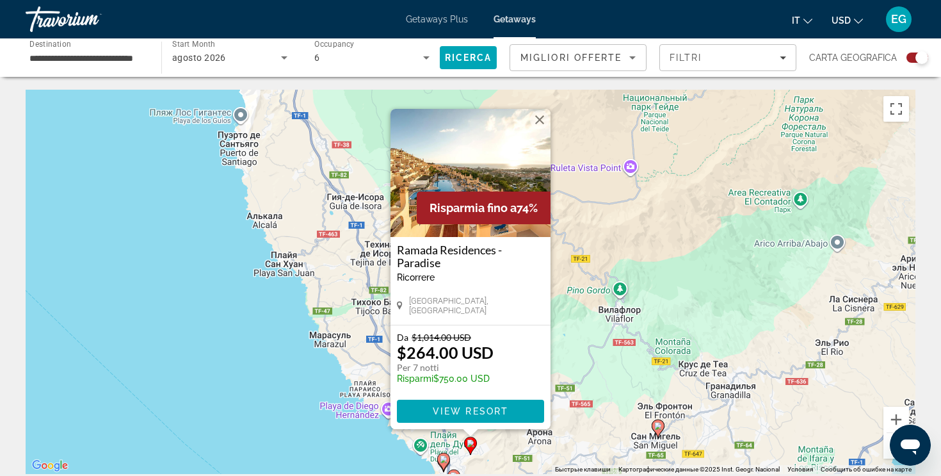
click at [447, 460] on image "Main content" at bounding box center [444, 459] width 8 height 8
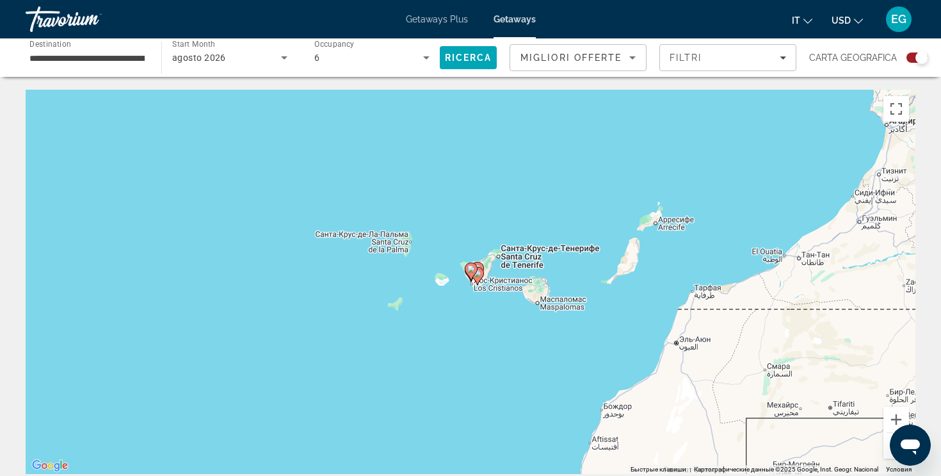
click at [472, 268] on image "Main content" at bounding box center [471, 269] width 8 height 8
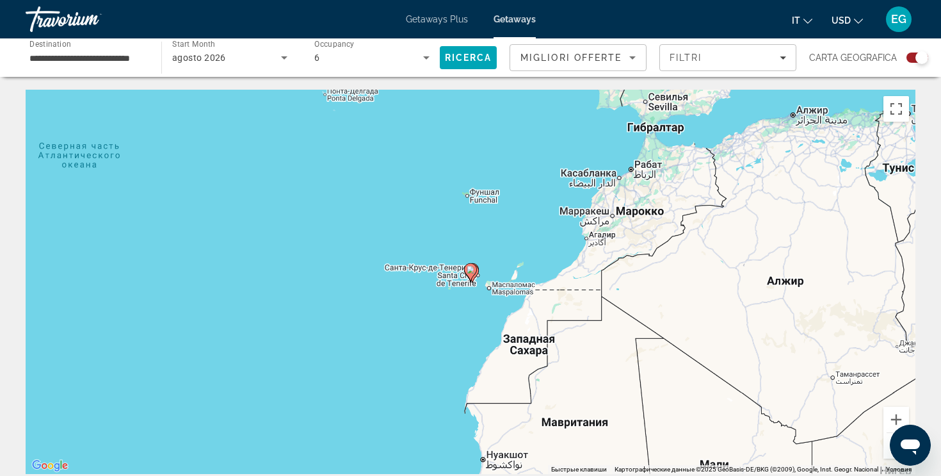
click at [472, 268] on image "Main content" at bounding box center [471, 270] width 8 height 8
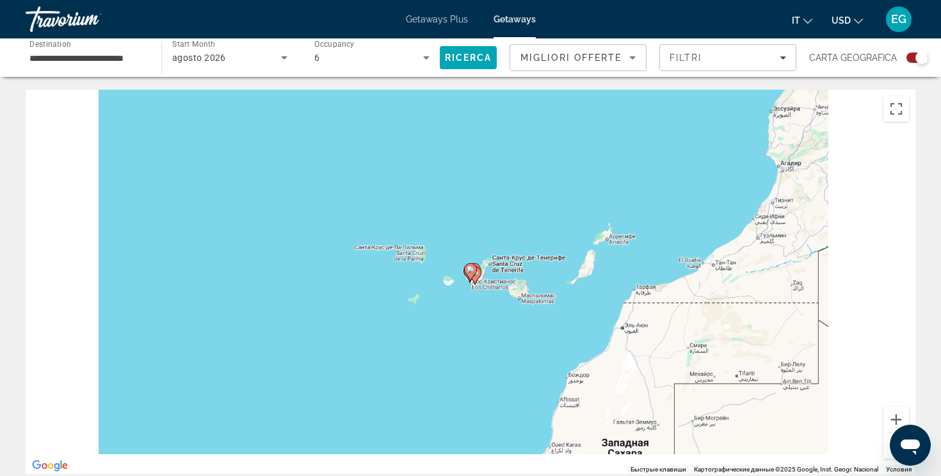
click at [472, 268] on image "Main content" at bounding box center [471, 270] width 8 height 8
type input "**********"
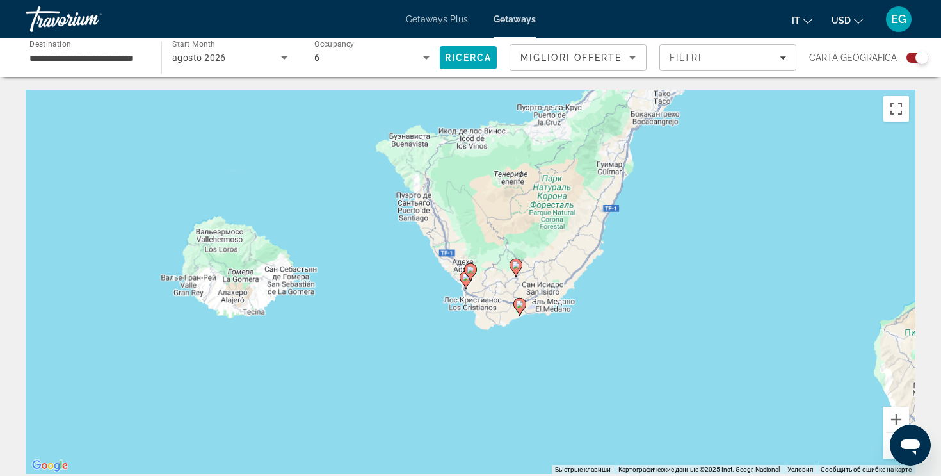
click at [472, 268] on image "Main content" at bounding box center [471, 270] width 8 height 8
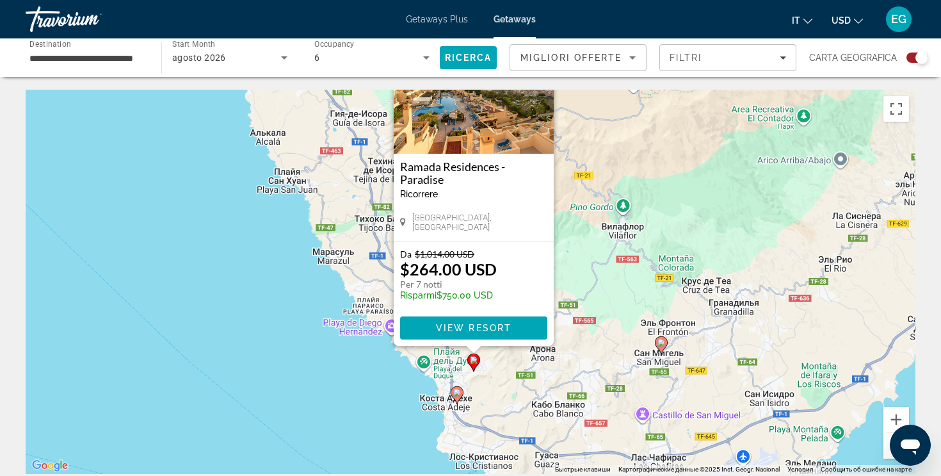
drag, startPoint x: 786, startPoint y: 449, endPoint x: 788, endPoint y: 362, distance: 87.1
click at [788, 362] on div "Чтобы активировать перетаскивание с помощью клавиатуры, нажмите Alt + Ввод. Пос…" at bounding box center [471, 282] width 890 height 384
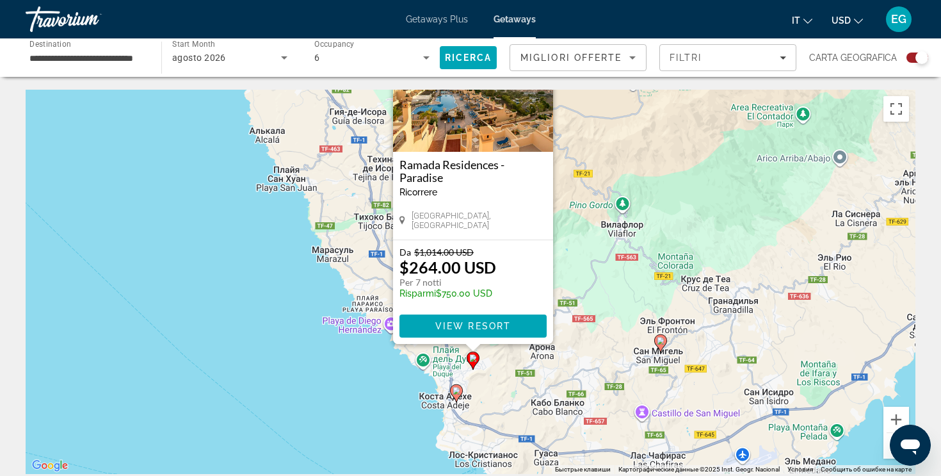
click at [459, 392] on image "Main content" at bounding box center [457, 391] width 8 height 8
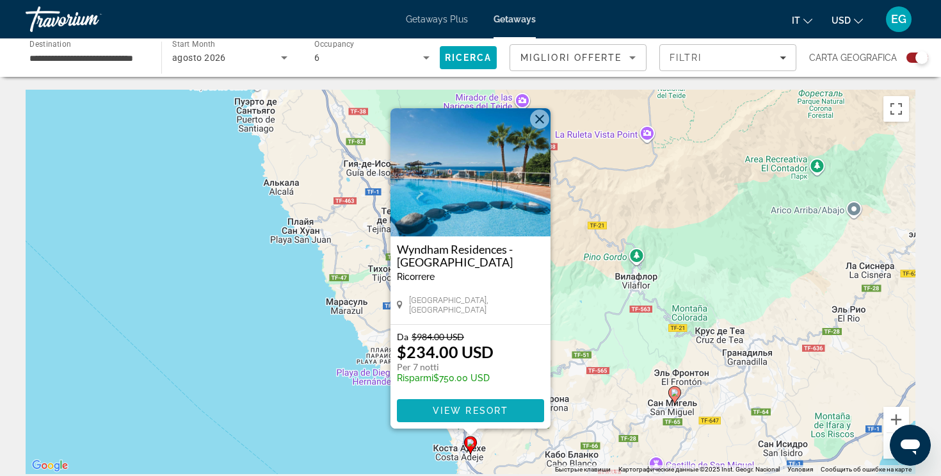
click at [458, 404] on span "Main content" at bounding box center [470, 410] width 147 height 31
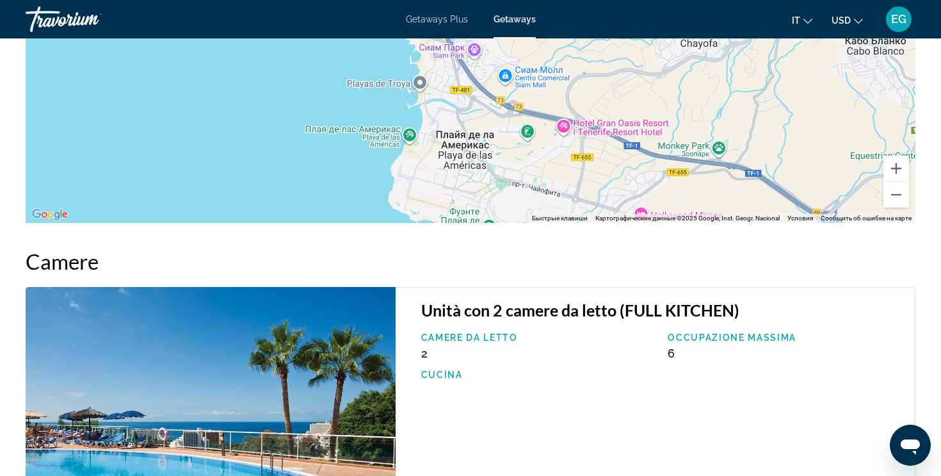
scroll to position [1361, 0]
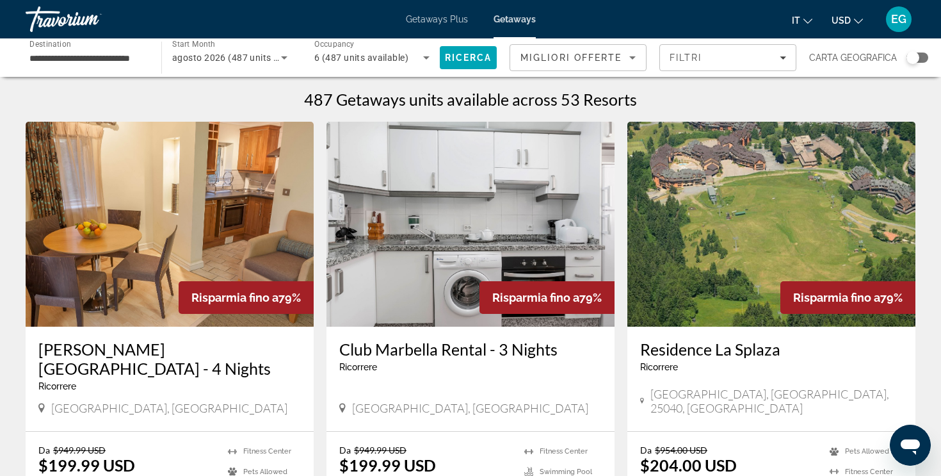
click at [916, 61] on div "Search widget" at bounding box center [913, 57] width 13 height 13
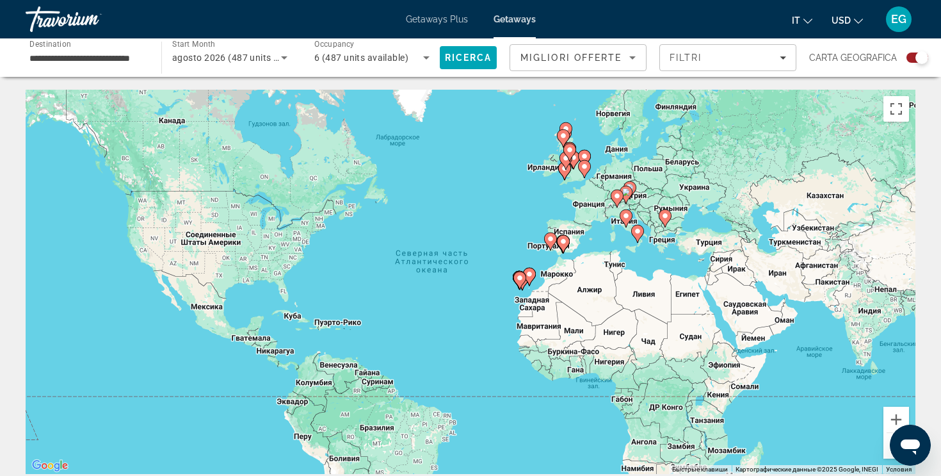
click at [524, 275] on icon "Main content" at bounding box center [520, 280] width 12 height 17
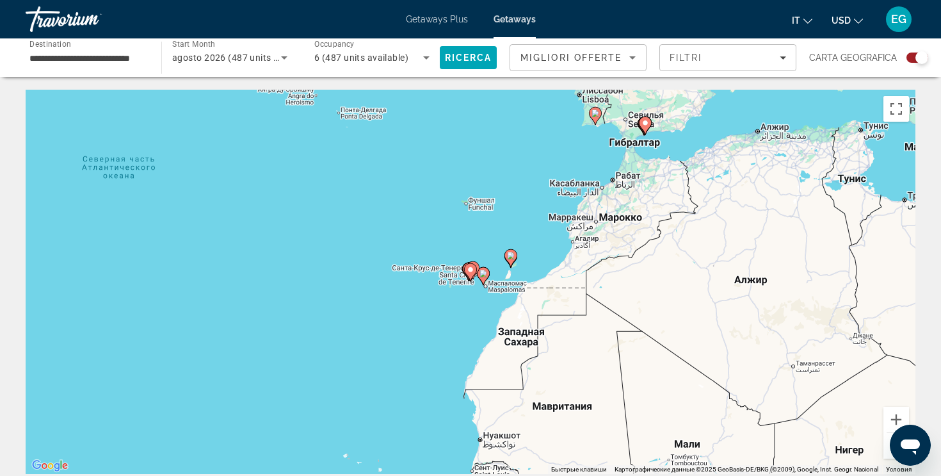
click at [474, 266] on icon "Main content" at bounding box center [471, 272] width 12 height 17
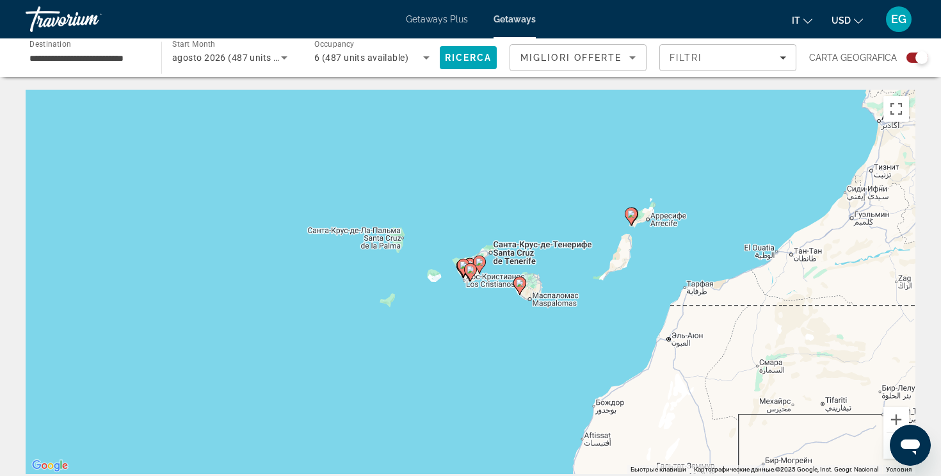
click at [472, 266] on image "Main content" at bounding box center [471, 270] width 8 height 8
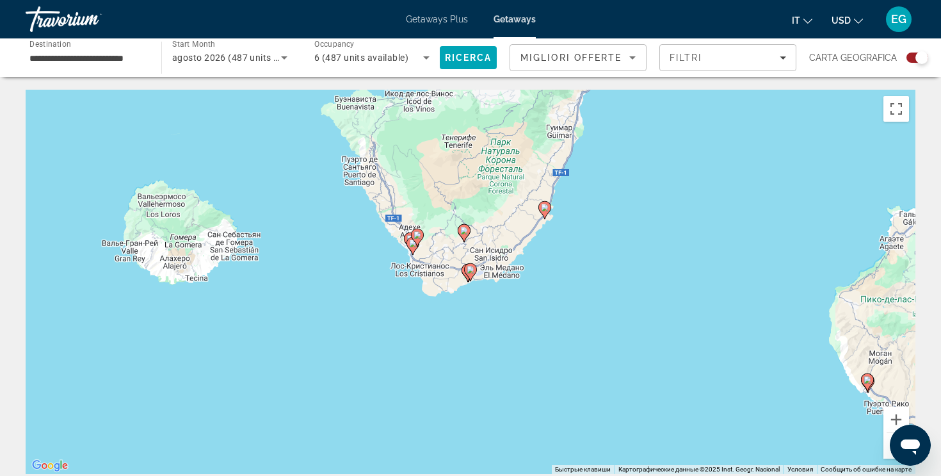
click at [418, 240] on icon "Main content" at bounding box center [418, 237] width 12 height 17
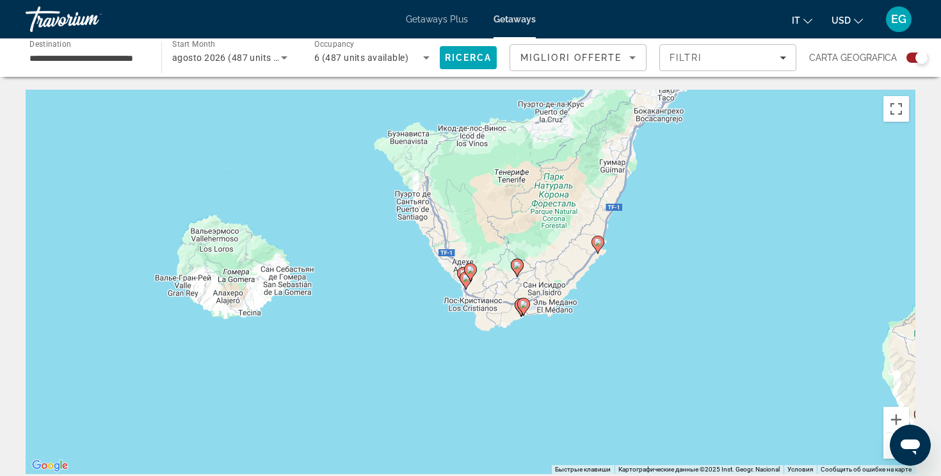
click at [465, 280] on gmp-advanced-marker "Main content" at bounding box center [470, 272] width 13 height 19
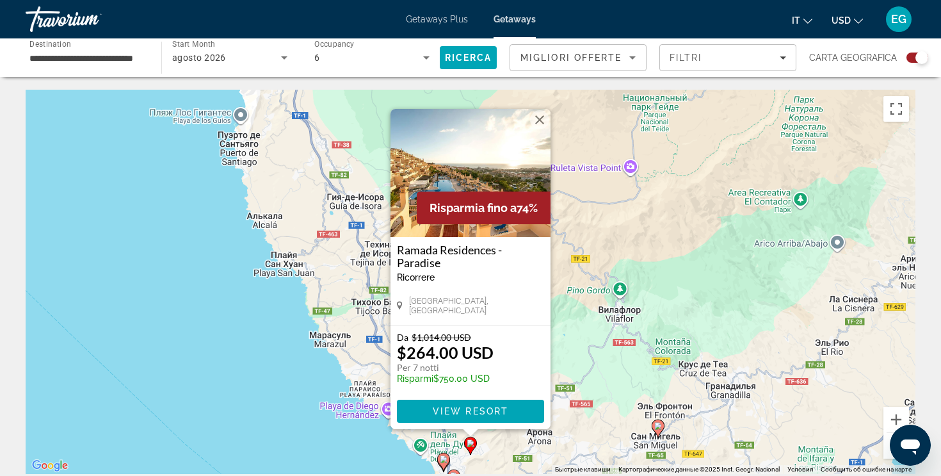
click at [442, 460] on image "Main content" at bounding box center [444, 459] width 8 height 8
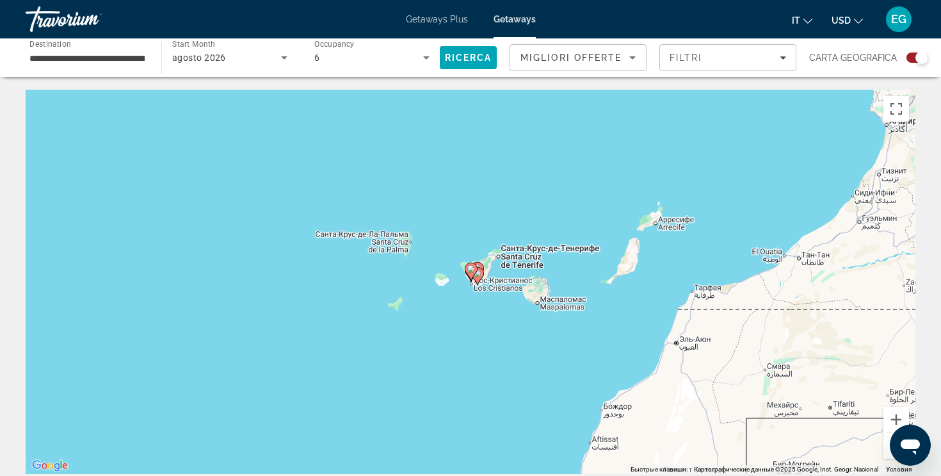
click at [474, 271] on image "Main content" at bounding box center [471, 269] width 8 height 8
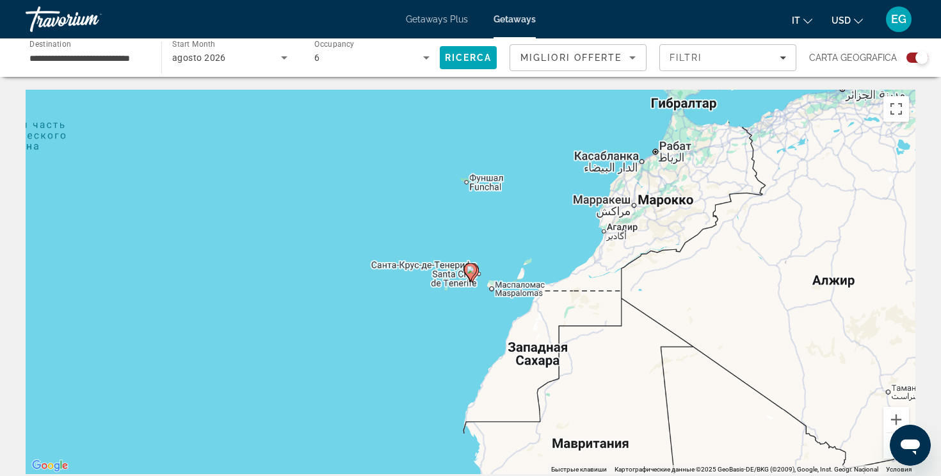
click at [474, 271] on image "Main content" at bounding box center [471, 270] width 8 height 8
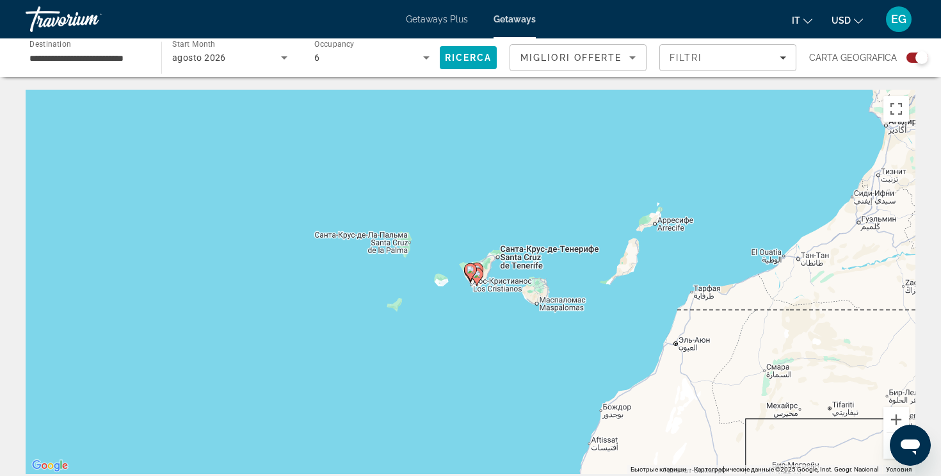
click at [474, 271] on image "Main content" at bounding box center [471, 270] width 8 height 8
type input "**********"
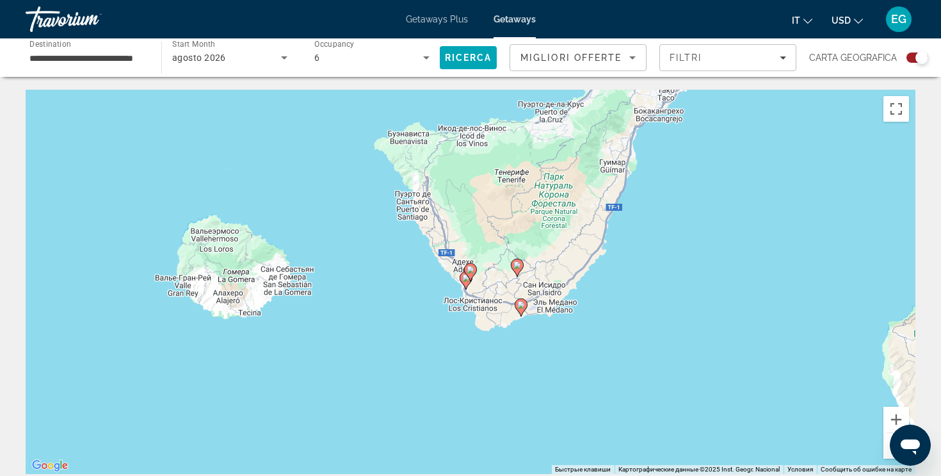
click at [467, 280] on gmp-advanced-marker "Main content" at bounding box center [470, 272] width 13 height 19
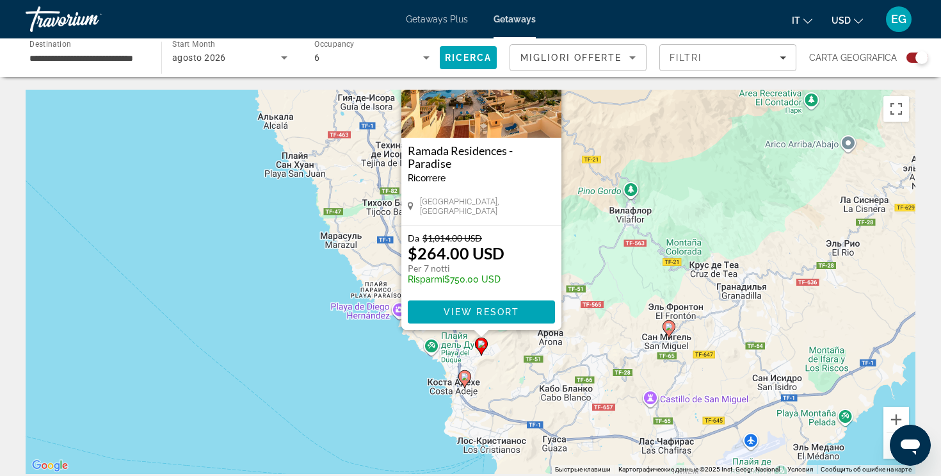
drag, startPoint x: 339, startPoint y: 430, endPoint x: 350, endPoint y: 330, distance: 101.1
click at [350, 330] on div "Чтобы активировать перетаскивание с помощью клавиатуры, нажмите Alt + Ввод. Пос…" at bounding box center [471, 282] width 890 height 384
click at [469, 380] on icon "Main content" at bounding box center [464, 378] width 13 height 18
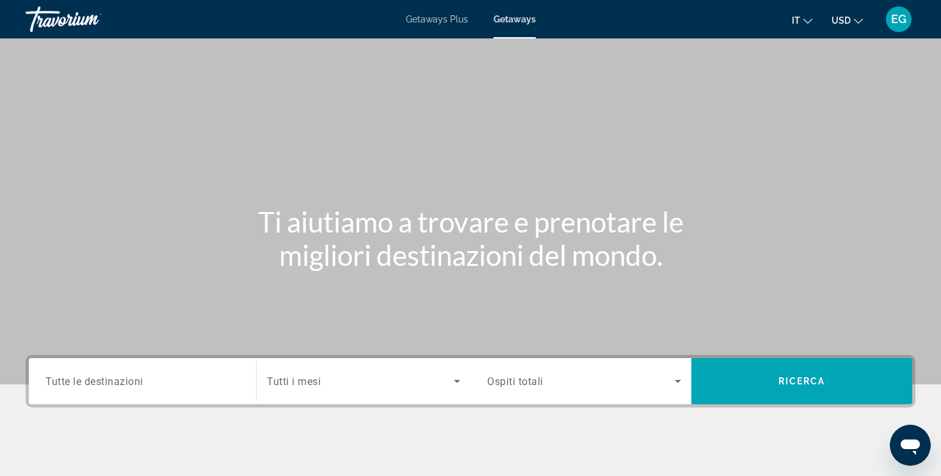
click at [114, 396] on div "Search widget" at bounding box center [142, 381] width 194 height 36
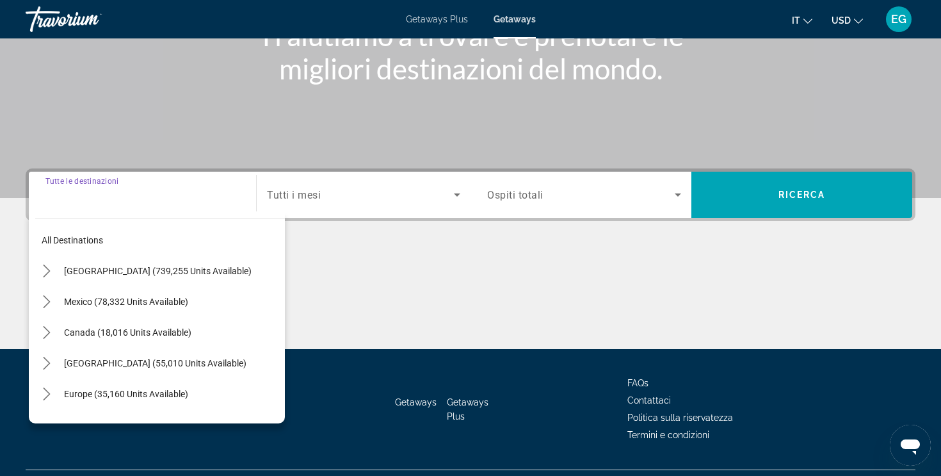
scroll to position [216, 0]
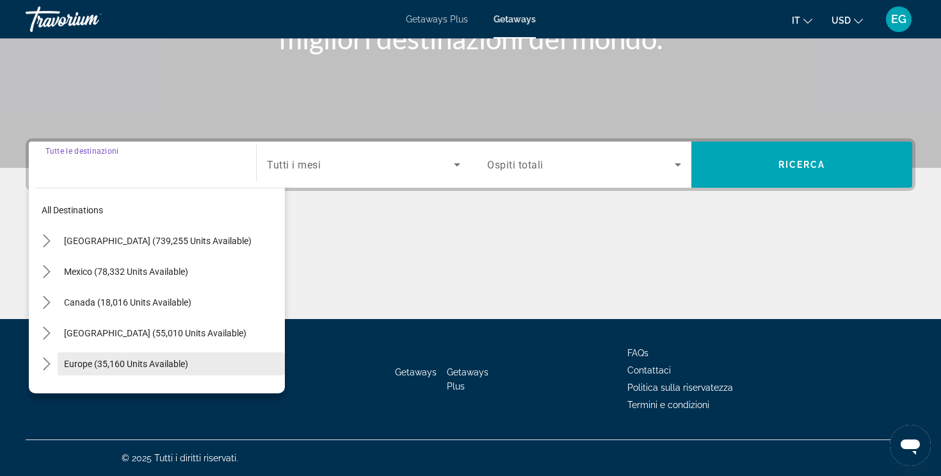
click at [110, 370] on span "Select destination: Europe (35,160 units available)" at bounding box center [171, 363] width 227 height 31
type input "**********"
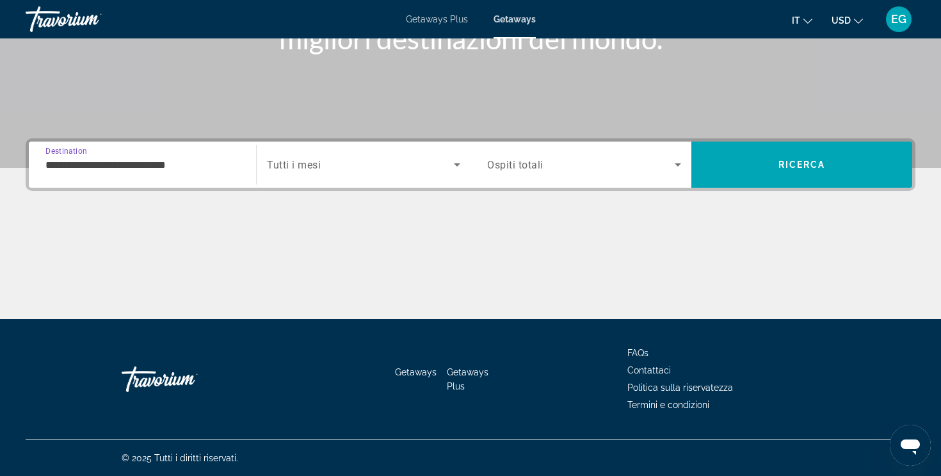
click at [292, 169] on span "Tutti i mesi" at bounding box center [294, 165] width 54 height 12
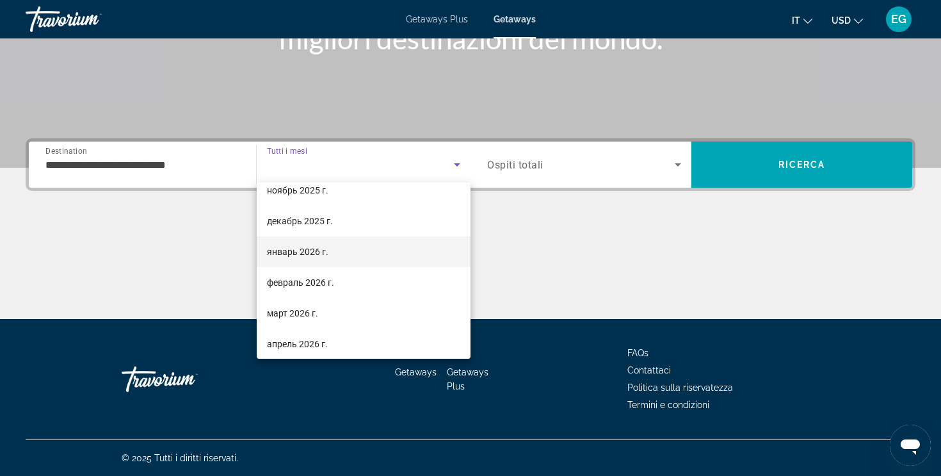
scroll to position [97, 0]
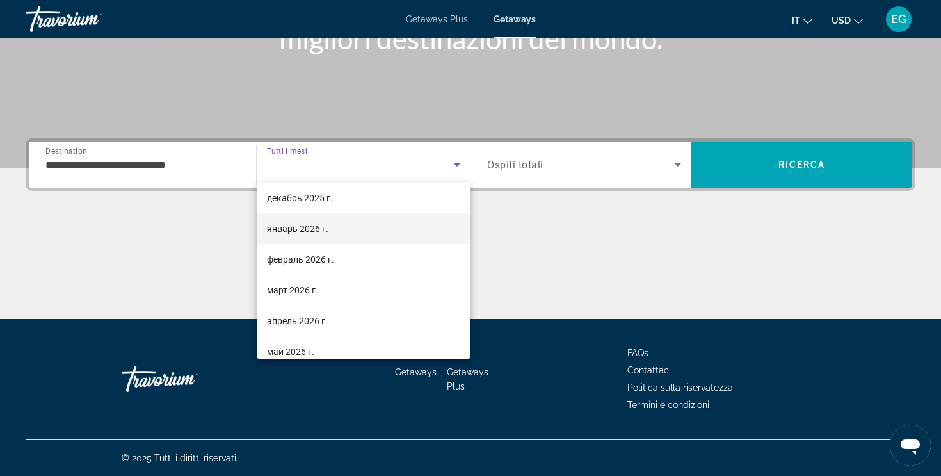
click at [306, 316] on span "апрель 2026 г." at bounding box center [297, 320] width 61 height 15
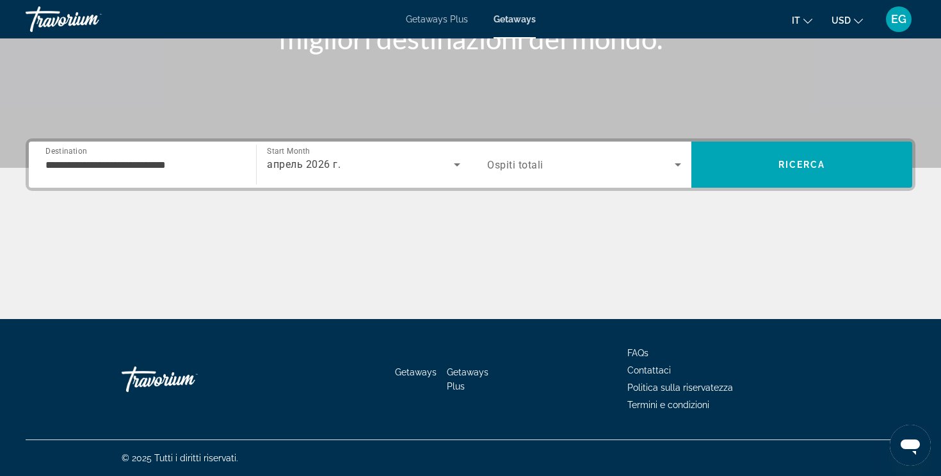
click at [322, 182] on div "апрель 2026 г." at bounding box center [363, 165] width 193 height 36
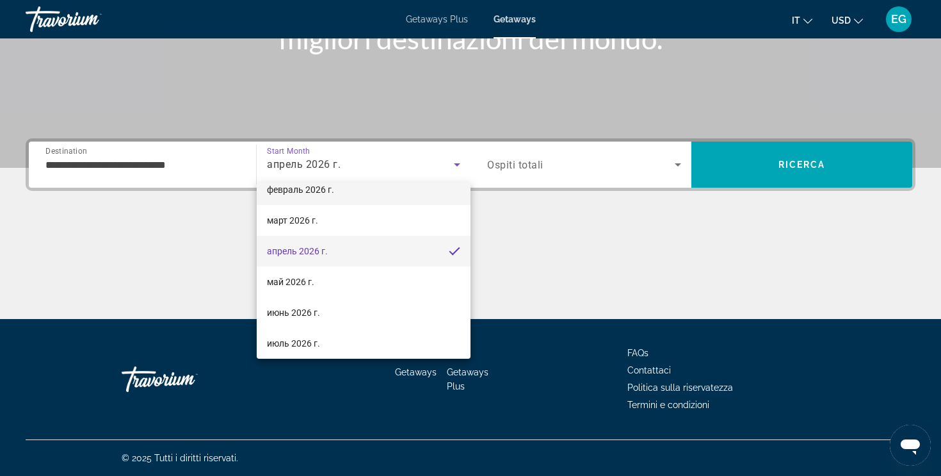
scroll to position [214, 0]
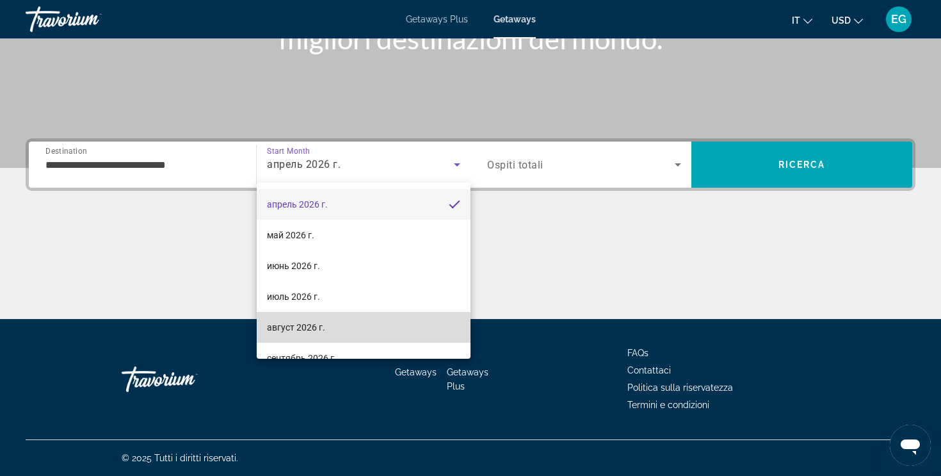
click at [301, 334] on span "август 2026 г." at bounding box center [296, 326] width 58 height 15
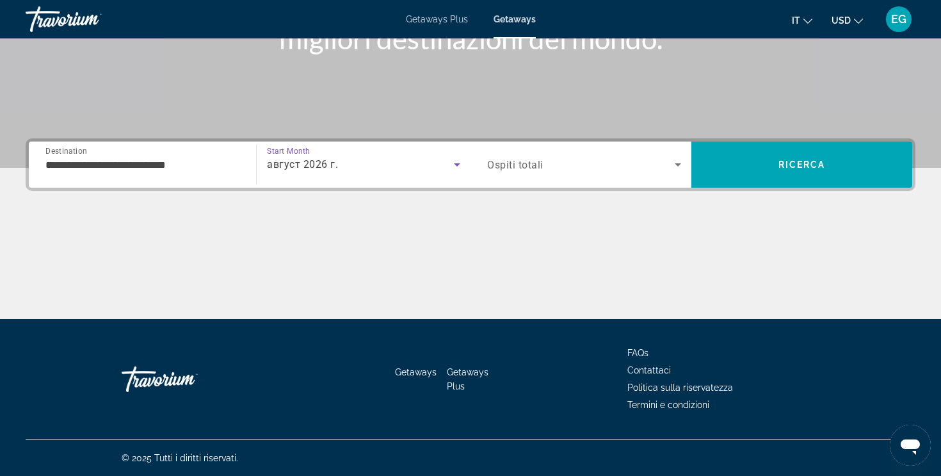
click at [531, 167] on span "Ospiti totali" at bounding box center [515, 165] width 56 height 12
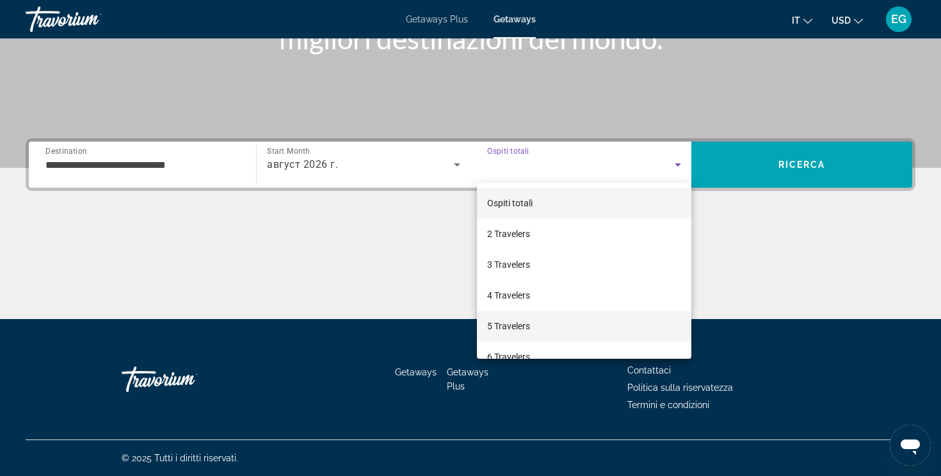
click at [514, 325] on span "5 Travelers" at bounding box center [508, 325] width 43 height 15
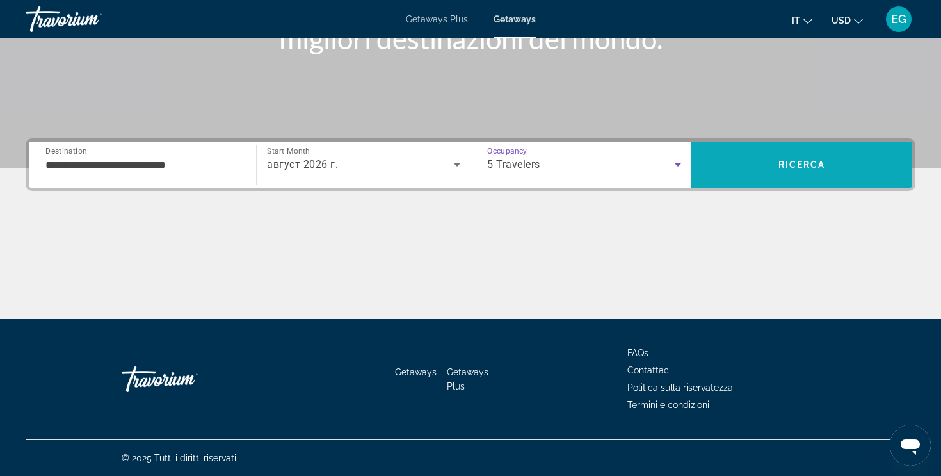
click at [770, 157] on span "Search" at bounding box center [801, 164] width 221 height 31
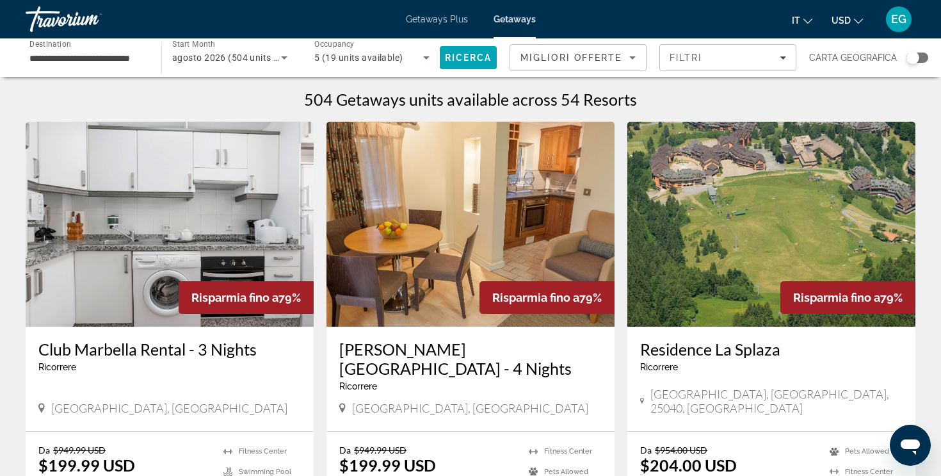
click at [921, 57] on div "Search widget" at bounding box center [918, 58] width 22 height 10
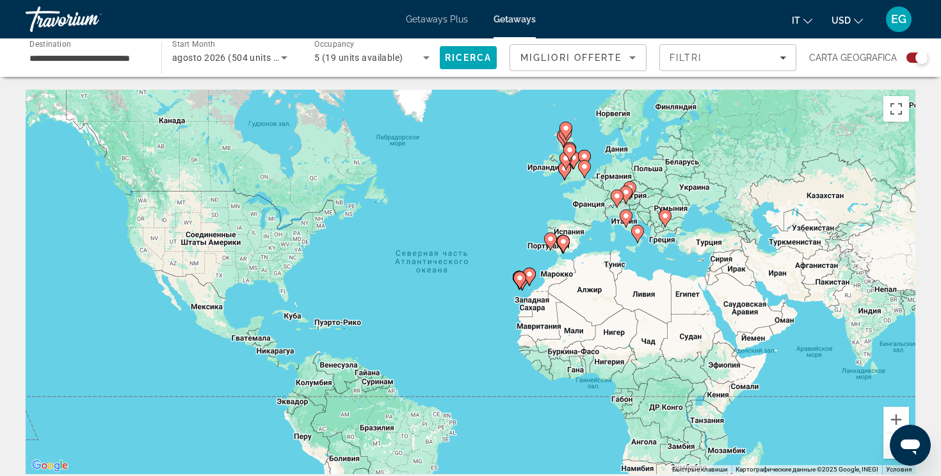
click at [527, 279] on icon "Main content" at bounding box center [530, 276] width 12 height 17
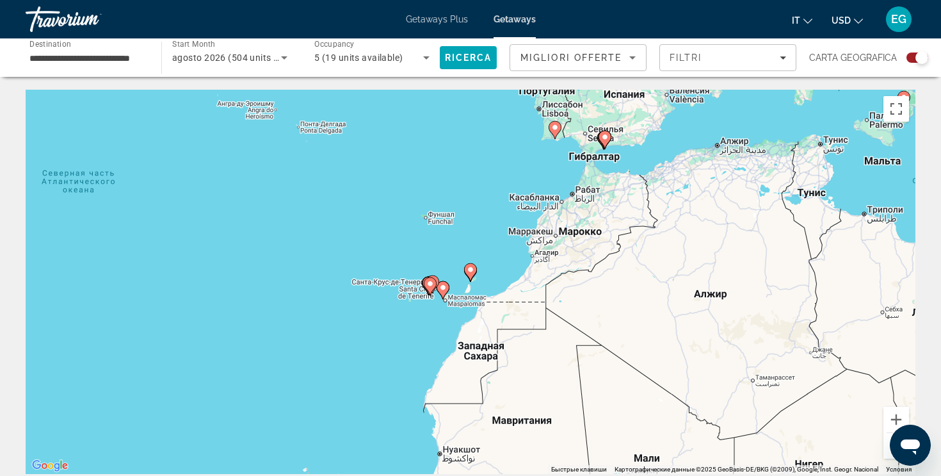
click at [429, 286] on image "Main content" at bounding box center [430, 284] width 8 height 8
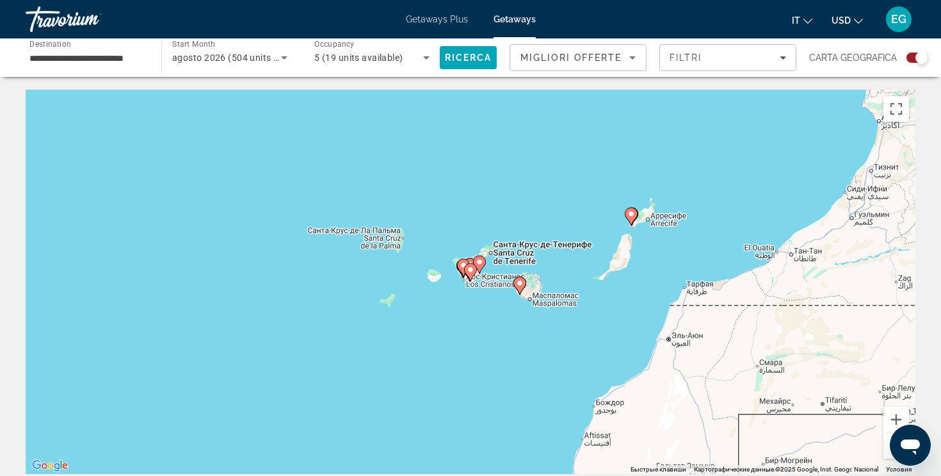
click at [465, 272] on icon "Main content" at bounding box center [471, 272] width 12 height 17
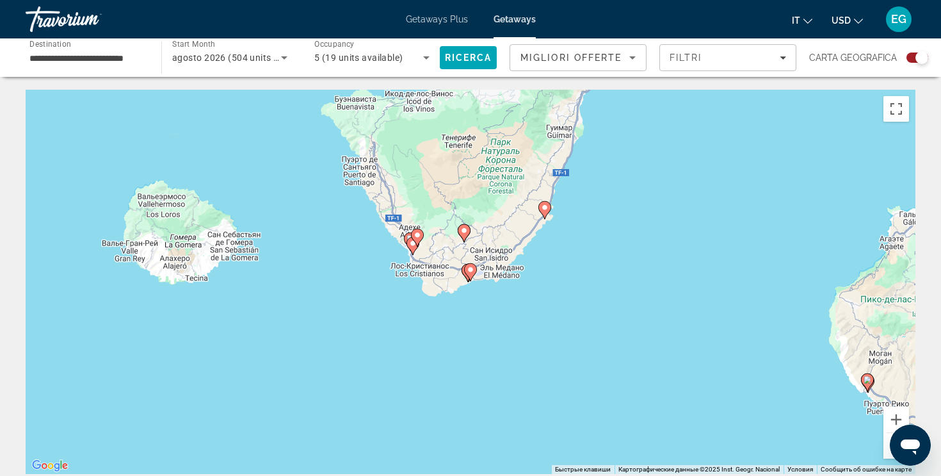
click at [412, 247] on icon "Main content" at bounding box center [413, 246] width 12 height 17
type input "**********"
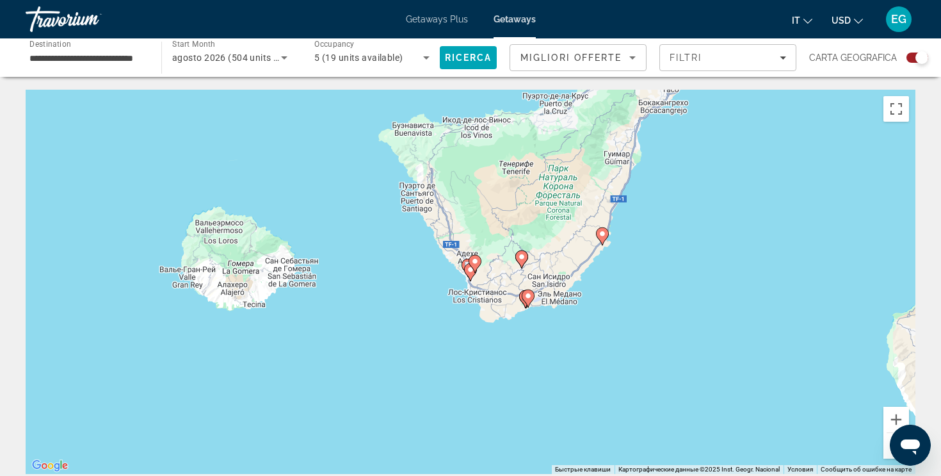
click at [473, 273] on gmp-advanced-marker "Main content" at bounding box center [475, 263] width 13 height 19
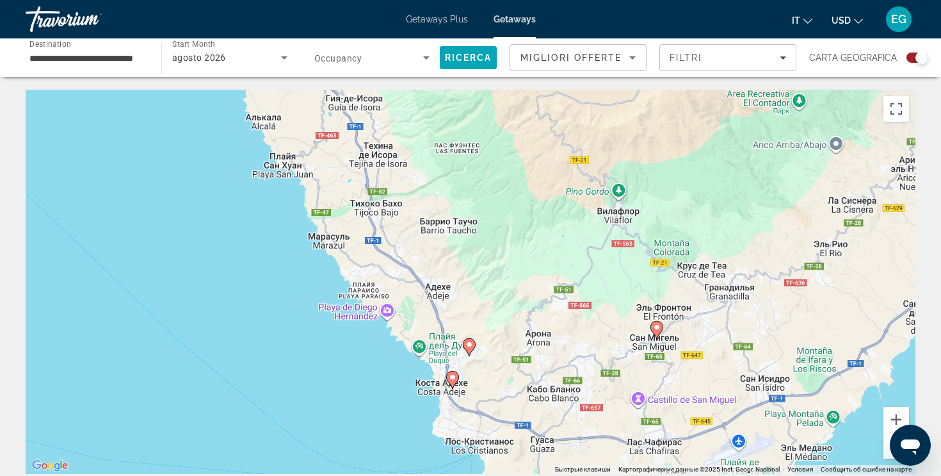
drag, startPoint x: 760, startPoint y: 435, endPoint x: 758, endPoint y: 334, distance: 100.5
click at [758, 334] on div "Чтобы активировать перетаскивание с помощью клавиатуры, нажмите Alt + Ввод. Пос…" at bounding box center [471, 282] width 890 height 384
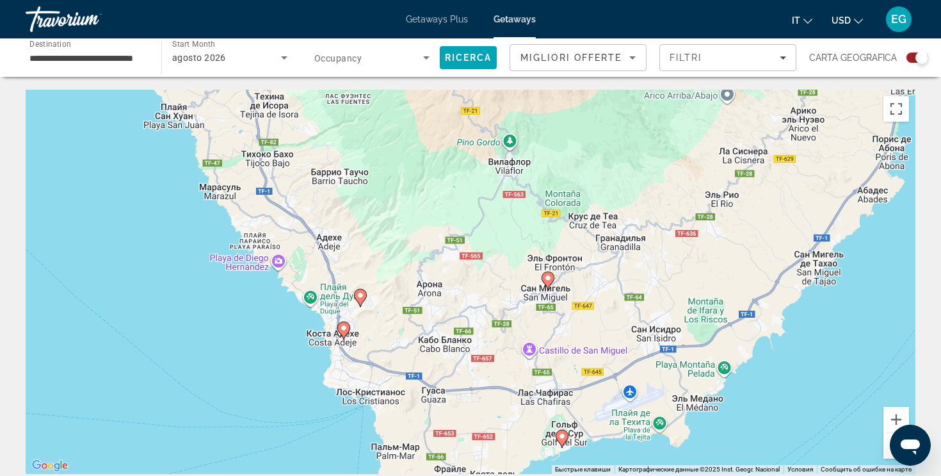
drag, startPoint x: 740, startPoint y: 380, endPoint x: 615, endPoint y: 316, distance: 139.5
click at [615, 316] on div "Чтобы активировать перетаскивание с помощью клавиатуры, нажмите Alt + Ввод. Пос…" at bounding box center [471, 282] width 890 height 384
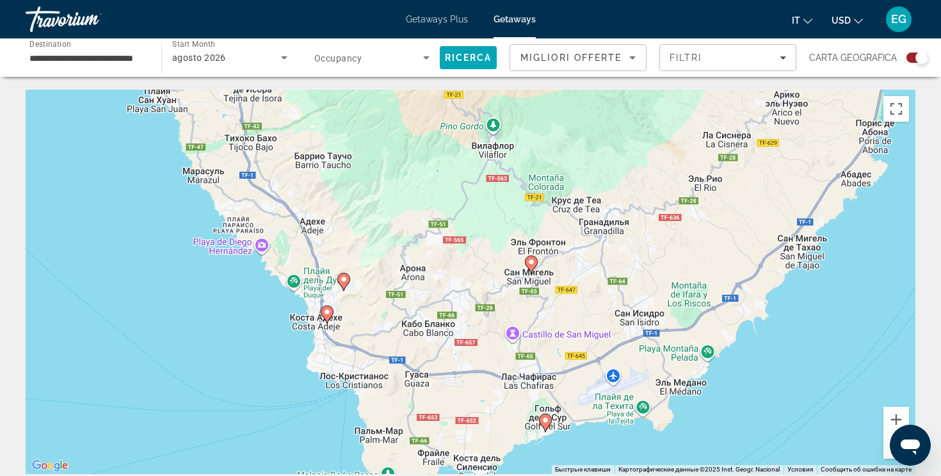
click at [544, 420] on image "Main content" at bounding box center [546, 420] width 8 height 8
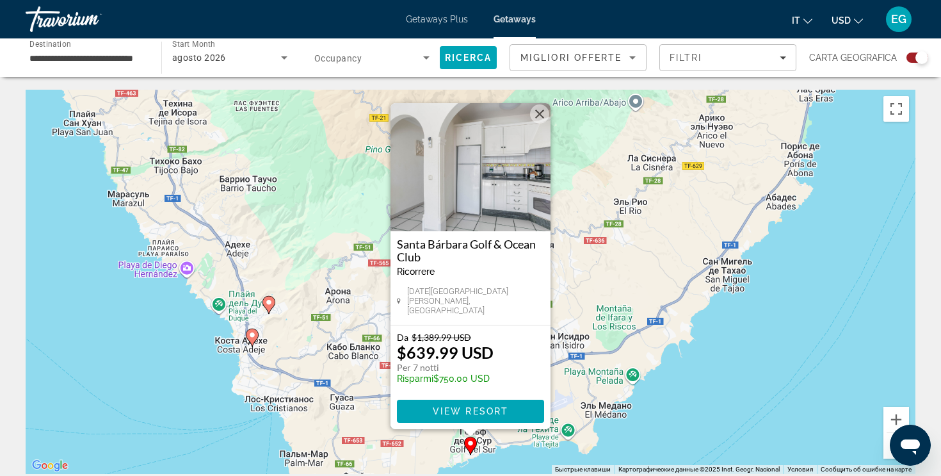
click at [886, 457] on button "Уменьшить" at bounding box center [897, 446] width 26 height 26
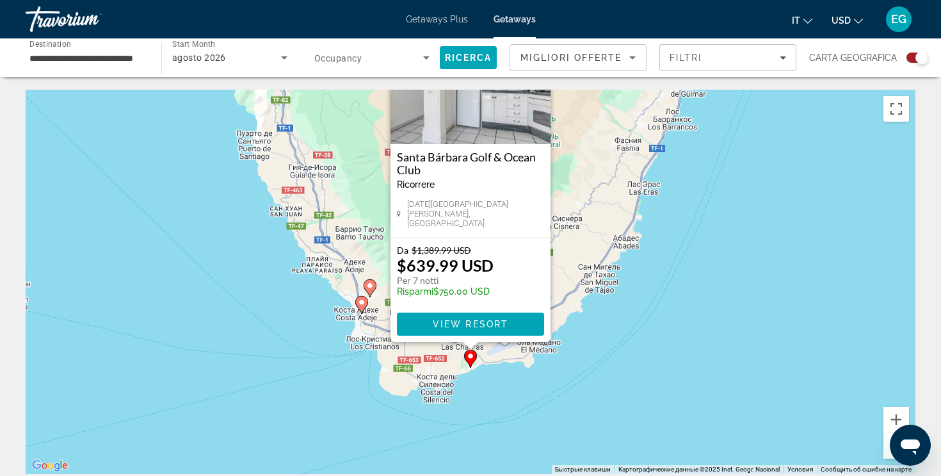
click at [886, 457] on button "Уменьшить" at bounding box center [897, 446] width 26 height 26
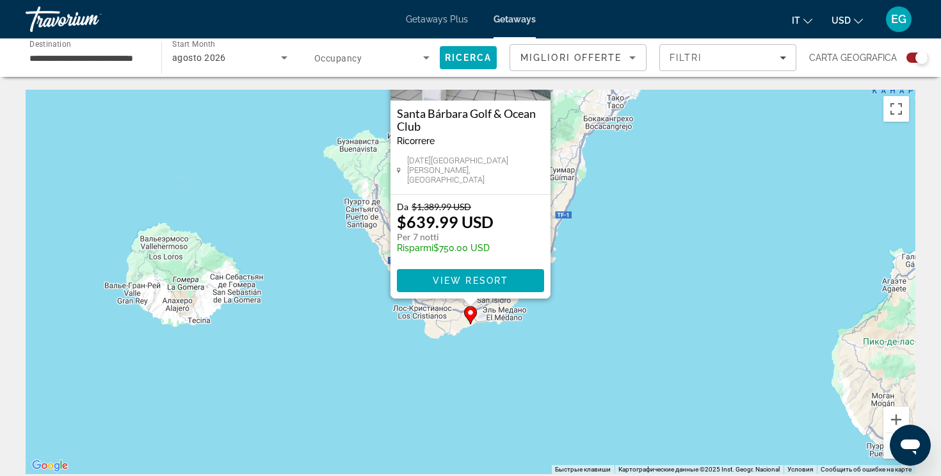
click at [886, 457] on button "Уменьшить" at bounding box center [897, 446] width 26 height 26
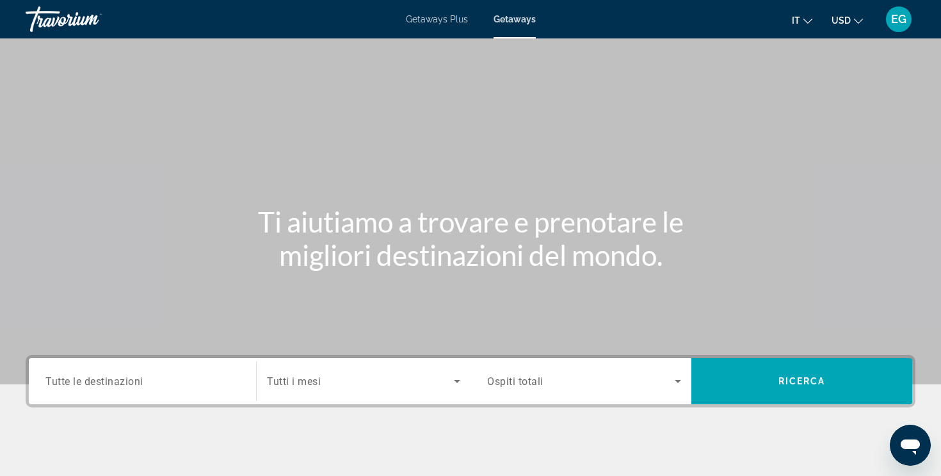
click at [101, 391] on div "Search widget" at bounding box center [142, 381] width 194 height 36
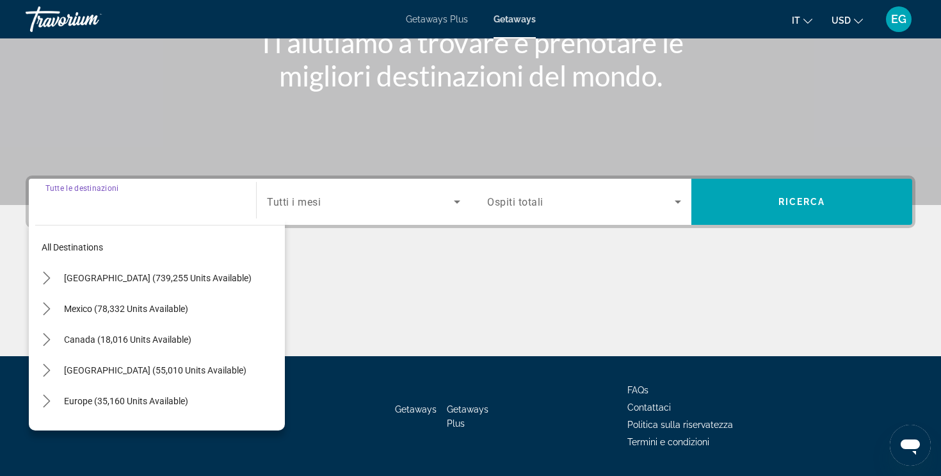
scroll to position [216, 0]
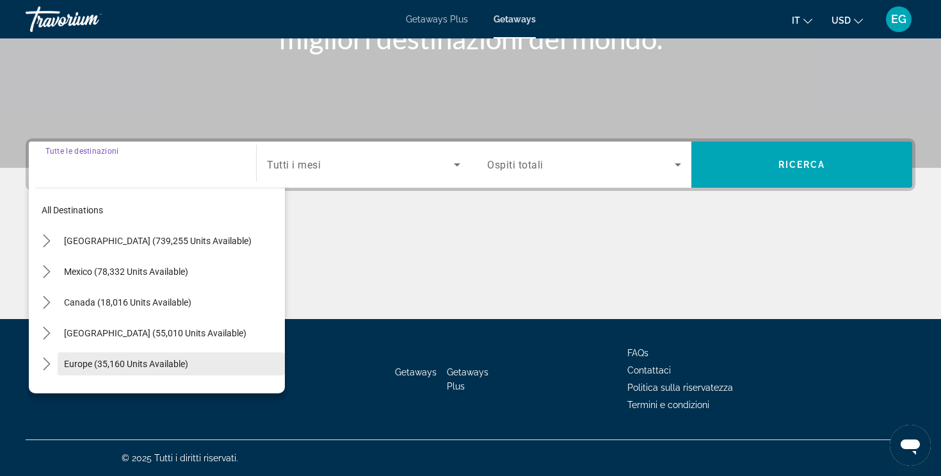
click at [99, 372] on span "Select destination: Europe (35,160 units available)" at bounding box center [171, 363] width 227 height 31
type input "**********"
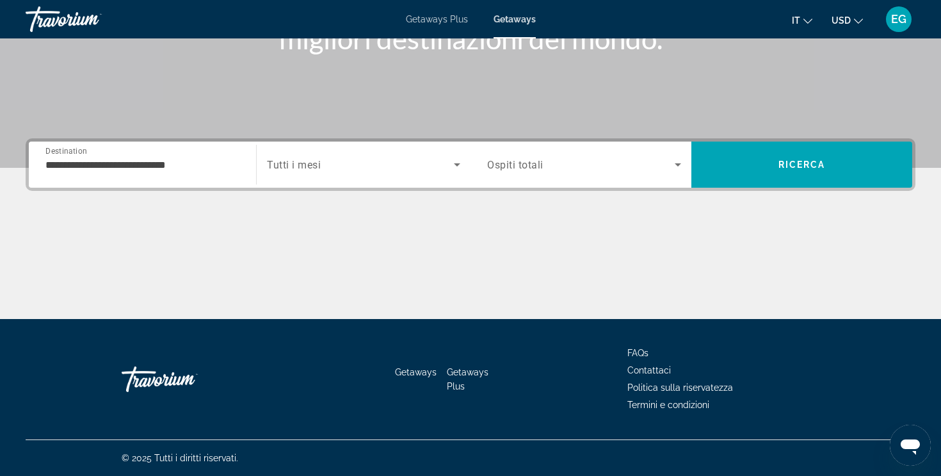
click at [313, 181] on div "Search widget" at bounding box center [363, 165] width 193 height 36
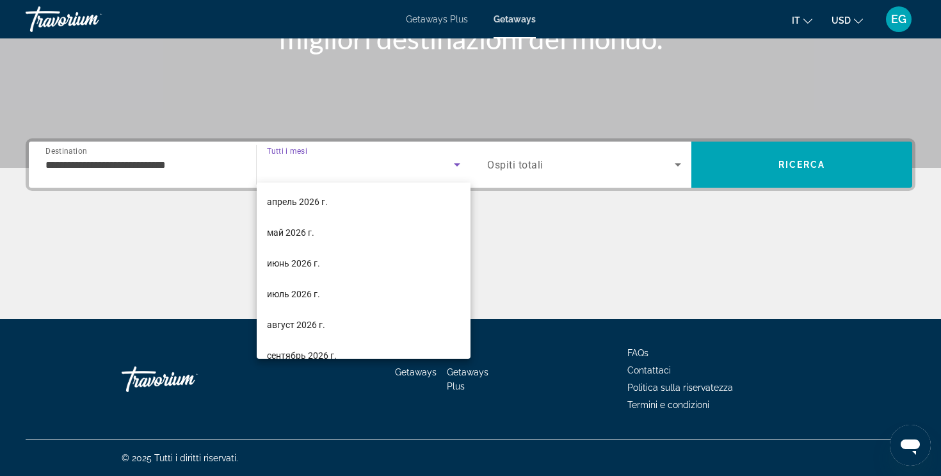
scroll to position [264, 0]
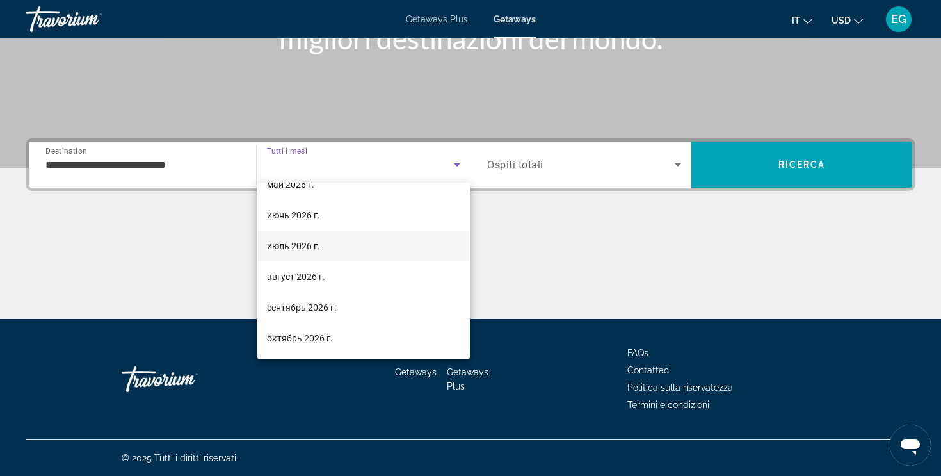
click at [295, 258] on mat-option "июль 2026 г." at bounding box center [364, 245] width 214 height 31
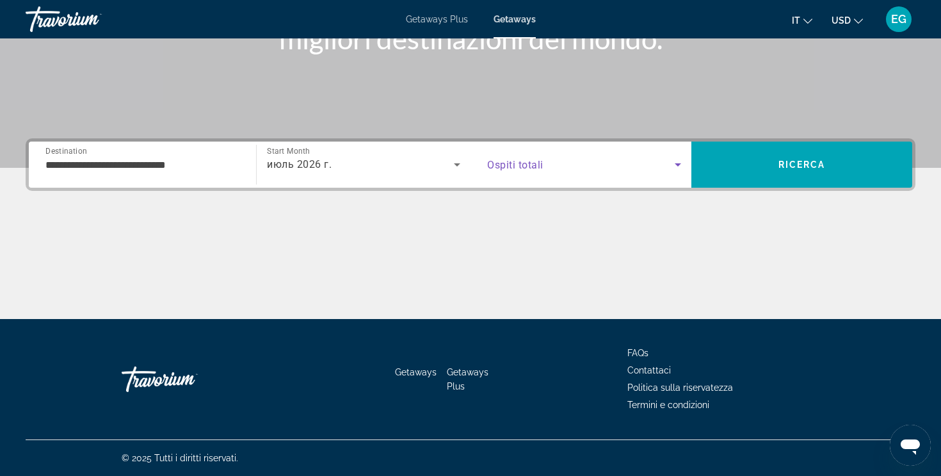
click at [551, 168] on span "Search widget" at bounding box center [581, 164] width 188 height 15
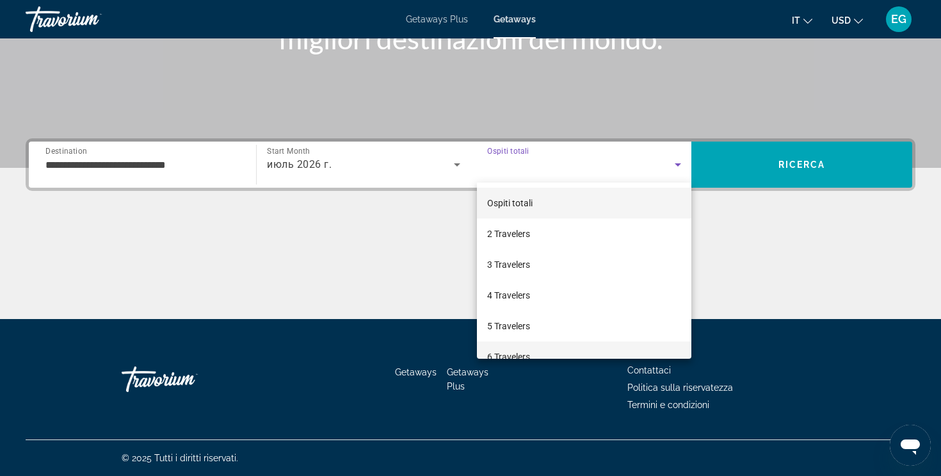
click at [525, 346] on mat-option "6 Travelers" at bounding box center [584, 356] width 214 height 31
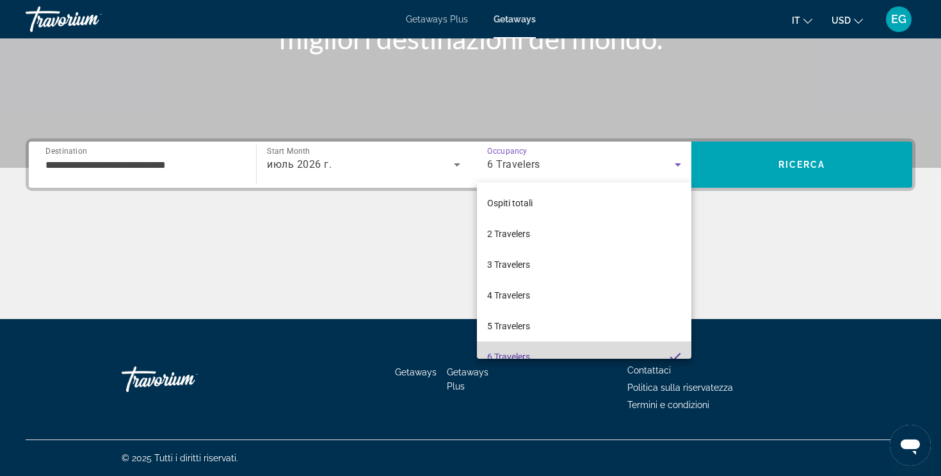
scroll to position [0, 0]
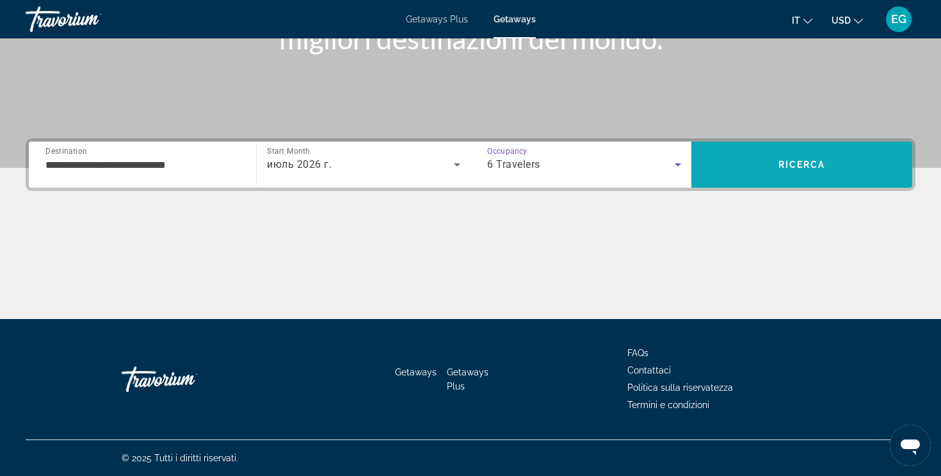
click at [736, 179] on span "Search" at bounding box center [801, 164] width 221 height 31
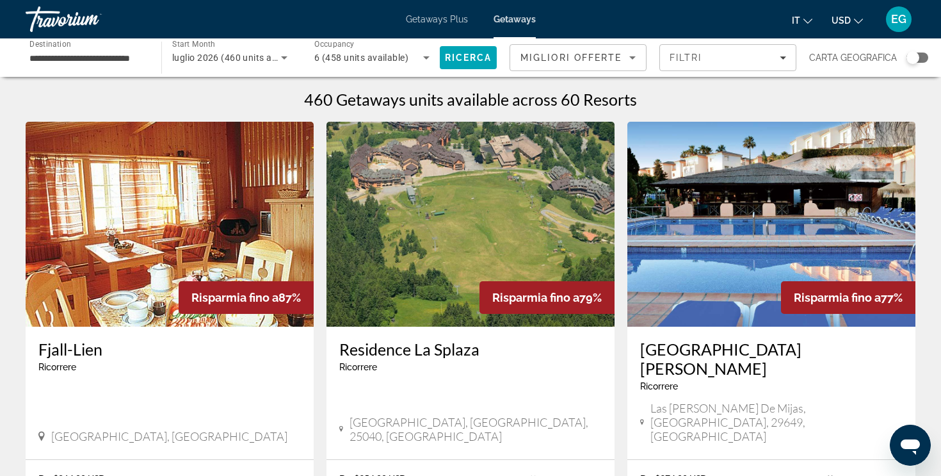
click at [925, 61] on div "Search widget" at bounding box center [918, 58] width 22 height 10
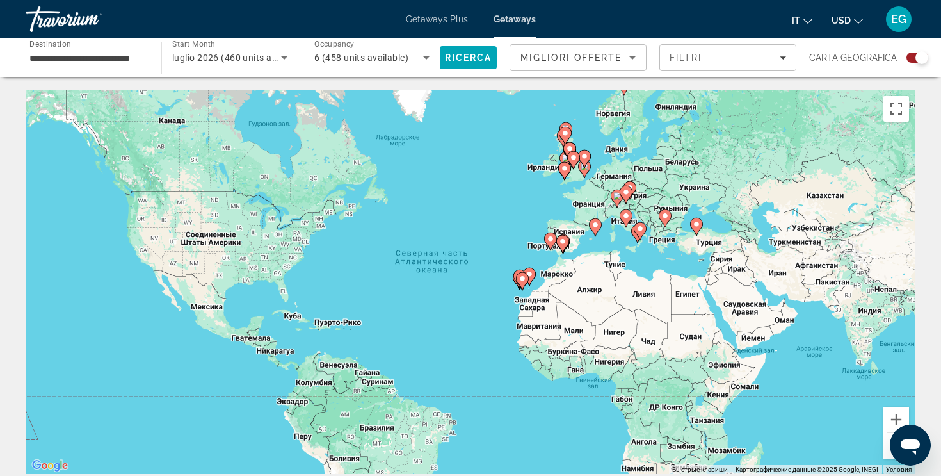
click at [526, 279] on image "Main content" at bounding box center [523, 279] width 8 height 8
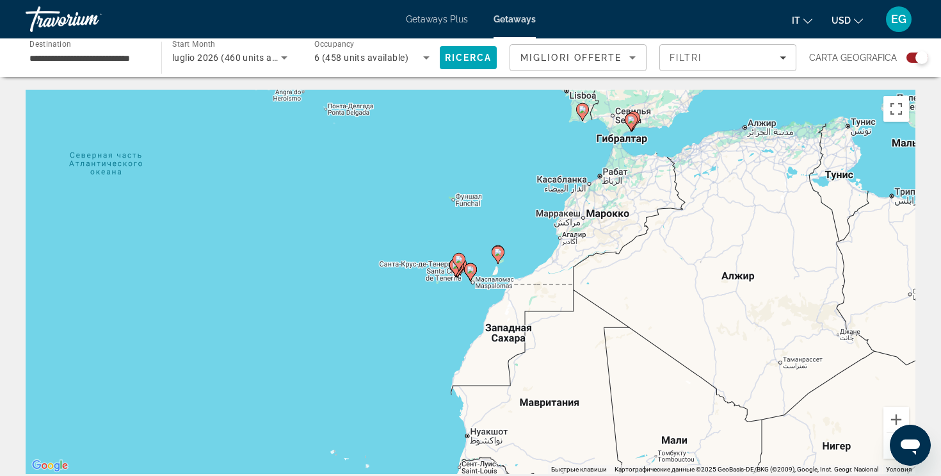
click at [457, 261] on image "Main content" at bounding box center [459, 259] width 8 height 8
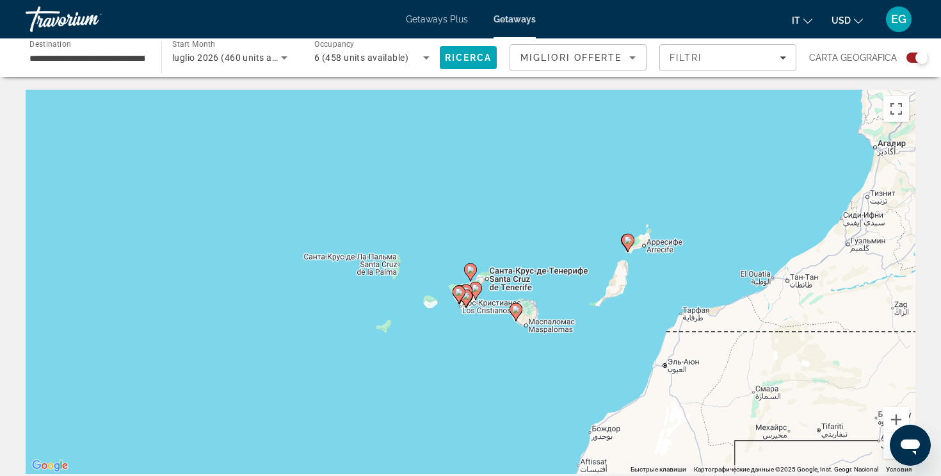
click at [464, 294] on g "Main content" at bounding box center [459, 295] width 13 height 18
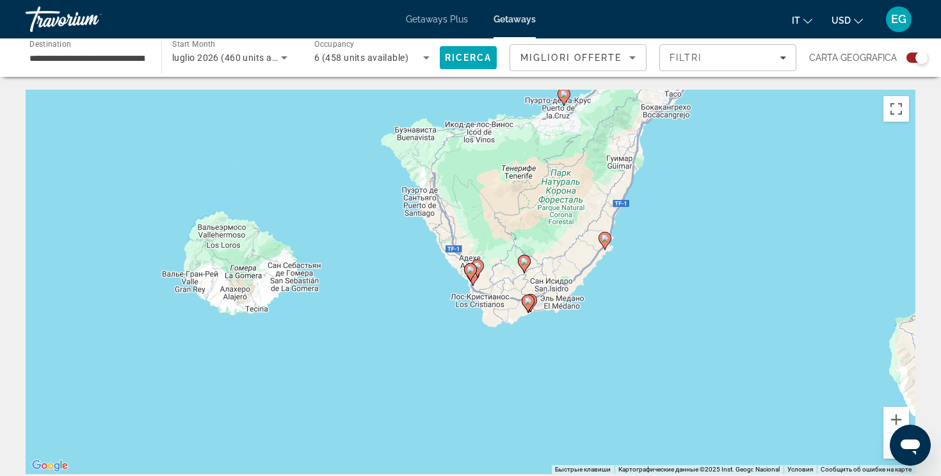
click at [478, 263] on image "Main content" at bounding box center [478, 266] width 8 height 8
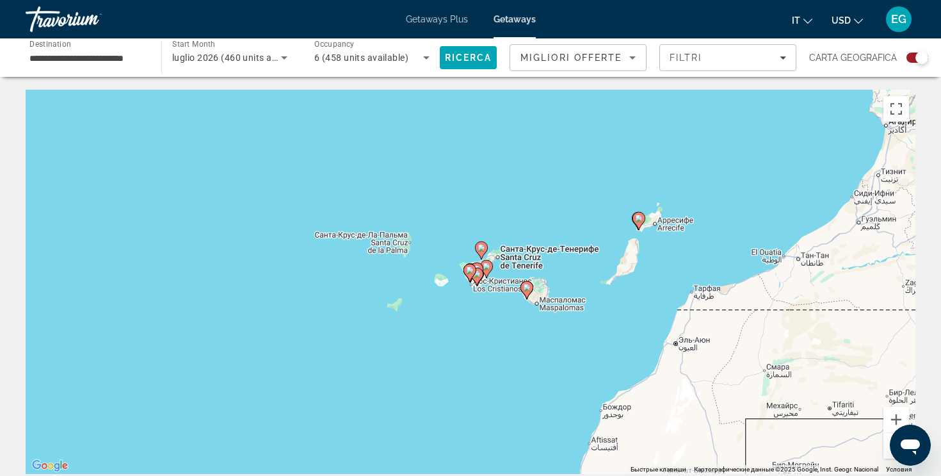
click at [482, 248] on image "Main content" at bounding box center [482, 248] width 8 height 8
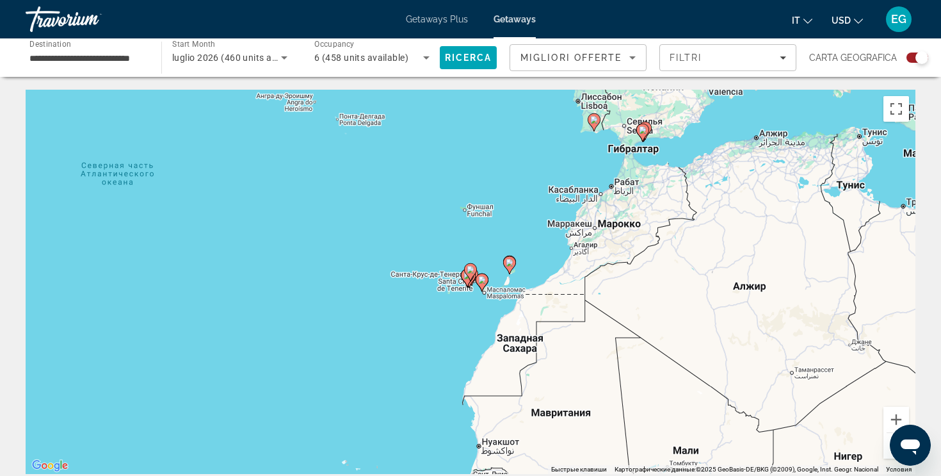
click at [471, 267] on image "Main content" at bounding box center [471, 270] width 8 height 8
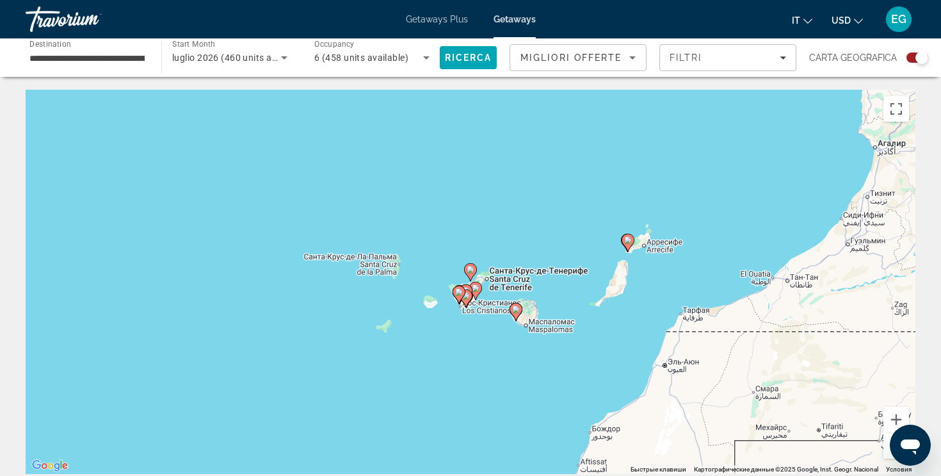
click at [471, 270] on image "Main content" at bounding box center [471, 270] width 8 height 8
type input "**********"
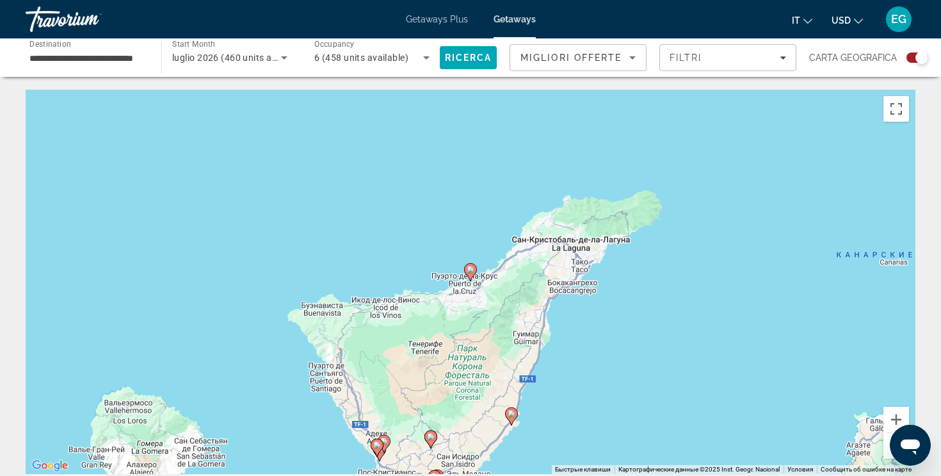
click at [471, 270] on image "Main content" at bounding box center [471, 270] width 8 height 8
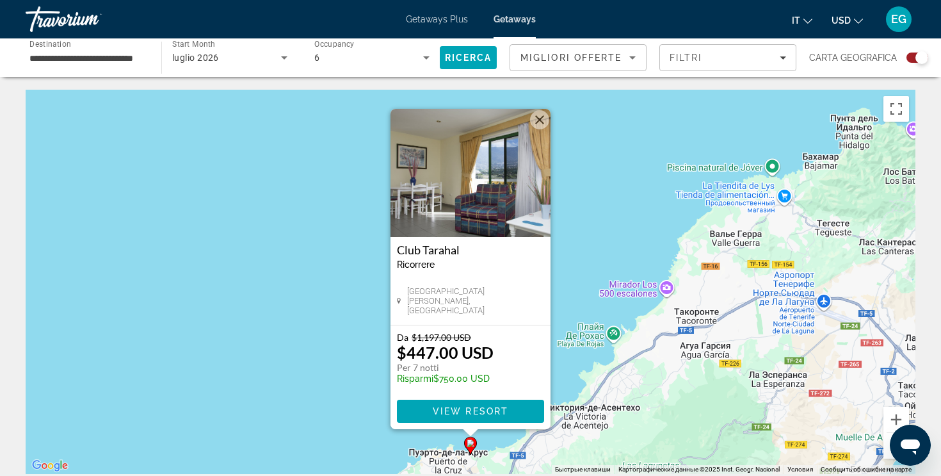
click at [889, 455] on button "Уменьшить" at bounding box center [897, 446] width 26 height 26
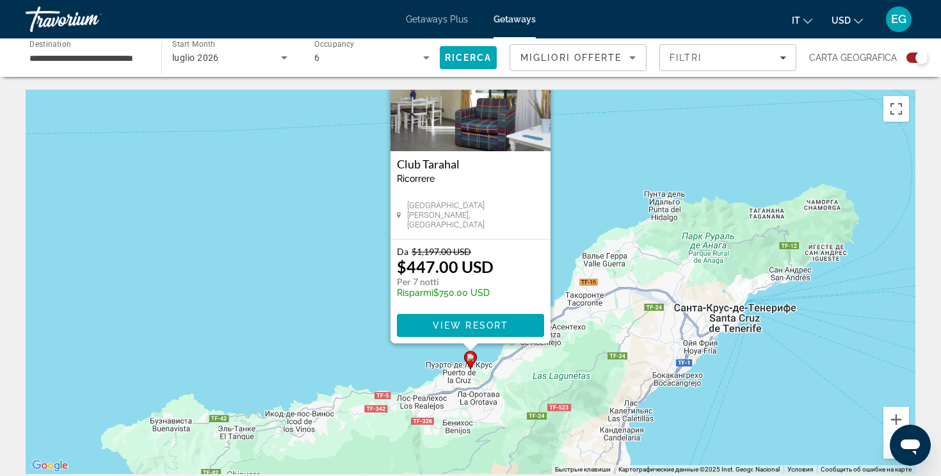
click at [889, 455] on button "Уменьшить" at bounding box center [897, 446] width 26 height 26
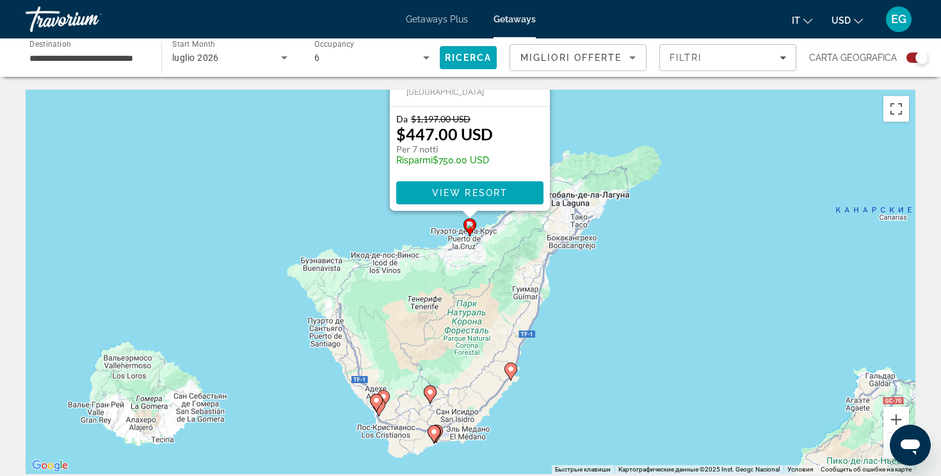
drag, startPoint x: 707, startPoint y: 428, endPoint x: 703, endPoint y: 322, distance: 105.7
click at [703, 322] on div "Чтобы активировать перетаскивание с помощью клавиатуры, нажмите Alt + Ввод. Пос…" at bounding box center [471, 282] width 890 height 384
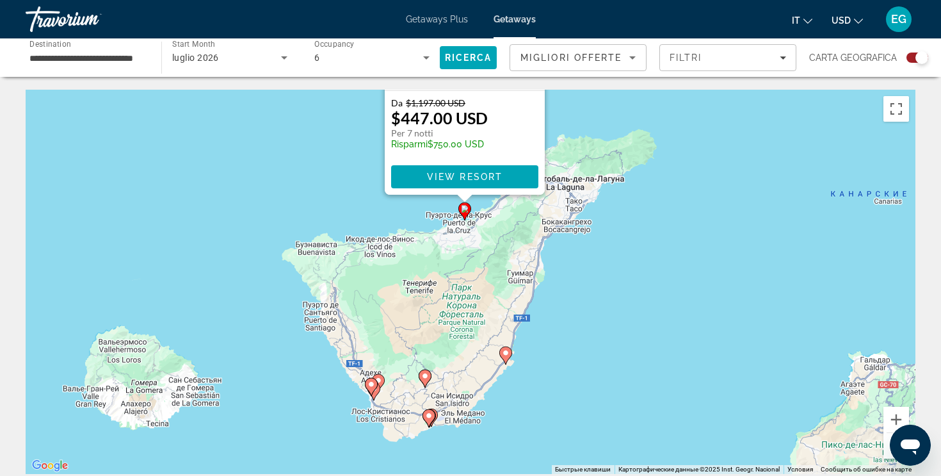
click at [374, 382] on image "Main content" at bounding box center [372, 384] width 8 height 8
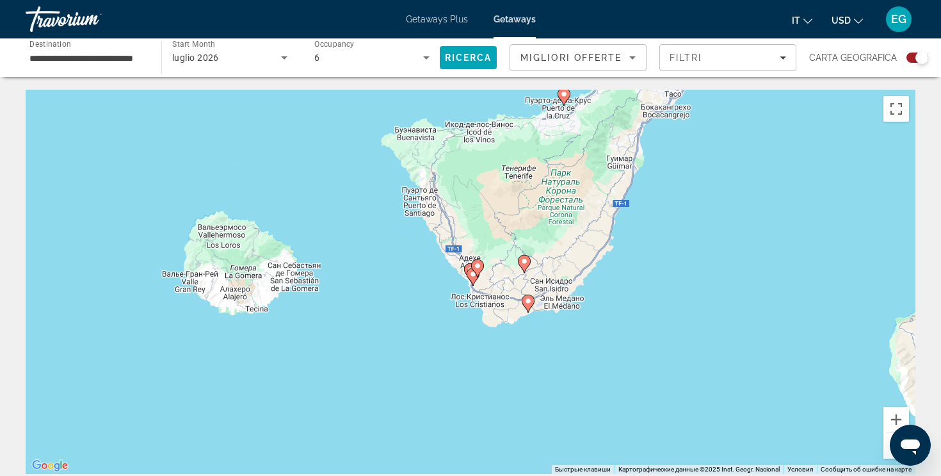
click at [474, 277] on gmp-advanced-marker "Main content" at bounding box center [477, 268] width 13 height 19
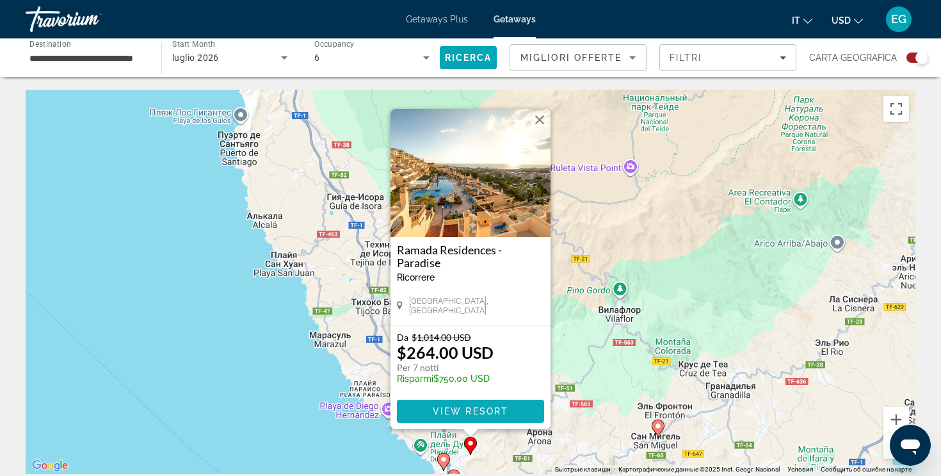
click at [449, 408] on span "View Resort" at bounding box center [471, 411] width 76 height 10
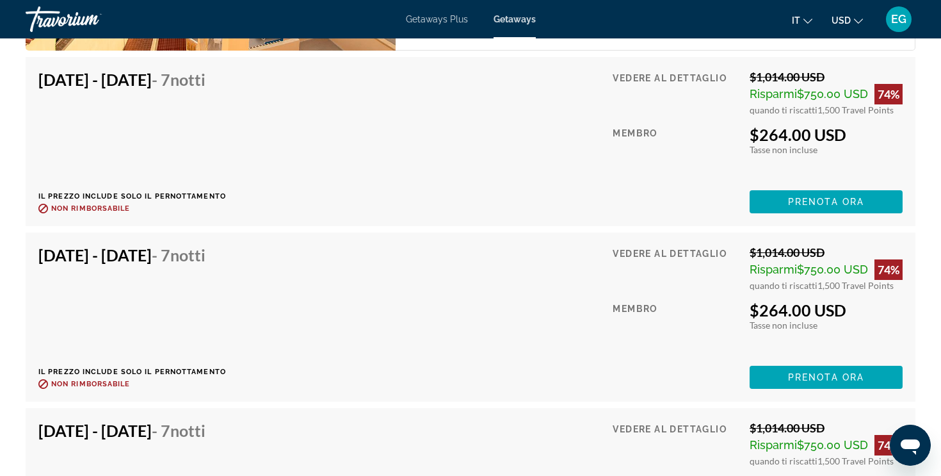
scroll to position [2117, 0]
